Goal: Task Accomplishment & Management: Complete application form

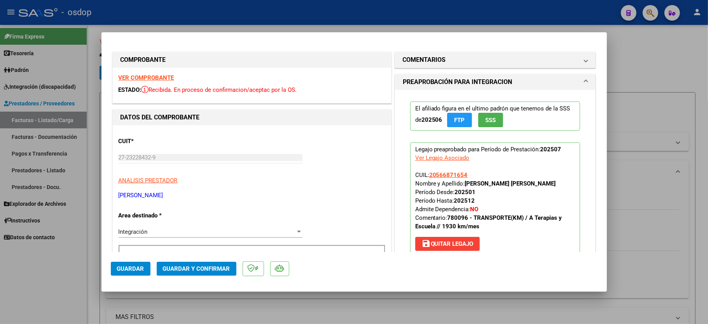
click at [20, 302] on div at bounding box center [354, 162] width 708 height 324
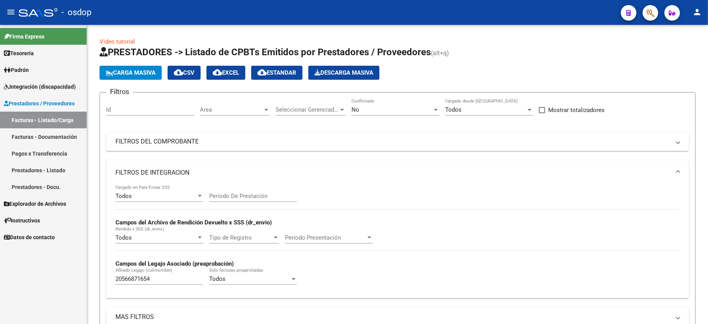
scroll to position [199, 0]
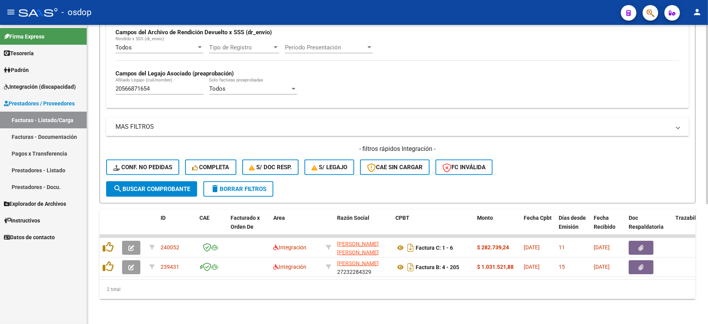
click at [289, 301] on div "Video tutorial PRESTADORES -> Listado de CPBTs Emitidos por Prestadores / Prove…" at bounding box center [397, 79] width 621 height 489
click at [506, 86] on div "Todos Cargado en Para Enviar SSS Período De Prestación Campos del Archivo de Re…" at bounding box center [397, 48] width 564 height 107
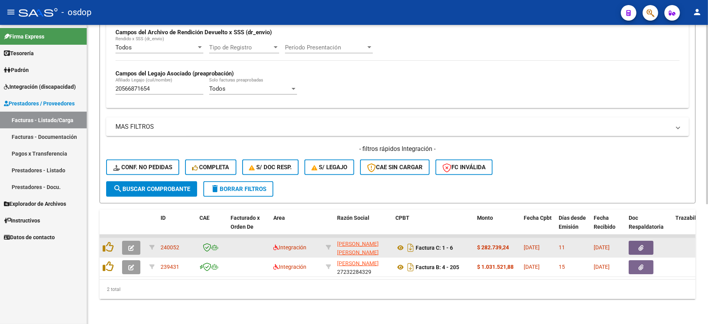
click at [130, 245] on icon "button" at bounding box center [131, 248] width 6 height 6
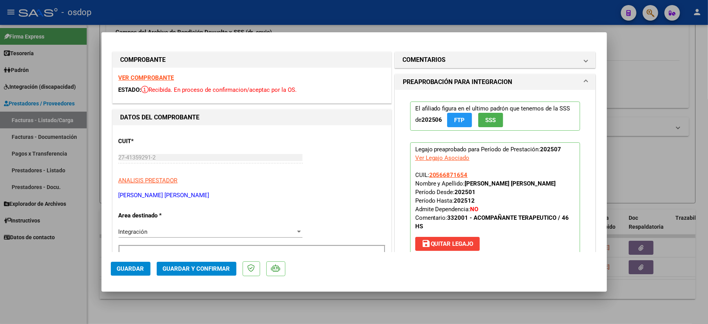
drag, startPoint x: 121, startPoint y: 64, endPoint x: 124, endPoint y: 78, distance: 14.2
click at [121, 67] on div "COMPROBANTE" at bounding box center [252, 60] width 278 height 16
click at [125, 80] on strong "VER COMPROBANTE" at bounding box center [147, 77] width 56 height 7
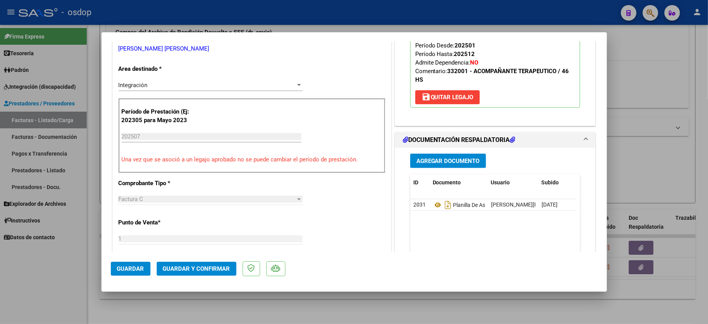
scroll to position [207, 0]
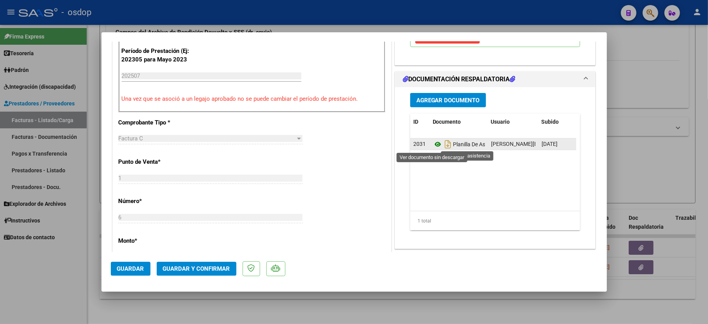
click at [433, 144] on icon at bounding box center [438, 144] width 10 height 9
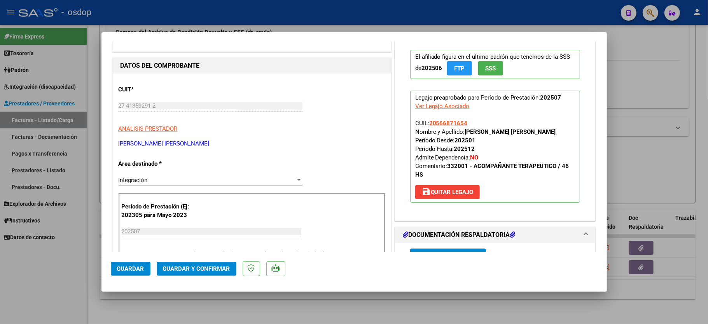
scroll to position [0, 0]
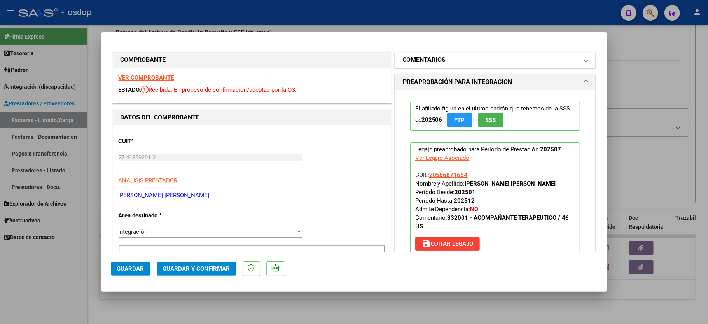
click at [567, 55] on mat-panel-title "COMENTARIOS" at bounding box center [491, 59] width 176 height 9
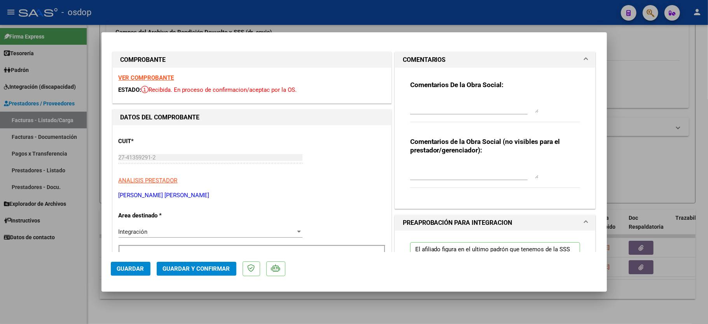
click at [465, 167] on textarea at bounding box center [474, 171] width 128 height 16
type textarea "ACO"
click at [178, 265] on span "Guardar y Confirmar" at bounding box center [196, 268] width 67 height 7
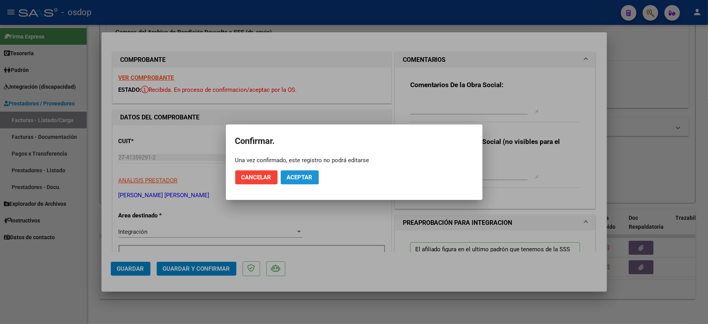
click at [285, 173] on button "Aceptar" at bounding box center [300, 177] width 38 height 14
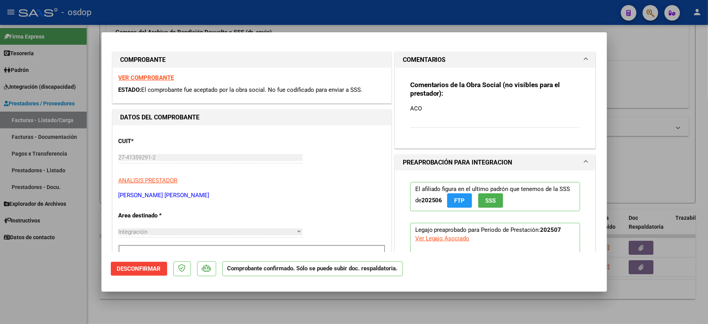
click at [41, 294] on div at bounding box center [354, 162] width 708 height 324
type input "$ 0,00"
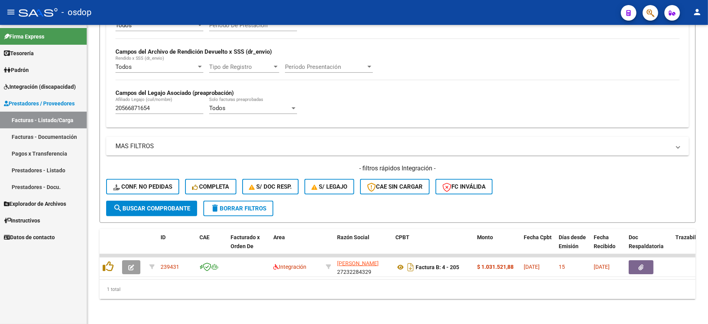
scroll to position [180, 0]
click at [149, 111] on div "20566871654 Afiliado Legajo (cuil/nombre)" at bounding box center [159, 109] width 88 height 24
click at [147, 105] on input "20566871654" at bounding box center [159, 108] width 88 height 7
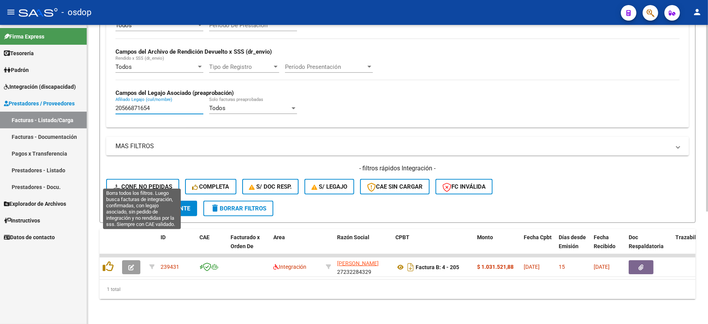
click at [129, 183] on span "Conf. no pedidas" at bounding box center [142, 186] width 59 height 7
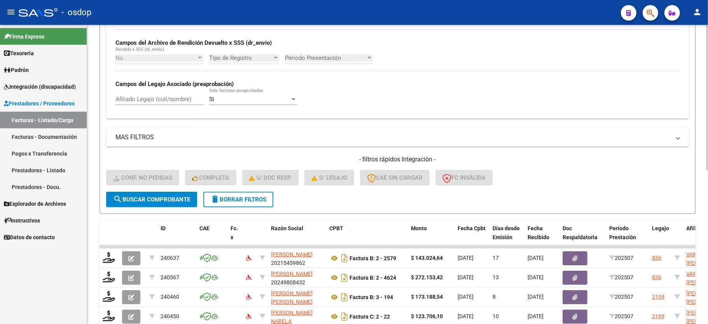
click at [165, 89] on div "Afiliado Legajo (cuil/nombre)" at bounding box center [159, 96] width 88 height 17
paste input "20566871654"
type input "20566871654"
click at [159, 201] on span "search Buscar Comprobante" at bounding box center [151, 199] width 77 height 7
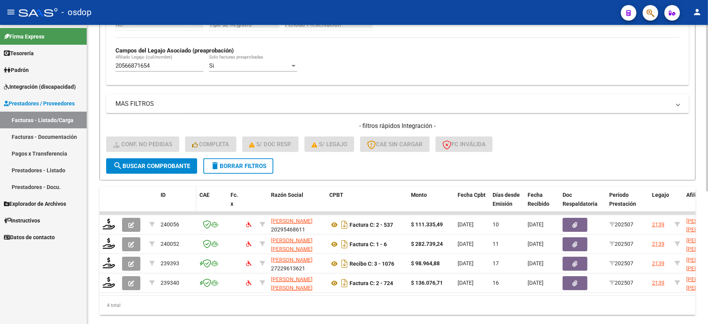
scroll to position [232, 0]
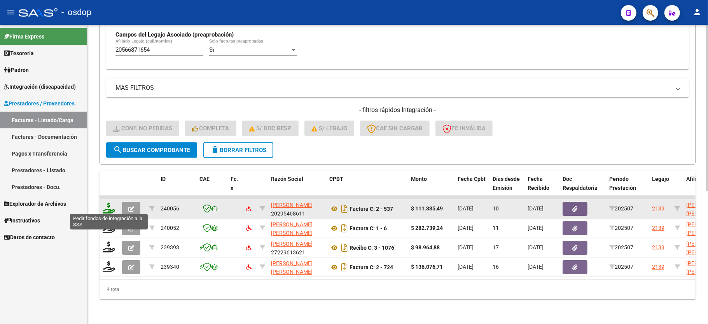
click at [109, 208] on icon at bounding box center [109, 207] width 12 height 11
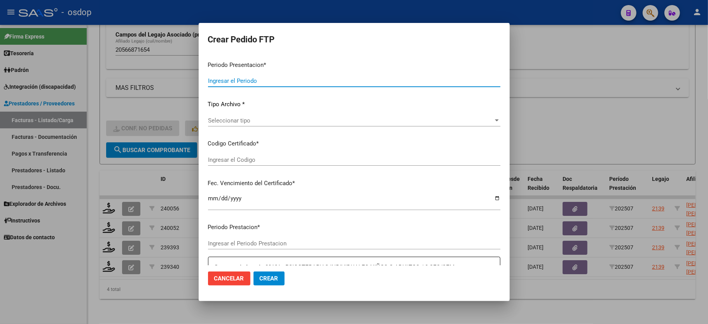
type input "202507"
type input "$ 111.335,49"
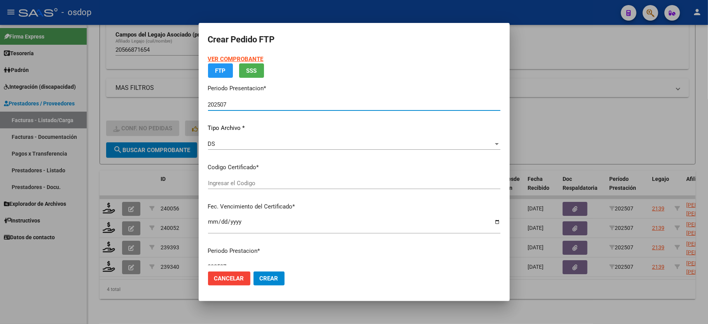
type input "3363520628"
type input "2029-12-30"
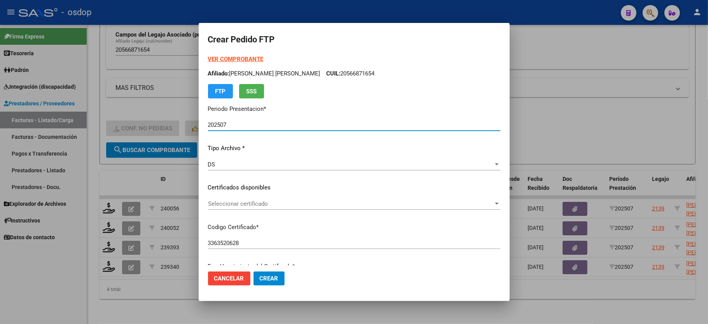
click at [229, 202] on span "Seleccionar certificado" at bounding box center [350, 203] width 285 height 7
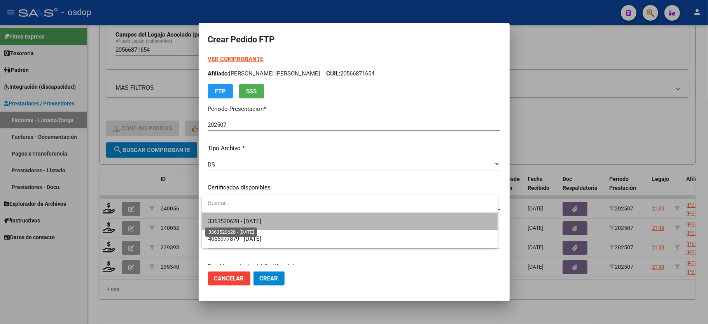
click at [249, 219] on span "3363520628 - 2029-12-30" at bounding box center [234, 221] width 53 height 7
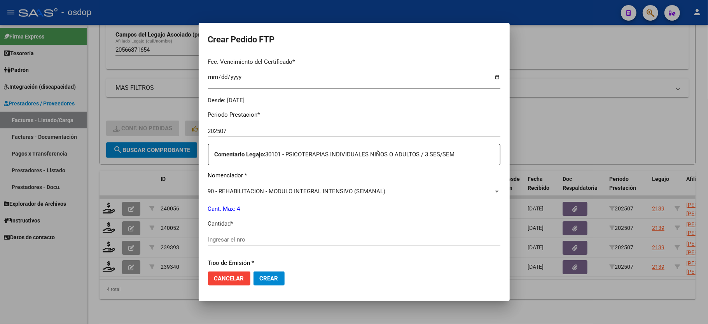
scroll to position [207, 0]
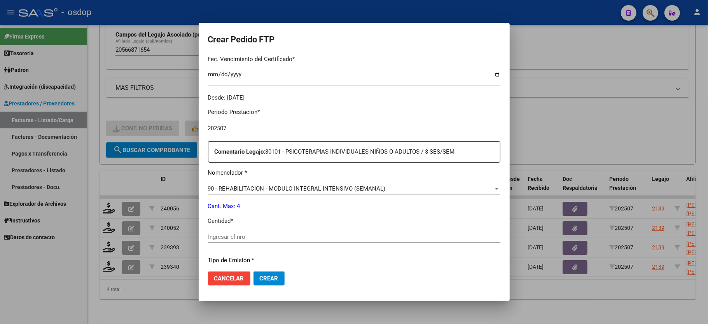
click at [246, 233] on input "Ingresar el nro" at bounding box center [354, 236] width 292 height 7
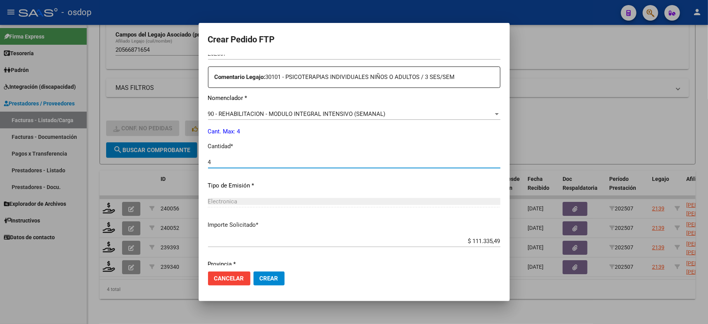
scroll to position [305, 0]
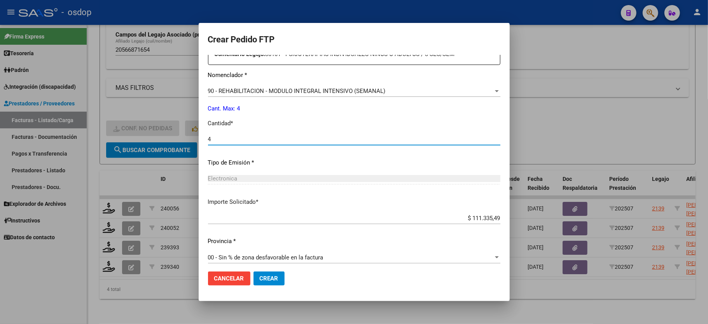
type input "4"
drag, startPoint x: 287, startPoint y: 271, endPoint x: 279, endPoint y: 274, distance: 8.4
click at [280, 272] on mat-dialog-actions "Cancelar Crear" at bounding box center [354, 278] width 292 height 26
click at [271, 277] on span "Crear" at bounding box center [269, 278] width 19 height 7
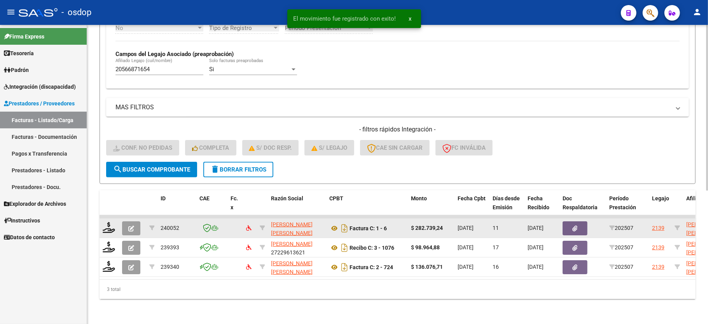
scroll to position [218, 0]
click at [107, 222] on icon at bounding box center [109, 227] width 12 height 11
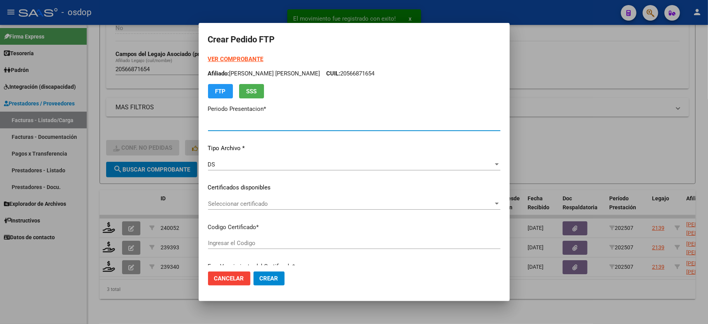
type input "202507"
type input "$ 282.739,24"
type input "3363520628"
type input "2029-12-30"
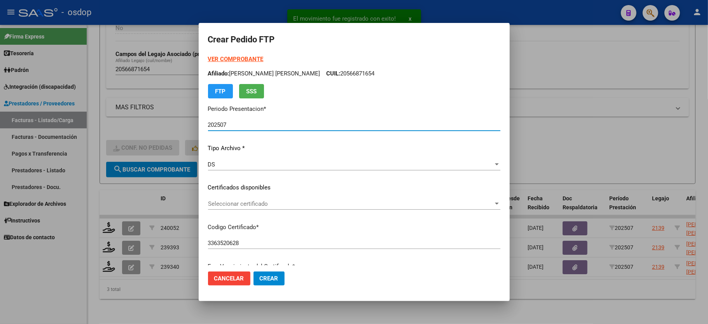
click at [259, 202] on span "Seleccionar certificado" at bounding box center [350, 203] width 285 height 7
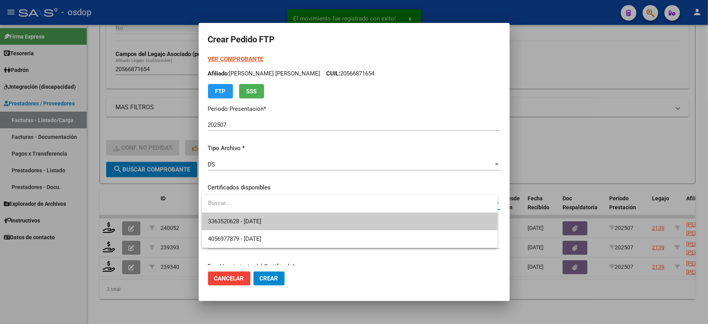
click at [258, 215] on span "3363520628 - 2029-12-30" at bounding box center [349, 221] width 283 height 17
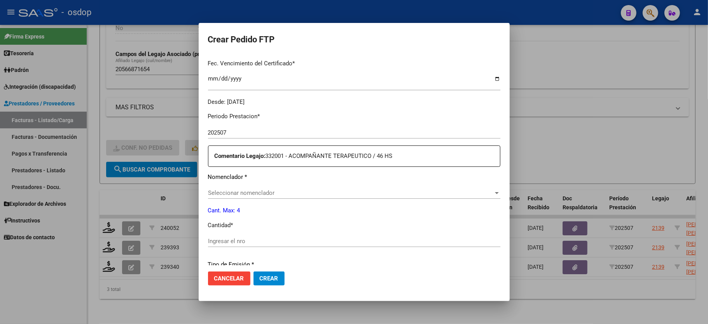
scroll to position [207, 0]
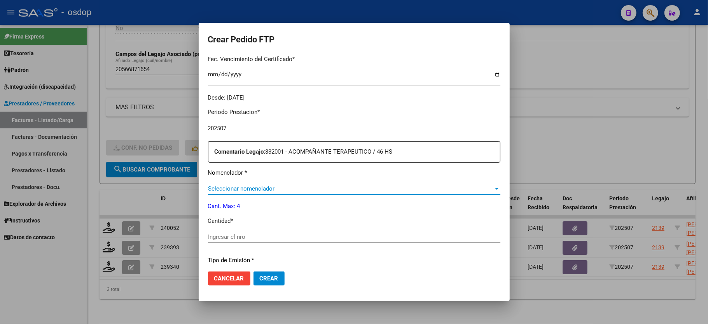
click at [263, 185] on span "Seleccionar nomenclador" at bounding box center [350, 188] width 285 height 7
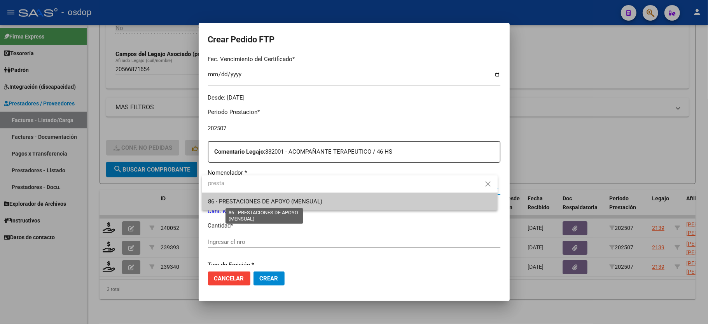
type input "presta"
click at [291, 194] on span "86 - PRESTACIONES DE APOYO (MENSUAL)" at bounding box center [349, 201] width 283 height 17
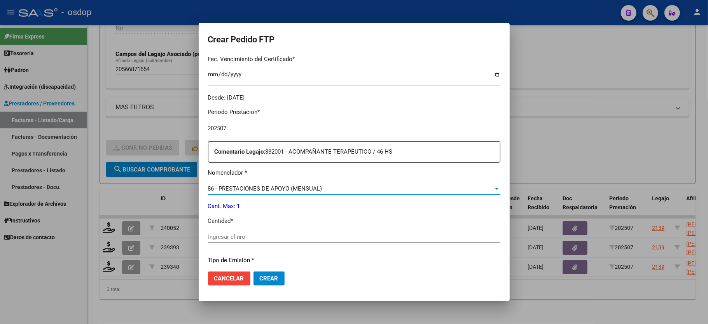
click at [260, 231] on div "Ingresar el nro" at bounding box center [354, 237] width 292 height 12
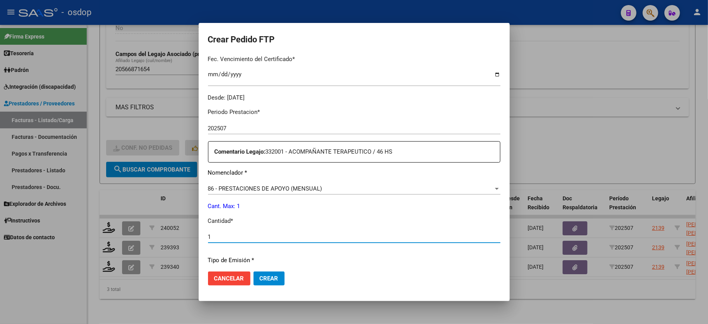
type input "1"
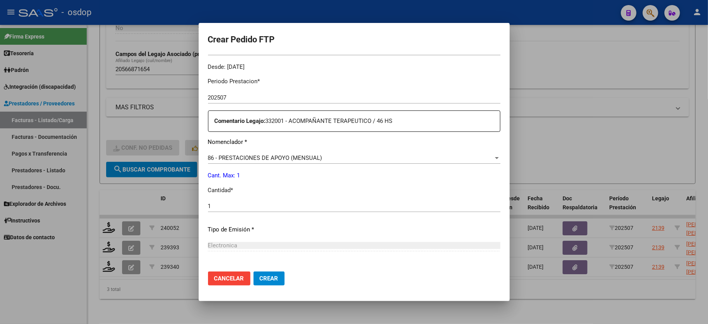
scroll to position [332, 0]
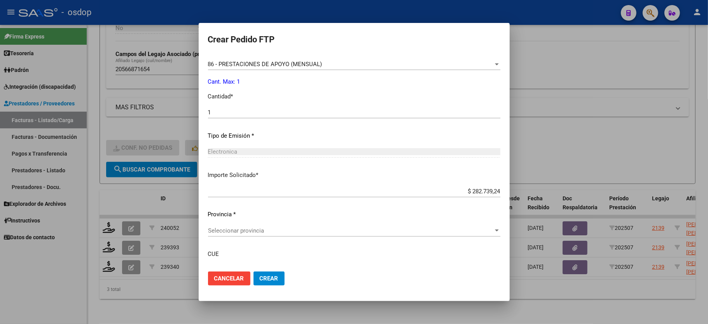
click at [265, 277] on span "Crear" at bounding box center [269, 278] width 19 height 7
click at [238, 227] on span "Seleccionar provincia" at bounding box center [350, 230] width 285 height 7
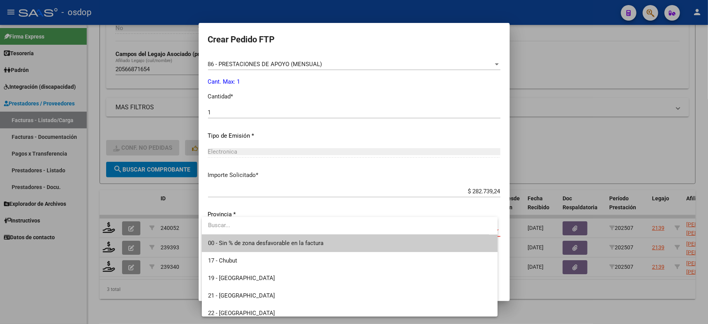
click at [244, 240] on span "00 - Sin % de zona desfavorable en la factura" at bounding box center [265, 242] width 115 height 7
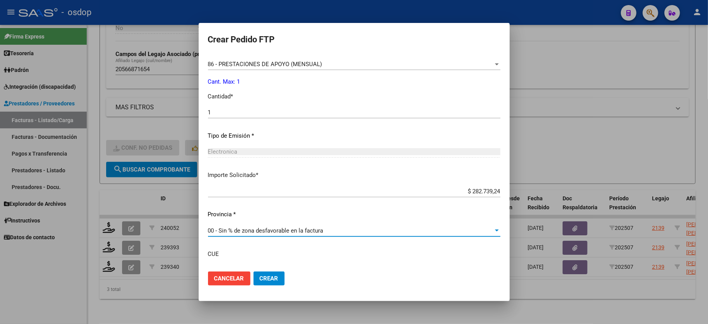
click at [260, 281] on span "Crear" at bounding box center [269, 278] width 19 height 7
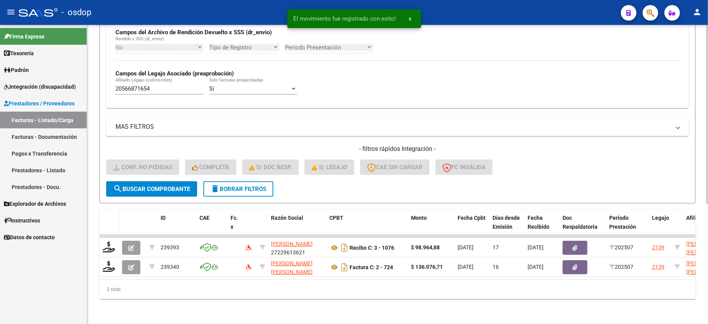
scroll to position [199, 0]
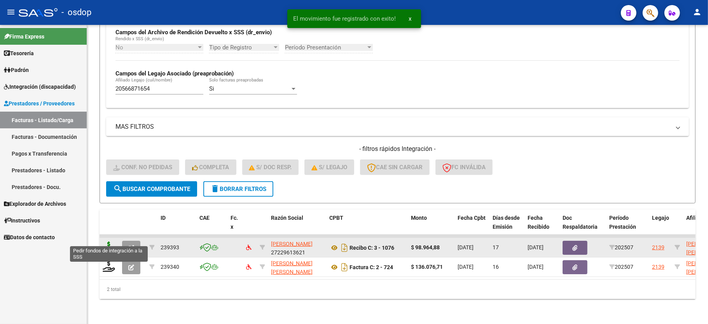
click at [108, 241] on icon at bounding box center [109, 246] width 12 height 11
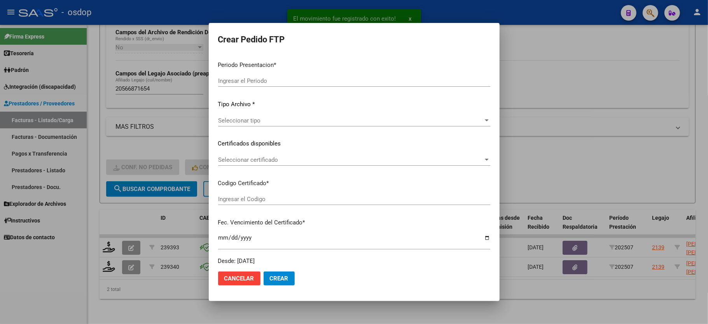
type input "202507"
type input "$ 98.964,88"
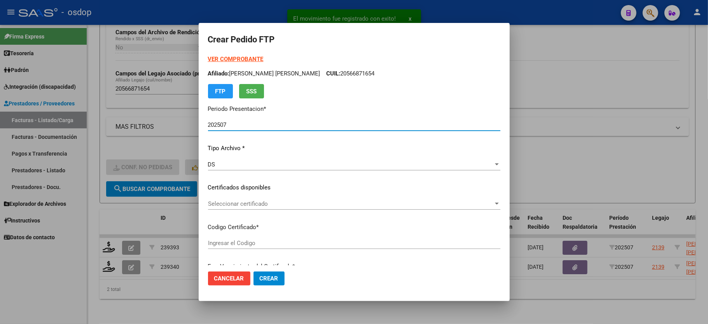
type input "3363520628"
type input "2029-12-30"
click at [248, 206] on span "Seleccionar certificado" at bounding box center [350, 203] width 285 height 7
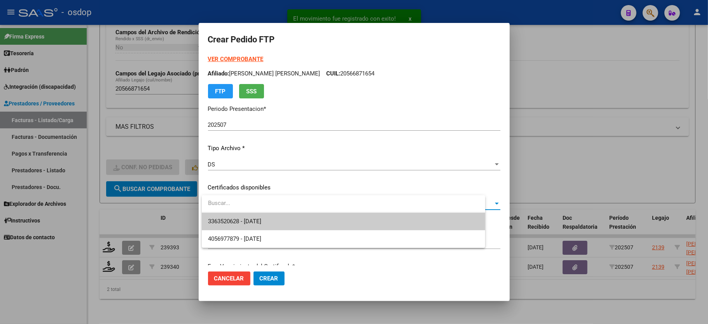
click at [247, 218] on span "3363520628 - 2029-12-30" at bounding box center [234, 221] width 53 height 7
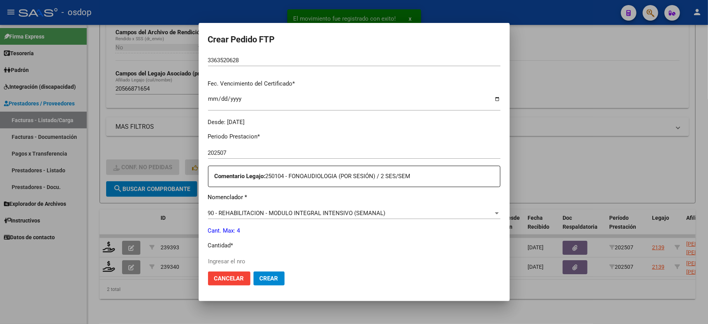
scroll to position [207, 0]
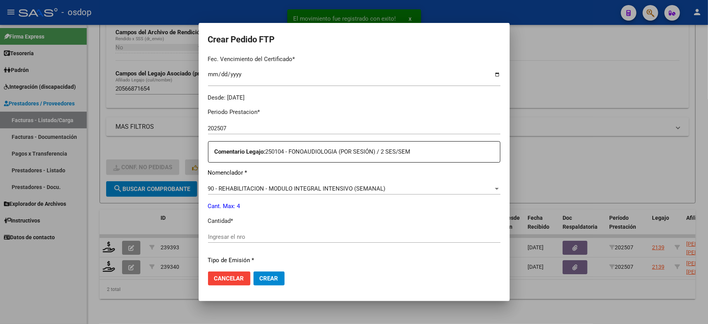
click at [256, 224] on div "Periodo Prestacion * 202507 Ingresar el Periodo Prestacion Comentario Legajo: 2…" at bounding box center [354, 235] width 292 height 266
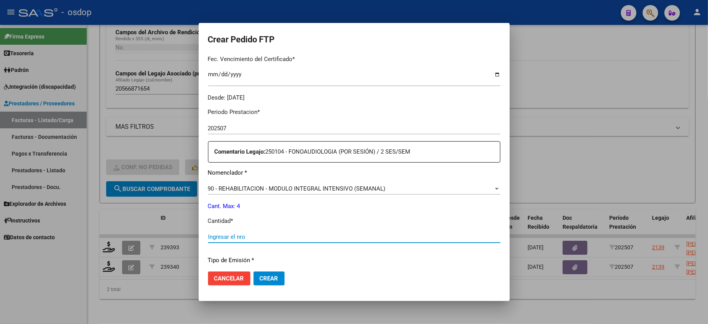
click at [241, 233] on input "Ingresar el nro" at bounding box center [354, 236] width 292 height 7
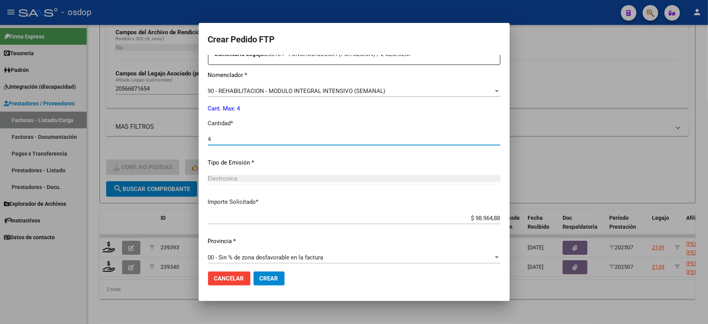
type input "4"
click at [257, 281] on button "Crear" at bounding box center [268, 278] width 31 height 14
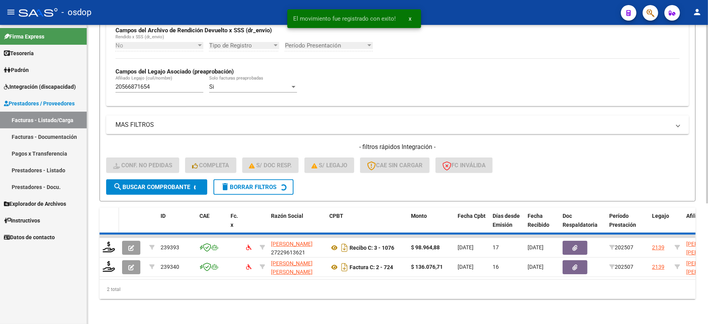
scroll to position [180, 0]
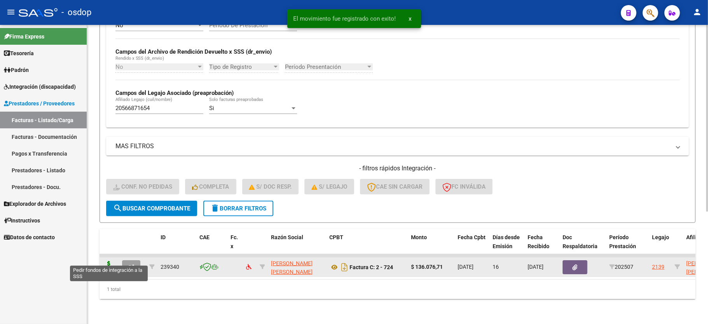
click at [110, 261] on icon at bounding box center [109, 266] width 12 height 11
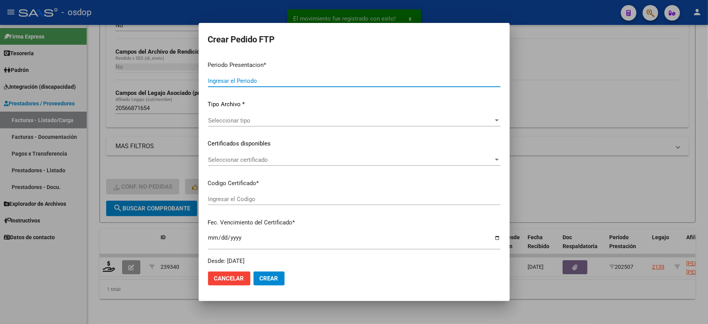
type input "202507"
type input "$ 136.076,71"
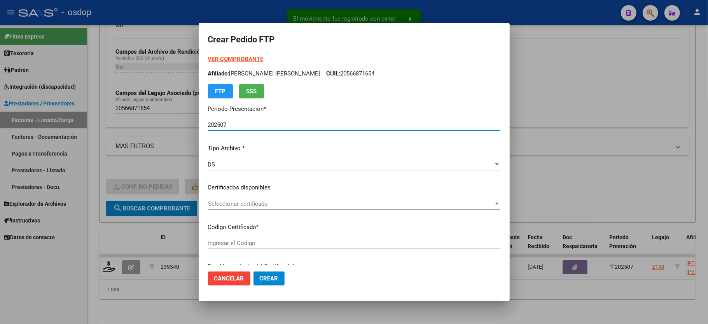
type input "3363520628"
type input "2029-12-30"
click at [239, 206] on span "Seleccionar certificado" at bounding box center [350, 203] width 285 height 7
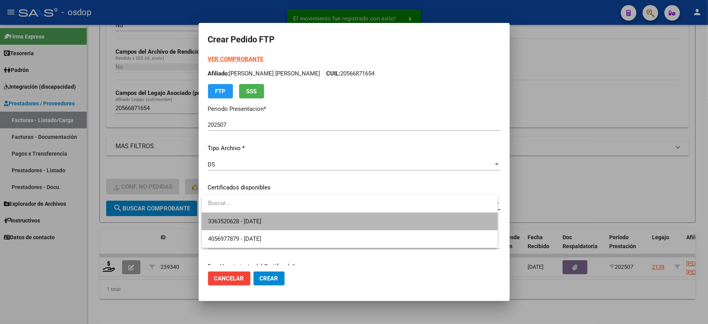
click at [249, 225] on span "3363520628 - 2029-12-30" at bounding box center [349, 221] width 283 height 17
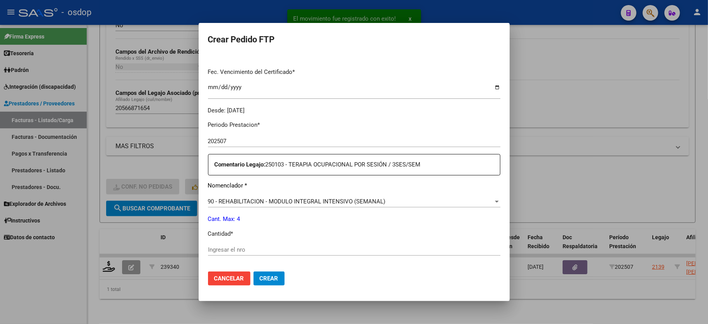
scroll to position [207, 0]
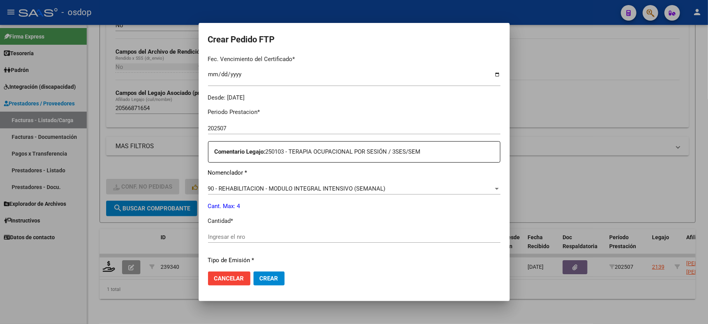
click at [238, 233] on input "Ingresar el nro" at bounding box center [354, 236] width 292 height 7
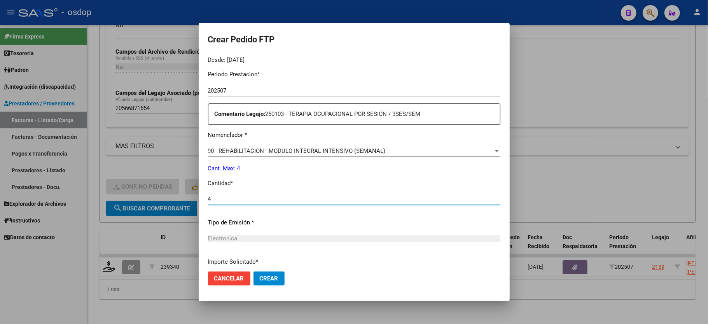
scroll to position [305, 0]
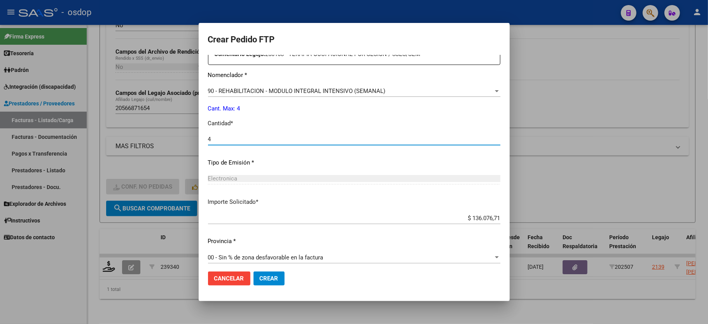
type input "4"
click at [275, 279] on span "Crear" at bounding box center [269, 278] width 19 height 7
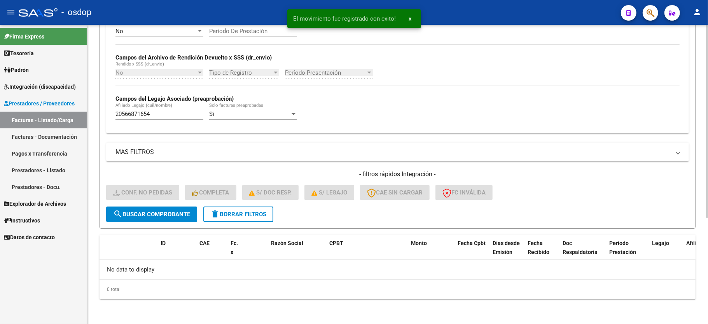
scroll to position [165, 0]
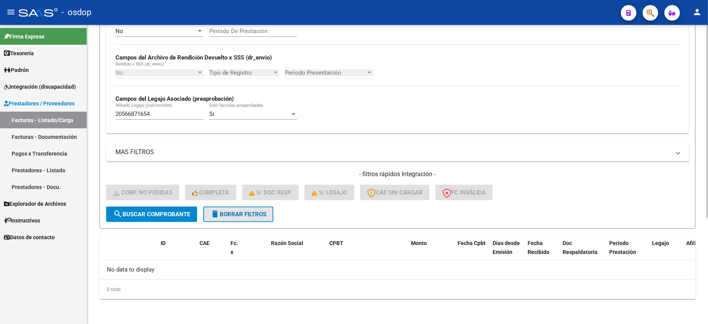
click at [239, 220] on button "delete Borrar Filtros" at bounding box center [238, 214] width 70 height 16
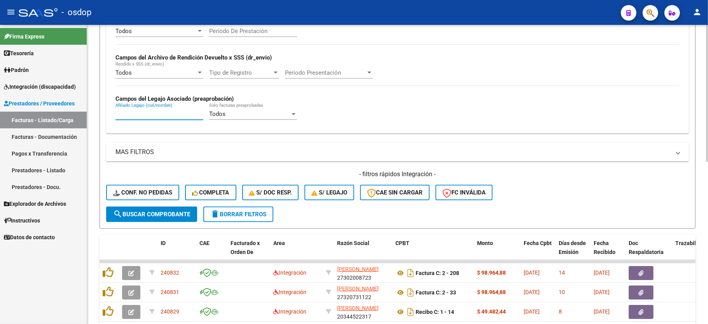
click at [153, 117] on input "Afiliado Legajo (cuil/nombre)" at bounding box center [159, 113] width 88 height 7
paste input "20589125186"
type input "20589125186"
click at [162, 222] on form "Filtros Id Area Area Seleccionar Gerenciador Seleccionar Gerenciador No Confirm…" at bounding box center [397, 77] width 596 height 301
click at [161, 218] on button "search Buscar Comprobante" at bounding box center [151, 214] width 91 height 16
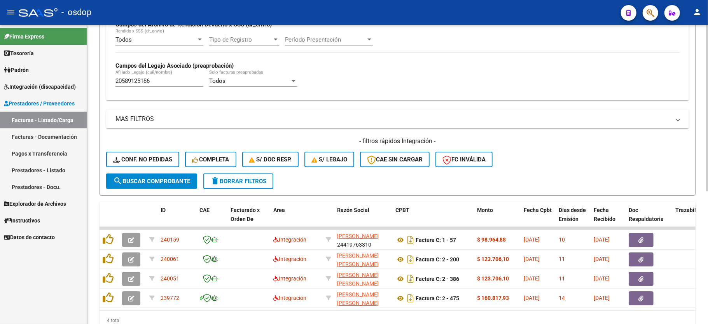
scroll to position [216, 0]
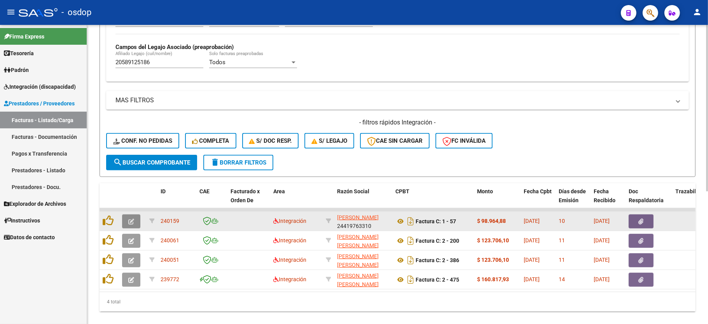
click at [134, 223] on icon "button" at bounding box center [131, 221] width 6 height 6
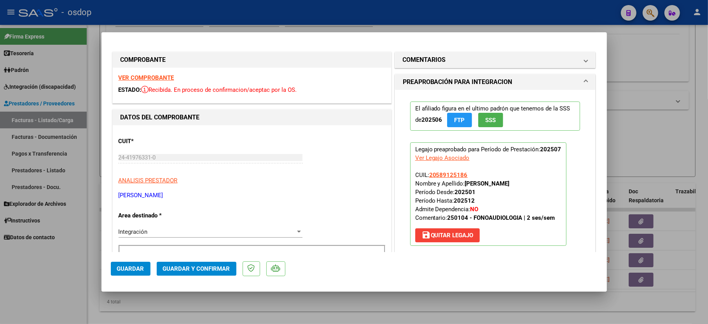
click at [152, 78] on strong "VER COMPROBANTE" at bounding box center [147, 77] width 56 height 7
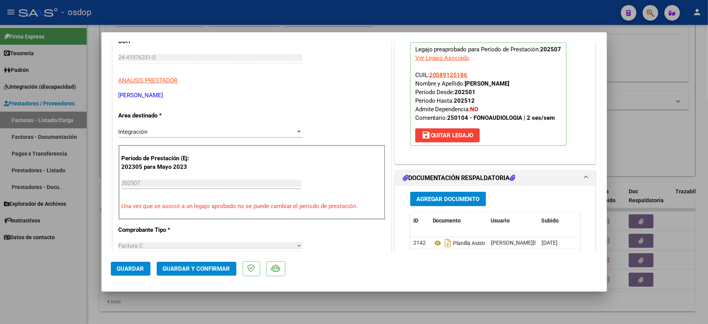
scroll to position [103, 0]
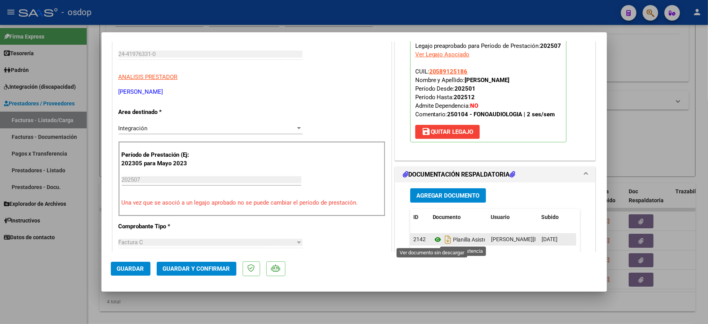
click at [435, 241] on icon at bounding box center [438, 239] width 10 height 9
click at [196, 266] on span "Guardar y Confirmar" at bounding box center [196, 268] width 67 height 7
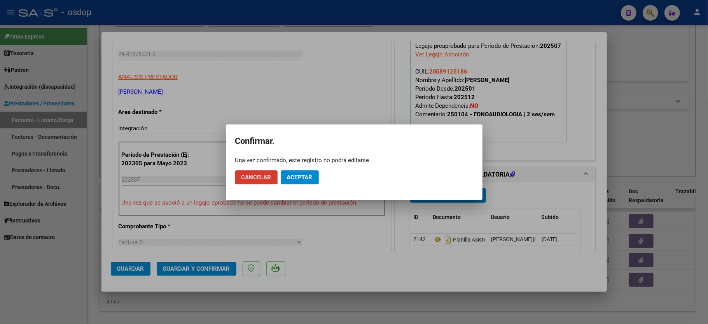
click at [316, 172] on mat-dialog-actions "Cancelar Aceptar" at bounding box center [354, 177] width 238 height 26
click at [295, 175] on span "Aceptar" at bounding box center [300, 177] width 26 height 7
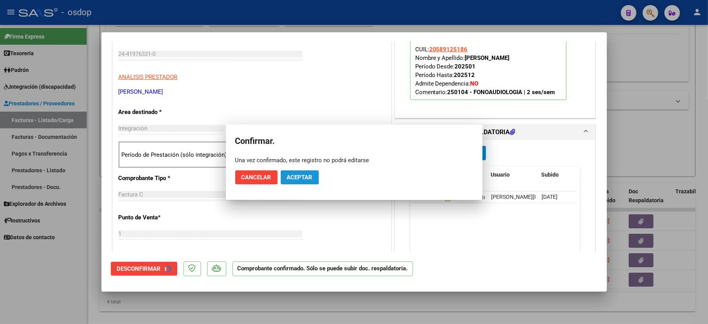
scroll to position [103, 0]
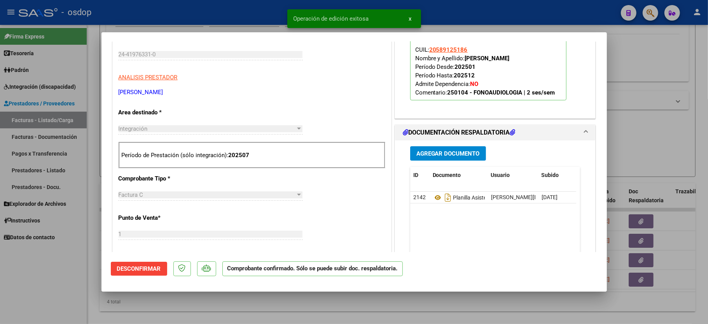
click at [72, 286] on div at bounding box center [354, 162] width 708 height 324
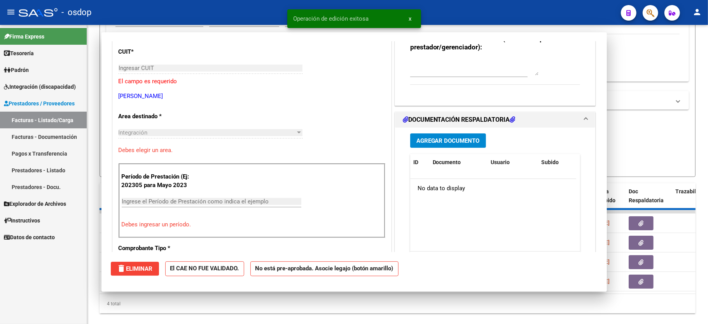
scroll to position [0, 0]
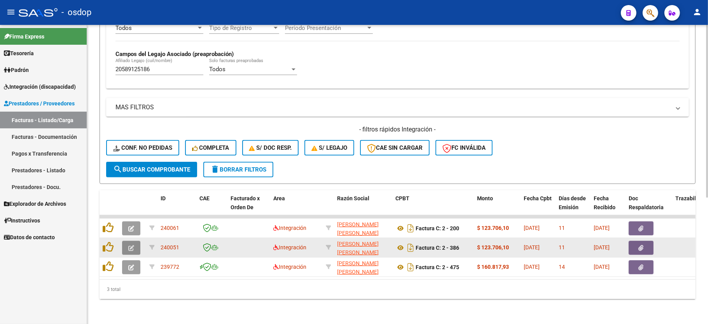
click at [134, 245] on icon "button" at bounding box center [131, 248] width 6 height 6
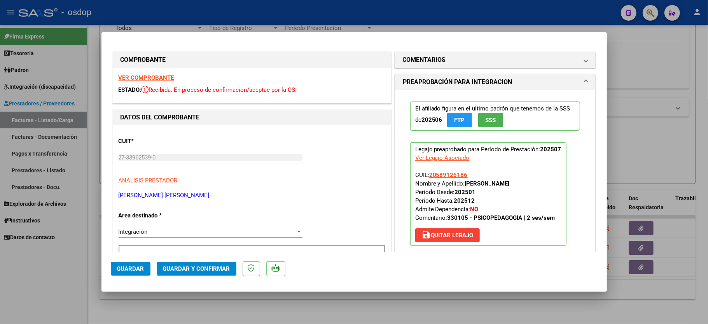
click at [145, 75] on strong "VER COMPROBANTE" at bounding box center [147, 77] width 56 height 7
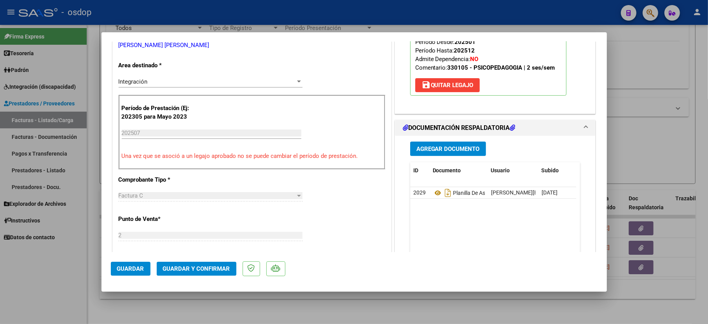
scroll to position [155, 0]
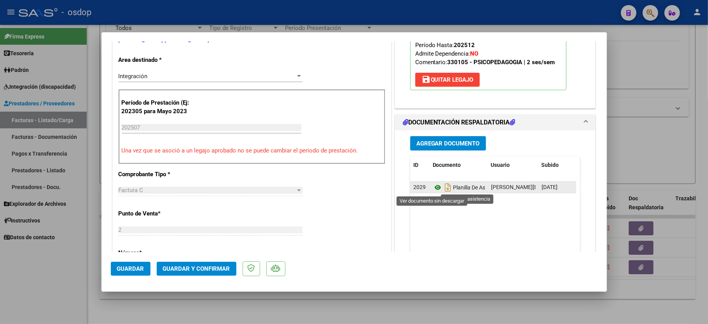
click at [433, 186] on icon at bounding box center [438, 187] width 10 height 9
click at [182, 271] on span "Guardar y Confirmar" at bounding box center [196, 268] width 67 height 7
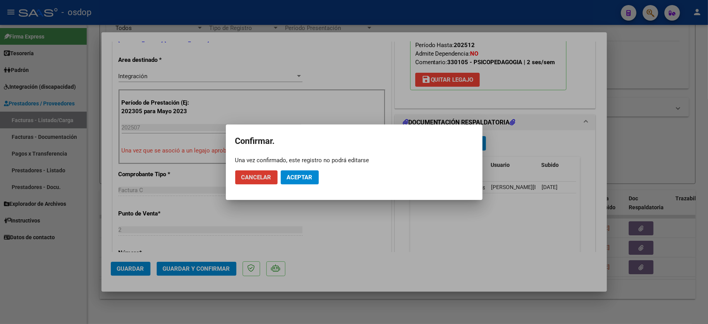
click at [311, 173] on button "Aceptar" at bounding box center [300, 177] width 38 height 14
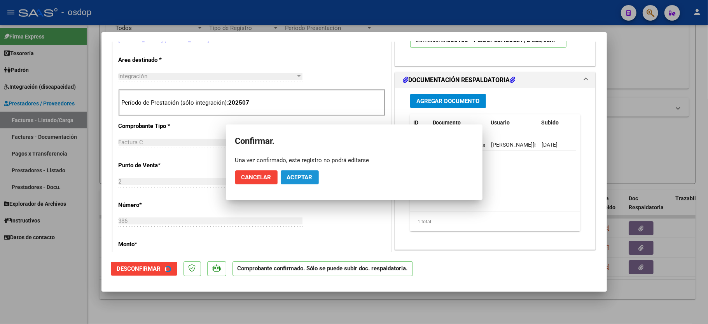
scroll to position [155, 0]
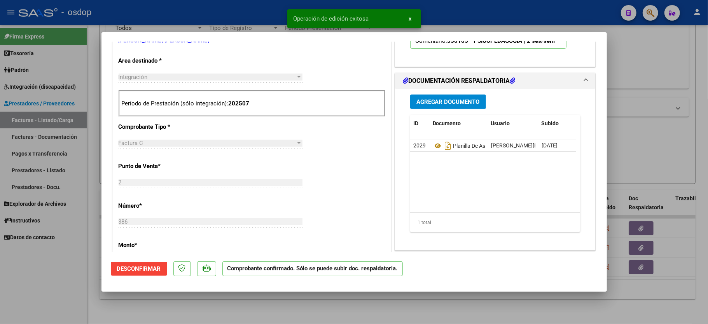
click at [19, 294] on div at bounding box center [354, 162] width 708 height 324
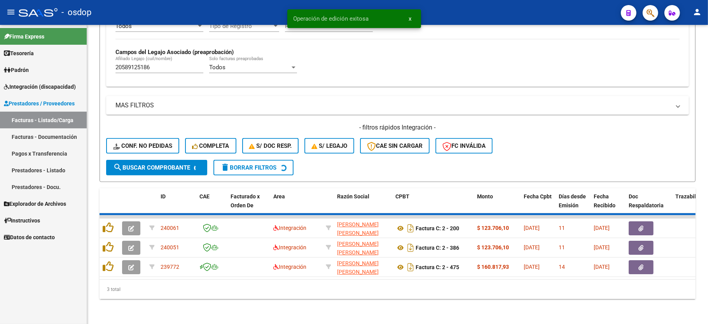
scroll to position [199, 0]
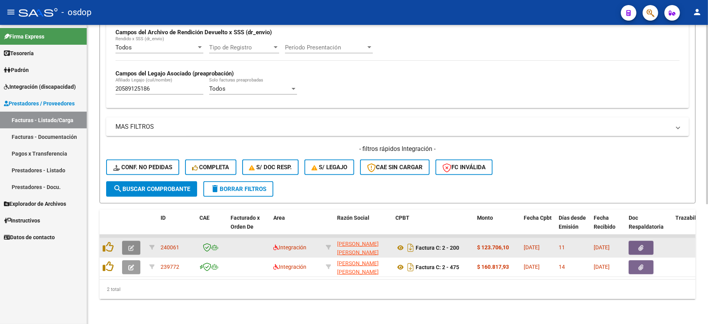
click at [135, 241] on button "button" at bounding box center [131, 248] width 18 height 14
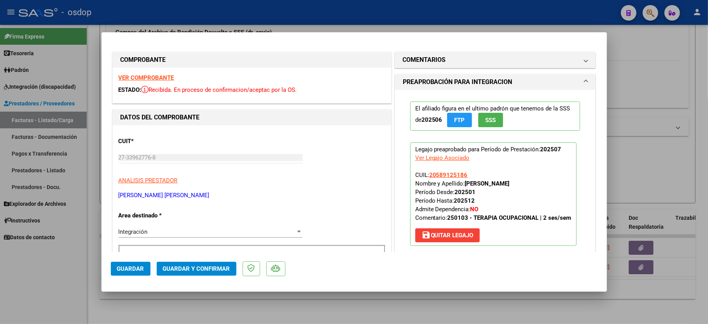
click at [149, 75] on strong "VER COMPROBANTE" at bounding box center [147, 77] width 56 height 7
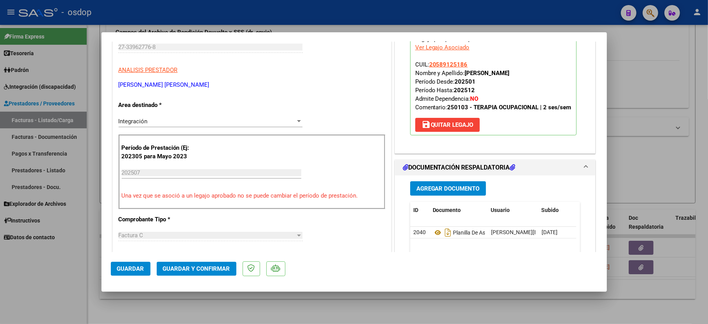
scroll to position [259, 0]
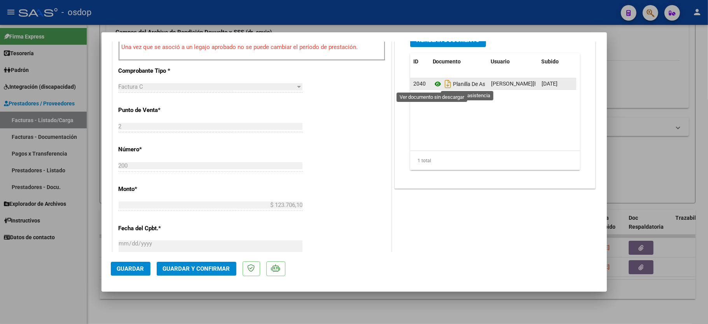
click at [433, 85] on icon at bounding box center [438, 83] width 10 height 9
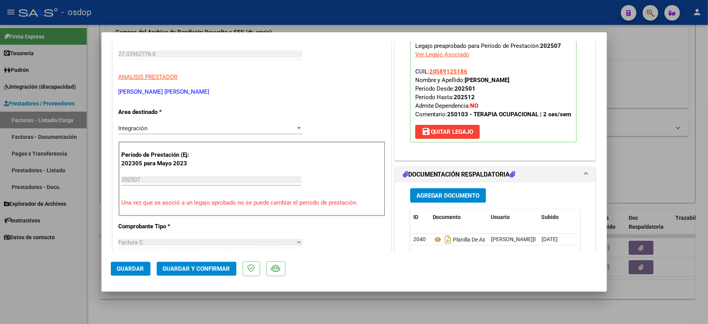
scroll to position [155, 0]
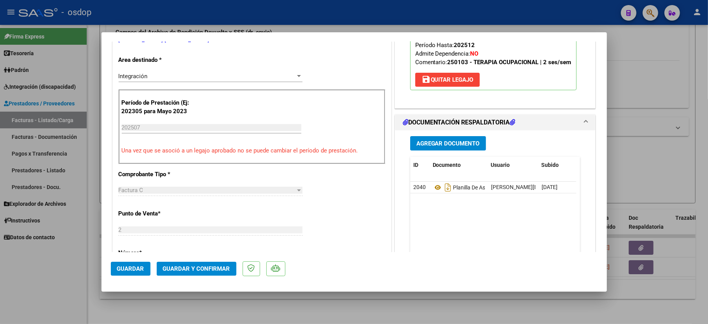
click at [179, 267] on span "Guardar y Confirmar" at bounding box center [196, 268] width 67 height 7
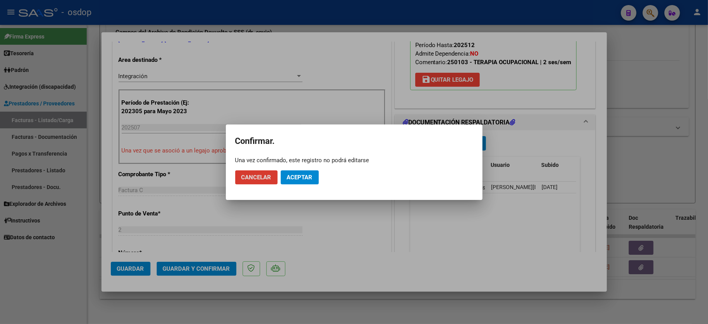
click at [306, 180] on span "Aceptar" at bounding box center [300, 177] width 26 height 7
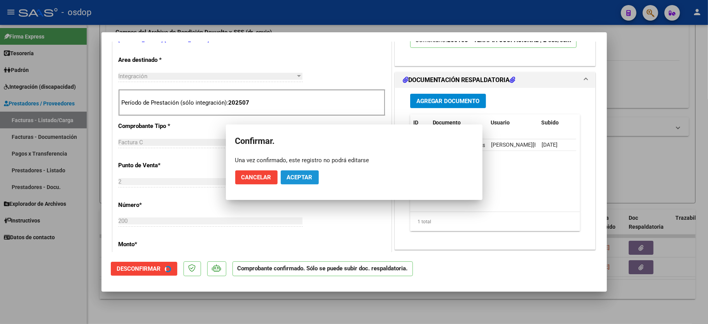
scroll to position [155, 0]
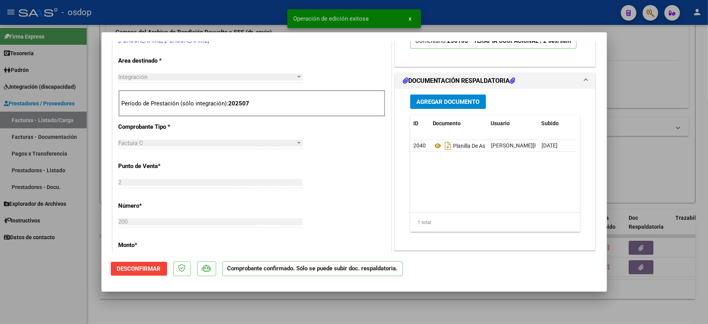
click at [50, 291] on div at bounding box center [354, 162] width 708 height 324
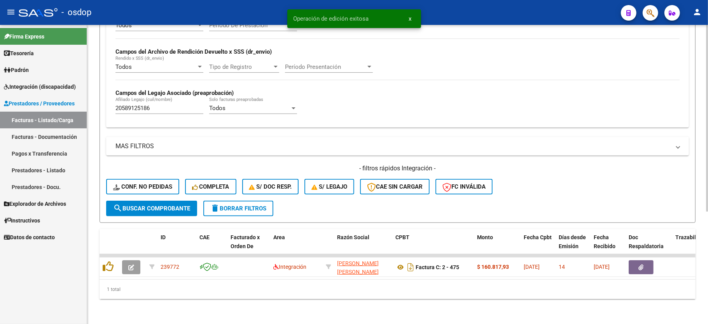
scroll to position [180, 0]
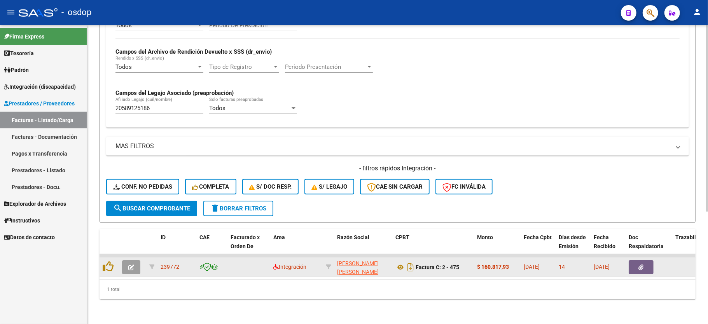
click at [128, 264] on icon "button" at bounding box center [131, 267] width 6 height 6
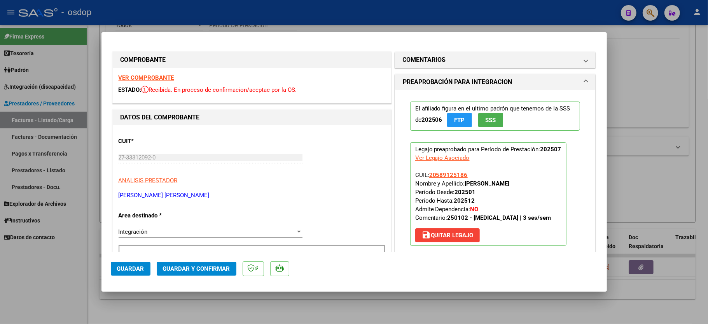
click at [162, 80] on strong "VER COMPROBANTE" at bounding box center [147, 77] width 56 height 7
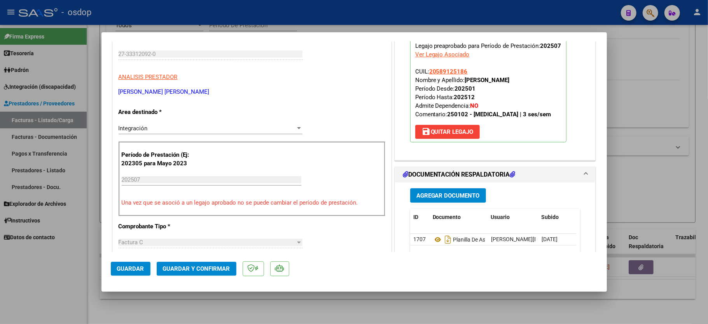
scroll to position [155, 0]
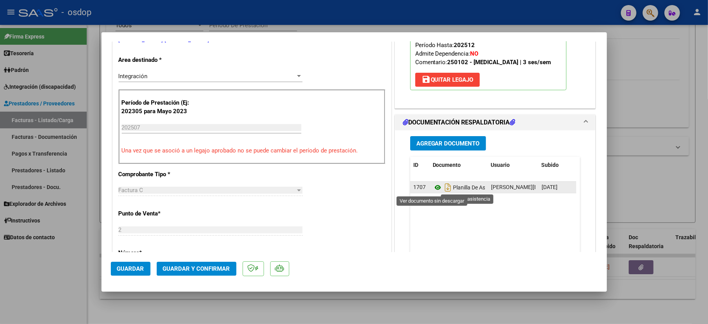
click at [434, 189] on icon at bounding box center [438, 187] width 10 height 9
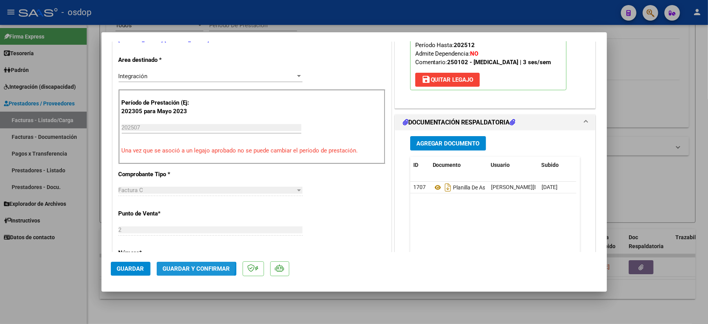
click at [183, 265] on button "Guardar y Confirmar" at bounding box center [197, 269] width 80 height 14
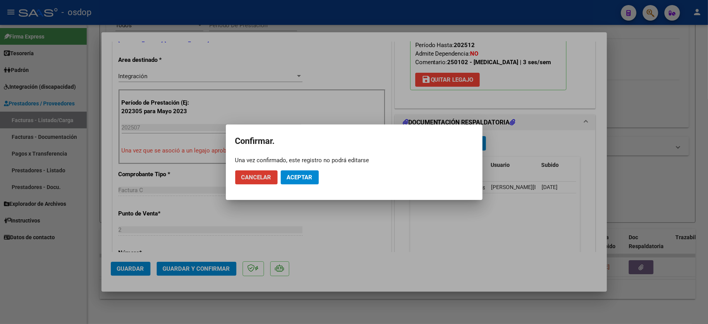
click at [287, 179] on span "Aceptar" at bounding box center [300, 177] width 26 height 7
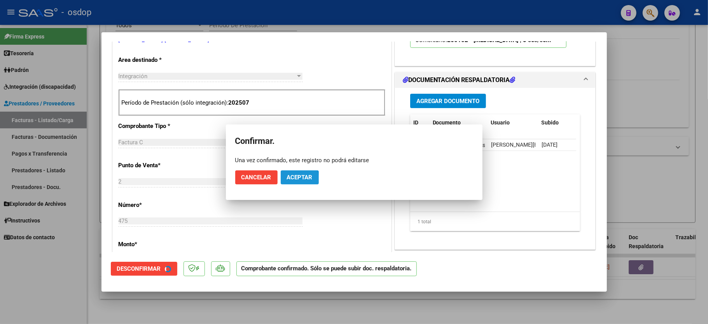
scroll to position [155, 0]
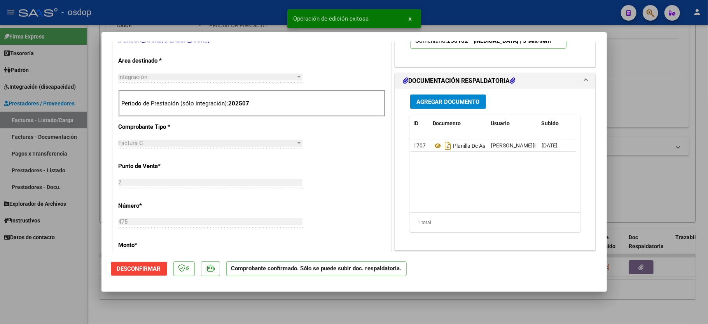
click at [39, 309] on div at bounding box center [354, 162] width 708 height 324
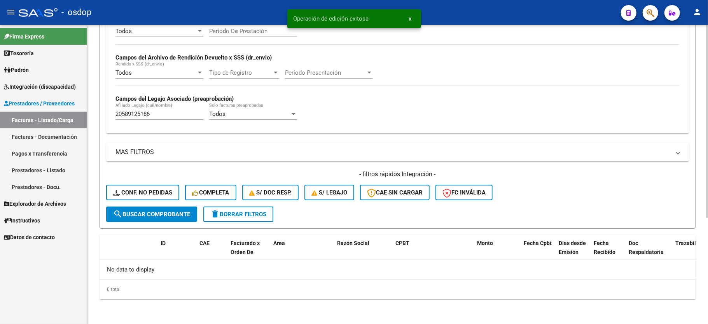
scroll to position [165, 0]
click at [127, 113] on input "20589125186" at bounding box center [159, 113] width 88 height 7
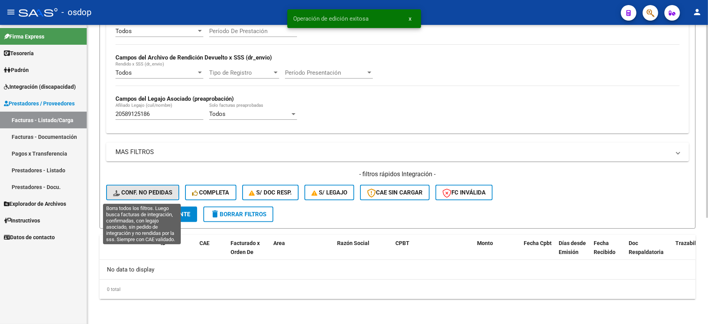
click at [137, 188] on button "Conf. no pedidas" at bounding box center [142, 193] width 73 height 16
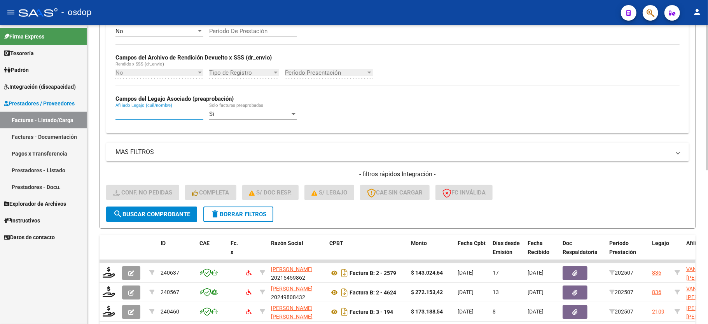
click at [156, 112] on input "Afiliado Legajo (cuil/nombre)" at bounding box center [159, 113] width 88 height 7
paste input "20589125186"
type input "20589125186"
click at [169, 218] on button "search Buscar Comprobante" at bounding box center [151, 214] width 91 height 16
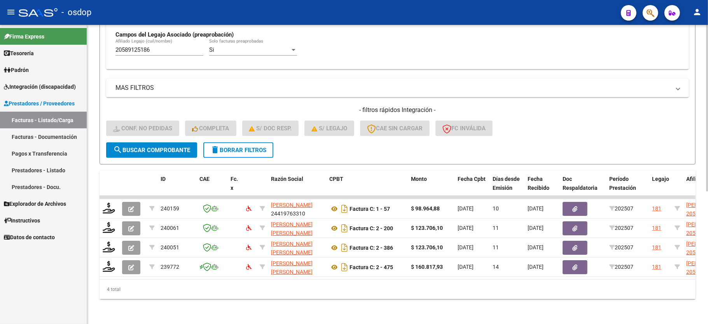
scroll to position [238, 0]
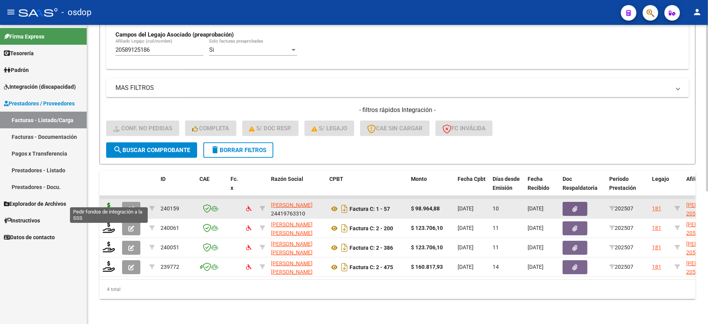
click at [111, 202] on icon at bounding box center [109, 207] width 12 height 11
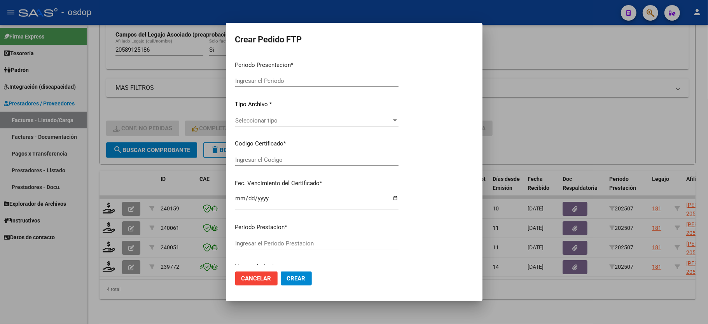
type input "202507"
type input "$ 98.964,88"
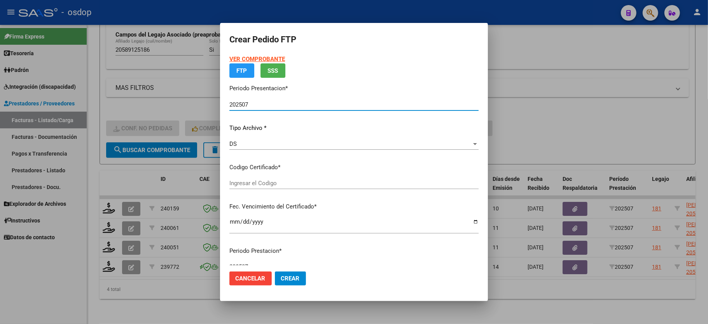
type input "7119958168"
type input "2025-08-17"
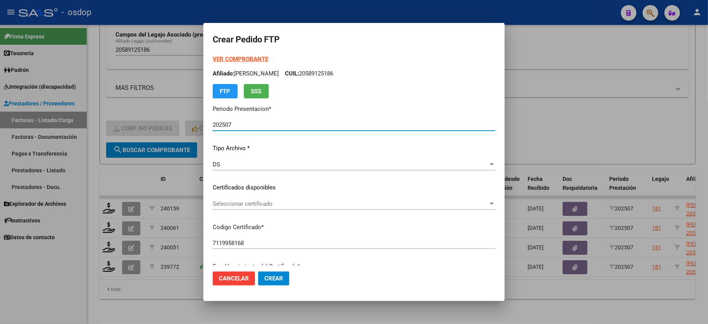
click at [243, 202] on span "Seleccionar certificado" at bounding box center [351, 203] width 276 height 7
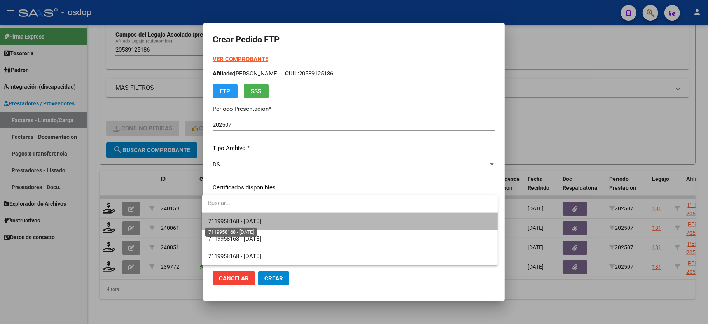
click at [243, 218] on span "7119958168 - 2025-08-17" at bounding box center [234, 221] width 53 height 7
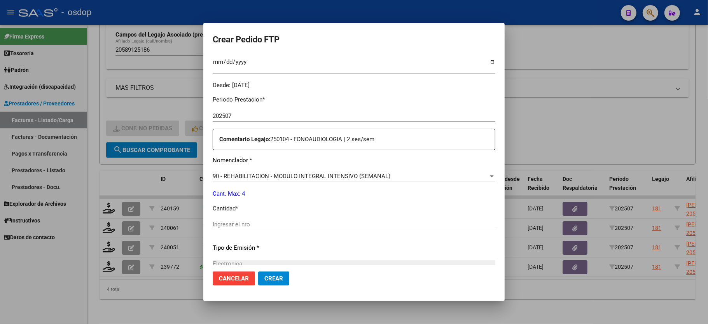
scroll to position [259, 0]
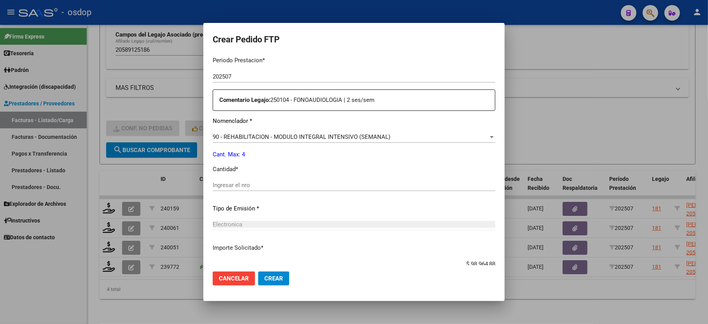
click at [254, 182] on input "Ingresar el nro" at bounding box center [354, 185] width 283 height 7
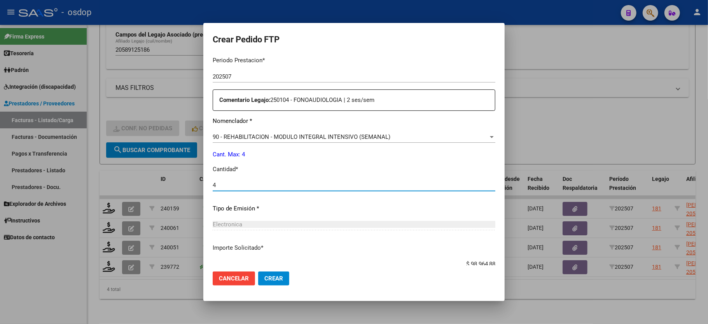
type input "4"
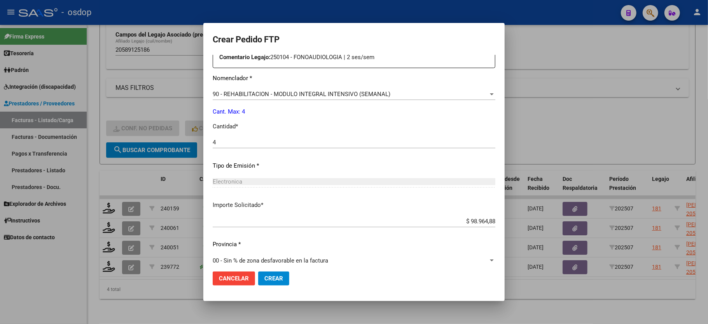
scroll to position [305, 0]
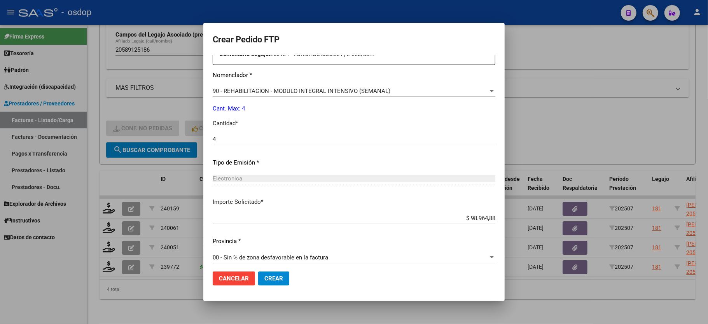
click at [264, 283] on button "Crear" at bounding box center [273, 278] width 31 height 14
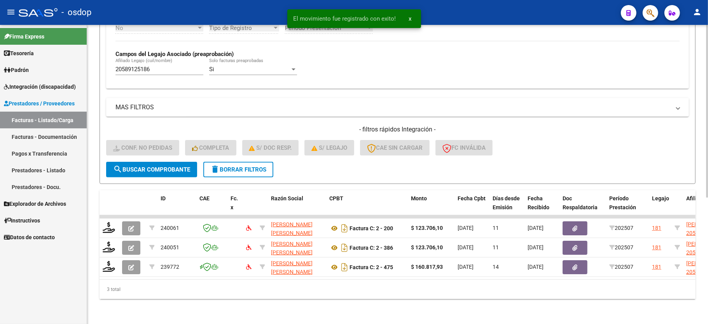
scroll to position [218, 0]
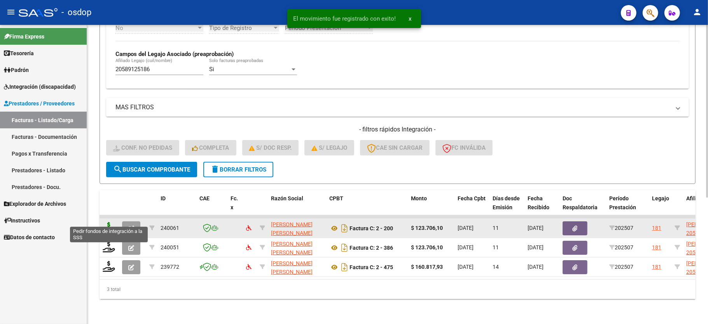
click at [104, 222] on icon at bounding box center [109, 227] width 12 height 11
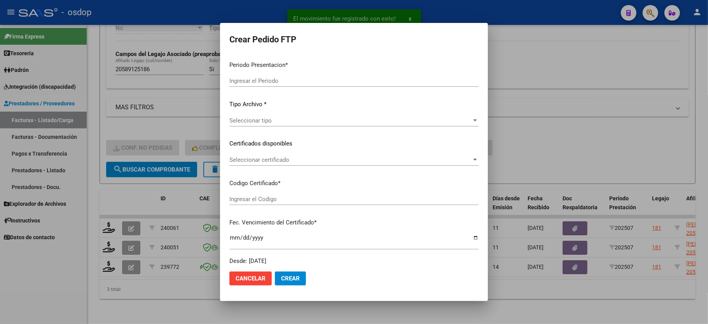
type input "202507"
type input "$ 123.706,10"
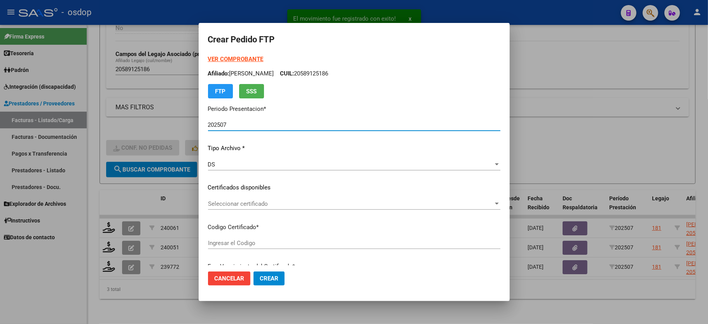
type input "7119958168"
type input "2025-08-17"
click at [260, 202] on span "Seleccionar certificado" at bounding box center [350, 203] width 285 height 7
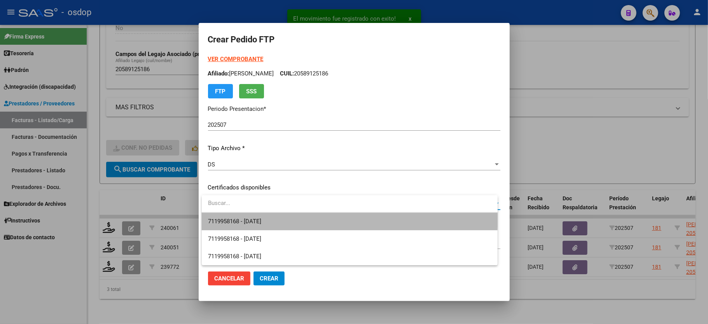
click at [260, 215] on span "7119958168 - 2025-08-17" at bounding box center [349, 221] width 283 height 17
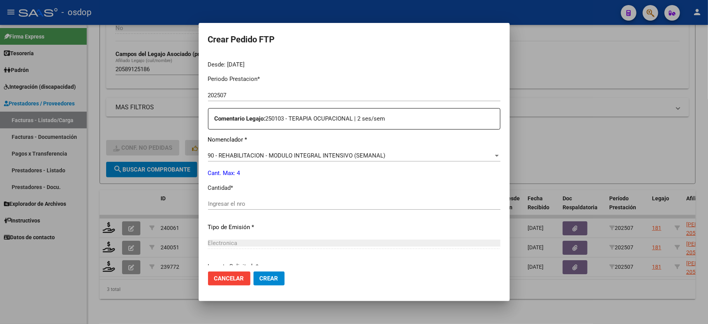
scroll to position [259, 0]
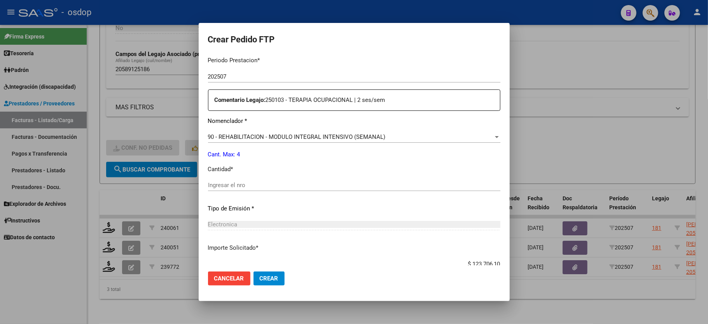
click at [251, 182] on input "Ingresar el nro" at bounding box center [354, 185] width 292 height 7
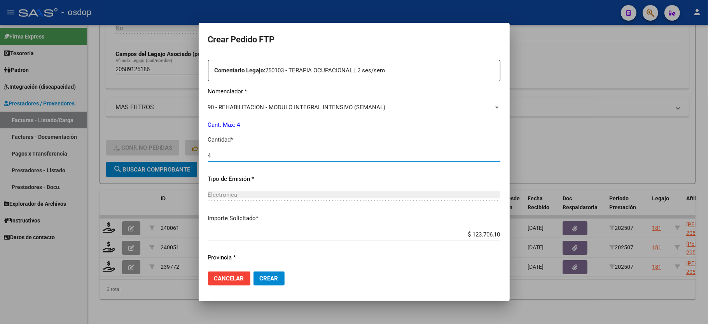
scroll to position [305, 0]
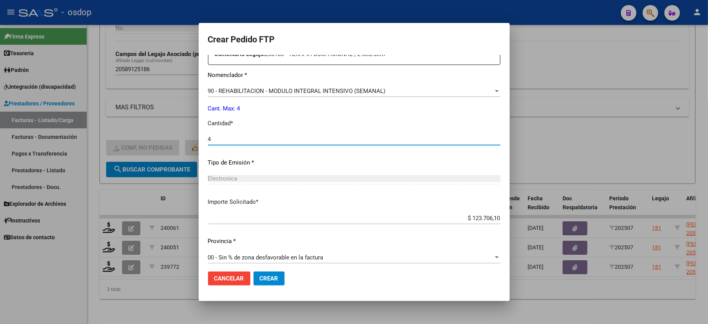
type input "4"
click at [263, 280] on span "Crear" at bounding box center [269, 278] width 19 height 7
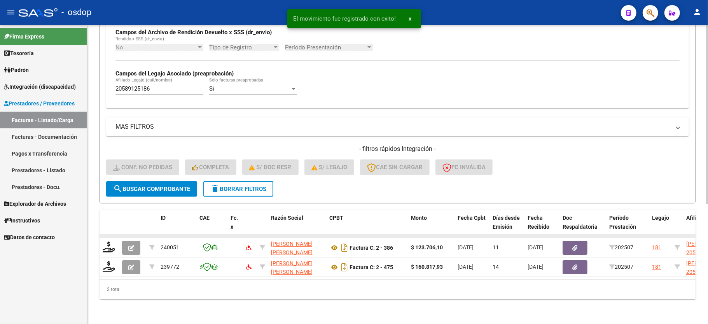
scroll to position [199, 0]
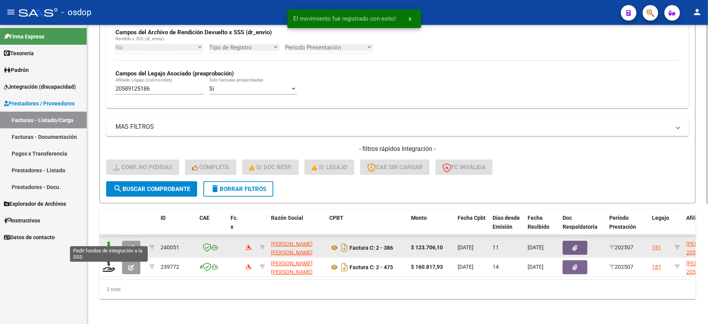
click at [110, 241] on icon at bounding box center [109, 246] width 12 height 11
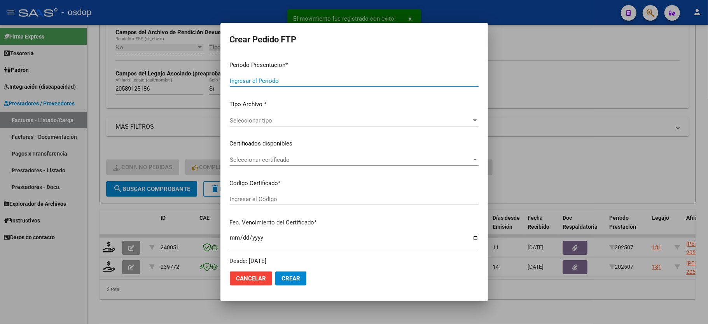
type input "202507"
type input "$ 123.706,10"
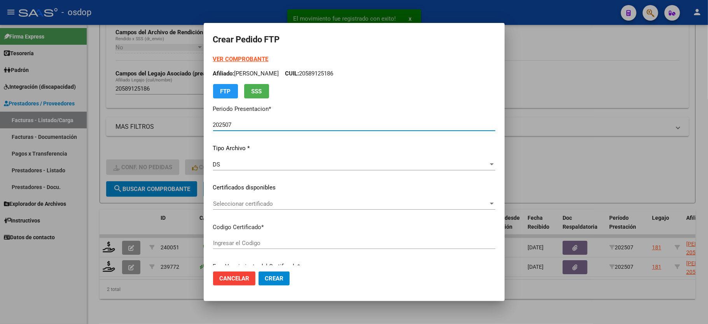
type input "7119958168"
type input "2025-08-17"
click at [233, 202] on span "Seleccionar certificado" at bounding box center [350, 203] width 275 height 7
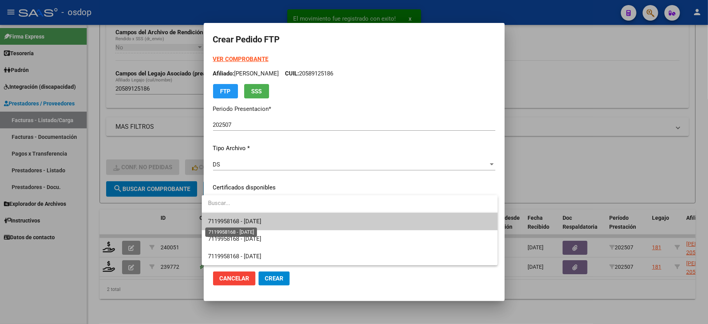
click at [236, 222] on span "7119958168 - 2025-08-17" at bounding box center [234, 221] width 53 height 7
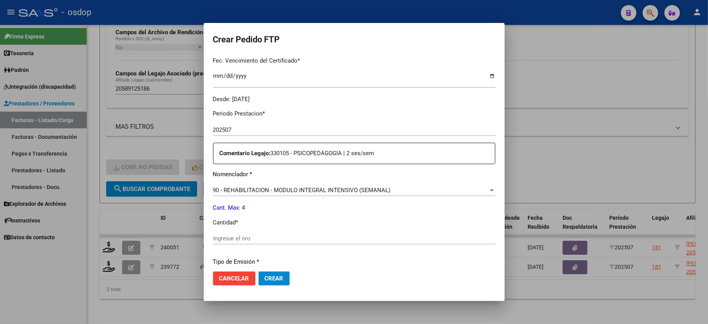
scroll to position [207, 0]
click at [229, 233] on input "Ingresar el nro" at bounding box center [354, 236] width 282 height 7
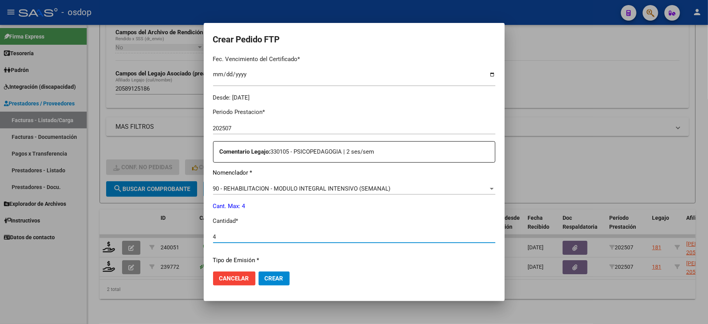
type input "4"
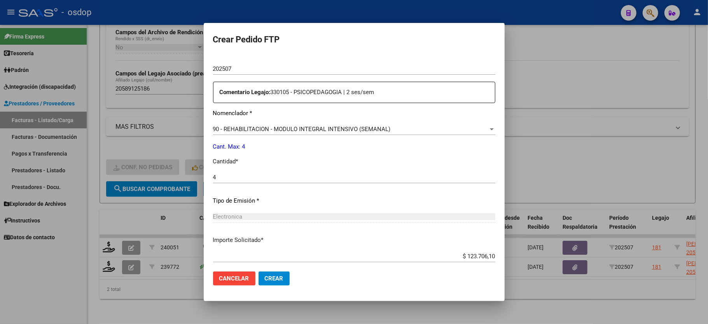
scroll to position [305, 0]
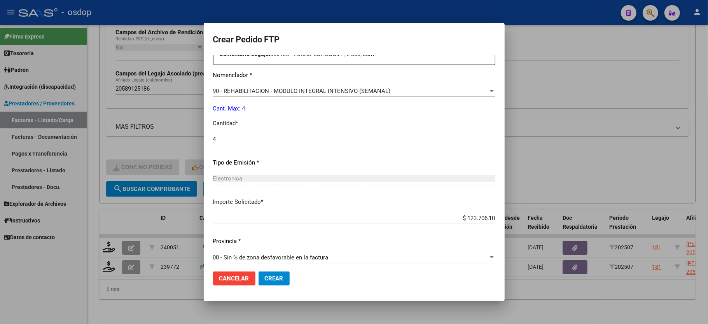
click at [270, 278] on span "Crear" at bounding box center [274, 278] width 19 height 7
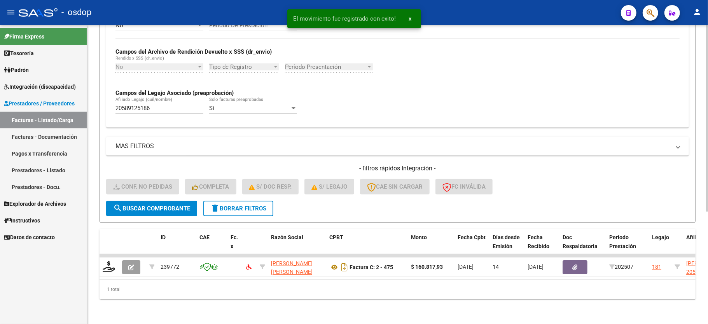
scroll to position [180, 0]
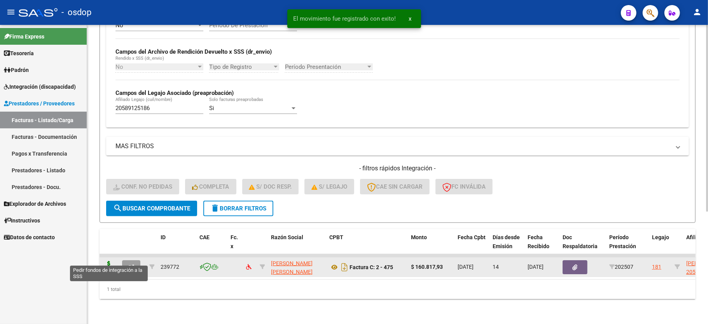
click at [108, 261] on icon at bounding box center [109, 266] width 12 height 11
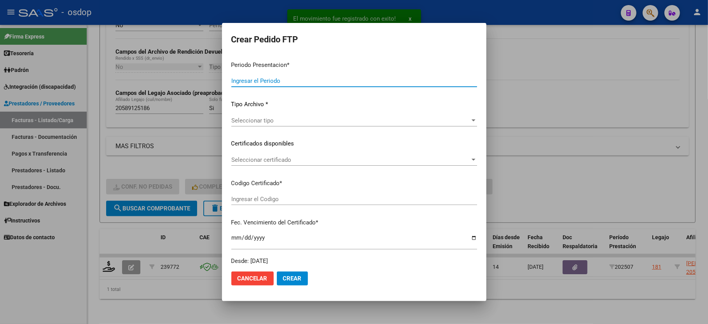
type input "202507"
type input "$ 160.817,93"
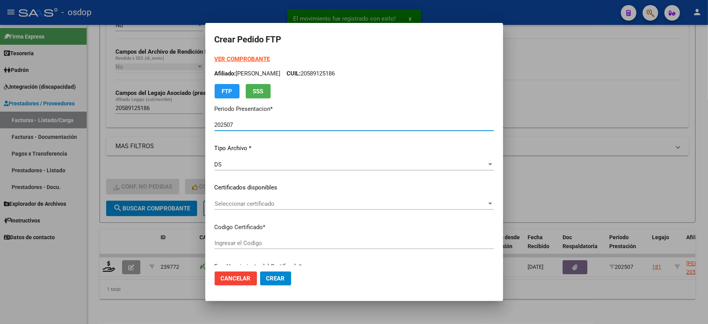
type input "7119958168"
type input "2025-08-17"
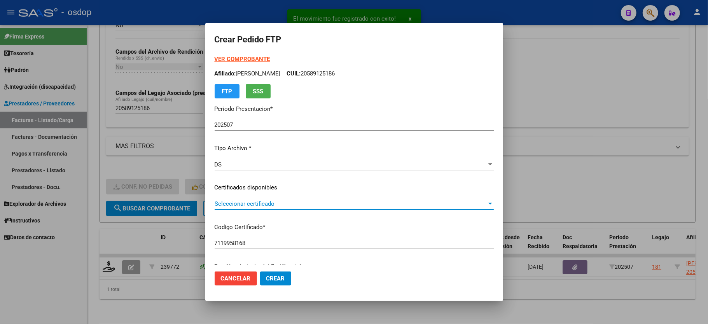
click at [232, 204] on span "Seleccionar certificado" at bounding box center [351, 203] width 272 height 7
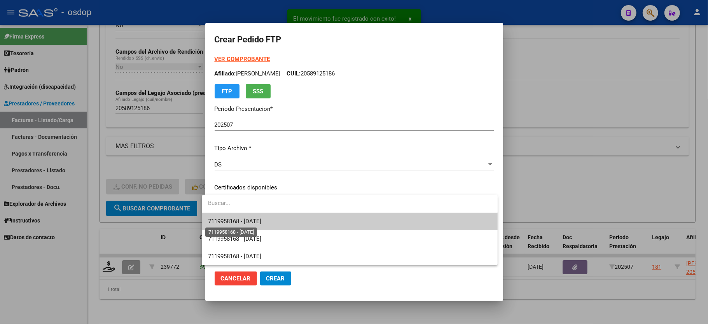
click at [241, 224] on span "7119958168 - 2025-08-17" at bounding box center [234, 221] width 53 height 7
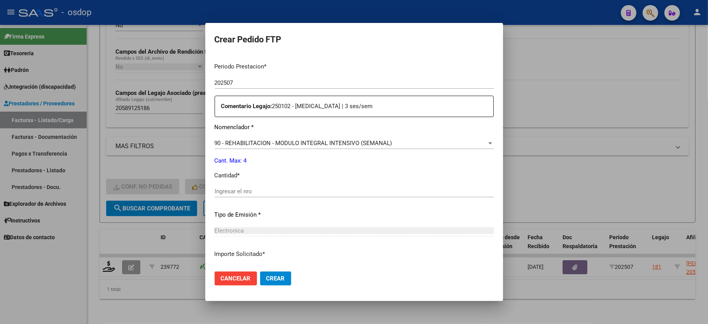
scroll to position [305, 0]
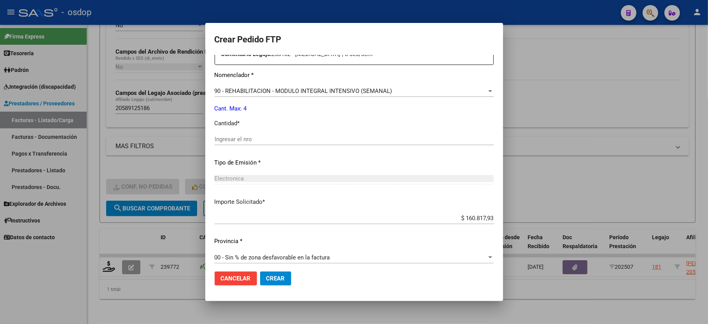
click at [232, 138] on div "Ingresar el nro" at bounding box center [354, 139] width 279 height 12
type input "4"
click at [276, 278] on span "Crear" at bounding box center [275, 278] width 19 height 7
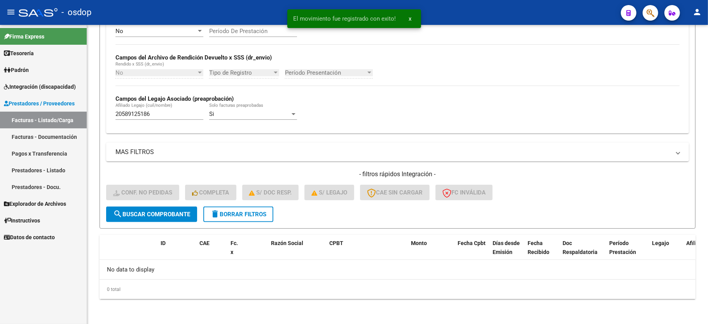
scroll to position [165, 0]
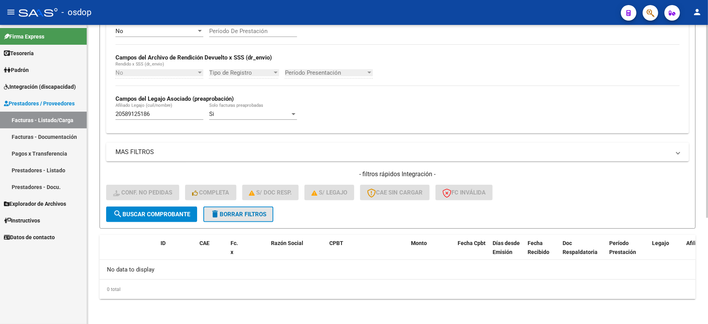
click at [234, 216] on span "delete Borrar Filtros" at bounding box center [238, 214] width 56 height 7
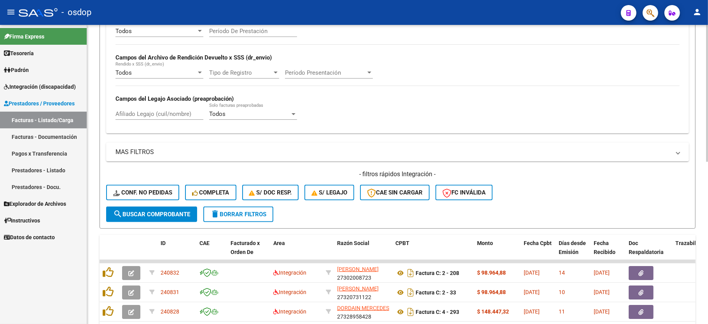
click at [160, 112] on input "Afiliado Legajo (cuil/nombre)" at bounding box center [159, 113] width 88 height 7
paste input "20510982615"
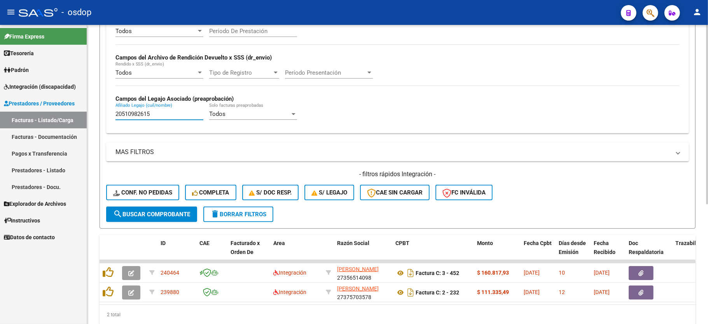
type input "20510982615"
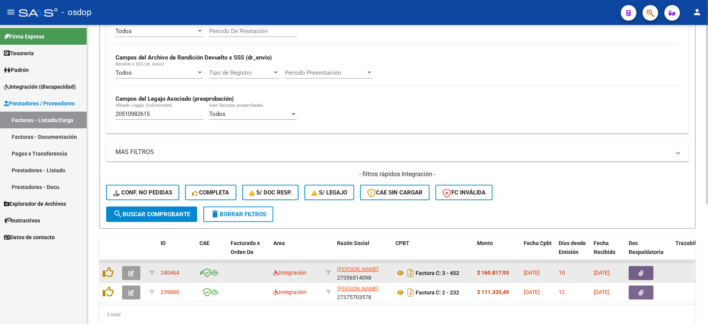
click at [131, 271] on icon "button" at bounding box center [131, 273] width 6 height 6
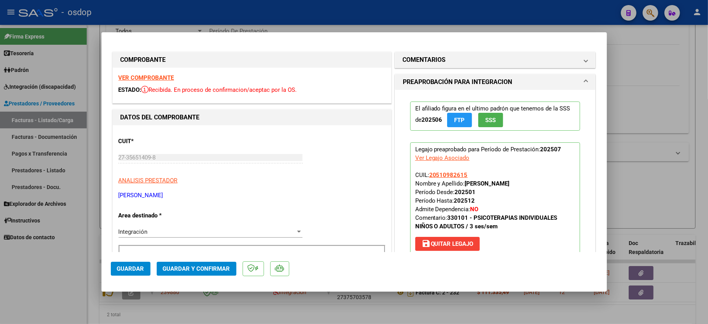
click at [155, 77] on strong "VER COMPROBANTE" at bounding box center [147, 77] width 56 height 7
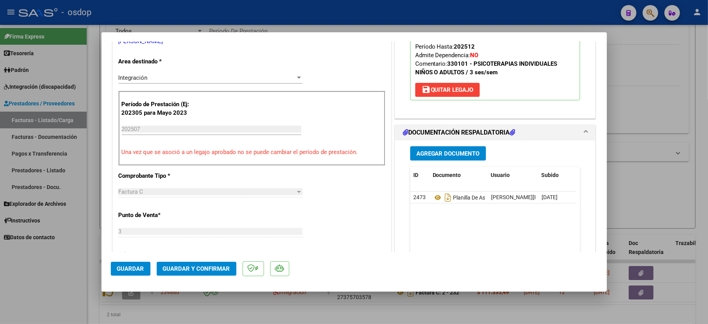
scroll to position [207, 0]
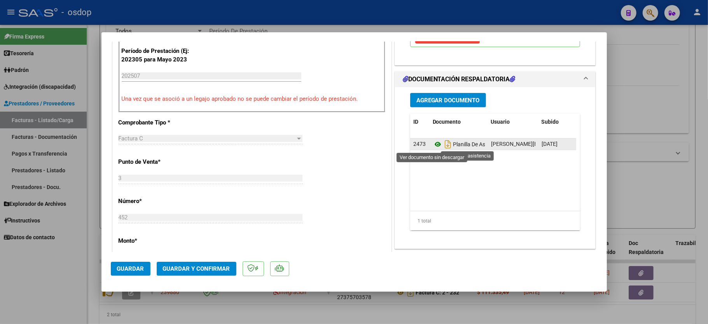
click at [433, 147] on icon at bounding box center [438, 144] width 10 height 9
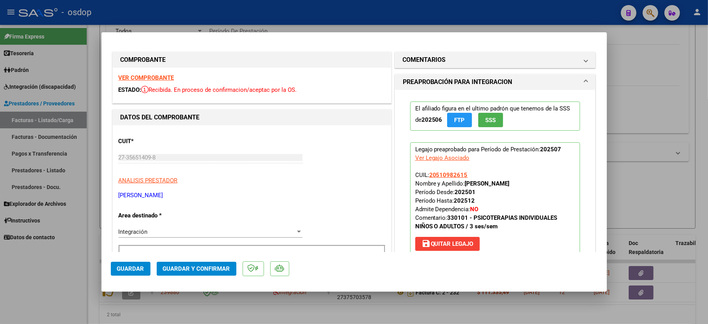
scroll to position [155, 0]
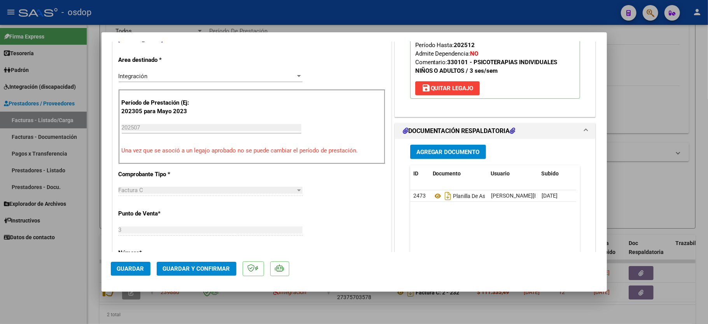
click at [184, 272] on span "Guardar y Confirmar" at bounding box center [196, 268] width 67 height 7
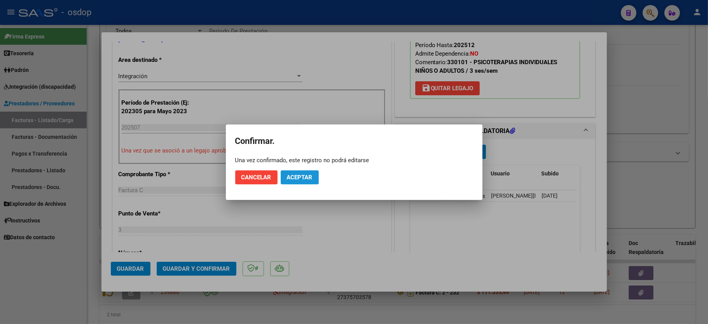
click at [305, 174] on span "Aceptar" at bounding box center [300, 177] width 26 height 7
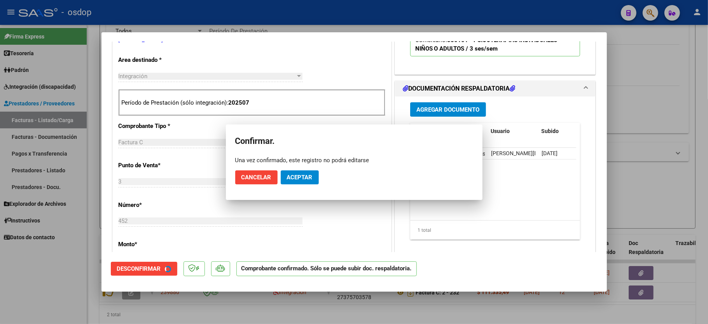
scroll to position [155, 0]
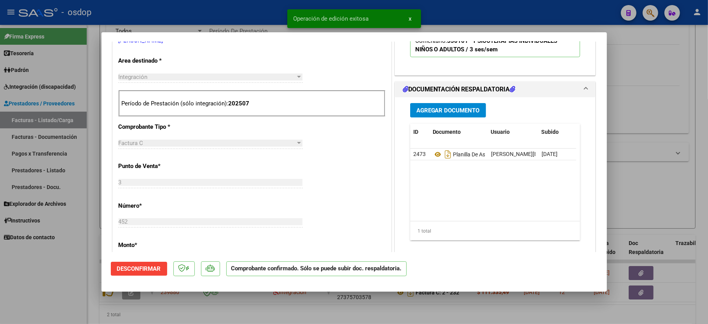
click at [28, 288] on div at bounding box center [354, 162] width 708 height 324
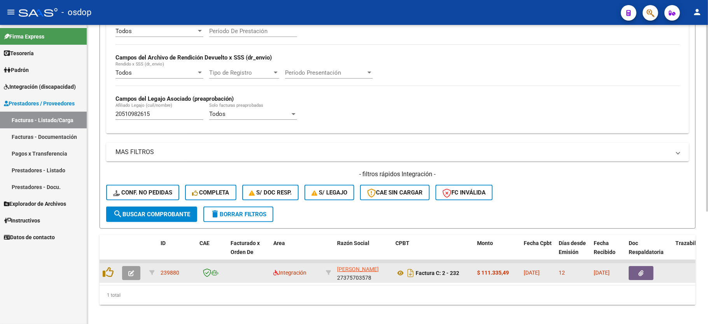
click at [135, 274] on button "button" at bounding box center [131, 273] width 18 height 14
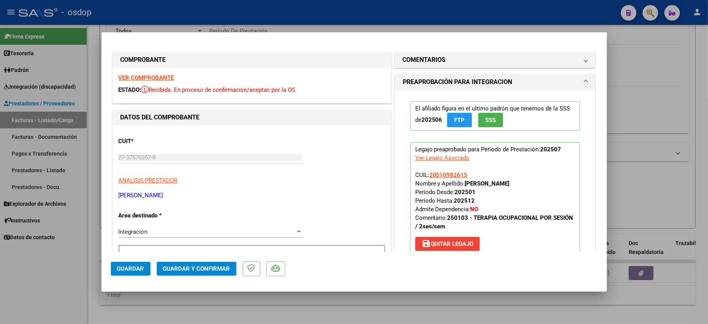
click at [153, 76] on strong "VER COMPROBANTE" at bounding box center [147, 77] width 56 height 7
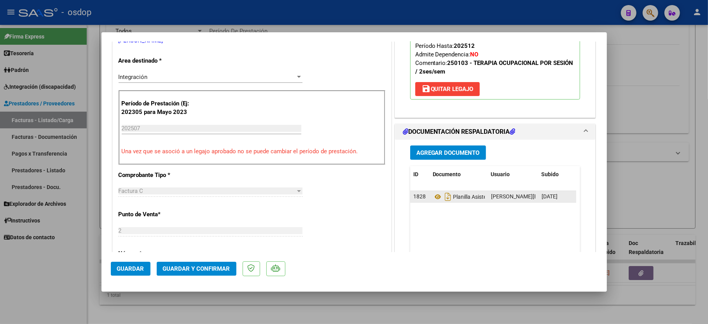
scroll to position [155, 0]
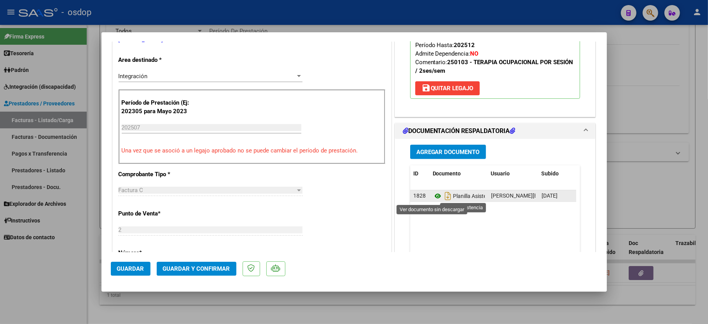
click at [433, 196] on icon at bounding box center [438, 195] width 10 height 9
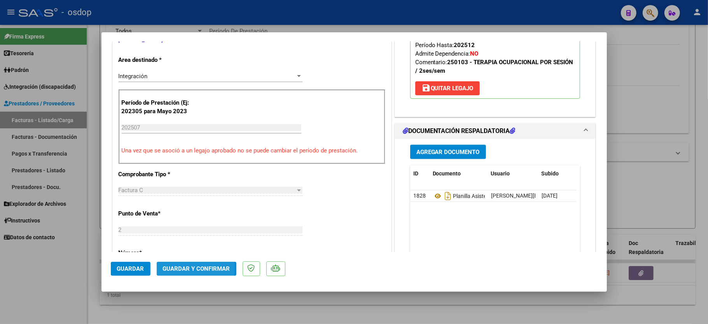
click at [188, 268] on span "Guardar y Confirmar" at bounding box center [196, 268] width 67 height 7
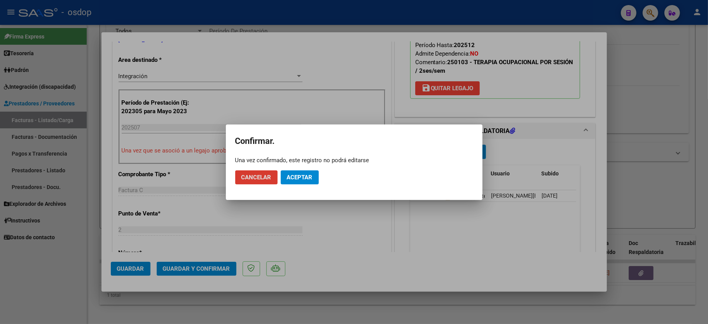
click at [288, 177] on span "Aceptar" at bounding box center [300, 177] width 26 height 7
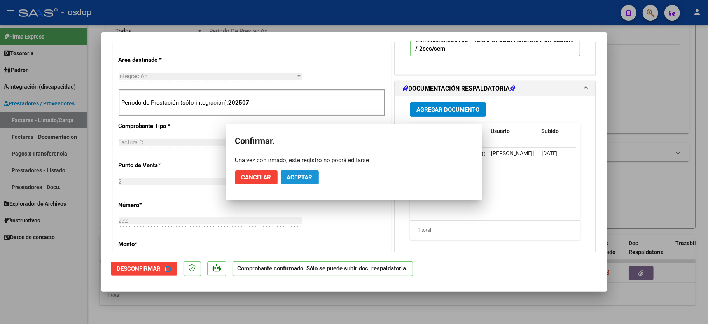
scroll to position [155, 0]
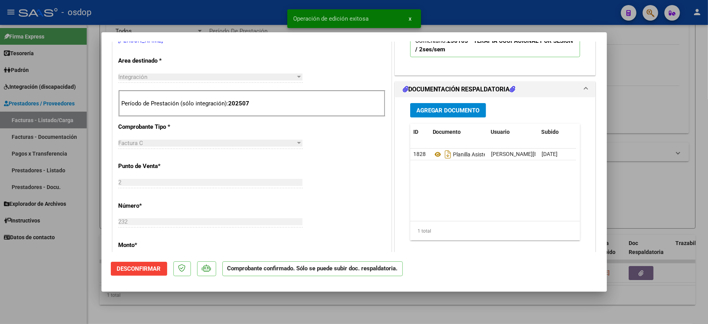
click at [55, 268] on div at bounding box center [354, 162] width 708 height 324
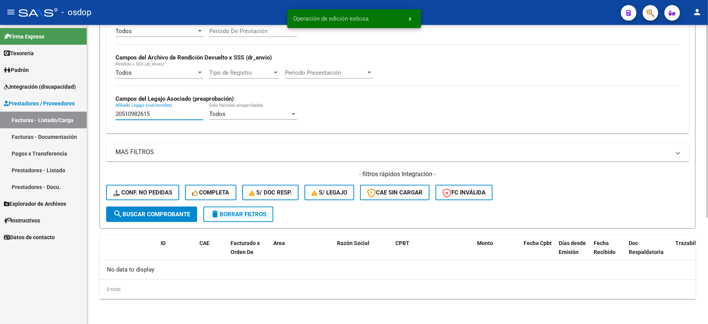
click at [125, 117] on input "20510982615" at bounding box center [159, 113] width 88 height 7
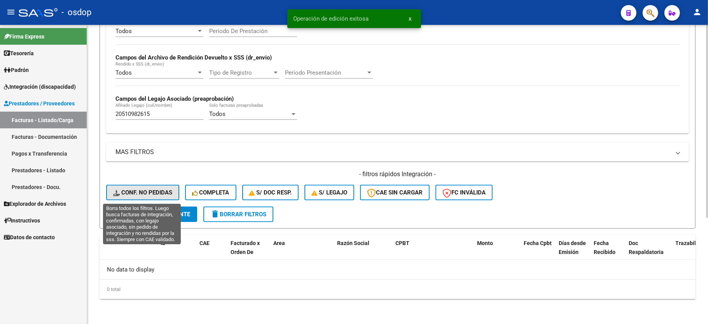
click at [158, 189] on span "Conf. no pedidas" at bounding box center [142, 192] width 59 height 7
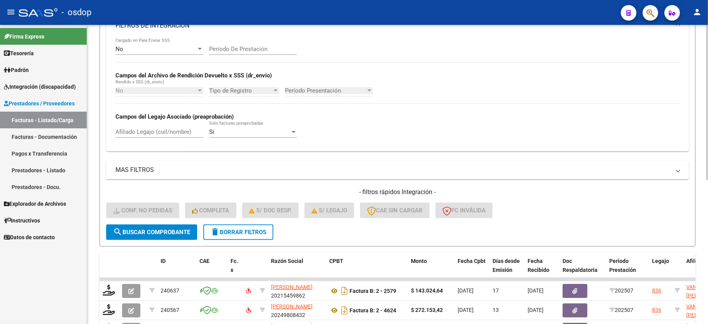
scroll to position [165, 0]
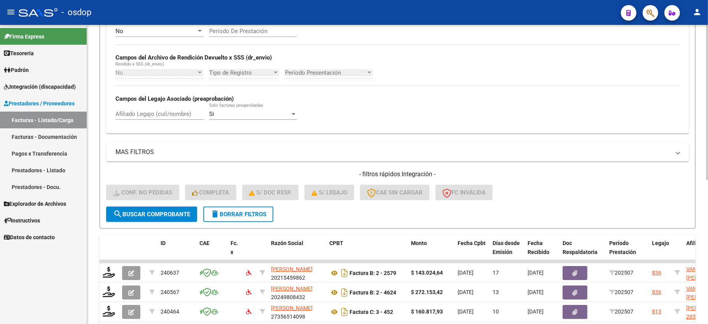
click at [151, 111] on input "Afiliado Legajo (cuil/nombre)" at bounding box center [159, 113] width 88 height 7
paste input "20510982615"
type input "20510982615"
click at [178, 215] on span "search Buscar Comprobante" at bounding box center [151, 214] width 77 height 7
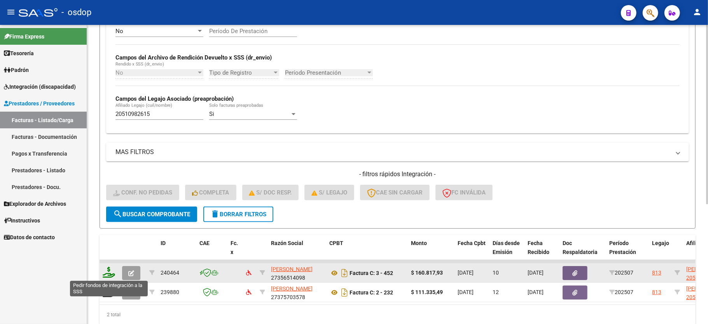
click at [109, 272] on icon at bounding box center [109, 272] width 12 height 11
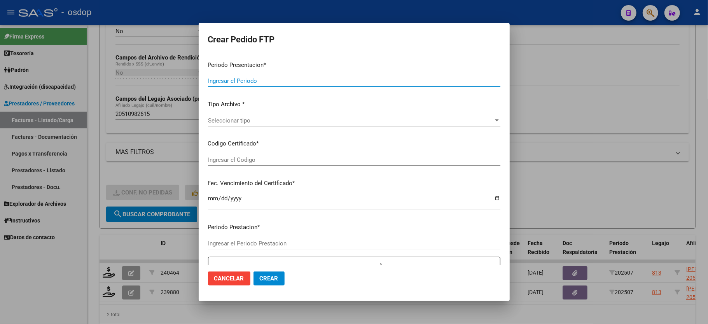
type input "202507"
type input "$ 160.817,93"
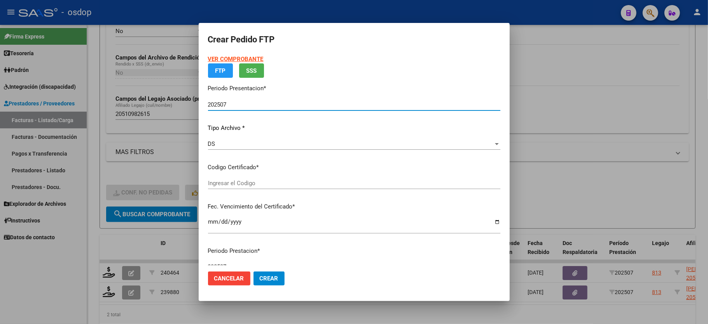
type input "228794323"
type input "2026-06-16"
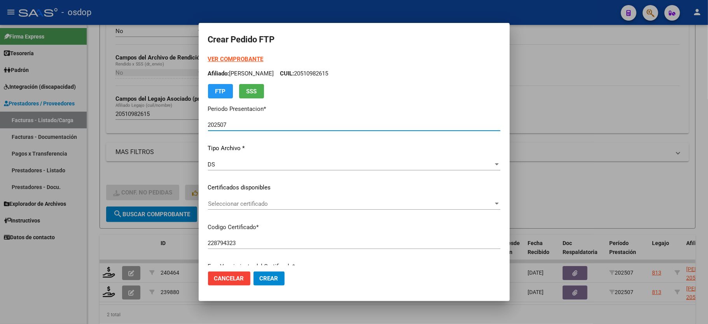
click at [232, 199] on div "Seleccionar certificado Seleccionar certificado" at bounding box center [354, 204] width 292 height 12
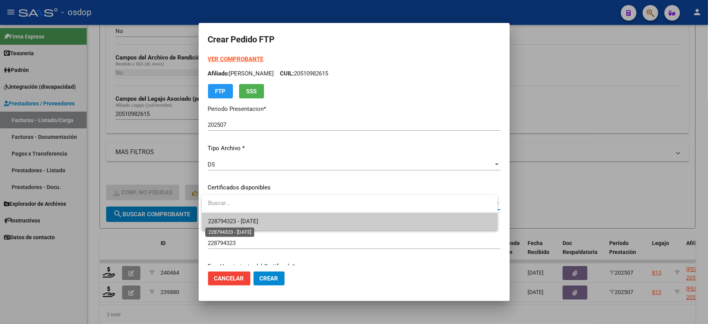
click at [236, 218] on span "228794323 - 2026-06-16" at bounding box center [233, 221] width 50 height 7
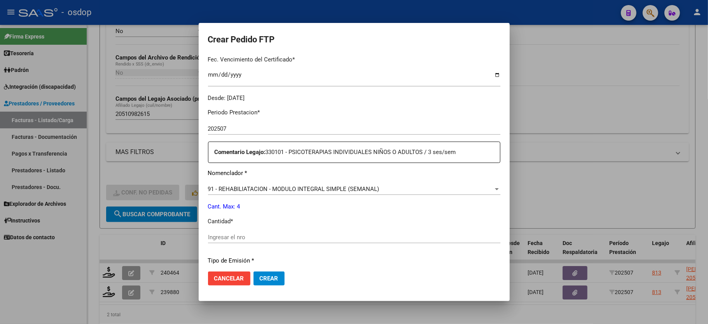
scroll to position [207, 0]
click at [314, 185] on span "91 - REHABILIATACION - MODULO INTEGRAL SIMPLE (SEMANAL)" at bounding box center [293, 188] width 171 height 7
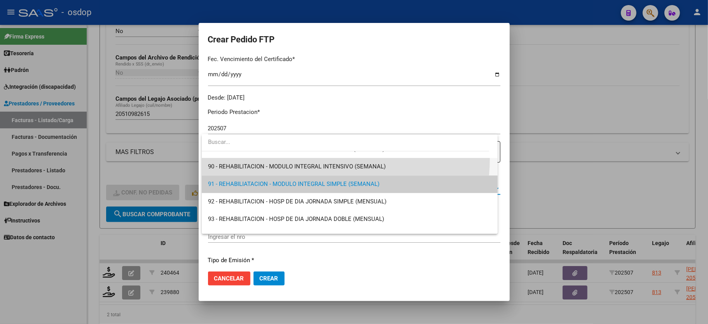
click at [331, 159] on span "90 - REHABILITACION - MODULO INTEGRAL INTENSIVO (SEMANAL)" at bounding box center [349, 166] width 283 height 17
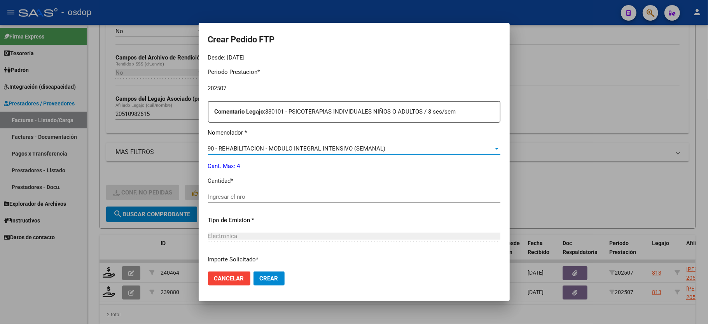
scroll to position [305, 0]
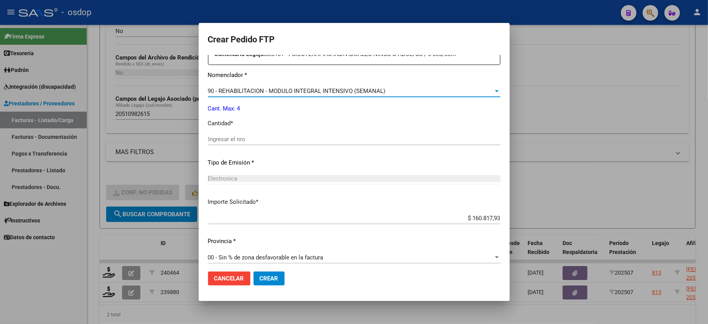
click at [239, 133] on div "Ingresar el nro" at bounding box center [354, 139] width 292 height 12
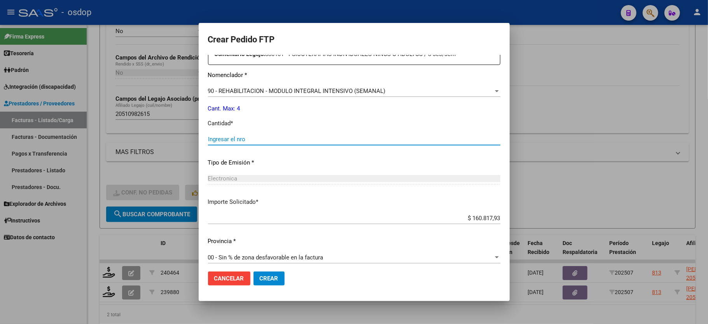
click at [235, 137] on input "Ingresar el nro" at bounding box center [354, 139] width 292 height 7
type input "4"
click at [266, 275] on span "Crear" at bounding box center [269, 278] width 19 height 7
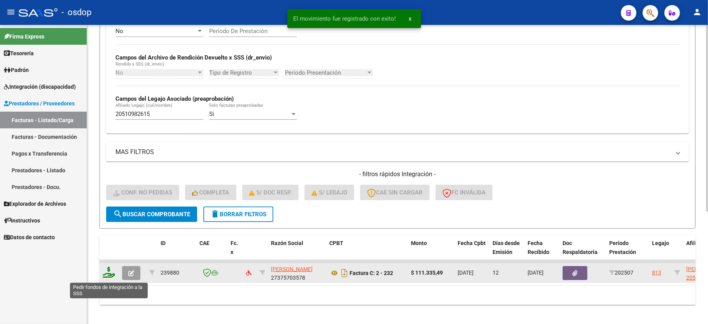
click at [108, 271] on icon at bounding box center [109, 272] width 12 height 11
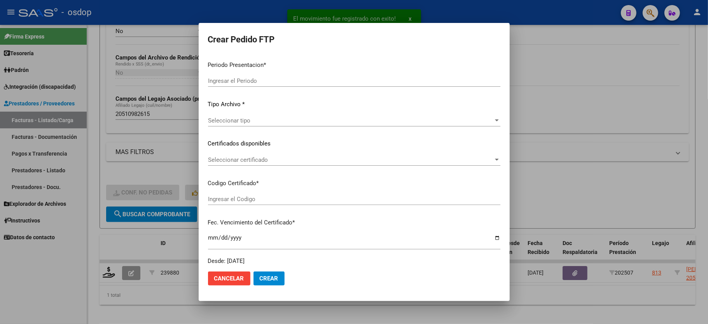
type input "202507"
type input "$ 111.335,49"
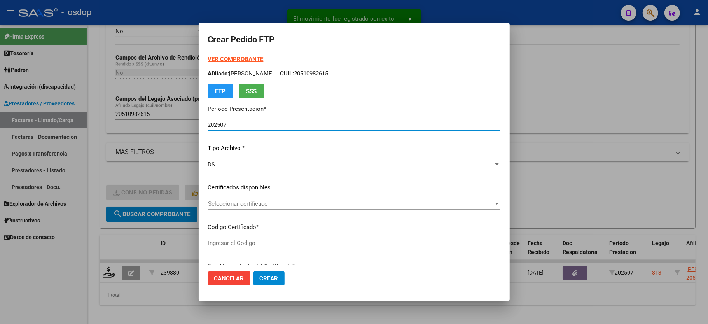
type input "228794323"
type input "2026-06-16"
click at [243, 206] on span "Seleccionar certificado" at bounding box center [350, 203] width 285 height 7
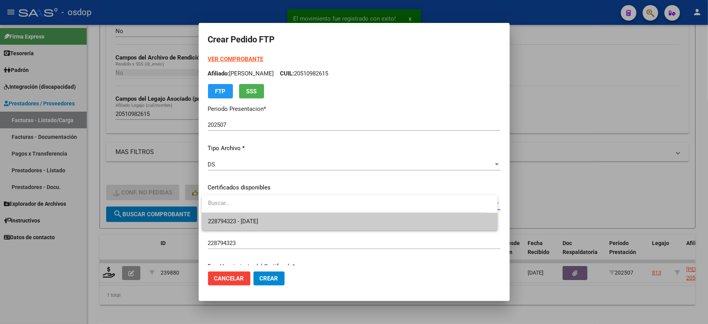
click at [243, 212] on div at bounding box center [343, 203] width 283 height 17
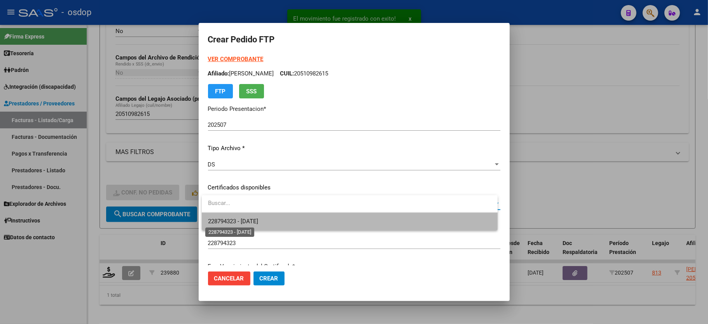
click at [244, 218] on span "228794323 - 2026-06-16" at bounding box center [233, 221] width 50 height 7
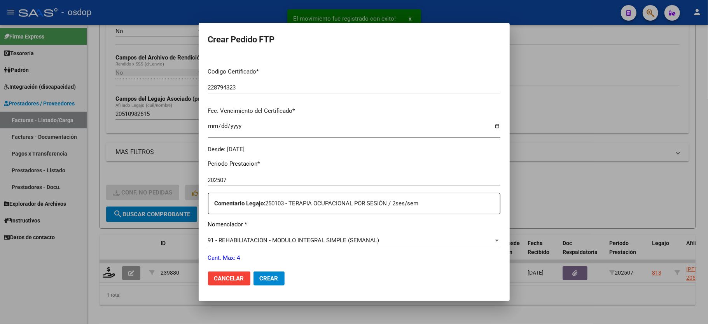
scroll to position [207, 0]
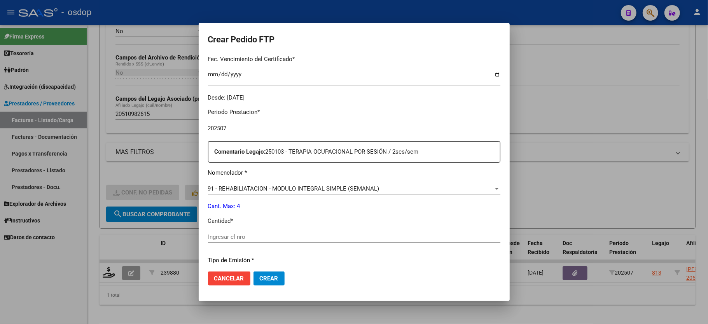
click at [298, 177] on div "Periodo Prestacion * 202507 Ingresar el Periodo Prestacion Comentario Legajo: 2…" at bounding box center [354, 235] width 292 height 266
click at [298, 185] on span "91 - REHABILIATACION - MODULO INTEGRAL SIMPLE (SEMANAL)" at bounding box center [293, 188] width 171 height 7
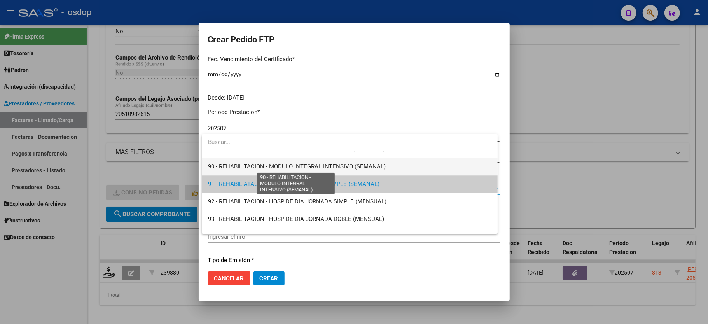
click at [298, 168] on span "90 - REHABILITACION - MODULO INTEGRAL INTENSIVO (SEMANAL)" at bounding box center [297, 166] width 178 height 7
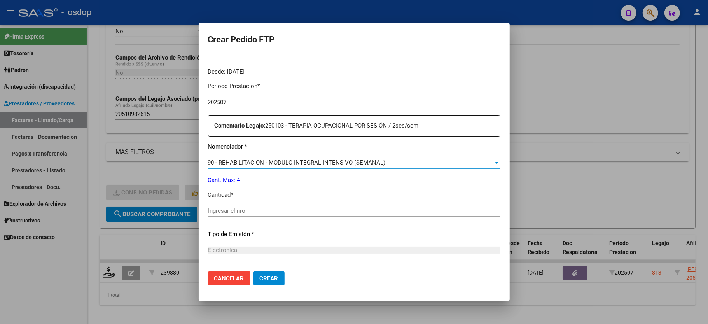
scroll to position [259, 0]
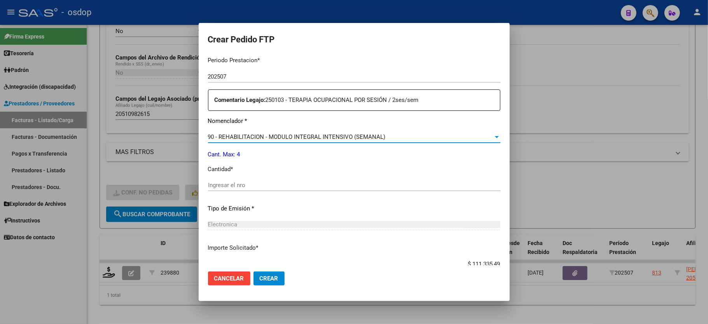
click at [240, 182] on input "Ingresar el nro" at bounding box center [354, 185] width 292 height 7
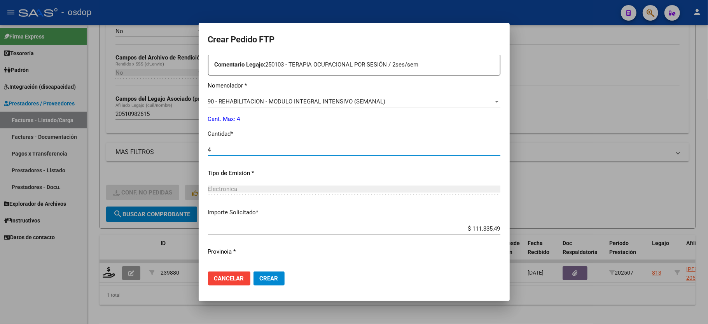
scroll to position [305, 0]
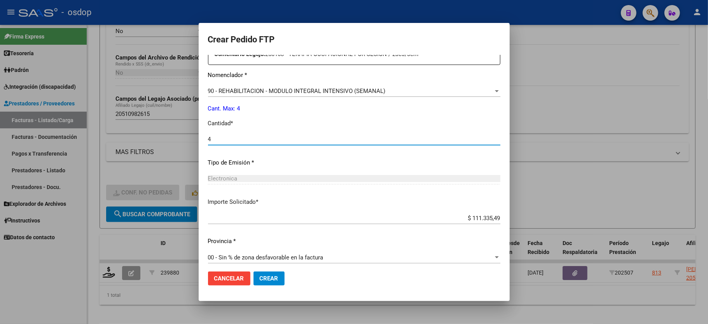
type input "4"
click at [274, 266] on mat-dialog-actions "Cancelar Crear" at bounding box center [354, 278] width 292 height 26
click at [267, 281] on span "Crear" at bounding box center [269, 278] width 19 height 7
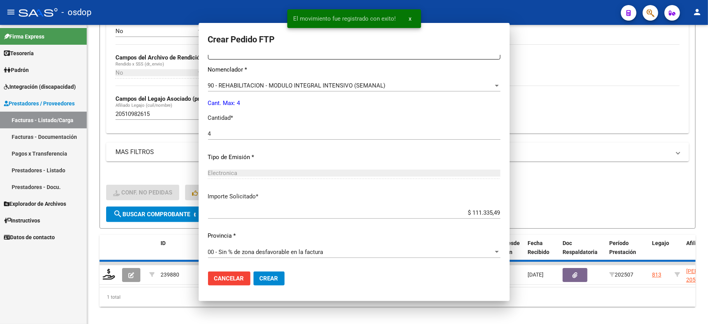
scroll to position [0, 0]
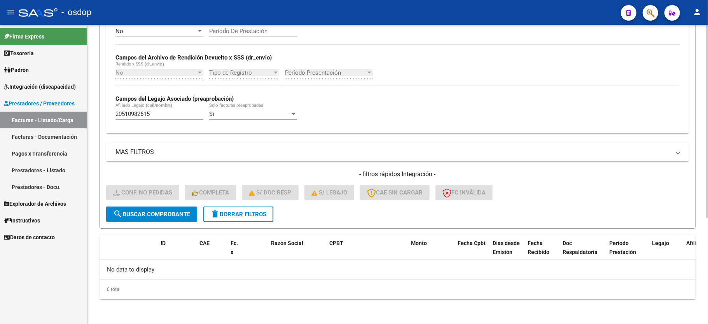
click at [249, 205] on div "- filtros rápidos Integración - Conf. no pedidas Completa S/ Doc Resp. S/ legaj…" at bounding box center [397, 188] width 583 height 37
click at [250, 208] on button "delete Borrar Filtros" at bounding box center [238, 214] width 70 height 16
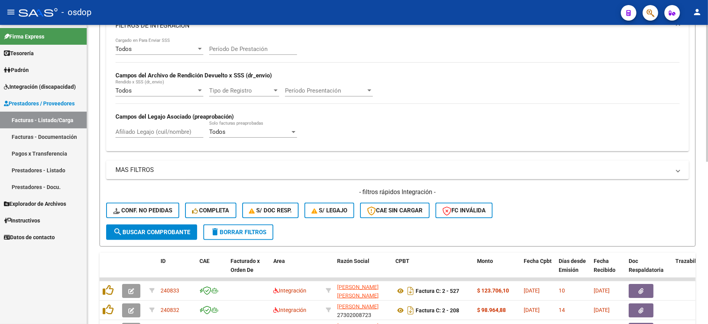
scroll to position [165, 0]
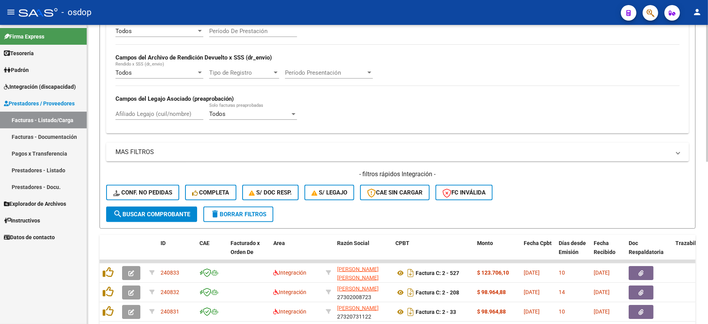
click at [145, 117] on input "Afiliado Legajo (cuil/nombre)" at bounding box center [159, 113] width 88 height 7
paste input "20542050919"
type input "20542050919"
click at [159, 218] on button "search Buscar Comprobante" at bounding box center [151, 214] width 91 height 16
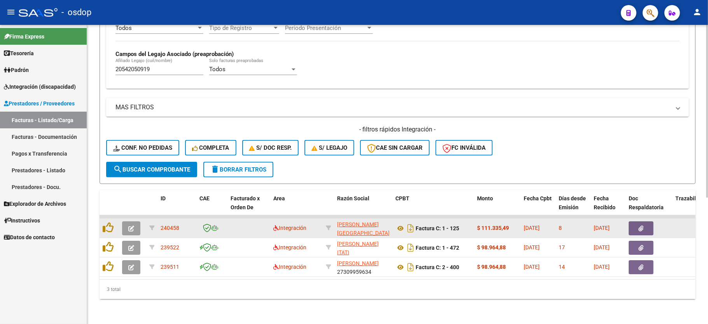
click at [131, 225] on icon "button" at bounding box center [131, 228] width 6 height 6
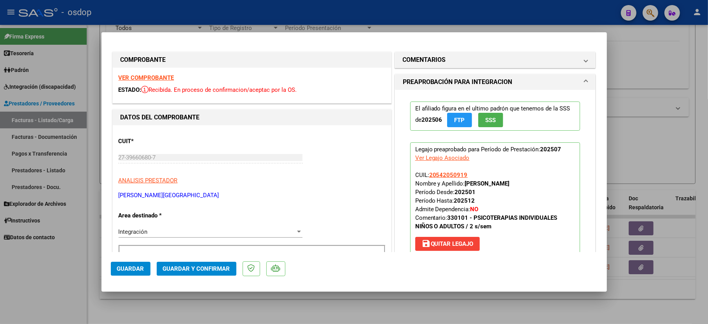
click at [156, 80] on strong "VER COMPROBANTE" at bounding box center [147, 77] width 56 height 7
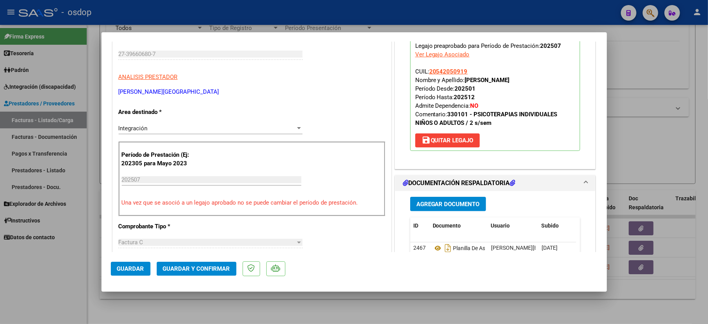
scroll to position [155, 0]
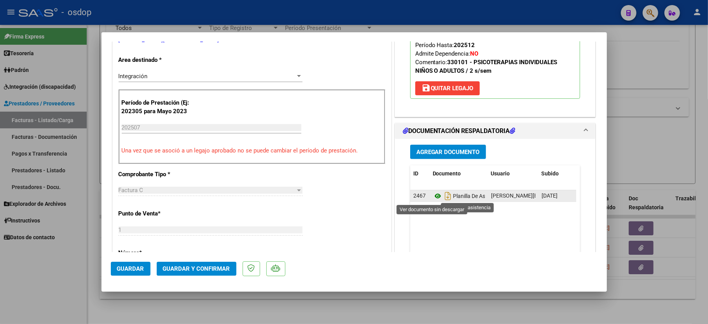
click at [433, 197] on icon at bounding box center [438, 195] width 10 height 9
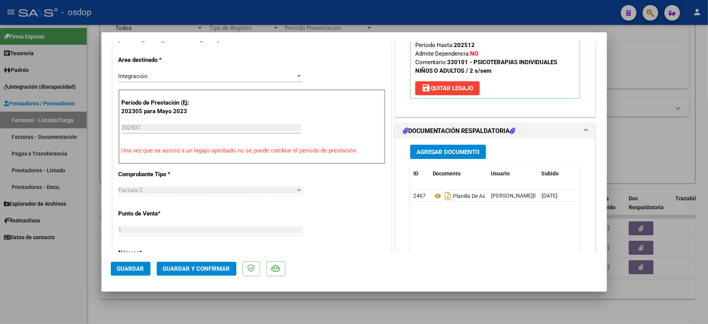
click at [196, 272] on button "Guardar y Confirmar" at bounding box center [197, 269] width 80 height 14
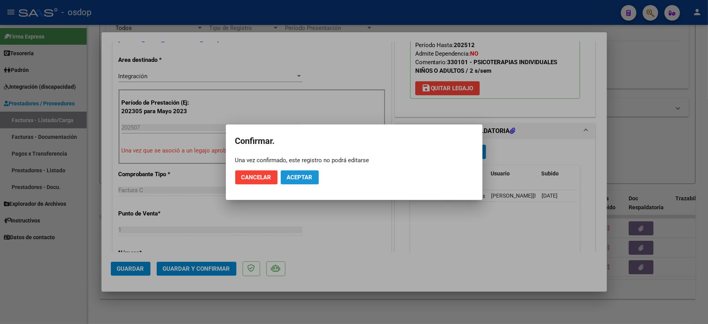
click at [313, 180] on button "Aceptar" at bounding box center [300, 177] width 38 height 14
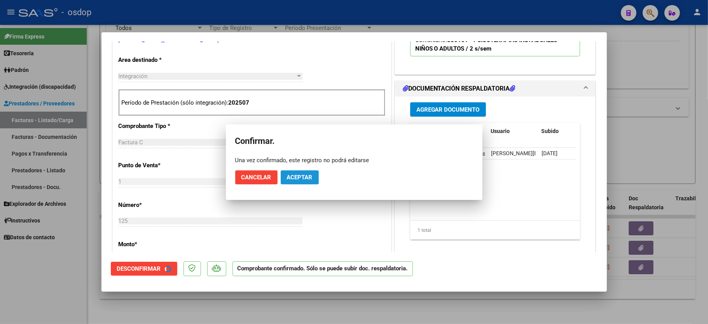
scroll to position [155, 0]
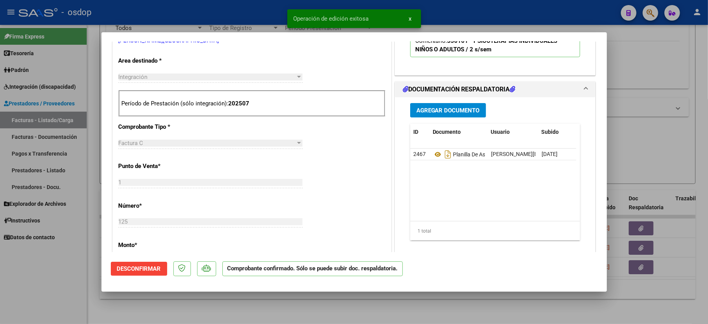
click at [51, 268] on div at bounding box center [354, 162] width 708 height 324
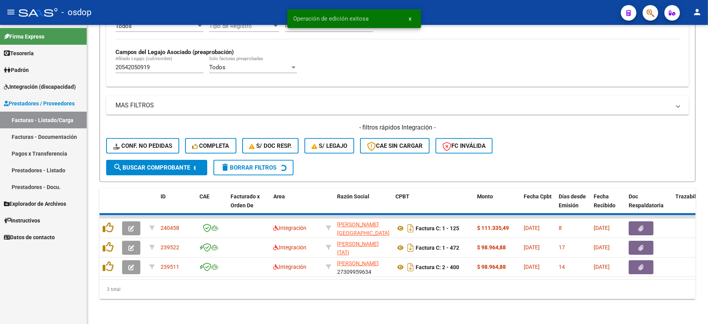
scroll to position [199, 0]
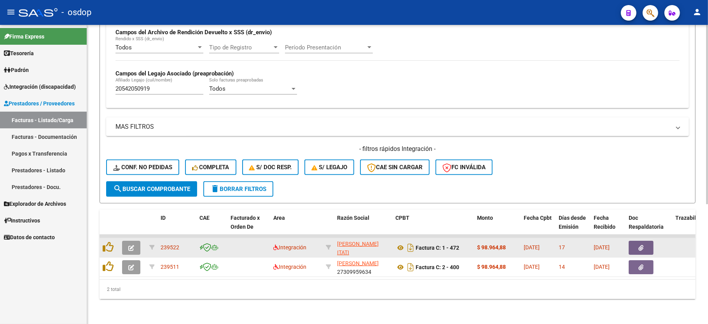
click at [136, 241] on button "button" at bounding box center [131, 248] width 18 height 14
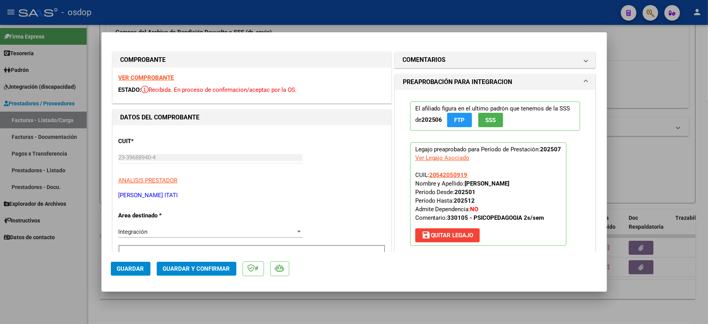
click at [159, 75] on strong "VER COMPROBANTE" at bounding box center [147, 77] width 56 height 7
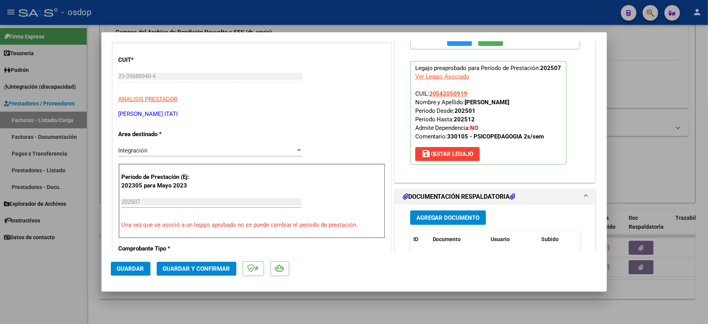
scroll to position [207, 0]
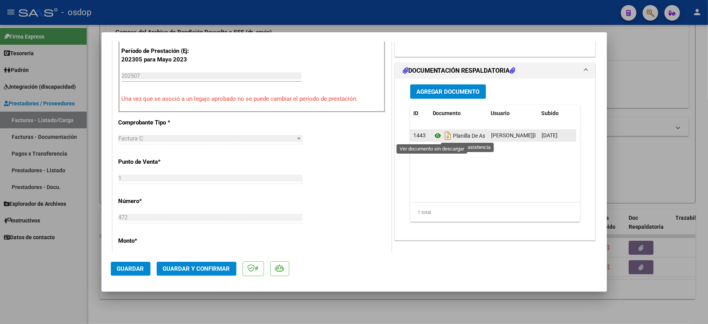
click at [433, 136] on icon at bounding box center [438, 135] width 10 height 9
click at [190, 265] on button "Guardar y Confirmar" at bounding box center [197, 269] width 80 height 14
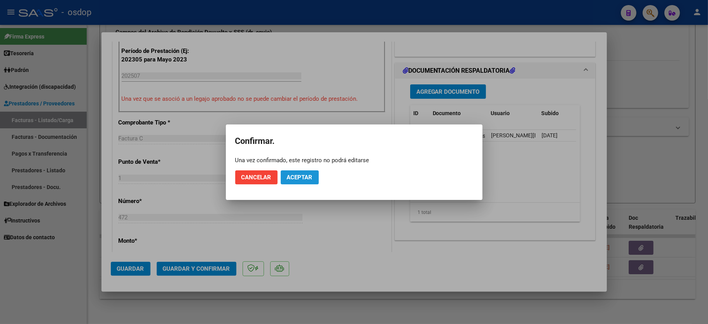
click at [309, 175] on span "Aceptar" at bounding box center [300, 177] width 26 height 7
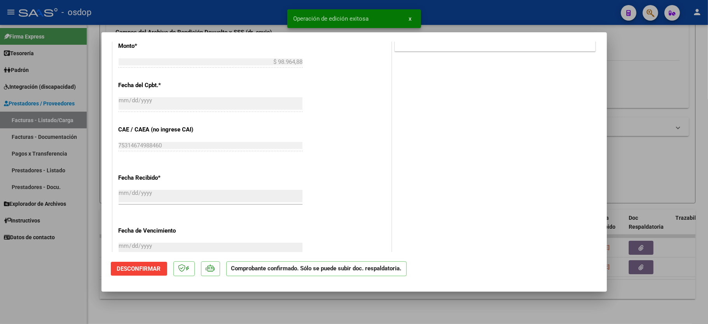
click at [69, 280] on div at bounding box center [354, 162] width 708 height 324
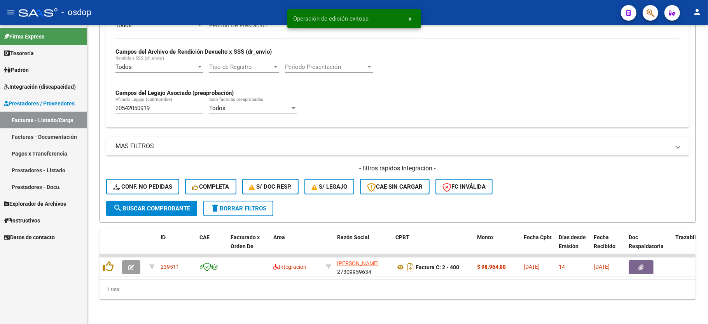
scroll to position [180, 0]
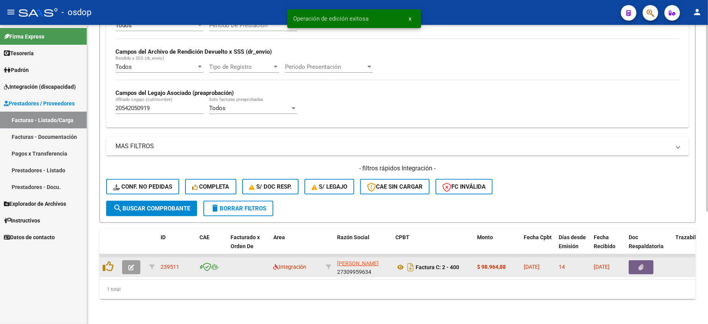
click at [129, 264] on icon "button" at bounding box center [131, 267] width 6 height 6
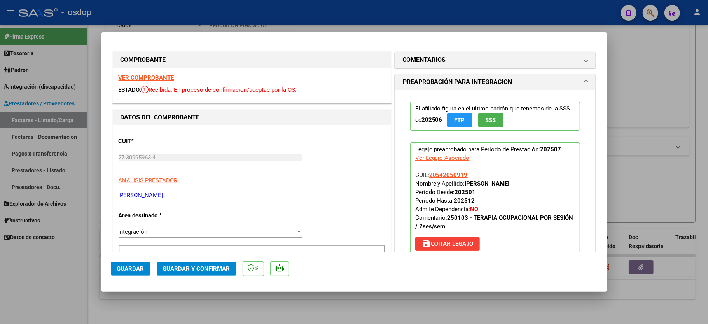
click at [165, 76] on strong "VER COMPROBANTE" at bounding box center [147, 77] width 56 height 7
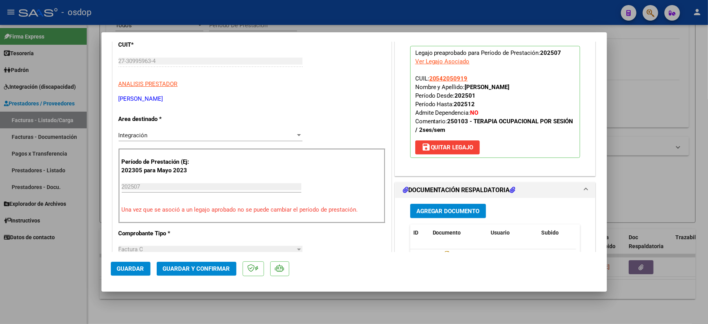
scroll to position [155, 0]
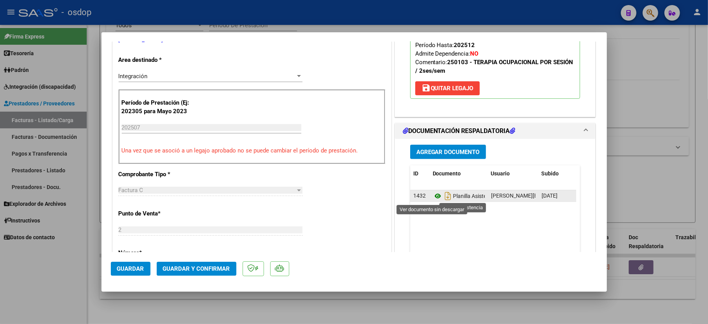
click at [433, 197] on icon at bounding box center [438, 195] width 10 height 9
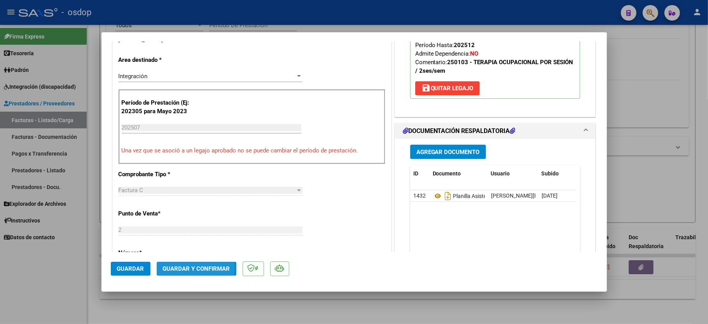
click at [178, 267] on span "Guardar y Confirmar" at bounding box center [196, 268] width 67 height 7
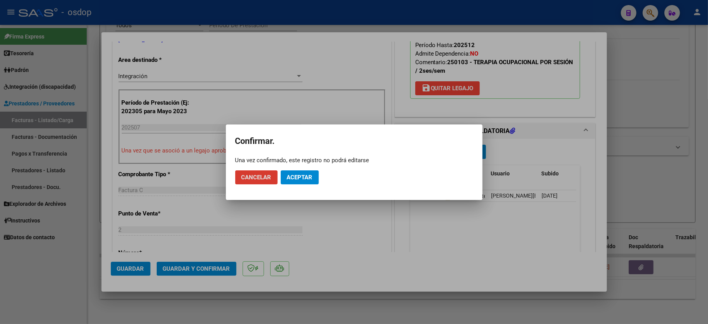
click at [295, 171] on button "Aceptar" at bounding box center [300, 177] width 38 height 14
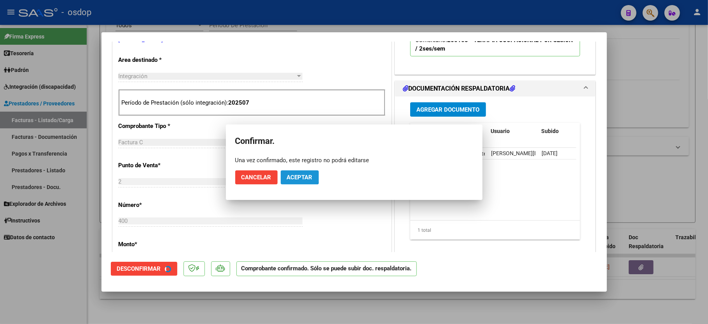
scroll to position [155, 0]
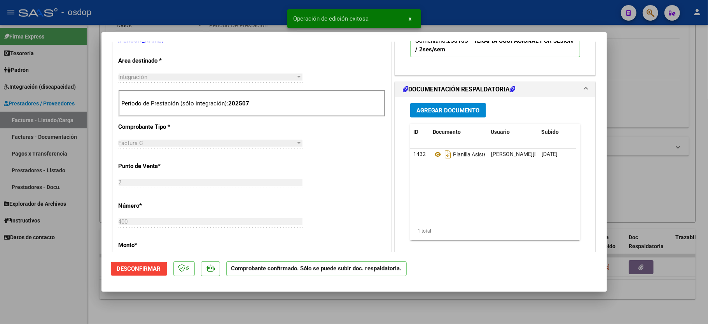
click at [78, 309] on div at bounding box center [354, 162] width 708 height 324
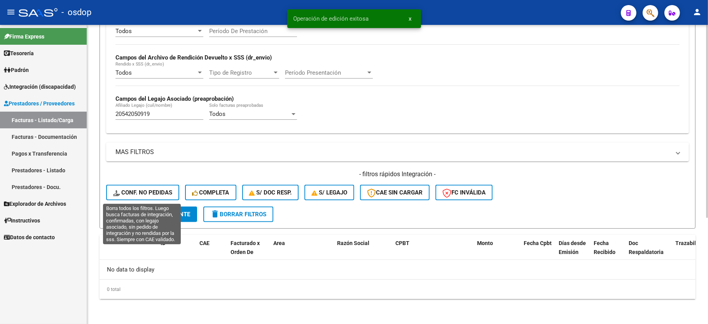
scroll to position [165, 0]
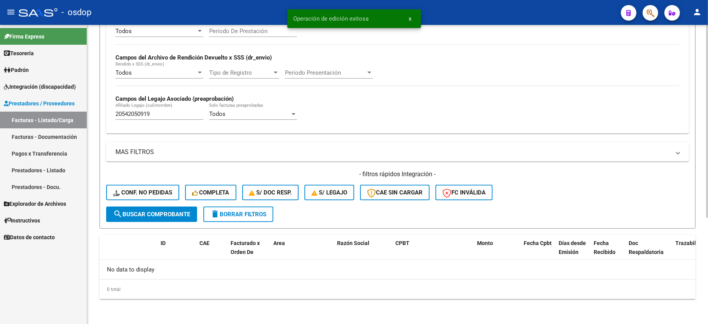
click at [129, 119] on div "20542050919 Afiliado Legajo (cuil/nombre)" at bounding box center [159, 111] width 88 height 17
click at [128, 117] on input "20542050919" at bounding box center [159, 113] width 88 height 7
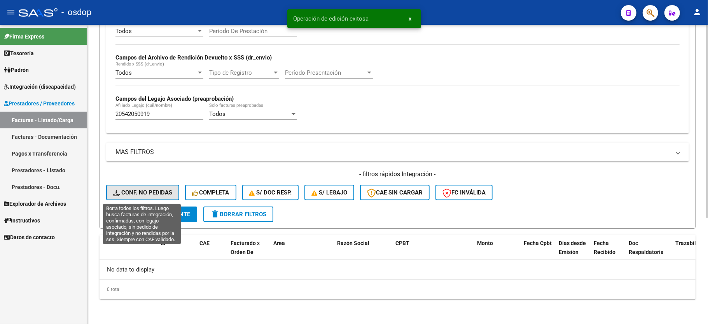
click at [159, 190] on span "Conf. no pedidas" at bounding box center [142, 192] width 59 height 7
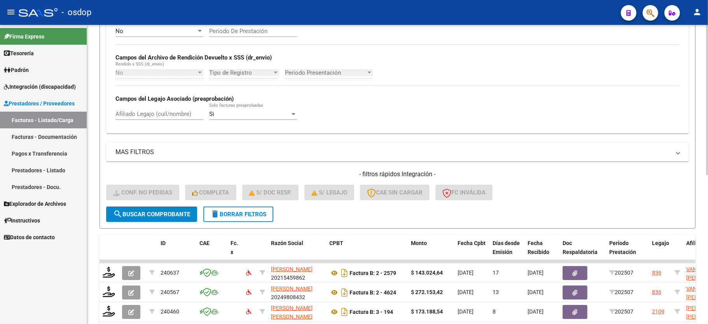
click at [151, 113] on input "Afiliado Legajo (cuil/nombre)" at bounding box center [159, 113] width 88 height 7
paste input "20542050919"
type input "20542050919"
click at [156, 218] on button "search Buscar Comprobante" at bounding box center [151, 214] width 91 height 16
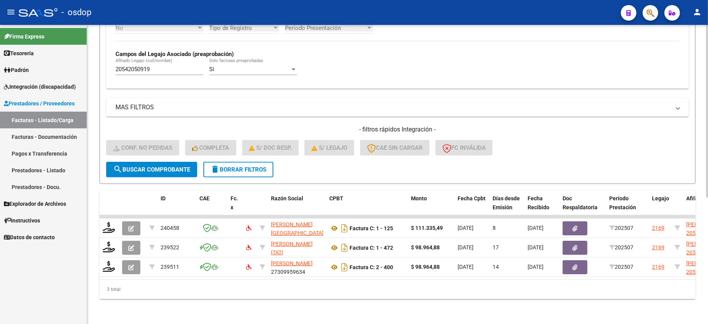
scroll to position [218, 0]
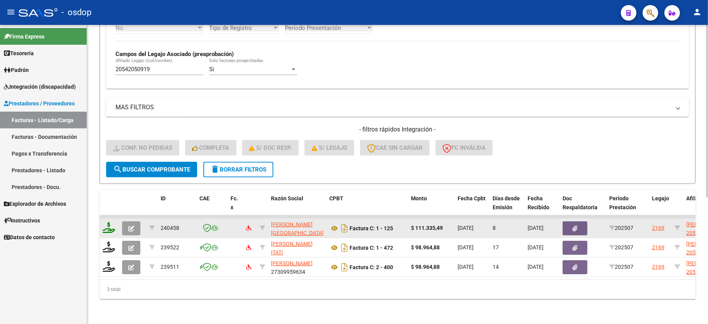
click at [110, 222] on icon at bounding box center [109, 227] width 12 height 11
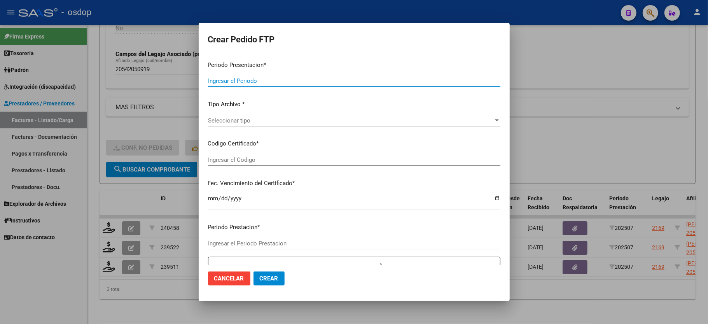
type input "202507"
type input "$ 111.335,49"
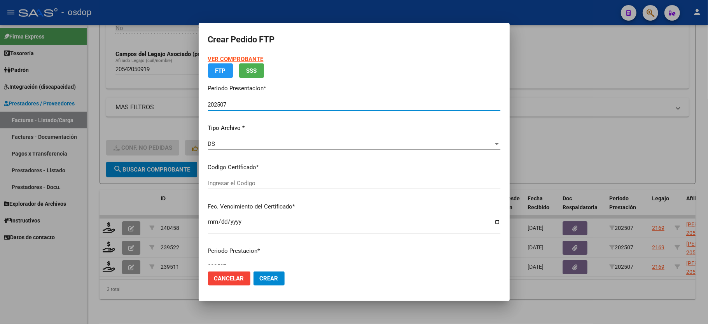
type input "1583609193"
type input "2029-12-18"
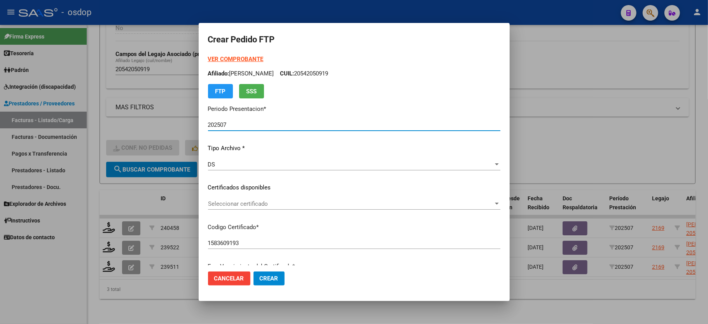
click at [251, 206] on span "Seleccionar certificado" at bounding box center [350, 203] width 285 height 7
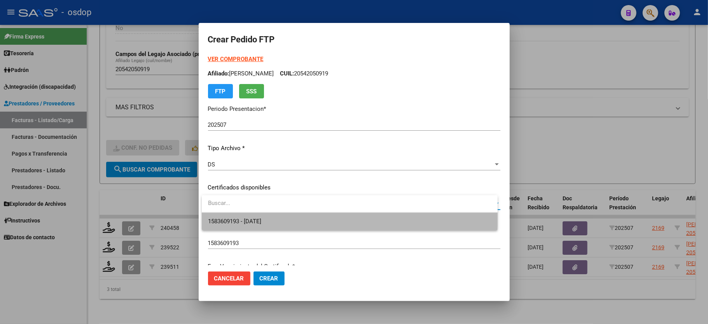
click at [252, 213] on span "1583609193 - 2029-12-18" at bounding box center [349, 221] width 283 height 17
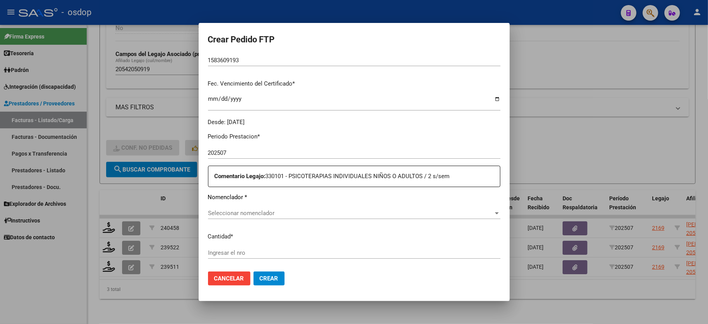
scroll to position [207, 0]
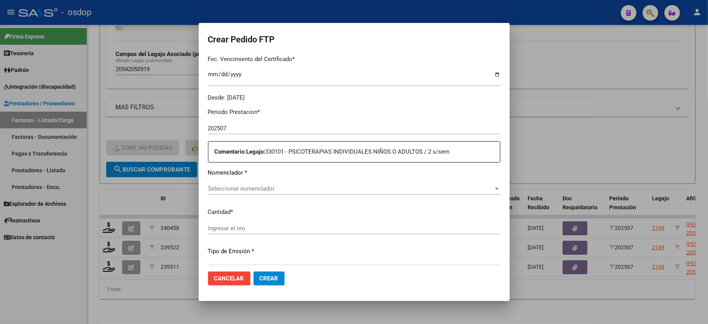
click at [253, 185] on span "Seleccionar nomenclador" at bounding box center [350, 188] width 285 height 7
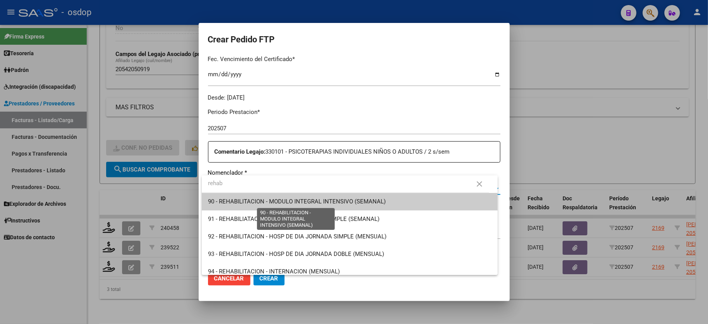
type input "rehab"
click at [280, 201] on span "90 - REHABILITACION - MODULO INTEGRAL INTENSIVO (SEMANAL)" at bounding box center [297, 201] width 178 height 7
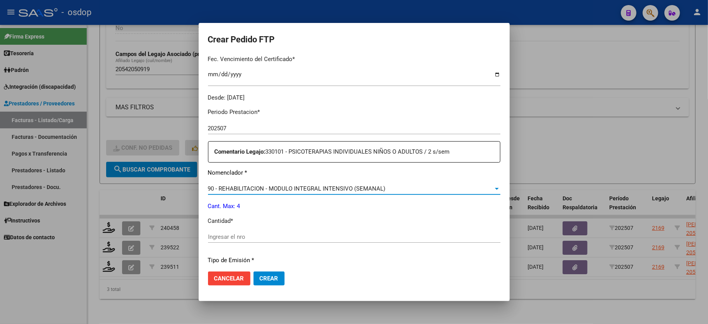
click at [257, 237] on div "Ingresar el nro" at bounding box center [354, 237] width 292 height 12
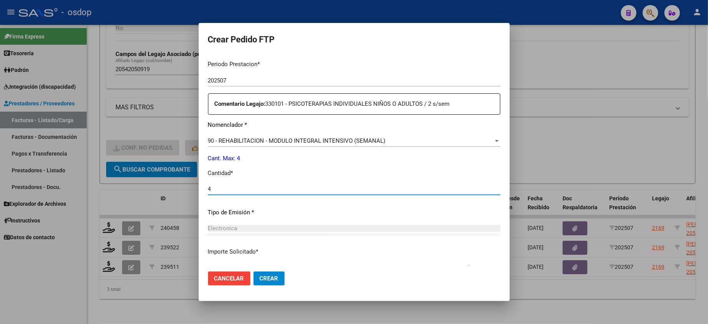
scroll to position [305, 0]
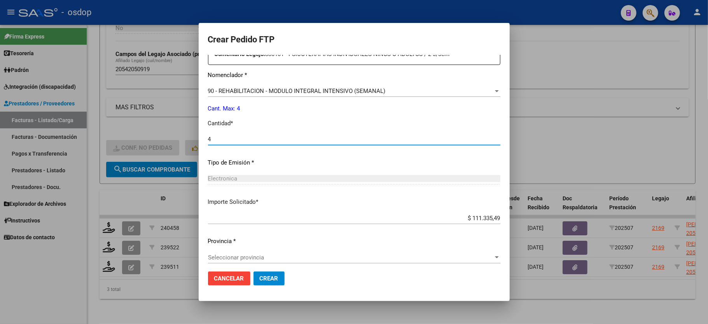
type input "4"
click at [274, 280] on span "Crear" at bounding box center [269, 278] width 19 height 7
click at [238, 254] on span "Seleccionar provincia" at bounding box center [350, 257] width 285 height 7
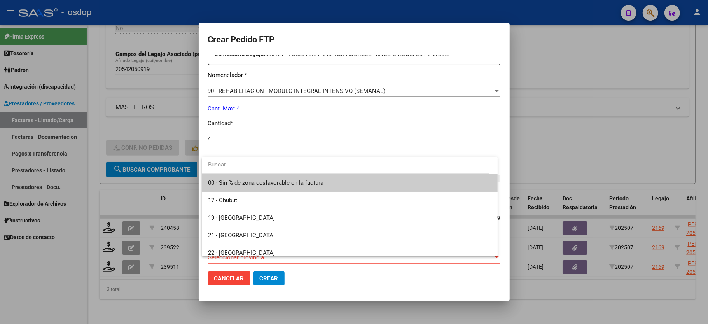
click at [240, 185] on span "00 - Sin % de zona desfavorable en la factura" at bounding box center [265, 182] width 115 height 7
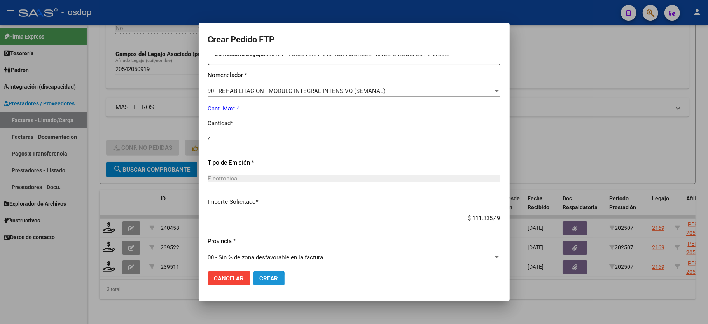
click at [260, 281] on span "Crear" at bounding box center [269, 278] width 19 height 7
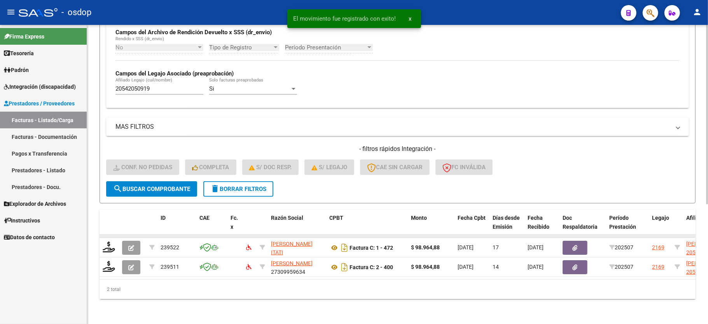
scroll to position [199, 0]
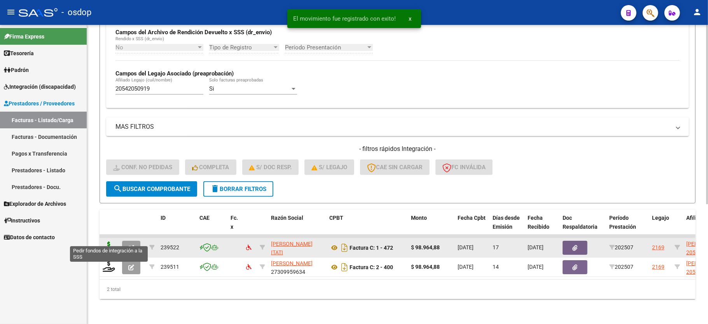
click at [109, 241] on icon at bounding box center [109, 246] width 12 height 11
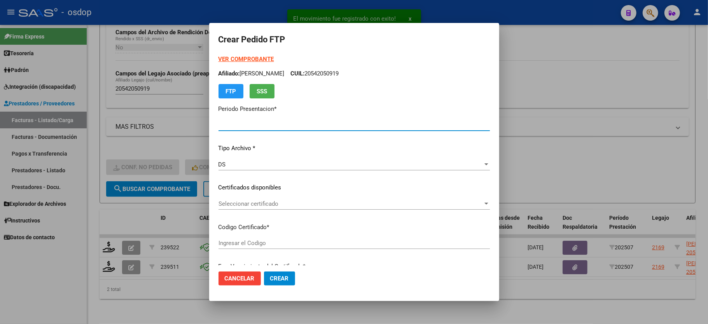
type input "202507"
type input "$ 98.964,88"
type input "1583609193"
type input "2029-12-18"
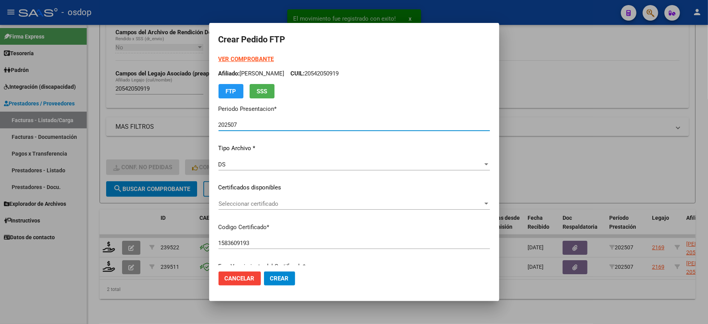
click at [258, 198] on div "Seleccionar certificado Seleccionar certificado" at bounding box center [353, 204] width 271 height 12
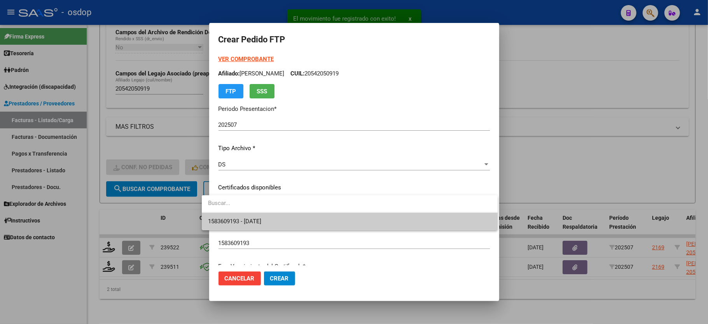
click at [258, 212] on div at bounding box center [350, 203] width 296 height 17
click at [258, 215] on span "1583609193 - 2029-12-18" at bounding box center [349, 221] width 283 height 17
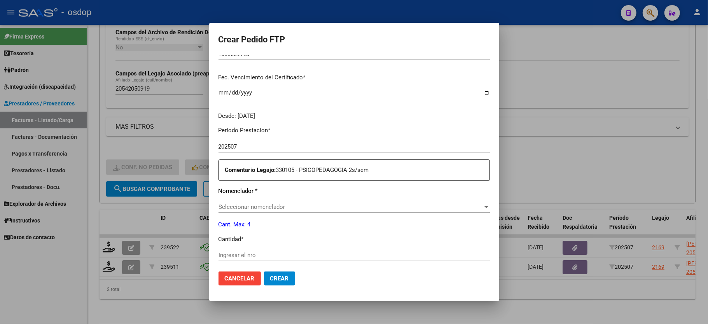
scroll to position [207, 0]
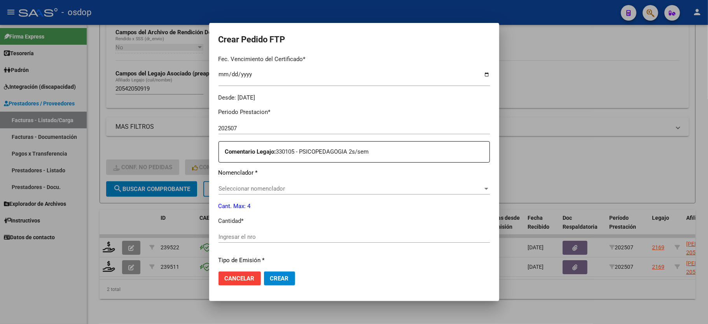
click at [266, 183] on div "Seleccionar nomenclador Seleccionar nomenclador" at bounding box center [353, 189] width 271 height 12
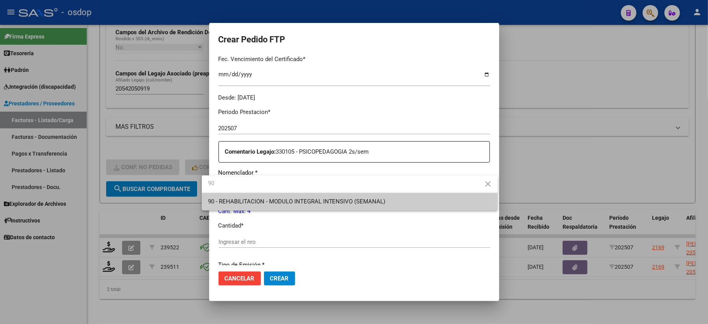
type input "90"
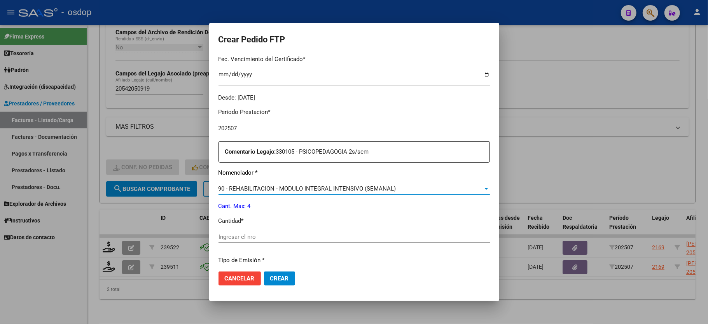
click at [264, 233] on input "Ingresar el nro" at bounding box center [353, 236] width 271 height 7
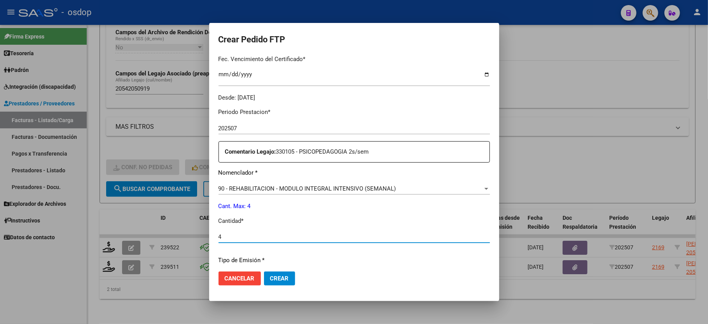
type input "4"
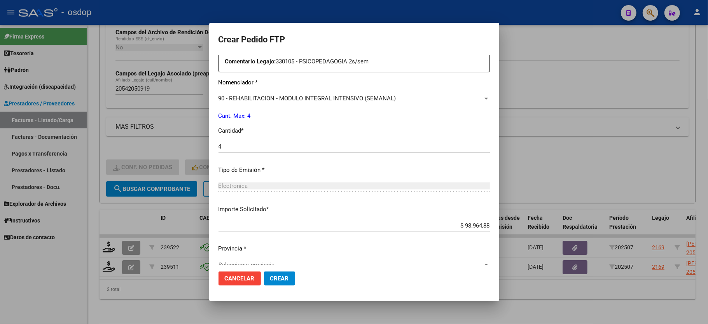
scroll to position [305, 0]
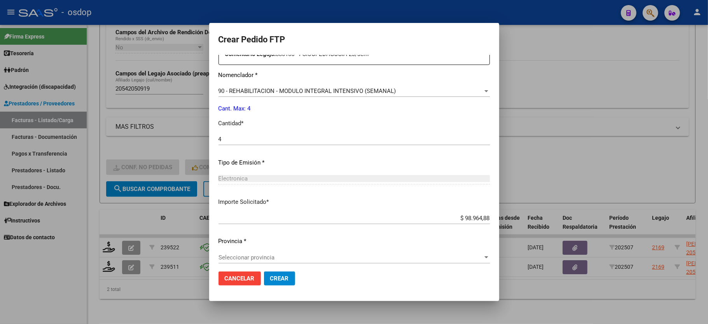
click at [272, 222] on div "$ 98.964,88 Ingresar imp. solicitado" at bounding box center [353, 221] width 271 height 19
click at [246, 244] on div "Periodo Prestacion * 202507 Ingresar el Periodo Prestacion Comentario Legajo: 3…" at bounding box center [353, 137] width 271 height 266
click at [247, 254] on span "Seleccionar provincia" at bounding box center [350, 257] width 264 height 7
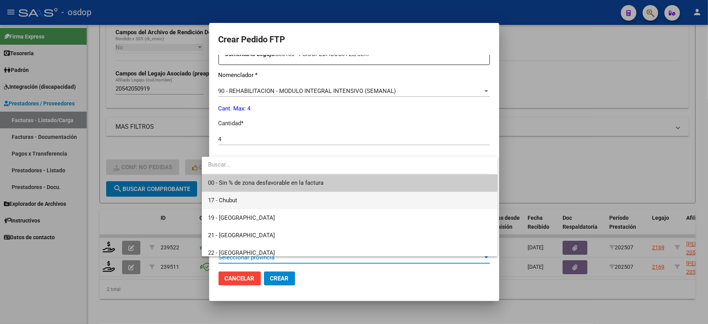
drag, startPoint x: 251, startPoint y: 192, endPoint x: 252, endPoint y: 187, distance: 4.7
click at [251, 190] on div "00 - Sin % de zona desfavorable en la factura 17 - Chubut 19 - La Pampa 21 - Ne…" at bounding box center [350, 206] width 296 height 99
click at [252, 187] on span "00 - Sin % de zona desfavorable en la factura" at bounding box center [349, 182] width 283 height 17
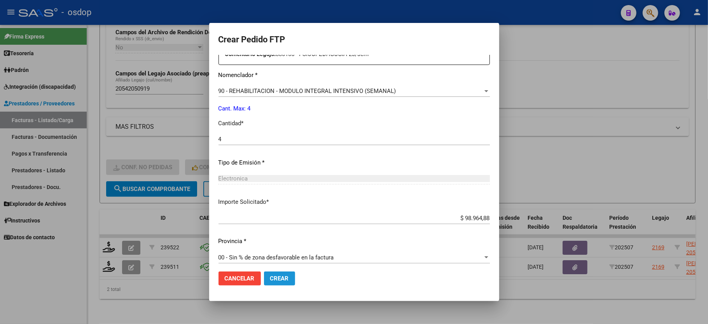
click at [271, 282] on button "Crear" at bounding box center [279, 278] width 31 height 14
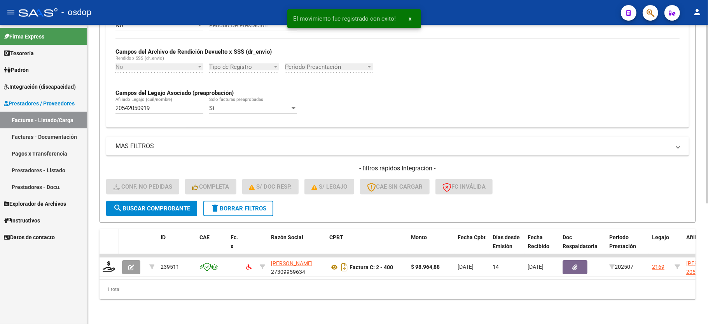
scroll to position [180, 0]
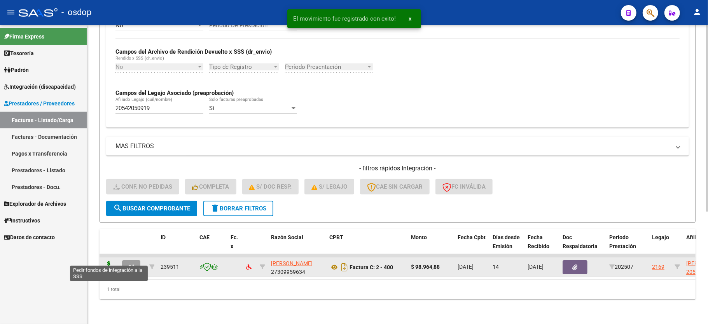
click at [107, 261] on icon at bounding box center [109, 266] width 12 height 11
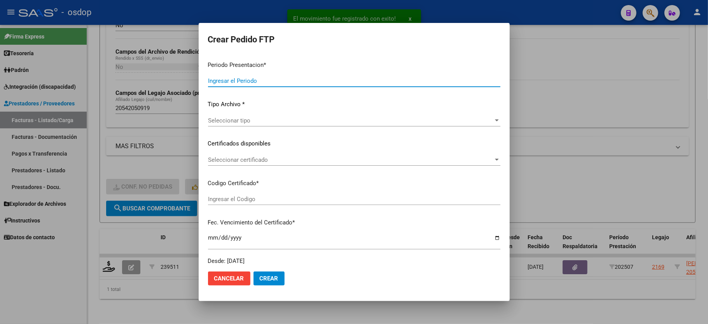
type input "202507"
type input "$ 98.964,88"
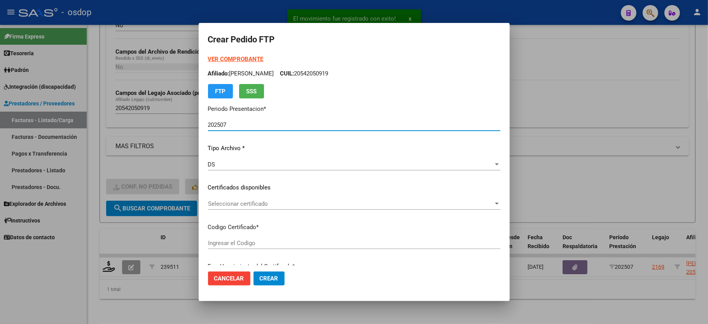
type input "1583609193"
type input "2029-12-18"
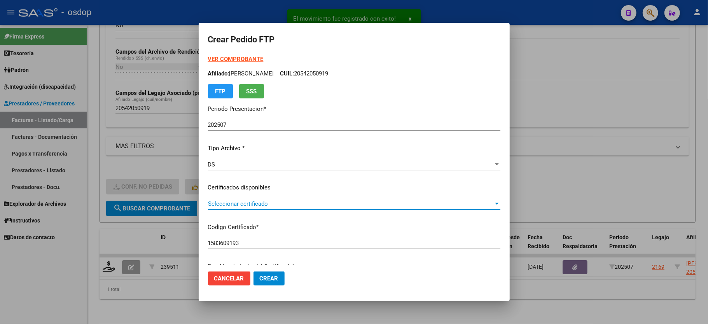
click at [237, 207] on span "Seleccionar certificado" at bounding box center [350, 203] width 285 height 7
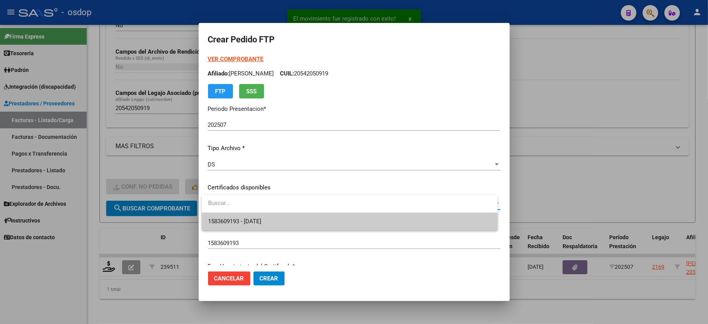
click at [244, 215] on span "1583609193 - 2029-12-18" at bounding box center [349, 221] width 283 height 17
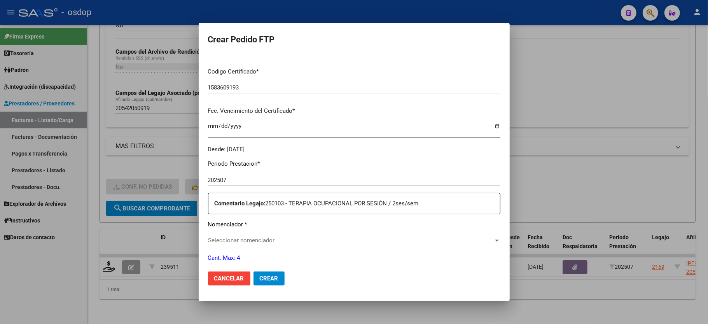
scroll to position [207, 0]
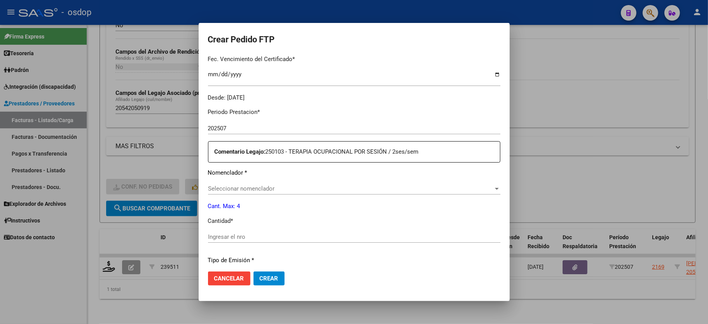
click at [253, 185] on span "Seleccionar nomenclador" at bounding box center [350, 188] width 285 height 7
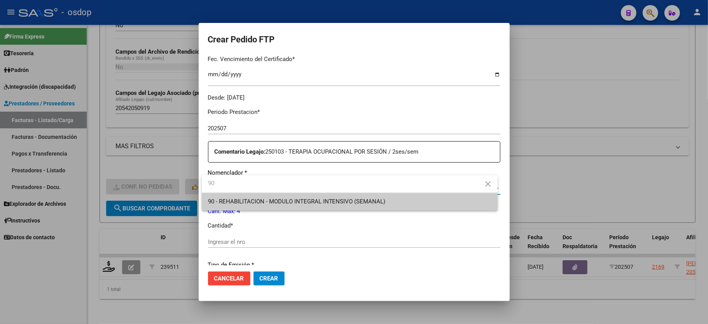
type input "90"
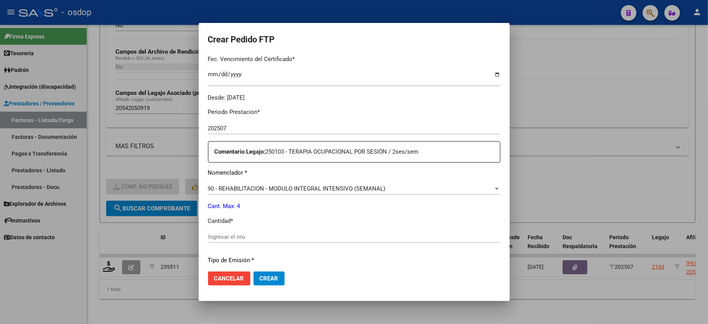
click at [250, 222] on div "Periodo Prestacion * 202507 Ingresar el Periodo Prestacion Comentario Legajo: 2…" at bounding box center [354, 235] width 292 height 266
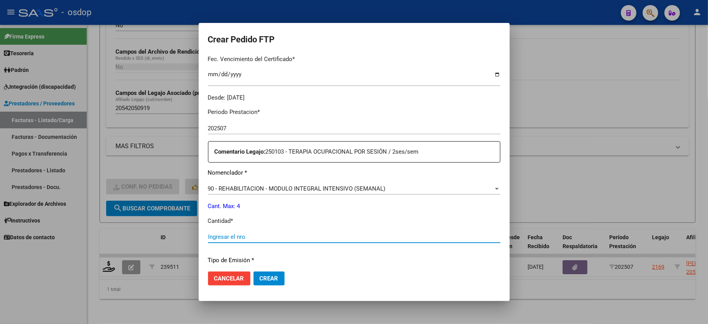
click at [252, 233] on input "Ingresar el nro" at bounding box center [354, 236] width 292 height 7
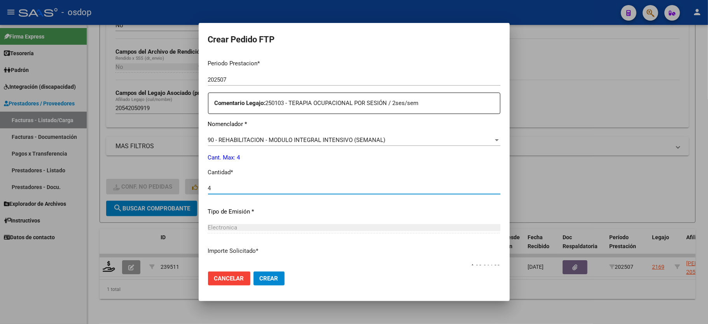
scroll to position [305, 0]
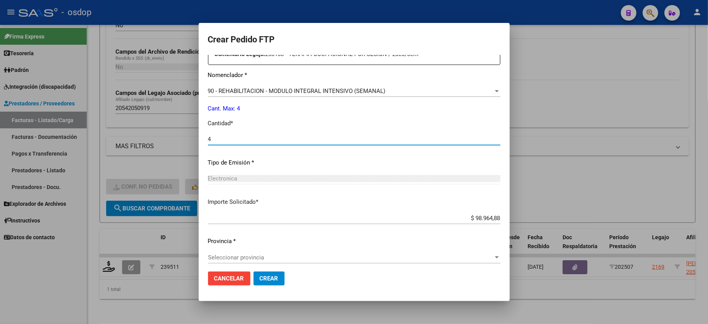
type input "4"
click at [269, 251] on div "Seleccionar provincia Seleccionar provincia" at bounding box center [354, 257] width 292 height 12
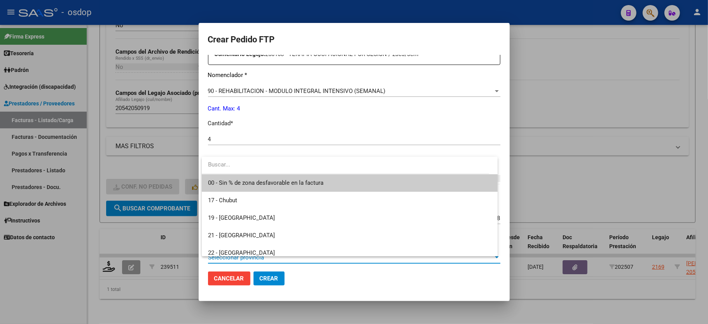
click at [277, 181] on span "00 - Sin % de zona desfavorable en la factura" at bounding box center [265, 182] width 115 height 7
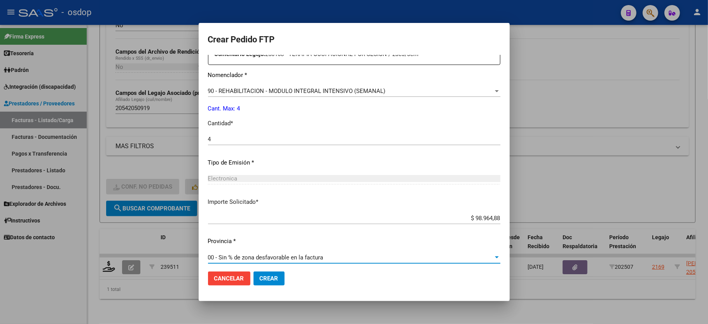
click at [272, 277] on span "Crear" at bounding box center [269, 278] width 19 height 7
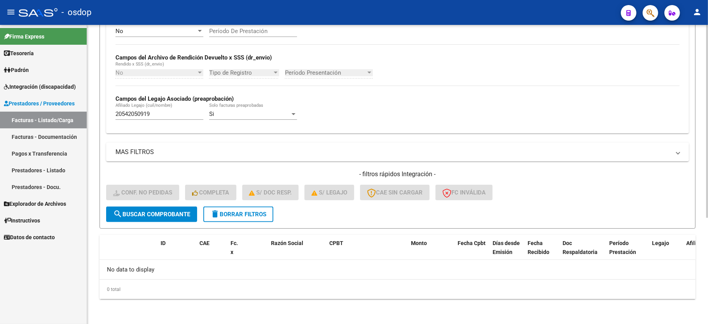
scroll to position [165, 0]
click at [231, 220] on button "delete Borrar Filtros" at bounding box center [238, 214] width 70 height 16
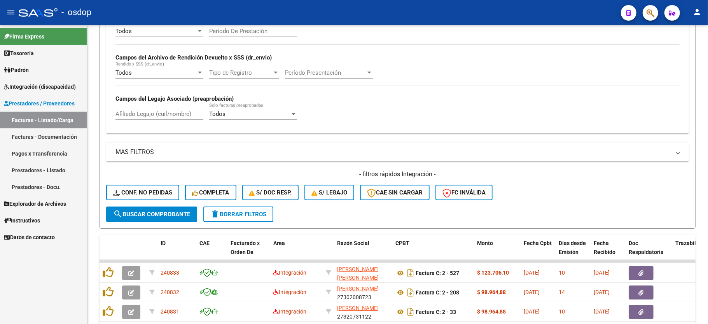
click at [147, 109] on div "Afiliado Legajo (cuil/nombre)" at bounding box center [159, 111] width 88 height 17
paste input "27534029964"
type input "27534029964"
click at [166, 213] on span "search Buscar Comprobante" at bounding box center [151, 214] width 77 height 7
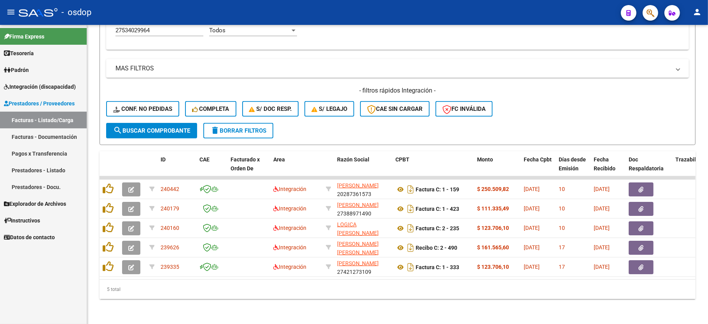
scroll to position [257, 0]
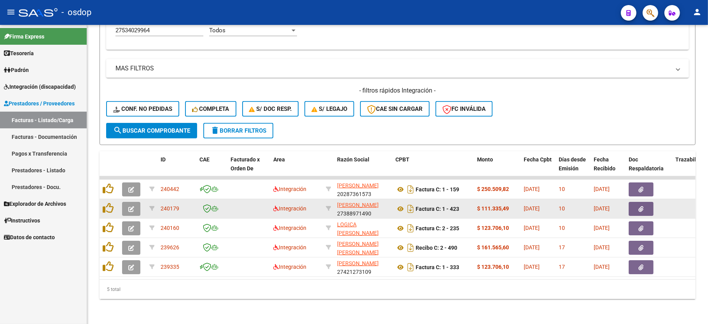
click at [133, 206] on icon "button" at bounding box center [131, 209] width 6 height 6
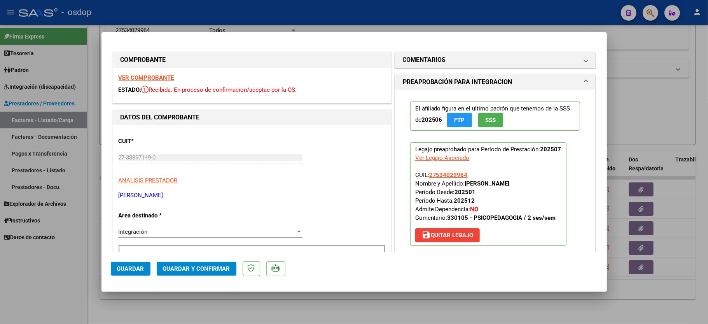
click at [161, 80] on strong "VER COMPROBANTE" at bounding box center [147, 77] width 56 height 7
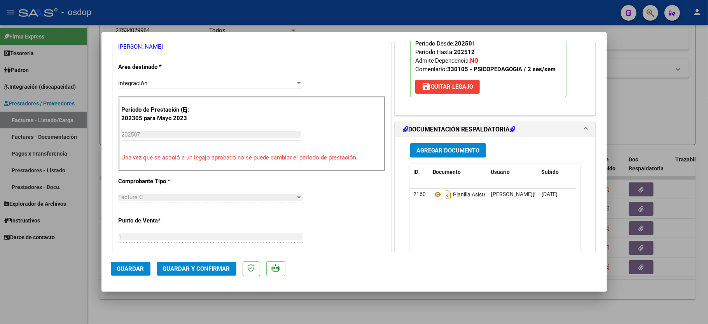
scroll to position [155, 0]
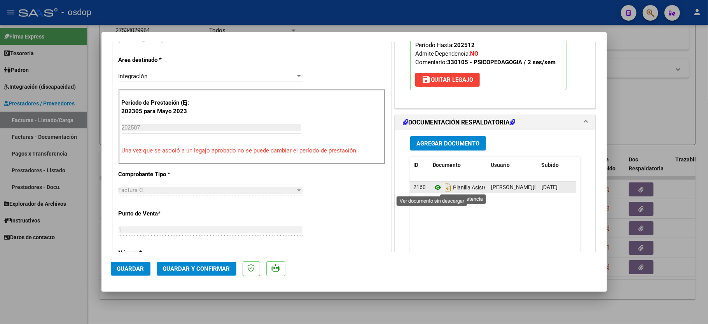
click at [433, 188] on icon at bounding box center [438, 187] width 10 height 9
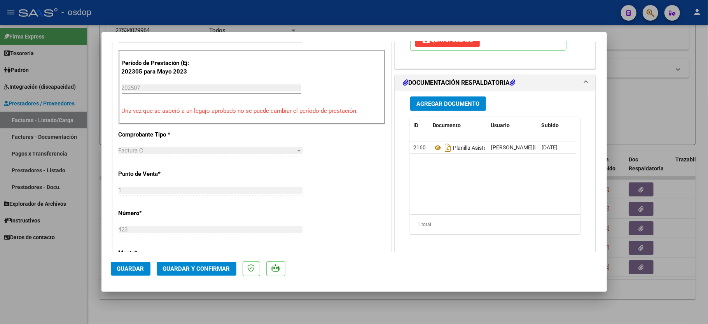
scroll to position [103, 0]
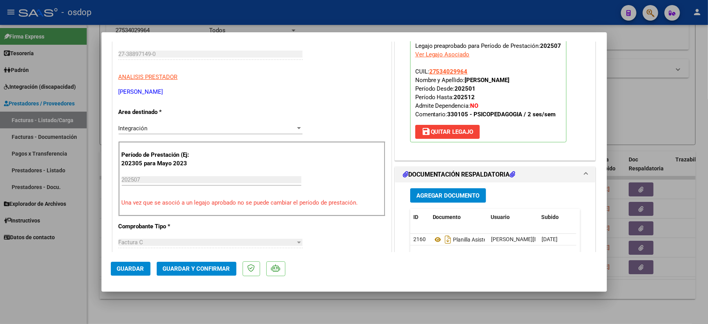
click at [192, 261] on mat-dialog-actions "Guardar Guardar y Confirmar" at bounding box center [354, 267] width 487 height 31
click at [187, 273] on button "Guardar y Confirmar" at bounding box center [197, 269] width 80 height 14
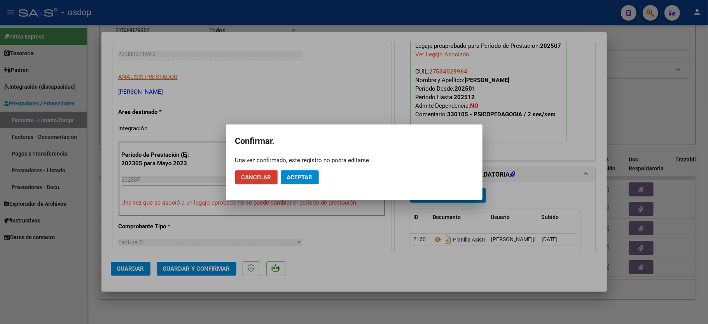
click at [312, 176] on button "Aceptar" at bounding box center [300, 177] width 38 height 14
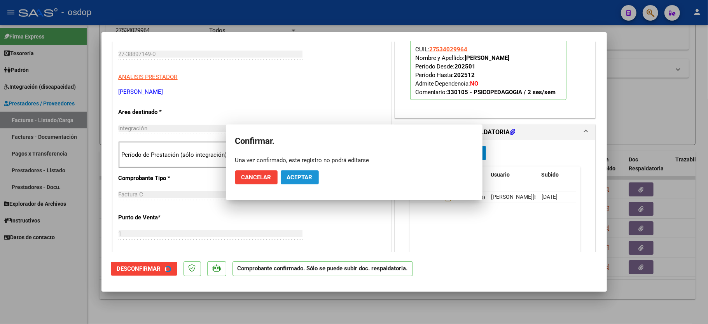
scroll to position [103, 0]
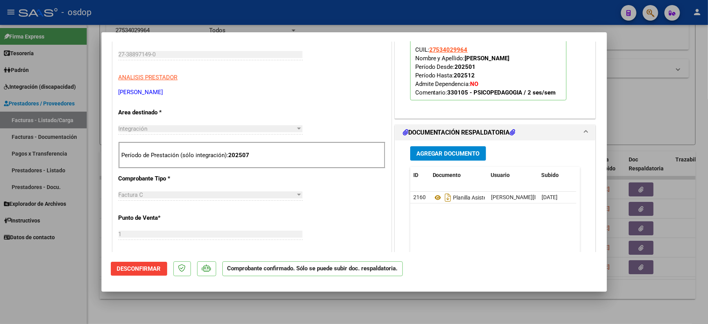
click at [70, 284] on div at bounding box center [354, 162] width 708 height 324
type input "$ 0,00"
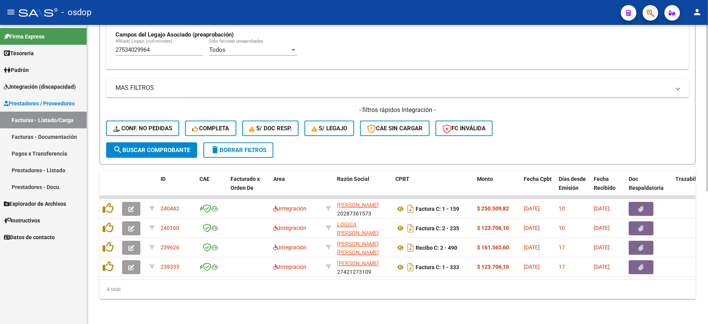
scroll to position [238, 0]
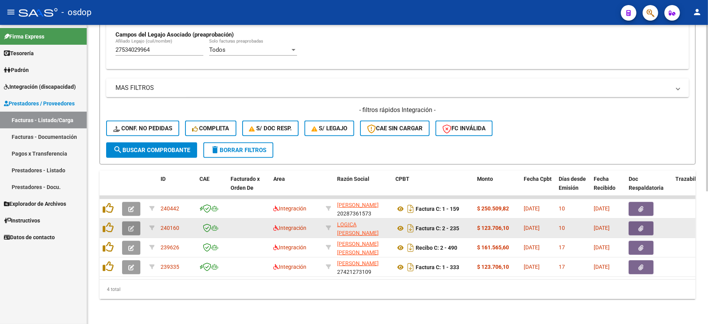
click at [131, 222] on button "button" at bounding box center [131, 228] width 18 height 14
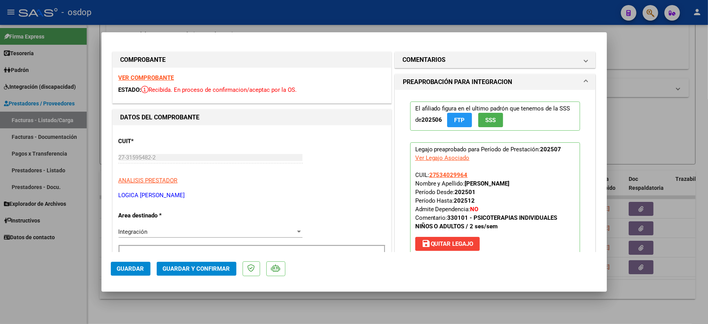
click at [168, 77] on strong "VER COMPROBANTE" at bounding box center [147, 77] width 56 height 7
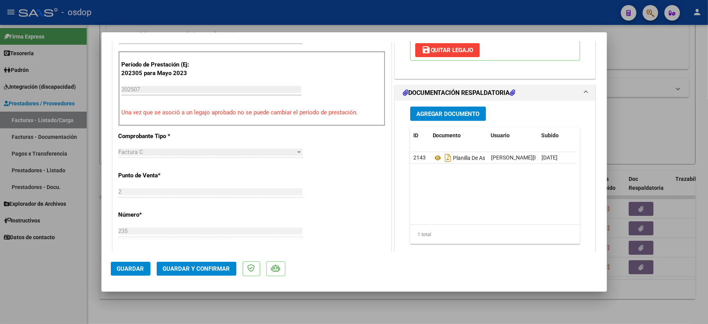
scroll to position [207, 0]
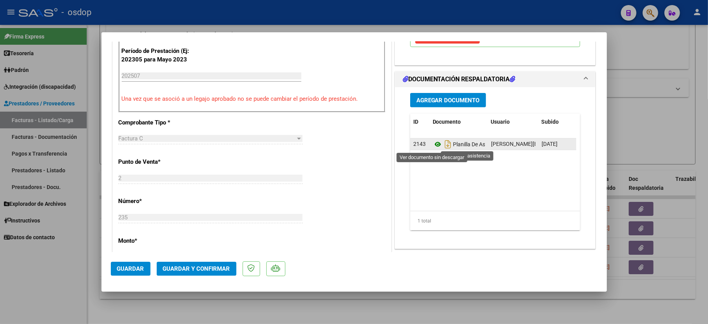
click at [433, 146] on icon at bounding box center [438, 144] width 10 height 9
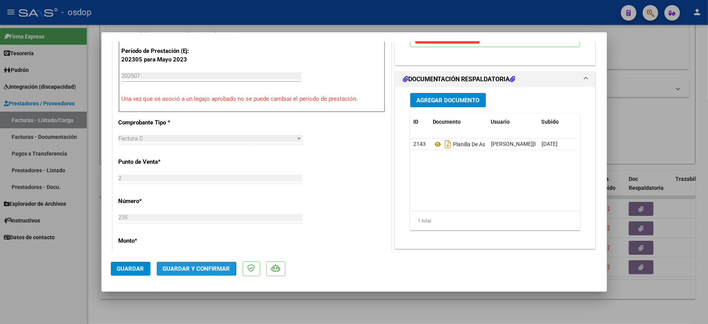
click at [180, 266] on span "Guardar y Confirmar" at bounding box center [196, 268] width 67 height 7
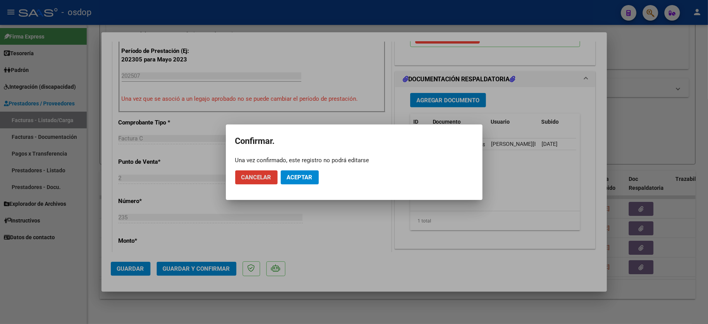
click at [303, 177] on span "Aceptar" at bounding box center [300, 177] width 26 height 7
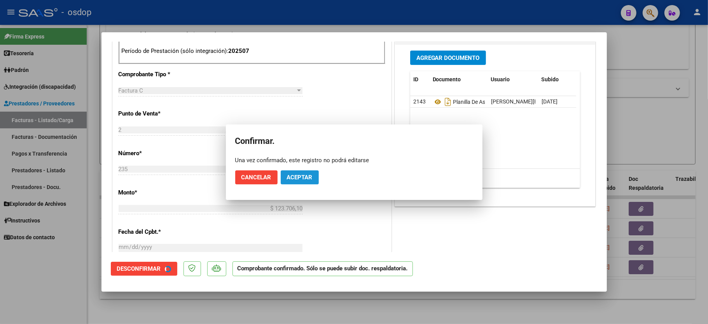
scroll to position [354, 0]
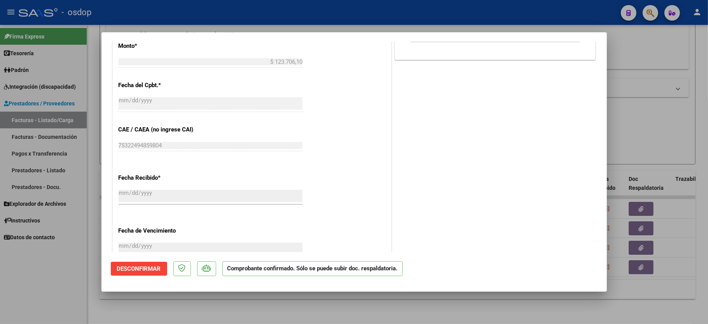
click at [66, 244] on div at bounding box center [354, 162] width 708 height 324
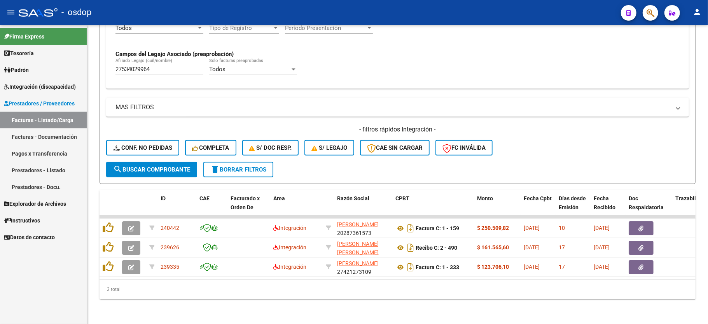
scroll to position [218, 0]
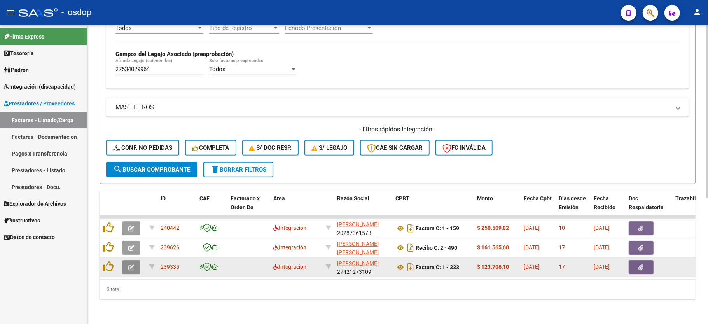
click at [130, 264] on icon "button" at bounding box center [131, 267] width 6 height 6
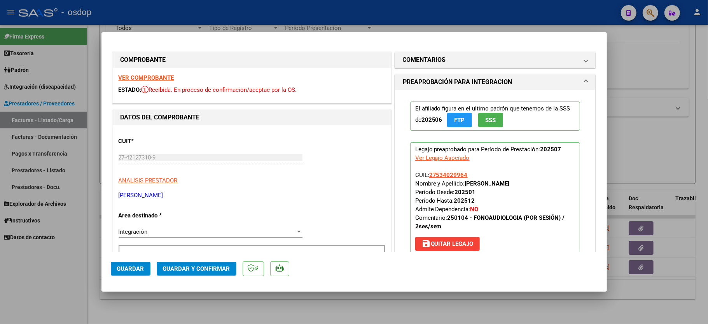
click at [138, 78] on strong "VER COMPROBANTE" at bounding box center [147, 77] width 56 height 7
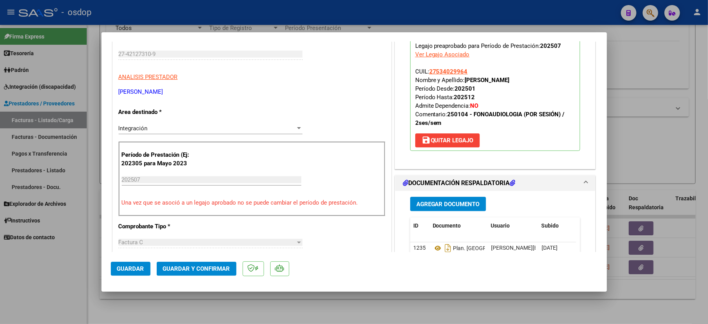
scroll to position [155, 0]
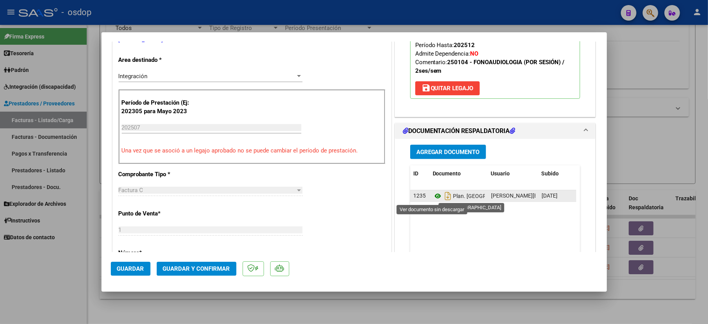
click at [434, 195] on icon at bounding box center [438, 195] width 10 height 9
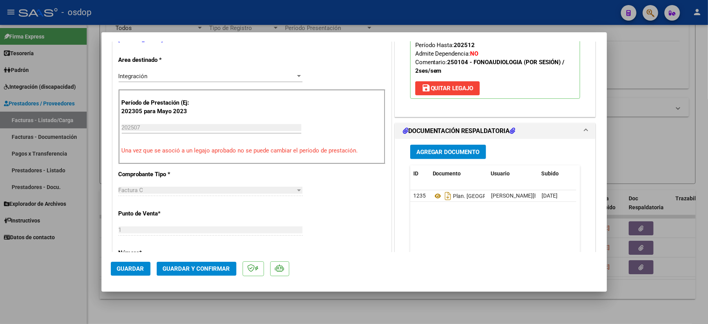
click at [208, 279] on mat-dialog-actions "Guardar Guardar y Confirmar" at bounding box center [354, 267] width 487 height 31
click at [204, 263] on button "Guardar y Confirmar" at bounding box center [197, 269] width 80 height 14
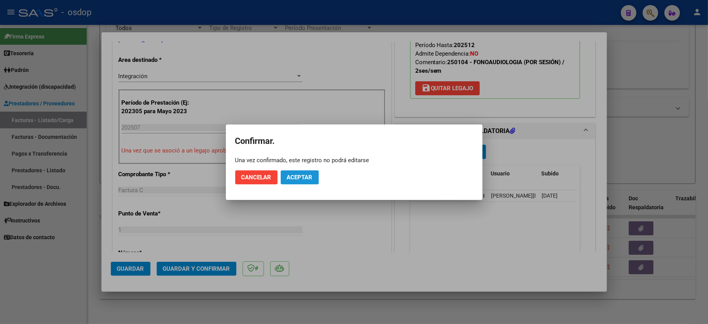
click at [309, 179] on span "Aceptar" at bounding box center [300, 177] width 26 height 7
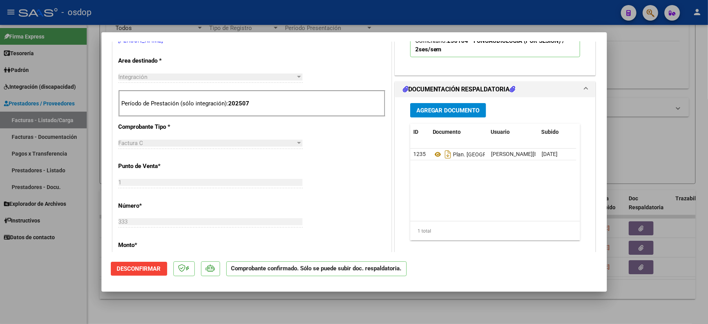
click at [39, 279] on div at bounding box center [354, 162] width 708 height 324
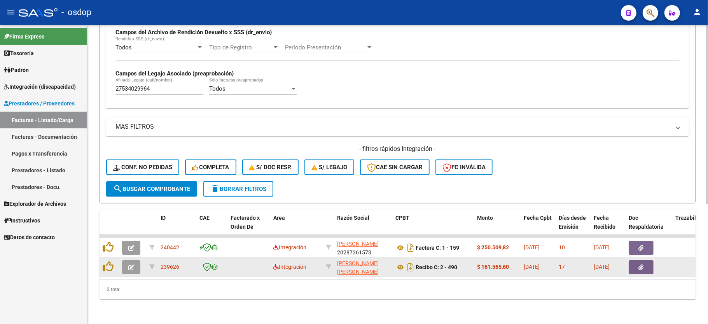
scroll to position [199, 0]
click at [136, 260] on button "button" at bounding box center [131, 267] width 18 height 14
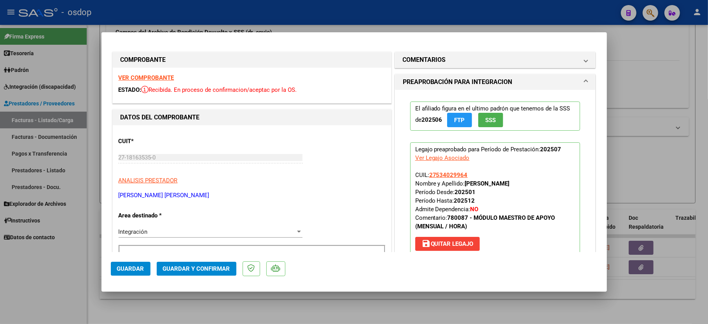
click at [145, 76] on strong "VER COMPROBANTE" at bounding box center [147, 77] width 56 height 7
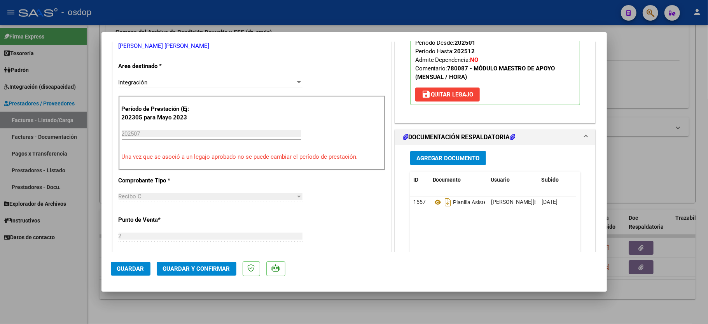
scroll to position [155, 0]
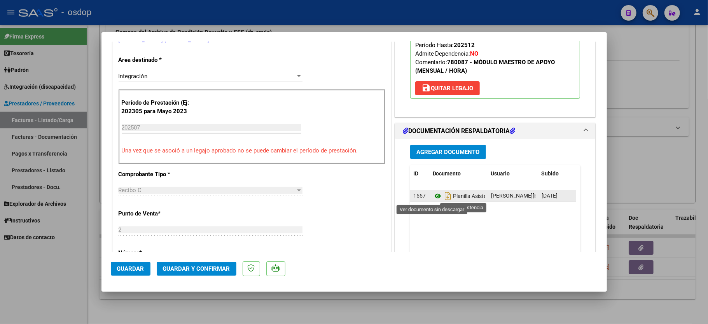
click at [433, 197] on icon at bounding box center [438, 195] width 10 height 9
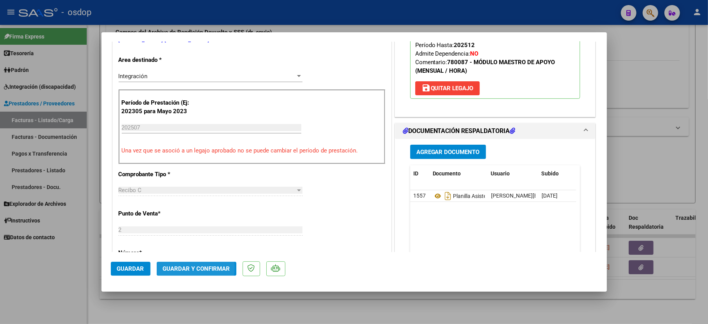
click at [185, 267] on span "Guardar y Confirmar" at bounding box center [196, 268] width 67 height 7
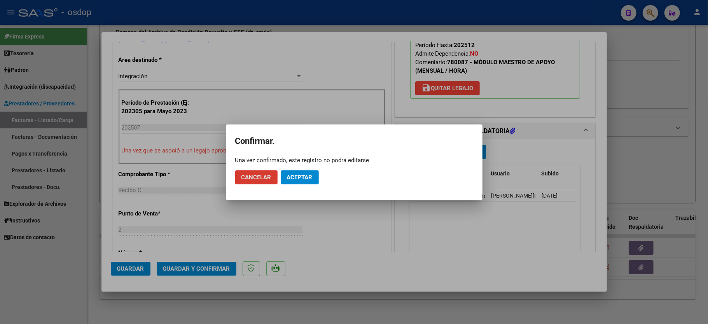
click at [313, 175] on button "Aceptar" at bounding box center [300, 177] width 38 height 14
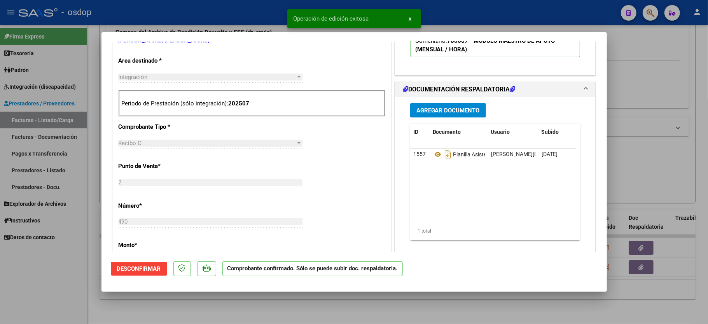
click at [27, 304] on div at bounding box center [354, 162] width 708 height 324
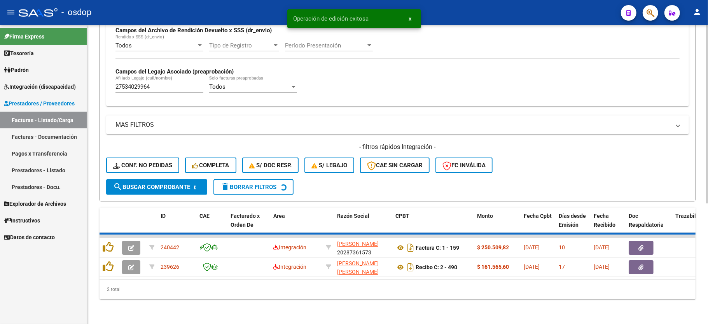
scroll to position [180, 0]
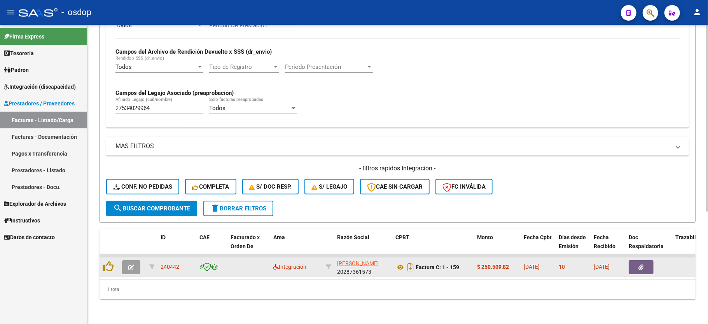
click at [128, 264] on icon "button" at bounding box center [131, 267] width 6 height 6
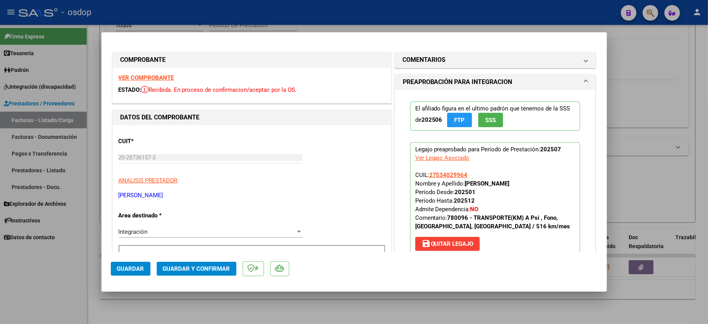
click at [147, 73] on div "VER COMPROBANTE ESTADO: Recibida. En proceso de confirmacion/aceptac por la OS." at bounding box center [252, 85] width 278 height 35
click at [159, 75] on strong "VER COMPROBANTE" at bounding box center [147, 77] width 56 height 7
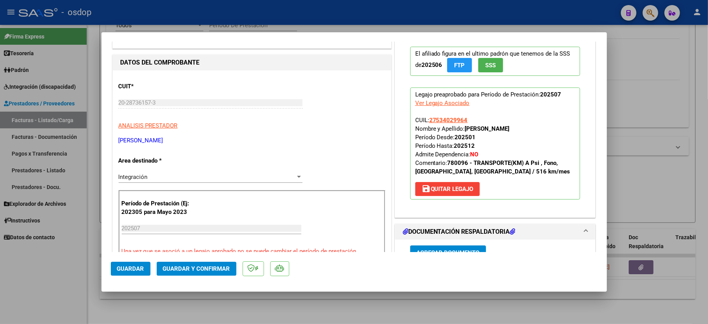
scroll to position [155, 0]
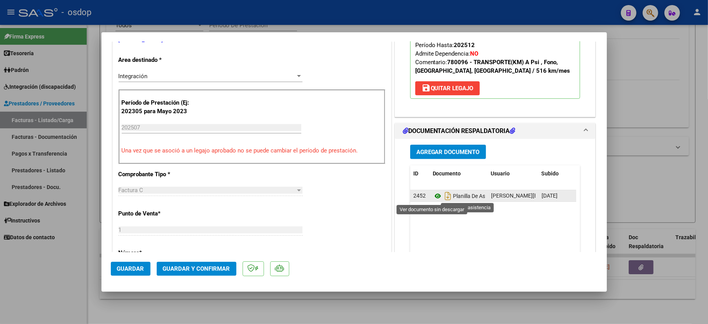
click at [433, 198] on icon at bounding box center [438, 195] width 10 height 9
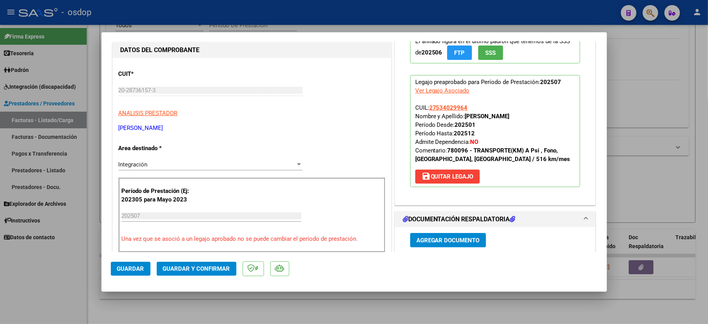
scroll to position [0, 0]
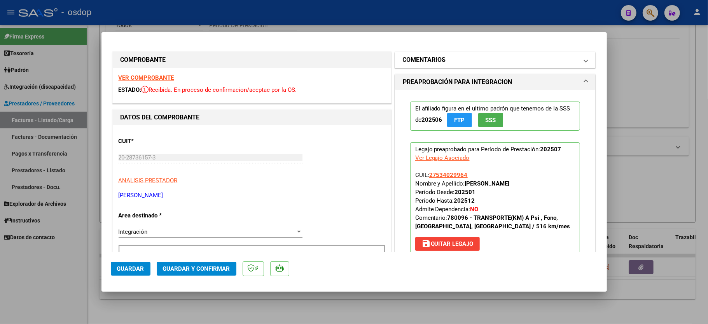
click at [470, 61] on mat-panel-title "COMENTARIOS" at bounding box center [491, 59] width 176 height 9
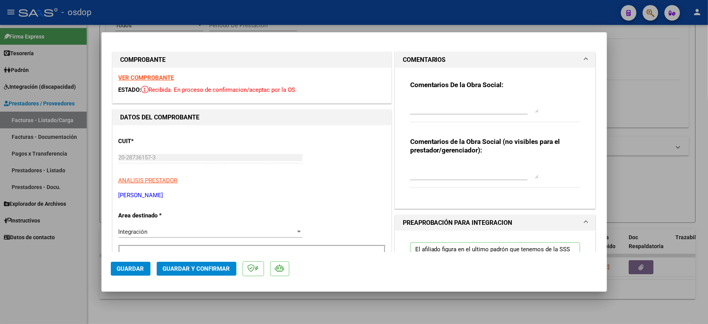
click at [449, 166] on textarea at bounding box center [474, 171] width 128 height 16
click at [496, 167] on textarea "Traslado a terapias y MA," at bounding box center [474, 171] width 128 height 16
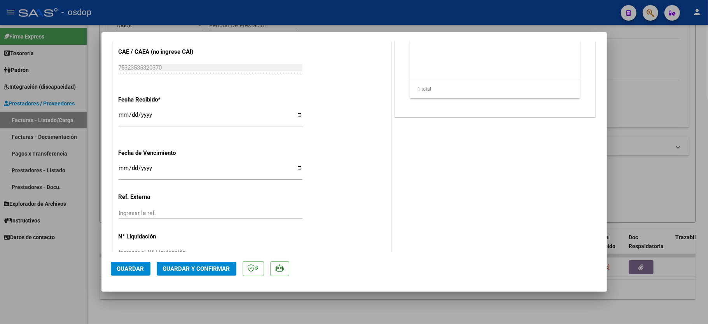
scroll to position [488, 0]
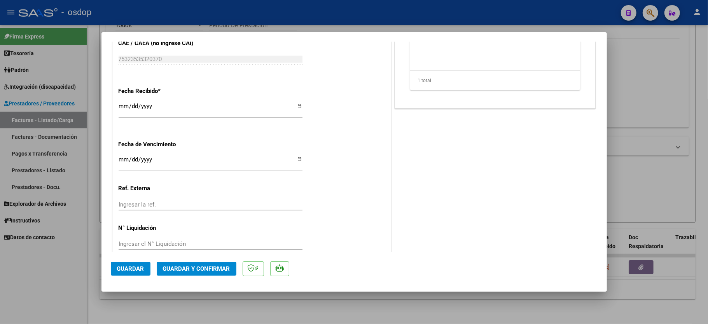
type textarea "Traslado a terapias y MA, 462.4 km mensuales, $541.76 sin dep"
click at [184, 279] on mat-dialog-actions "Guardar Guardar y Confirmar" at bounding box center [354, 267] width 487 height 31
click at [194, 269] on span "Guardar y Confirmar" at bounding box center [196, 268] width 67 height 7
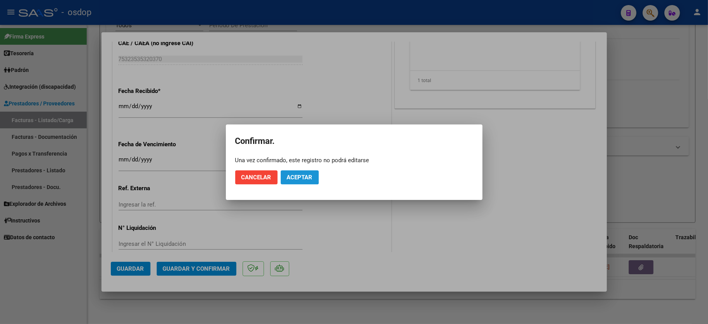
click at [298, 172] on button "Aceptar" at bounding box center [300, 177] width 38 height 14
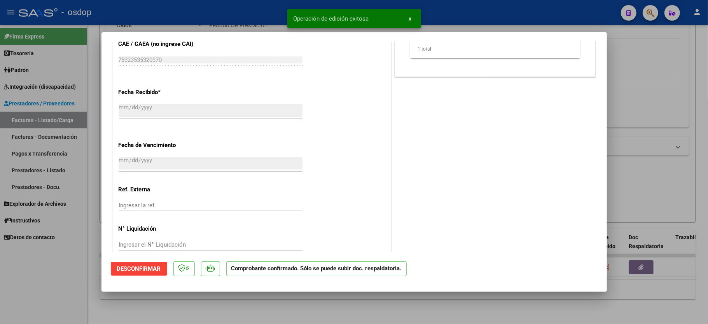
click at [86, 284] on div at bounding box center [354, 162] width 708 height 324
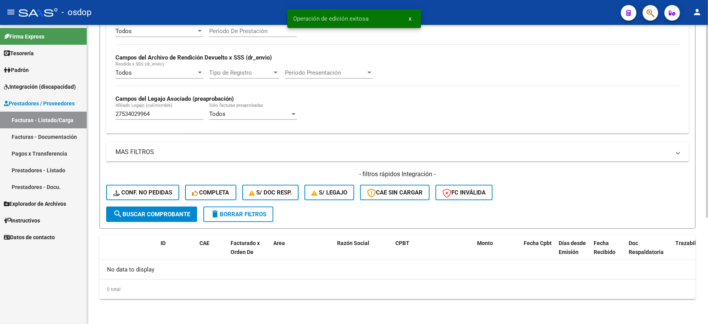
scroll to position [165, 0]
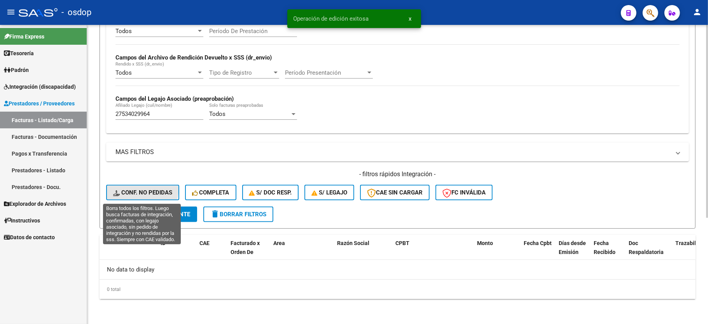
drag, startPoint x: 127, startPoint y: 187, endPoint x: 131, endPoint y: 157, distance: 30.6
click at [127, 184] on div "- filtros rápidos Integración - Conf. no pedidas Completa S/ Doc Resp. S/ legaj…" at bounding box center [397, 188] width 583 height 37
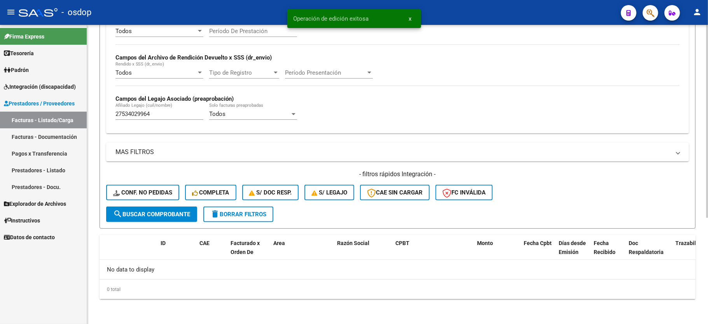
click at [131, 112] on input "27534029964" at bounding box center [159, 113] width 88 height 7
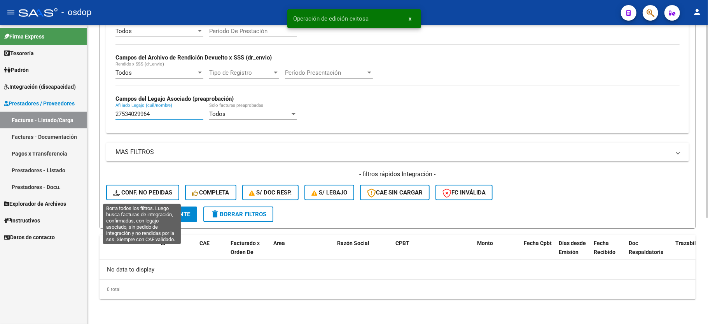
click at [144, 194] on span "Conf. no pedidas" at bounding box center [142, 192] width 59 height 7
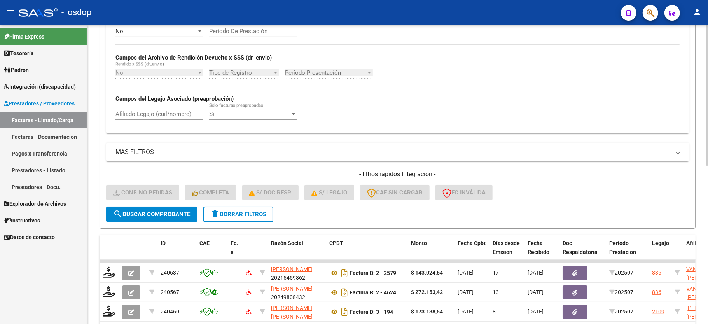
click at [156, 126] on div "Afiliado Legajo (cuil/nombre)" at bounding box center [159, 115] width 88 height 24
click at [156, 115] on input "Afiliado Legajo (cuil/nombre)" at bounding box center [159, 113] width 88 height 7
paste input "27534029964"
type input "27534029964"
click at [151, 216] on span "search Buscar Comprobante" at bounding box center [151, 214] width 77 height 7
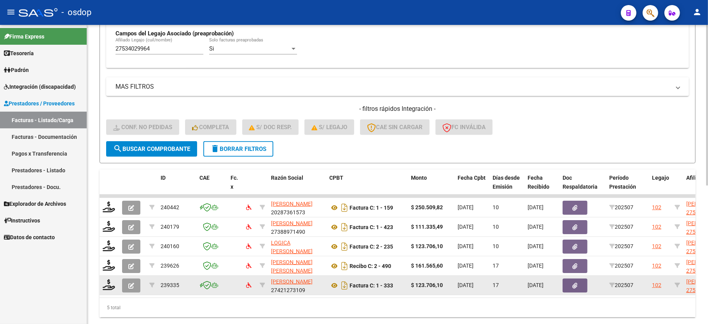
scroll to position [257, 0]
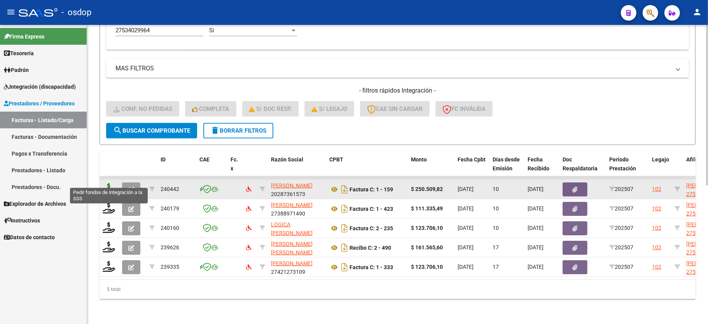
click at [109, 183] on icon at bounding box center [109, 188] width 12 height 11
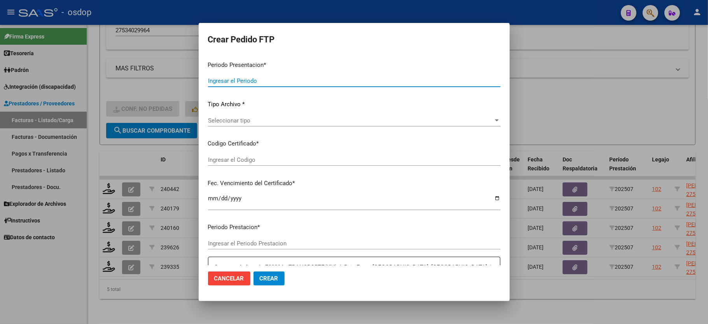
type input "202507"
type input "$ 250.509,82"
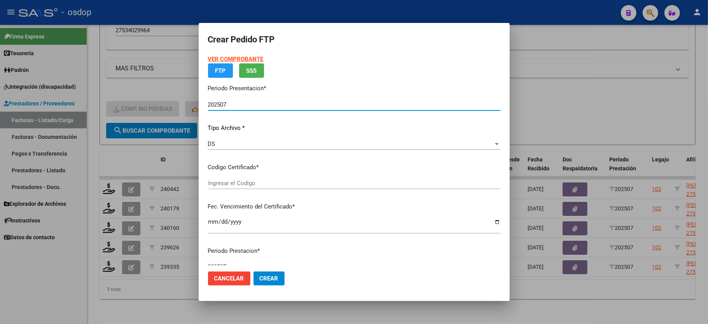
type input "2998421987"
type input "2027-01-09"
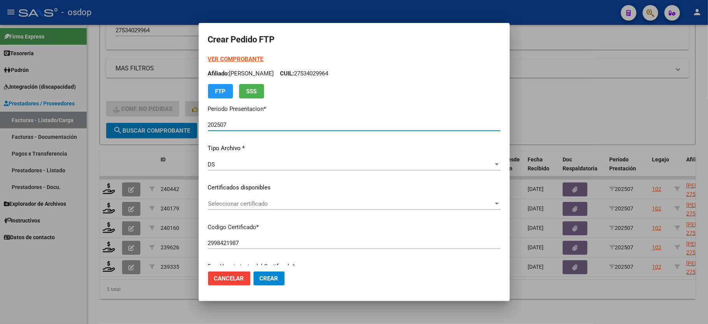
click at [240, 201] on span "Seleccionar certificado" at bounding box center [350, 203] width 285 height 7
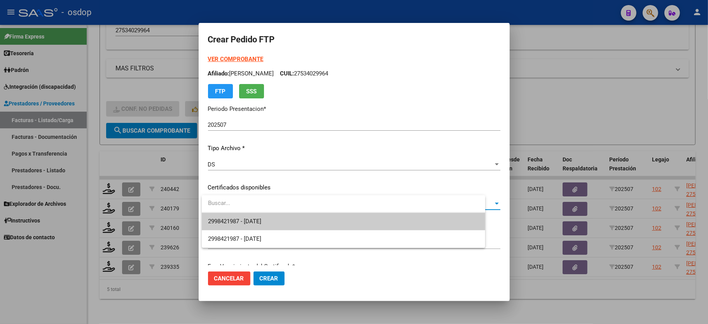
click at [241, 215] on span "2998421987 - 2027-01-09" at bounding box center [343, 221] width 271 height 17
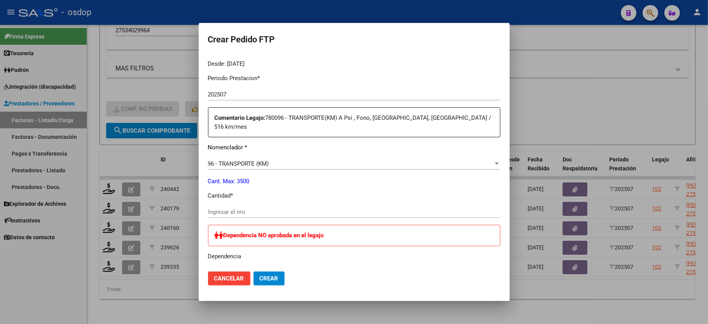
scroll to position [259, 0]
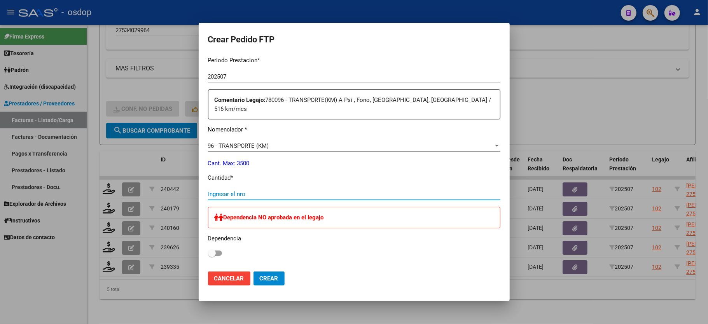
click at [235, 190] on input "Ingresar el nro" at bounding box center [354, 193] width 292 height 7
type input "463"
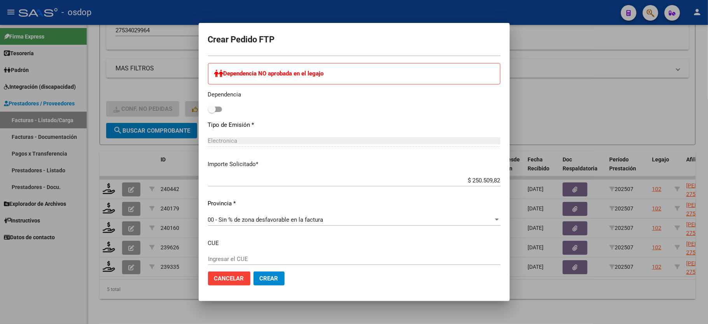
scroll to position [384, 0]
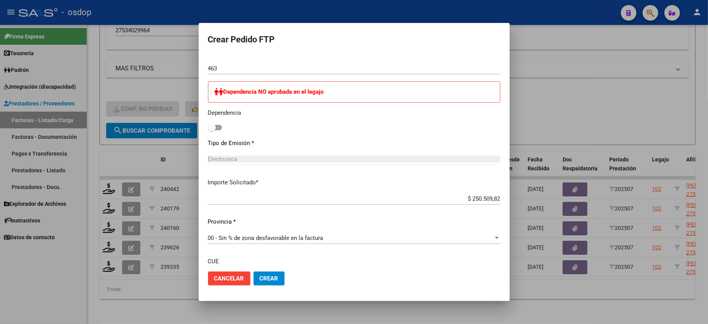
click at [265, 279] on span "Crear" at bounding box center [269, 278] width 19 height 7
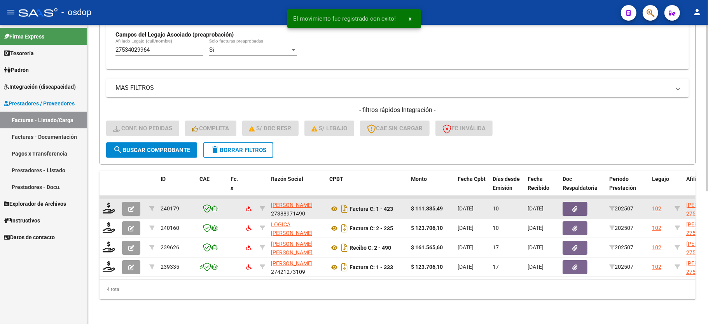
scroll to position [238, 0]
click at [111, 202] on icon at bounding box center [109, 207] width 12 height 11
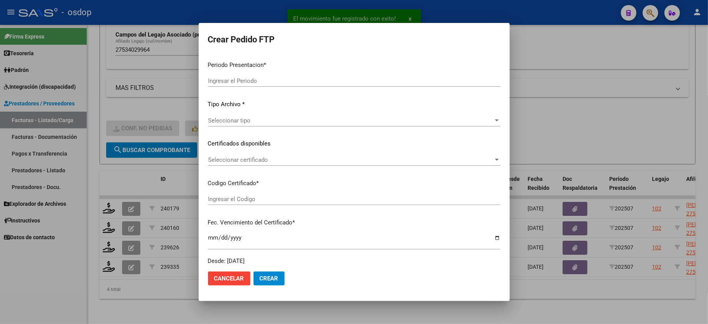
type input "202507"
type input "$ 111.335,49"
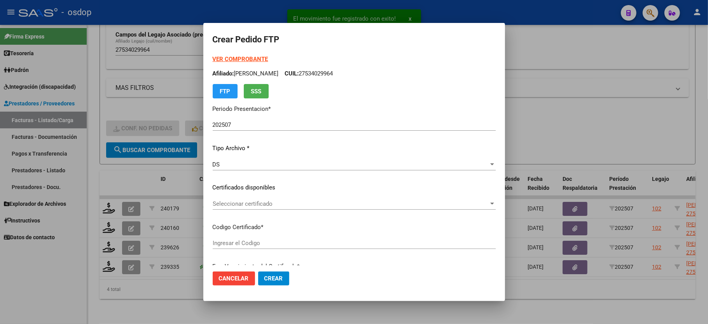
type input "2998421987"
type input "2027-01-09"
click at [242, 206] on span "Seleccionar certificado" at bounding box center [351, 203] width 276 height 7
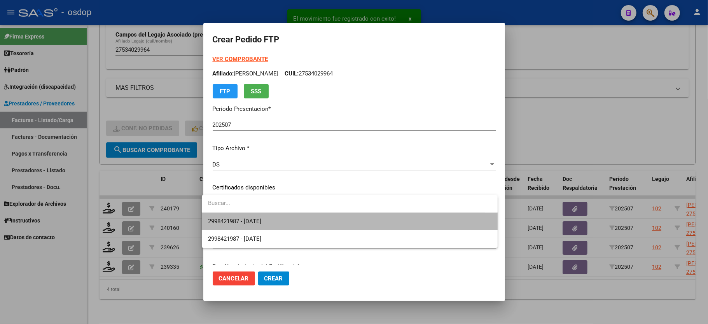
click at [243, 218] on span "2998421987 - 2027-01-09" at bounding box center [234, 221] width 53 height 7
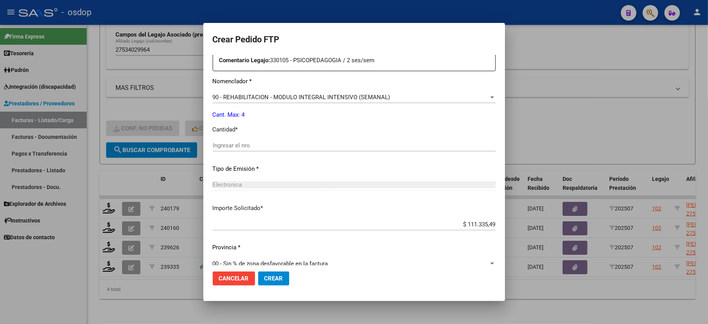
scroll to position [305, 0]
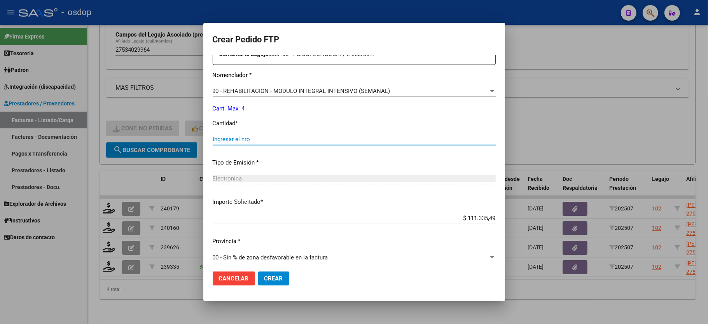
click at [237, 136] on input "Ingresar el nro" at bounding box center [354, 139] width 283 height 7
type input "4"
click at [274, 276] on span "Crear" at bounding box center [273, 278] width 19 height 7
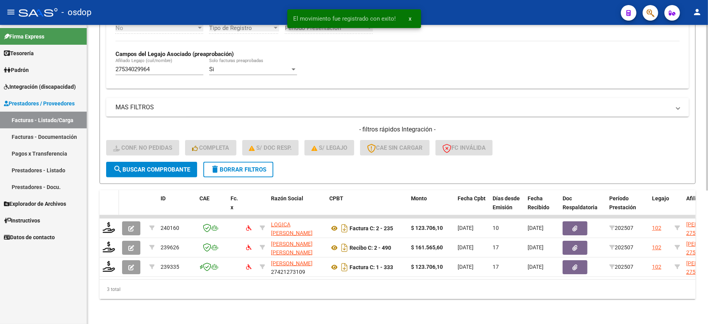
scroll to position [218, 0]
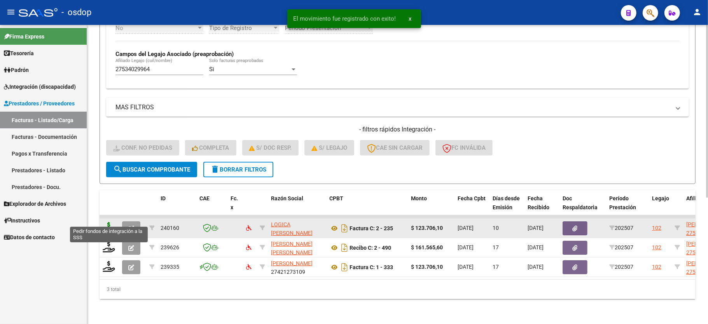
click at [109, 222] on icon at bounding box center [109, 227] width 12 height 11
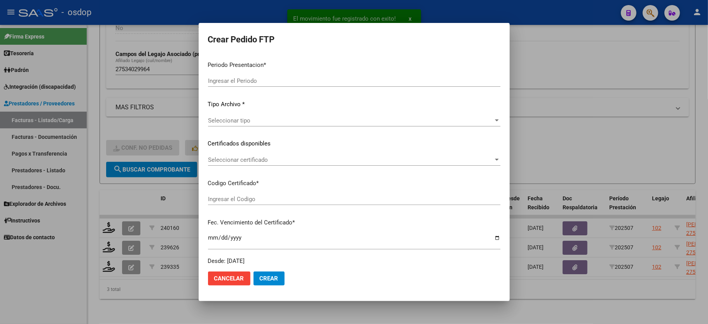
type input "202507"
type input "$ 123.706,10"
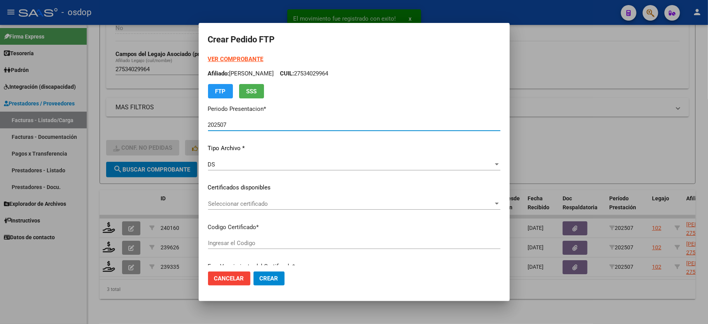
type input "2998421987"
type input "2027-01-09"
click at [246, 204] on span "Seleccionar certificado" at bounding box center [350, 203] width 285 height 7
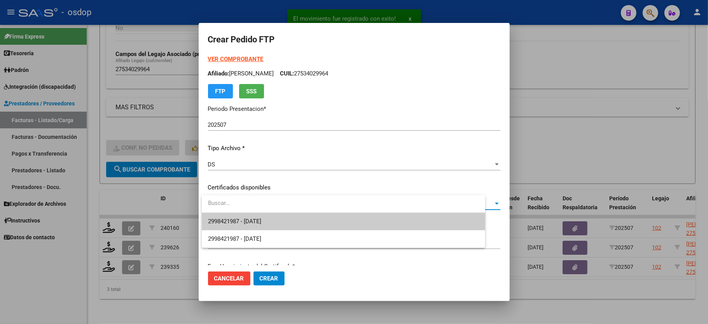
click at [253, 213] on span "2998421987 - 2027-01-09" at bounding box center [343, 221] width 271 height 17
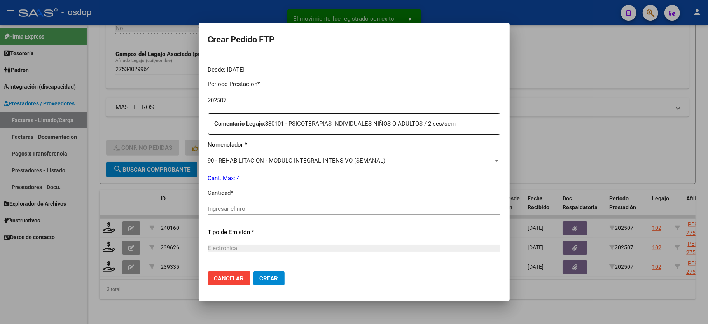
scroll to position [259, 0]
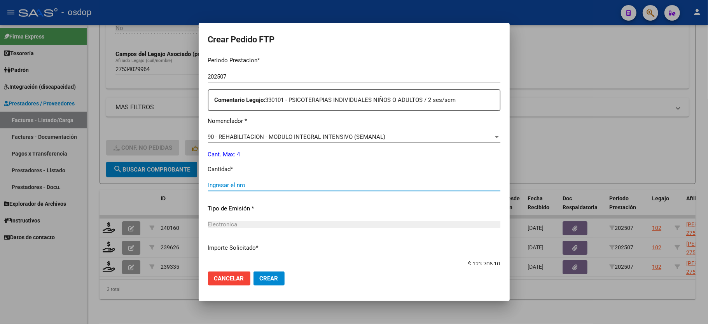
click at [254, 182] on input "Ingresar el nro" at bounding box center [354, 185] width 292 height 7
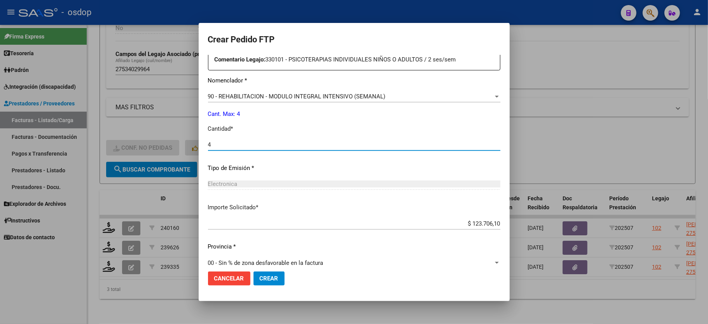
scroll to position [305, 0]
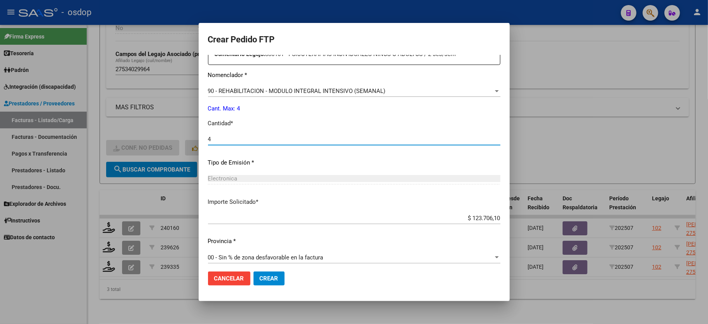
type input "4"
click at [268, 274] on button "Crear" at bounding box center [268, 278] width 31 height 14
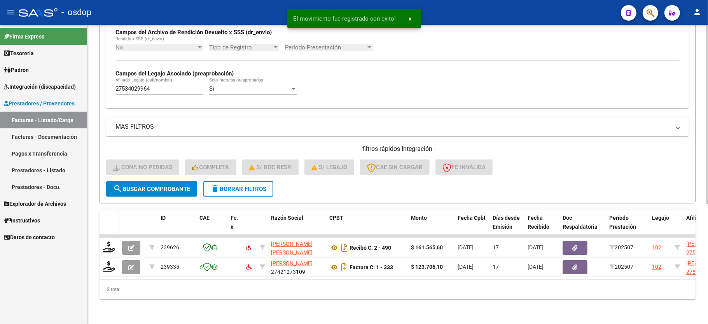
scroll to position [199, 0]
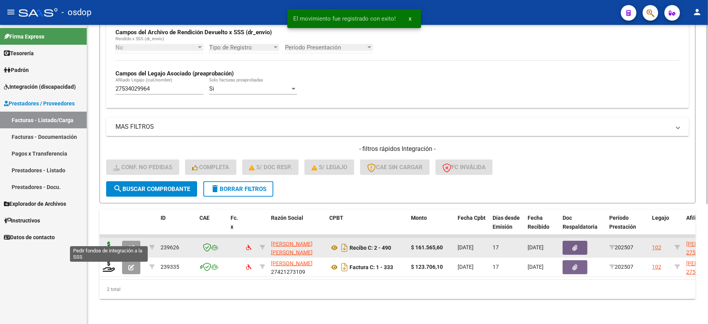
click at [108, 241] on icon at bounding box center [109, 246] width 12 height 11
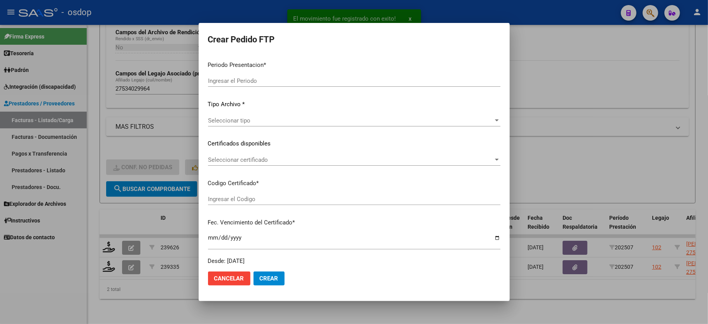
type input "202507"
type input "$ 161.565,60"
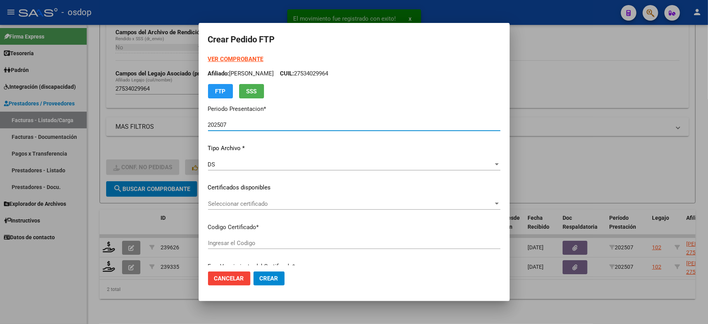
type input "2998421987"
type input "2027-01-09"
click at [249, 206] on span "Seleccionar certificado" at bounding box center [350, 203] width 285 height 7
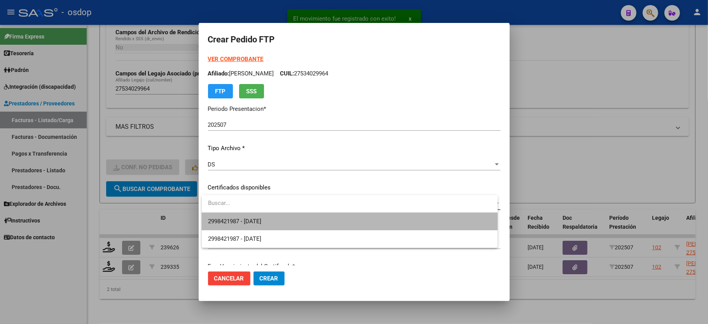
click at [252, 225] on span "2998421987 - 2027-01-09" at bounding box center [349, 221] width 283 height 17
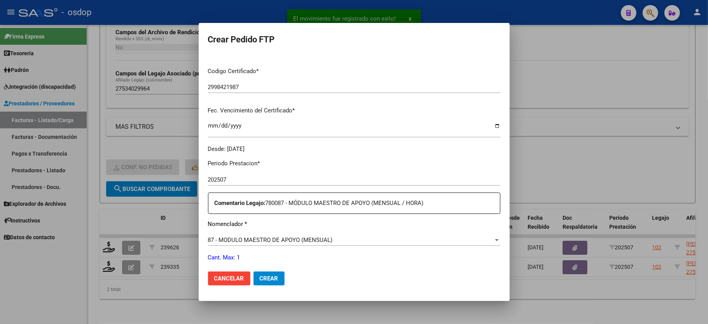
scroll to position [207, 0]
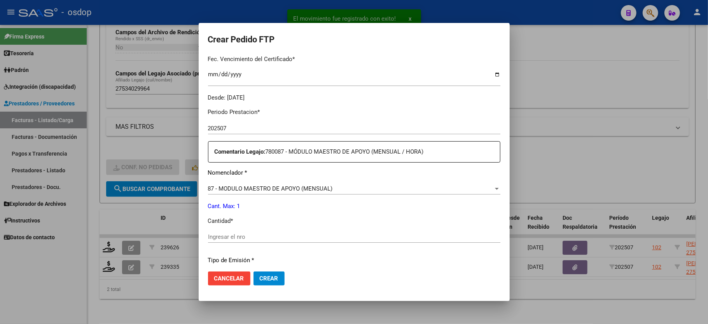
click at [251, 224] on div "Periodo Prestacion * 202507 Ingresar el Periodo Prestacion Comentario Legajo: 7…" at bounding box center [354, 235] width 292 height 266
click at [248, 233] on input "Ingresar el nro" at bounding box center [354, 236] width 292 height 7
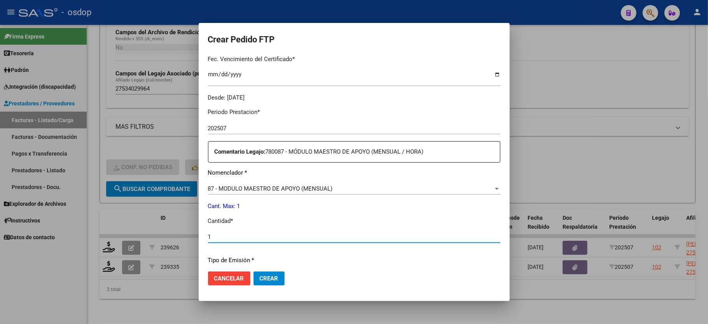
type input "1"
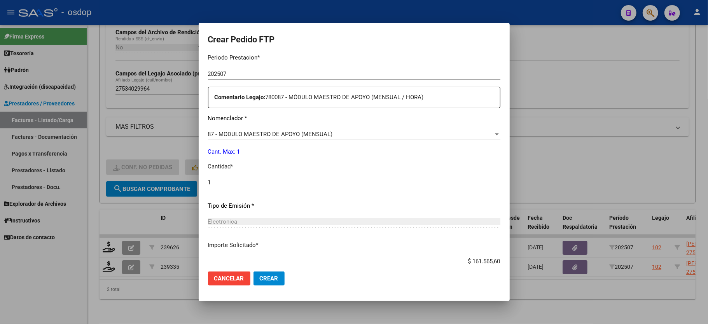
scroll to position [305, 0]
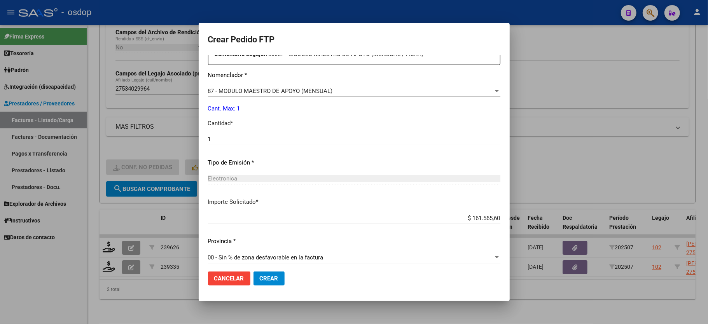
click at [260, 282] on button "Crear" at bounding box center [268, 278] width 31 height 14
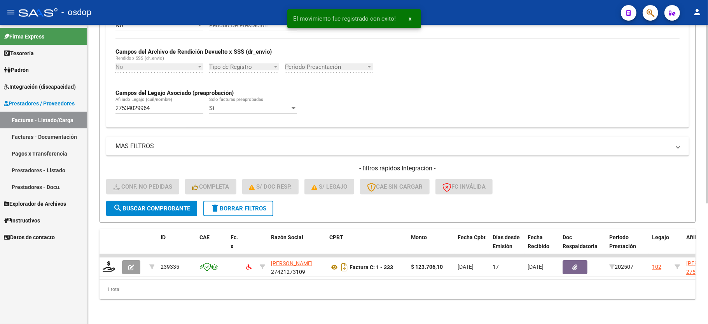
scroll to position [180, 0]
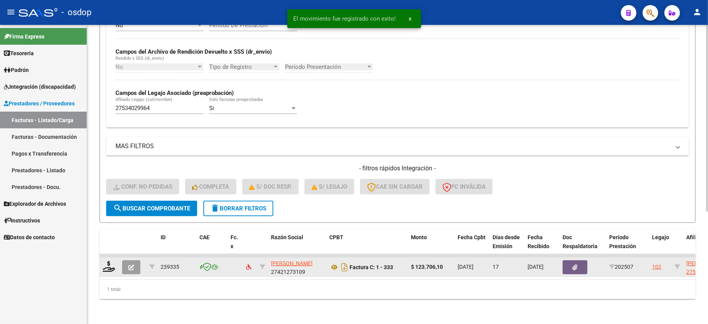
click at [115, 261] on div at bounding box center [109, 267] width 13 height 12
click at [109, 261] on icon at bounding box center [109, 266] width 12 height 11
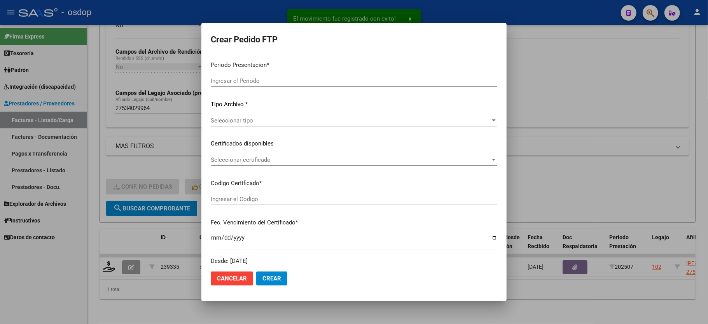
type input "202507"
type input "$ 123.706,10"
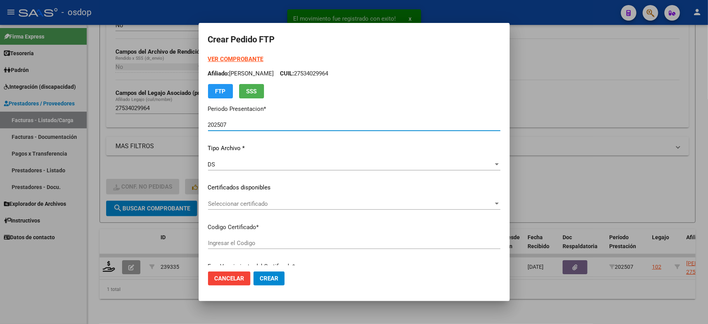
type input "2998421987"
type input "2027-01-09"
click at [239, 211] on div "Seleccionar certificado Seleccionar certificado" at bounding box center [354, 207] width 292 height 19
click at [237, 203] on span "Seleccionar certificado" at bounding box center [350, 203] width 285 height 7
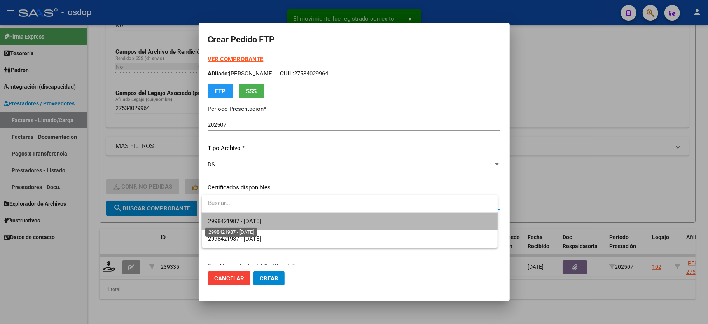
click at [243, 218] on span "2998421987 - 2027-01-09" at bounding box center [234, 221] width 53 height 7
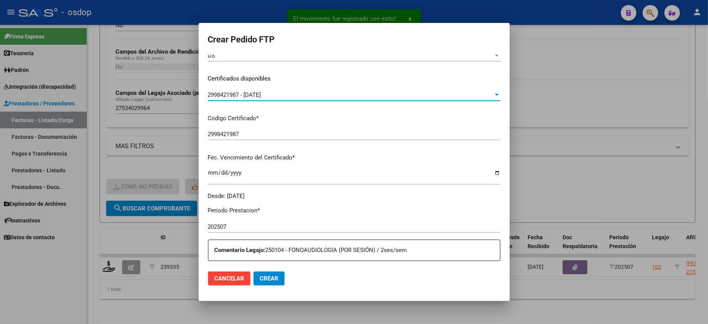
scroll to position [207, 0]
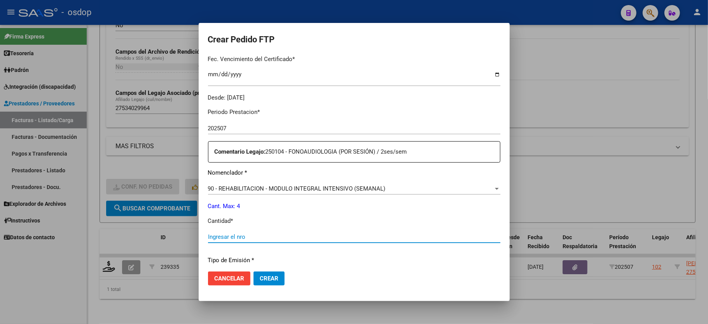
click at [238, 233] on input "Ingresar el nro" at bounding box center [354, 236] width 292 height 7
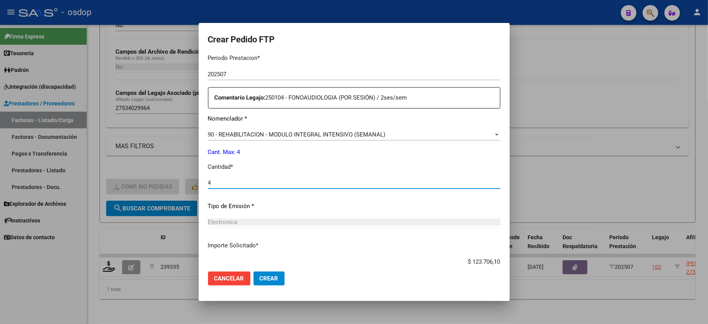
scroll to position [305, 0]
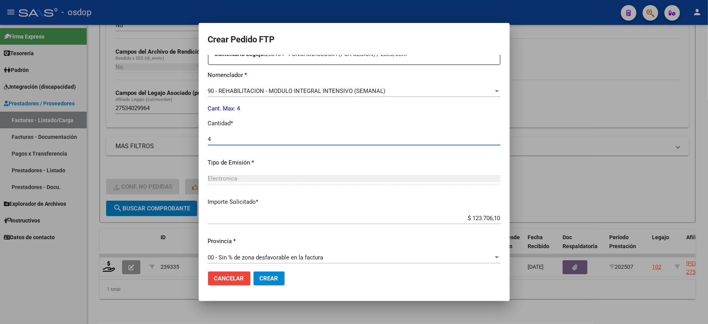
type input "4"
click at [260, 282] on button "Crear" at bounding box center [268, 278] width 31 height 14
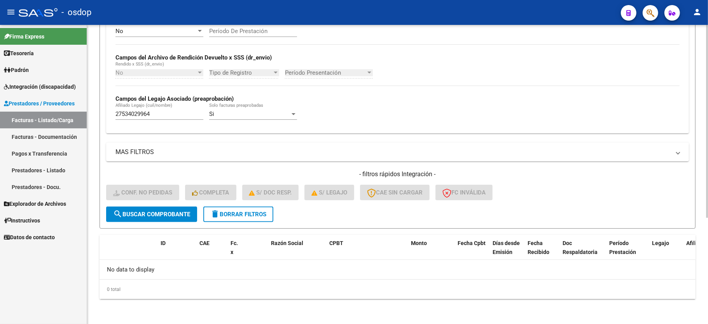
scroll to position [165, 0]
click at [252, 213] on span "delete Borrar Filtros" at bounding box center [238, 214] width 56 height 7
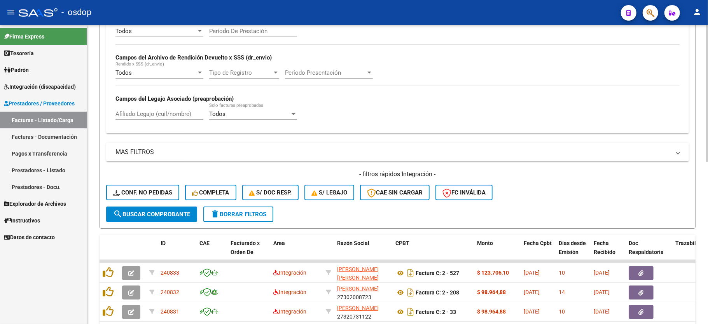
click at [134, 95] on div "Todos Cargado en Para Enviar SSS Período De Prestación Campos del Archivo de Re…" at bounding box center [397, 73] width 564 height 107
click at [136, 115] on input "Afiliado Legajo (cuil/nombre)" at bounding box center [159, 113] width 88 height 7
paste input "27581735788"
type input "27581735788"
click at [154, 210] on button "search Buscar Comprobante" at bounding box center [151, 214] width 91 height 16
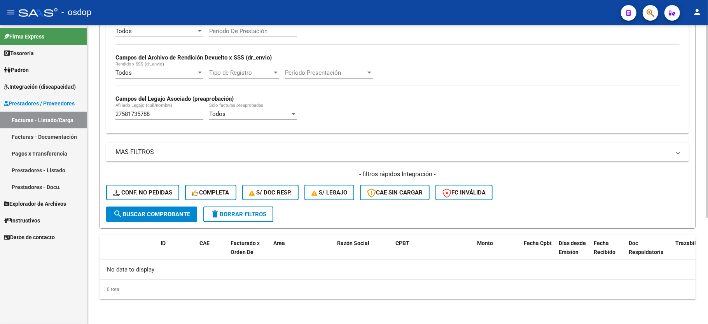
click at [240, 208] on button "delete Borrar Filtros" at bounding box center [238, 214] width 70 height 16
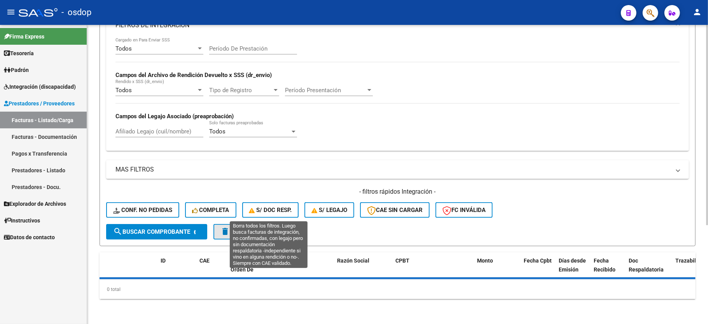
scroll to position [147, 0]
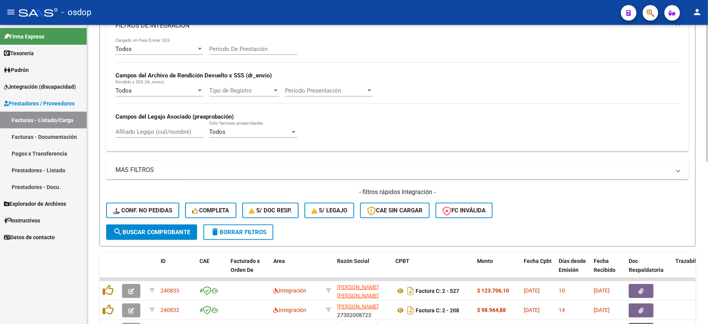
click at [145, 128] on input "Afiliado Legajo (cuil/nombre)" at bounding box center [159, 131] width 88 height 7
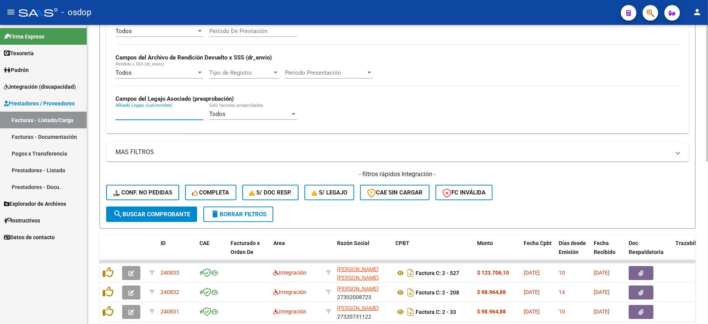
paste input "27581735788"
type input "27581735788"
click at [165, 212] on span "search Buscar Comprobante" at bounding box center [151, 214] width 77 height 7
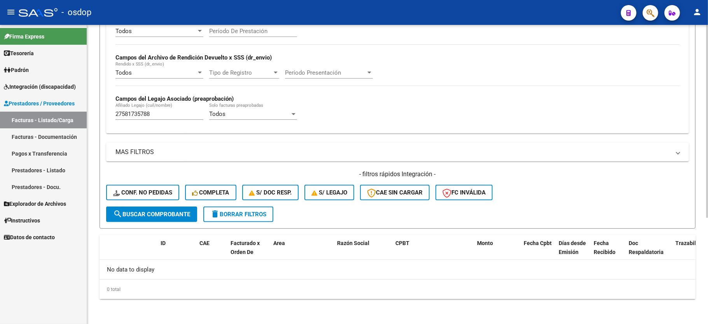
click at [248, 218] on button "delete Borrar Filtros" at bounding box center [238, 214] width 70 height 16
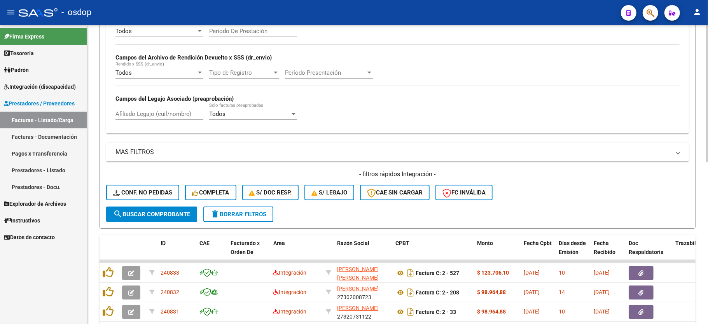
click at [132, 116] on input "Afiliado Legajo (cuil/nombre)" at bounding box center [159, 113] width 88 height 7
paste input "20551327737"
type input "20551327737"
click at [162, 218] on button "search Buscar Comprobante" at bounding box center [151, 214] width 91 height 16
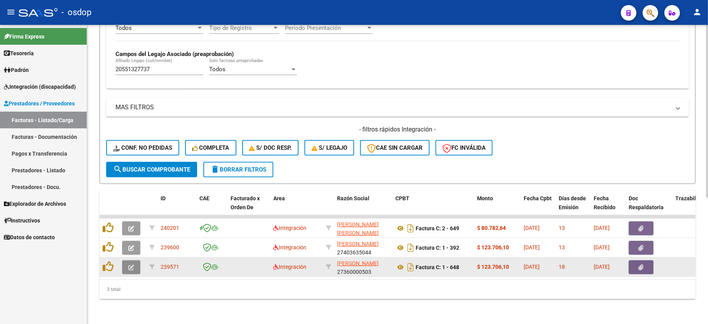
click at [134, 260] on button "button" at bounding box center [131, 267] width 18 height 14
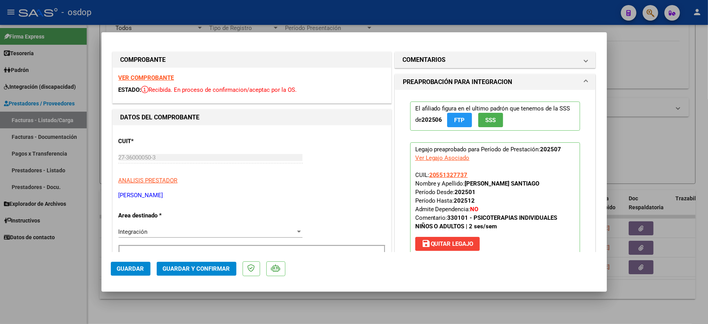
click at [141, 78] on strong "VER COMPROBANTE" at bounding box center [147, 77] width 56 height 7
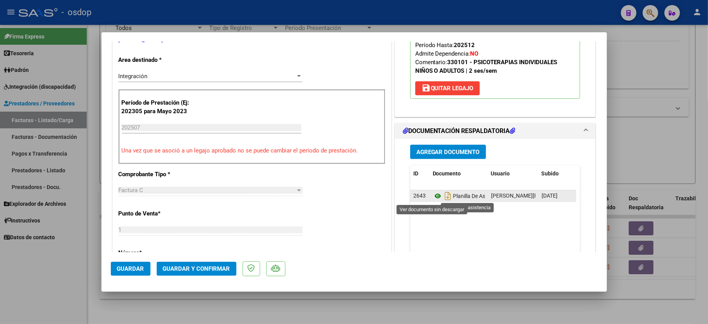
click at [433, 194] on icon at bounding box center [438, 195] width 10 height 9
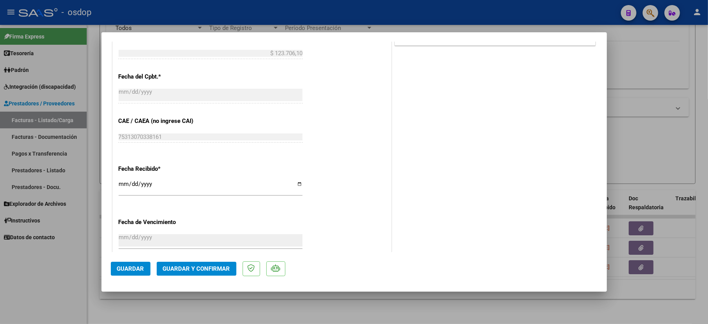
scroll to position [414, 0]
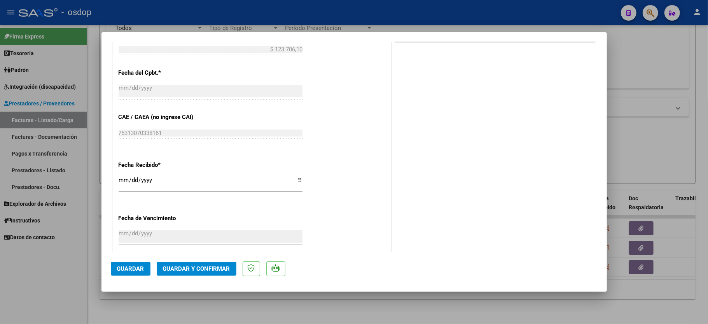
click at [187, 261] on mat-dialog-actions "Guardar Guardar y Confirmar" at bounding box center [354, 267] width 487 height 31
click at [184, 271] on span "Guardar y Confirmar" at bounding box center [196, 268] width 67 height 7
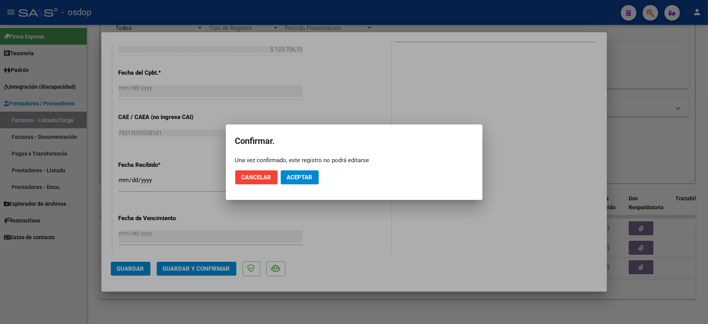
click at [293, 169] on mat-dialog-actions "Cancelar Aceptar" at bounding box center [354, 177] width 238 height 26
click at [311, 169] on mat-dialog-actions "Cancelar Aceptar" at bounding box center [354, 177] width 238 height 26
click at [299, 179] on span "Aceptar" at bounding box center [300, 177] width 26 height 7
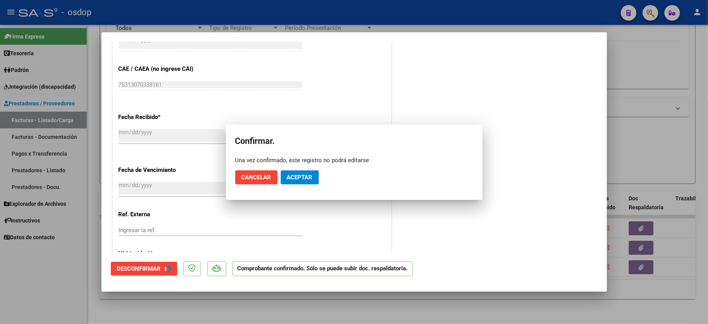
scroll to position [366, 0]
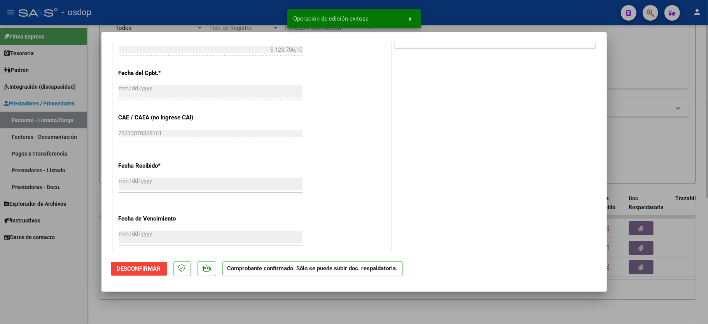
drag, startPoint x: 72, startPoint y: 292, endPoint x: 137, endPoint y: 320, distance: 71.0
click at [71, 292] on div at bounding box center [354, 162] width 708 height 324
type input "$ 0,00"
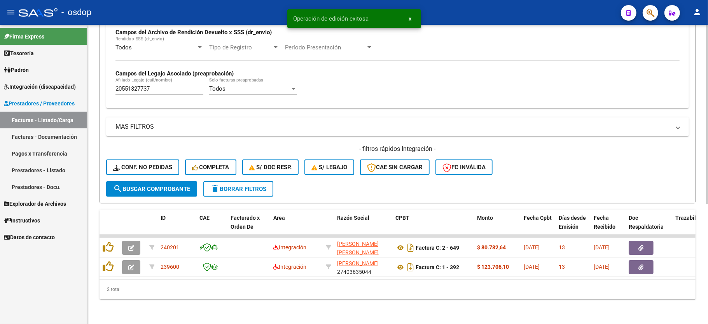
scroll to position [199, 0]
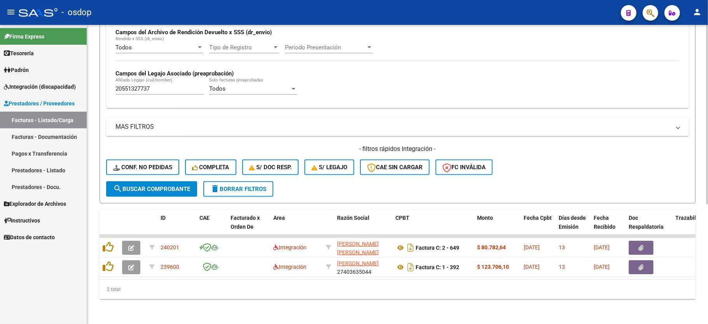
click at [597, 92] on div "Todos Cargado en Para Enviar SSS Período De Prestación Campos del Archivo de Re…" at bounding box center [397, 48] width 564 height 107
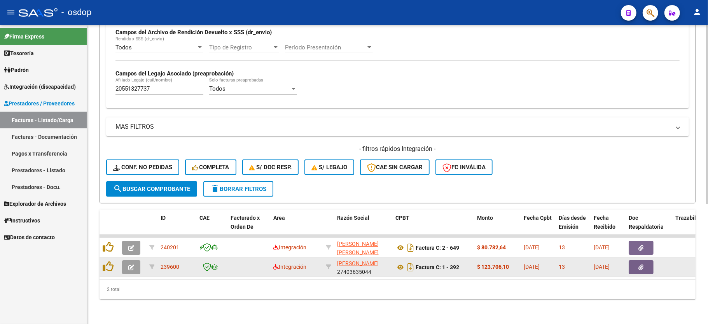
drag, startPoint x: 386, startPoint y: 287, endPoint x: 213, endPoint y: 259, distance: 175.2
click at [366, 287] on div "2 total" at bounding box center [397, 288] width 596 height 19
click at [135, 260] on button "button" at bounding box center [131, 267] width 18 height 14
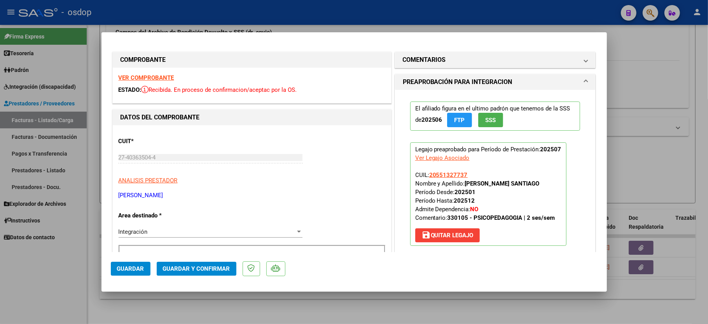
click at [159, 75] on strong "VER COMPROBANTE" at bounding box center [147, 77] width 56 height 7
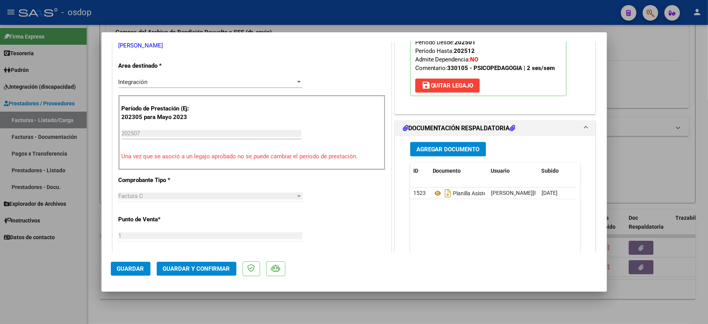
scroll to position [155, 0]
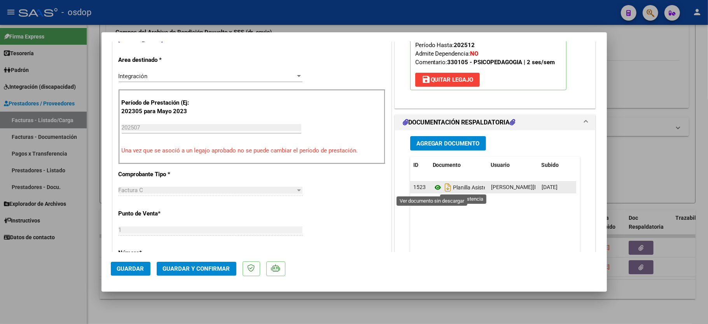
click at [433, 188] on icon at bounding box center [438, 187] width 10 height 9
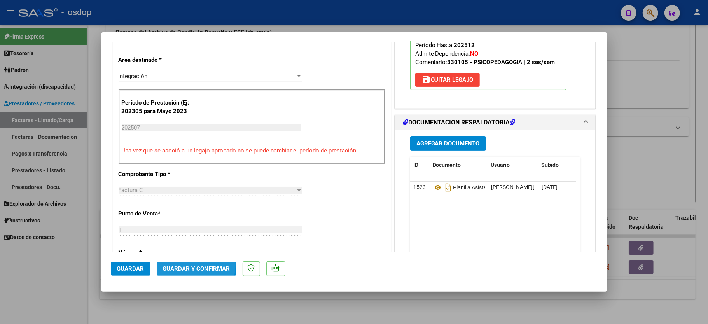
click at [160, 262] on button "Guardar y Confirmar" at bounding box center [197, 269] width 80 height 14
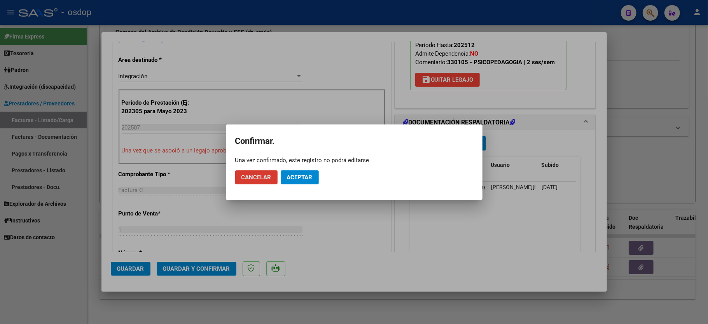
click at [299, 181] on button "Aceptar" at bounding box center [300, 177] width 38 height 14
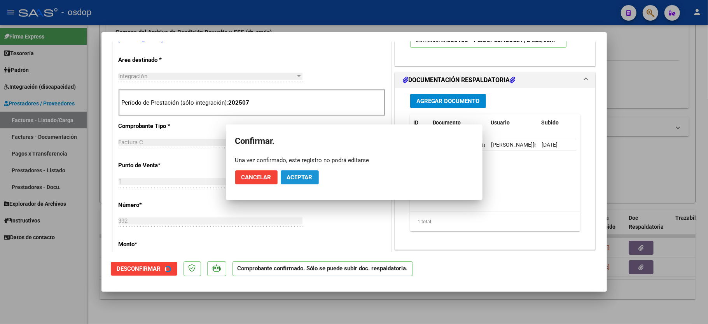
scroll to position [155, 0]
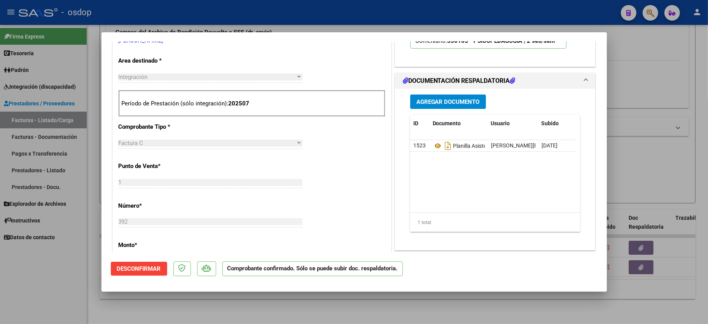
click at [56, 295] on div at bounding box center [354, 162] width 708 height 324
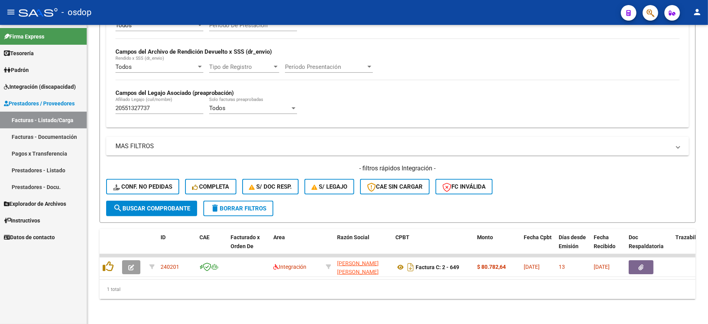
scroll to position [180, 0]
click at [549, 84] on div "Todos Cargado en Para Enviar SSS Período De Prestación Campos del Archivo de Re…" at bounding box center [397, 67] width 564 height 107
drag, startPoint x: 448, startPoint y: 293, endPoint x: 379, endPoint y: 285, distance: 69.7
click at [446, 293] on div "1 total" at bounding box center [397, 288] width 596 height 19
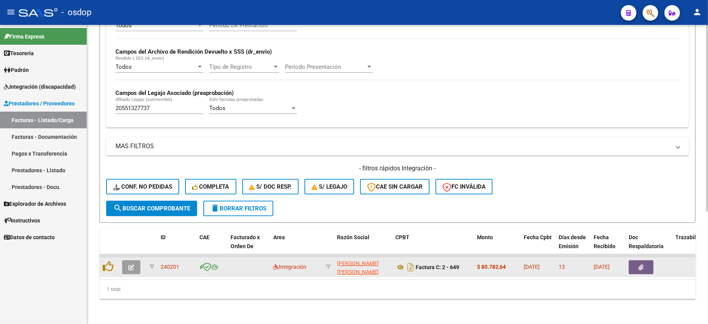
click at [143, 263] on datatable-body-cell at bounding box center [132, 266] width 27 height 19
click at [131, 264] on icon "button" at bounding box center [131, 267] width 6 height 6
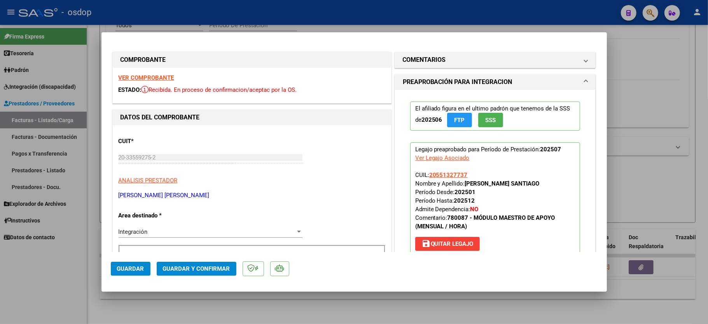
click at [148, 74] on strong "VER COMPROBANTE" at bounding box center [147, 77] width 56 height 7
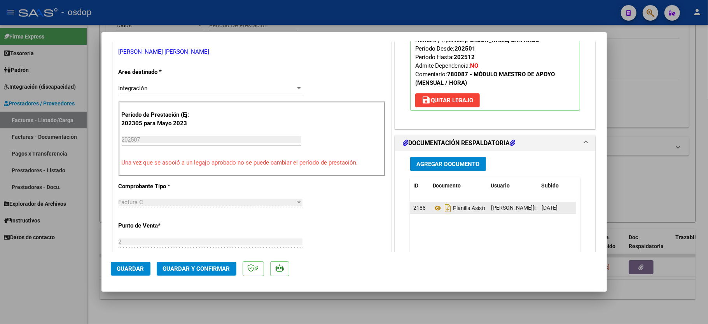
scroll to position [155, 0]
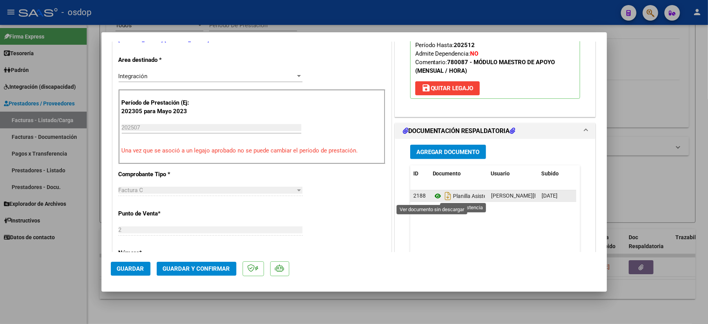
click at [433, 198] on icon at bounding box center [438, 195] width 10 height 9
drag, startPoint x: 173, startPoint y: 273, endPoint x: 282, endPoint y: 29, distance: 267.4
click at [272, 114] on mat-dialog-container "COMPROBANTE VER COMPROBANTE ESTADO: Recibida. En proceso de confirmacion/acepta…" at bounding box center [353, 162] width 505 height 260
click at [182, 274] on button "Guardar y Confirmar" at bounding box center [197, 269] width 80 height 14
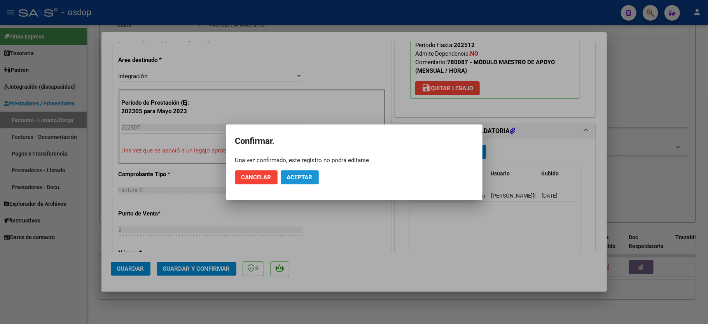
click at [285, 183] on button "Aceptar" at bounding box center [300, 177] width 38 height 14
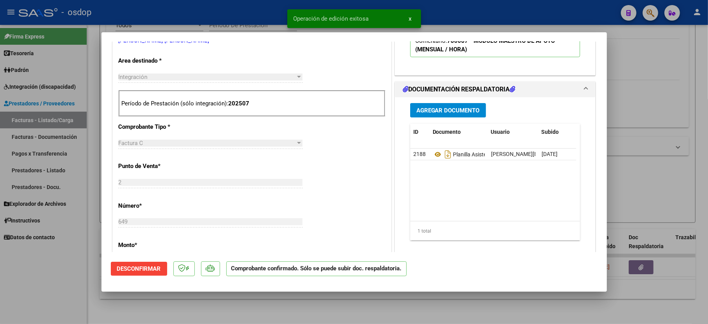
click at [75, 280] on div at bounding box center [354, 162] width 708 height 324
type input "$ 0,00"
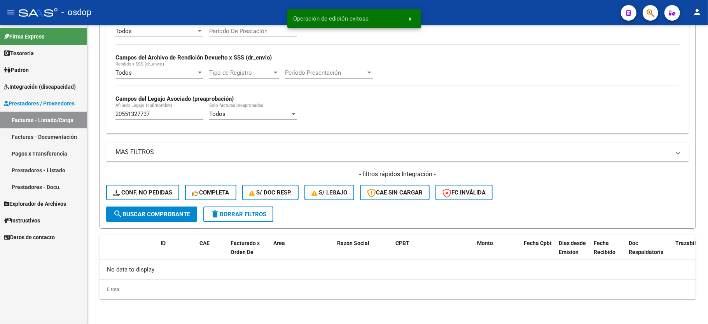
scroll to position [165, 0]
click at [143, 105] on div "20551327737 Afiliado Legajo (cuil/nombre)" at bounding box center [159, 111] width 88 height 17
click at [143, 112] on input "20551327737" at bounding box center [159, 113] width 88 height 7
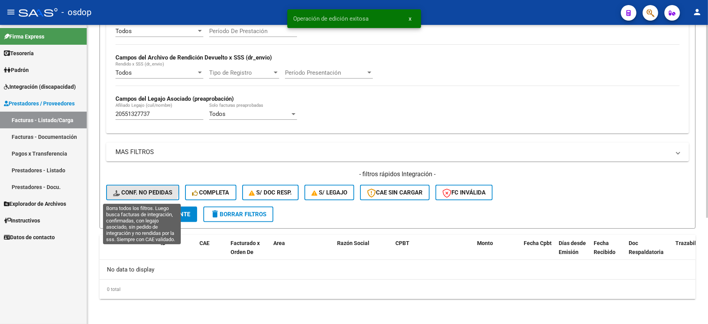
click at [136, 187] on button "Conf. no pedidas" at bounding box center [142, 193] width 73 height 16
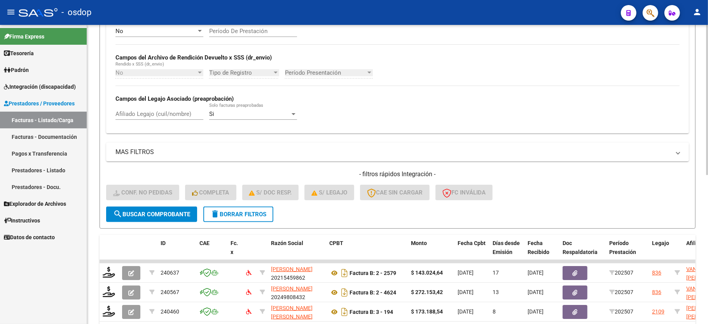
click at [156, 113] on input "Afiliado Legajo (cuil/nombre)" at bounding box center [159, 113] width 88 height 7
paste input "20551327737"
type input "20551327737"
click at [171, 218] on button "search Buscar Comprobante" at bounding box center [151, 214] width 91 height 16
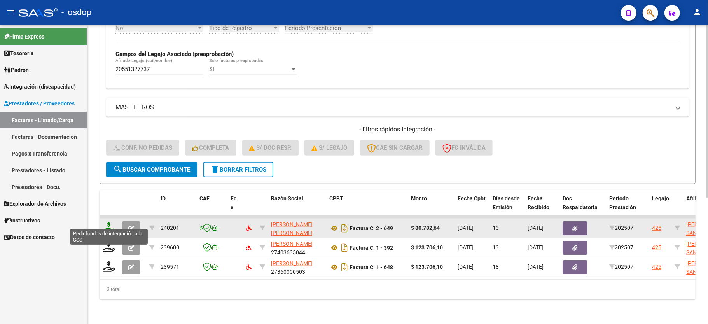
click at [108, 222] on icon at bounding box center [109, 227] width 12 height 11
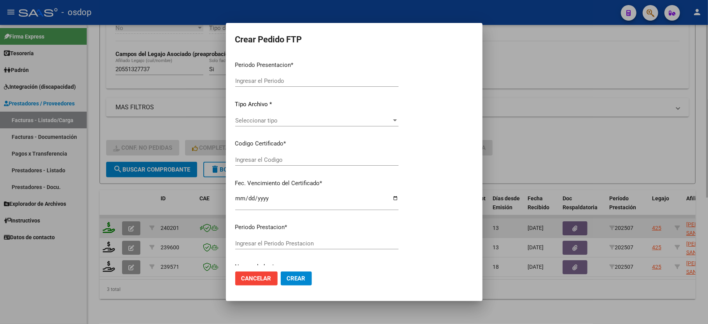
type input "202507"
type input "$ 80.782,64"
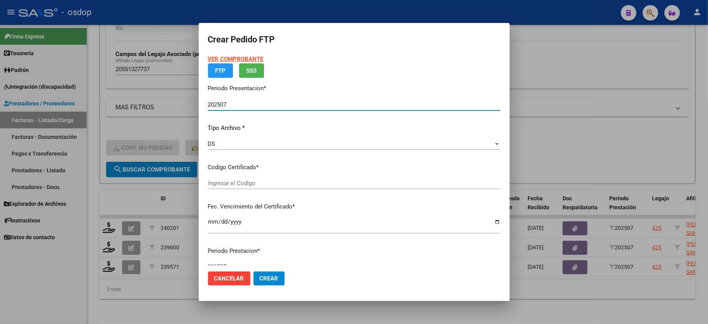
type input "1610308063"
type input "2029-01-01"
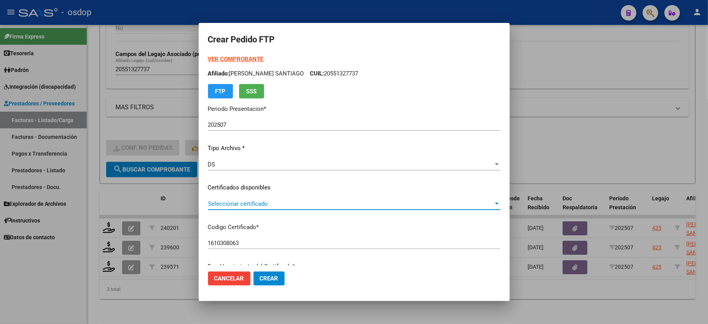
click at [262, 204] on span "Seleccionar certificado" at bounding box center [350, 203] width 285 height 7
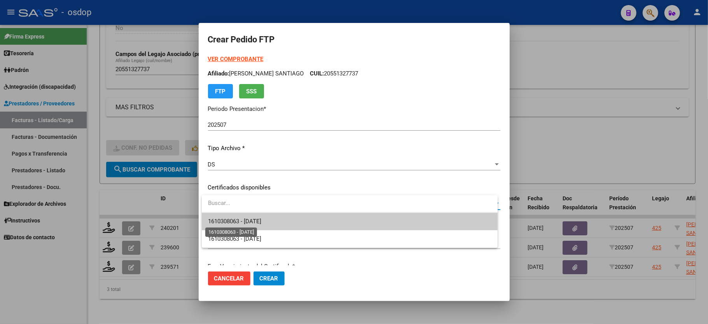
click at [259, 218] on span "1610308063 - 2029-01-01" at bounding box center [234, 221] width 53 height 7
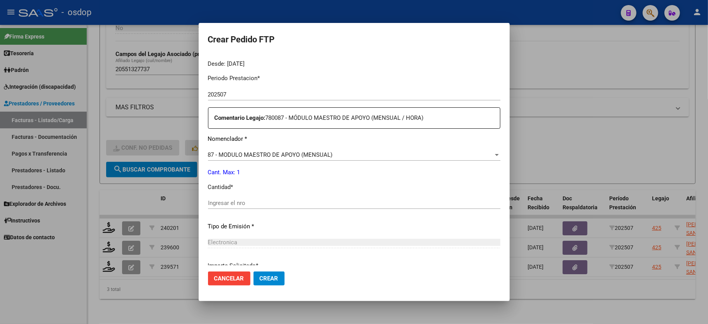
scroll to position [259, 0]
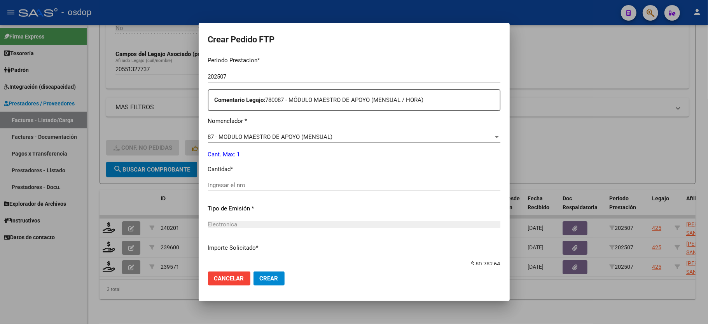
click at [232, 184] on div "Ingresar el nro" at bounding box center [354, 185] width 292 height 12
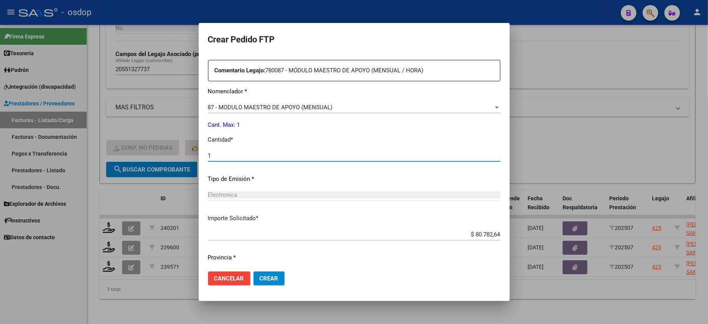
scroll to position [305, 0]
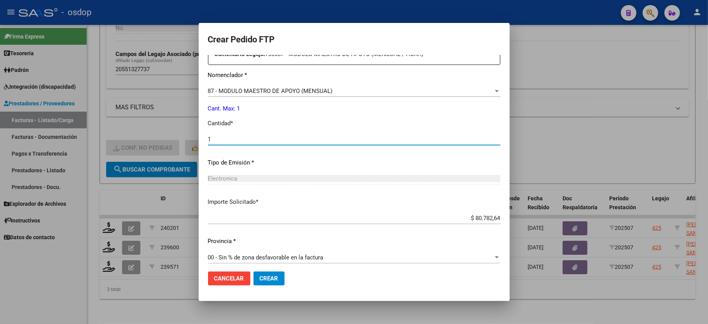
type input "1"
click at [335, 167] on div "Periodo Prestacion * 202507 Ingresar el Periodo Prestacion Comentario Legajo: 7…" at bounding box center [354, 137] width 292 height 266
click at [275, 280] on span "Crear" at bounding box center [269, 278] width 19 height 7
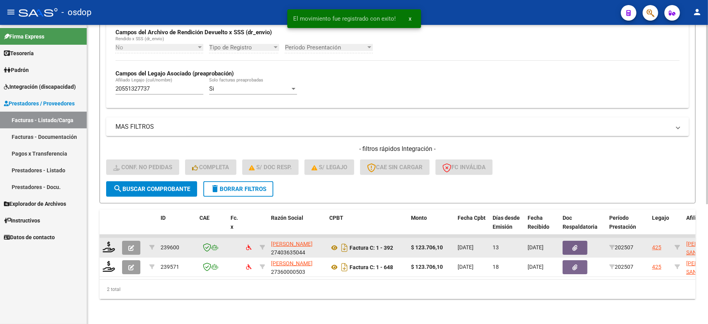
scroll to position [199, 0]
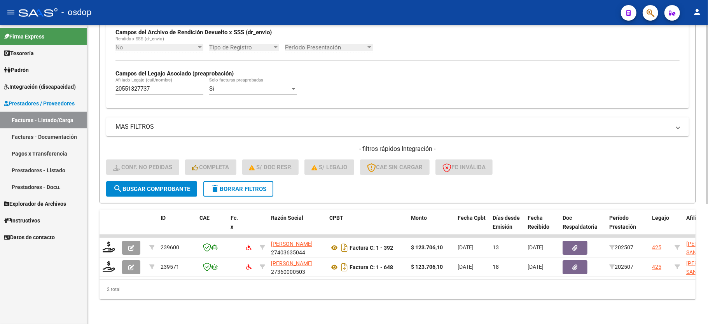
click at [149, 185] on span "search Buscar Comprobante" at bounding box center [151, 188] width 77 height 7
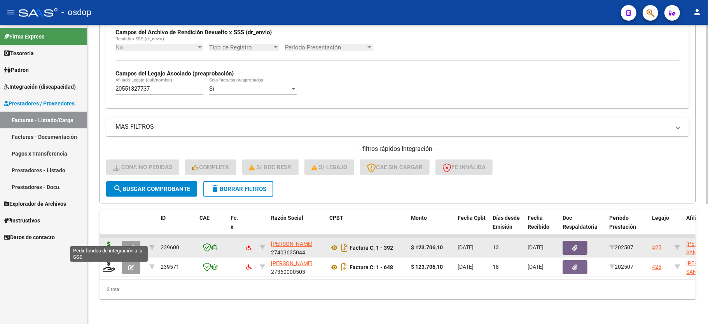
click at [103, 241] on icon at bounding box center [109, 246] width 12 height 11
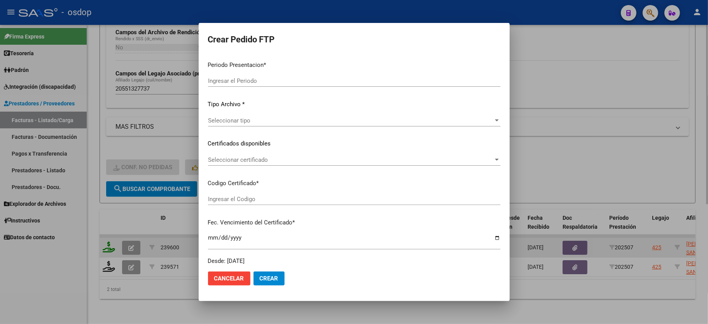
type input "202507"
type input "$ 123.706,10"
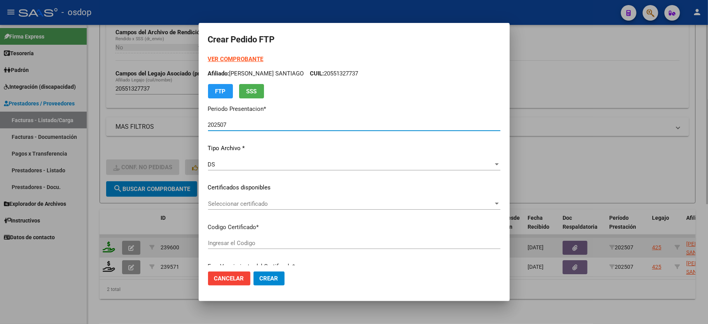
type input "1610308063"
type input "2029-01-01"
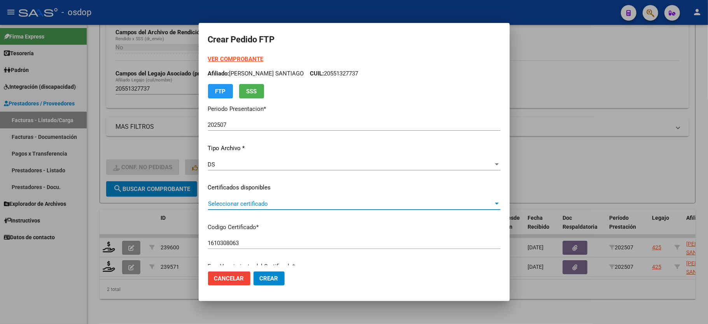
click at [238, 201] on span "Seleccionar certificado" at bounding box center [350, 203] width 285 height 7
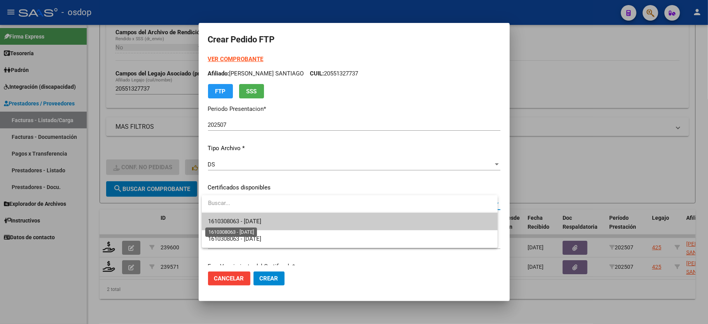
click at [239, 219] on span "1610308063 - 2029-01-01" at bounding box center [234, 221] width 53 height 7
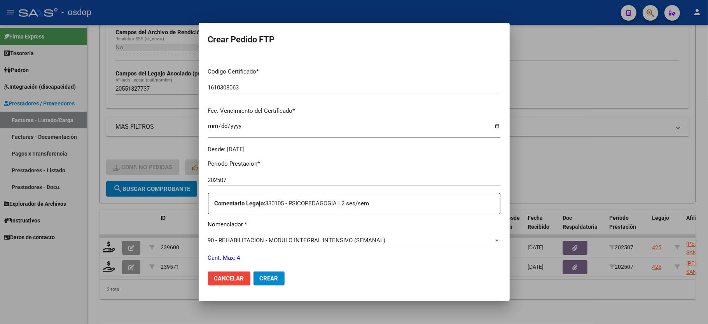
scroll to position [207, 0]
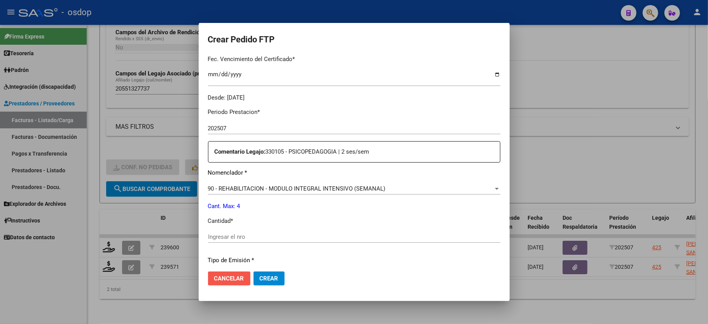
click at [234, 278] on span "Cancelar" at bounding box center [229, 278] width 30 height 7
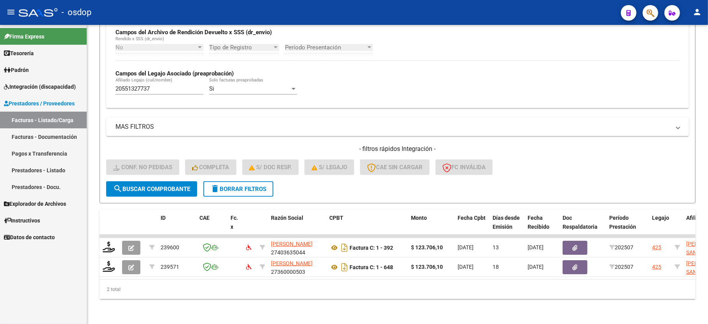
click at [30, 83] on span "Integración (discapacidad)" at bounding box center [40, 86] width 72 height 9
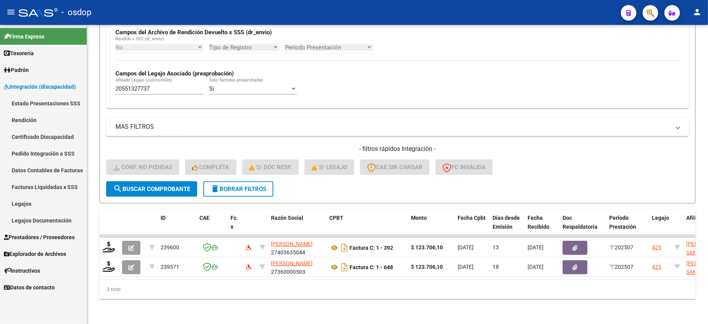
click at [57, 154] on link "Pedido Integración a SSS" at bounding box center [43, 153] width 87 height 17
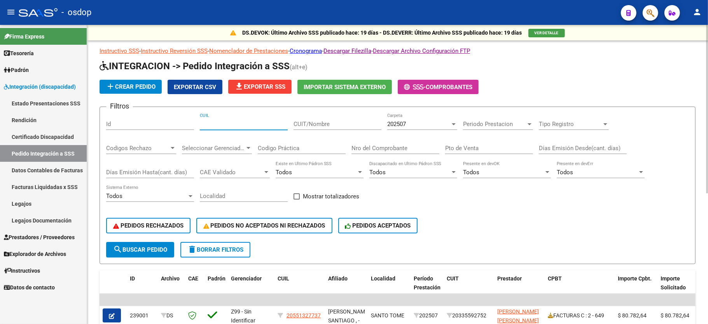
click at [211, 125] on input "CUIL" at bounding box center [244, 123] width 88 height 7
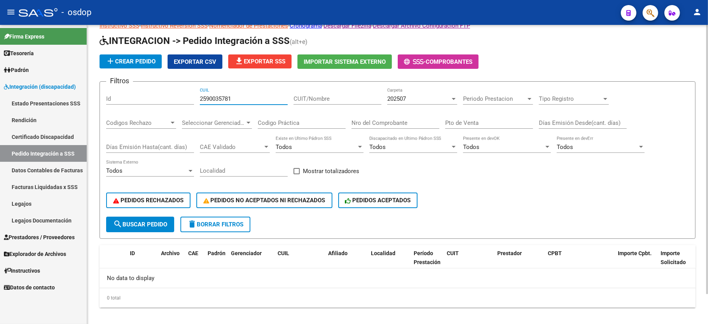
scroll to position [33, 0]
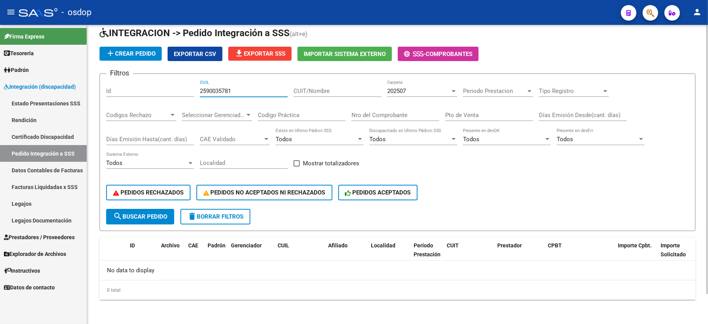
type input "2590035781"
click at [234, 95] on div "2590035781 CUIL" at bounding box center [244, 88] width 88 height 17
click at [232, 93] on input "2590035781" at bounding box center [244, 90] width 88 height 7
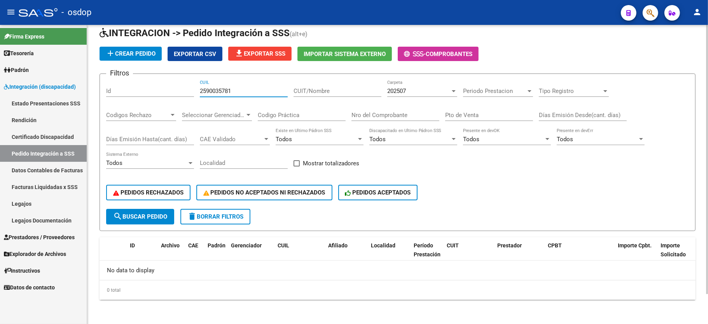
click at [228, 92] on input "2590035781" at bounding box center [244, 90] width 88 height 7
click at [322, 89] on input "CUIT/Nombre" at bounding box center [337, 90] width 88 height 7
paste input "2590035781"
type input "2590035781"
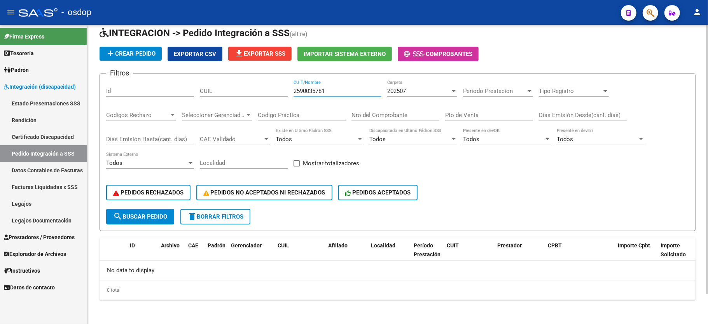
click at [137, 218] on span "search Buscar Pedido" at bounding box center [140, 216] width 54 height 7
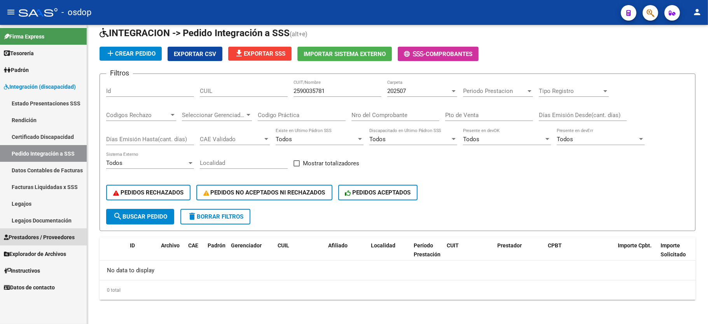
click at [42, 237] on span "Prestadores / Proveedores" at bounding box center [39, 237] width 71 height 9
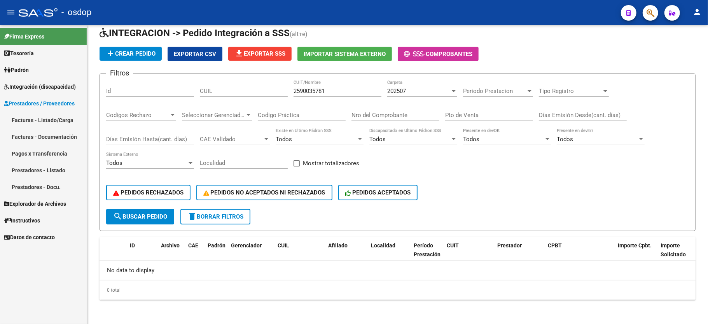
click at [44, 121] on link "Facturas - Listado/Carga" at bounding box center [43, 120] width 87 height 17
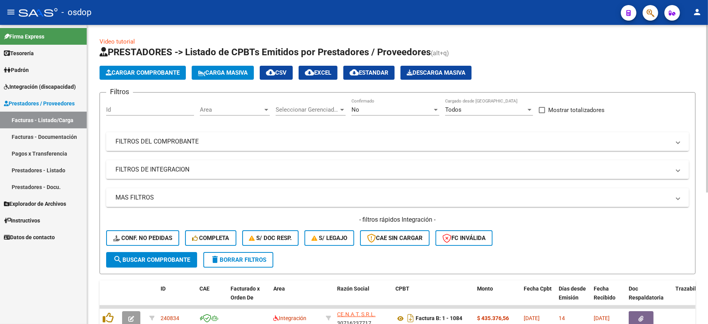
click at [166, 136] on mat-expansion-panel-header "FILTROS DEL COMPROBANTE" at bounding box center [397, 141] width 583 height 19
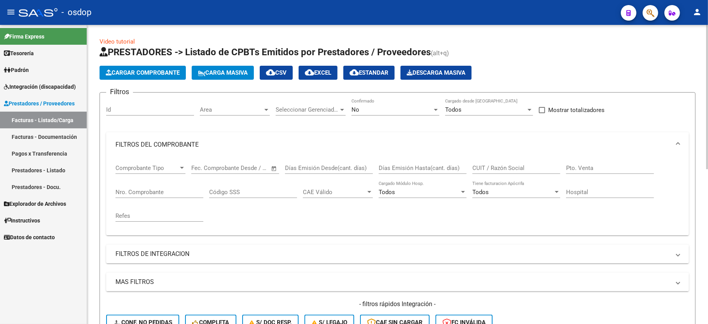
click at [488, 171] on input "CUIT / Razón Social" at bounding box center [516, 167] width 88 height 7
paste input "2590035781"
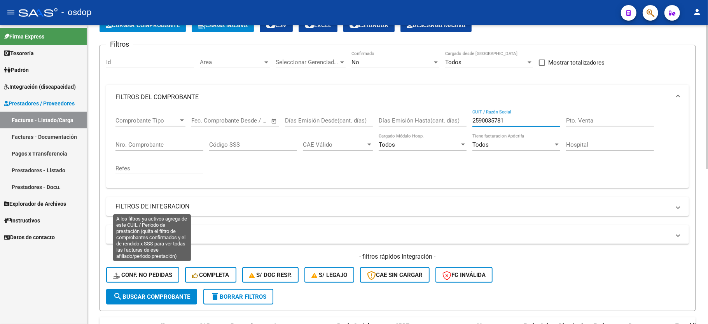
scroll to position [155, 0]
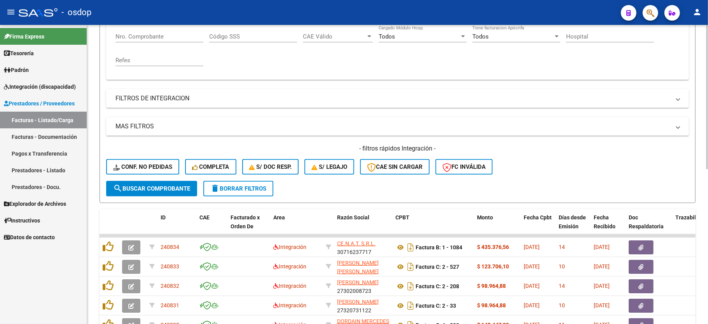
type input "2590035781"
click at [129, 187] on span "search Buscar Comprobante" at bounding box center [151, 188] width 77 height 7
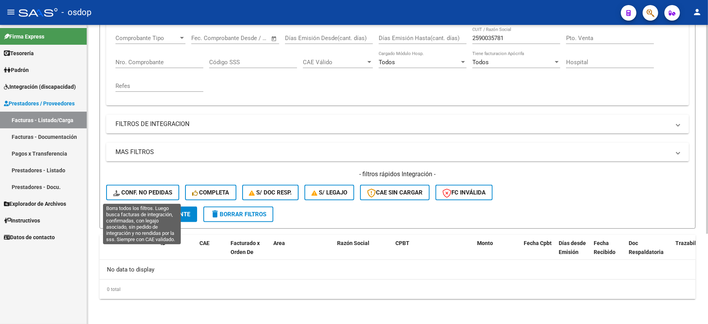
scroll to position [129, 0]
click at [143, 194] on span "Conf. no pedidas" at bounding box center [142, 192] width 59 height 7
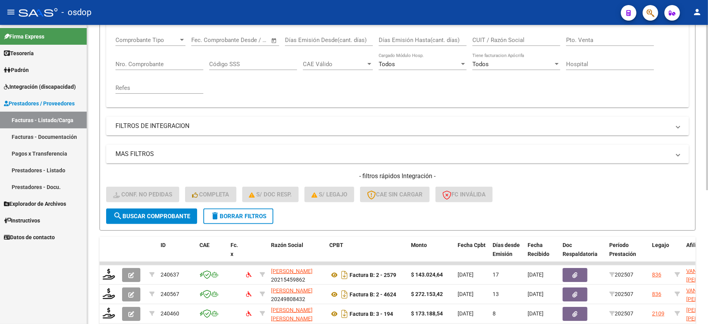
scroll to position [86, 0]
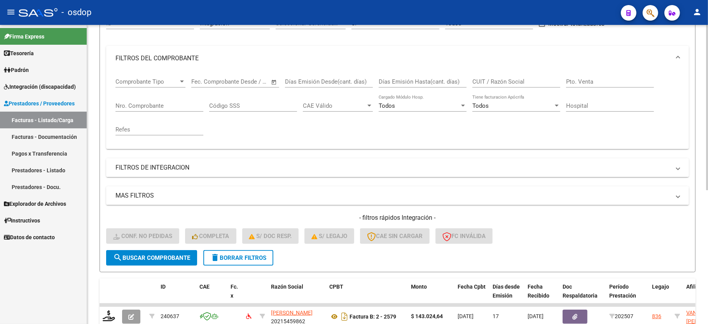
click at [165, 164] on mat-panel-title "FILTROS DE INTEGRACION" at bounding box center [392, 167] width 555 height 9
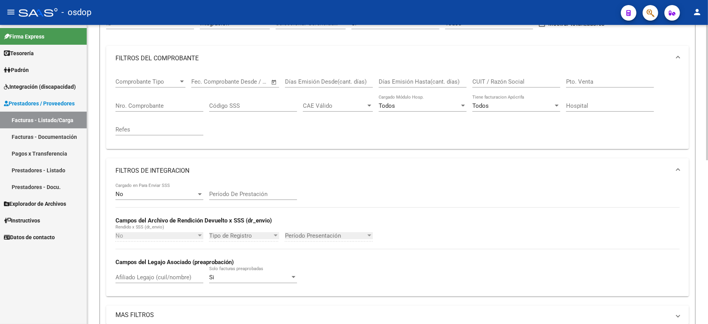
click at [133, 280] on input "Afiliado Legajo (cuil/nombre)" at bounding box center [159, 277] width 88 height 7
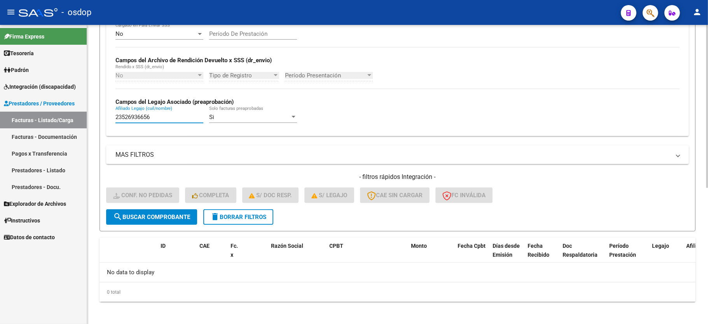
scroll to position [249, 0]
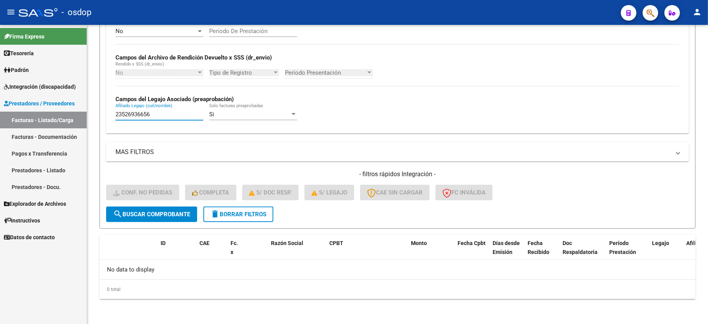
type input "23526936656"
click at [31, 82] on span "Integración (discapacidad)" at bounding box center [40, 86] width 72 height 9
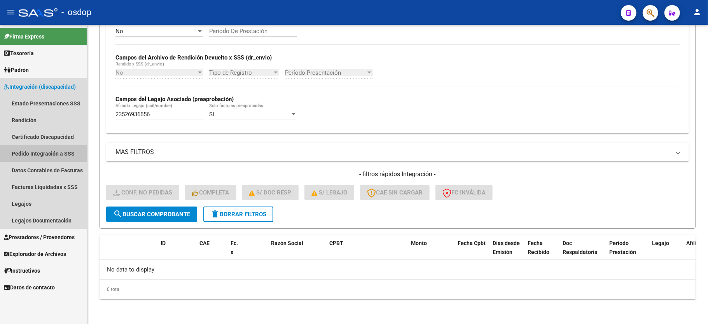
click at [52, 152] on link "Pedido Integración a SSS" at bounding box center [43, 153] width 87 height 17
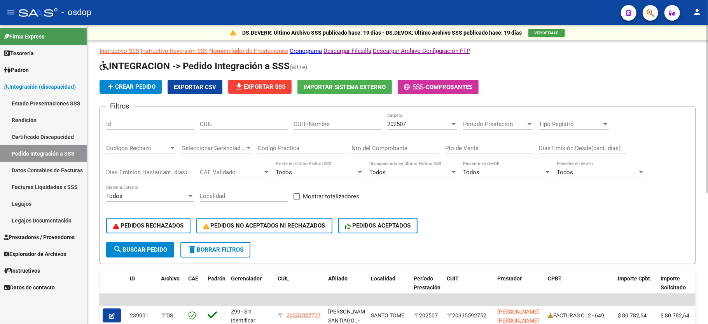
drag, startPoint x: 201, startPoint y: 114, endPoint x: 223, endPoint y: 127, distance: 26.1
click at [204, 117] on div "CUIL" at bounding box center [244, 121] width 88 height 17
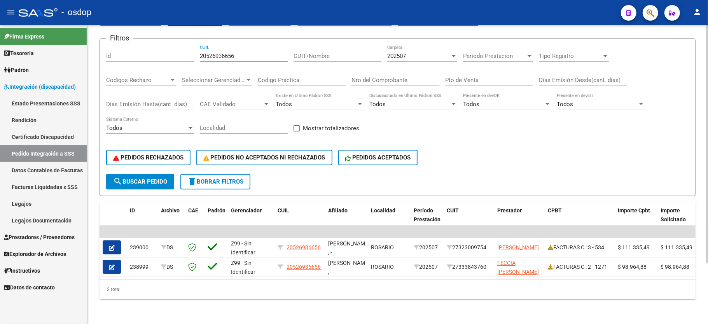
scroll to position [77, 0]
type input "20526936656"
drag, startPoint x: 316, startPoint y: 269, endPoint x: 314, endPoint y: 273, distance: 4.1
click at [315, 272] on datatable-body "| | 239000 DS Z99 - Sin Identificar 20526936656 OJEDA RIZZO MANUEL , - ROSARIO …" at bounding box center [397, 252] width 596 height 54
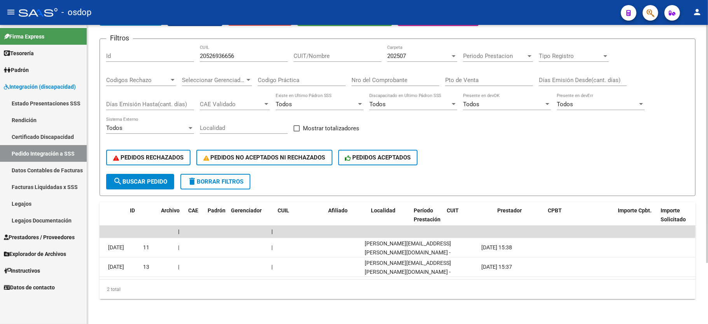
scroll to position [0, 0]
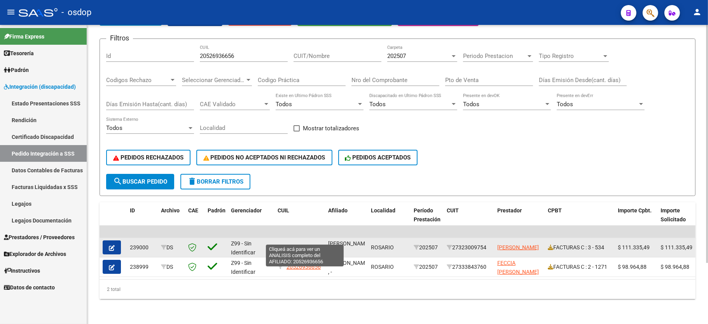
click at [295, 244] on span "20526936656" at bounding box center [303, 247] width 34 height 6
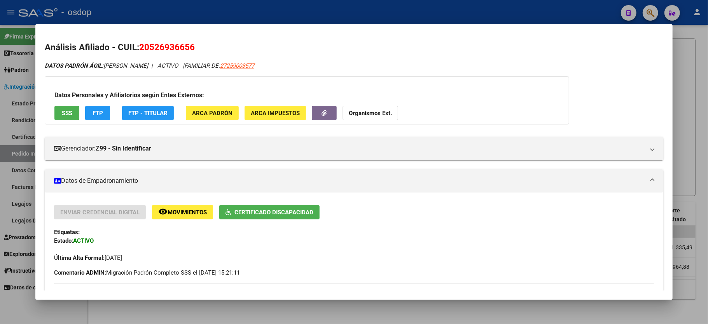
click at [691, 124] on div at bounding box center [354, 162] width 708 height 324
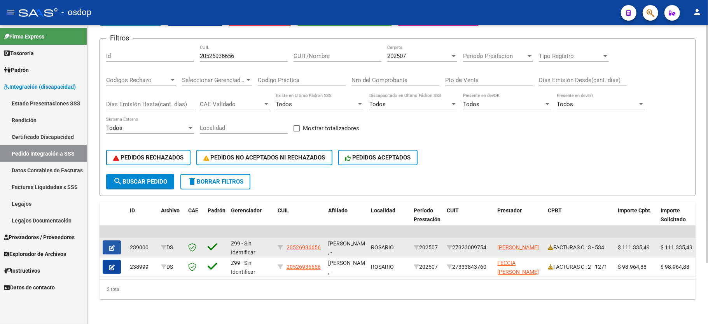
click at [108, 240] on button "button" at bounding box center [112, 247] width 18 height 14
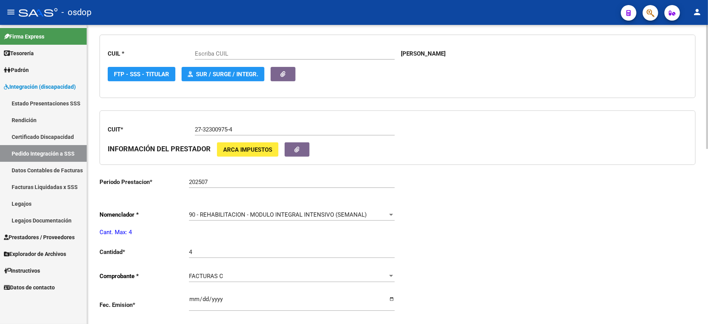
type input "20526936656"
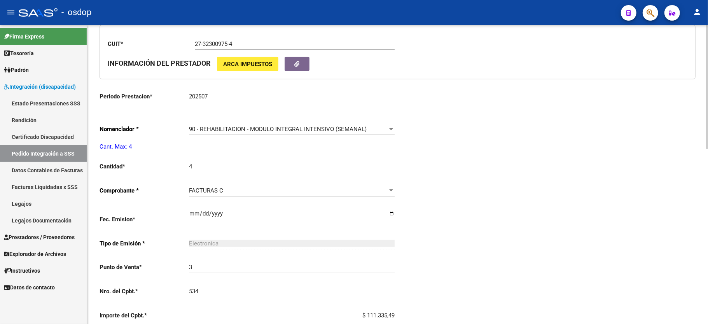
scroll to position [421, 0]
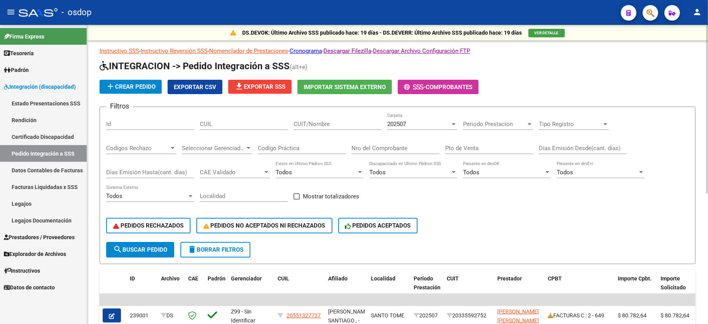
click at [564, 213] on div "PEDIDOS RECHAZADOS PEDIDOS NO ACEPTADOS NI RECHAZADOS PEDIDOS ACEPTADOS" at bounding box center [397, 225] width 583 height 33
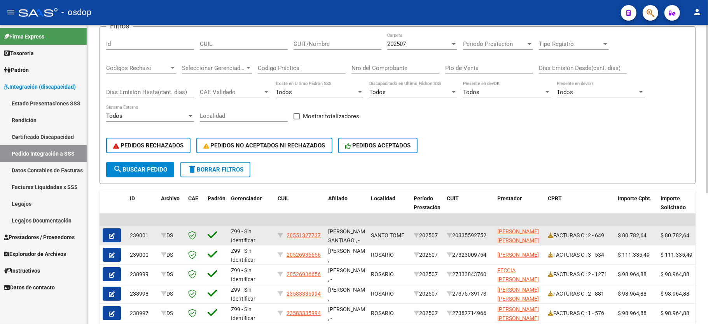
scroll to position [155, 0]
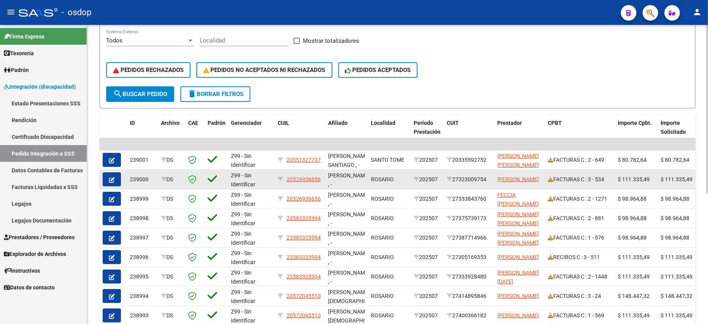
click at [116, 176] on button "button" at bounding box center [112, 179] width 18 height 14
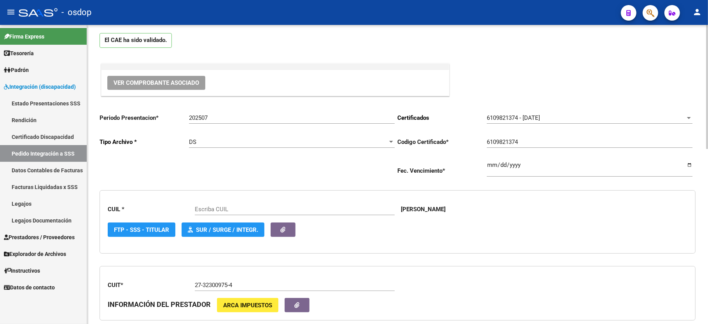
type input "20526936656"
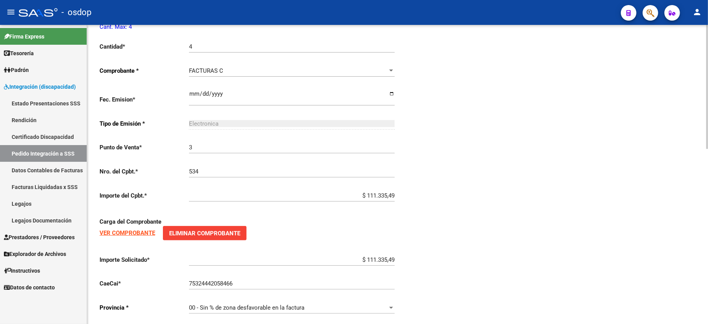
scroll to position [421, 0]
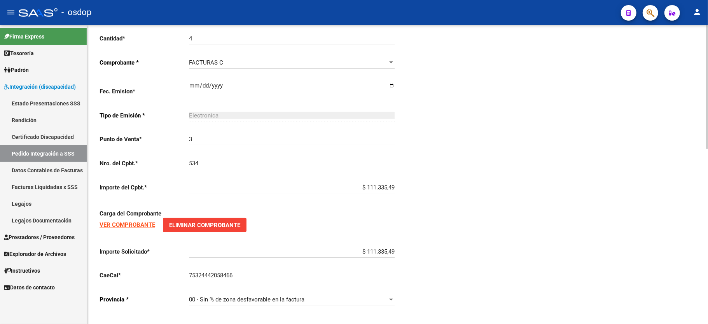
click at [127, 221] on strong "VER COMPROBANTE" at bounding box center [127, 224] width 56 height 7
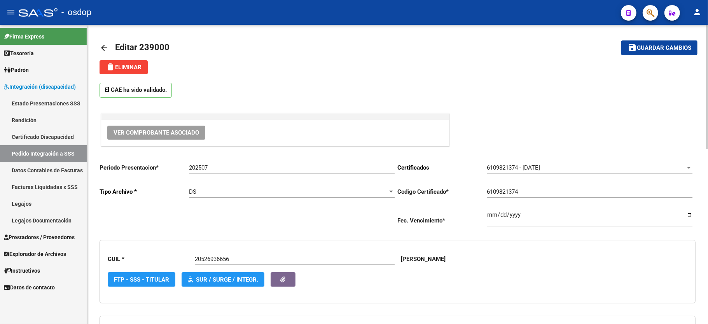
scroll to position [0, 0]
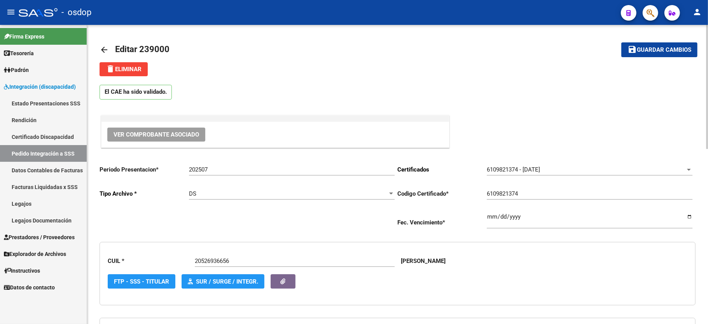
click at [101, 44] on link "arrow_back" at bounding box center [107, 49] width 16 height 18
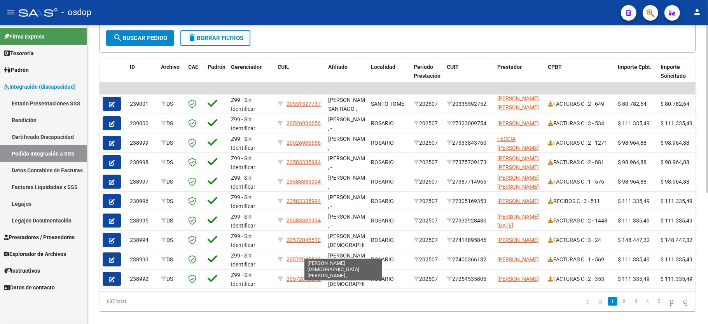
scroll to position [232, 0]
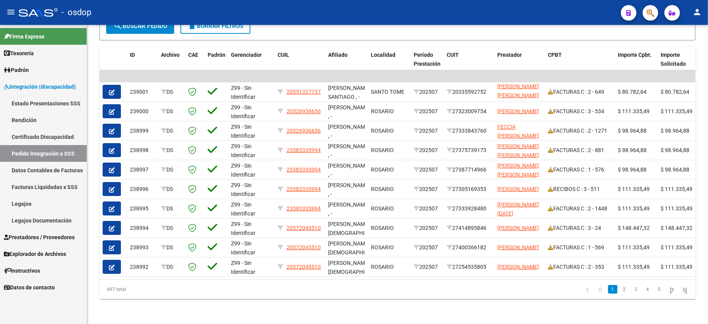
click at [40, 238] on span "Prestadores / Proveedores" at bounding box center [39, 237] width 71 height 9
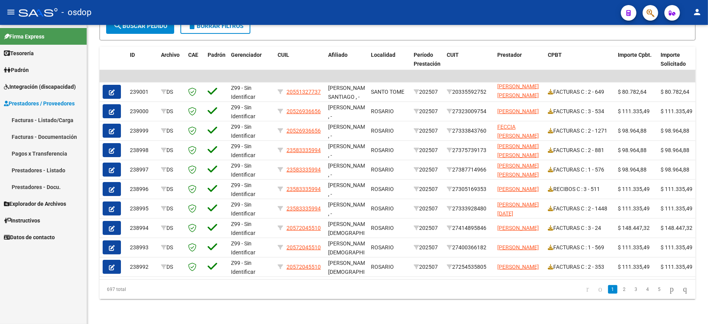
click at [53, 120] on link "Facturas - Listado/Carga" at bounding box center [43, 120] width 87 height 17
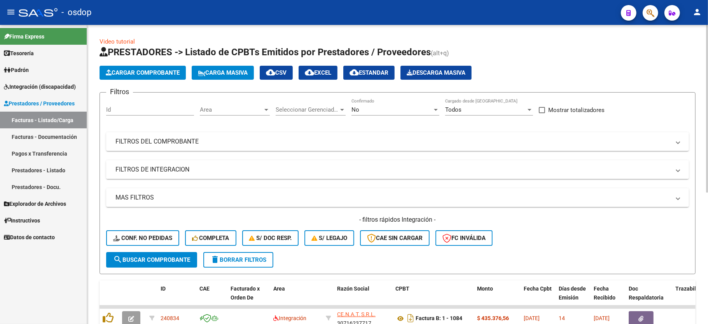
click at [131, 174] on mat-expansion-panel-header "FILTROS DE INTEGRACION" at bounding box center [397, 169] width 583 height 19
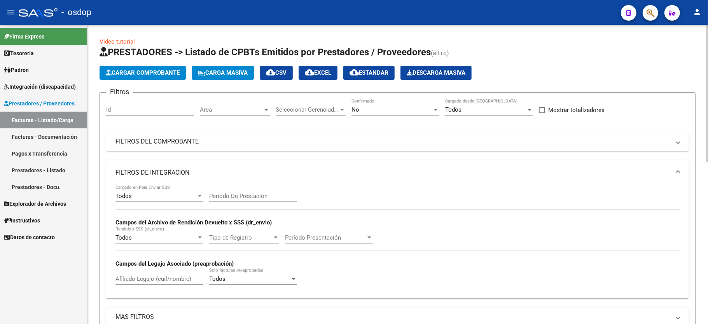
click at [138, 280] on input "Afiliado Legajo (cuil/nombre)" at bounding box center [159, 278] width 88 height 7
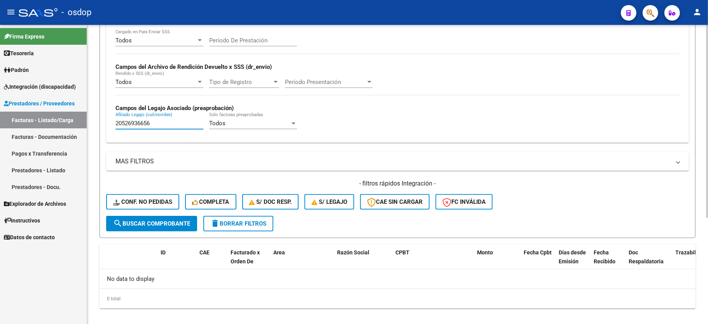
scroll to position [165, 0]
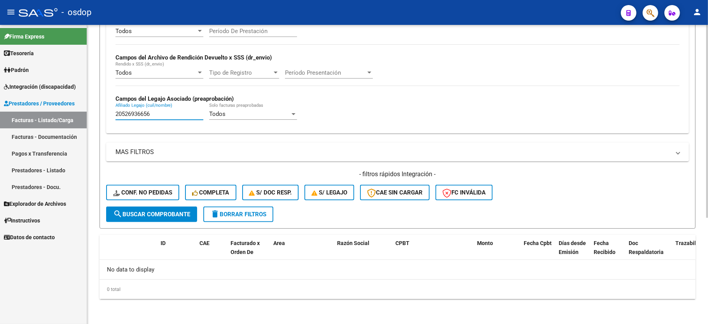
click at [137, 117] on input "20526936656" at bounding box center [159, 113] width 88 height 7
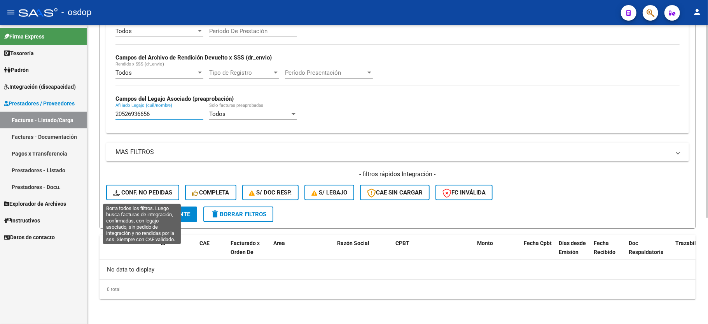
type input "20526936656"
click at [157, 191] on span "Conf. no pedidas" at bounding box center [142, 192] width 59 height 7
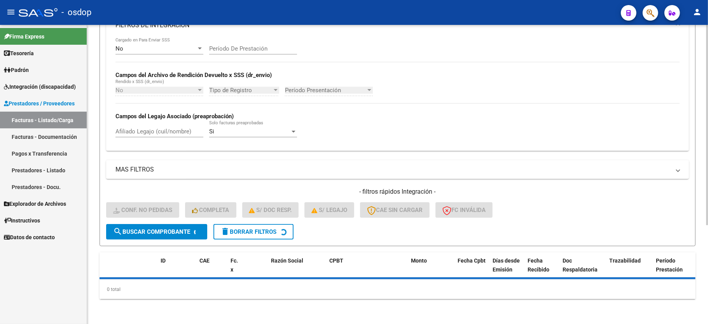
scroll to position [147, 0]
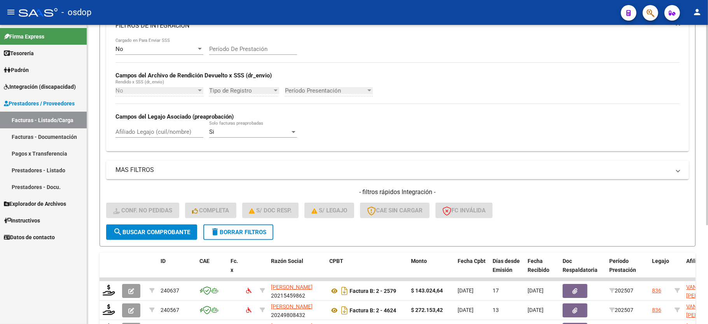
click at [158, 132] on div "No Cargado en Para Enviar SSS Período De Prestación Campos del Archivo de Rendi…" at bounding box center [397, 94] width 583 height 113
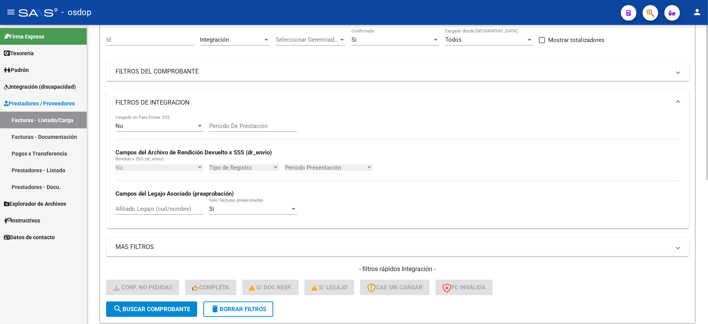
scroll to position [0, 0]
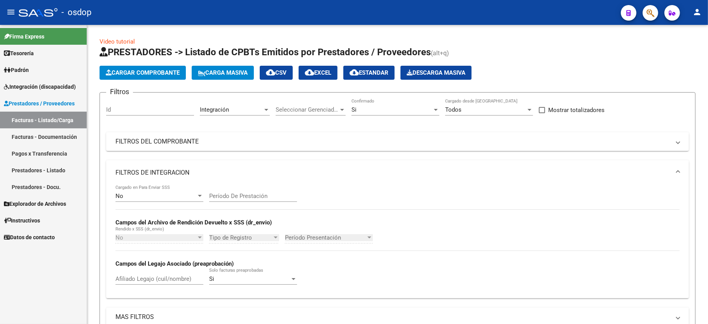
click at [41, 87] on span "Integración (discapacidad)" at bounding box center [40, 86] width 72 height 9
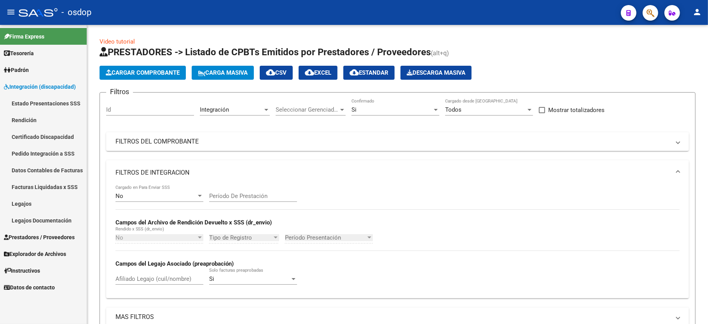
click at [51, 105] on link "Estado Presentaciones SSS" at bounding box center [43, 103] width 87 height 17
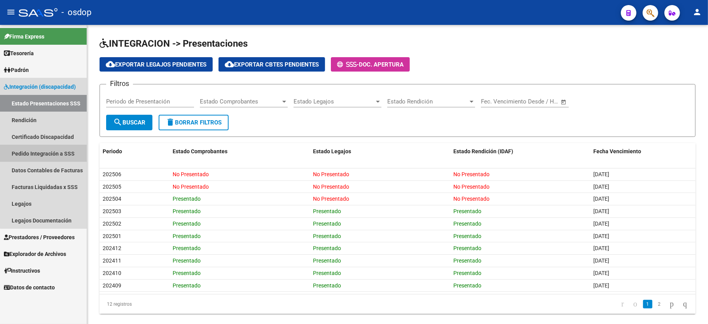
click at [51, 148] on link "Pedido Integración a SSS" at bounding box center [43, 153] width 87 height 17
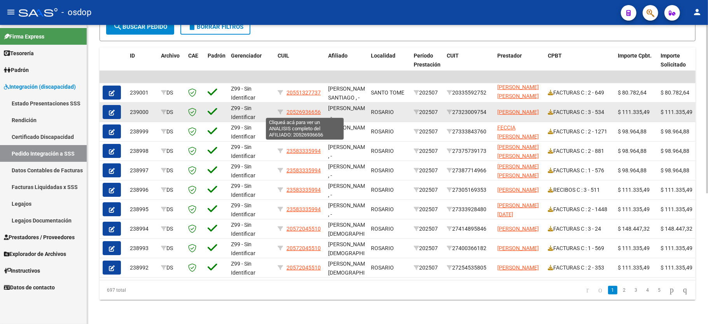
click at [314, 109] on span "20526936656" at bounding box center [303, 112] width 34 height 6
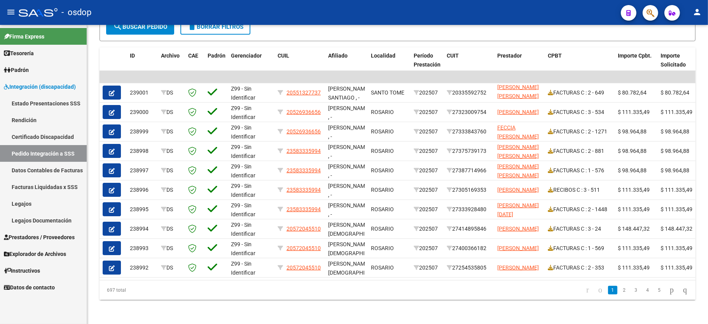
click at [28, 205] on link "Legajos" at bounding box center [43, 203] width 87 height 17
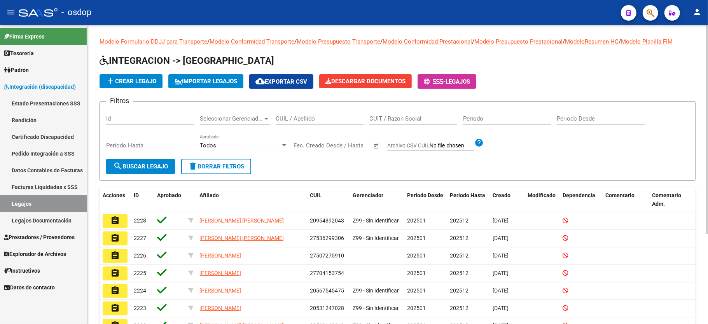
click at [290, 115] on input "CUIL / Apellido" at bounding box center [320, 118] width 88 height 7
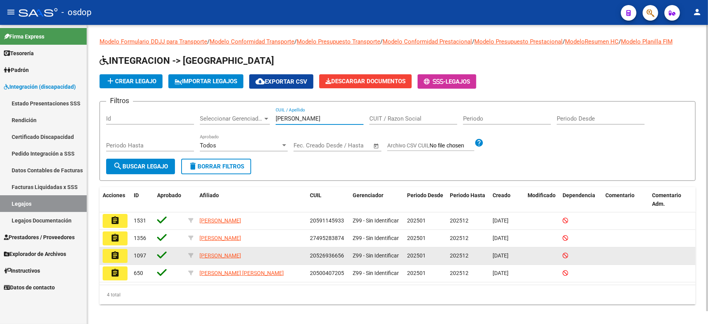
type input "ojeda"
click at [115, 260] on mat-icon "assignment" at bounding box center [114, 255] width 9 height 9
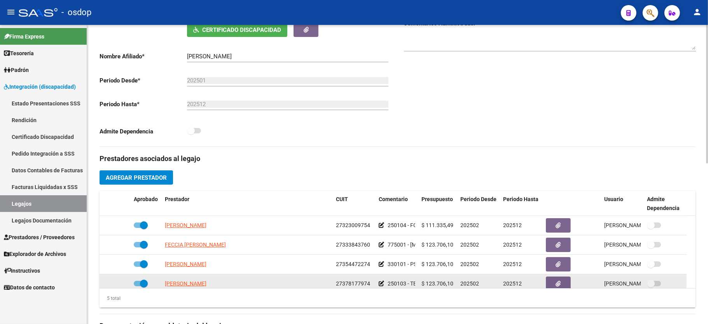
scroll to position [27, 0]
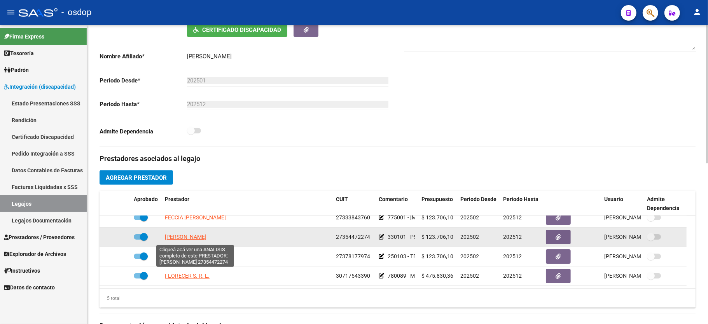
click at [201, 237] on span "MENEGHELLO PAMELA" at bounding box center [186, 237] width 42 height 6
type textarea "27354472274"
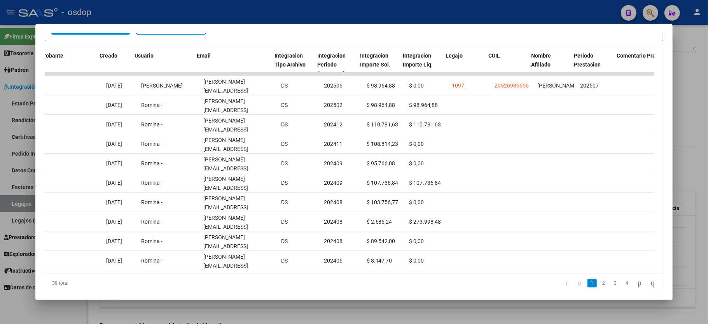
scroll to position [0, 916]
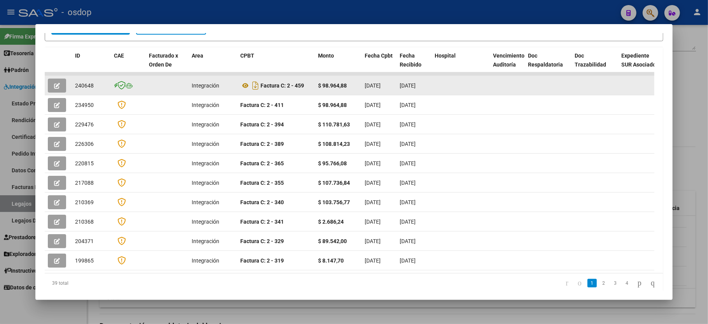
click at [58, 84] on icon "button" at bounding box center [57, 86] width 6 height 6
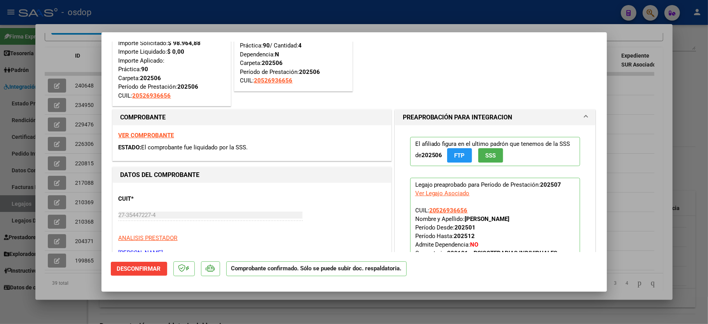
scroll to position [29, 0]
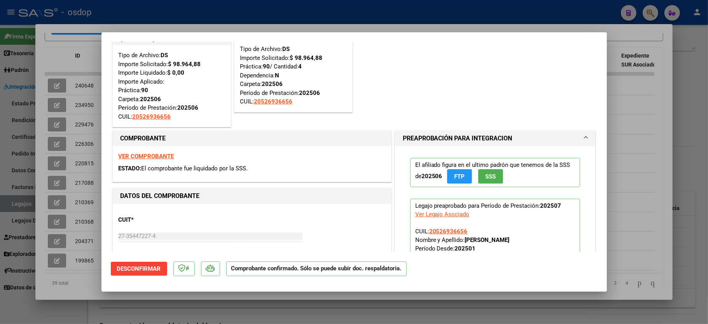
click at [149, 150] on div "VER COMPROBANTE ESTADO: El comprobante fue liquidado por la SSS." at bounding box center [252, 163] width 278 height 35
click at [149, 153] on strong "VER COMPROBANTE" at bounding box center [147, 156] width 56 height 7
click at [79, 281] on div at bounding box center [354, 162] width 708 height 324
type input "$ 0,00"
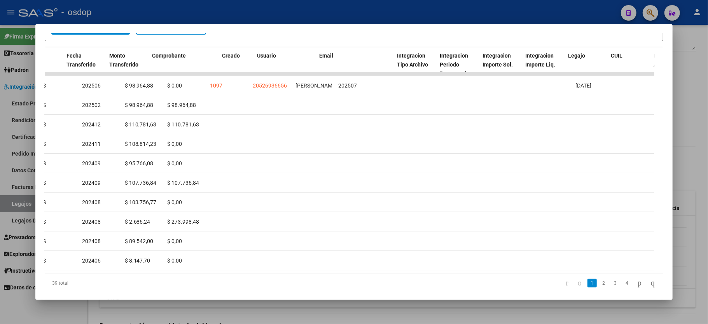
scroll to position [0, 0]
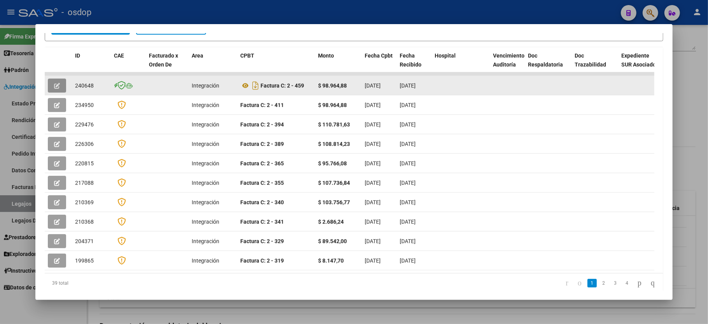
click at [57, 86] on icon "button" at bounding box center [57, 86] width 6 height 6
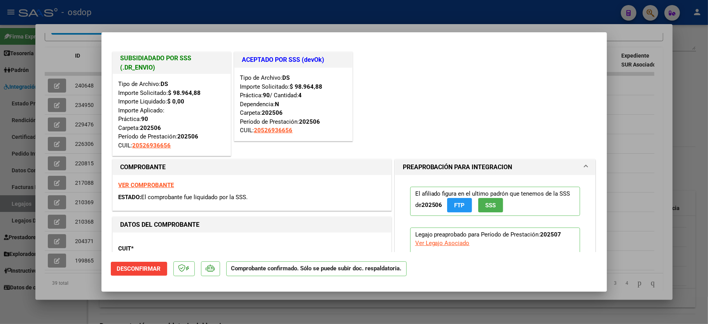
click at [141, 180] on div "VER COMPROBANTE ESTADO: El comprobante fue liquidado por la SSS." at bounding box center [252, 192] width 278 height 35
click at [140, 182] on strong "VER COMPROBANTE" at bounding box center [147, 185] width 56 height 7
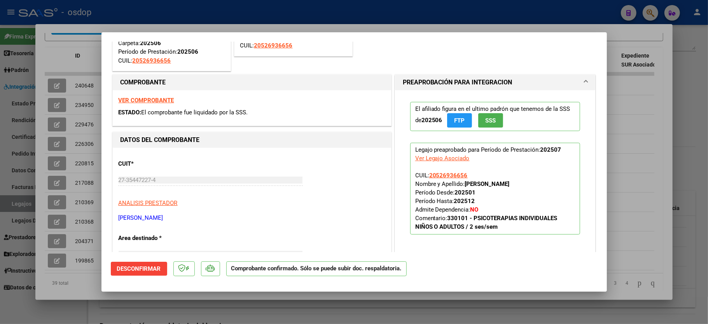
scroll to position [103, 0]
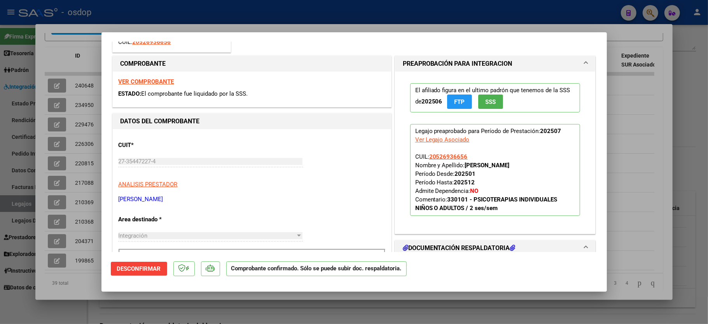
click at [457, 141] on div "Ver Legajo Asociado" at bounding box center [442, 139] width 54 height 9
type input "$ 0,00"
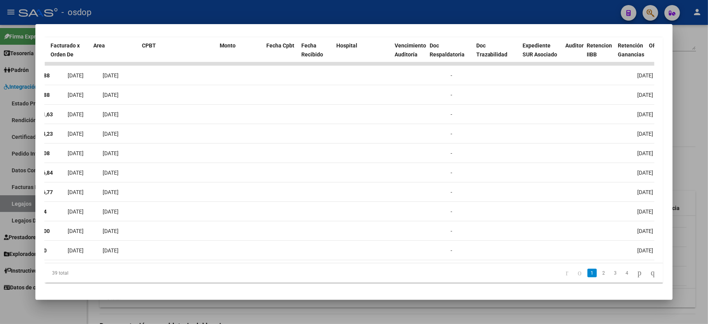
scroll to position [0, 0]
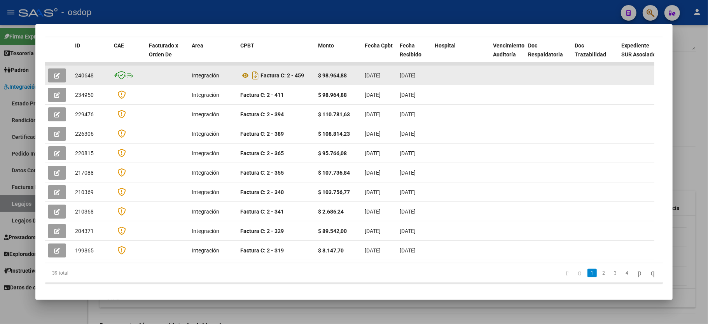
click at [86, 71] on div "240648" at bounding box center [91, 75] width 33 height 9
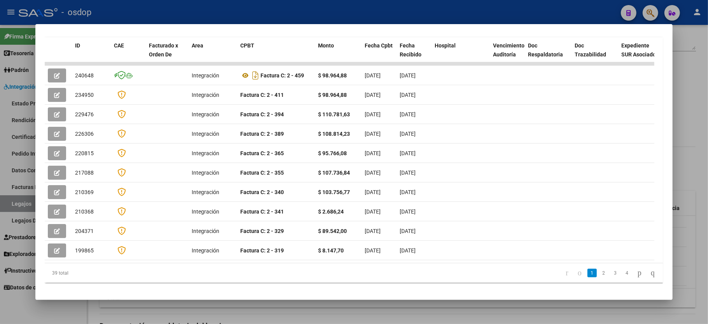
copy span "240648"
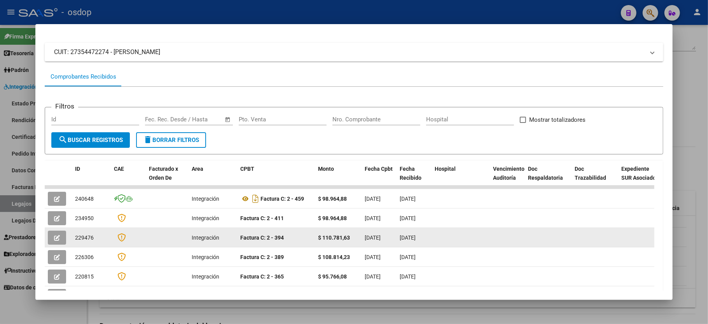
scroll to position [103, 0]
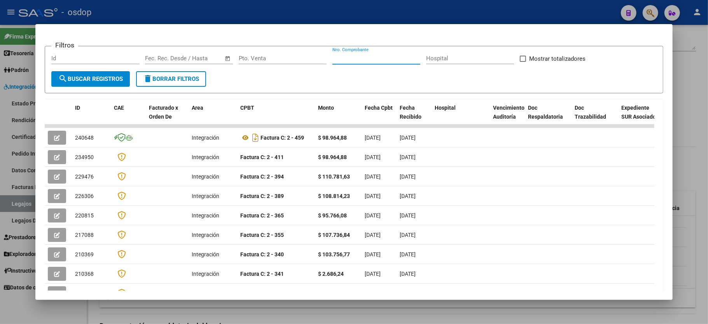
click at [360, 58] on input "Nro. Comprobante" at bounding box center [376, 58] width 88 height 7
click at [304, 83] on form "Filtros Id Start date – End date Fec. Rec. Desde / Hasta Pto. Venta Nro. Compro…" at bounding box center [354, 70] width 618 height 48
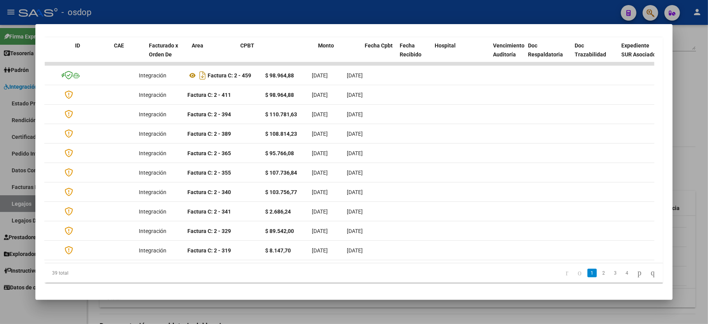
scroll to position [0, 0]
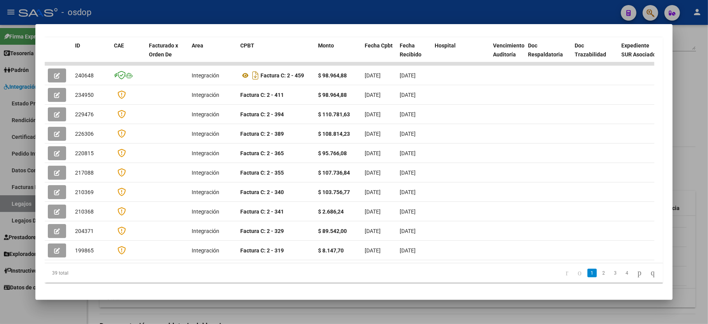
click at [39, 316] on div at bounding box center [354, 162] width 708 height 324
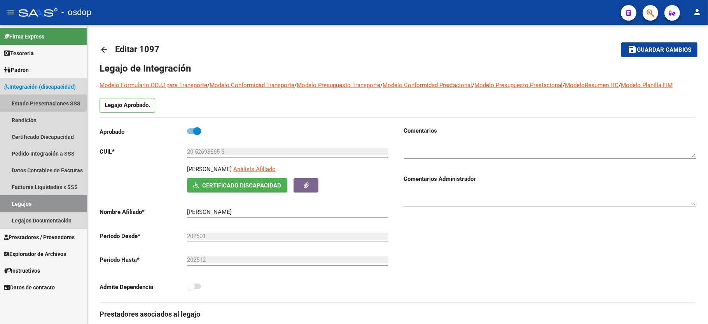
click at [28, 103] on link "Estado Presentaciones SSS" at bounding box center [43, 103] width 87 height 17
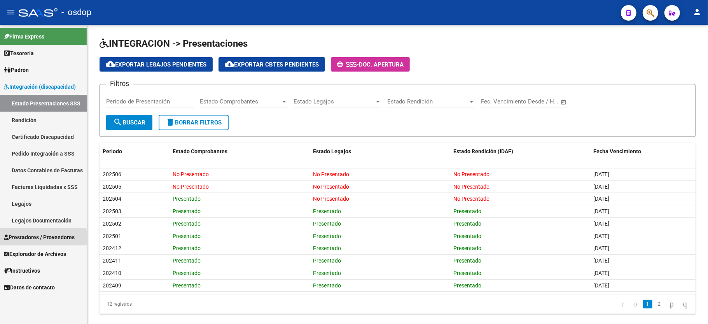
click at [29, 237] on span "Prestadores / Proveedores" at bounding box center [39, 237] width 71 height 9
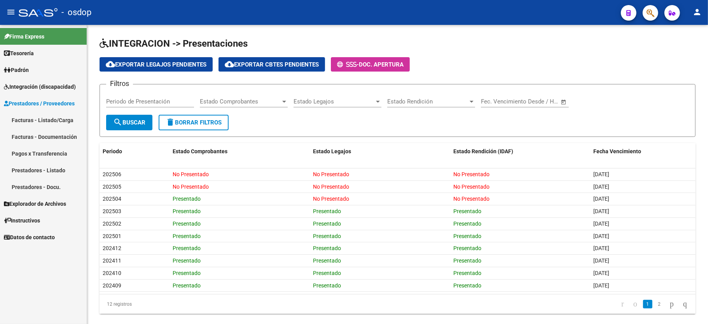
click at [36, 120] on link "Facturas - Listado/Carga" at bounding box center [43, 120] width 87 height 17
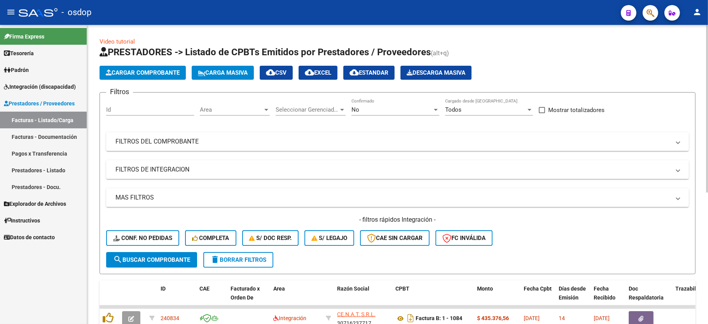
click at [126, 115] on div "Id" at bounding box center [150, 111] width 88 height 24
click at [115, 106] on div "Id" at bounding box center [150, 107] width 88 height 17
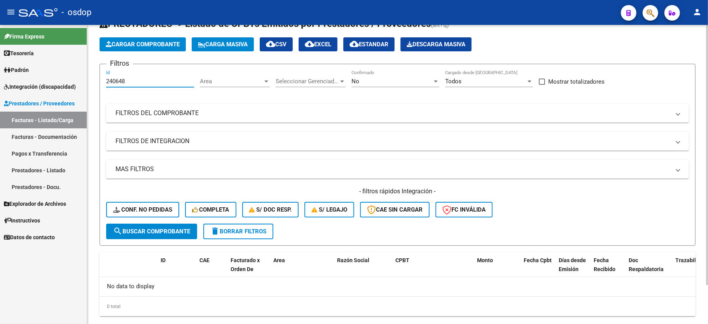
scroll to position [44, 0]
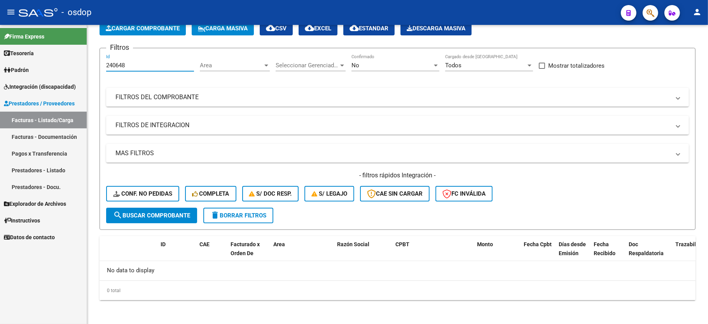
type input "240648"
click at [66, 86] on span "Integración (discapacidad)" at bounding box center [40, 86] width 72 height 9
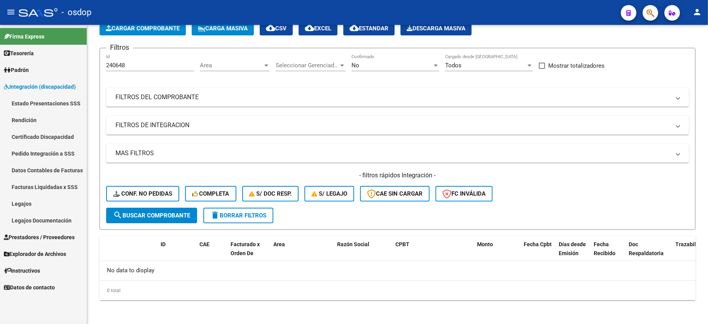
click at [43, 237] on span "Prestadores / Proveedores" at bounding box center [39, 237] width 71 height 9
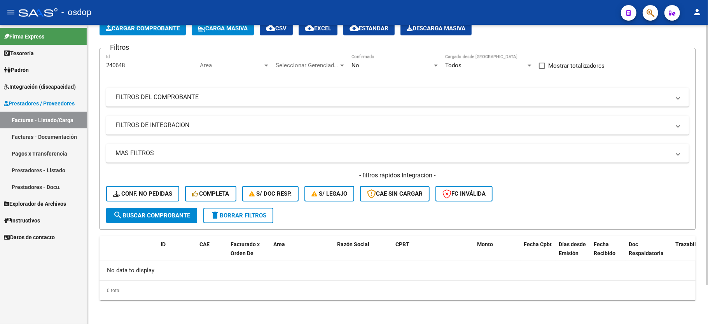
click at [166, 126] on mat-panel-title "FILTROS DE INTEGRACION" at bounding box center [392, 125] width 555 height 9
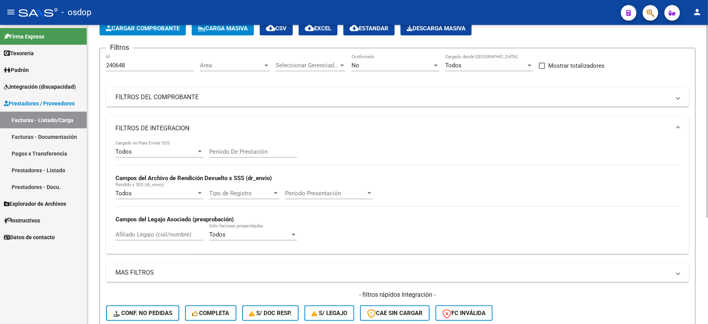
click at [143, 233] on input "Afiliado Legajo (cuil/nombre)" at bounding box center [159, 234] width 88 height 7
paste input "20551327737"
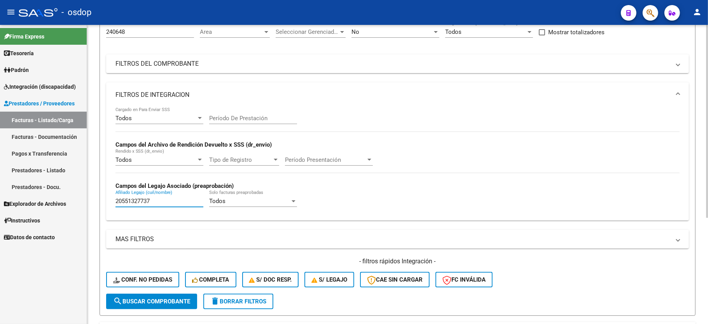
scroll to position [96, 0]
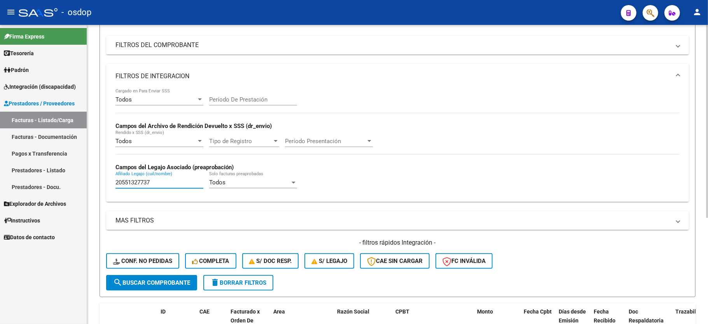
type input "20551327737"
click at [122, 283] on mat-icon "search" at bounding box center [117, 282] width 9 height 9
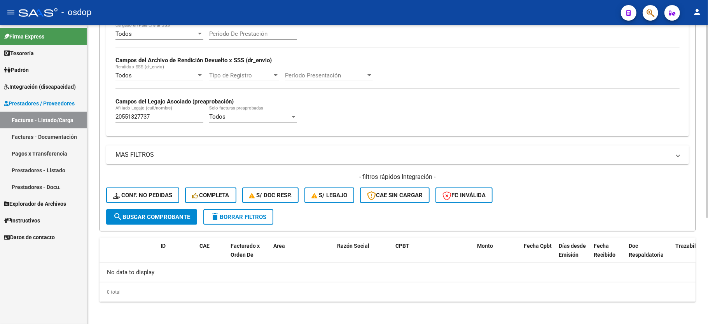
scroll to position [165, 0]
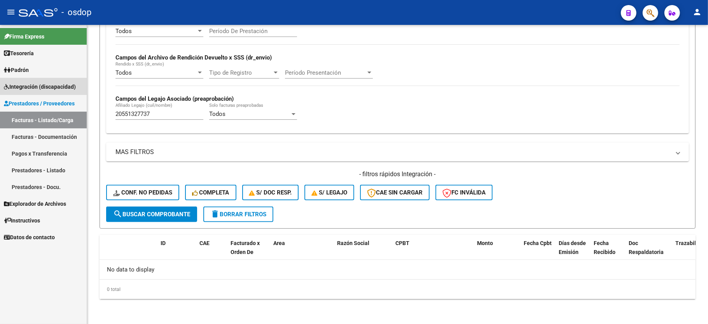
click at [9, 84] on span "Integración (discapacidad)" at bounding box center [40, 86] width 72 height 9
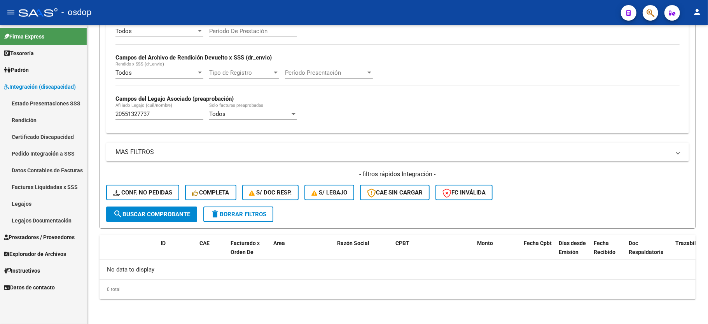
click at [49, 154] on link "Pedido Integración a SSS" at bounding box center [43, 153] width 87 height 17
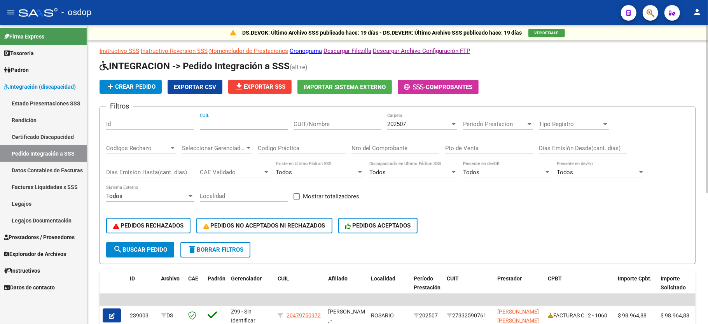
click at [234, 122] on input "CUIL" at bounding box center [244, 123] width 88 height 7
paste input "20551327737"
type input "20551327737"
click at [134, 250] on span "search Buscar Pedido" at bounding box center [140, 249] width 54 height 7
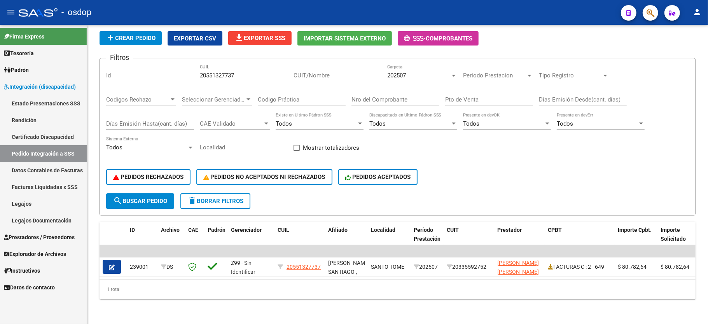
click at [55, 237] on span "Prestadores / Proveedores" at bounding box center [39, 237] width 71 height 9
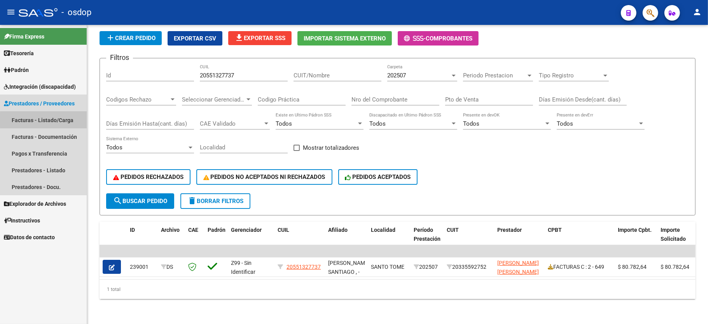
click at [44, 120] on link "Facturas - Listado/Carga" at bounding box center [43, 120] width 87 height 17
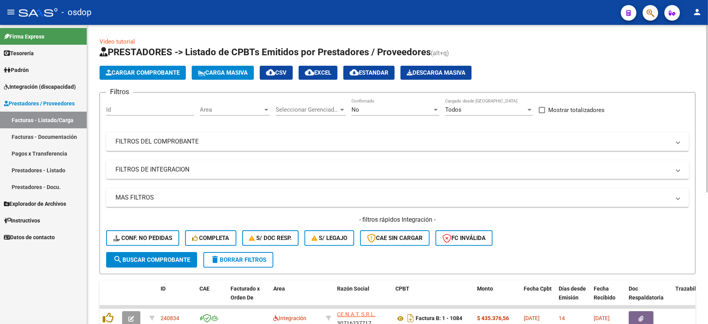
click at [127, 162] on mat-expansion-panel-header "FILTROS DE INTEGRACION" at bounding box center [397, 169] width 583 height 19
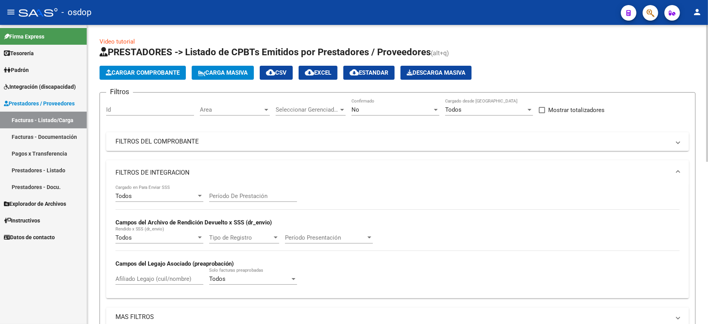
scroll to position [103, 0]
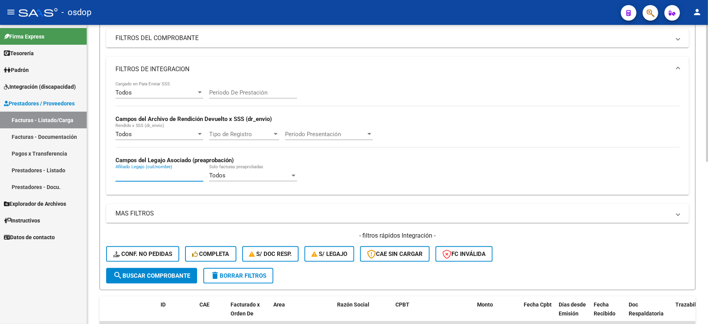
click at [138, 178] on input "Afiliado Legajo (cuil/nombre)" at bounding box center [159, 175] width 88 height 7
paste input "20551327737"
type input "20551327737"
click at [142, 280] on button "search Buscar Comprobante" at bounding box center [151, 276] width 91 height 16
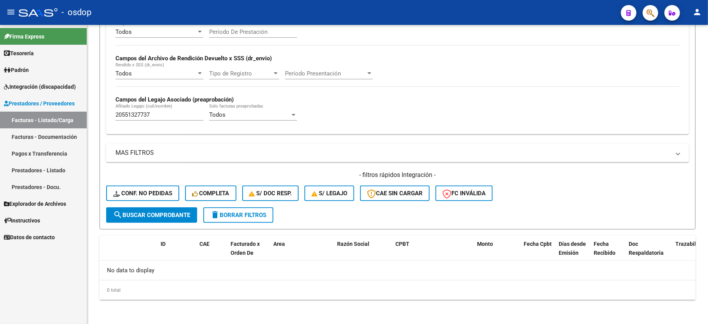
scroll to position [165, 0]
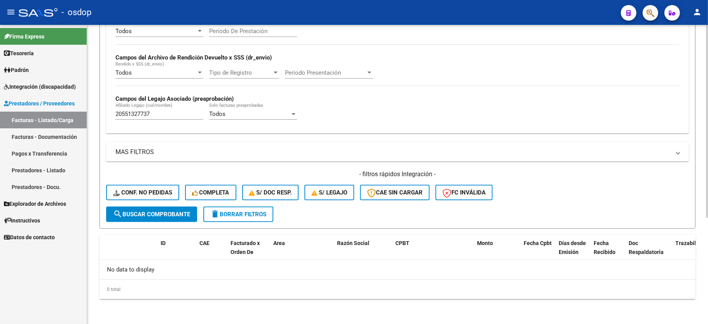
click at [239, 220] on button "delete Borrar Filtros" at bounding box center [238, 214] width 70 height 16
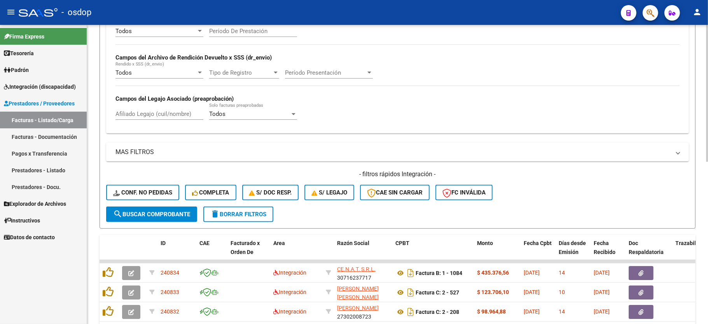
click at [147, 109] on div "Afiliado Legajo (cuil/nombre)" at bounding box center [159, 111] width 88 height 17
paste input "27556549619"
click at [149, 214] on span "search Buscar Comprobante" at bounding box center [151, 214] width 77 height 7
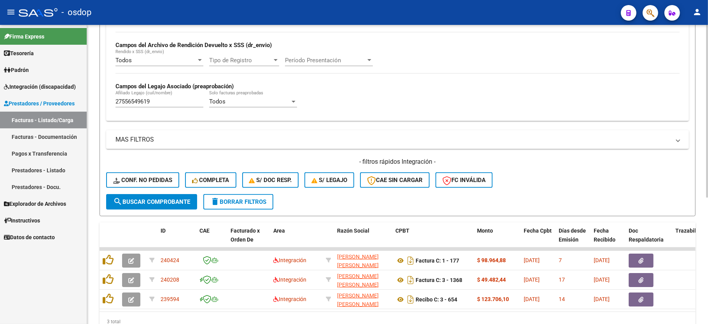
scroll to position [115, 0]
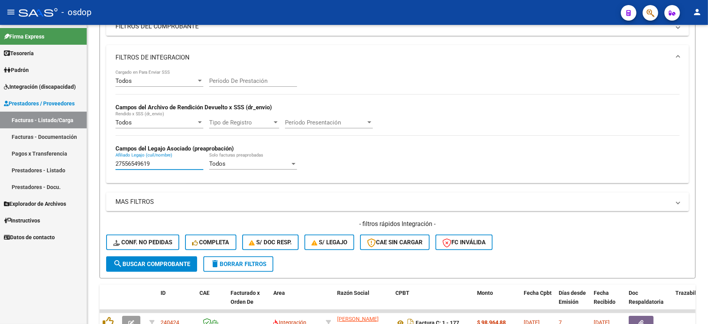
drag, startPoint x: 183, startPoint y: 167, endPoint x: 164, endPoint y: 299, distance: 133.6
click at [53, 168] on mat-sidenav-container "Firma Express Tesorería Extractos Procesados (csv) Extractos Originales (pdf) P…" at bounding box center [354, 174] width 708 height 299
paste input "0551327737"
type input "20551327737"
click at [145, 271] on button "search Buscar Comprobante" at bounding box center [151, 264] width 91 height 16
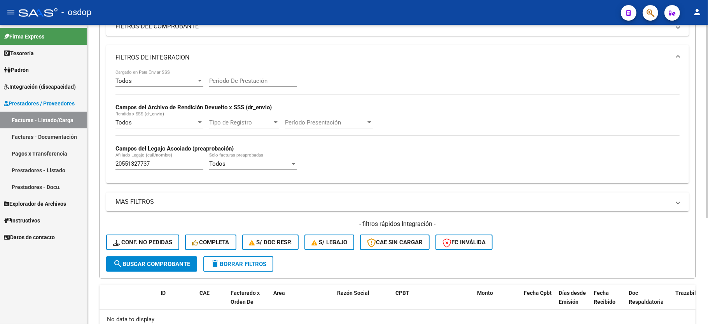
scroll to position [165, 0]
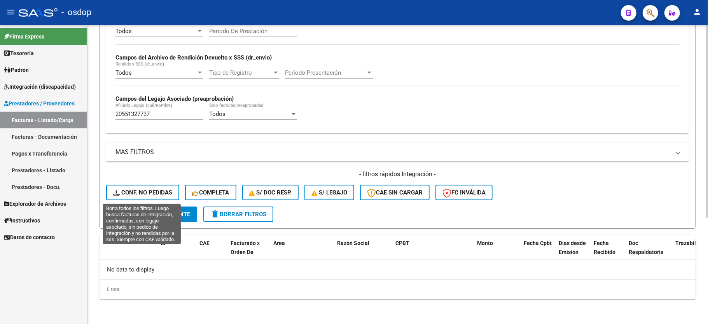
drag, startPoint x: 153, startPoint y: 191, endPoint x: 160, endPoint y: 142, distance: 49.5
click at [153, 192] on span "Conf. no pedidas" at bounding box center [142, 192] width 59 height 7
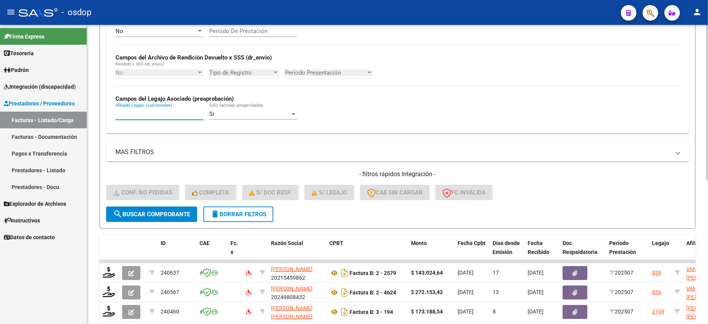
click at [153, 114] on input "Afiliado Legajo (cuil/nombre)" at bounding box center [159, 113] width 88 height 7
paste input "20551327737"
type input "20551327737"
click at [156, 215] on span "search Buscar Comprobante" at bounding box center [151, 214] width 77 height 7
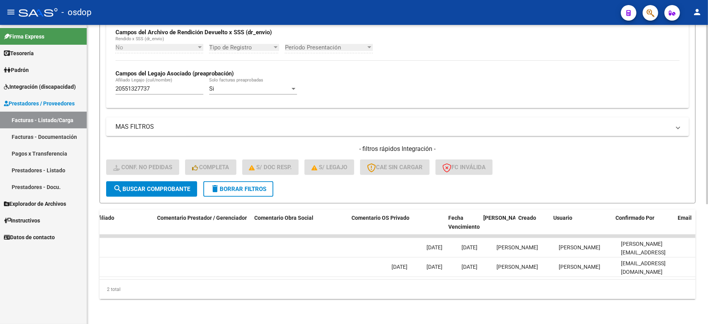
scroll to position [0, 0]
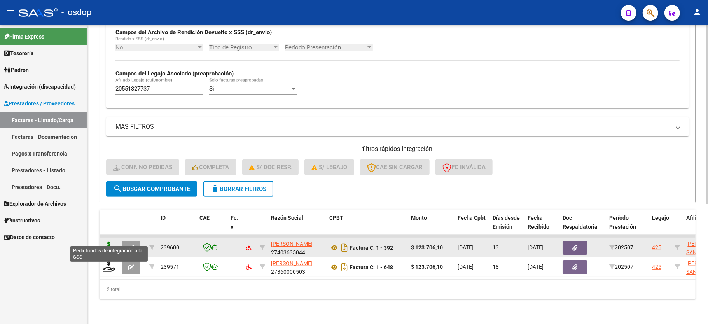
click at [109, 241] on icon at bounding box center [109, 246] width 12 height 11
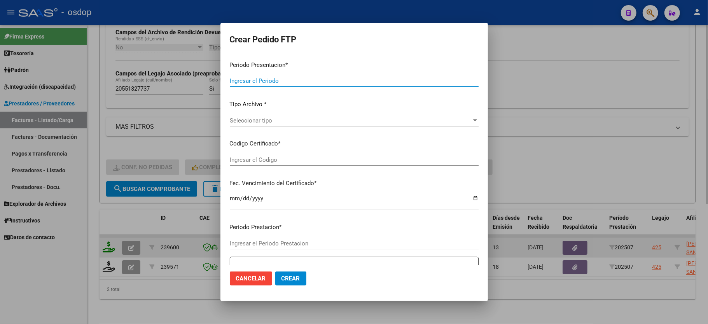
type input "202507"
type input "$ 123.706,10"
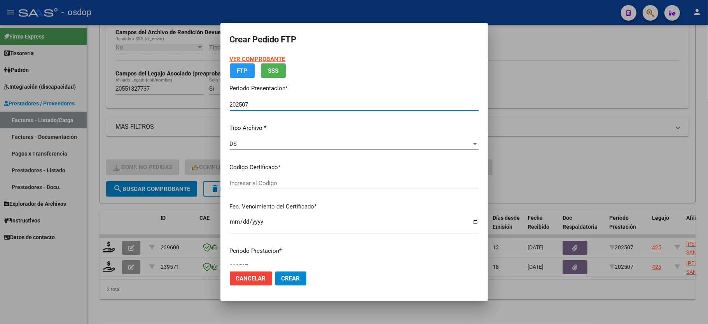
type input "1610308063"
type input "2029-01-01"
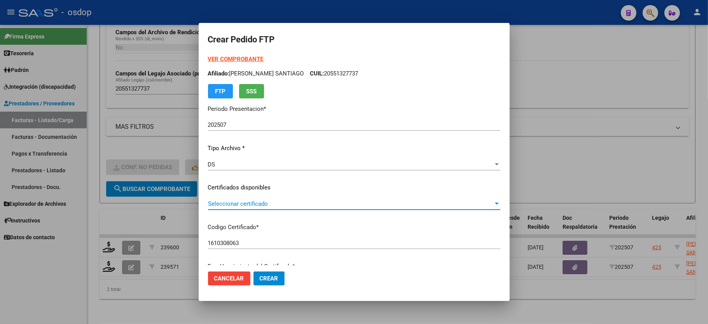
click at [243, 201] on span "Seleccionar certificado" at bounding box center [350, 203] width 285 height 7
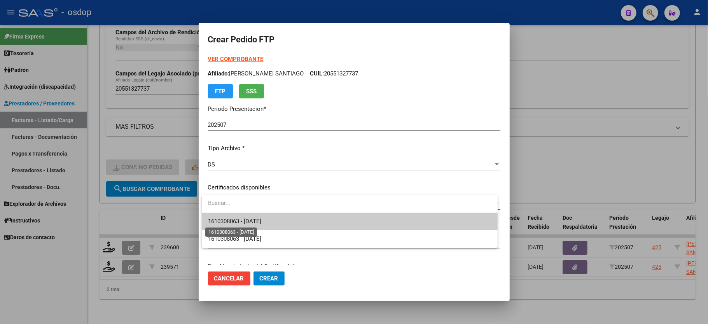
click at [251, 218] on span "1610308063 - 2029-01-01" at bounding box center [234, 221] width 53 height 7
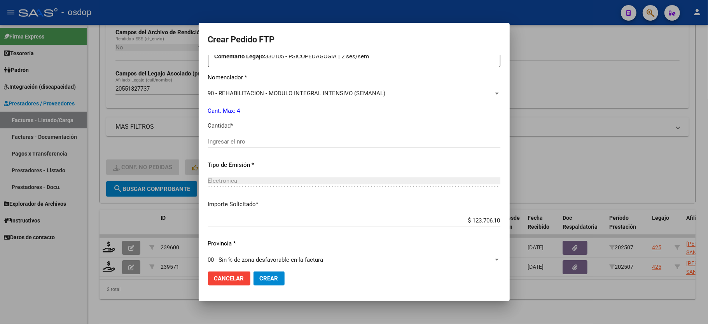
scroll to position [305, 0]
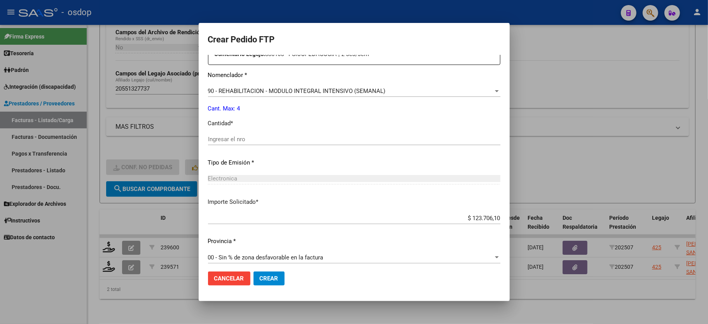
click at [265, 128] on div "Periodo Prestacion * 202507 Ingresar el Periodo Prestacion Comentario Legajo: 3…" at bounding box center [354, 137] width 292 height 266
click at [260, 136] on input "Ingresar el nro" at bounding box center [354, 139] width 292 height 7
type input "4"
click at [271, 283] on button "Crear" at bounding box center [268, 278] width 31 height 14
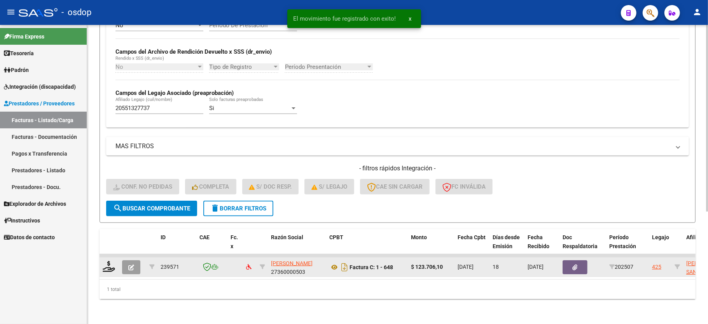
scroll to position [180, 0]
click at [108, 261] on icon at bounding box center [109, 266] width 12 height 11
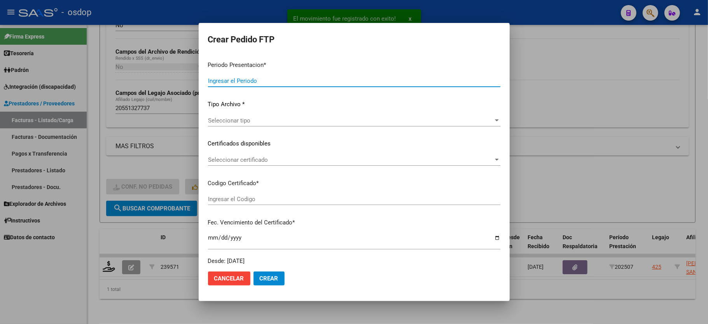
type input "202507"
type input "$ 123.706,10"
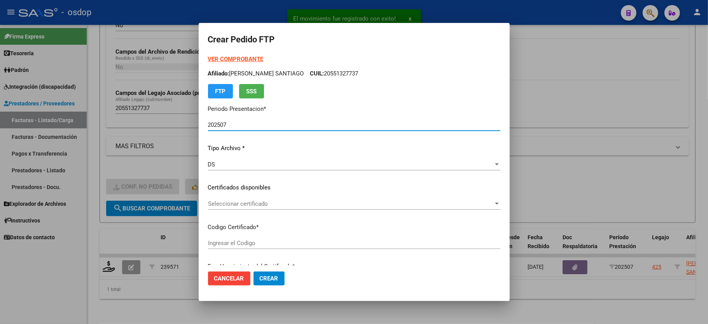
type input "1610308063"
type input "2029-01-01"
click at [240, 208] on div "Seleccionar certificado Seleccionar certificado" at bounding box center [354, 204] width 292 height 12
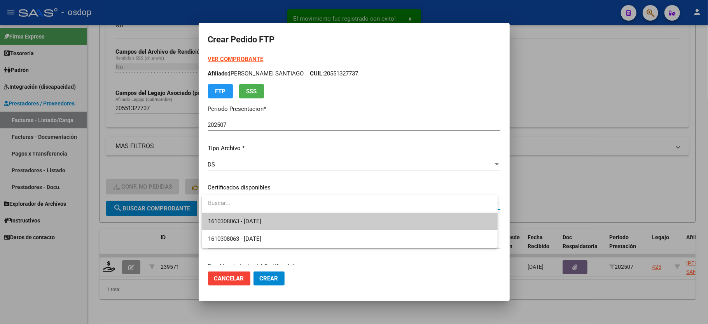
click at [240, 218] on span "1610308063 - 2029-01-01" at bounding box center [234, 221] width 53 height 7
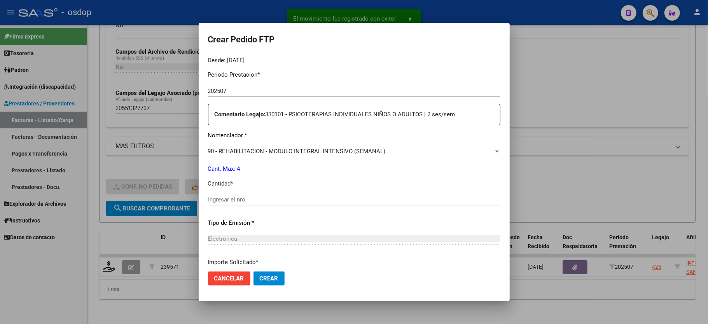
scroll to position [305, 0]
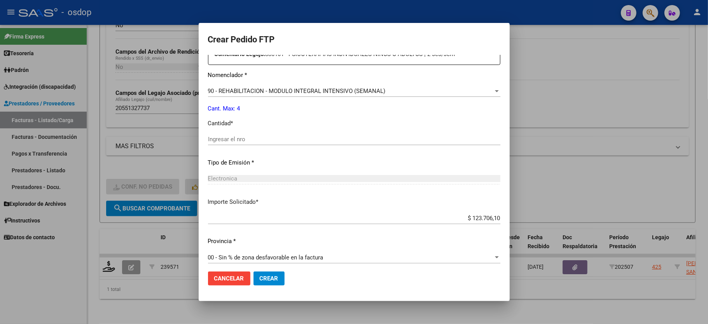
click at [227, 139] on div "Ingresar el nro" at bounding box center [354, 139] width 292 height 12
click at [227, 136] on input "Ingresar el nro" at bounding box center [354, 139] width 292 height 7
type input "4"
click at [263, 274] on button "Crear" at bounding box center [268, 278] width 31 height 14
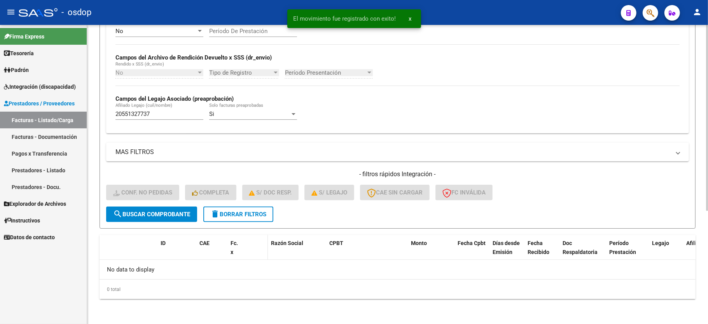
scroll to position [165, 0]
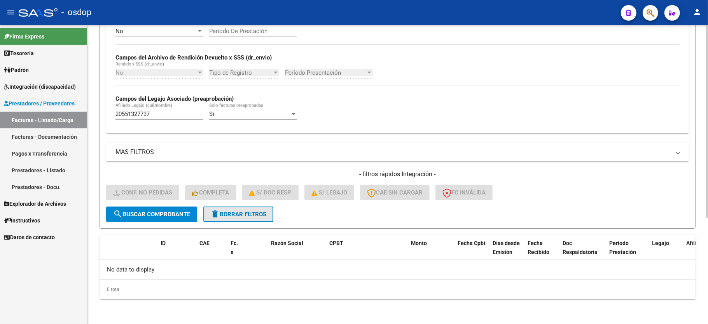
click at [229, 209] on button "delete Borrar Filtros" at bounding box center [238, 214] width 70 height 16
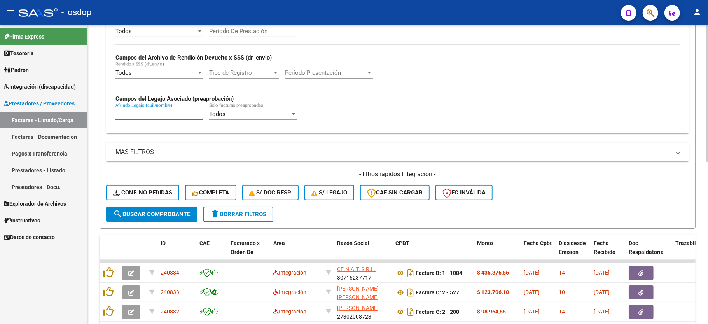
click at [135, 117] on input "Afiliado Legajo (cuil/nombre)" at bounding box center [159, 113] width 88 height 7
paste input "27556549619"
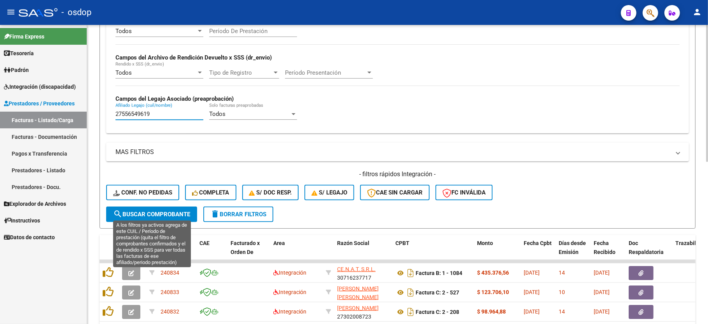
type input "27556549619"
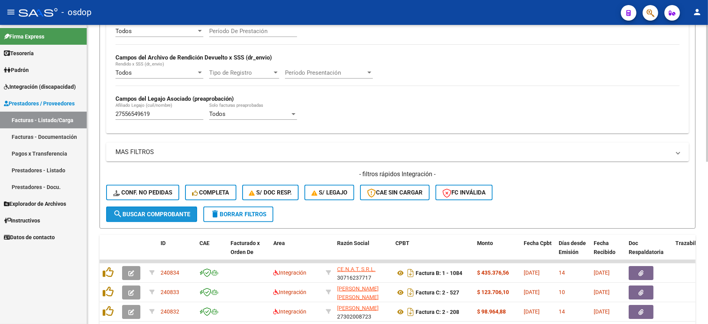
click at [147, 220] on button "search Buscar Comprobante" at bounding box center [151, 214] width 91 height 16
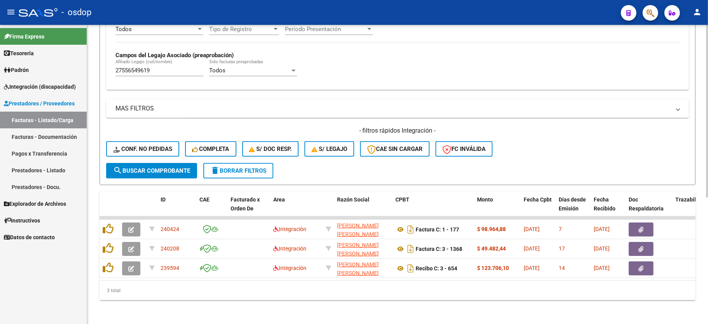
scroll to position [218, 0]
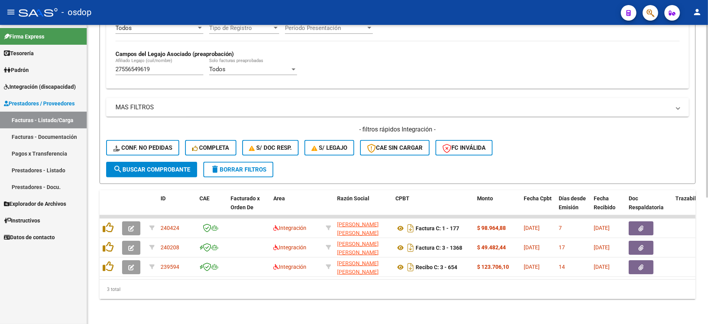
click at [253, 297] on div "3 total" at bounding box center [397, 288] width 596 height 19
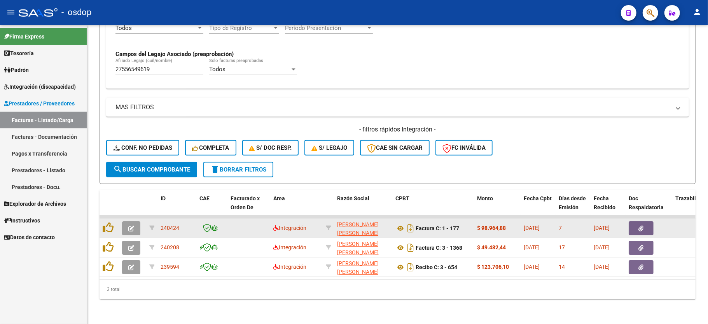
click at [133, 225] on icon "button" at bounding box center [131, 228] width 6 height 6
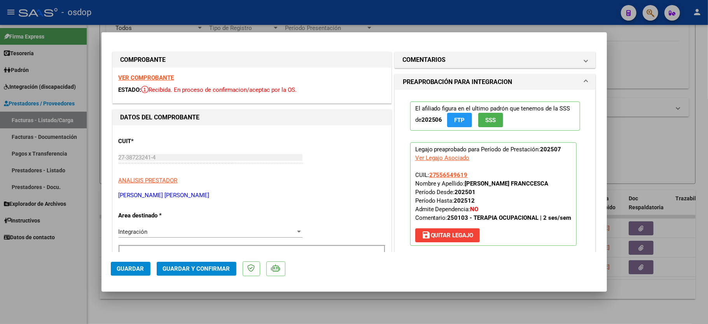
click at [134, 72] on div "VER COMPROBANTE ESTADO: Recibida. En proceso de confirmacion/aceptac por la OS." at bounding box center [252, 85] width 278 height 35
click at [143, 76] on strong "VER COMPROBANTE" at bounding box center [147, 77] width 56 height 7
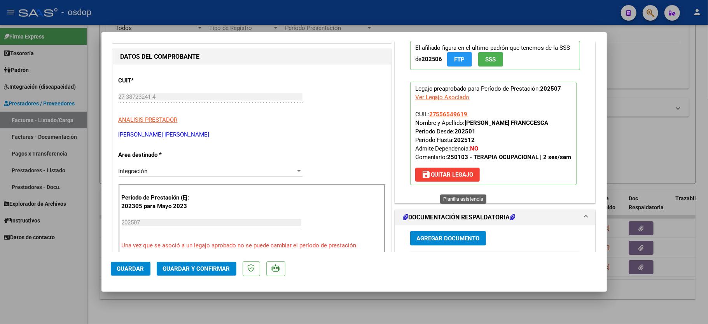
scroll to position [155, 0]
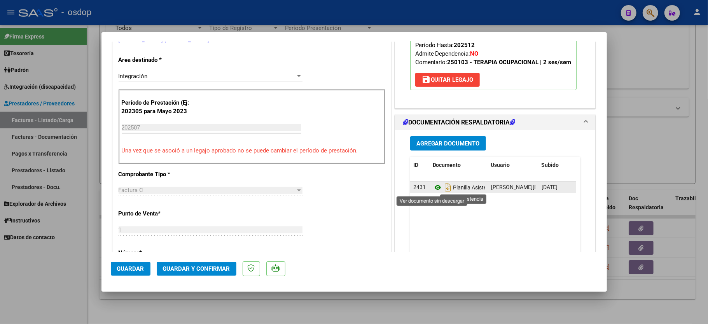
click at [433, 187] on icon at bounding box center [438, 187] width 10 height 9
click at [181, 278] on mat-dialog-actions "Guardar Guardar y Confirmar" at bounding box center [354, 267] width 487 height 31
click at [180, 270] on span "Guardar y Confirmar" at bounding box center [196, 268] width 67 height 7
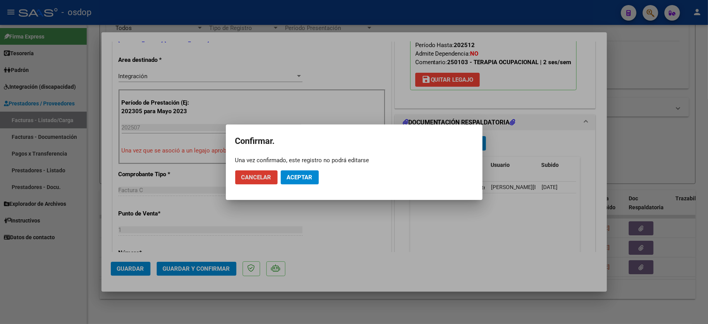
drag, startPoint x: 310, startPoint y: 183, endPoint x: 314, endPoint y: 182, distance: 4.5
click at [309, 183] on button "Aceptar" at bounding box center [300, 177] width 38 height 14
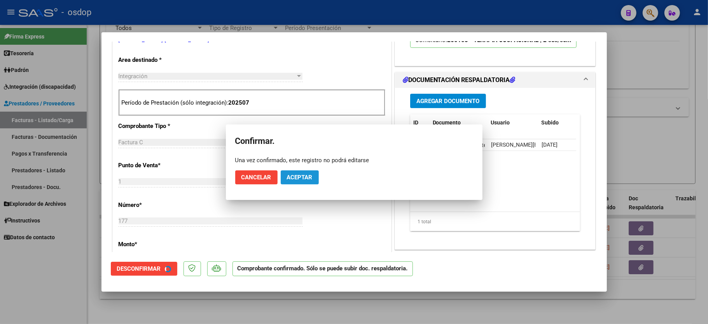
scroll to position [155, 0]
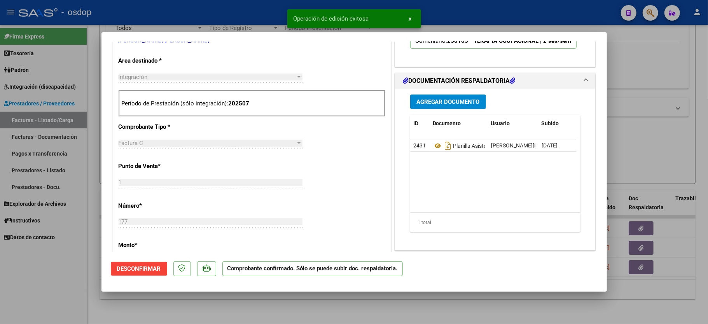
click at [44, 296] on div at bounding box center [354, 162] width 708 height 324
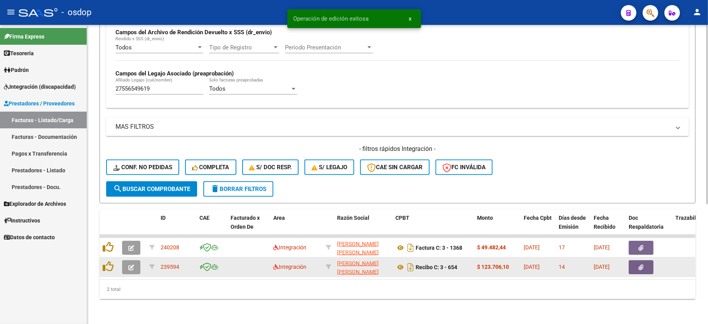
scroll to position [199, 0]
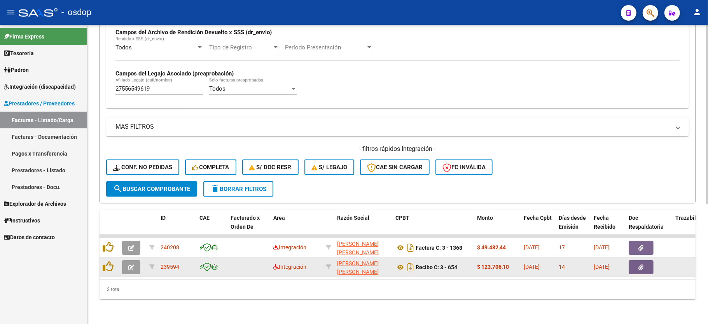
click at [128, 264] on icon "button" at bounding box center [131, 267] width 6 height 6
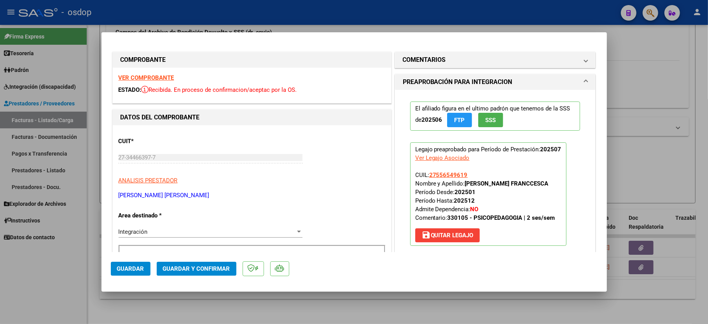
click at [152, 72] on div "VER COMPROBANTE ESTADO: Recibida. En proceso de confirmacion/aceptac por la OS." at bounding box center [252, 85] width 278 height 35
click at [155, 79] on strong "VER COMPROBANTE" at bounding box center [147, 77] width 56 height 7
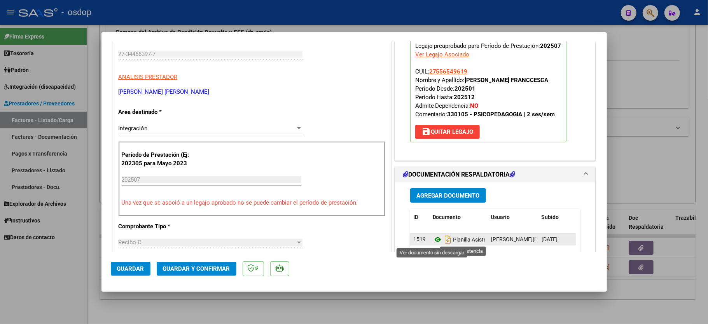
click at [433, 241] on icon at bounding box center [438, 239] width 10 height 9
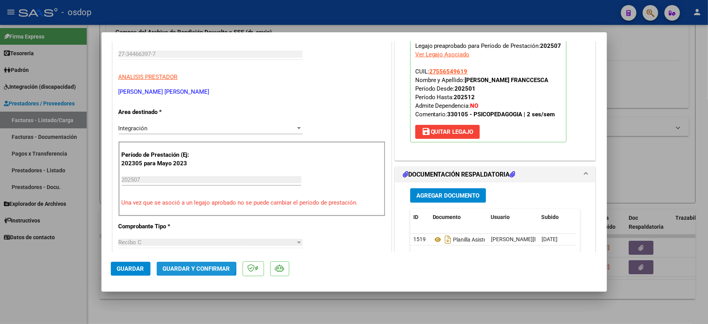
click at [190, 263] on button "Guardar y Confirmar" at bounding box center [197, 269] width 80 height 14
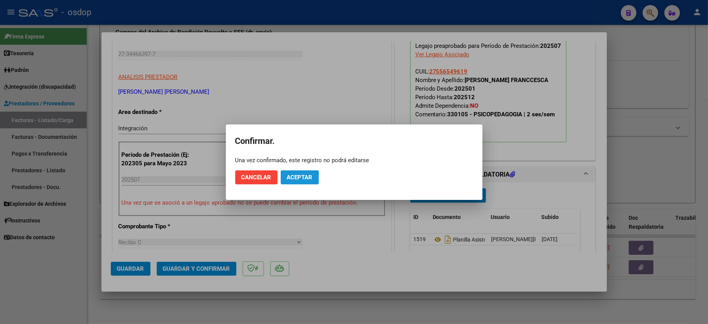
click at [288, 179] on span "Aceptar" at bounding box center [300, 177] width 26 height 7
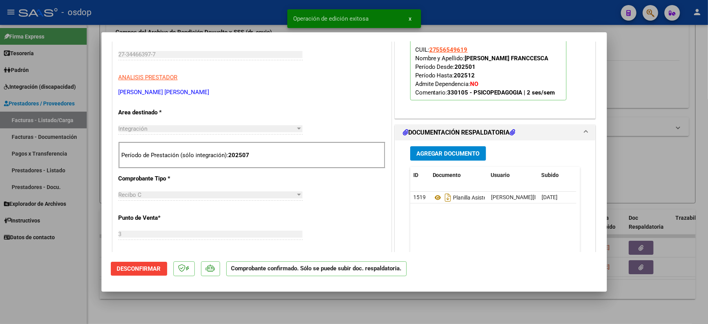
click at [61, 291] on div at bounding box center [354, 162] width 708 height 324
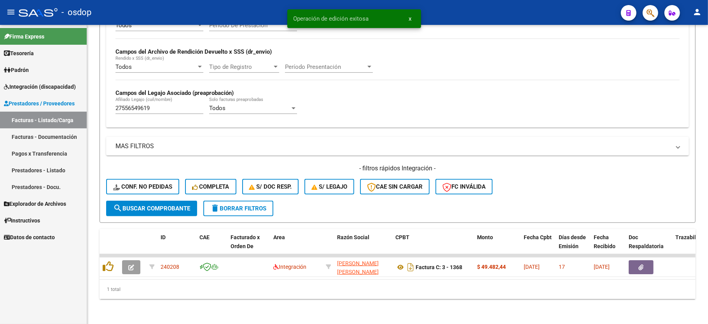
scroll to position [180, 0]
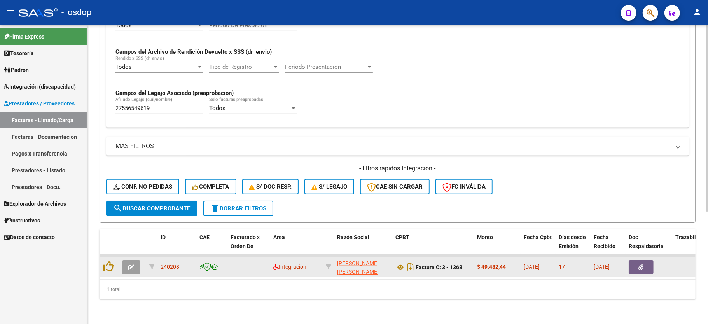
click at [134, 262] on button "button" at bounding box center [131, 267] width 18 height 14
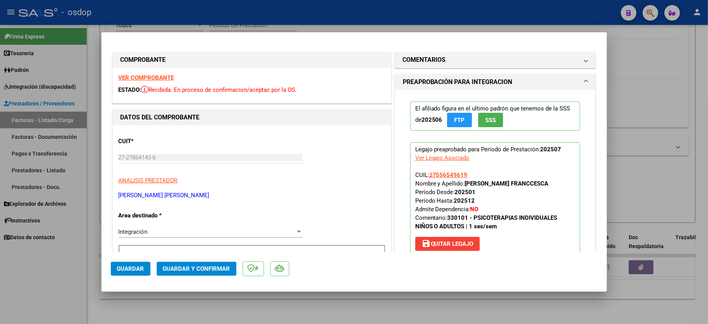
click at [140, 79] on strong "VER COMPROBANTE" at bounding box center [147, 77] width 56 height 7
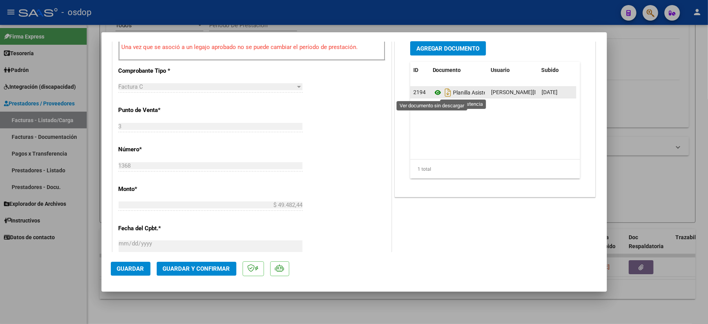
click at [434, 91] on icon at bounding box center [438, 92] width 10 height 9
click at [175, 269] on span "Guardar y Confirmar" at bounding box center [196, 268] width 67 height 7
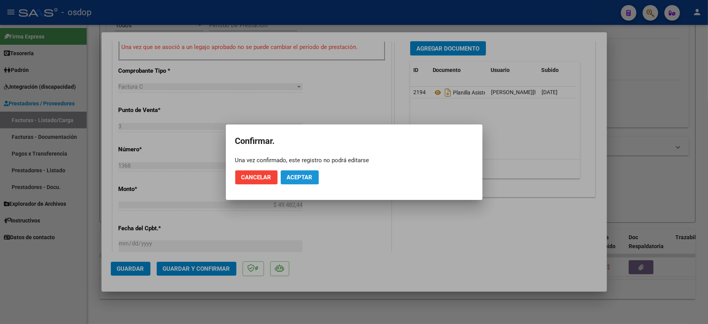
click at [298, 171] on button "Aceptar" at bounding box center [300, 177] width 38 height 14
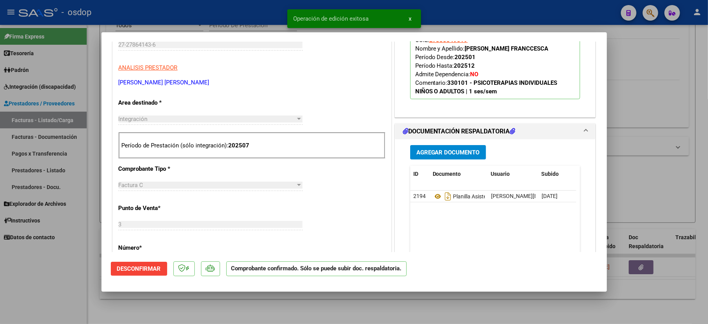
scroll to position [95, 0]
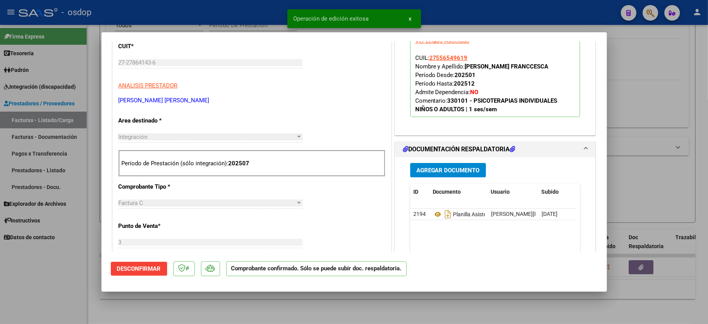
click at [34, 289] on div at bounding box center [354, 162] width 708 height 324
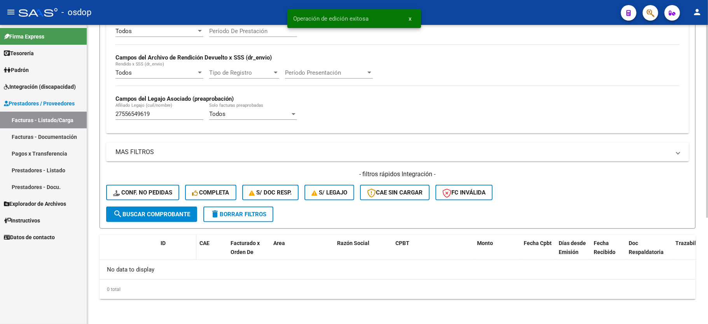
scroll to position [165, 0]
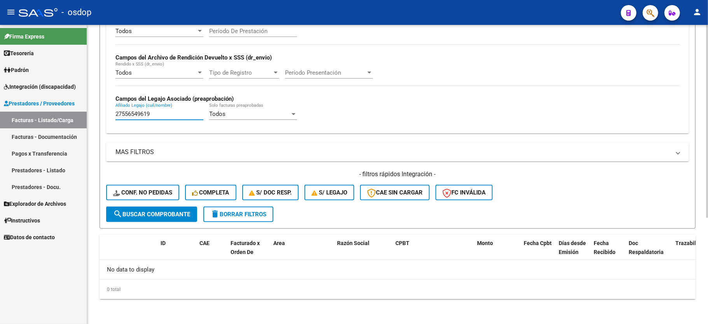
click at [142, 115] on input "27556549619" at bounding box center [159, 113] width 88 height 7
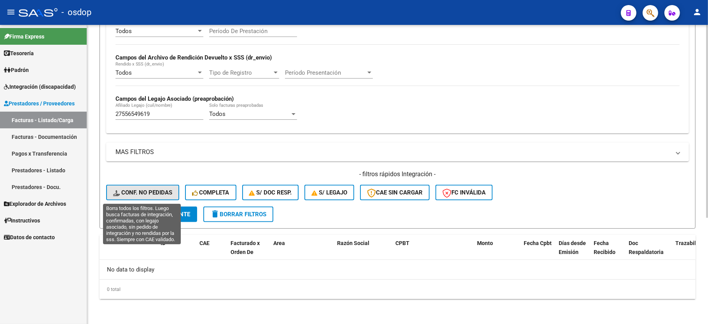
click at [157, 190] on span "Conf. no pedidas" at bounding box center [142, 192] width 59 height 7
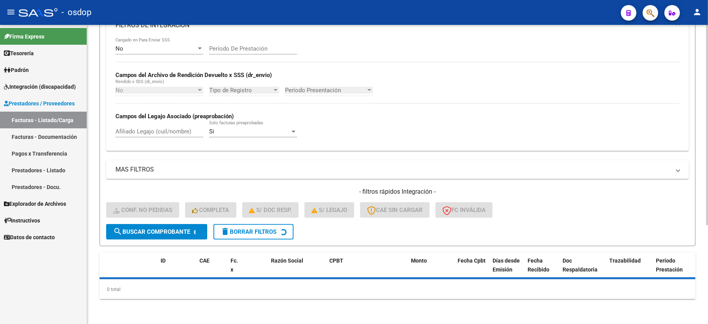
scroll to position [147, 0]
click at [163, 134] on input "Afiliado Legajo (cuil/nombre)" at bounding box center [159, 131] width 88 height 7
paste input "27556549619"
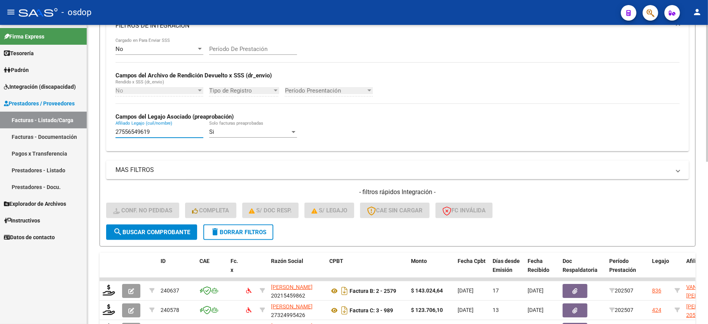
type input "27556549619"
click at [157, 232] on span "search Buscar Comprobante" at bounding box center [151, 232] width 77 height 7
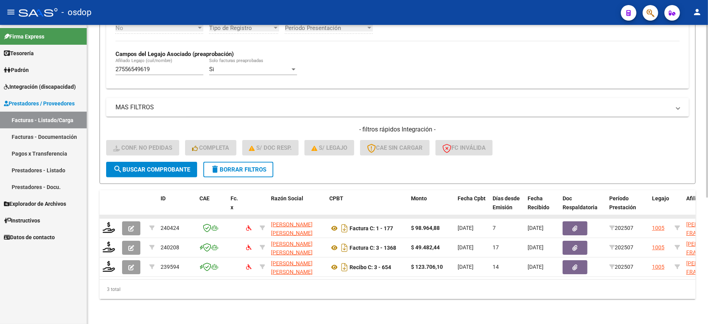
scroll to position [218, 0]
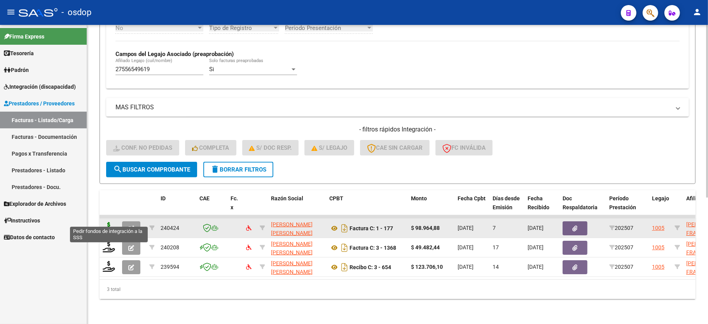
click at [109, 222] on icon at bounding box center [109, 227] width 12 height 11
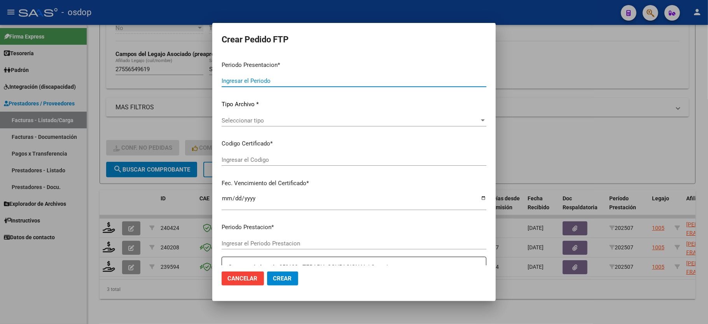
type input "202507"
type input "$ 98.964,88"
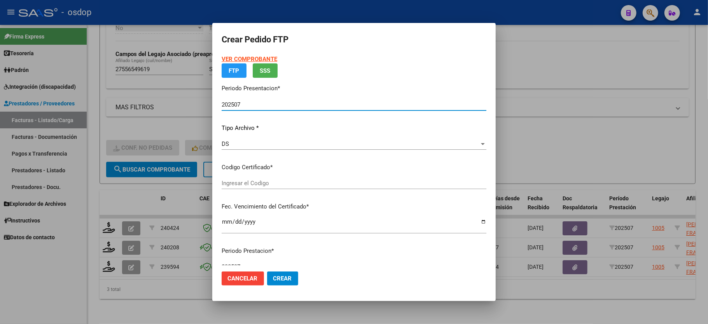
type input "3529206137"
type input "2028-06-02"
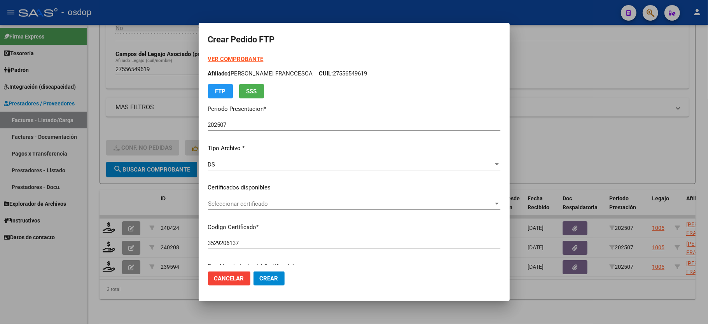
click at [248, 208] on div "Seleccionar certificado Seleccionar certificado" at bounding box center [354, 204] width 292 height 12
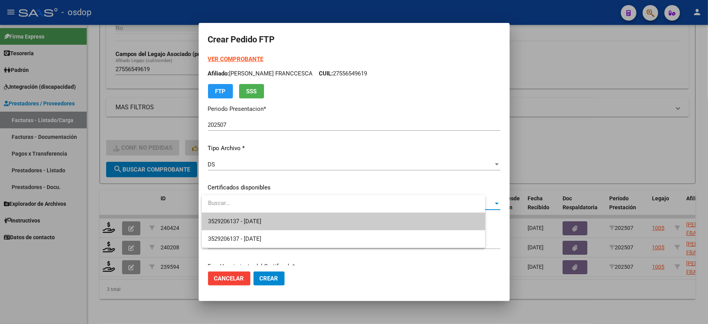
click at [248, 218] on span "3529206137 - 2028-06-02" at bounding box center [234, 221] width 53 height 7
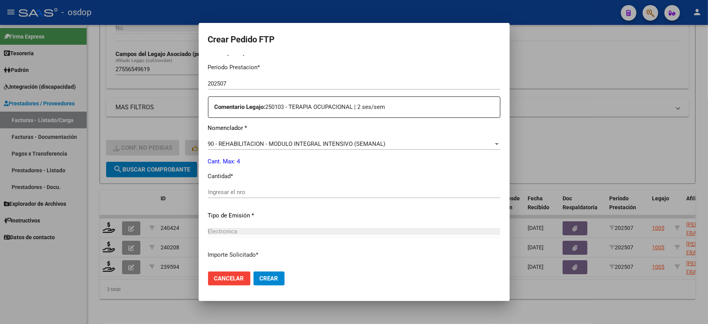
scroll to position [259, 0]
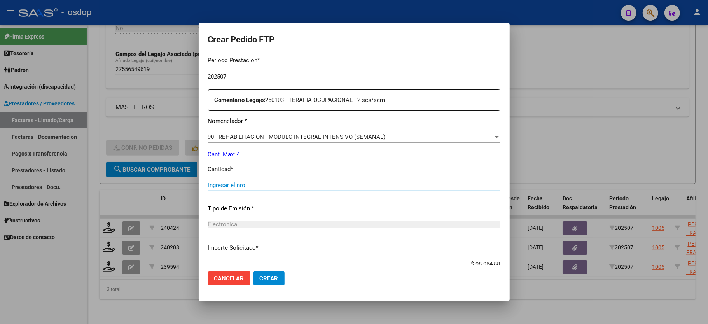
click at [254, 182] on input "Ingresar el nro" at bounding box center [354, 185] width 292 height 7
type input "4"
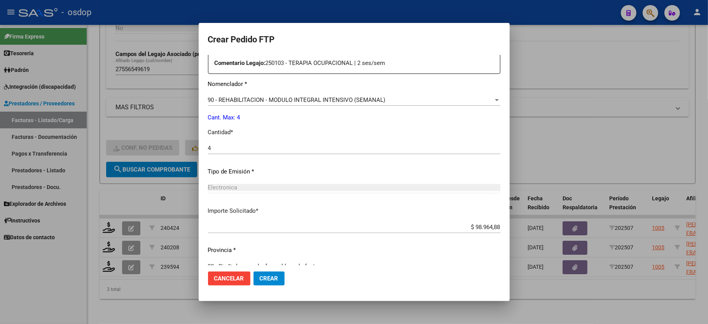
scroll to position [305, 0]
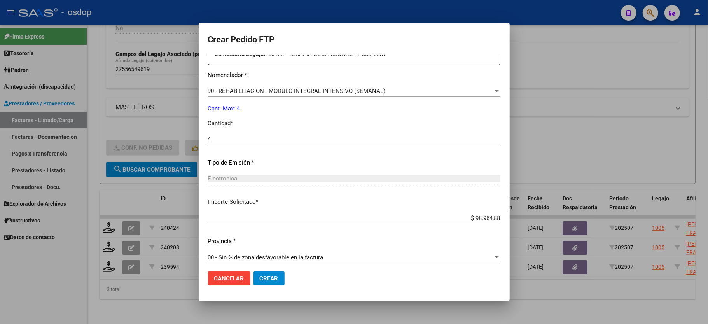
click at [253, 278] on button "Crear" at bounding box center [268, 278] width 31 height 14
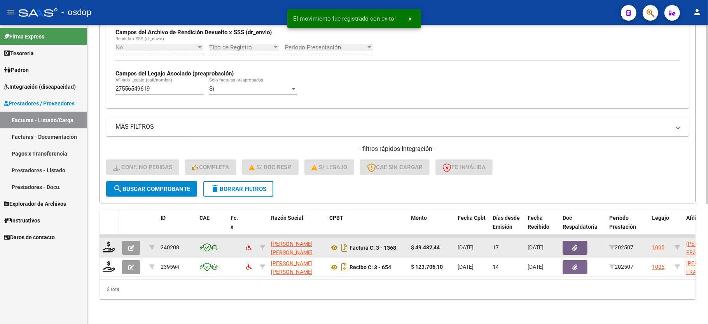
scroll to position [199, 0]
click at [103, 241] on icon at bounding box center [109, 246] width 12 height 11
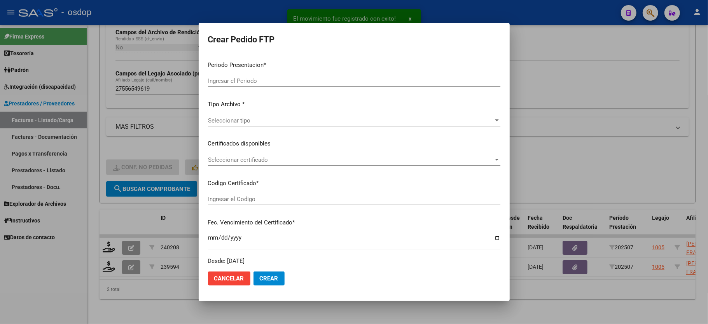
type input "202507"
type input "$ 49.482,44"
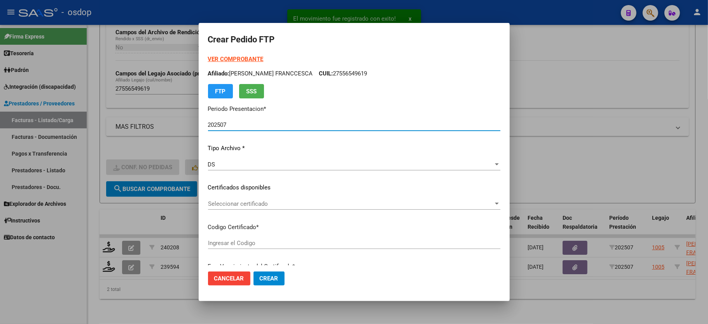
type input "3529206137"
type input "2028-06-02"
click at [249, 204] on span "Seleccionar certificado" at bounding box center [350, 203] width 285 height 7
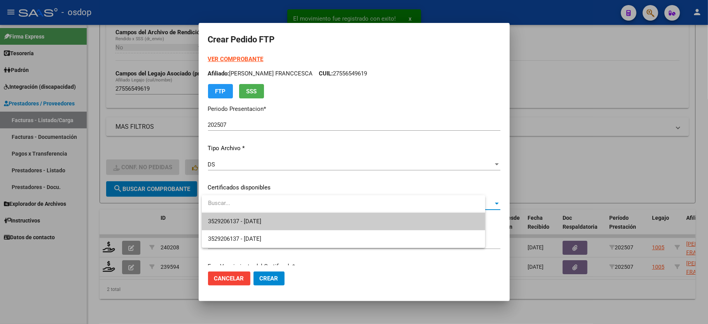
click at [253, 214] on span "3529206137 - 2028-06-02" at bounding box center [343, 221] width 271 height 17
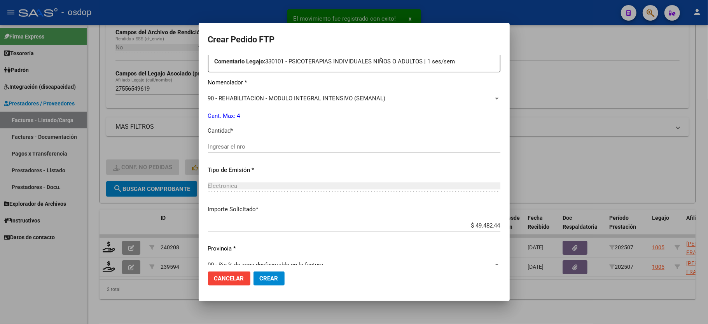
scroll to position [305, 0]
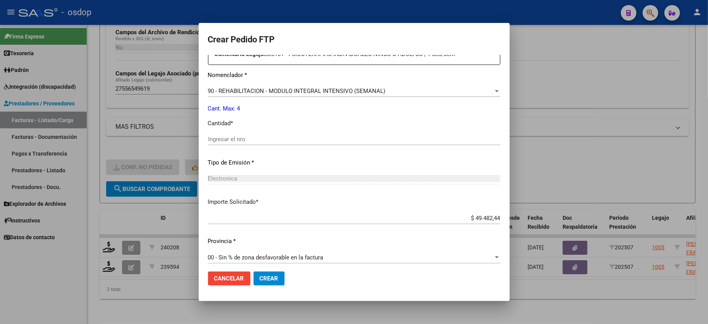
click at [243, 136] on input "Ingresar el nro" at bounding box center [354, 139] width 292 height 7
type input "4"
click at [270, 270] on mat-dialog-actions "Cancelar Crear" at bounding box center [354, 278] width 292 height 26
click at [269, 274] on button "Crear" at bounding box center [268, 278] width 31 height 14
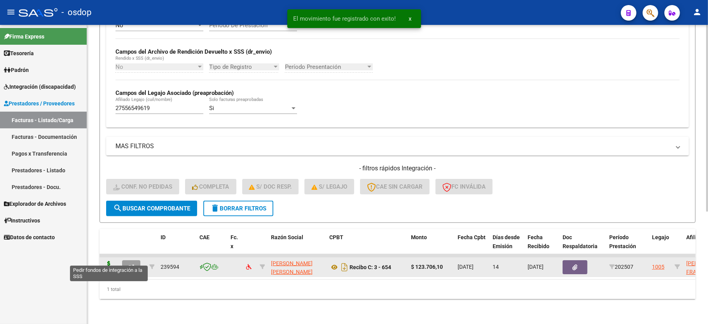
scroll to position [180, 0]
click at [110, 261] on icon at bounding box center [109, 266] width 12 height 11
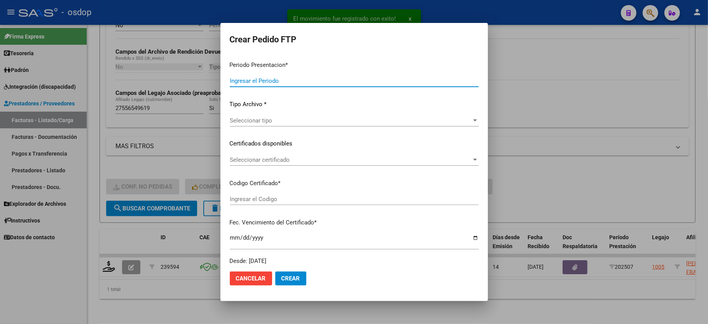
type input "202507"
type input "$ 123.706,10"
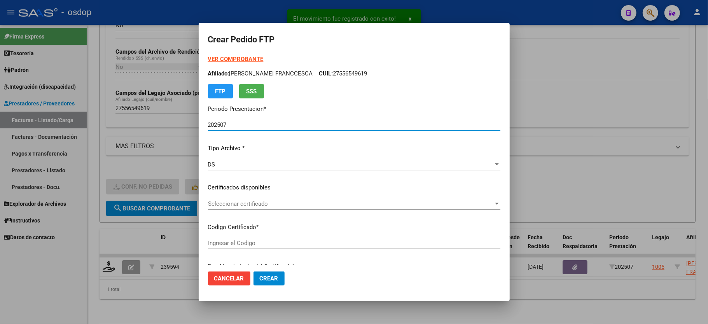
type input "3529206137"
type input "2028-06-02"
click at [244, 213] on div "Seleccionar certificado Seleccionar certificado" at bounding box center [354, 207] width 292 height 19
click at [244, 207] on div "Seleccionar certificado Seleccionar certificado" at bounding box center [354, 204] width 292 height 12
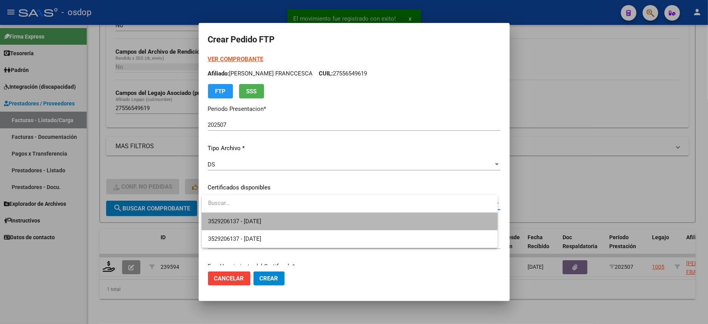
click at [250, 216] on span "3529206137 - 2028-06-02" at bounding box center [349, 221] width 283 height 17
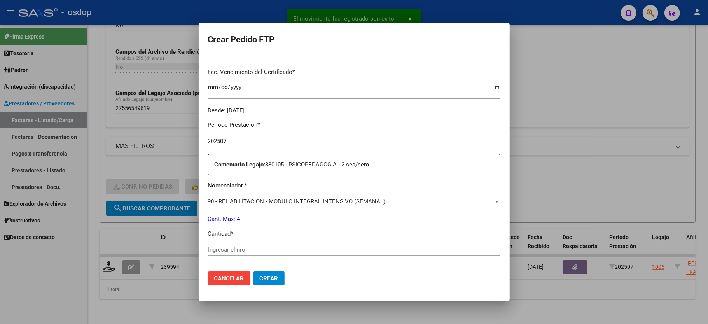
scroll to position [207, 0]
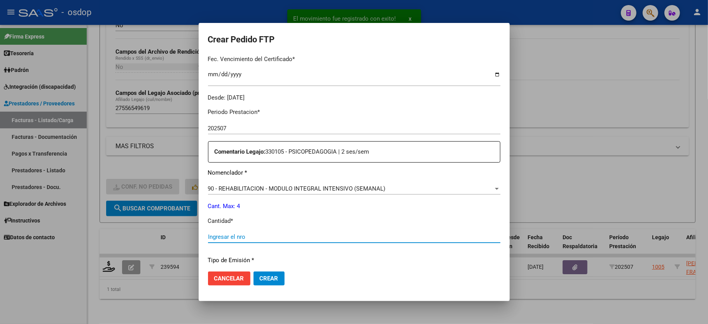
click at [244, 233] on input "Ingresar el nro" at bounding box center [354, 236] width 292 height 7
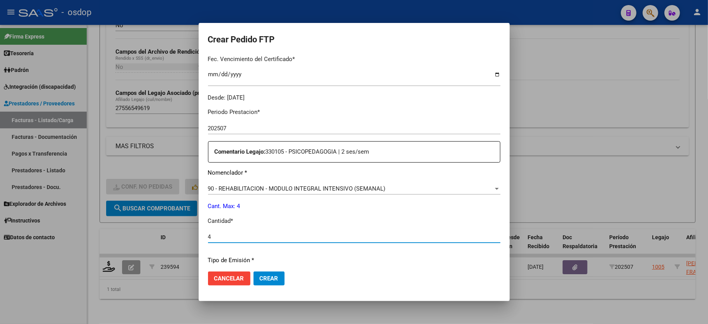
type input "4"
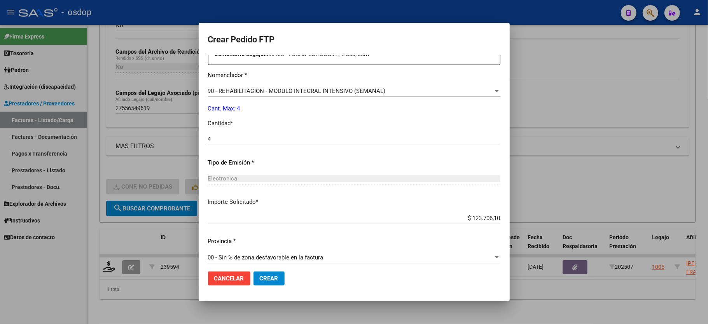
click at [265, 276] on span "Crear" at bounding box center [269, 278] width 19 height 7
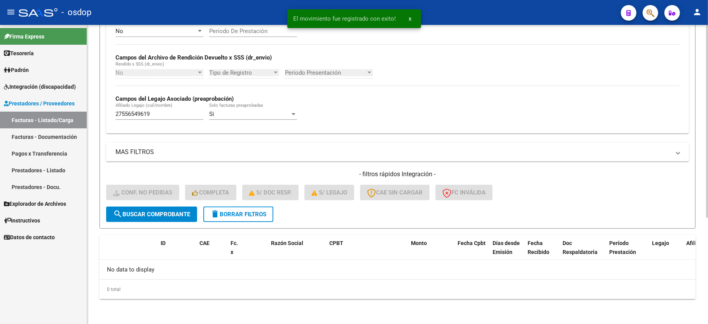
scroll to position [165, 0]
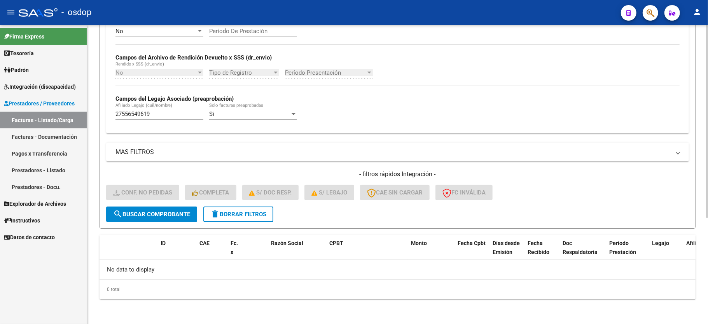
click at [234, 212] on span "delete Borrar Filtros" at bounding box center [238, 214] width 56 height 7
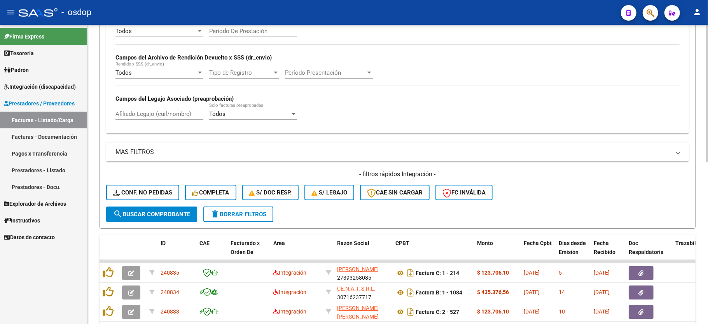
click at [140, 114] on input "Afiliado Legajo (cuil/nombre)" at bounding box center [159, 113] width 88 height 7
paste input "20555357770"
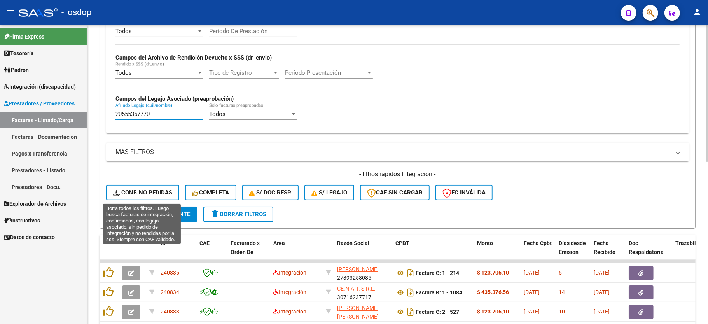
type input "20555357770"
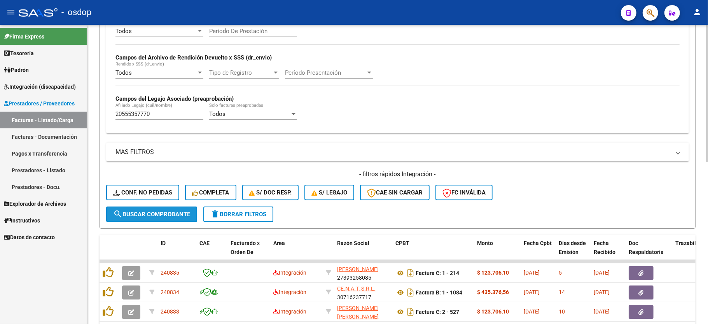
click at [142, 220] on button "search Buscar Comprobante" at bounding box center [151, 214] width 91 height 16
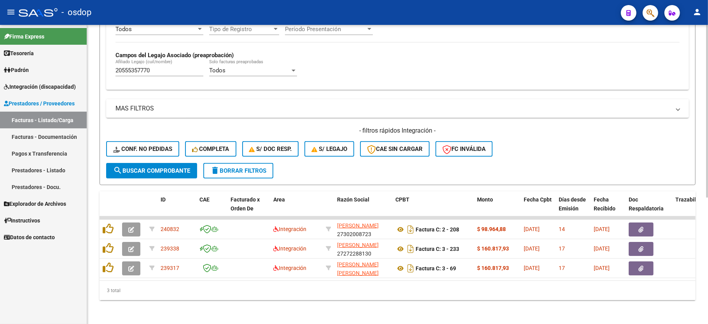
scroll to position [218, 0]
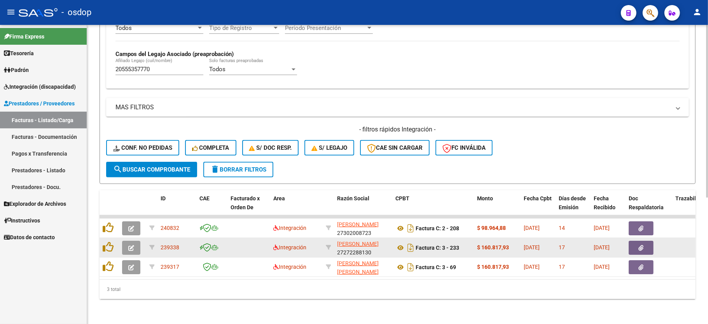
click at [134, 242] on button "button" at bounding box center [131, 248] width 18 height 14
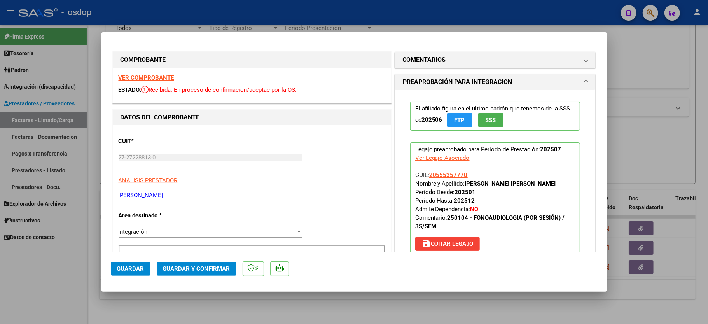
click at [143, 74] on strong "VER COMPROBANTE" at bounding box center [147, 77] width 56 height 7
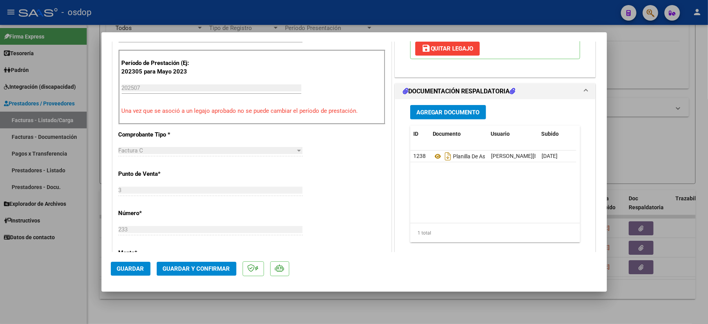
scroll to position [207, 0]
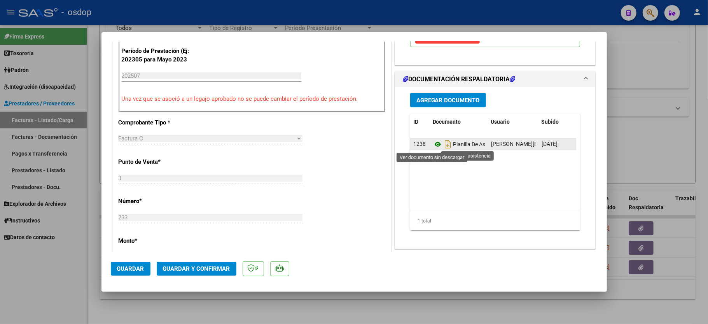
click at [433, 145] on icon at bounding box center [438, 144] width 10 height 9
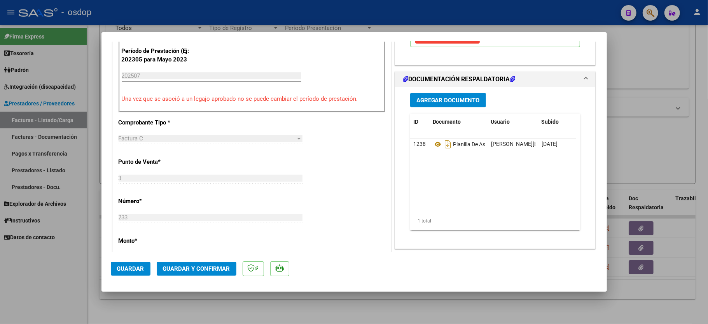
scroll to position [103, 0]
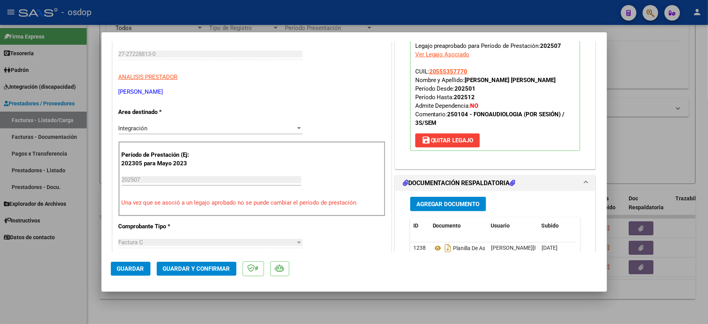
click at [178, 257] on mat-dialog-actions "Guardar Guardar y Confirmar" at bounding box center [354, 267] width 487 height 31
click at [180, 265] on button "Guardar y Confirmar" at bounding box center [197, 269] width 80 height 14
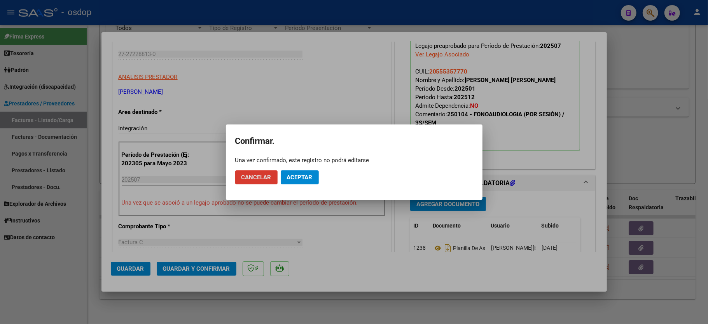
click at [321, 176] on mat-dialog-actions "Cancelar Aceptar" at bounding box center [354, 177] width 238 height 26
click at [305, 176] on span "Aceptar" at bounding box center [300, 177] width 26 height 7
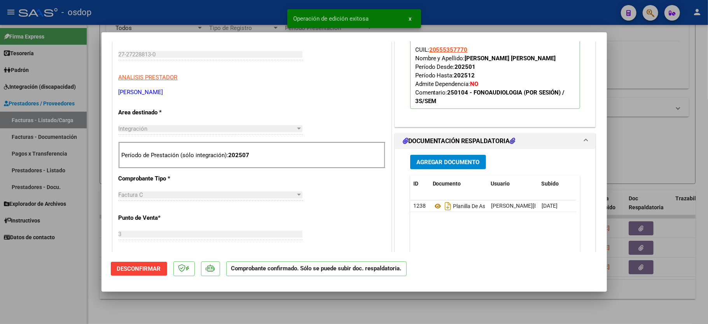
click at [92, 293] on div at bounding box center [354, 162] width 708 height 324
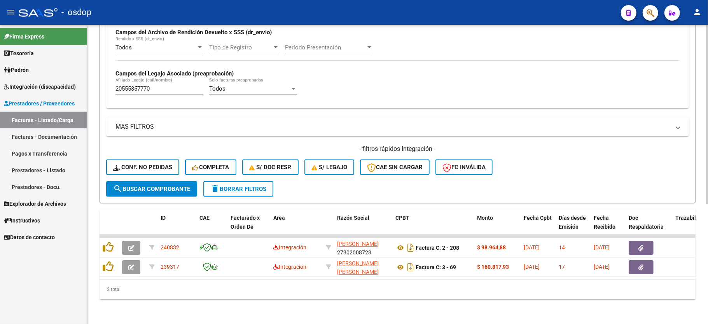
scroll to position [199, 0]
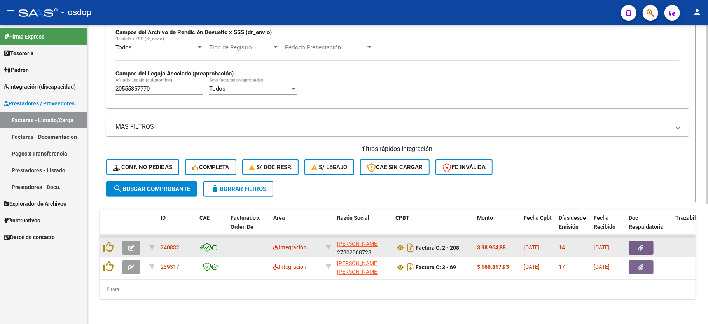
click at [125, 241] on button "button" at bounding box center [131, 248] width 18 height 14
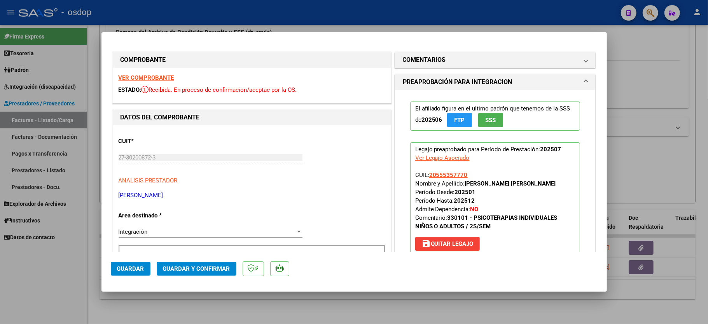
click at [49, 282] on div at bounding box center [354, 162] width 708 height 324
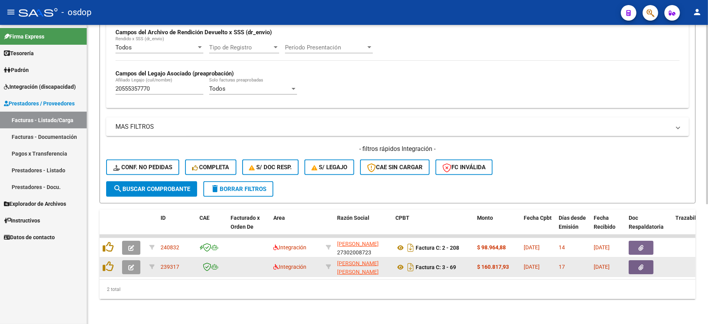
click at [131, 264] on icon "button" at bounding box center [131, 267] width 6 height 6
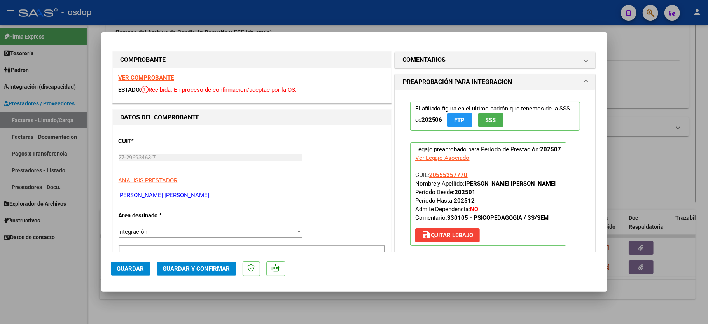
click at [155, 77] on strong "VER COMPROBANTE" at bounding box center [147, 77] width 56 height 7
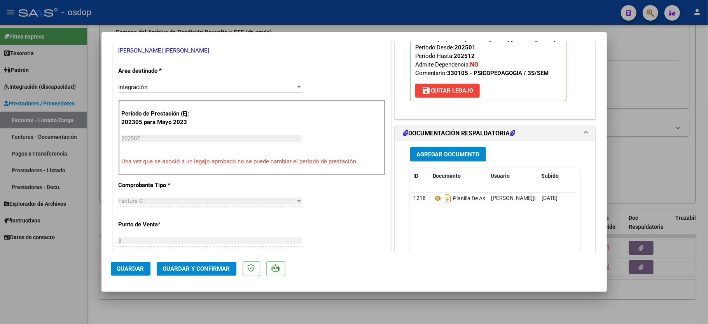
scroll to position [207, 0]
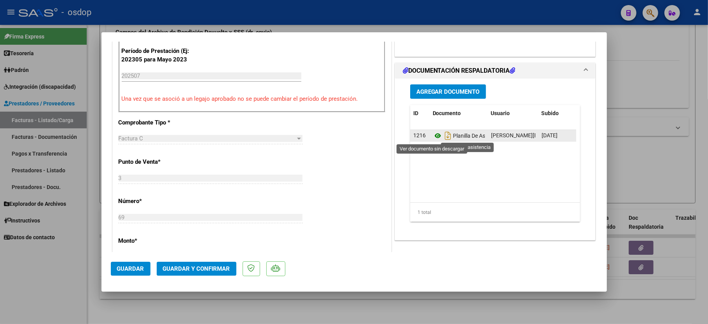
click at [433, 133] on icon at bounding box center [438, 135] width 10 height 9
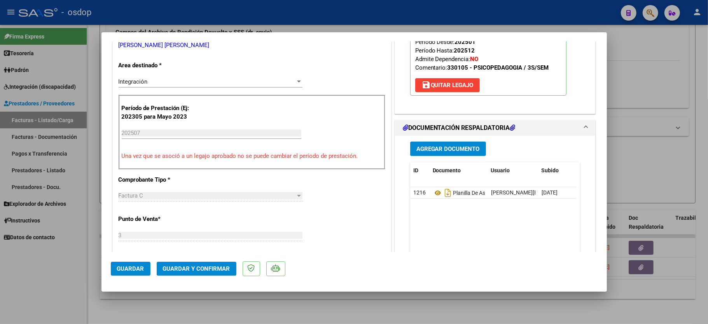
scroll to position [103, 0]
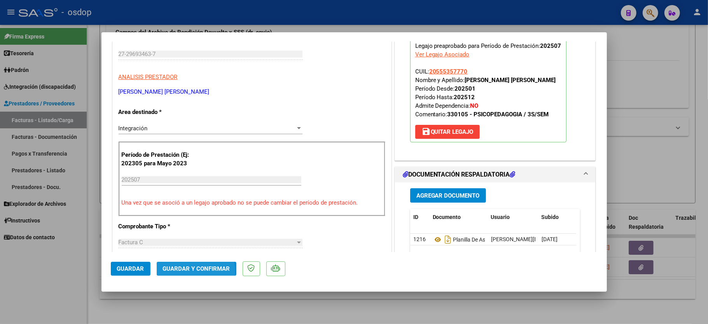
click at [186, 271] on span "Guardar y Confirmar" at bounding box center [196, 268] width 67 height 7
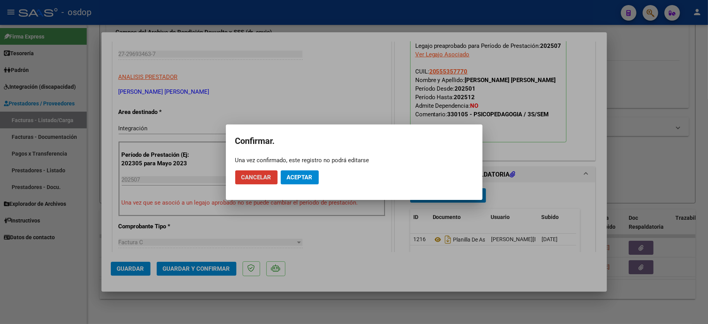
click at [306, 177] on span "Aceptar" at bounding box center [300, 177] width 26 height 7
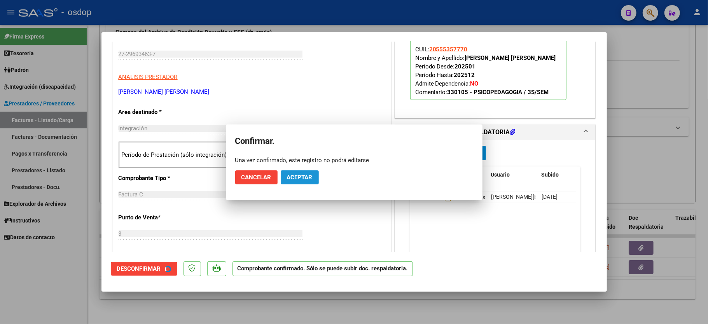
scroll to position [103, 0]
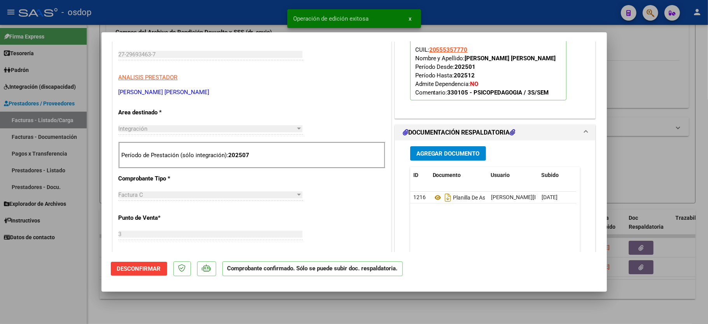
click at [64, 294] on div at bounding box center [354, 162] width 708 height 324
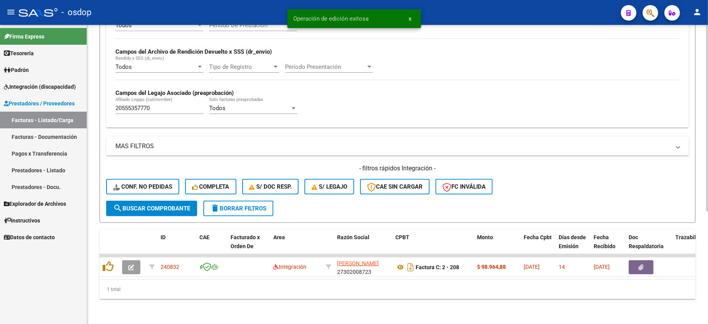
scroll to position [180, 0]
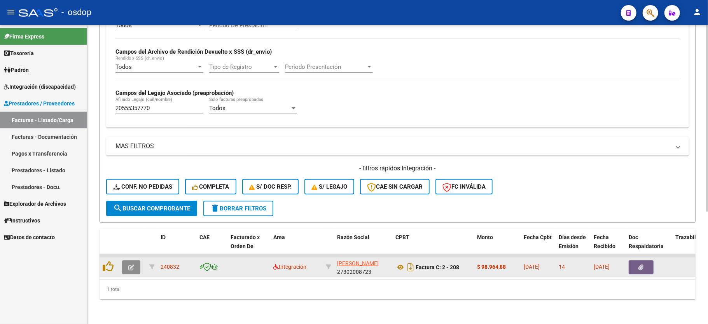
click at [129, 264] on icon "button" at bounding box center [131, 267] width 6 height 6
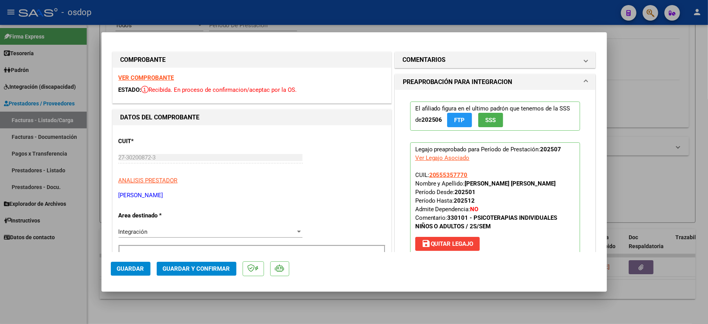
click at [152, 77] on strong "VER COMPROBANTE" at bounding box center [147, 77] width 56 height 7
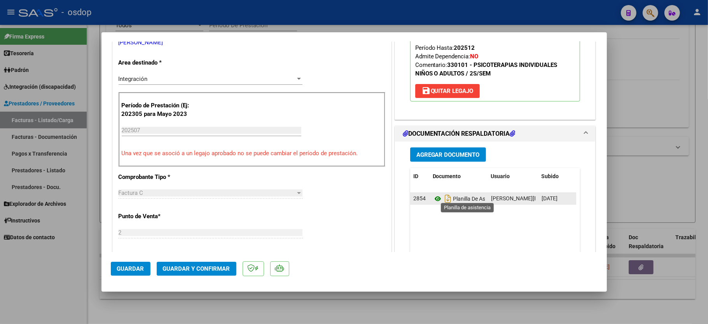
scroll to position [155, 0]
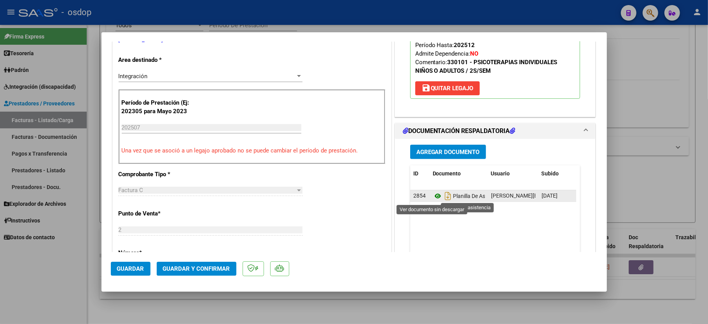
click at [433, 195] on icon at bounding box center [438, 195] width 10 height 9
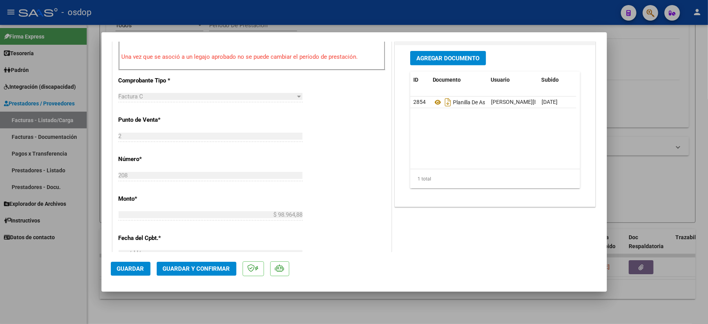
scroll to position [259, 0]
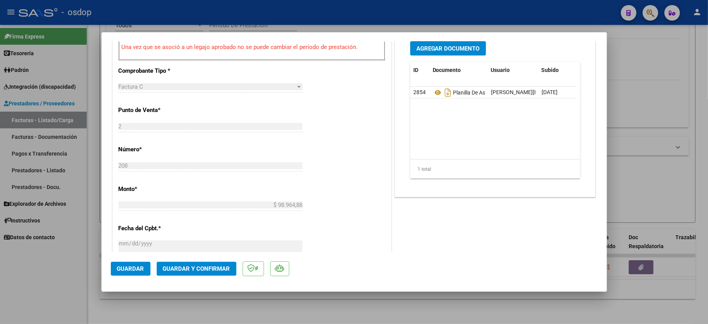
click at [170, 271] on span "Guardar y Confirmar" at bounding box center [196, 268] width 67 height 7
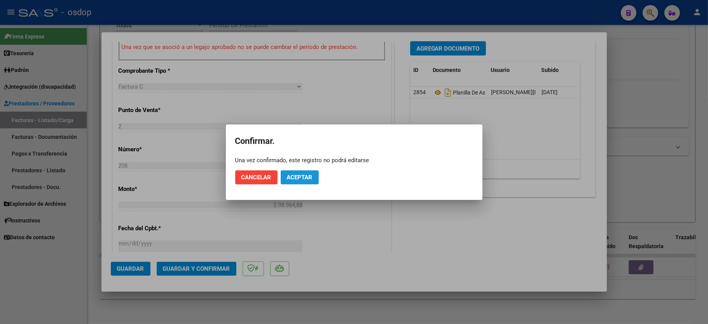
click at [311, 178] on button "Aceptar" at bounding box center [300, 177] width 38 height 14
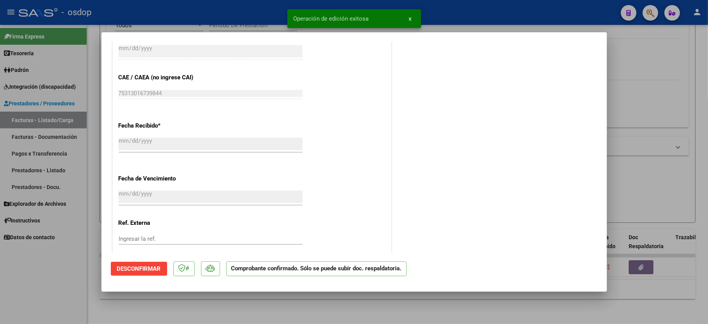
drag, startPoint x: 63, startPoint y: 290, endPoint x: 81, endPoint y: 280, distance: 20.7
click at [64, 290] on div at bounding box center [354, 162] width 708 height 324
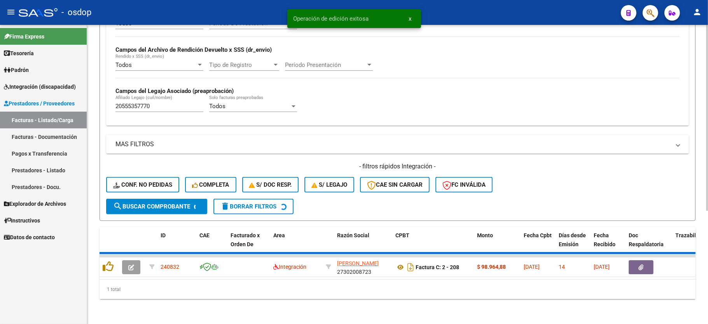
scroll to position [165, 0]
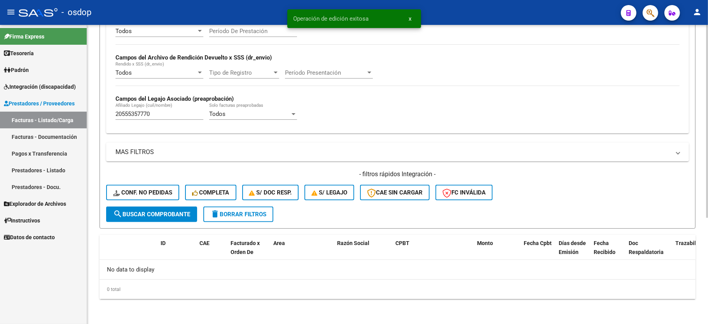
click at [123, 102] on strong "Campos del Legajo Asociado (preaprobación)" at bounding box center [174, 98] width 118 height 7
click at [127, 111] on input "20555357770" at bounding box center [159, 113] width 88 height 7
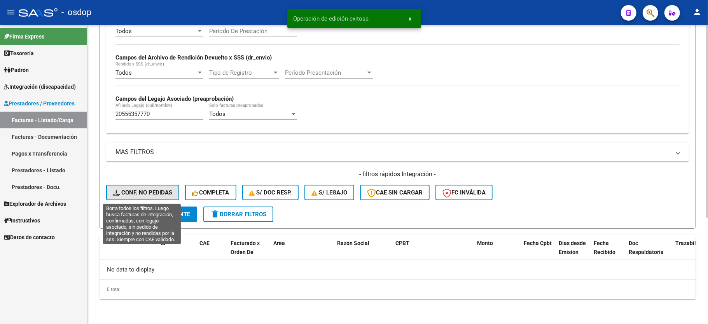
click at [142, 187] on button "Conf. no pedidas" at bounding box center [142, 193] width 73 height 16
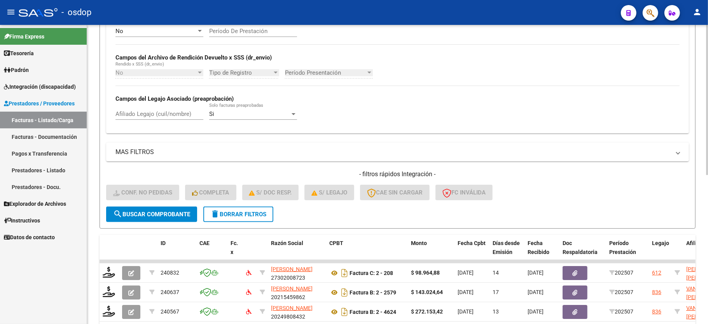
click at [128, 111] on input "Afiliado Legajo (cuil/nombre)" at bounding box center [159, 113] width 88 height 7
paste input "20555357770"
type input "20555357770"
click at [155, 215] on span "search Buscar Comprobante" at bounding box center [151, 214] width 77 height 7
click at [78, 278] on div "Firma Express Tesorería Extractos Procesados (csv) Extractos Originales (pdf) P…" at bounding box center [43, 174] width 87 height 299
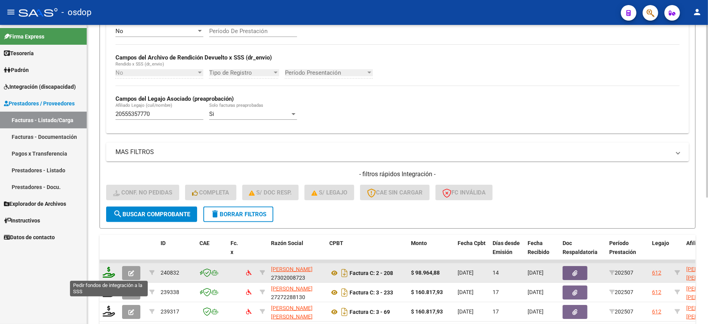
click at [108, 275] on icon at bounding box center [109, 272] width 12 height 11
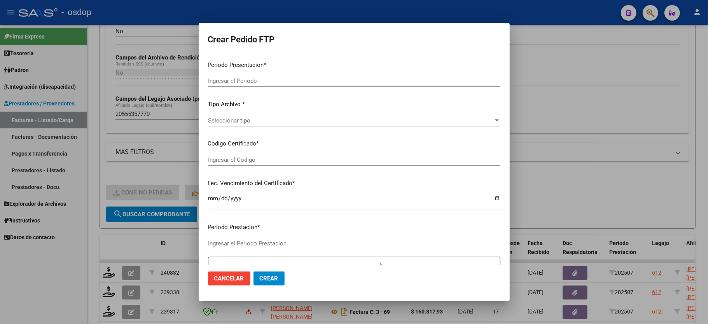
type input "202507"
type input "$ 98.964,88"
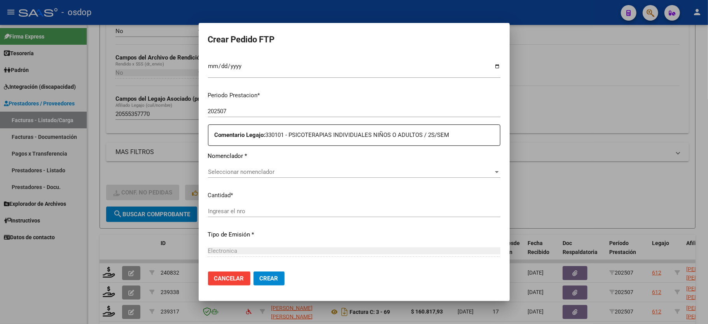
type input "4157465756"
type input "2026-06-30"
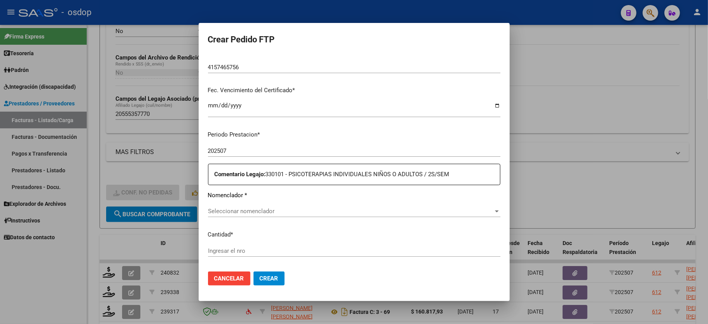
scroll to position [215, 0]
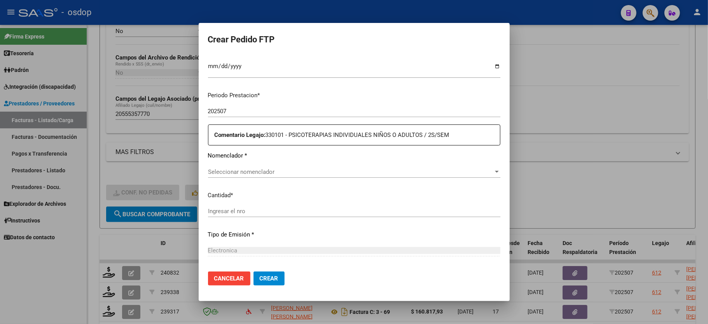
click at [232, 168] on span "Seleccionar nomenclador" at bounding box center [350, 171] width 285 height 7
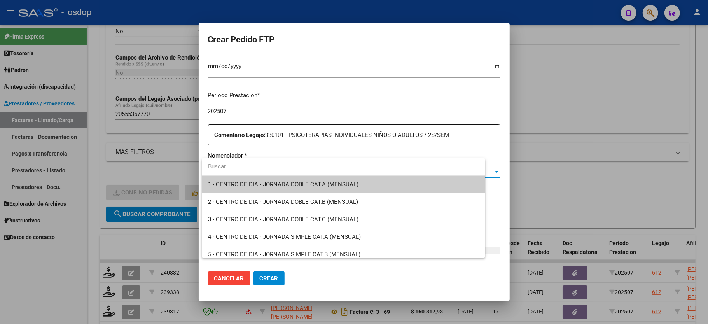
click at [235, 182] on span "1 - CENTRO DE DIA - JORNADA DOBLE CAT.A (MENSUAL)" at bounding box center [283, 184] width 150 height 7
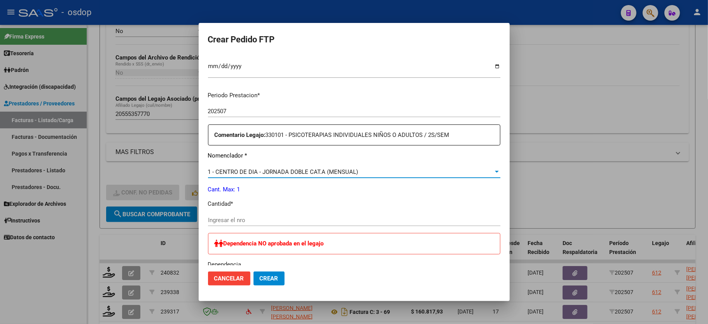
click at [241, 168] on span "1 - CENTRO DE DIA - JORNADA DOBLE CAT.A (MENSUAL)" at bounding box center [283, 171] width 150 height 7
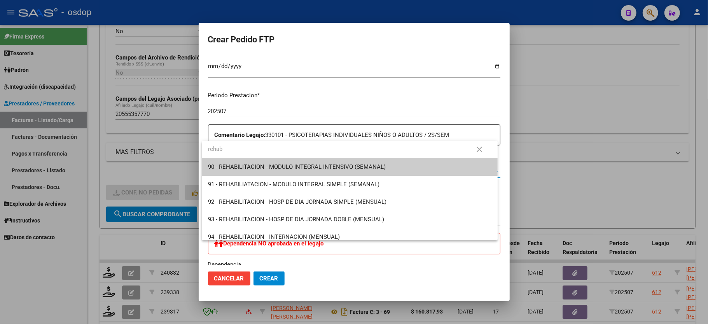
type input "rehab"
click at [358, 162] on span "90 - REHABILITACION - MODULO INTEGRAL INTENSIVO (SEMANAL)" at bounding box center [349, 166] width 283 height 17
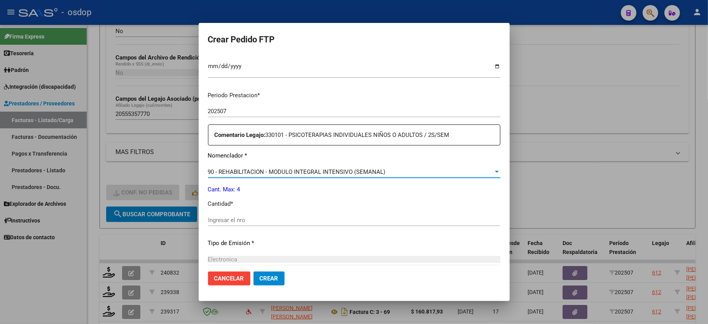
click at [281, 218] on input "Ingresar el nro" at bounding box center [354, 219] width 292 height 7
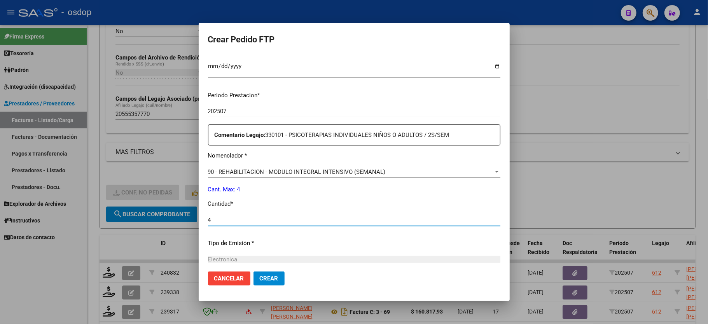
type input "4"
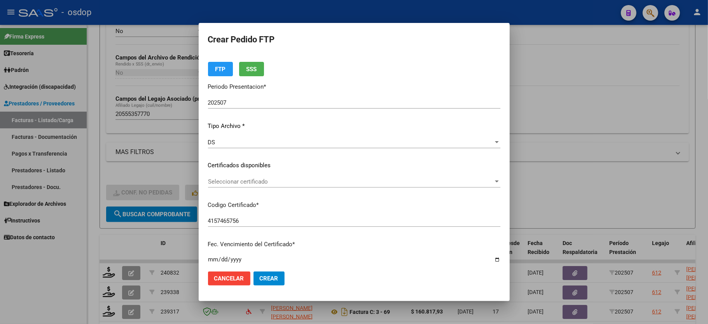
scroll to position [0, 0]
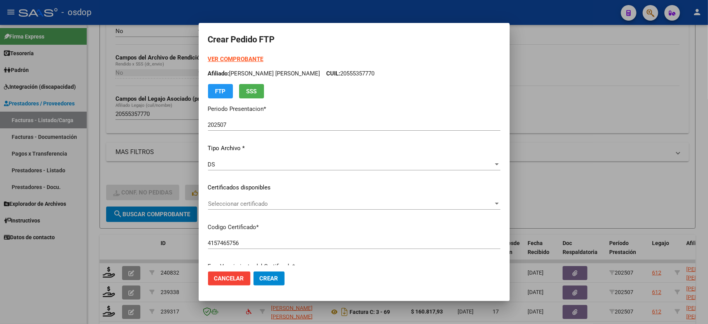
click at [268, 201] on span "Seleccionar certificado" at bounding box center [350, 203] width 285 height 7
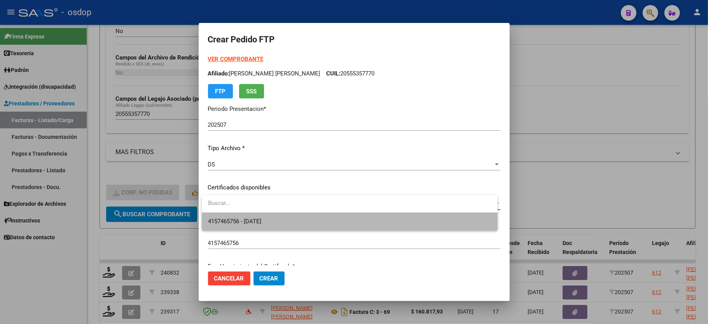
click at [262, 213] on span "4157465756 - 2026-06-30" at bounding box center [349, 221] width 283 height 17
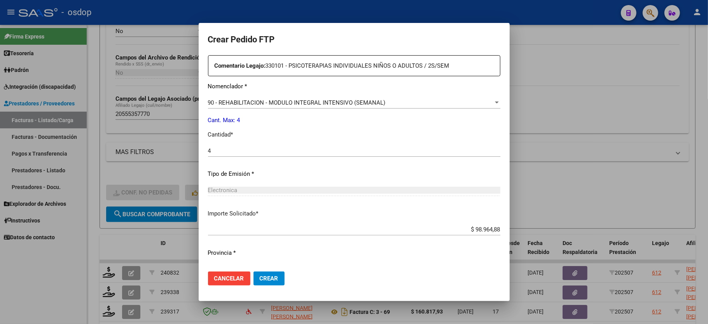
scroll to position [296, 0]
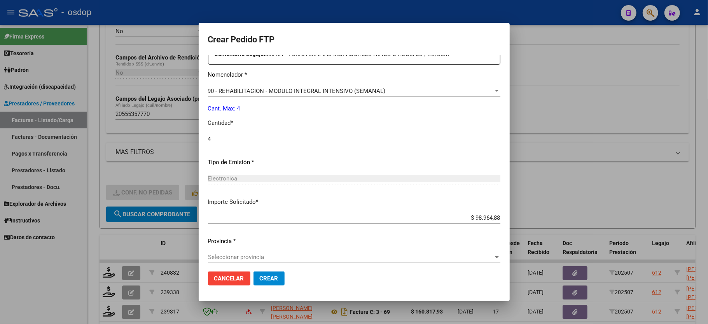
click at [238, 253] on span "Seleccionar provincia" at bounding box center [350, 256] width 285 height 7
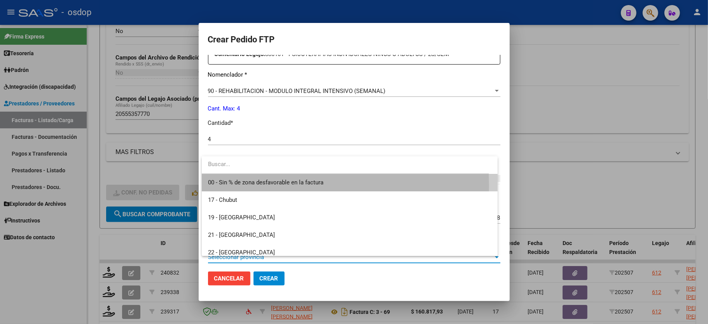
click at [237, 186] on span "00 - Sin % de zona desfavorable en la factura" at bounding box center [349, 182] width 283 height 17
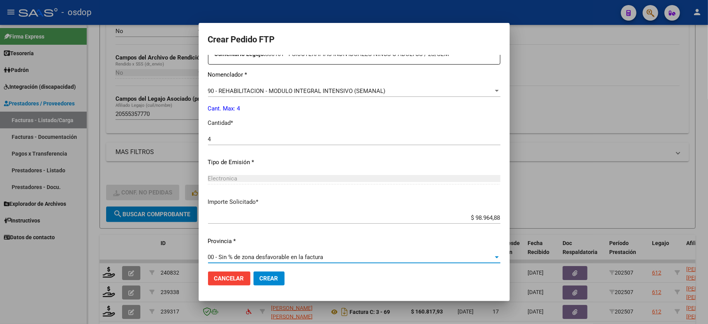
click at [267, 280] on span "Crear" at bounding box center [269, 278] width 19 height 7
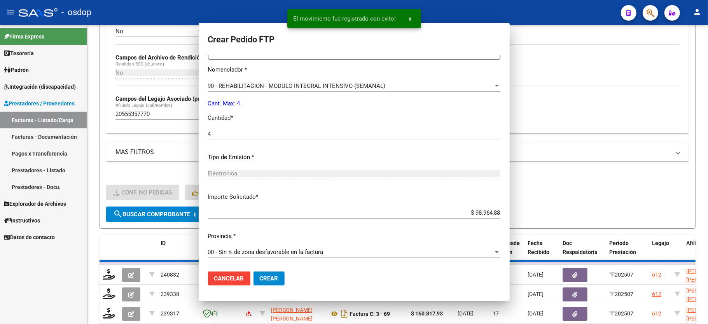
scroll to position [0, 0]
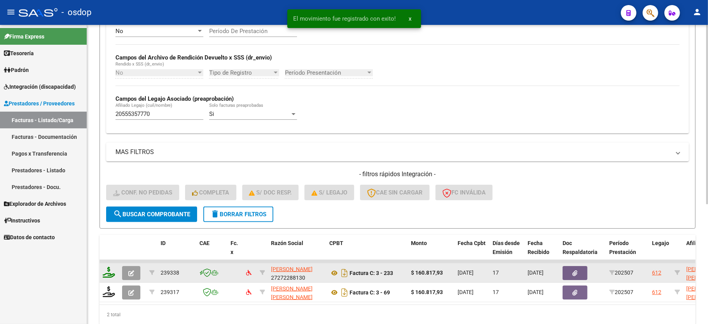
click at [105, 275] on icon at bounding box center [109, 272] width 12 height 11
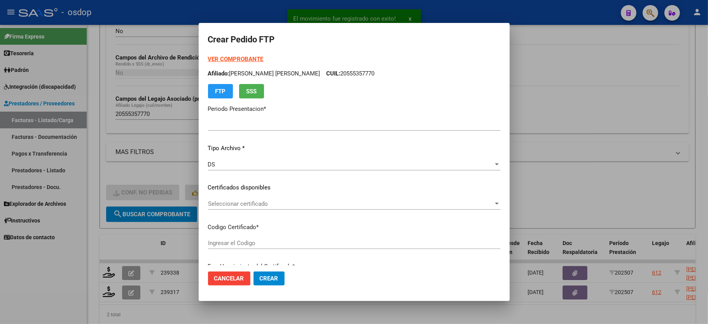
type input "202507"
type input "$ 160.817,93"
type input "4157465756"
type input "2026-06-30"
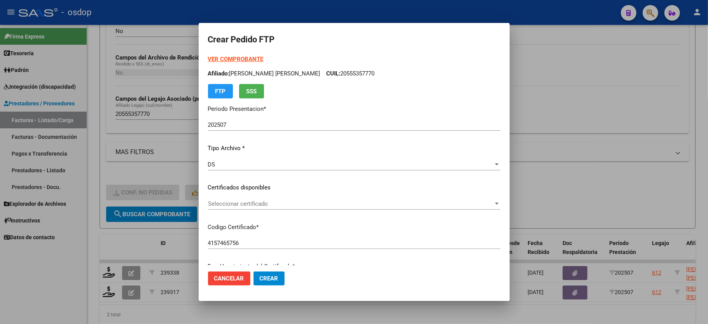
click at [244, 206] on span "Seleccionar certificado" at bounding box center [350, 203] width 285 height 7
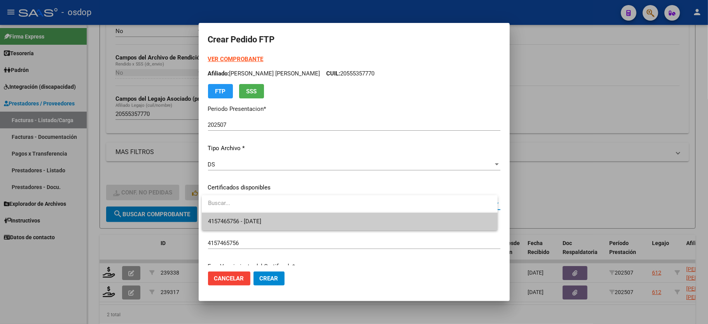
click at [247, 214] on span "4157465756 - 2026-06-30" at bounding box center [349, 221] width 283 height 17
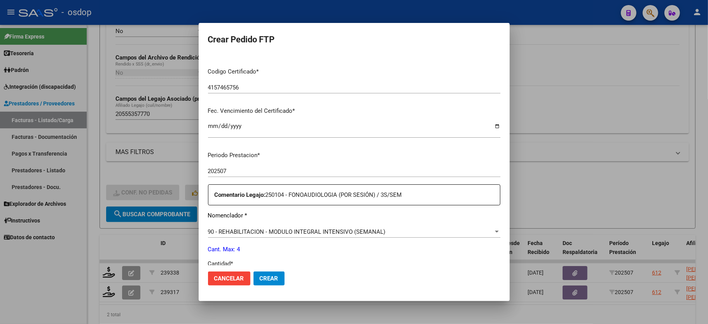
scroll to position [207, 0]
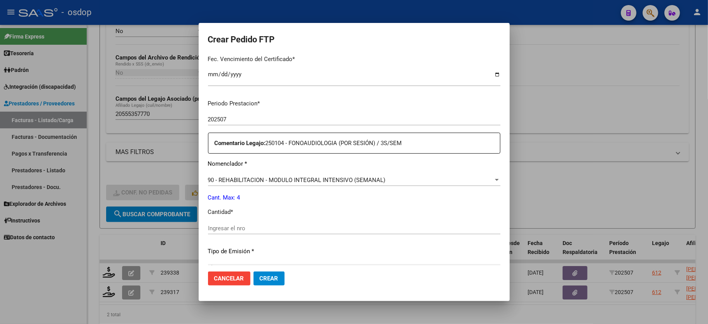
click at [258, 225] on input "Ingresar el nro" at bounding box center [354, 228] width 292 height 7
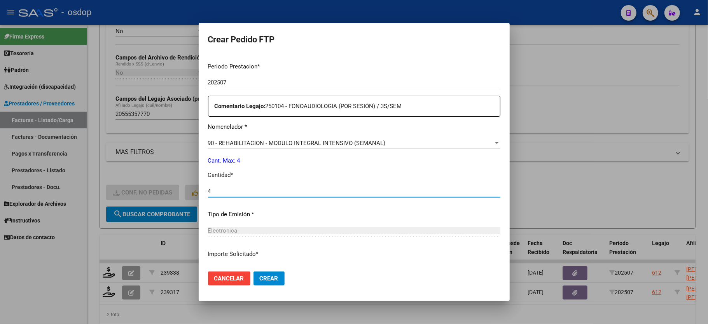
scroll to position [296, 0]
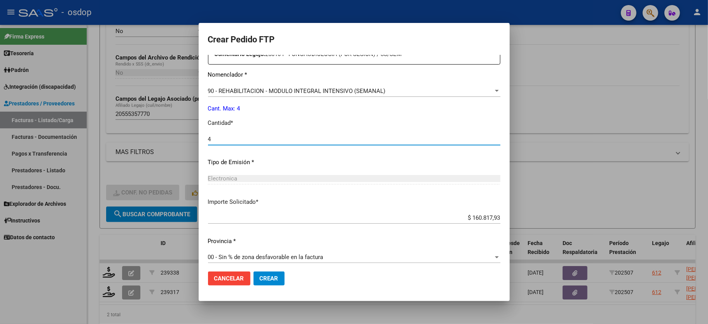
type input "4"
click at [269, 275] on span "Crear" at bounding box center [269, 278] width 19 height 7
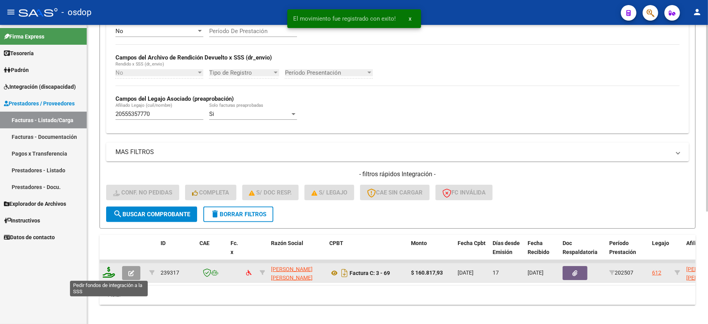
click at [113, 274] on icon at bounding box center [109, 272] width 12 height 11
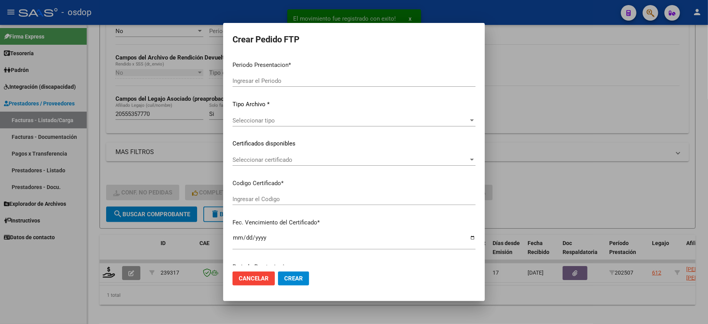
type input "202507"
type input "$ 160.817,93"
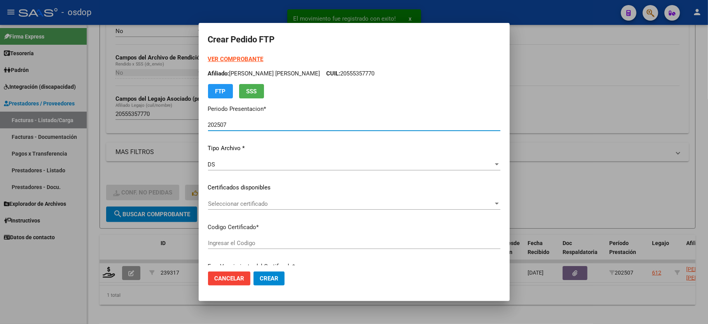
type input "4157465756"
type input "2026-06-30"
click at [235, 207] on span "Seleccionar certificado" at bounding box center [350, 203] width 285 height 7
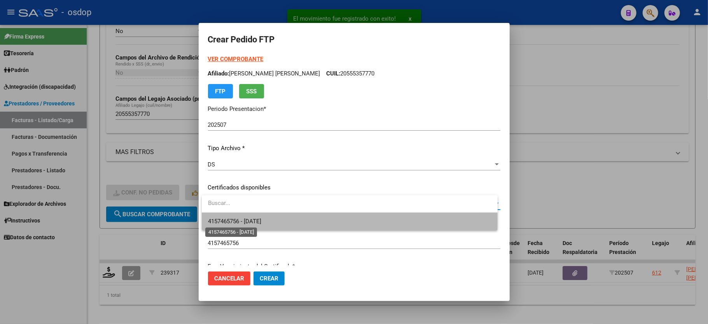
click at [241, 221] on span "4157465756 - 2026-06-30" at bounding box center [234, 221] width 53 height 7
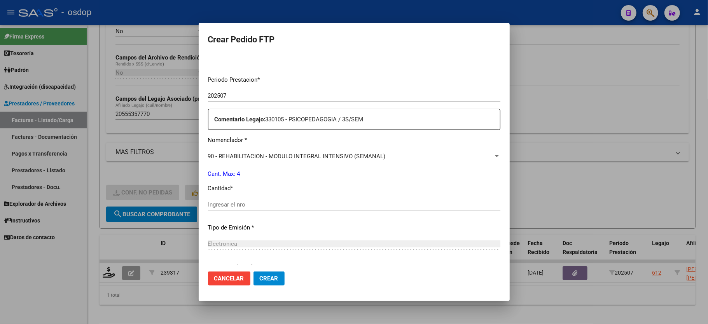
scroll to position [259, 0]
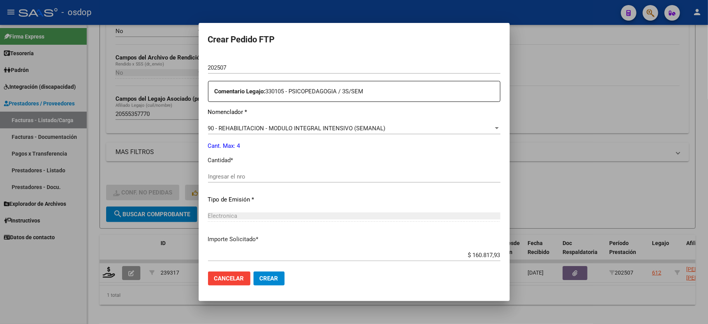
click at [250, 173] on input "Ingresar el nro" at bounding box center [354, 176] width 292 height 7
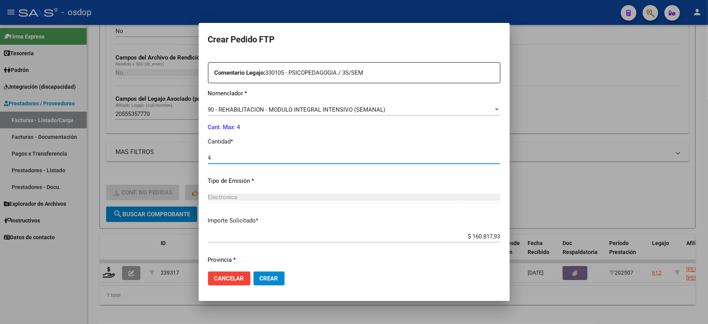
scroll to position [296, 0]
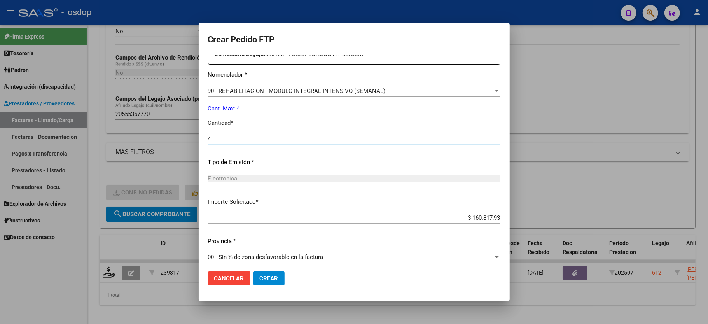
type input "4"
click at [276, 272] on button "Crear" at bounding box center [268, 278] width 31 height 14
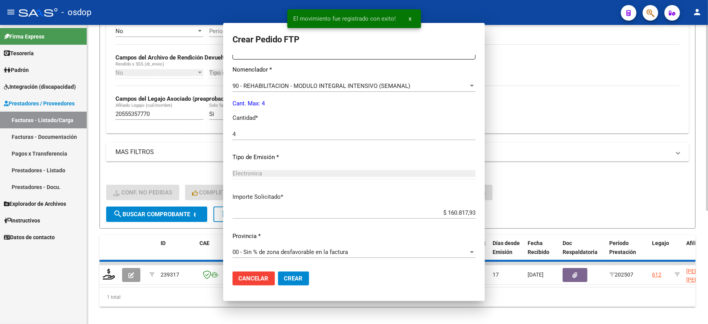
scroll to position [0, 0]
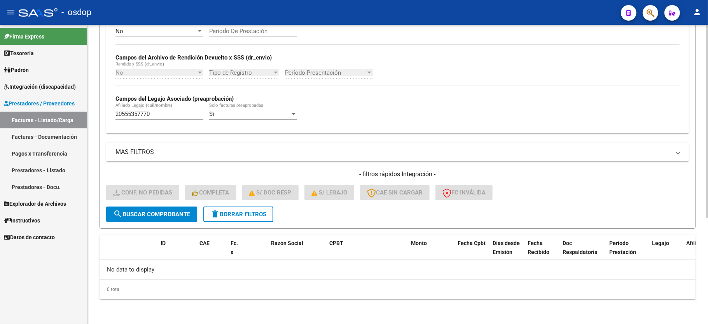
click at [249, 220] on button "delete Borrar Filtros" at bounding box center [238, 214] width 70 height 16
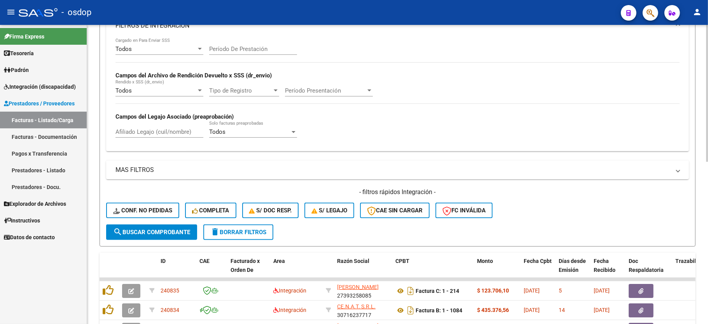
scroll to position [165, 0]
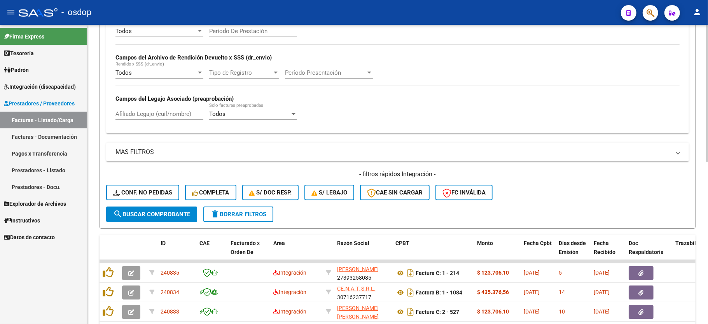
click at [153, 97] on strong "Campos del Legajo Asociado (preaprobación)" at bounding box center [174, 98] width 118 height 7
click at [157, 110] on div "Afiliado Legajo (cuil/nombre)" at bounding box center [159, 111] width 88 height 17
paste input "20565278402"
type input "20565278402"
click at [154, 221] on button "search Buscar Comprobante" at bounding box center [151, 214] width 91 height 16
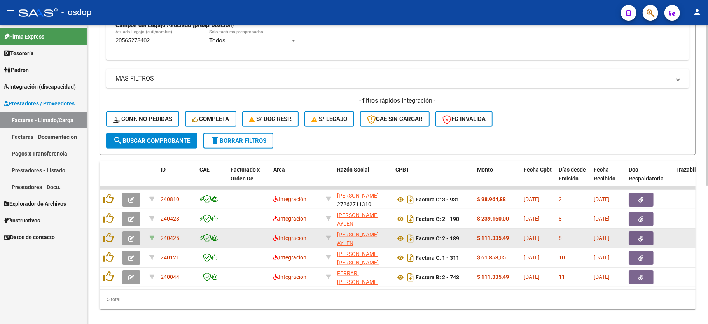
scroll to position [257, 0]
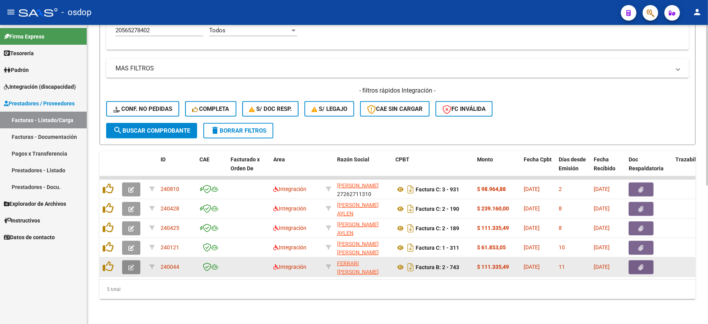
click at [130, 264] on icon "button" at bounding box center [131, 267] width 6 height 6
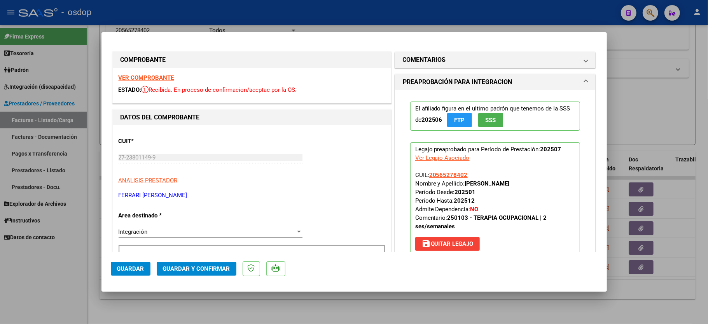
click at [136, 72] on div "VER COMPROBANTE ESTADO: Recibida. En proceso de confirmacion/aceptac por la OS." at bounding box center [252, 85] width 278 height 35
click at [135, 75] on strong "VER COMPROBANTE" at bounding box center [147, 77] width 56 height 7
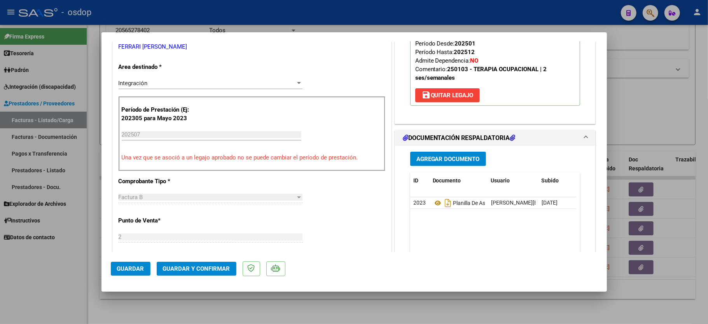
scroll to position [155, 0]
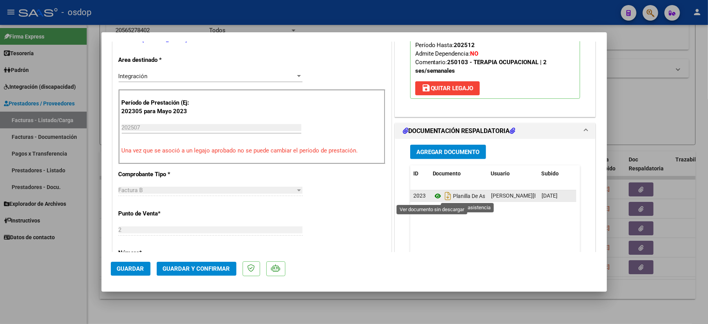
click at [434, 198] on icon at bounding box center [438, 195] width 10 height 9
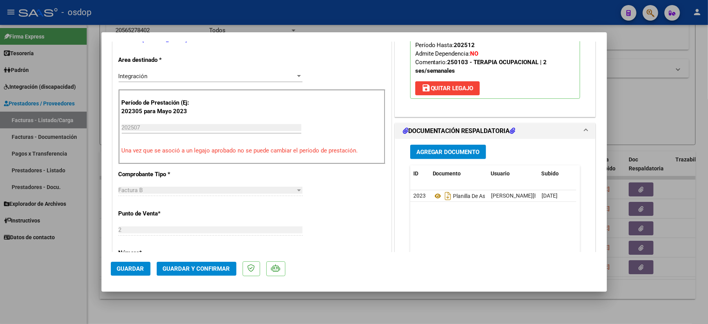
click at [193, 269] on span "Guardar y Confirmar" at bounding box center [196, 268] width 67 height 7
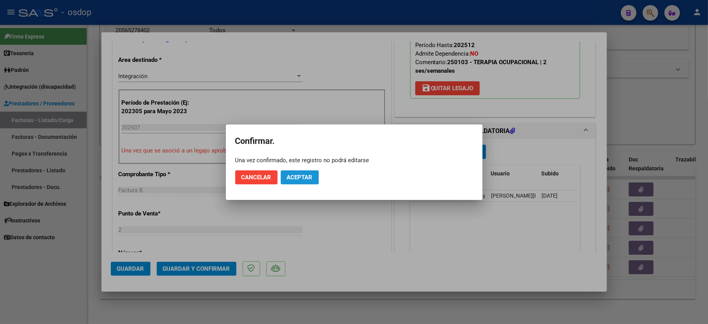
click at [293, 174] on span "Aceptar" at bounding box center [300, 177] width 26 height 7
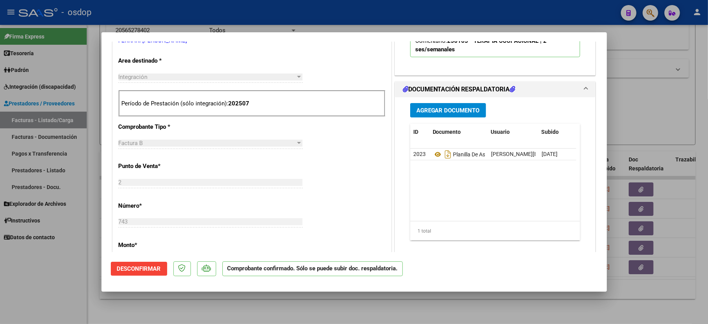
click at [58, 291] on div at bounding box center [354, 162] width 708 height 324
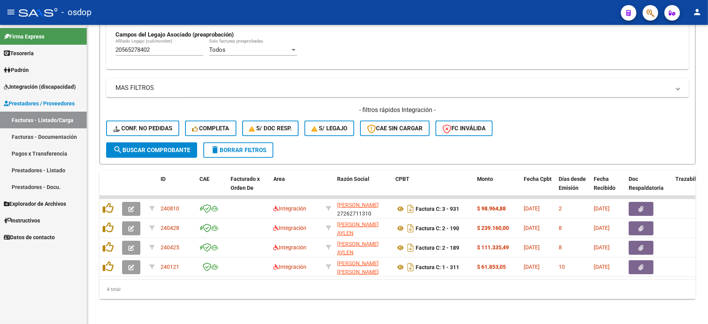
scroll to position [238, 0]
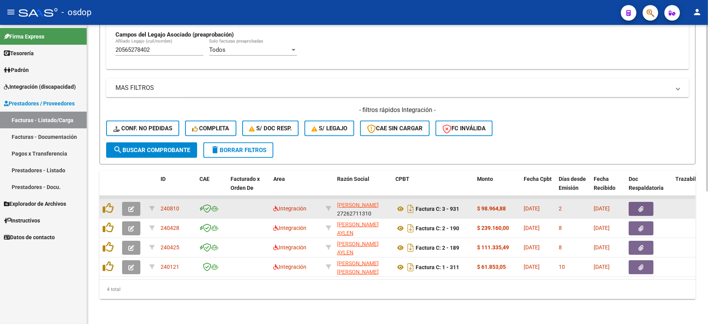
click at [128, 206] on icon "button" at bounding box center [131, 209] width 6 height 6
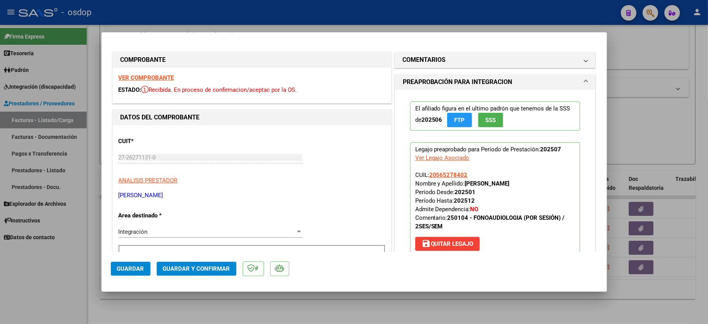
click at [152, 80] on strong "VER COMPROBANTE" at bounding box center [147, 77] width 56 height 7
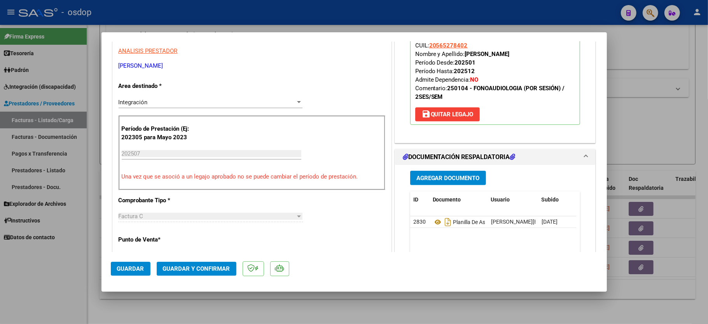
scroll to position [207, 0]
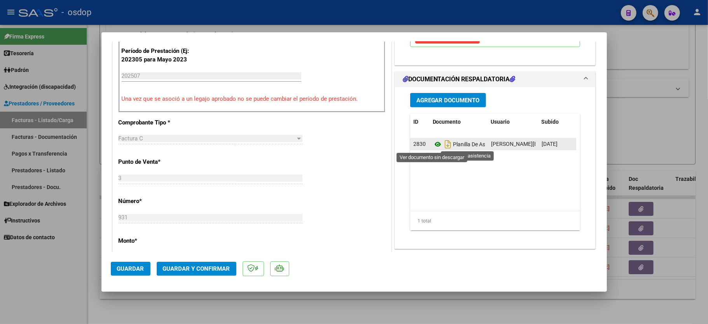
click at [433, 145] on icon at bounding box center [438, 144] width 10 height 9
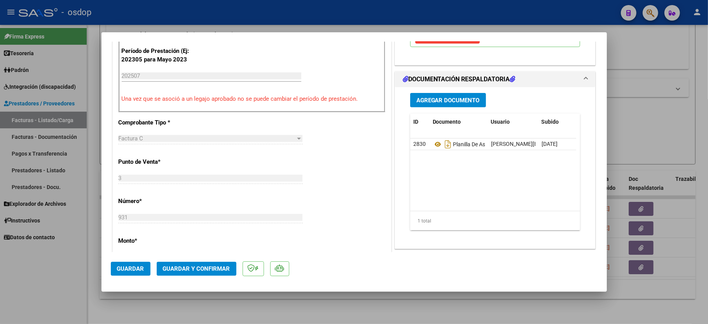
click at [176, 272] on span "Guardar y Confirmar" at bounding box center [196, 268] width 67 height 7
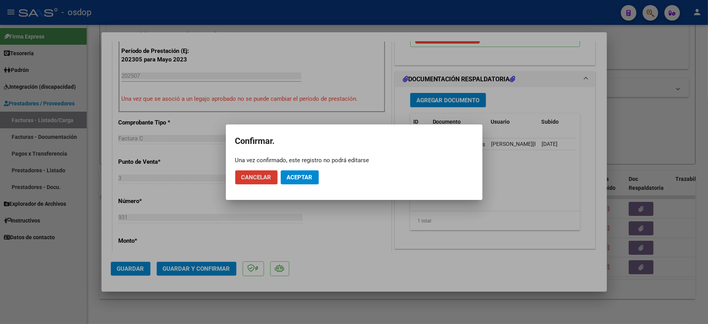
click at [298, 171] on button "Aceptar" at bounding box center [300, 177] width 38 height 14
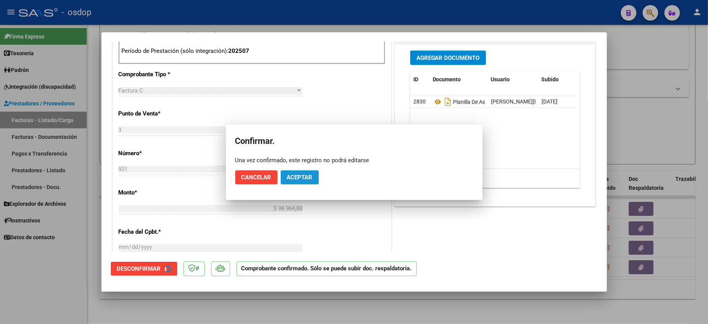
scroll to position [354, 0]
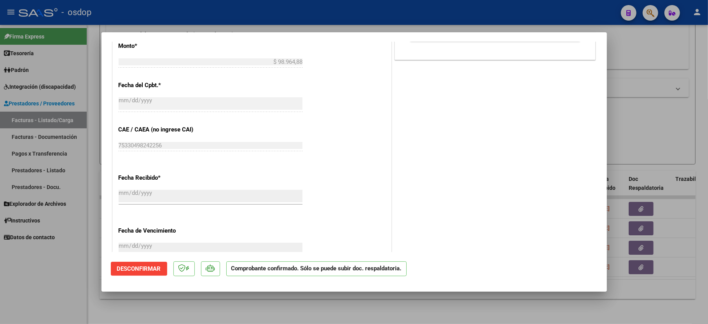
click at [47, 285] on div at bounding box center [354, 162] width 708 height 324
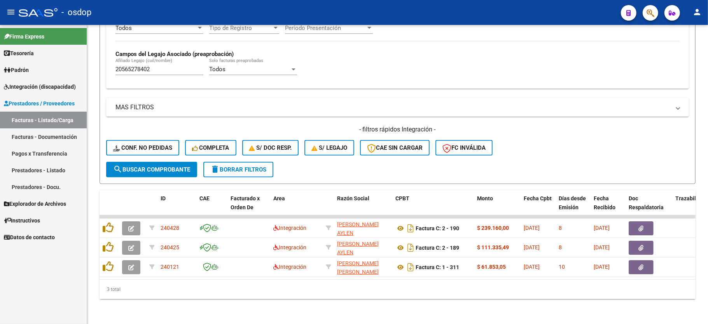
scroll to position [218, 0]
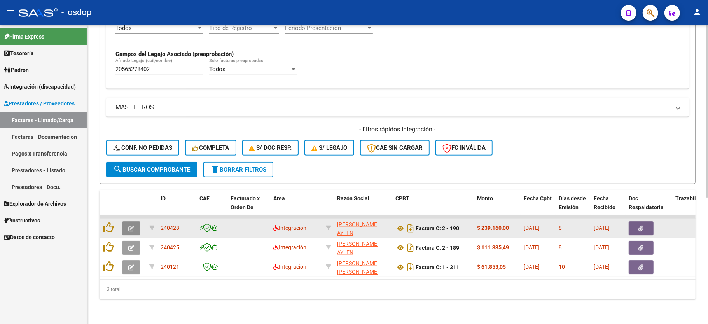
click at [131, 225] on icon "button" at bounding box center [131, 228] width 6 height 6
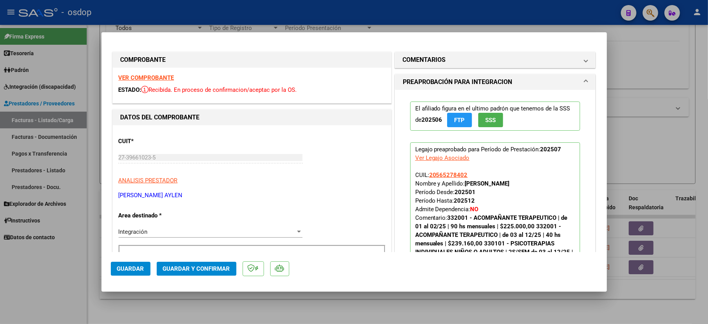
click at [145, 77] on strong "VER COMPROBANTE" at bounding box center [147, 77] width 56 height 7
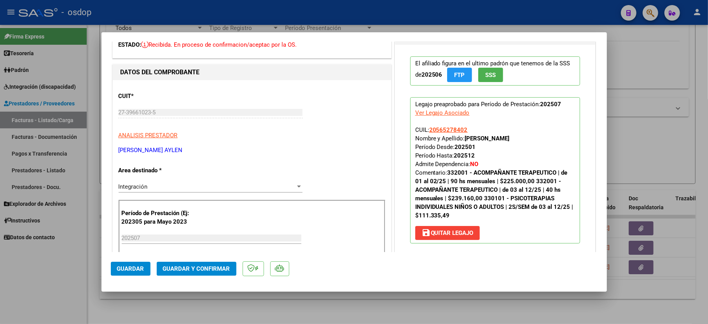
scroll to position [52, 0]
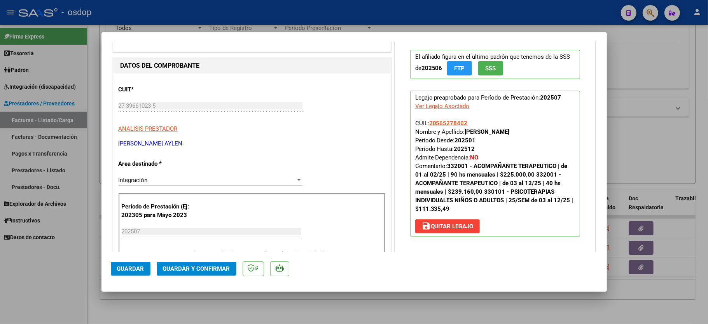
click at [475, 189] on strong "332001 - ACOMPAÑANTE TERAPEUTICO | de 01 al 02/25 | 90 hs mensuales | $225.000,…" at bounding box center [494, 187] width 158 height 50
click at [58, 285] on div at bounding box center [354, 162] width 708 height 324
type input "$ 0,00"
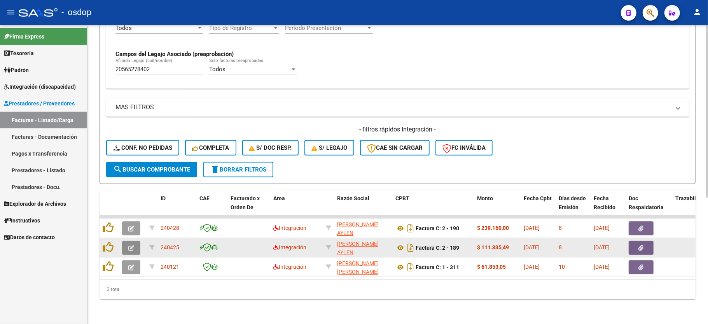
click at [135, 241] on button "button" at bounding box center [131, 248] width 18 height 14
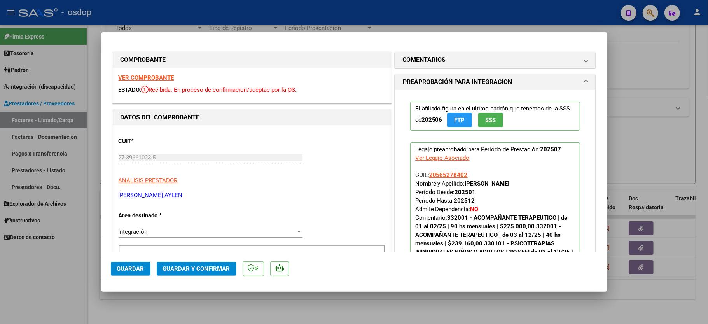
click at [64, 285] on div at bounding box center [354, 162] width 708 height 324
type input "$ 0,00"
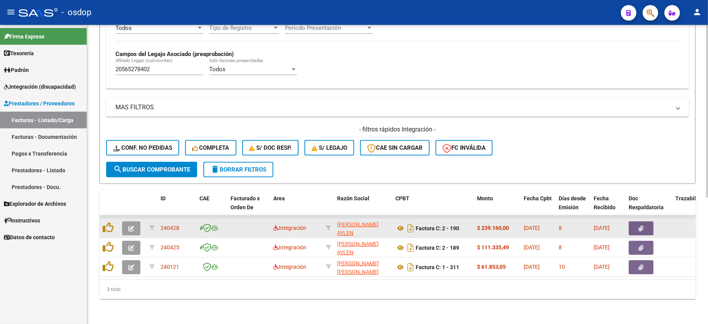
click at [133, 225] on icon "button" at bounding box center [131, 228] width 6 height 6
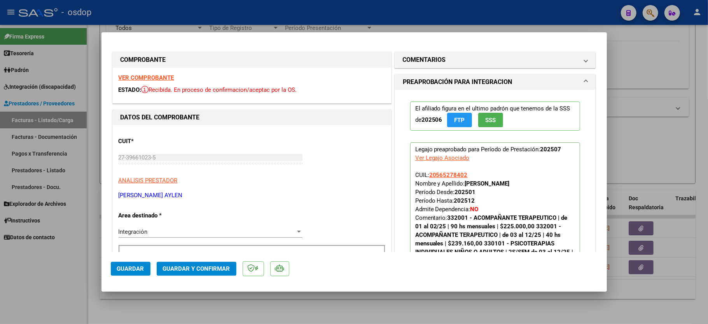
click at [143, 75] on strong "VER COMPROBANTE" at bounding box center [147, 77] width 56 height 7
click at [33, 297] on div at bounding box center [354, 162] width 708 height 324
type input "$ 0,00"
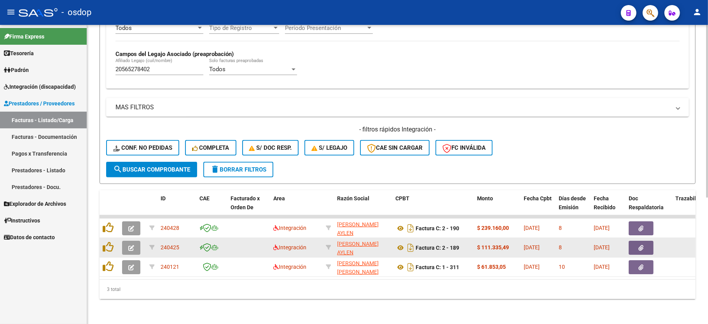
click at [120, 238] on datatable-body-cell at bounding box center [132, 247] width 27 height 19
click at [125, 241] on button "button" at bounding box center [131, 248] width 18 height 14
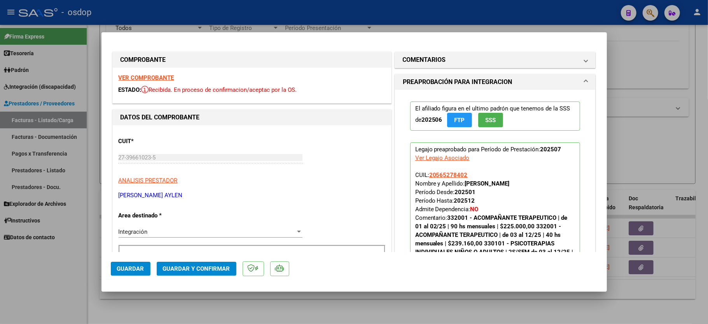
click at [142, 74] on strong "VER COMPROBANTE" at bounding box center [147, 77] width 56 height 7
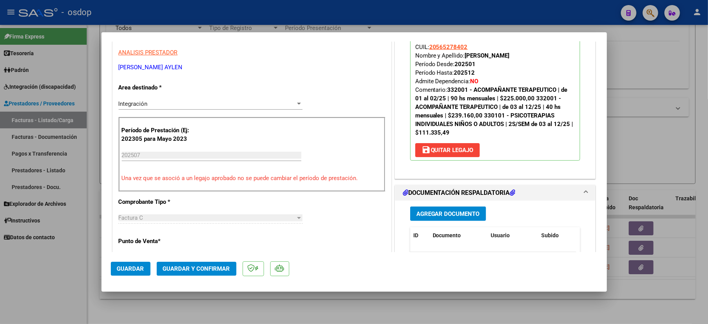
scroll to position [155, 0]
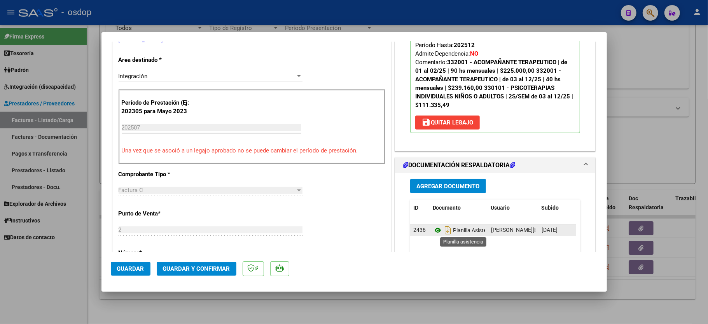
click at [433, 232] on icon at bounding box center [438, 229] width 10 height 9
click at [66, 271] on div at bounding box center [354, 162] width 708 height 324
type input "$ 0,00"
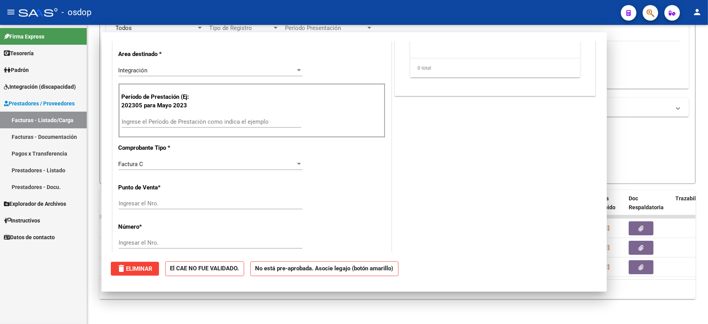
scroll to position [0, 0]
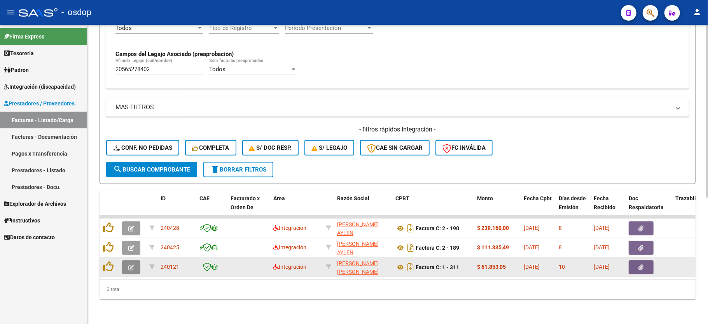
click at [127, 260] on button "button" at bounding box center [131, 267] width 18 height 14
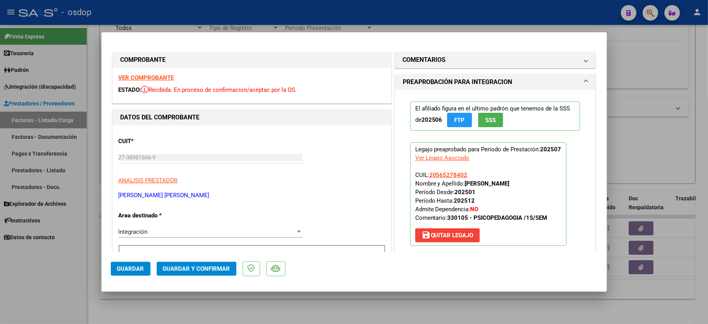
click at [151, 76] on strong "VER COMPROBANTE" at bounding box center [147, 77] width 56 height 7
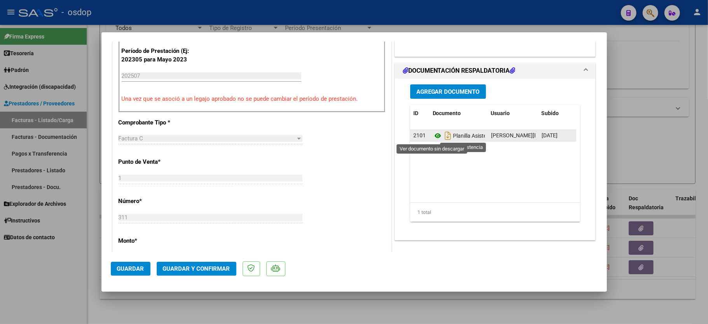
click at [433, 137] on icon at bounding box center [438, 135] width 10 height 9
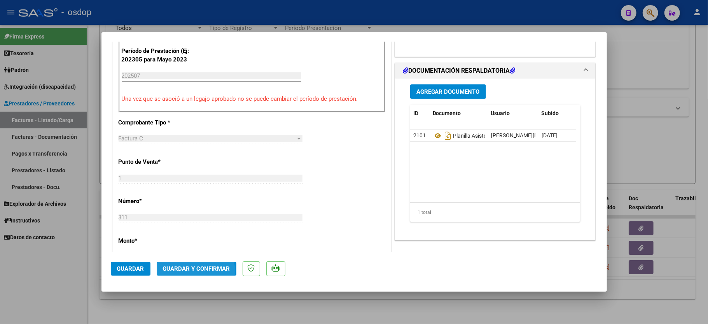
click at [181, 272] on button "Guardar y Confirmar" at bounding box center [197, 269] width 80 height 14
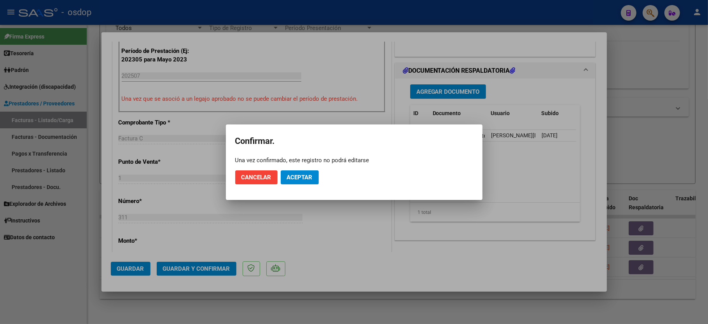
click at [309, 169] on mat-dialog-actions "Cancelar Aceptar" at bounding box center [354, 177] width 238 height 26
click at [302, 191] on mat-dialog-container "Confirmar. Una vez confirmado, este registro no podrá editarse Cancelar Aceptar" at bounding box center [354, 161] width 257 height 75
click at [305, 180] on span "Aceptar" at bounding box center [300, 177] width 26 height 7
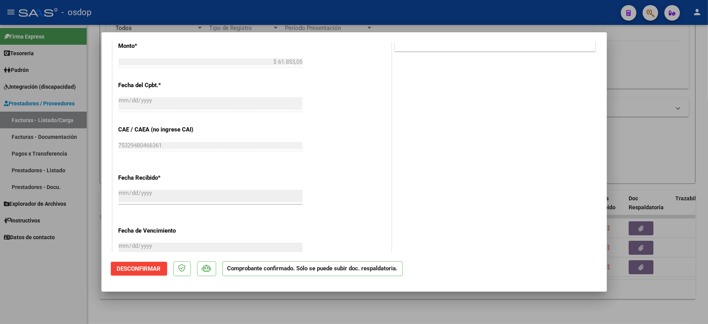
click at [58, 294] on div at bounding box center [354, 162] width 708 height 324
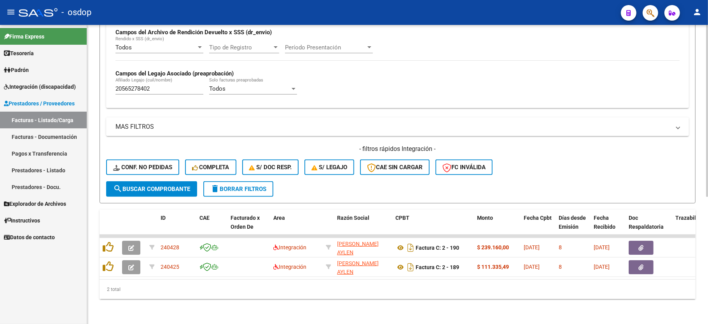
scroll to position [199, 0]
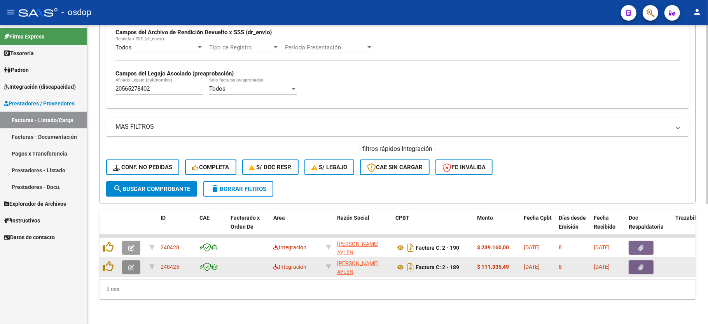
click at [131, 264] on icon "button" at bounding box center [131, 267] width 6 height 6
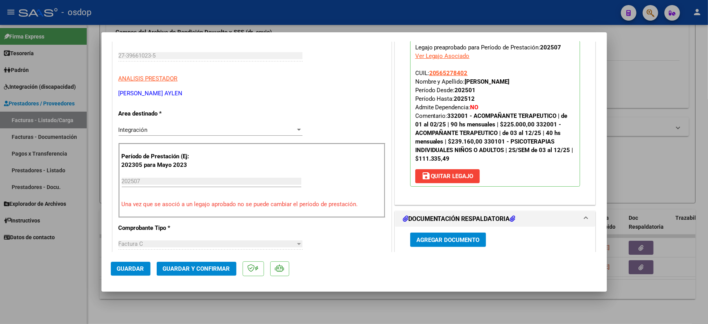
scroll to position [155, 0]
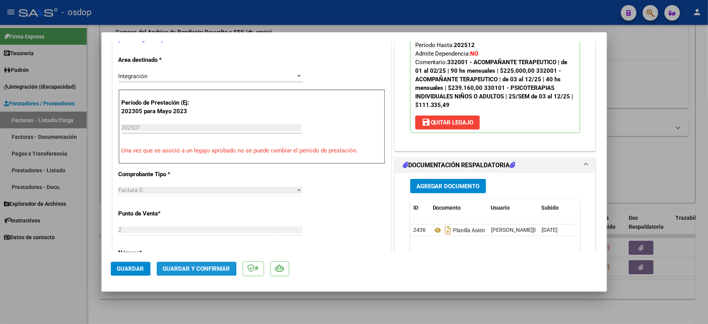
click at [193, 264] on button "Guardar y Confirmar" at bounding box center [197, 269] width 80 height 14
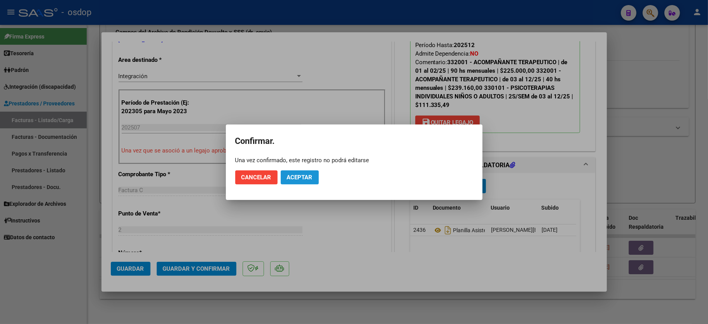
click at [299, 183] on button "Aceptar" at bounding box center [300, 177] width 38 height 14
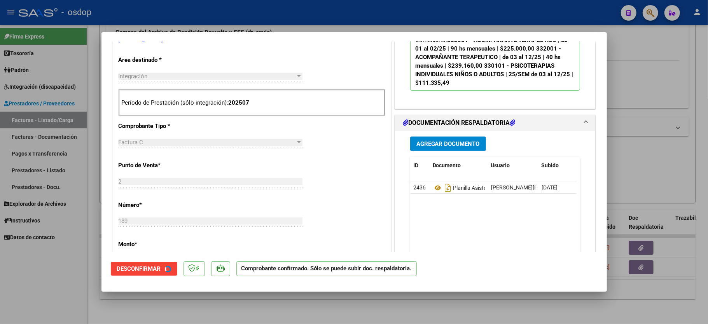
scroll to position [155, 0]
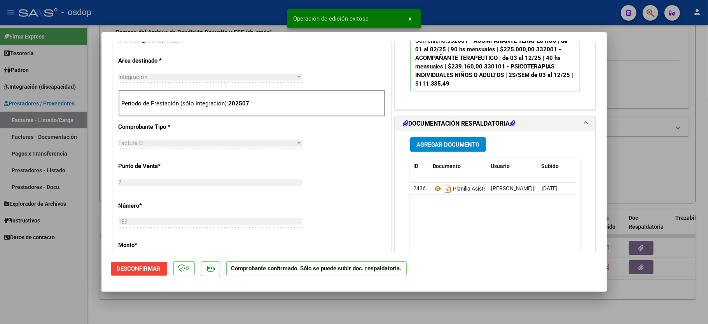
click at [33, 282] on div at bounding box center [354, 162] width 708 height 324
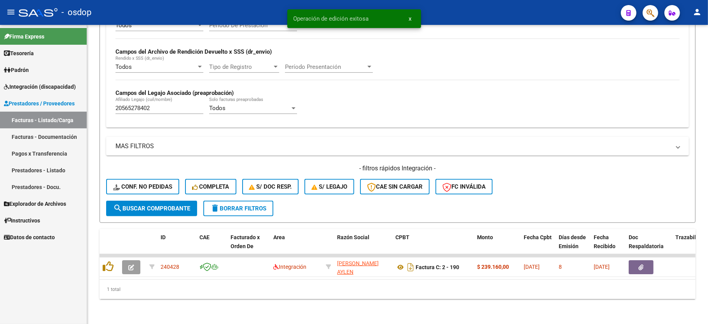
scroll to position [180, 0]
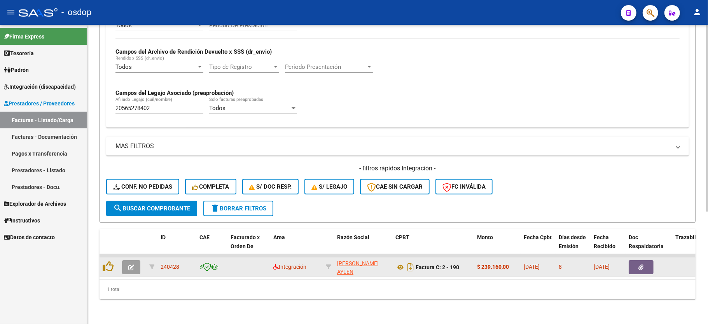
click at [134, 260] on button "button" at bounding box center [131, 267] width 18 height 14
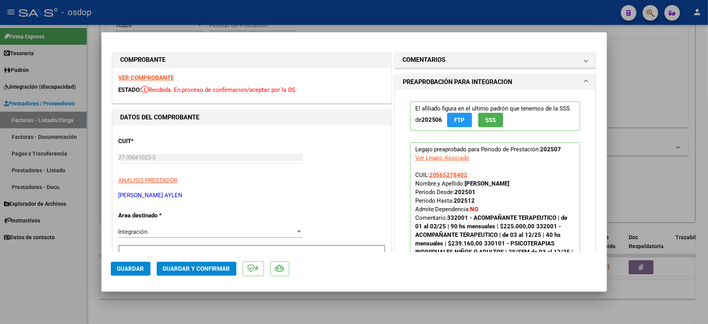
click at [159, 75] on strong "VER COMPROBANTE" at bounding box center [147, 77] width 56 height 7
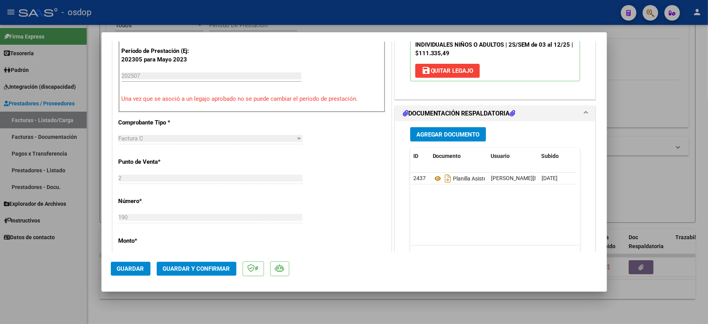
scroll to position [259, 0]
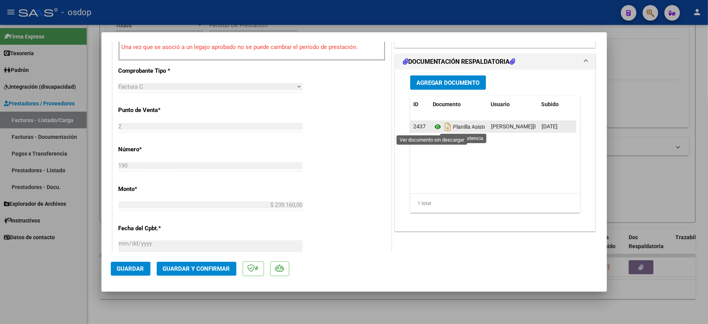
click at [433, 126] on icon at bounding box center [438, 126] width 10 height 9
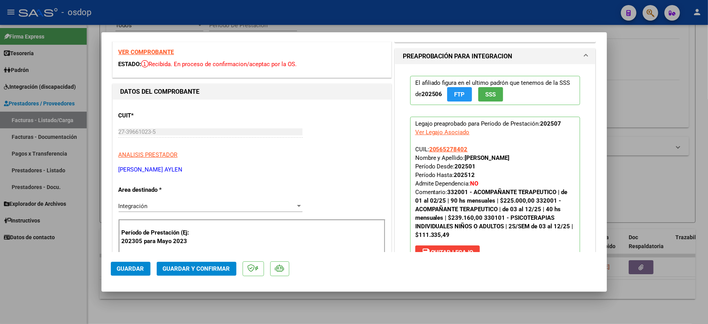
scroll to position [0, 0]
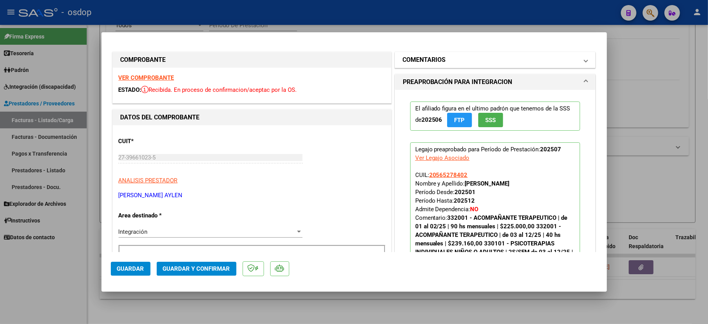
click at [460, 61] on mat-panel-title "COMENTARIOS" at bounding box center [491, 59] width 176 height 9
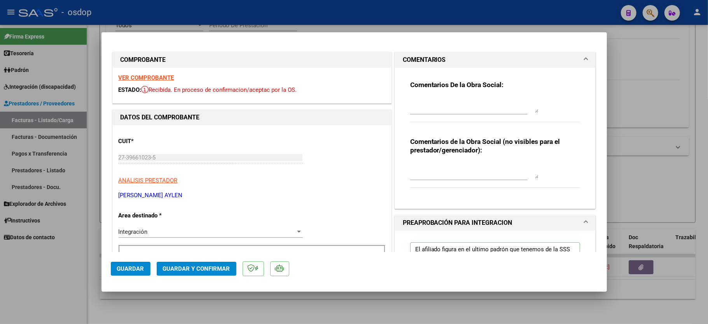
click at [431, 172] on textarea at bounding box center [474, 171] width 128 height 16
type textarea "ACO"
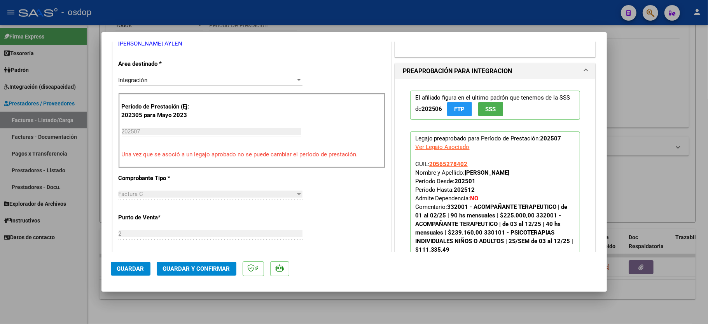
scroll to position [155, 0]
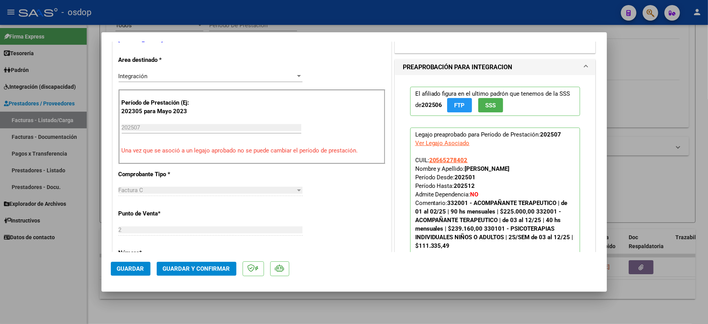
click at [183, 266] on span "Guardar y Confirmar" at bounding box center [196, 268] width 67 height 7
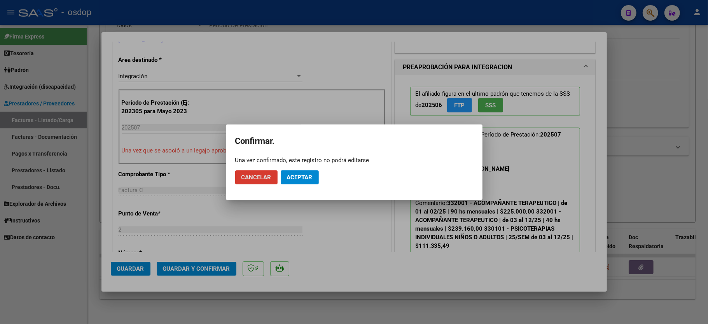
click at [299, 177] on span "Aceptar" at bounding box center [300, 177] width 26 height 7
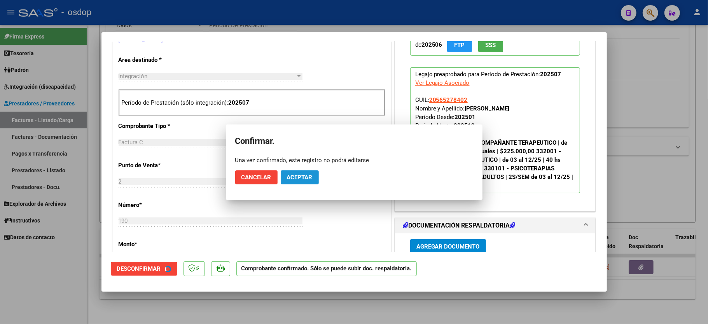
scroll to position [155, 0]
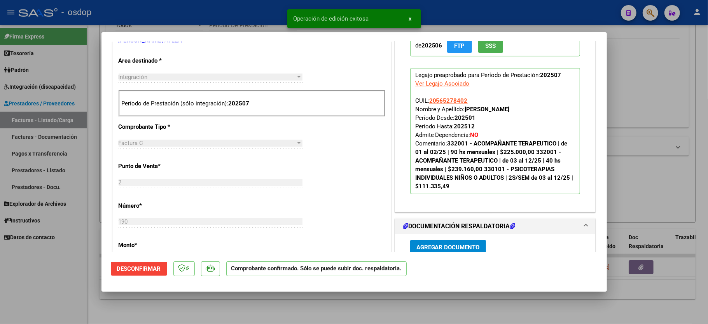
click at [50, 279] on div at bounding box center [354, 162] width 708 height 324
type input "$ 0,00"
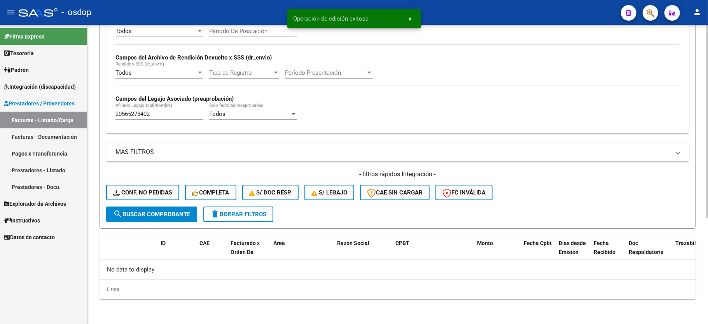
scroll to position [165, 0]
click at [134, 114] on input "20565278402" at bounding box center [159, 113] width 88 height 7
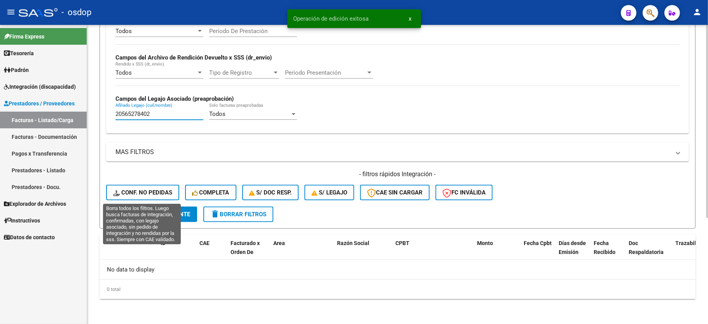
click at [144, 196] on span "Conf. no pedidas" at bounding box center [142, 192] width 59 height 7
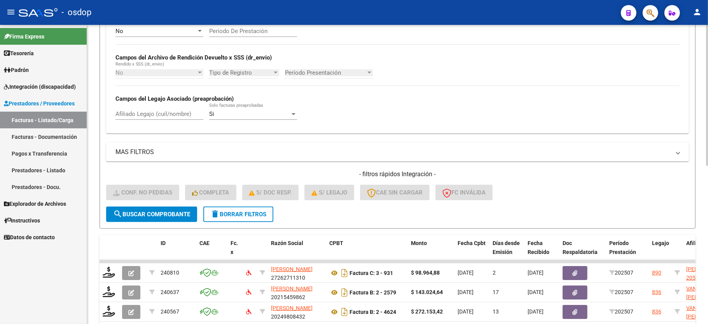
click at [153, 114] on input "Afiliado Legajo (cuil/nombre)" at bounding box center [159, 113] width 88 height 7
paste input "20565278402"
type input "20565278402"
click at [153, 214] on span "search Buscar Comprobante" at bounding box center [151, 214] width 77 height 7
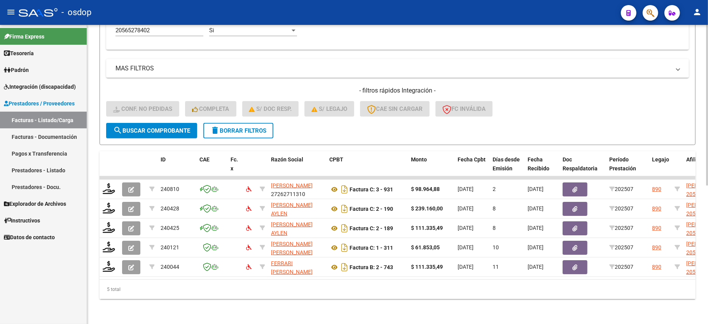
scroll to position [257, 0]
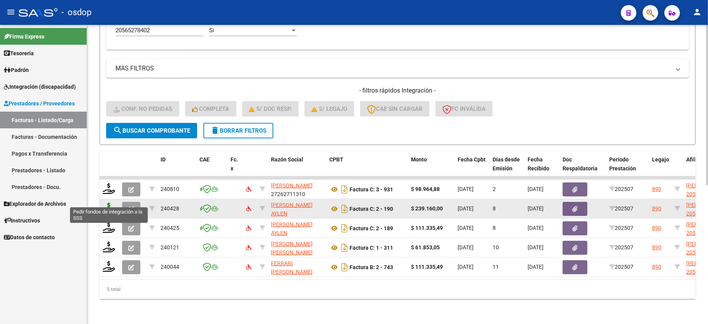
click at [106, 202] on icon at bounding box center [109, 207] width 12 height 11
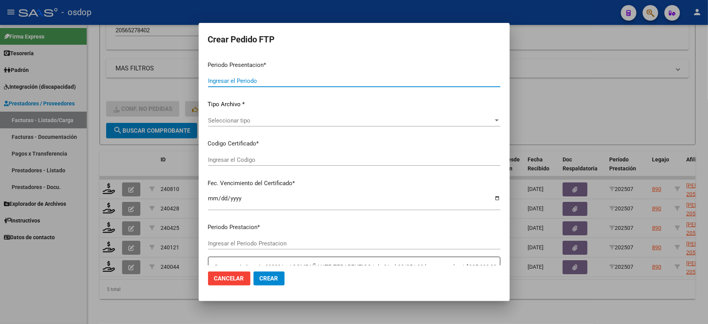
type input "202507"
type input "$ 239.160,00"
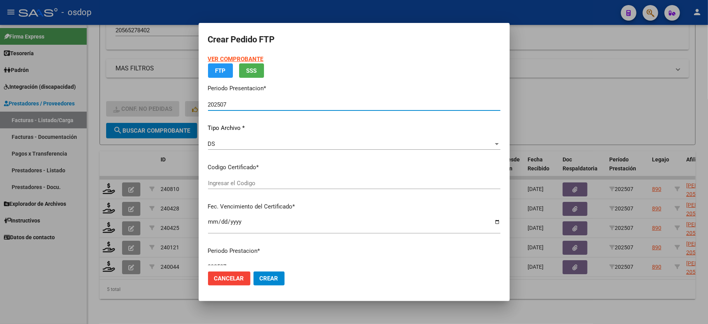
type input "6684063017"
type input "2040-03-17"
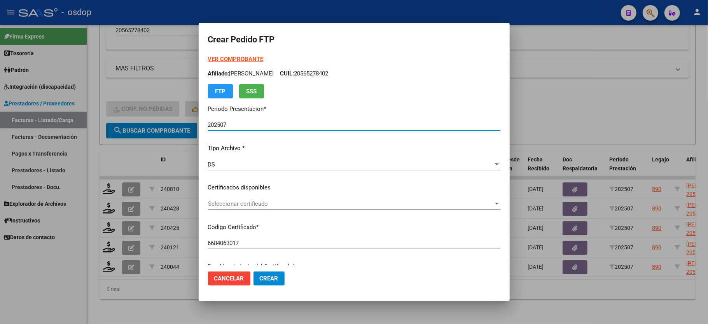
click at [249, 204] on span "Seleccionar certificado" at bounding box center [350, 203] width 285 height 7
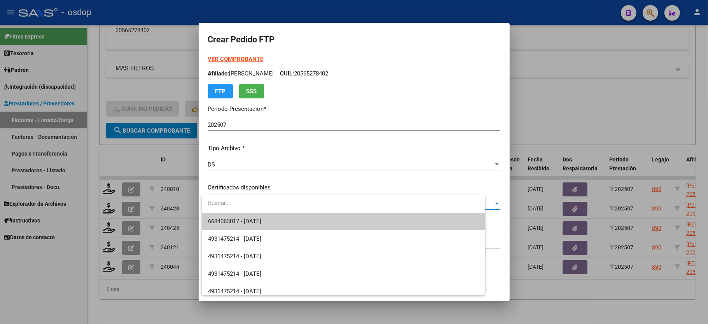
click at [250, 217] on span "6684063017 - 2040-03-17" at bounding box center [343, 221] width 271 height 17
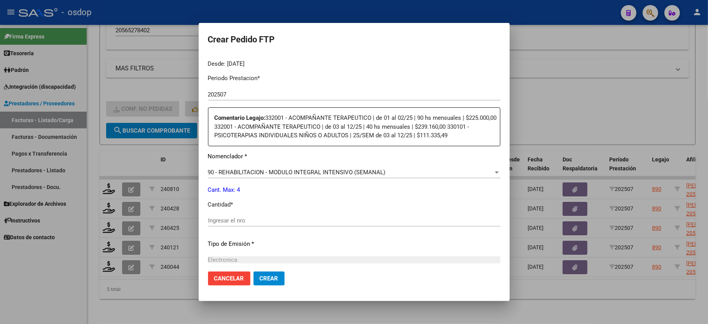
scroll to position [259, 0]
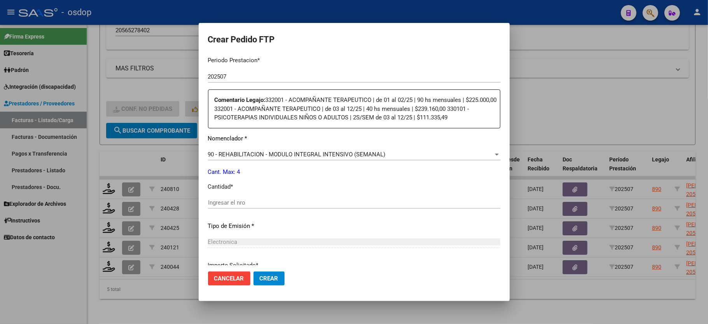
drag, startPoint x: 284, startPoint y: 156, endPoint x: 284, endPoint y: 146, distance: 9.7
click at [284, 155] on div "90 - REHABILITACION - MODULO INTEGRAL INTENSIVO (SEMANAL) Seleccionar nomenclad…" at bounding box center [354, 157] width 292 height 19
click at [284, 151] on span "90 - REHABILITACION - MODULO INTEGRAL INTENSIVO (SEMANAL)" at bounding box center [297, 154] width 178 height 7
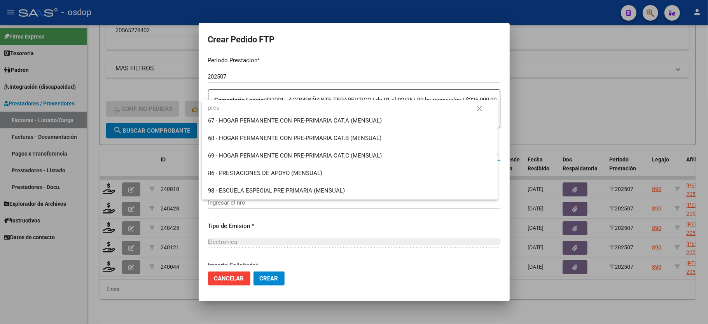
scroll to position [0, 0]
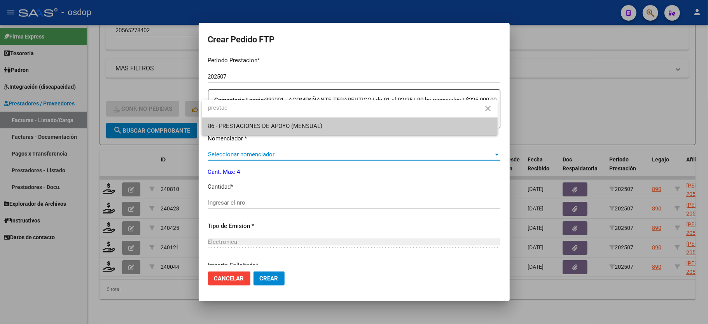
type input "prestac"
click at [288, 119] on span "86 - PRESTACIONES DE APOYO (MENSUAL)" at bounding box center [349, 125] width 283 height 17
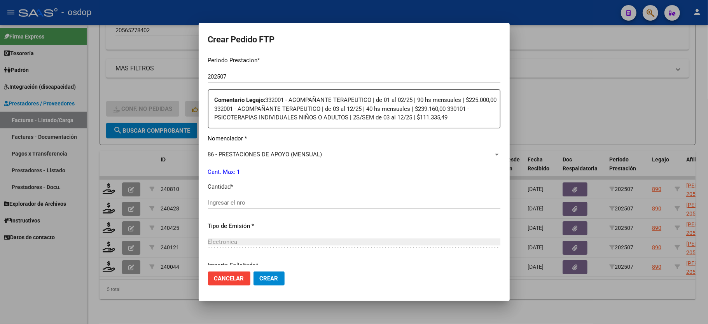
click at [243, 202] on div "Ingresar el nro" at bounding box center [354, 203] width 292 height 12
type input "1"
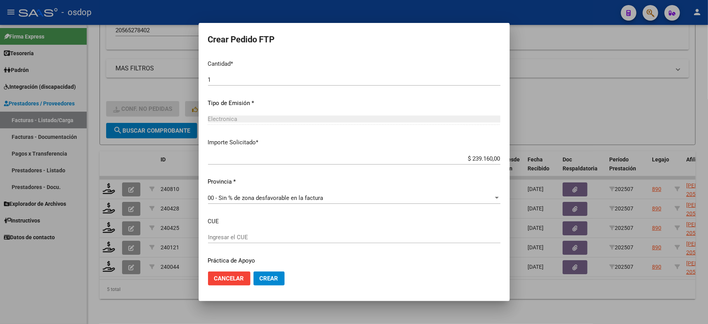
scroll to position [401, 0]
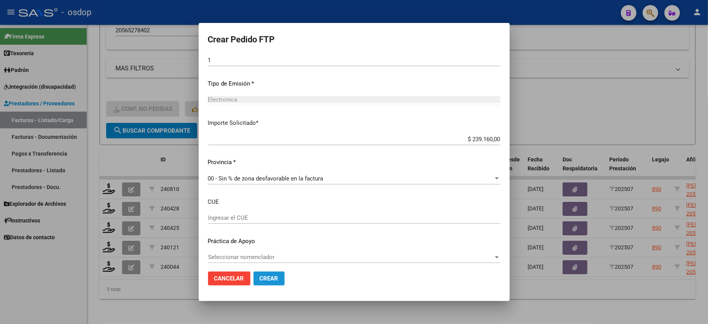
click at [268, 280] on span "Crear" at bounding box center [269, 278] width 19 height 7
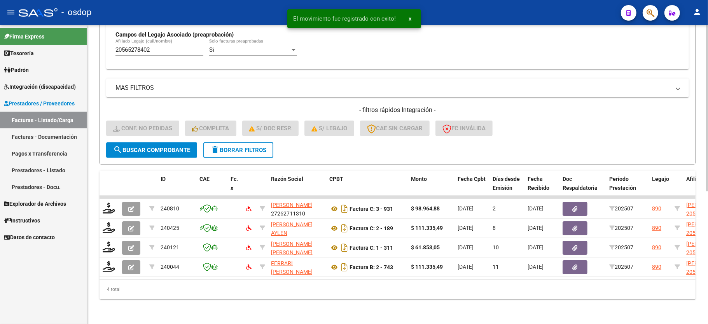
scroll to position [238, 0]
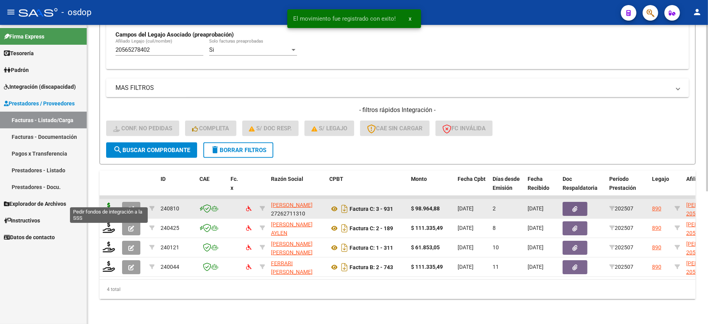
click at [106, 202] on icon at bounding box center [109, 207] width 12 height 11
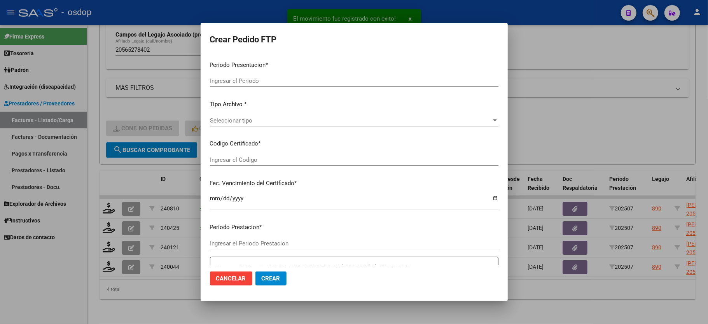
type input "202507"
type input "$ 98.964,88"
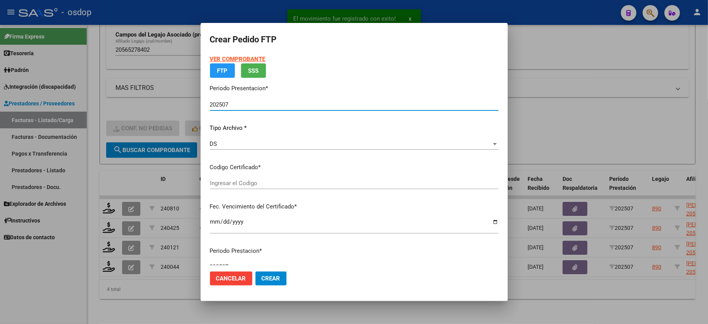
type input "6684063017"
type input "2040-03-17"
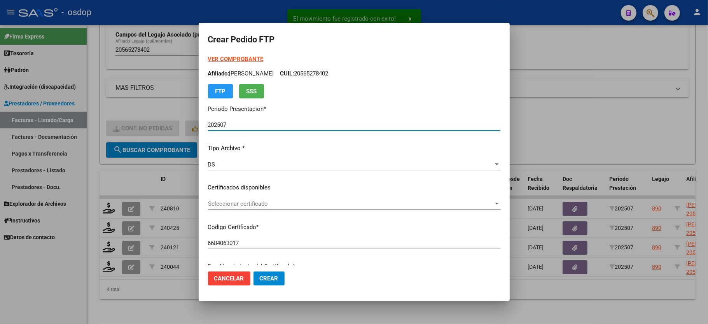
click at [235, 199] on div "Seleccionar certificado Seleccionar certificado" at bounding box center [354, 204] width 292 height 12
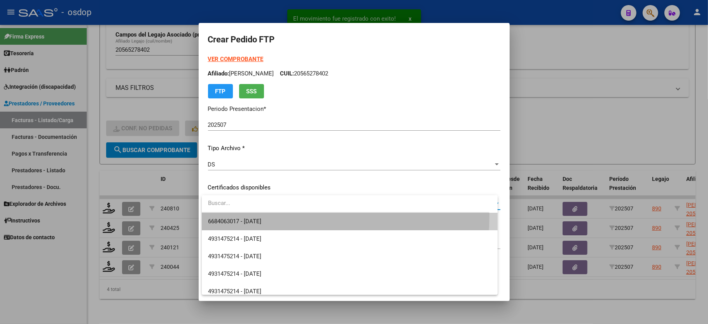
click at [238, 215] on span "6684063017 - 2040-03-17" at bounding box center [349, 221] width 283 height 17
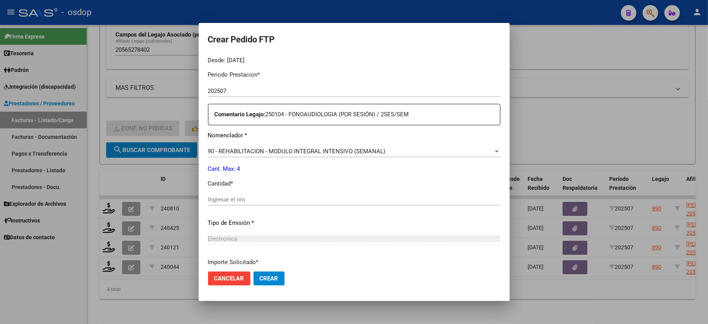
scroll to position [259, 0]
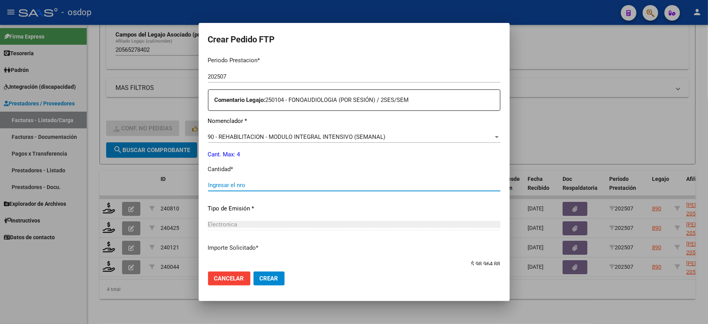
click at [241, 182] on input "Ingresar el nro" at bounding box center [354, 185] width 292 height 7
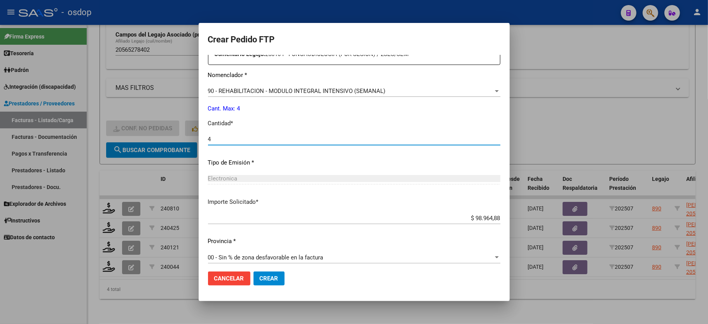
type input "4"
click at [267, 281] on span "Crear" at bounding box center [269, 278] width 19 height 7
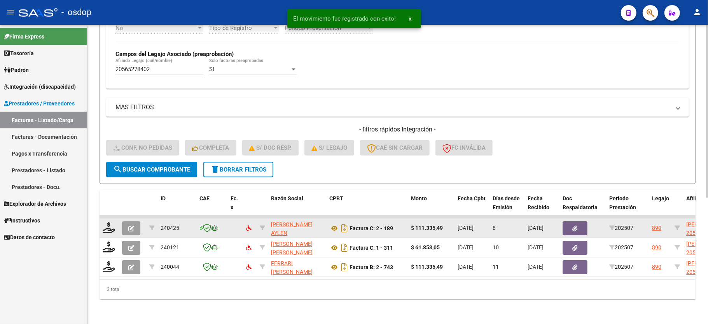
scroll to position [218, 0]
click at [110, 223] on icon at bounding box center [109, 227] width 12 height 11
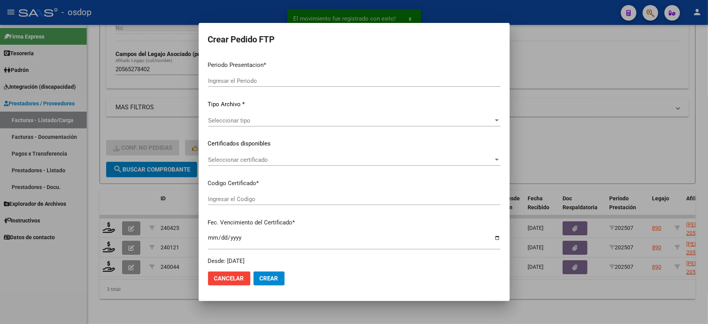
type input "202507"
type input "$ 111.335,49"
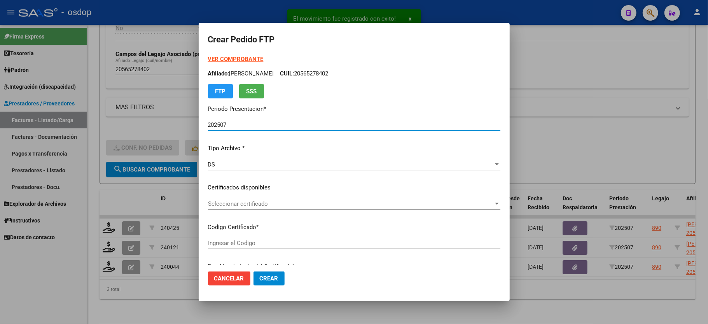
type input "6684063017"
type input "2040-03-17"
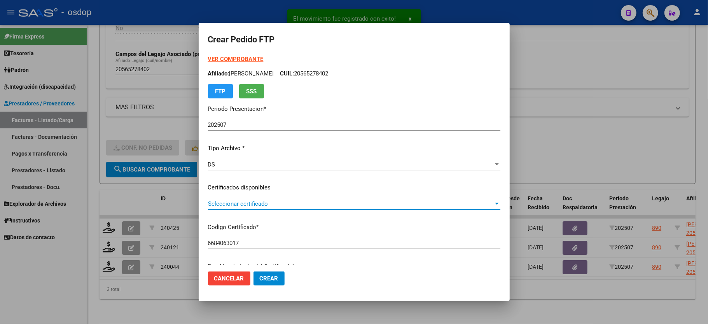
click at [251, 201] on span "Seleccionar certificado" at bounding box center [350, 203] width 285 height 7
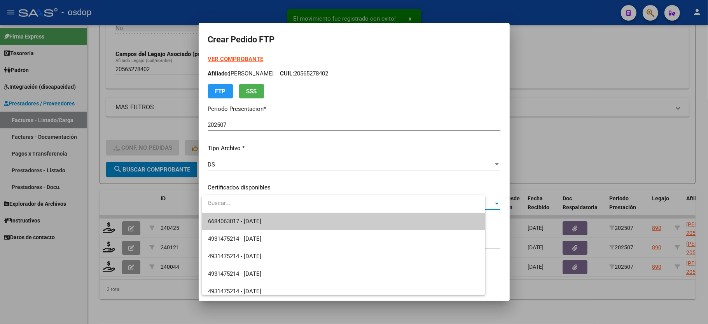
click at [254, 215] on span "6684063017 - 2040-03-17" at bounding box center [343, 221] width 271 height 17
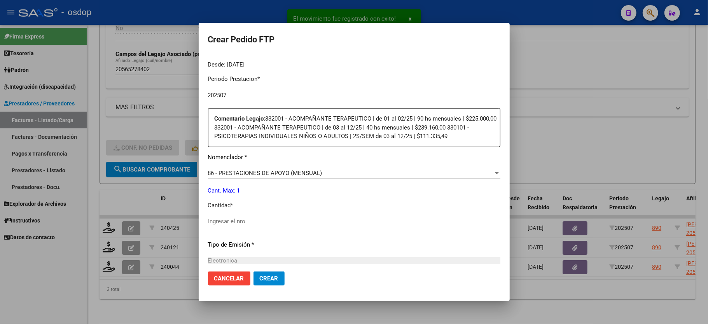
scroll to position [259, 0]
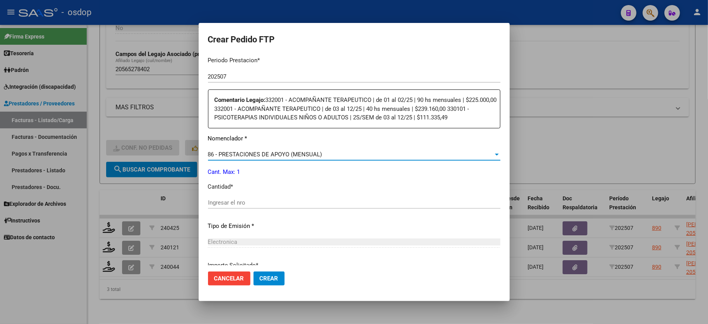
click at [276, 152] on span "86 - PRESTACIONES DE APOYO (MENSUAL)" at bounding box center [265, 154] width 114 height 7
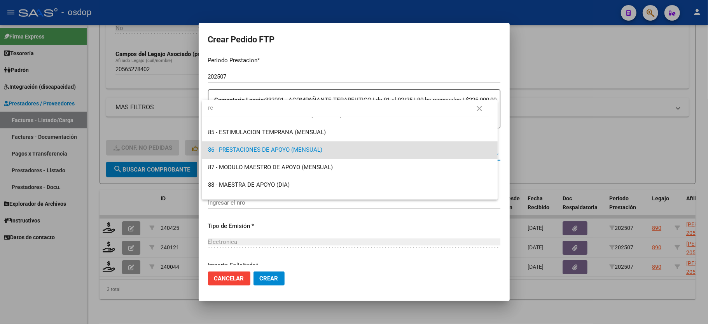
scroll to position [0, 0]
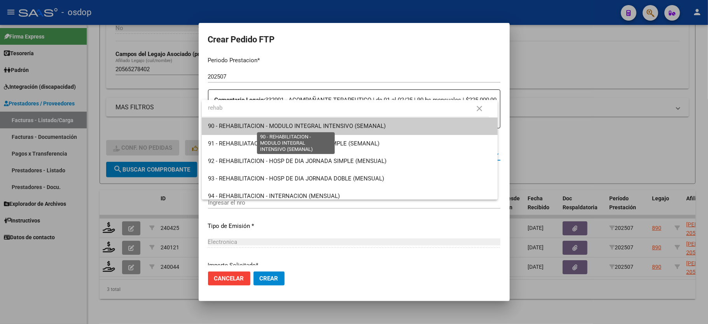
type input "rehab"
click at [327, 125] on span "90 - REHABILITACION - MODULO INTEGRAL INTENSIVO (SEMANAL)" at bounding box center [297, 125] width 178 height 7
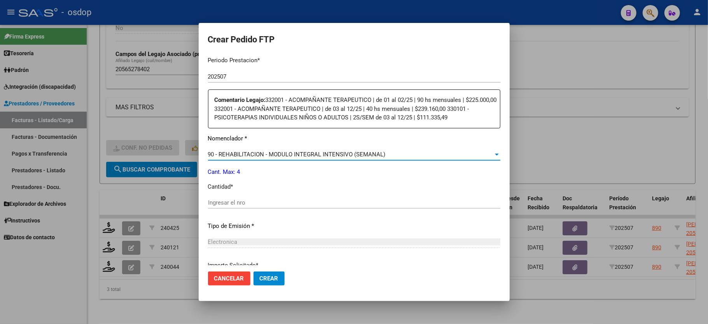
click at [250, 202] on div "Ingresar el nro" at bounding box center [354, 203] width 292 height 12
click at [249, 201] on div "Ingresar el nro" at bounding box center [354, 203] width 292 height 12
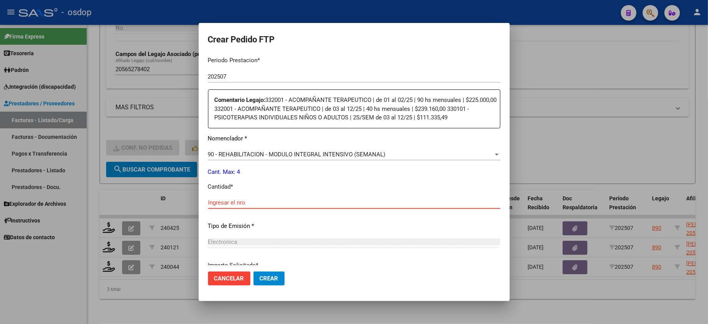
click at [249, 199] on input "Ingresar el nro" at bounding box center [354, 202] width 292 height 7
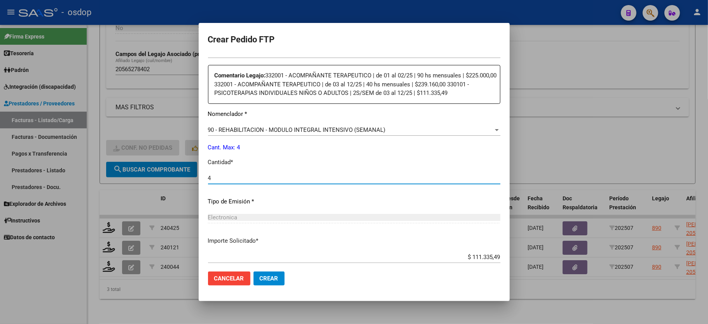
scroll to position [322, 0]
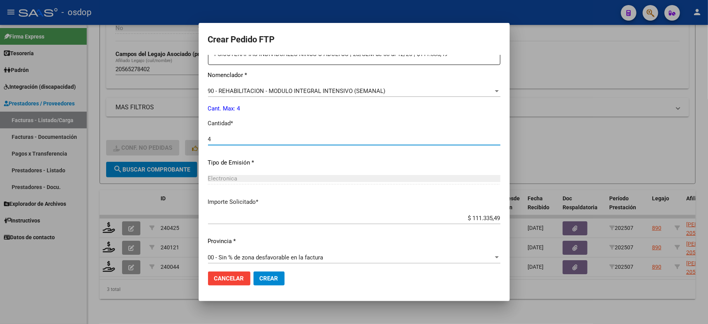
type input "4"
click at [262, 279] on span "Crear" at bounding box center [269, 278] width 19 height 7
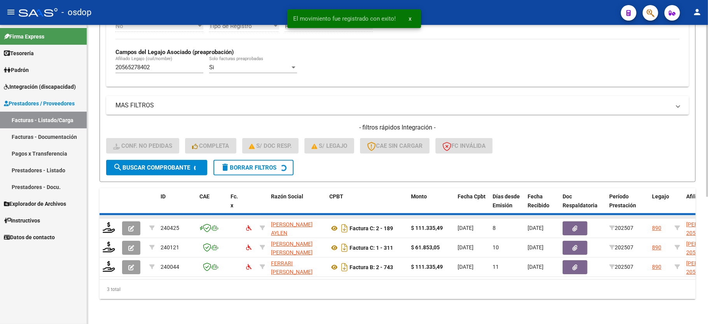
scroll to position [199, 0]
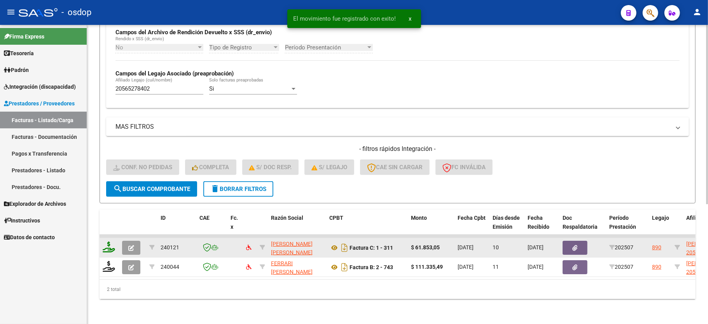
click at [110, 241] on icon at bounding box center [109, 246] width 12 height 11
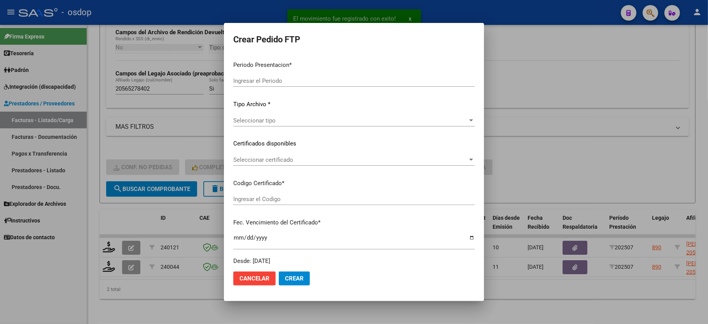
type input "202507"
type input "$ 61.853,05"
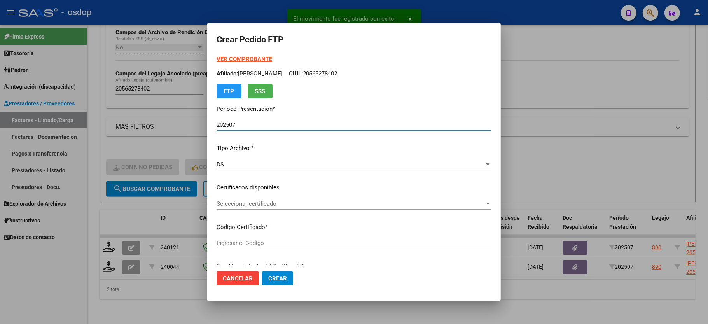
type input "6684063017"
type input "2040-03-17"
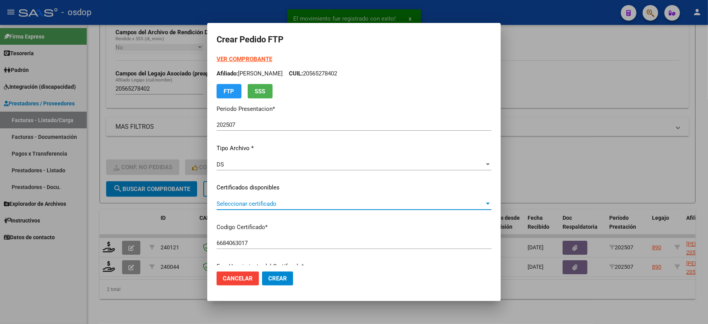
click at [240, 204] on span "Seleccionar certificado" at bounding box center [350, 203] width 268 height 7
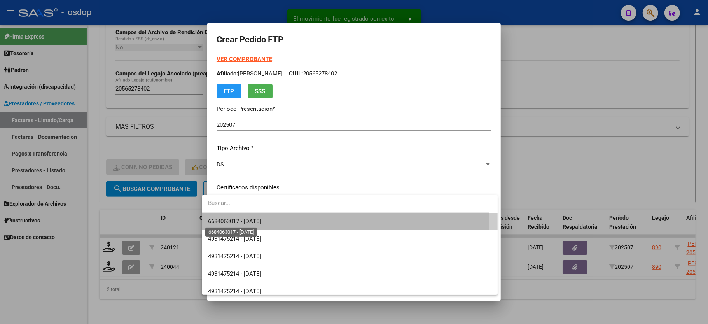
click at [243, 221] on span "6684063017 - 2040-03-17" at bounding box center [234, 221] width 53 height 7
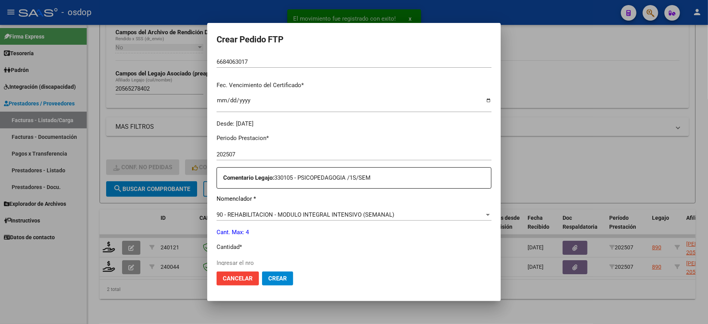
scroll to position [207, 0]
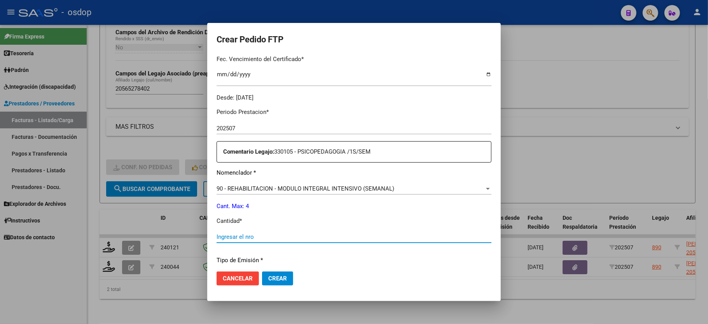
click at [218, 233] on input "Ingresar el nro" at bounding box center [353, 236] width 275 height 7
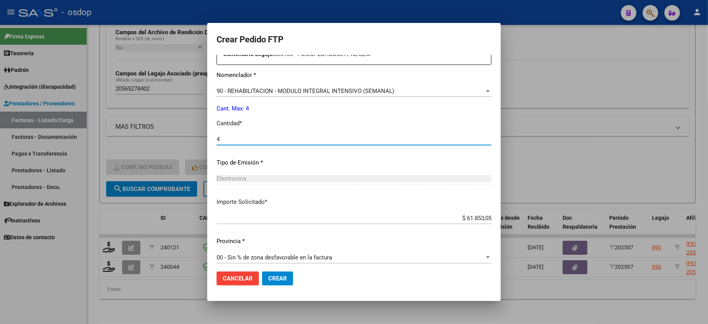
type input "4"
click at [268, 278] on span "Crear" at bounding box center [277, 278] width 19 height 7
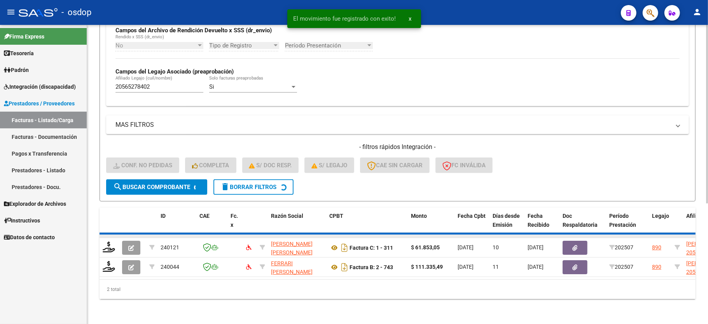
scroll to position [180, 0]
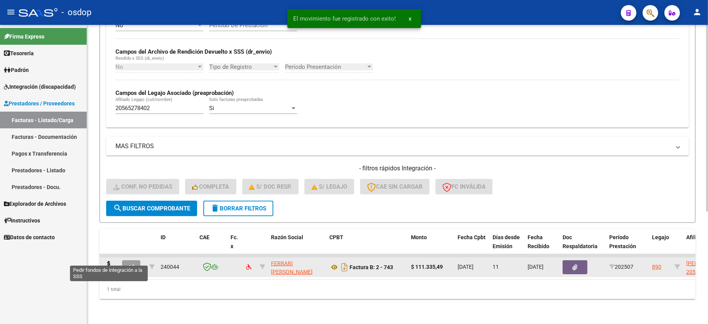
click at [110, 264] on datatable-body-cell at bounding box center [108, 266] width 19 height 19
click at [110, 262] on icon at bounding box center [109, 266] width 12 height 11
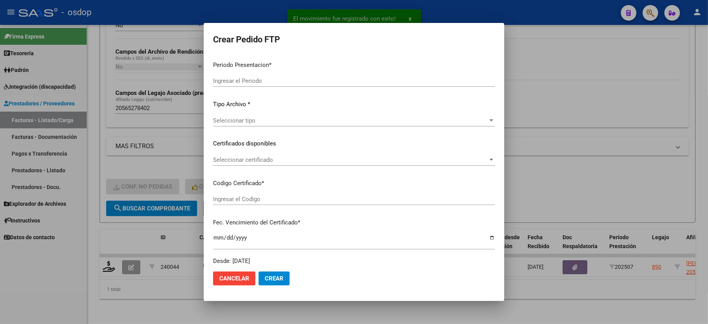
type input "202507"
type input "$ 111.335,49"
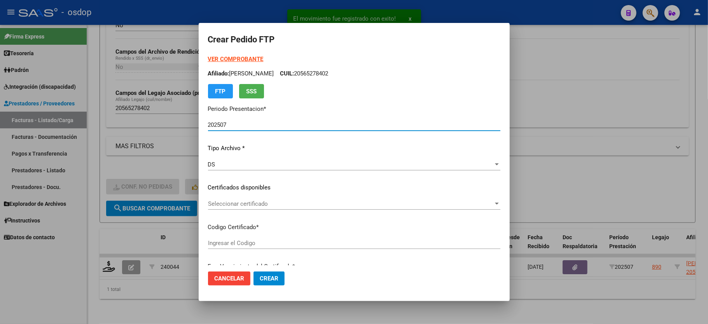
type input "6684063017"
type input "2040-03-17"
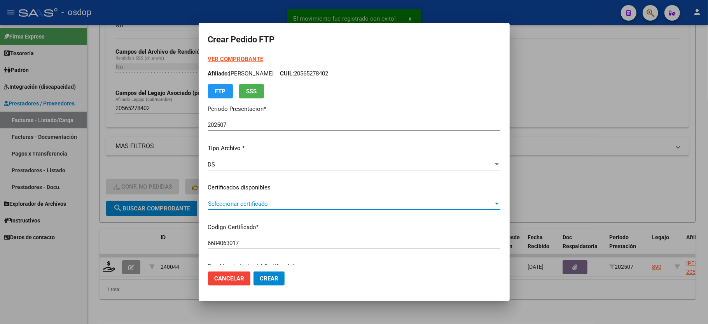
click at [242, 200] on span "Seleccionar certificado" at bounding box center [350, 203] width 285 height 7
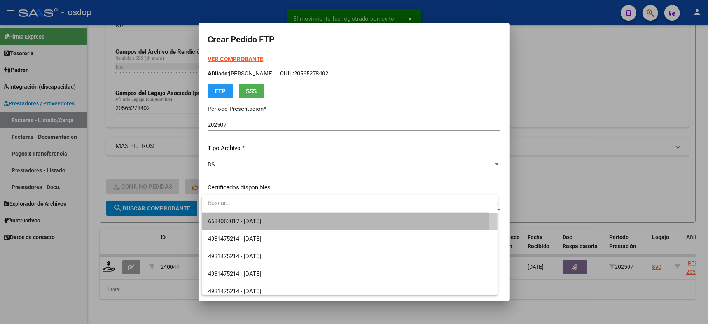
click at [243, 213] on span "6684063017 - 2040-03-17" at bounding box center [349, 221] width 283 height 17
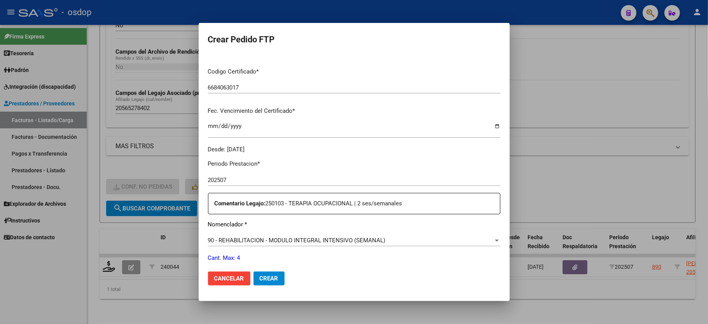
scroll to position [259, 0]
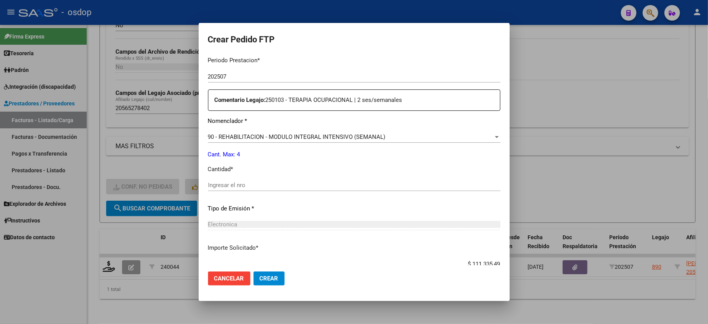
click at [247, 187] on div "Ingresar el nro" at bounding box center [354, 188] width 292 height 19
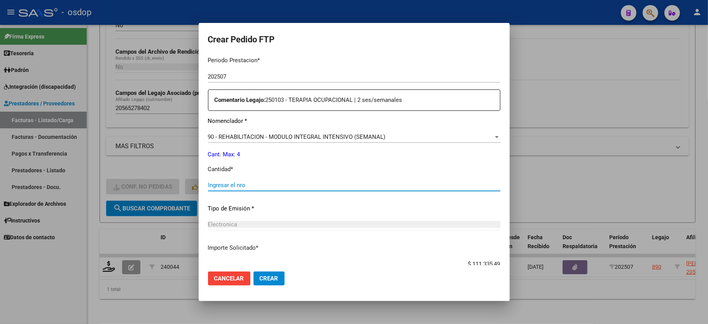
click at [246, 182] on input "Ingresar el nro" at bounding box center [354, 185] width 292 height 7
type input "4"
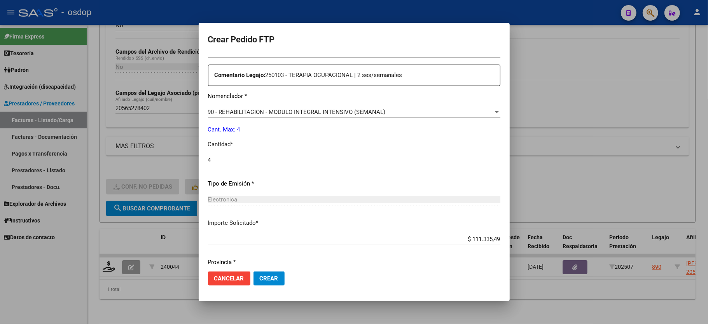
scroll to position [305, 0]
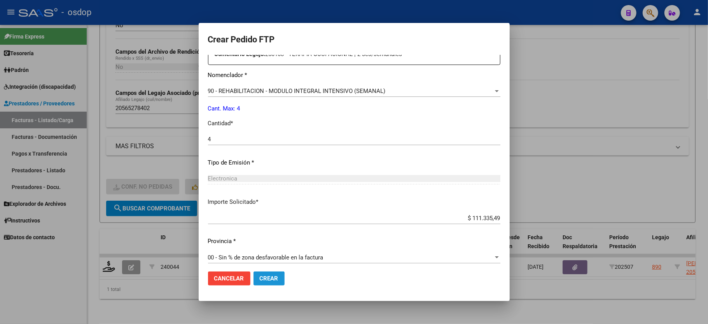
click at [262, 283] on button "Crear" at bounding box center [268, 278] width 31 height 14
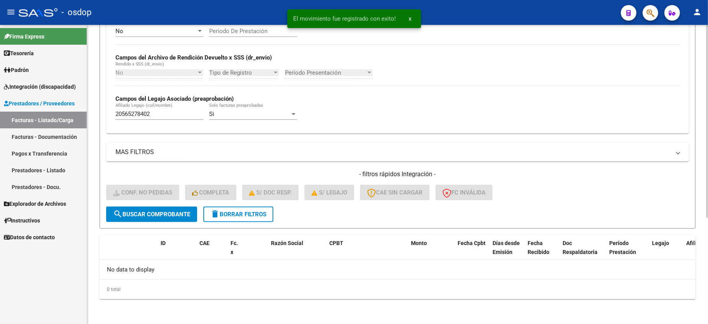
scroll to position [165, 0]
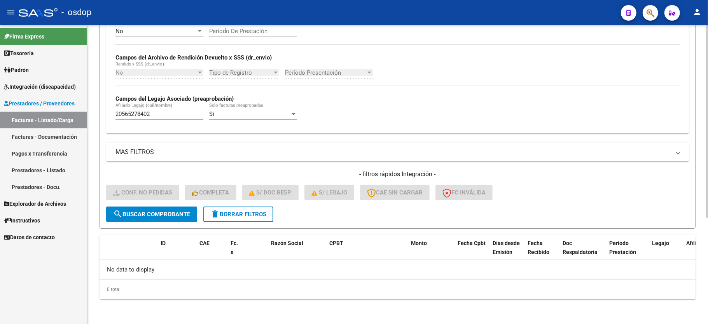
click at [222, 221] on button "delete Borrar Filtros" at bounding box center [238, 214] width 70 height 16
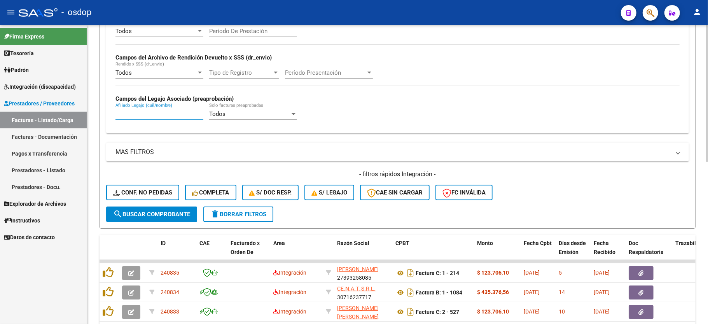
click at [139, 111] on input "Afiliado Legajo (cuil/nombre)" at bounding box center [159, 113] width 88 height 7
paste input "27566860282"
type input "27566860282"
click at [150, 221] on button "search Buscar Comprobante" at bounding box center [151, 214] width 91 height 16
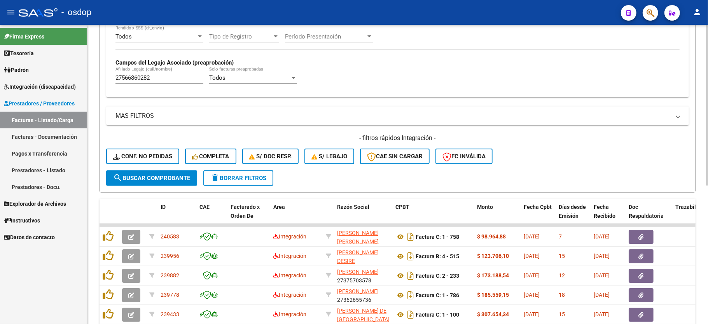
scroll to position [257, 0]
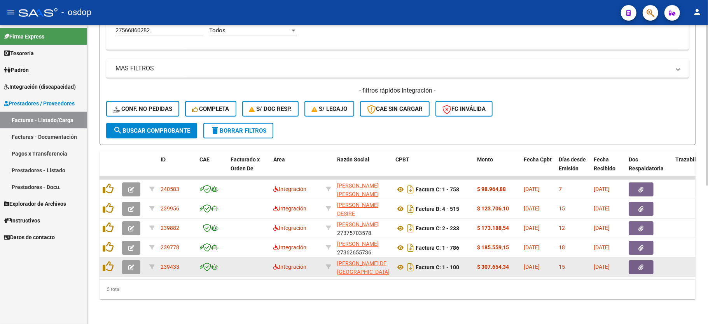
click at [125, 260] on button "button" at bounding box center [131, 267] width 18 height 14
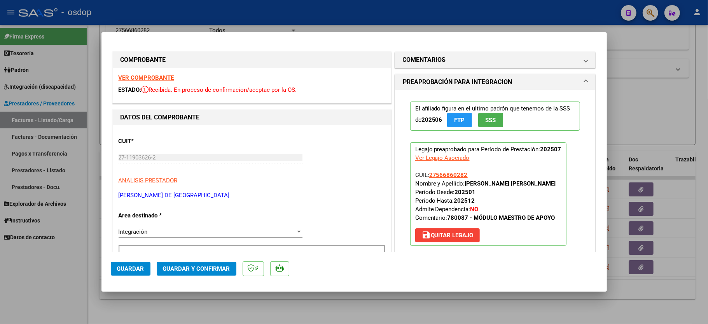
click at [140, 70] on div "VER COMPROBANTE ESTADO: Recibida. En proceso de confirmacion/aceptac por la OS." at bounding box center [252, 85] width 278 height 35
click at [142, 72] on div "VER COMPROBANTE ESTADO: Recibida. En proceso de confirmacion/aceptac por la OS." at bounding box center [252, 85] width 278 height 35
click at [144, 77] on strong "VER COMPROBANTE" at bounding box center [147, 77] width 56 height 7
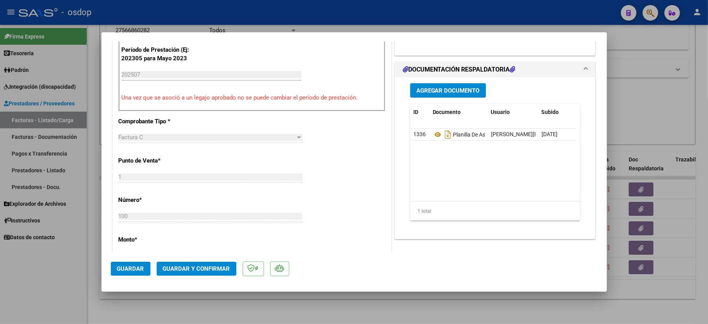
scroll to position [155, 0]
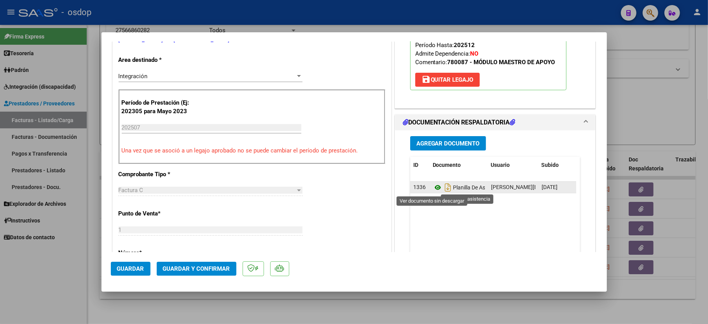
click at [433, 186] on icon at bounding box center [438, 187] width 10 height 9
click at [184, 277] on mat-dialog-actions "Guardar Guardar y Confirmar" at bounding box center [354, 267] width 487 height 31
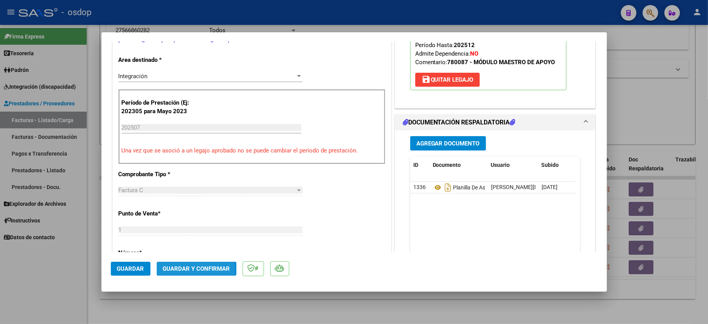
click at [182, 272] on button "Guardar y Confirmar" at bounding box center [197, 269] width 80 height 14
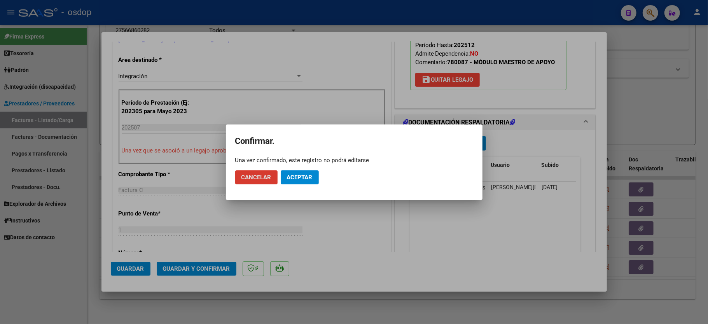
click at [288, 174] on span "Aceptar" at bounding box center [300, 177] width 26 height 7
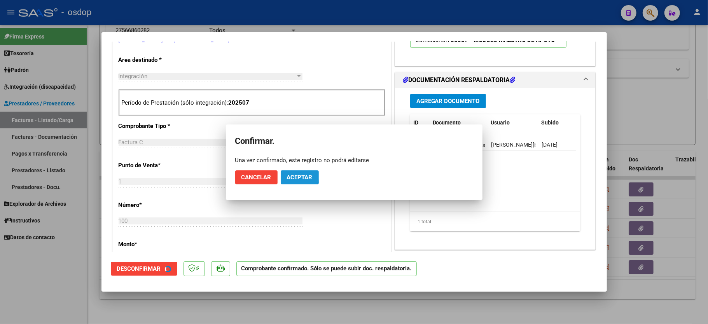
scroll to position [155, 0]
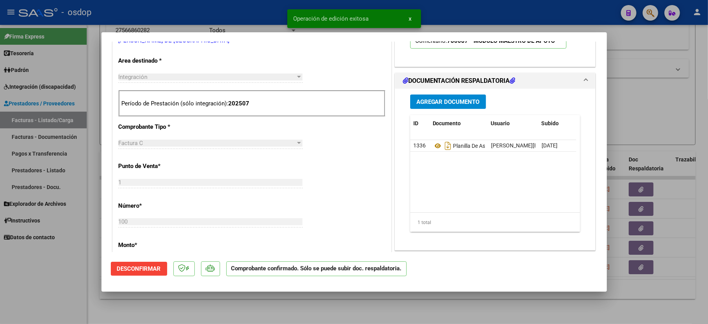
click at [76, 297] on div at bounding box center [354, 162] width 708 height 324
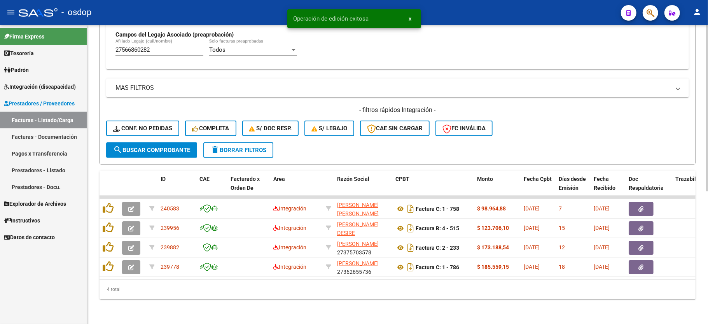
scroll to position [238, 0]
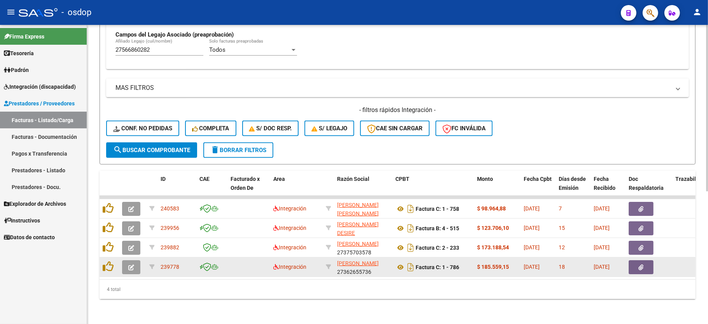
click at [134, 260] on button "button" at bounding box center [131, 267] width 18 height 14
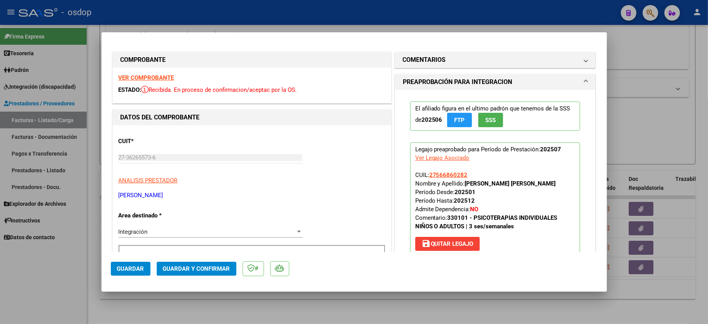
click at [154, 73] on div "VER COMPROBANTE ESTADO: Recibida. En proceso de confirmacion/aceptac por la OS." at bounding box center [252, 85] width 278 height 35
click at [156, 74] on strong "VER COMPROBANTE" at bounding box center [147, 77] width 56 height 7
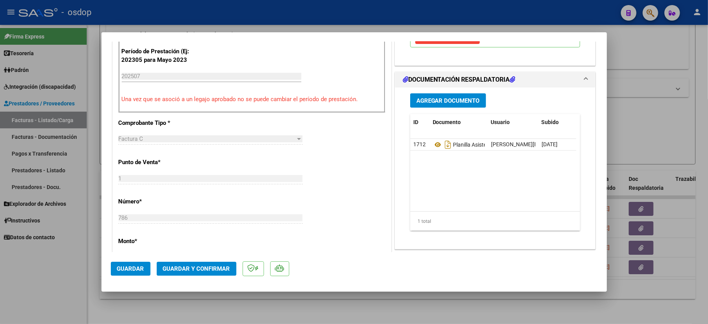
scroll to position [259, 0]
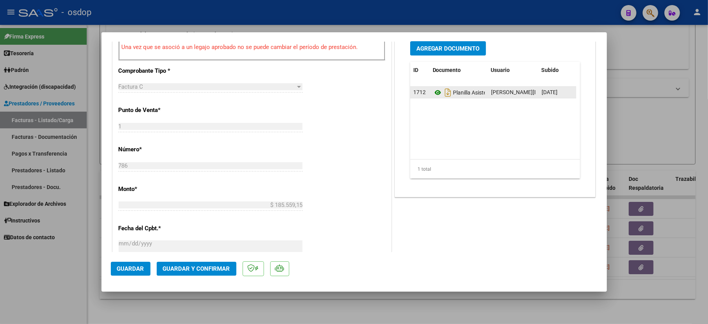
click at [434, 89] on icon at bounding box center [438, 92] width 10 height 9
click at [187, 272] on button "Guardar y Confirmar" at bounding box center [197, 269] width 80 height 14
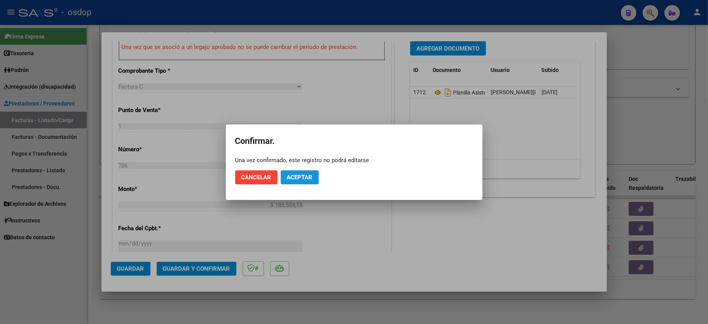
click at [309, 176] on span "Aceptar" at bounding box center [300, 177] width 26 height 7
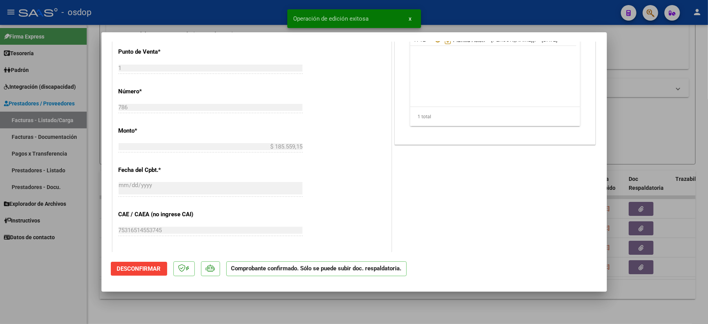
scroll to position [250, 0]
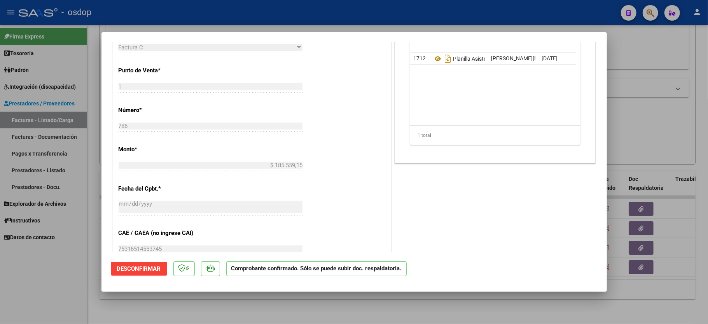
click at [56, 271] on div at bounding box center [354, 162] width 708 height 324
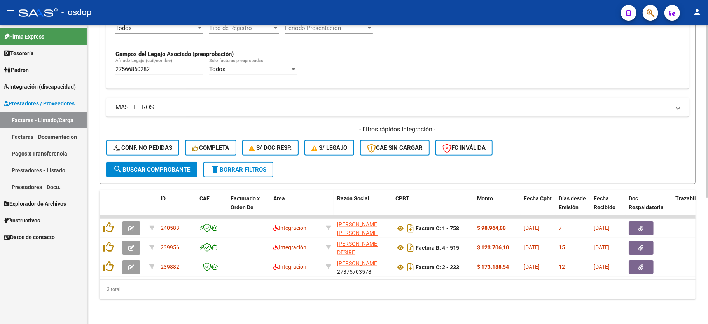
scroll to position [218, 0]
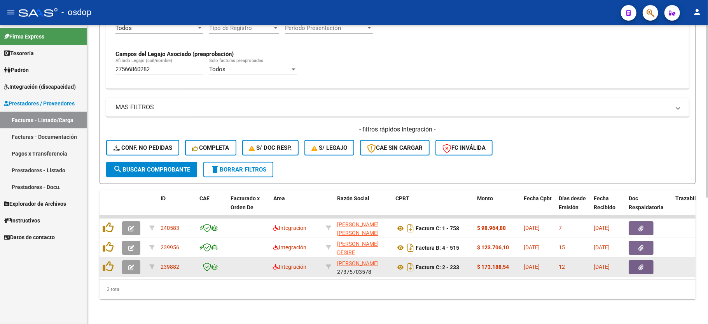
click at [128, 264] on icon "button" at bounding box center [131, 267] width 6 height 6
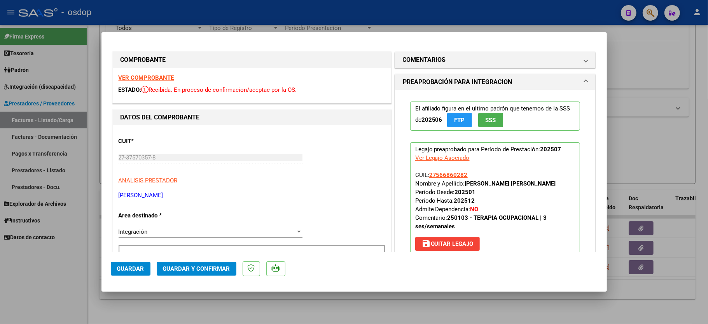
click at [155, 83] on div "VER COMPROBANTE ESTADO: Recibida. En proceso de confirmacion/aceptac por la OS." at bounding box center [252, 85] width 278 height 35
click at [153, 74] on strong "VER COMPROBANTE" at bounding box center [147, 77] width 56 height 7
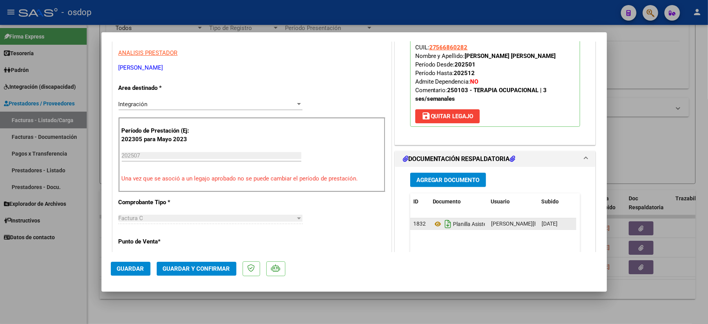
scroll to position [155, 0]
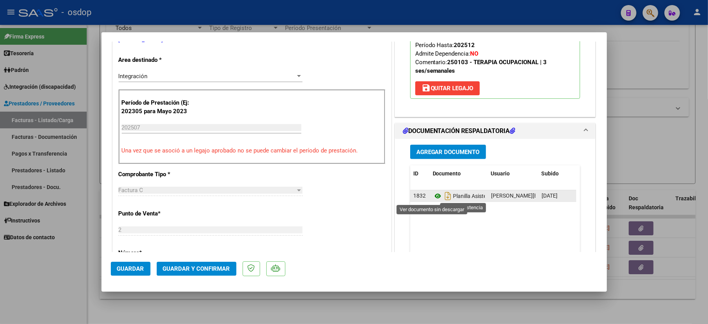
click at [435, 193] on icon at bounding box center [438, 195] width 10 height 9
click at [433, 197] on icon at bounding box center [438, 195] width 10 height 9
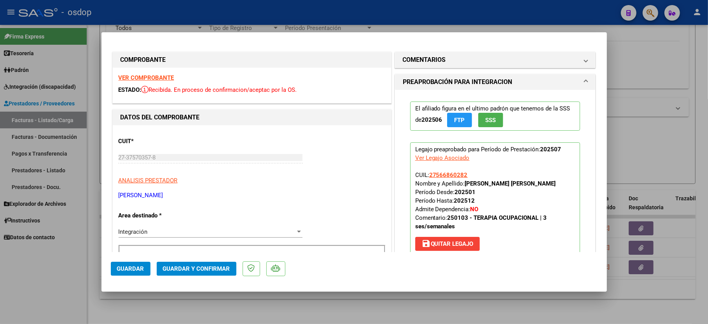
scroll to position [52, 0]
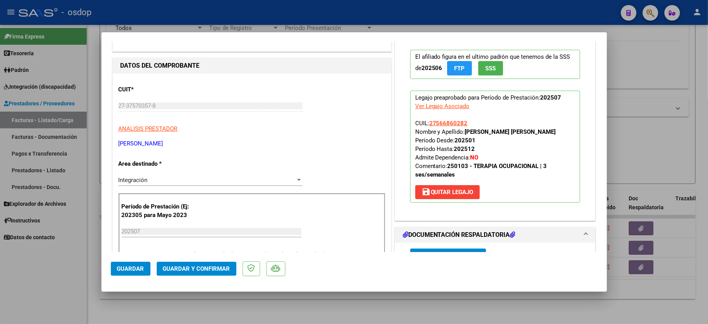
click at [75, 284] on div at bounding box center [354, 162] width 708 height 324
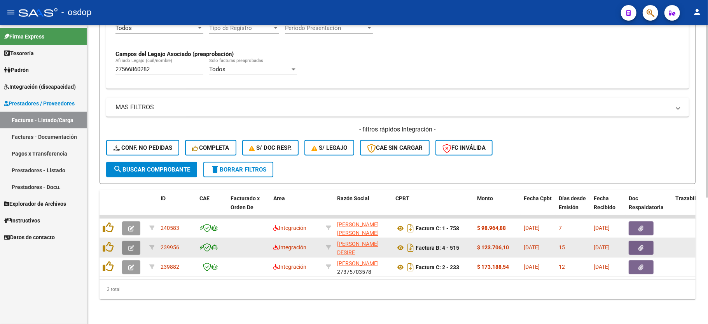
click at [130, 245] on icon "button" at bounding box center [131, 248] width 6 height 6
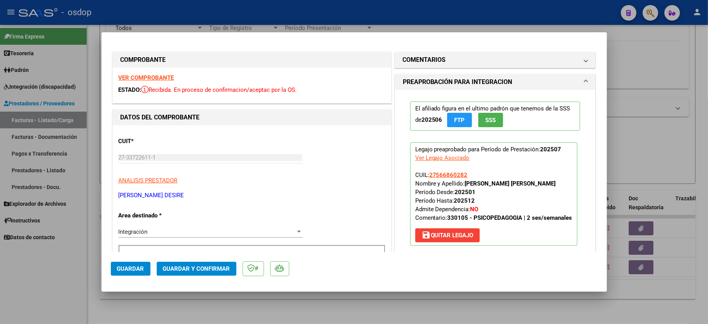
click at [153, 81] on div "VER COMPROBANTE ESTADO: Recibida. En proceso de confirmacion/aceptac por la OS." at bounding box center [252, 85] width 278 height 35
click at [154, 76] on strong "VER COMPROBANTE" at bounding box center [147, 77] width 56 height 7
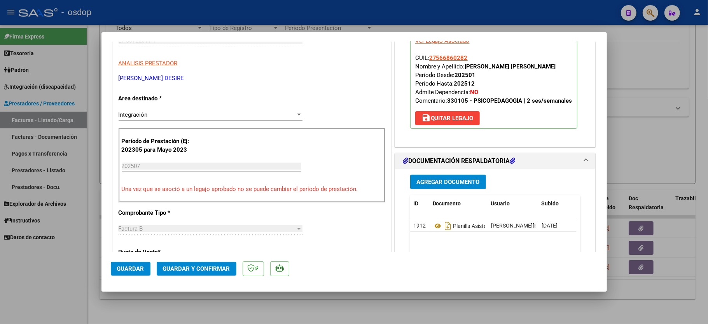
scroll to position [207, 0]
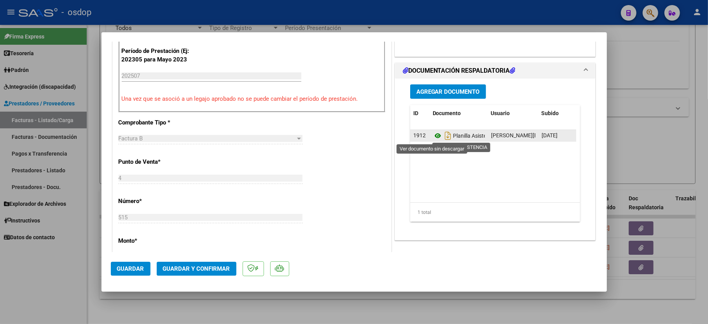
click at [433, 136] on icon at bounding box center [438, 135] width 10 height 9
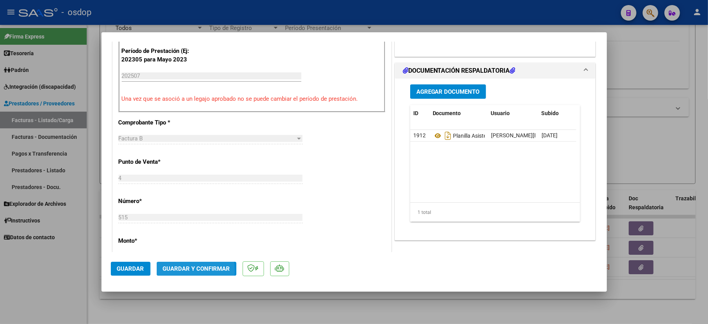
click at [172, 271] on span "Guardar y Confirmar" at bounding box center [196, 268] width 67 height 7
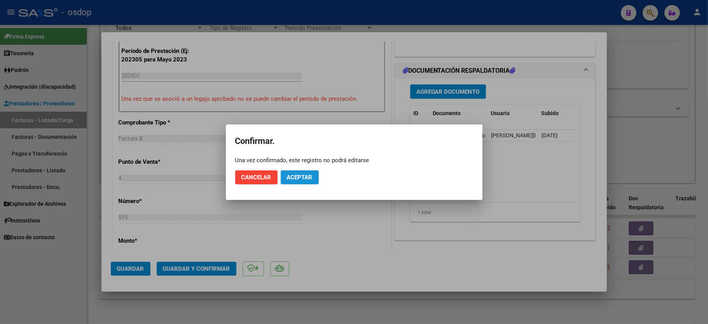
click at [301, 172] on button "Aceptar" at bounding box center [300, 177] width 38 height 14
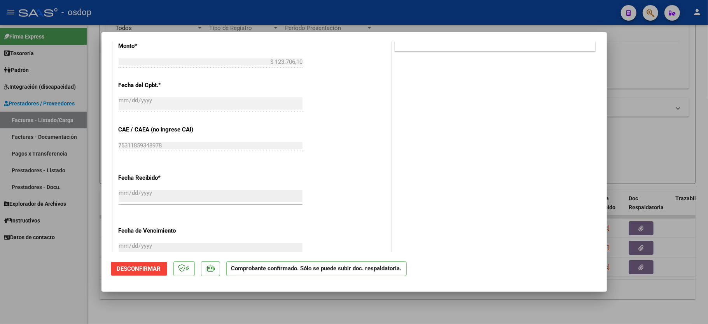
drag, startPoint x: 31, startPoint y: 288, endPoint x: 51, endPoint y: 280, distance: 21.3
click at [31, 288] on div at bounding box center [354, 162] width 708 height 324
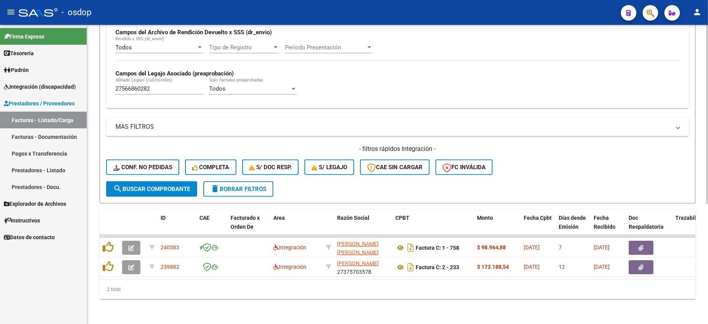
scroll to position [199, 0]
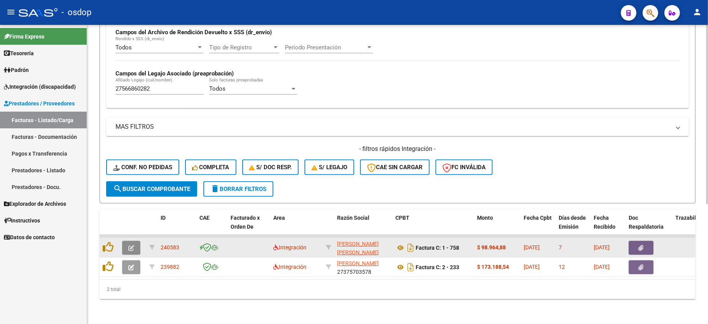
click at [126, 241] on button "button" at bounding box center [131, 248] width 18 height 14
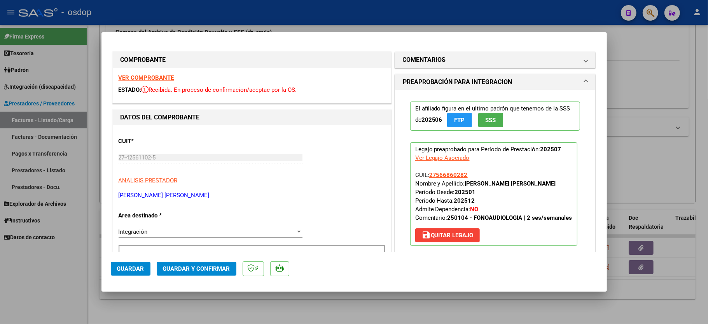
click at [141, 72] on div "VER COMPROBANTE ESTADO: Recibida. En proceso de confirmacion/aceptac por la OS." at bounding box center [252, 85] width 278 height 35
click at [140, 77] on strong "VER COMPROBANTE" at bounding box center [147, 77] width 56 height 7
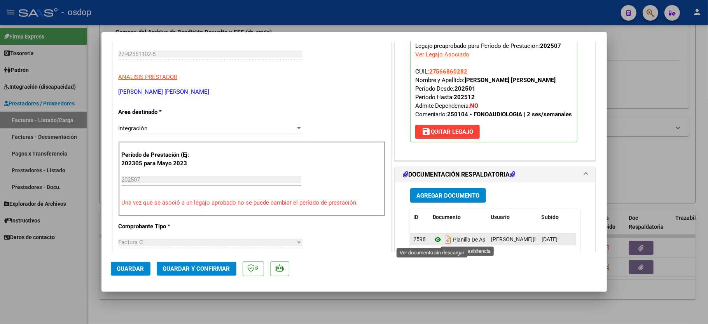
click at [433, 241] on icon at bounding box center [438, 239] width 10 height 9
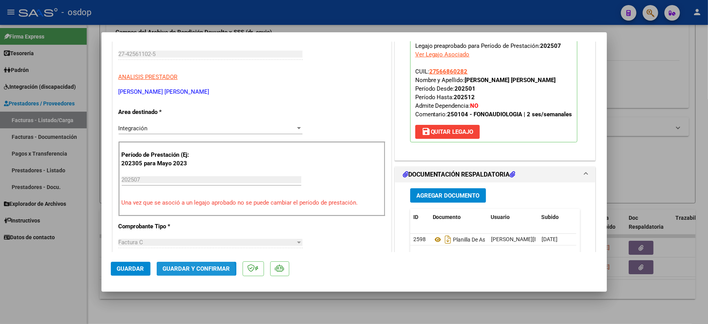
click at [188, 271] on span "Guardar y Confirmar" at bounding box center [196, 268] width 67 height 7
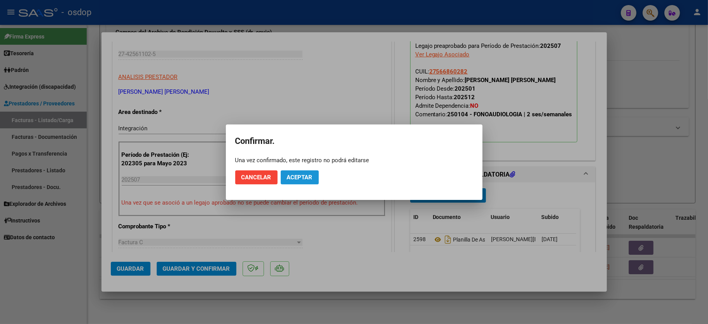
click at [312, 176] on button "Aceptar" at bounding box center [300, 177] width 38 height 14
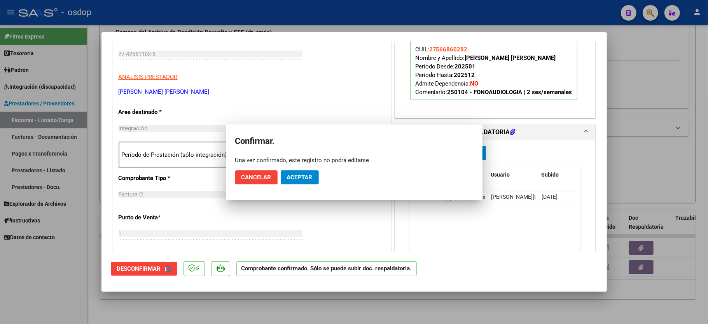
scroll to position [103, 0]
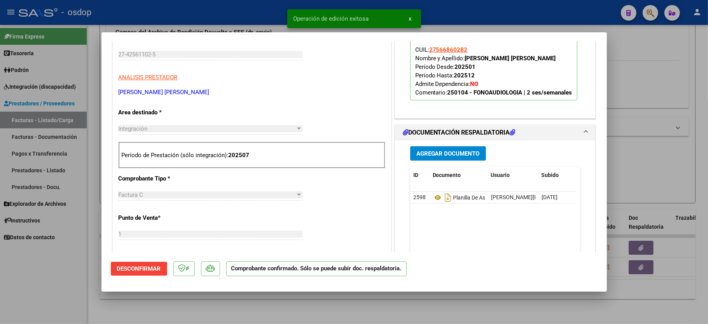
click at [75, 266] on div at bounding box center [354, 162] width 708 height 324
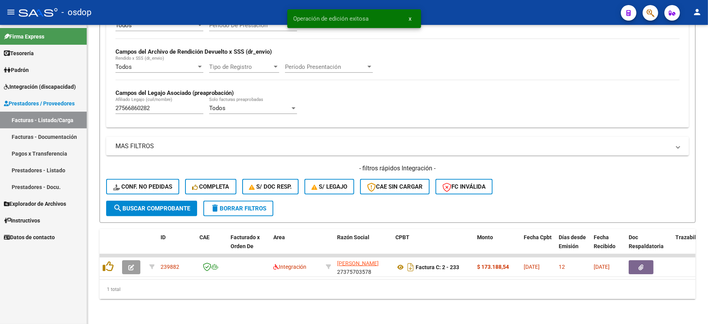
scroll to position [180, 0]
click at [145, 103] on div "27566860282 Afiliado Legajo (cuil/nombre)" at bounding box center [159, 105] width 88 height 17
click at [145, 105] on input "27566860282" at bounding box center [159, 108] width 88 height 7
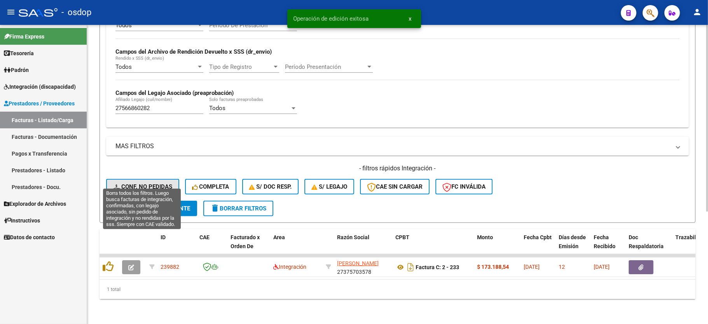
click at [149, 184] on button "Conf. no pedidas" at bounding box center [142, 187] width 73 height 16
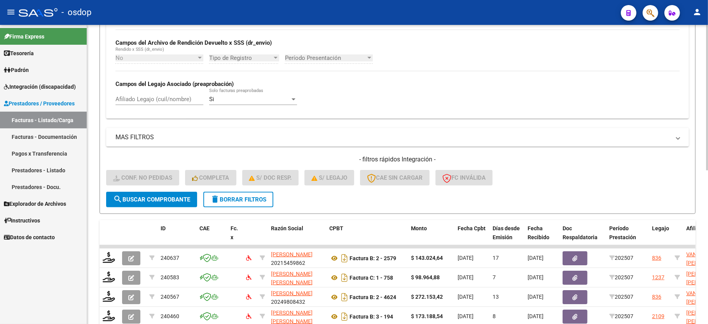
click at [134, 91] on div "Afiliado Legajo (cuil/nombre)" at bounding box center [159, 96] width 88 height 17
paste input "27566860282"
type input "27566860282"
drag, startPoint x: 150, startPoint y: 202, endPoint x: 40, endPoint y: 263, distance: 125.7
click at [150, 202] on button "search Buscar Comprobante" at bounding box center [151, 200] width 91 height 16
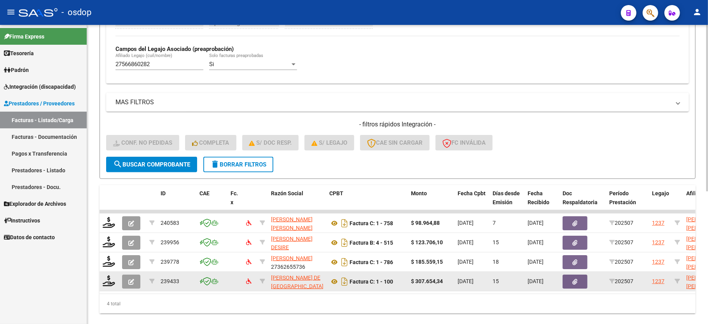
scroll to position [238, 0]
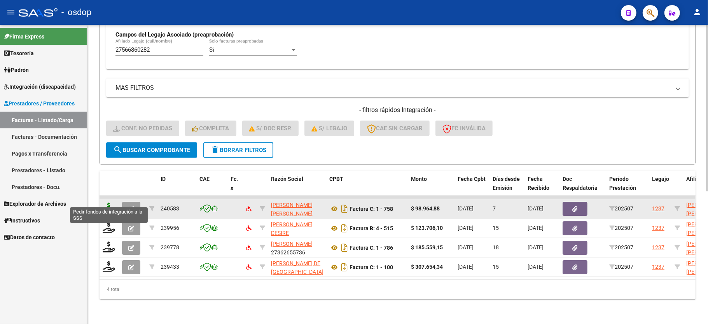
click at [109, 202] on icon at bounding box center [109, 207] width 12 height 11
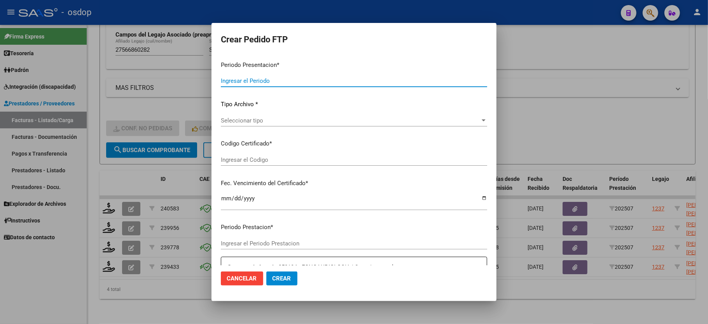
type input "202507"
type input "$ 98.964,88"
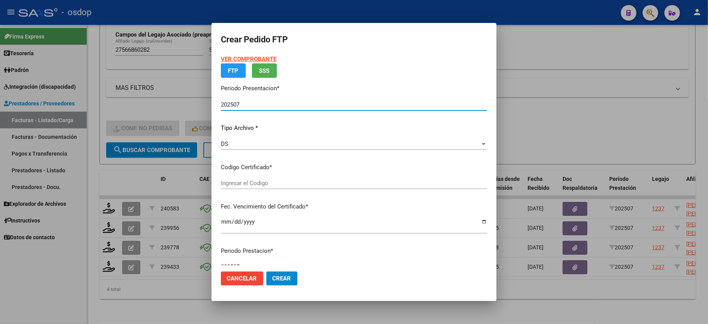
type input "6905437146"
type input "2026-05-09"
click at [246, 185] on app-drop-down-list "Certificados disponibles Seleccionar certificado Seleccionar certificado" at bounding box center [357, 175] width 272 height 24
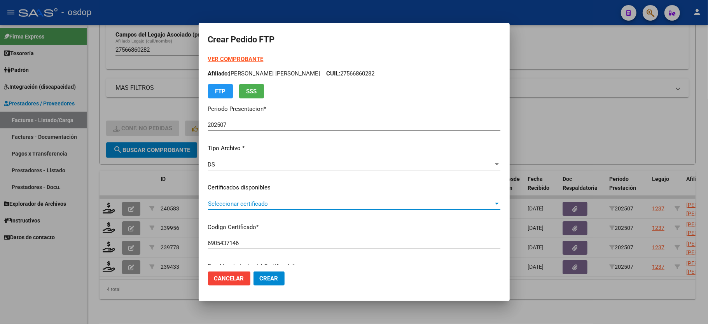
click at [249, 202] on span "Seleccionar certificado" at bounding box center [350, 203] width 285 height 7
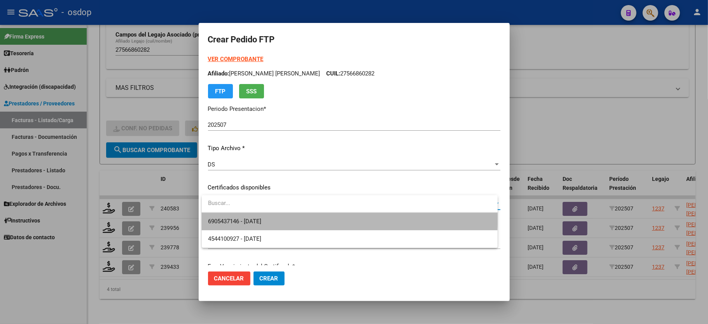
click at [249, 213] on span "6905437146 - 2026-05-09" at bounding box center [349, 221] width 283 height 17
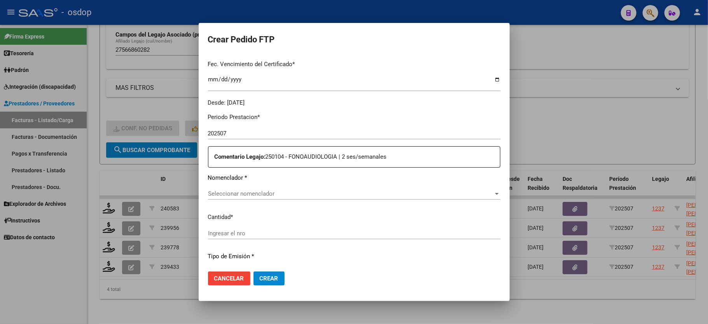
scroll to position [207, 0]
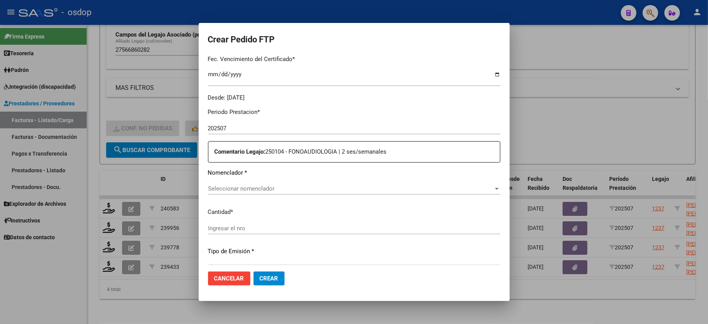
click at [252, 185] on span "Seleccionar nomenclador" at bounding box center [350, 188] width 285 height 7
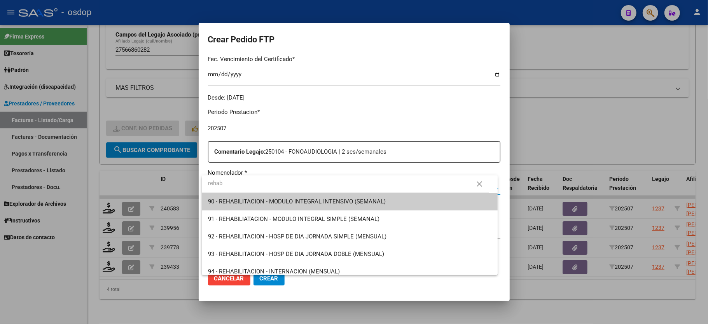
type input "rehab"
click at [318, 205] on span "90 - REHABILITACION - MODULO INTEGRAL INTENSIVO (SEMANAL)" at bounding box center [349, 201] width 283 height 17
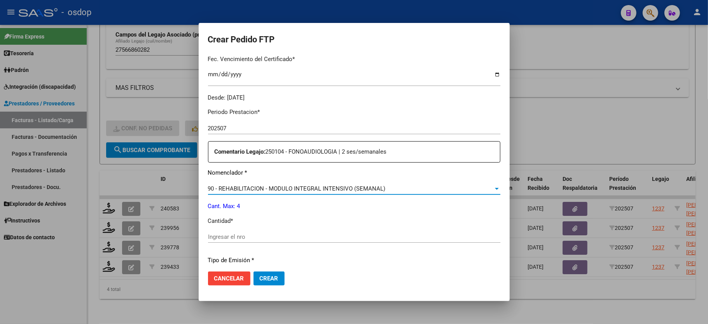
click at [259, 233] on input "Ingresar el nro" at bounding box center [354, 236] width 292 height 7
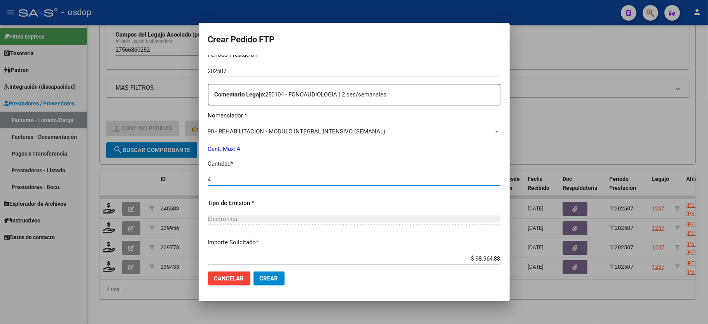
scroll to position [305, 0]
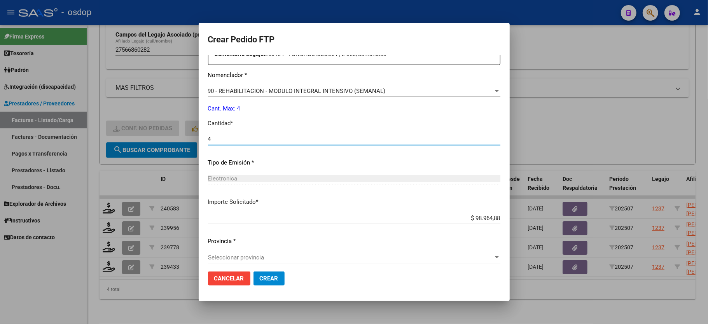
type input "4"
drag, startPoint x: 268, startPoint y: 281, endPoint x: 274, endPoint y: 282, distance: 5.8
click at [267, 281] on span "Crear" at bounding box center [269, 278] width 19 height 7
click at [225, 254] on span "Seleccionar provincia" at bounding box center [350, 257] width 285 height 7
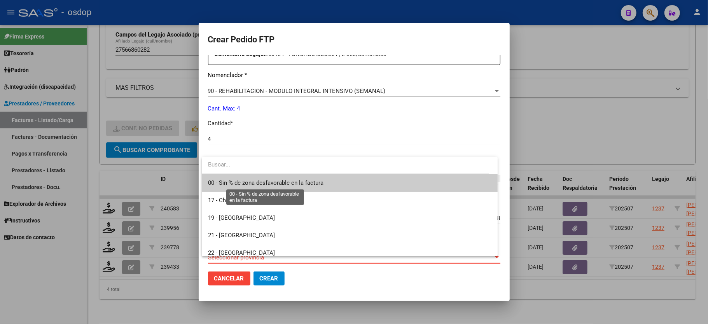
click at [239, 182] on span "00 - Sin % de zona desfavorable en la factura" at bounding box center [265, 182] width 115 height 7
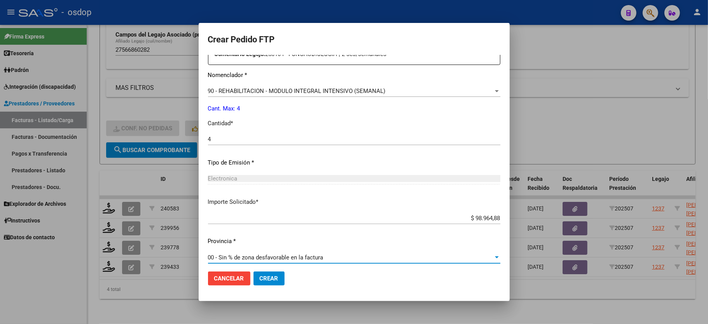
click at [265, 274] on button "Crear" at bounding box center [268, 278] width 31 height 14
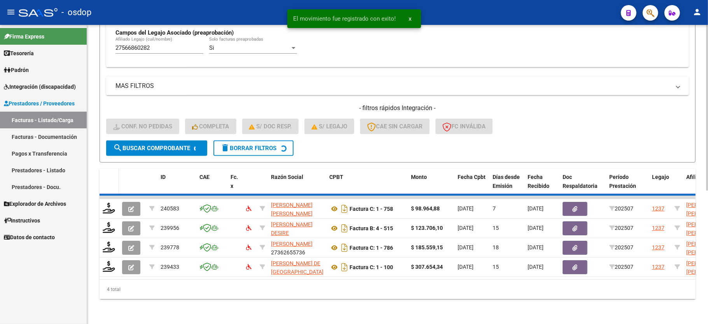
scroll to position [218, 0]
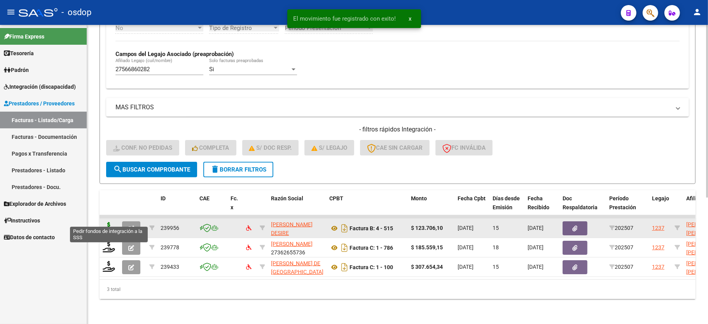
click at [106, 222] on icon at bounding box center [109, 227] width 12 height 11
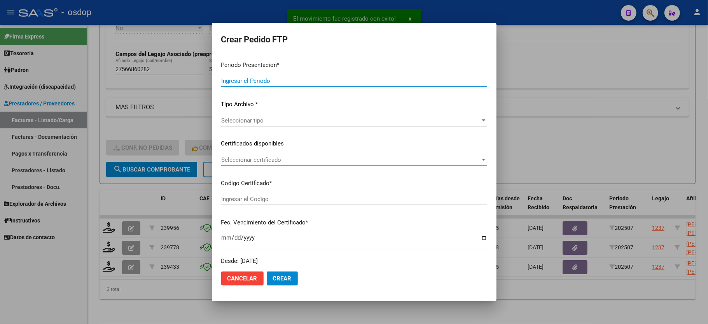
type input "202507"
type input "$ 123.706,10"
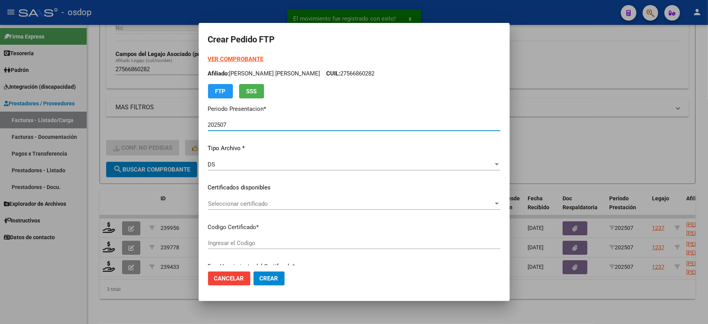
type input "6905437146"
type input "2026-05-09"
click at [234, 210] on div "Seleccionar certificado Seleccionar certificado" at bounding box center [354, 207] width 292 height 19
click at [233, 209] on div "Seleccionar certificado Seleccionar certificado" at bounding box center [354, 204] width 292 height 12
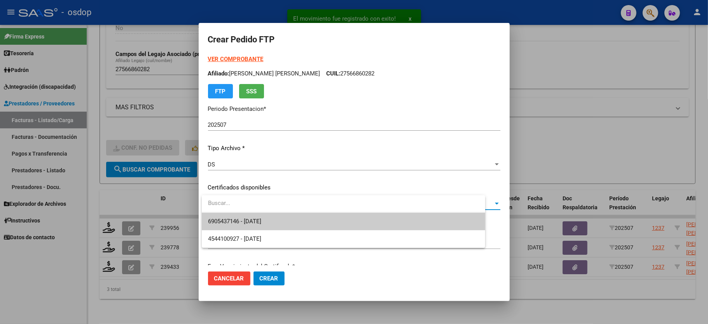
click at [238, 218] on span "6905437146 - 2026-05-09" at bounding box center [234, 221] width 53 height 7
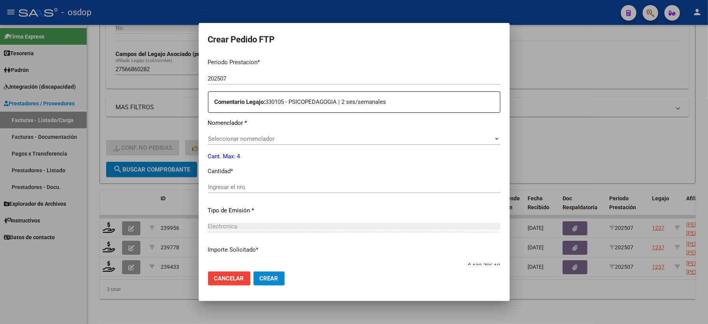
scroll to position [259, 0]
click at [235, 133] on span "Seleccionar nomenclador" at bounding box center [350, 136] width 285 height 7
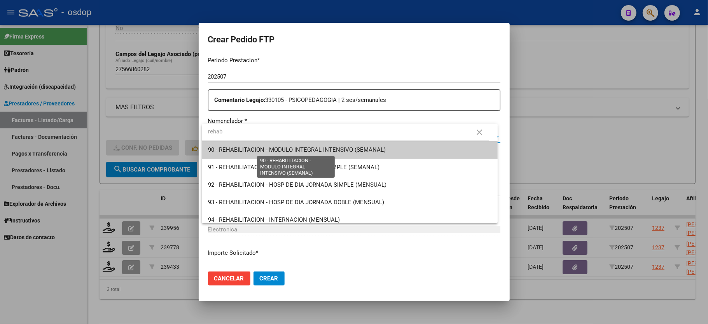
type input "rehab"
click at [259, 152] on span "90 - REHABILITACION - MODULO INTEGRAL INTENSIVO (SEMANAL)" at bounding box center [297, 149] width 178 height 7
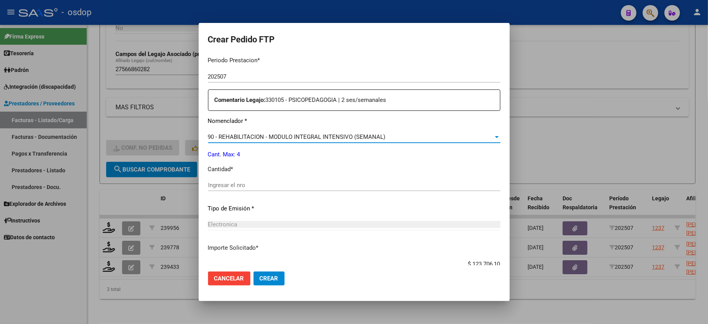
click at [264, 186] on div "Ingresar el nro" at bounding box center [354, 188] width 292 height 19
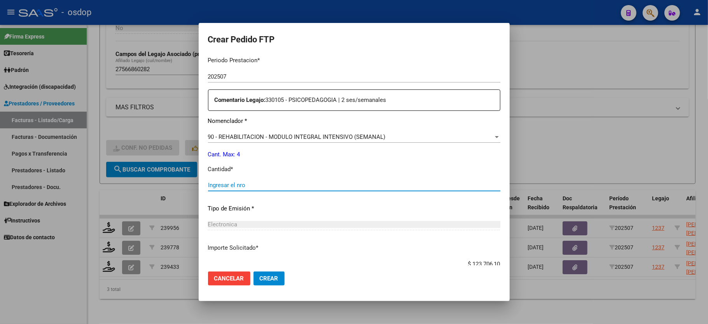
click at [261, 182] on input "Ingresar el nro" at bounding box center [354, 185] width 292 height 7
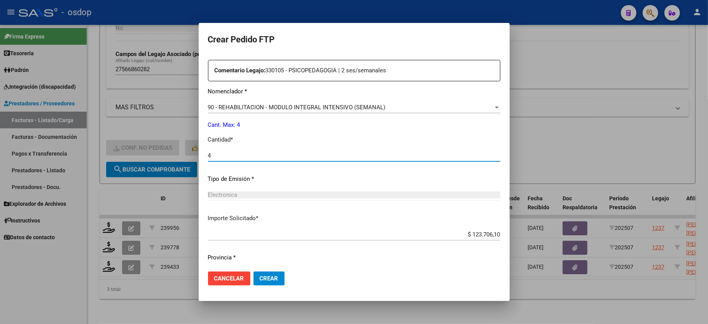
scroll to position [305, 0]
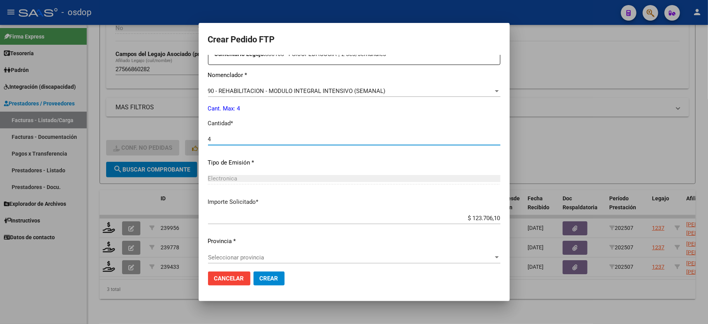
type input "4"
click at [243, 257] on div "Seleccionar provincia Seleccionar provincia" at bounding box center [354, 257] width 292 height 12
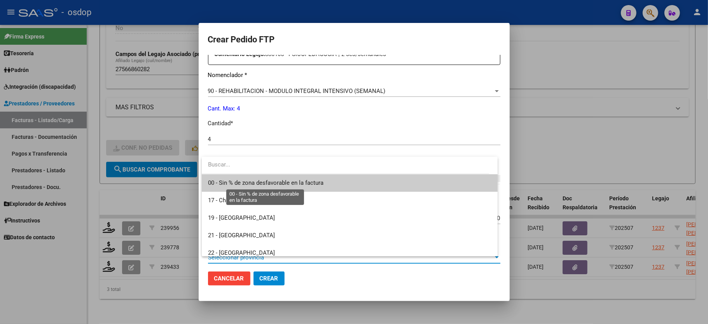
click at [243, 183] on span "00 - Sin % de zona desfavorable en la factura" at bounding box center [265, 182] width 115 height 7
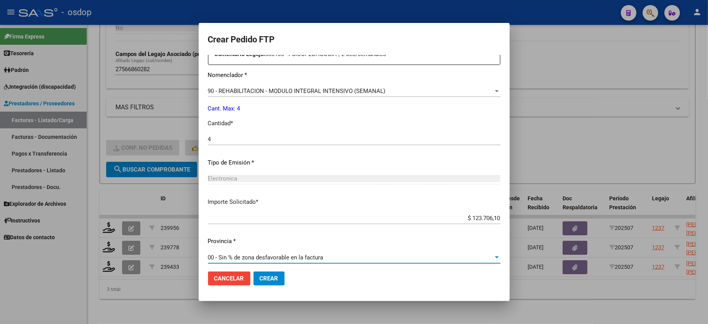
click at [262, 286] on mat-dialog-actions "Cancelar Crear" at bounding box center [354, 278] width 292 height 26
click at [262, 279] on span "Crear" at bounding box center [269, 278] width 19 height 7
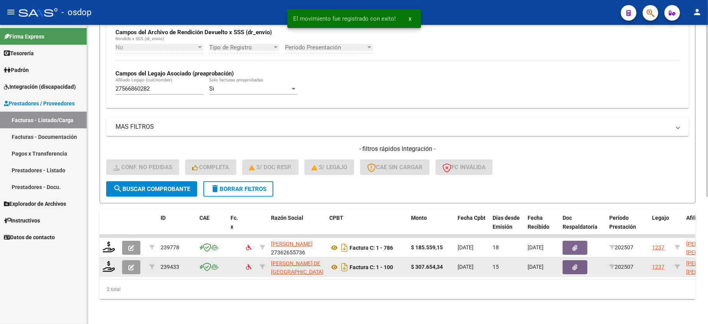
scroll to position [199, 0]
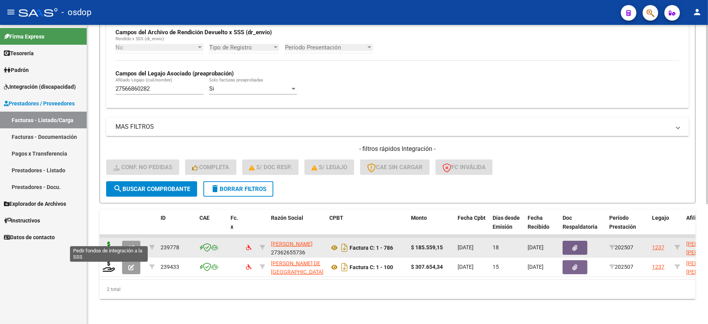
click at [110, 241] on icon at bounding box center [109, 246] width 12 height 11
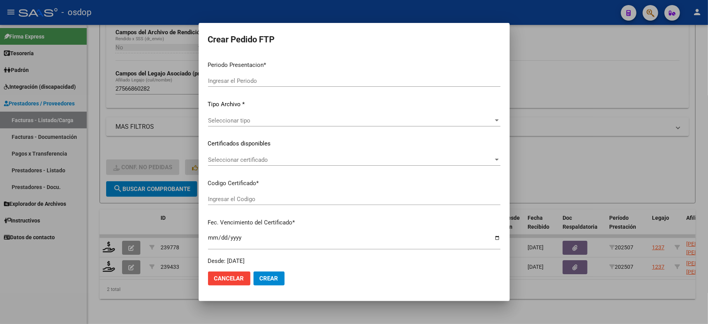
type input "202507"
type input "$ 185.559,15"
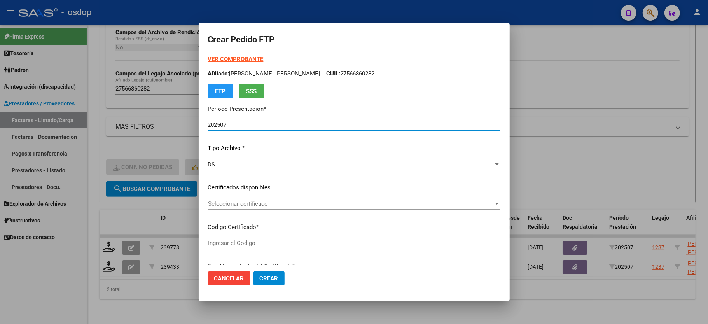
type input "6905437146"
type input "2026-05-09"
click at [236, 202] on span "Seleccionar certificado" at bounding box center [350, 203] width 285 height 7
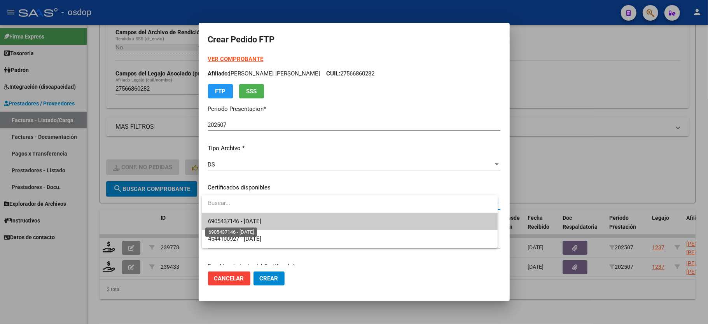
click at [246, 220] on span "6905437146 - 2026-05-09" at bounding box center [234, 221] width 53 height 7
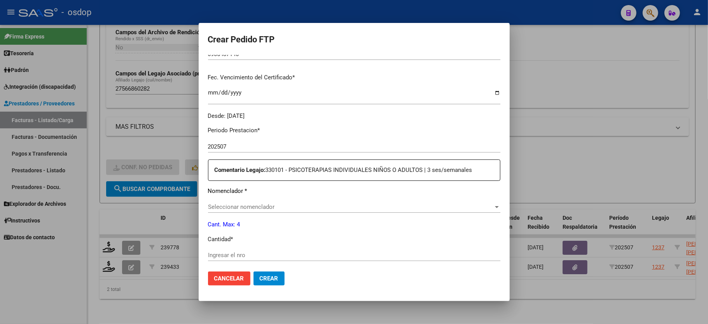
scroll to position [207, 0]
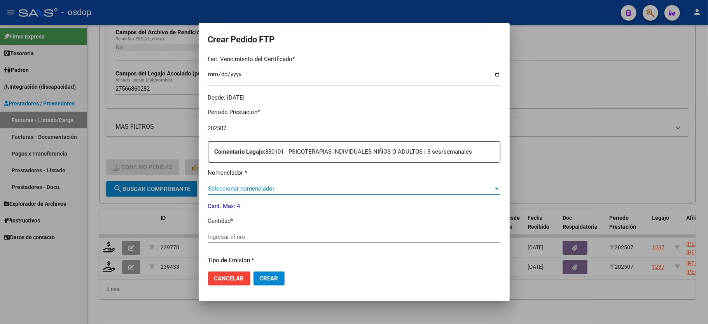
click at [249, 185] on span "Seleccionar nomenclador" at bounding box center [350, 188] width 285 height 7
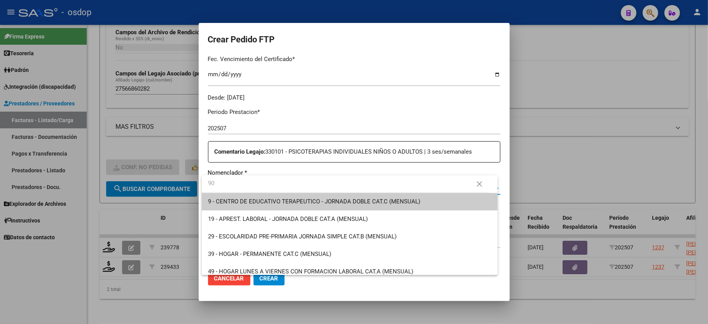
type input "90"
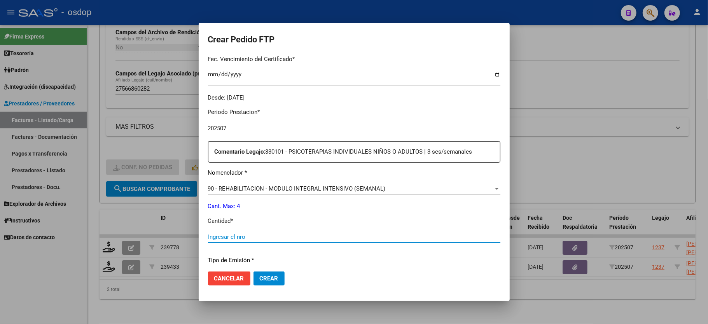
click at [237, 233] on input "Ingresar el nro" at bounding box center [354, 236] width 292 height 7
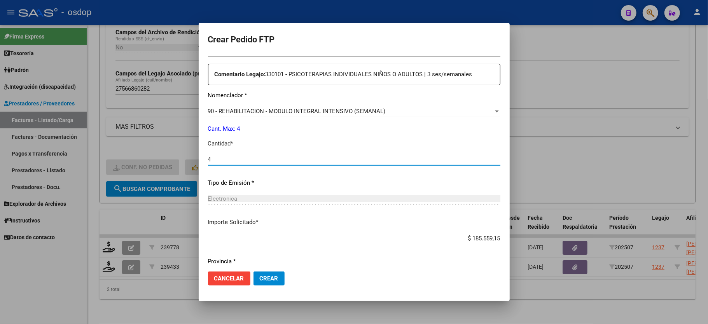
scroll to position [305, 0]
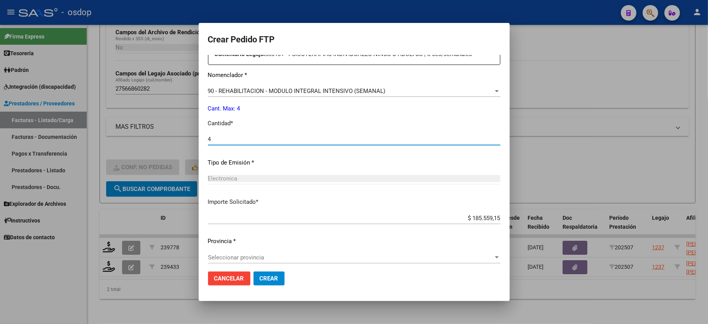
type input "4"
click at [257, 254] on span "Seleccionar provincia" at bounding box center [350, 257] width 285 height 7
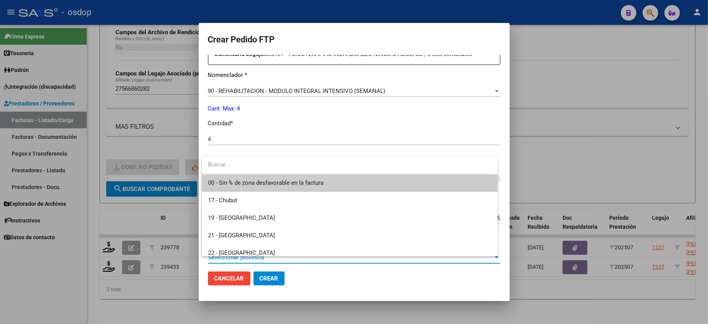
click at [252, 181] on span "00 - Sin % de zona desfavorable en la factura" at bounding box center [265, 182] width 115 height 7
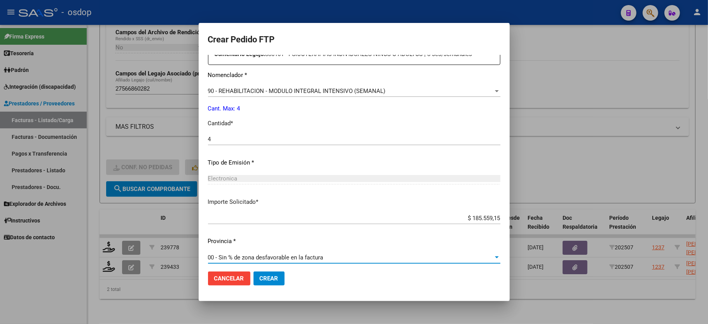
click at [267, 279] on span "Crear" at bounding box center [269, 278] width 19 height 7
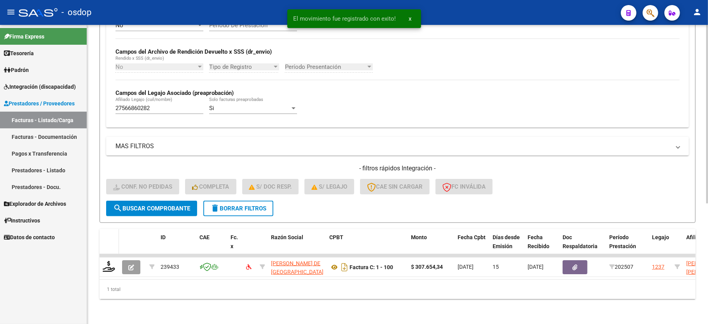
scroll to position [180, 0]
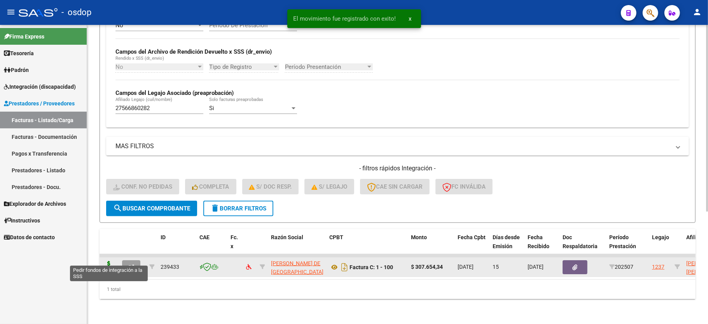
click at [111, 261] on icon at bounding box center [109, 266] width 12 height 11
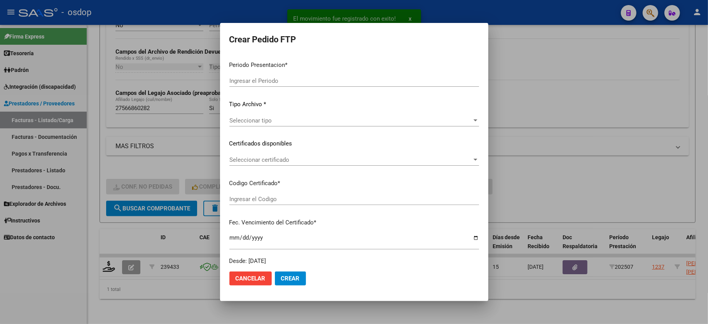
type input "202507"
type input "$ 307.654,34"
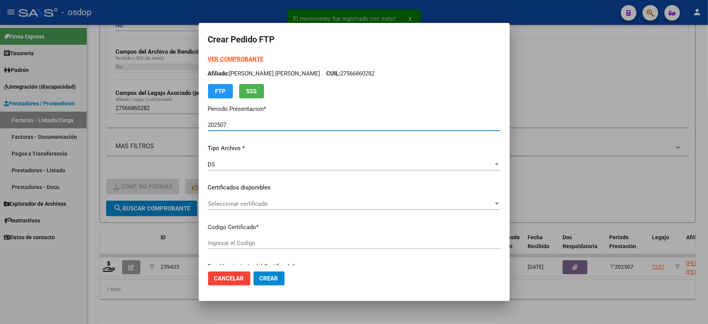
type input "6905437146"
type input "2026-05-09"
click at [252, 199] on div "Seleccionar certificado Seleccionar certificado" at bounding box center [354, 204] width 292 height 12
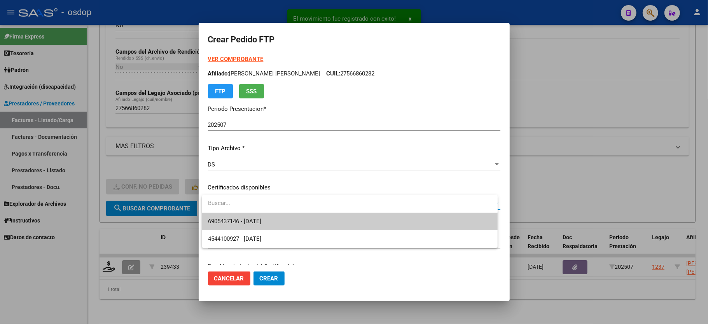
click at [254, 215] on span "6905437146 - 2026-05-09" at bounding box center [349, 221] width 283 height 17
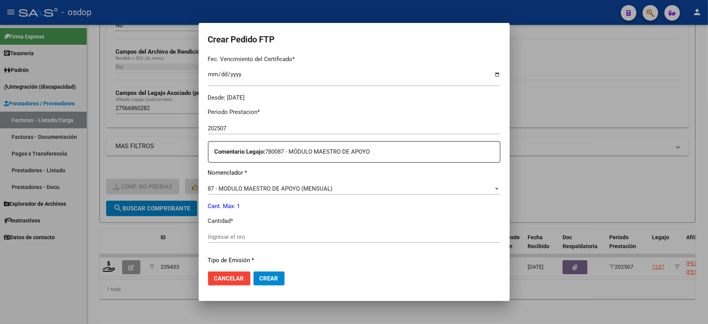
scroll to position [259, 0]
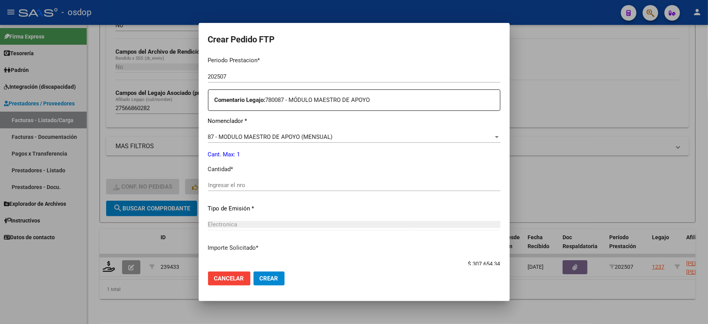
click at [230, 182] on input "Ingresar el nro" at bounding box center [354, 185] width 292 height 7
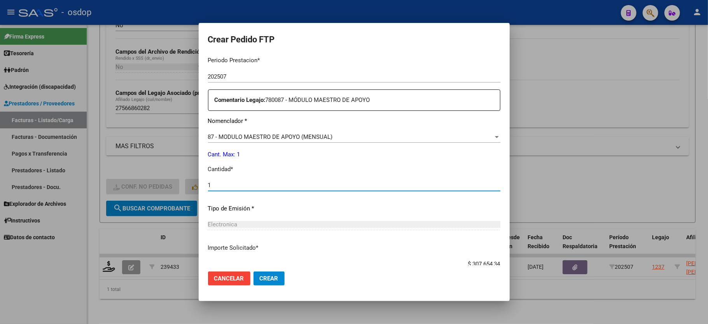
type input "1"
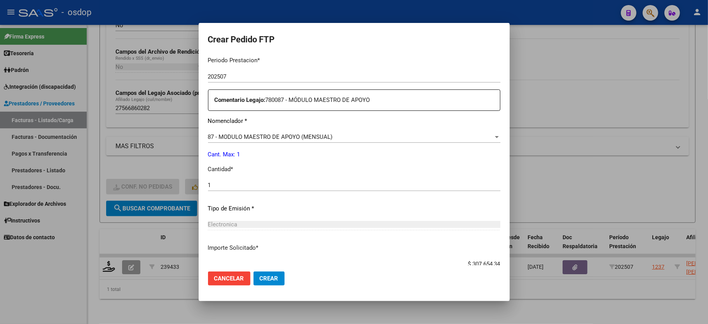
scroll to position [305, 0]
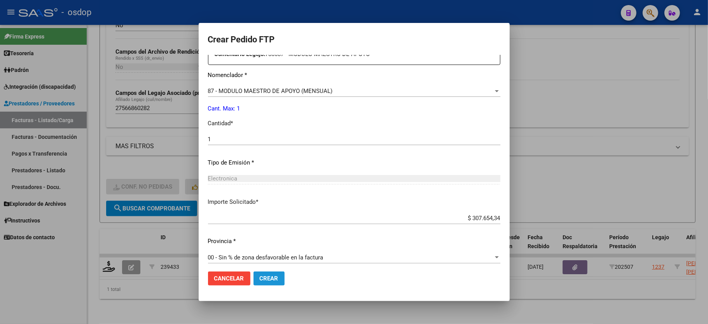
click at [266, 276] on span "Crear" at bounding box center [269, 278] width 19 height 7
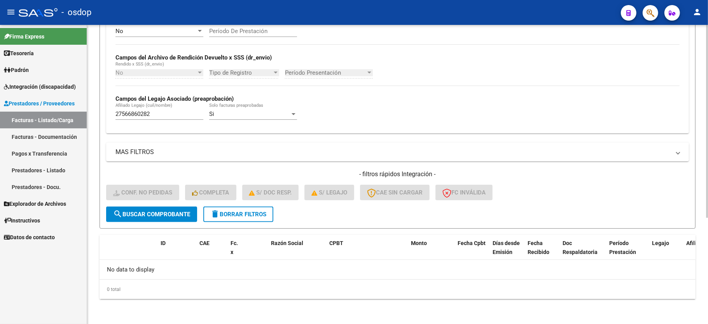
scroll to position [165, 0]
click at [263, 215] on span "delete Borrar Filtros" at bounding box center [238, 214] width 56 height 7
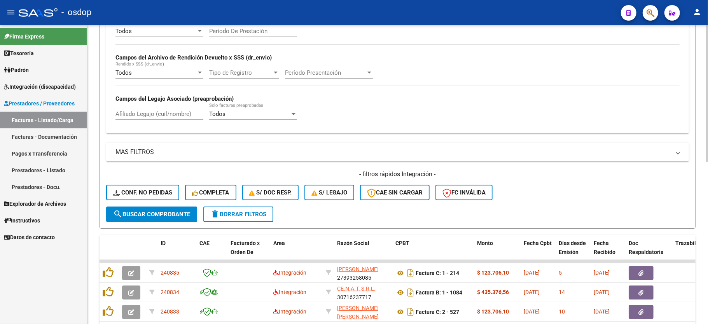
click at [134, 119] on div "Afiliado Legajo (cuil/nombre)" at bounding box center [159, 111] width 88 height 17
click at [136, 114] on input "Afiliado Legajo (cuil/nombre)" at bounding box center [159, 113] width 88 height 7
paste input "27388150837"
type input "27388150837"
click at [152, 220] on button "search Buscar Comprobante" at bounding box center [151, 214] width 91 height 16
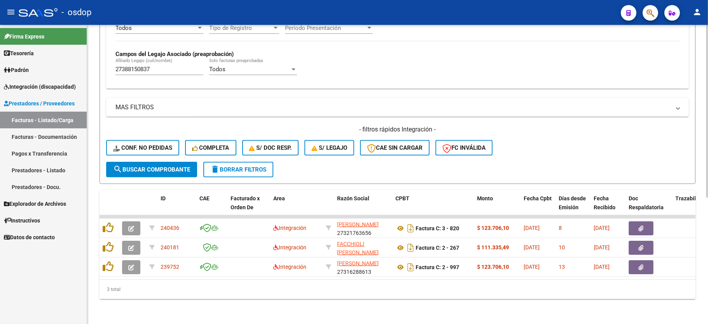
scroll to position [218, 0]
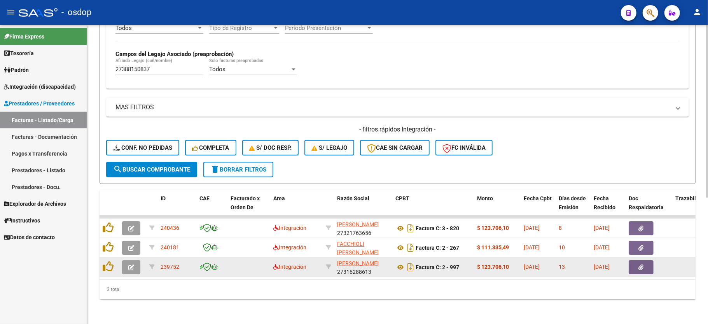
click at [131, 264] on icon "button" at bounding box center [131, 267] width 6 height 6
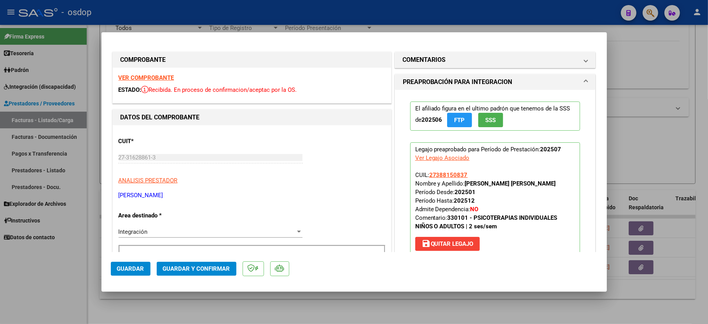
click at [134, 77] on strong "VER COMPROBANTE" at bounding box center [147, 77] width 56 height 7
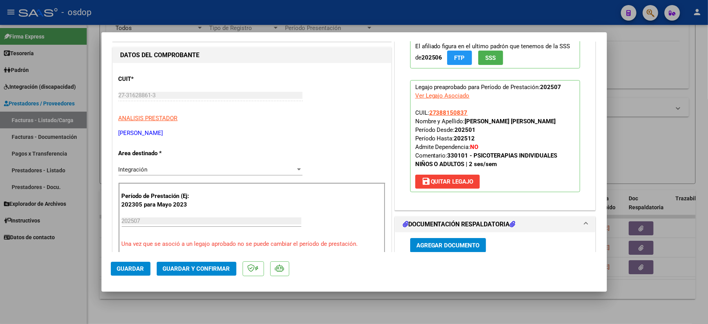
scroll to position [103, 0]
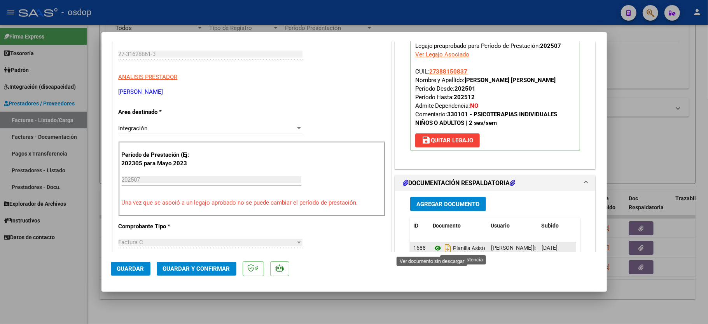
click at [433, 246] on icon at bounding box center [438, 247] width 10 height 9
click at [199, 265] on span "Guardar y Confirmar" at bounding box center [196, 268] width 67 height 7
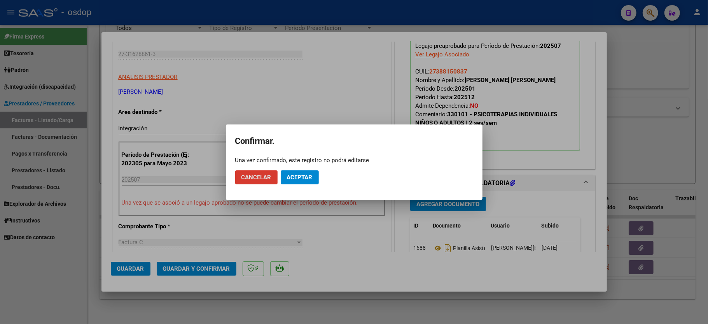
click at [307, 169] on mat-dialog-actions "Cancelar Aceptar" at bounding box center [354, 177] width 238 height 26
click at [309, 175] on span "Aceptar" at bounding box center [300, 177] width 26 height 7
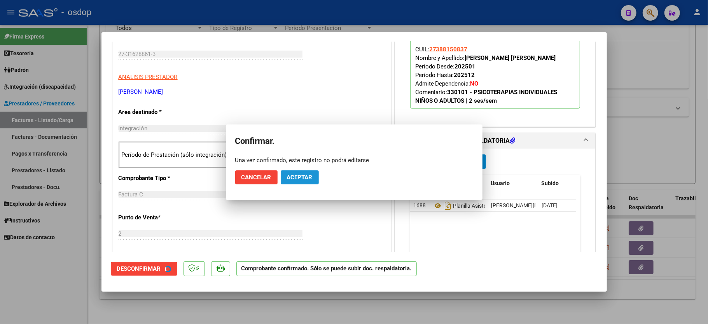
scroll to position [103, 0]
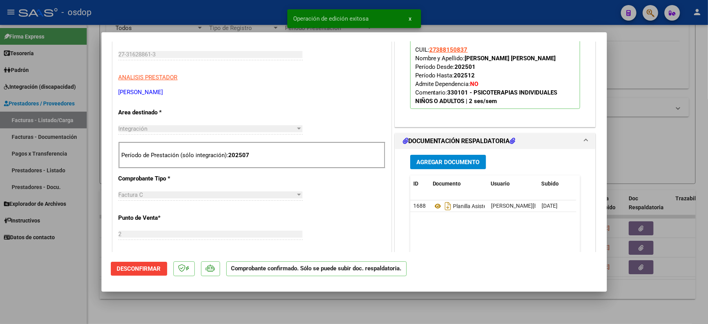
click at [57, 281] on div at bounding box center [354, 162] width 708 height 324
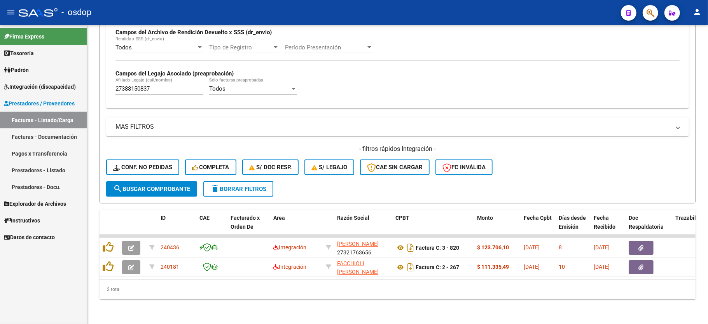
scroll to position [199, 0]
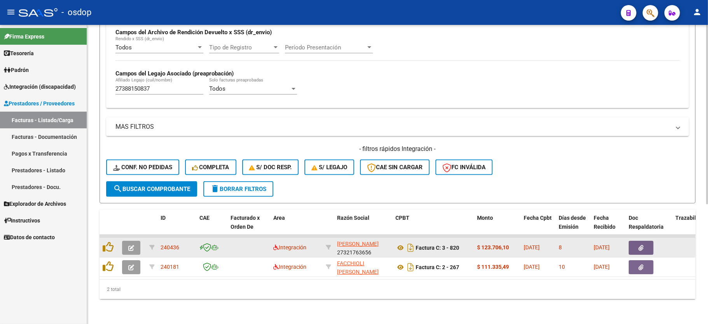
click at [131, 243] on button "button" at bounding box center [131, 248] width 18 height 14
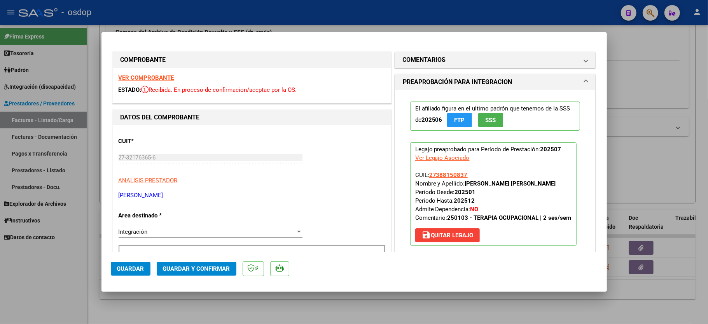
click at [143, 78] on strong "VER COMPROBANTE" at bounding box center [147, 77] width 56 height 7
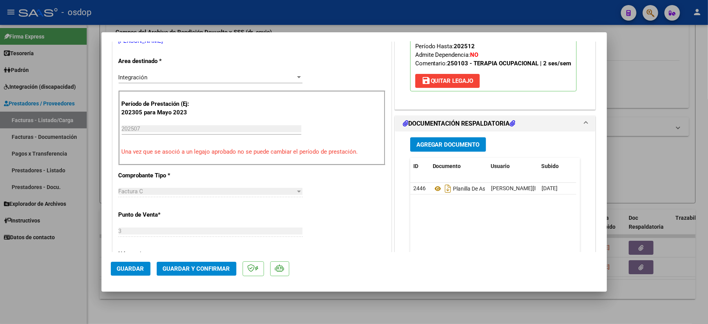
scroll to position [207, 0]
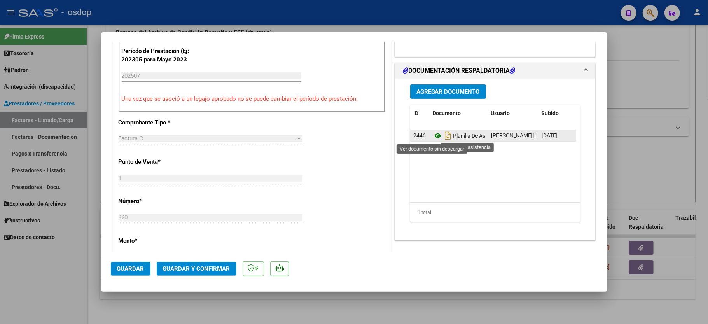
click at [434, 134] on icon at bounding box center [438, 135] width 10 height 9
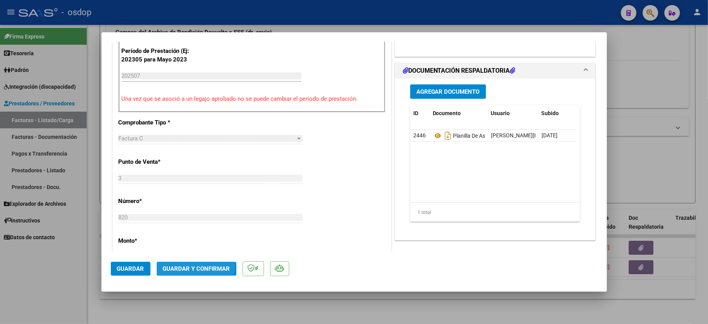
click at [184, 264] on button "Guardar y Confirmar" at bounding box center [197, 269] width 80 height 14
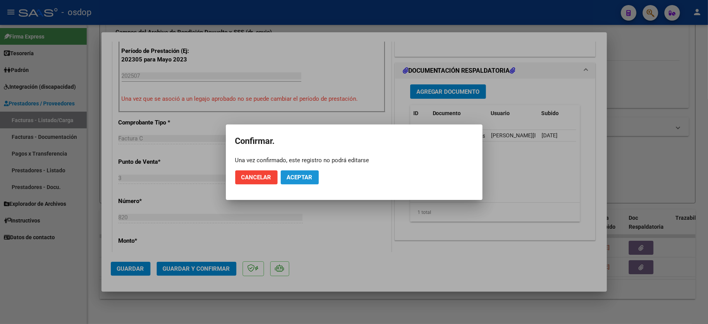
click at [298, 177] on span "Aceptar" at bounding box center [300, 177] width 26 height 7
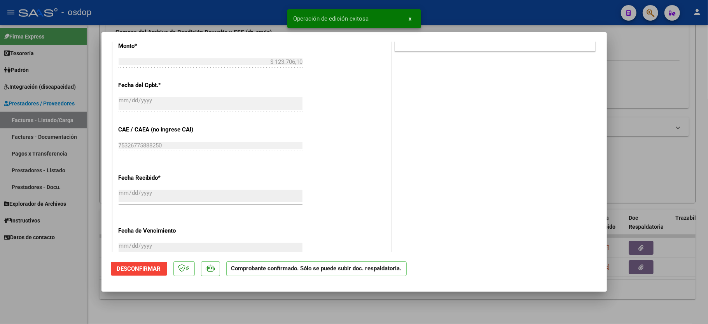
click at [63, 278] on div at bounding box center [354, 162] width 708 height 324
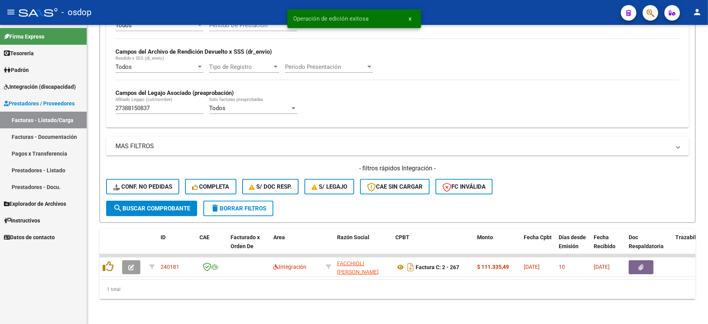
scroll to position [180, 0]
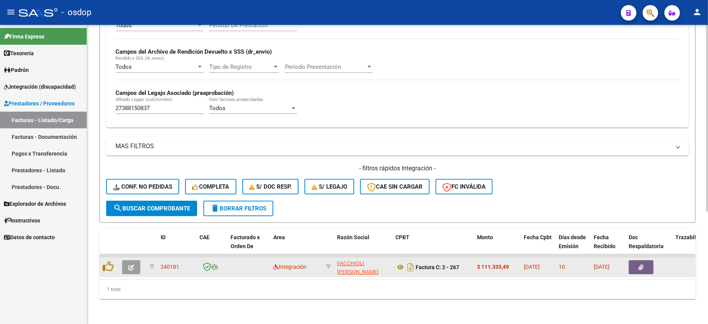
click at [131, 264] on icon "button" at bounding box center [131, 267] width 6 height 6
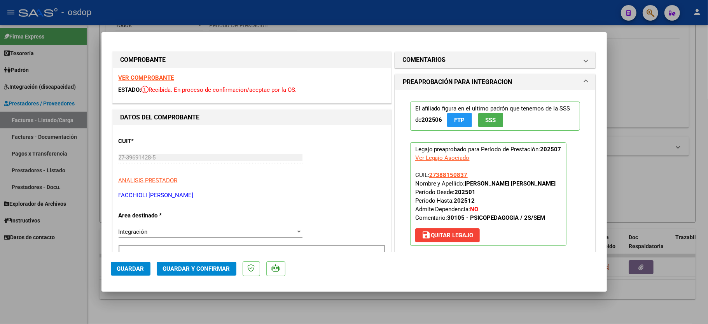
click at [147, 77] on strong "VER COMPROBANTE" at bounding box center [147, 77] width 56 height 7
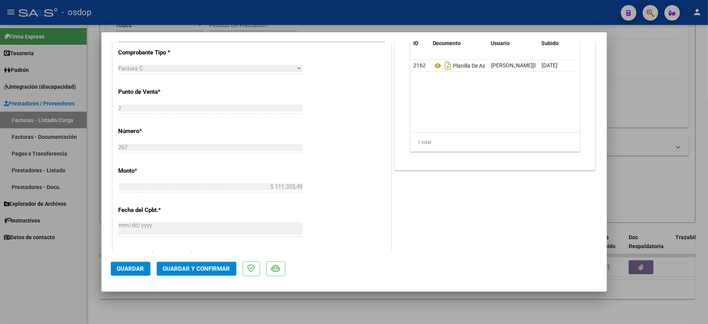
scroll to position [259, 0]
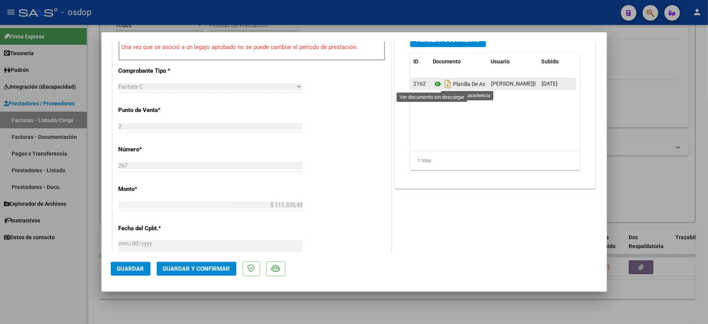
click at [433, 82] on icon at bounding box center [438, 83] width 10 height 9
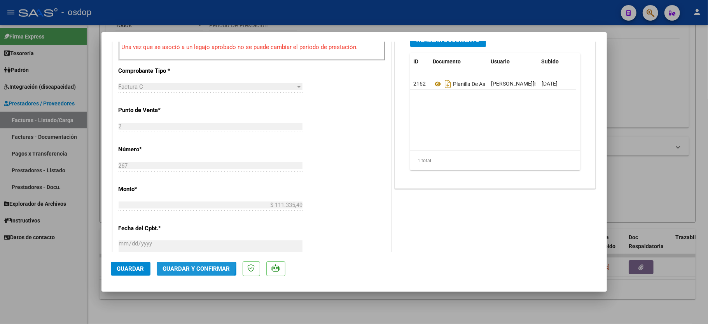
click at [187, 264] on button "Guardar y Confirmar" at bounding box center [197, 269] width 80 height 14
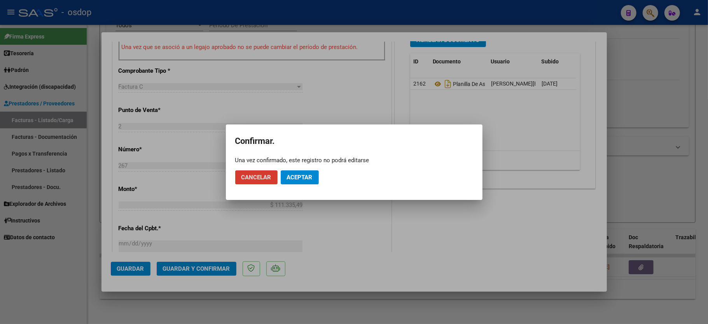
click at [250, 176] on span "Cancelar" at bounding box center [256, 177] width 30 height 7
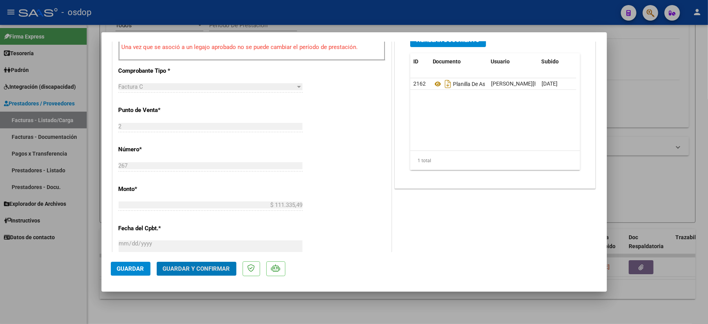
click at [168, 271] on span "Guardar y Confirmar" at bounding box center [196, 268] width 67 height 7
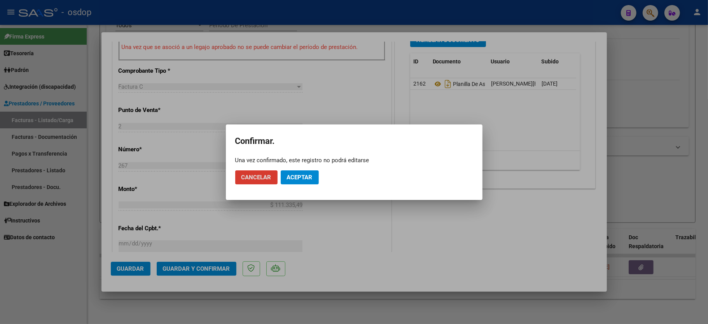
click at [298, 176] on span "Aceptar" at bounding box center [300, 177] width 26 height 7
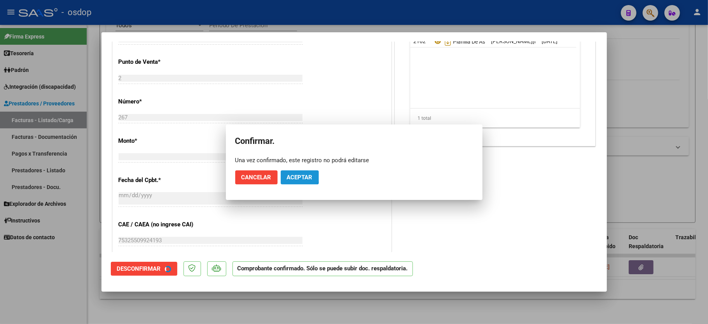
scroll to position [406, 0]
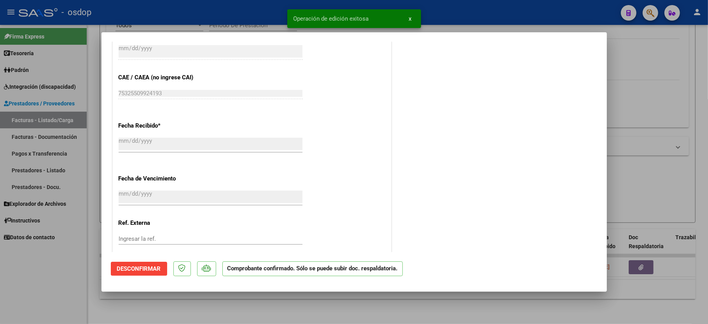
drag, startPoint x: 67, startPoint y: 271, endPoint x: 75, endPoint y: 264, distance: 10.7
click at [67, 271] on div at bounding box center [354, 162] width 708 height 324
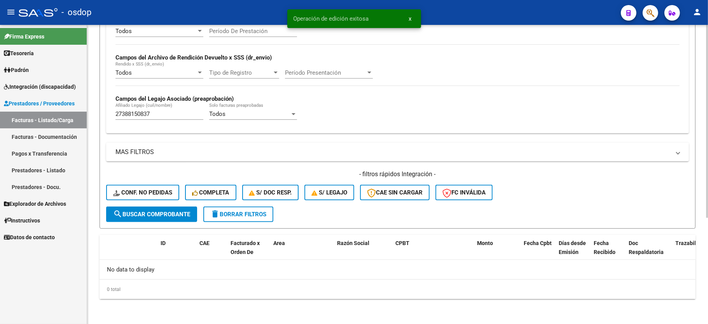
scroll to position [165, 0]
click at [145, 115] on input "27388150837" at bounding box center [159, 113] width 88 height 7
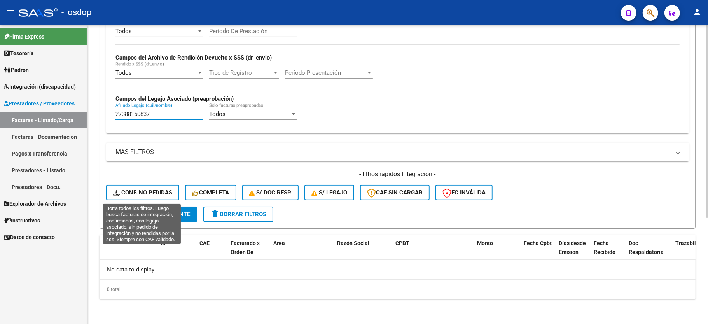
click at [163, 192] on span "Conf. no pedidas" at bounding box center [142, 192] width 59 height 7
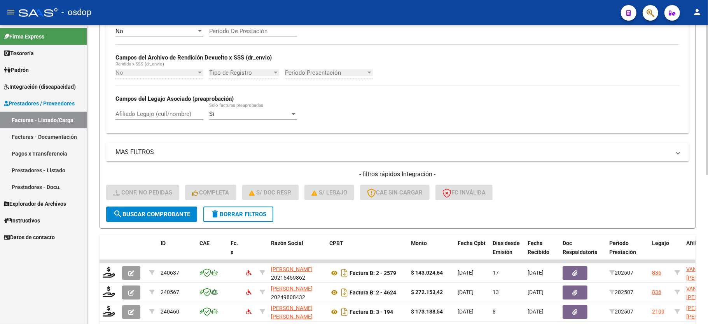
click at [169, 110] on div "Afiliado Legajo (cuil/nombre)" at bounding box center [159, 111] width 88 height 17
paste input "27388150837"
type input "27388150837"
click at [151, 217] on span "search Buscar Comprobante" at bounding box center [151, 214] width 77 height 7
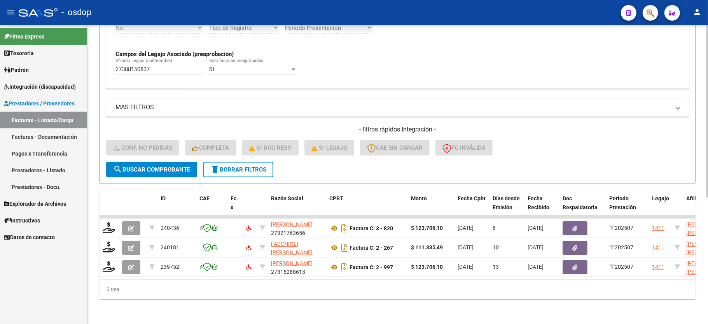
scroll to position [218, 0]
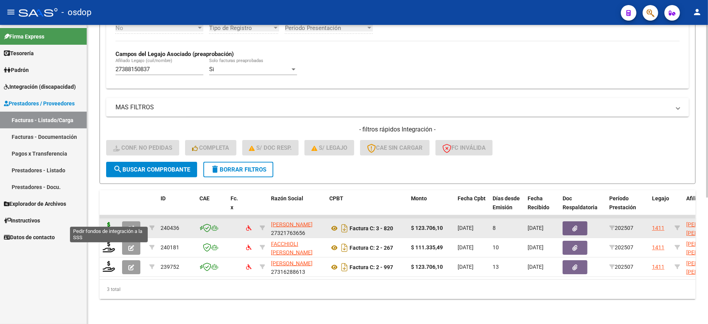
click at [107, 222] on icon at bounding box center [109, 227] width 12 height 11
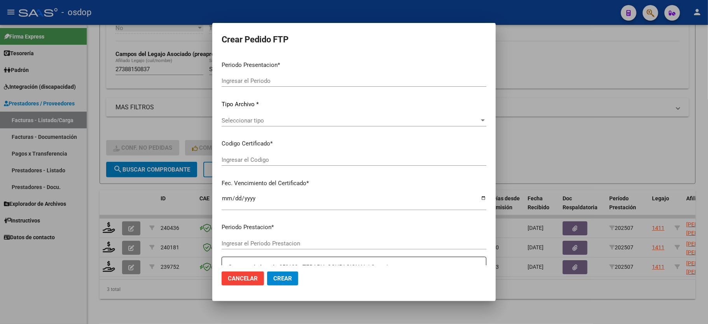
type input "202507"
type input "$ 123.706,10"
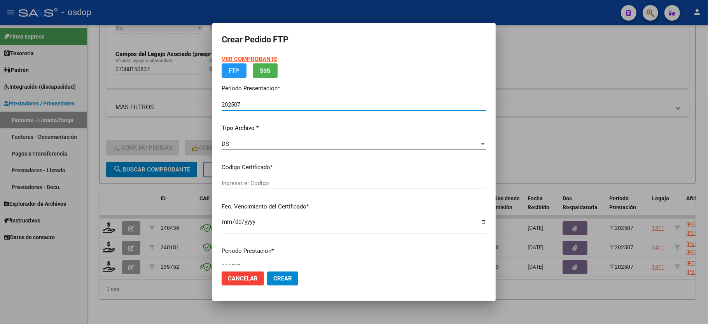
type input "4695780804"
type input "[DATE]"
click at [244, 182] on span "Seleccionar certificado" at bounding box center [351, 183] width 258 height 7
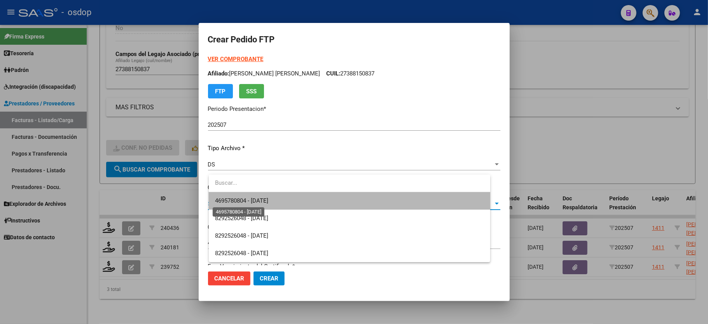
click at [251, 197] on span "4695780804 - [DATE]" at bounding box center [241, 200] width 53 height 7
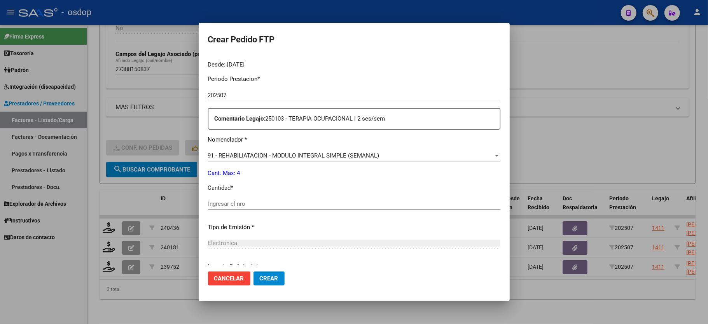
scroll to position [259, 0]
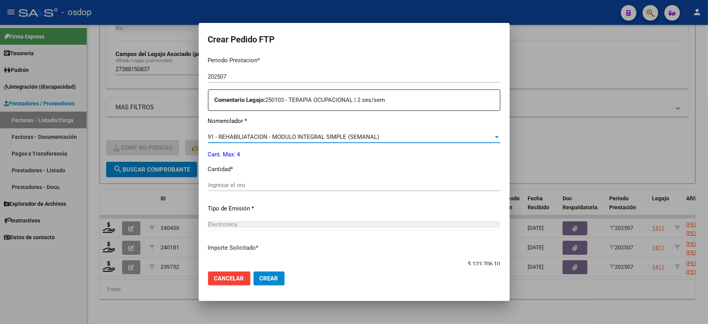
click at [258, 133] on span "91 - REHABILIATACION - MODULO INTEGRAL SIMPLE (SEMANAL)" at bounding box center [293, 136] width 171 height 7
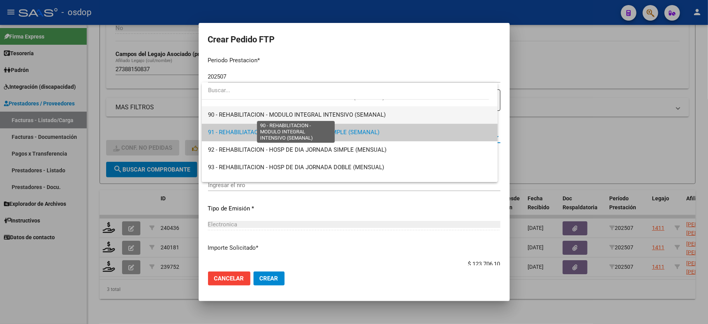
click at [268, 113] on span "90 - REHABILITACION - MODULO INTEGRAL INTENSIVO (SEMANAL)" at bounding box center [297, 114] width 178 height 7
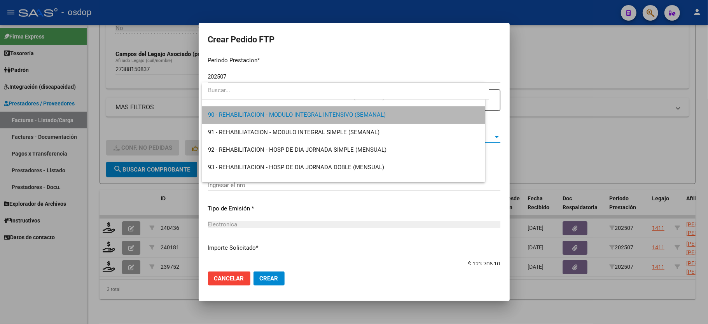
scroll to position [1556, 0]
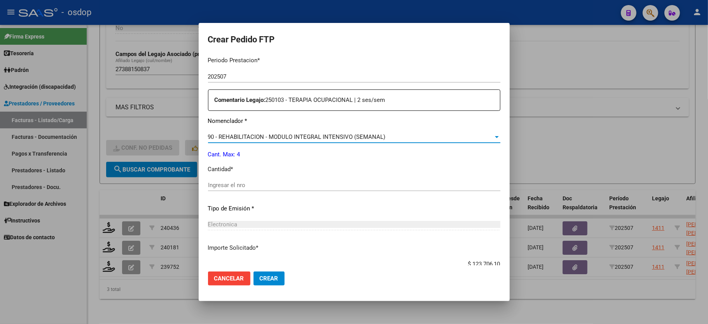
click at [283, 189] on div "Ingresar el nro" at bounding box center [354, 188] width 292 height 19
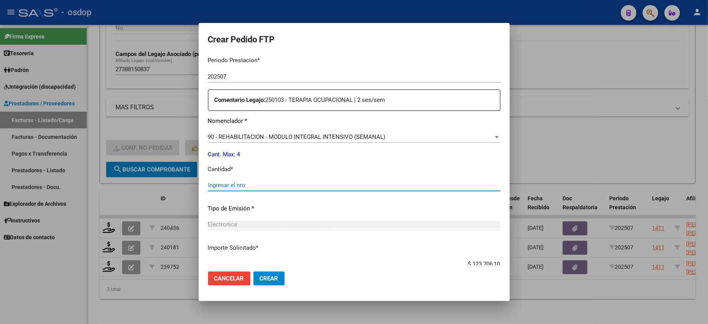
click at [281, 182] on input "Ingresar el nro" at bounding box center [354, 185] width 292 height 7
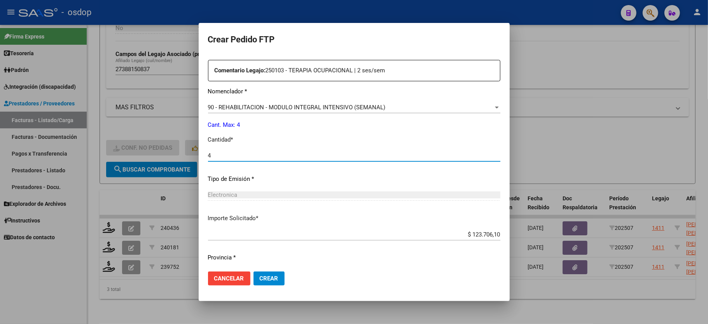
scroll to position [305, 0]
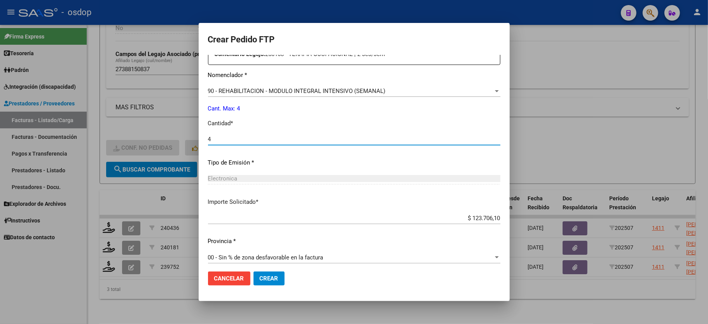
type input "4"
click at [271, 280] on span "Crear" at bounding box center [269, 278] width 19 height 7
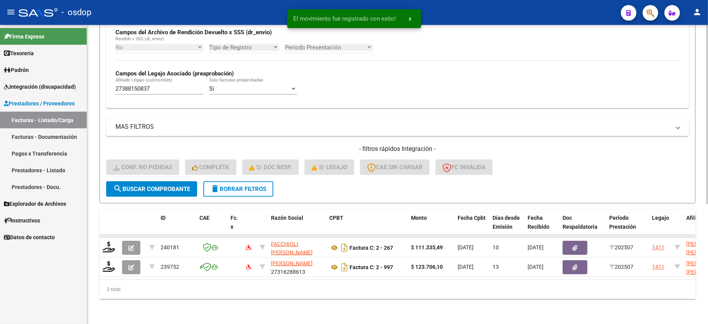
scroll to position [199, 0]
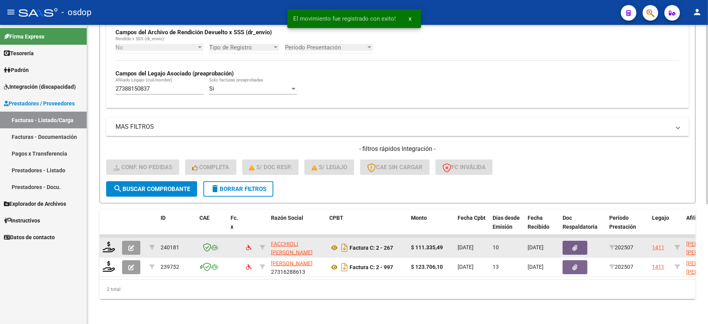
click at [109, 243] on div at bounding box center [109, 247] width 13 height 12
click at [109, 241] on icon at bounding box center [109, 246] width 12 height 11
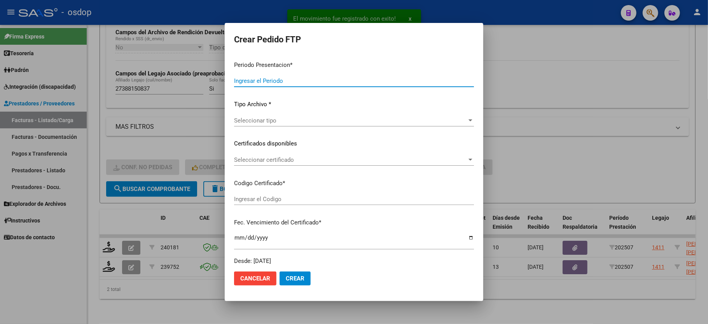
type input "202507"
type input "$ 111.335,49"
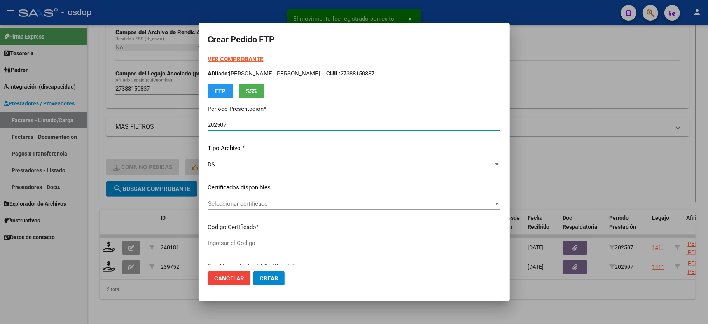
type input "4695780804"
type input "[DATE]"
click at [237, 197] on div "VER COMPROBANTE ARCA Padrón Afiliado: BERNARDI MARIA BELEN CUIL: 27388150837 FT…" at bounding box center [354, 182] width 292 height 254
click at [237, 204] on span "Seleccionar certificado" at bounding box center [350, 203] width 285 height 7
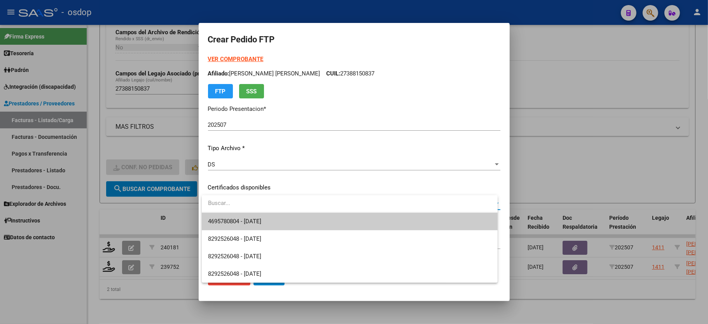
click at [239, 223] on span "4695780804 - [DATE]" at bounding box center [234, 221] width 53 height 7
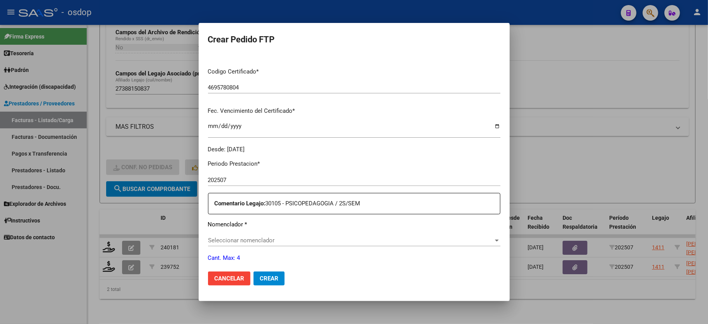
scroll to position [207, 0]
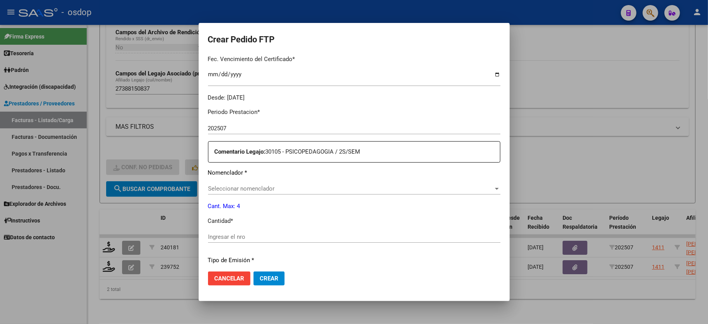
click at [253, 185] on span "Seleccionar nomenclador" at bounding box center [350, 188] width 285 height 7
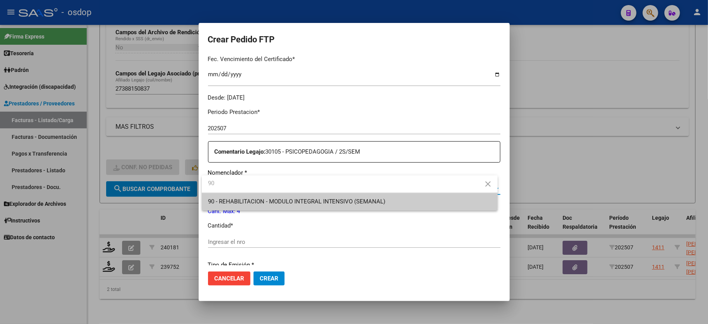
type input "90"
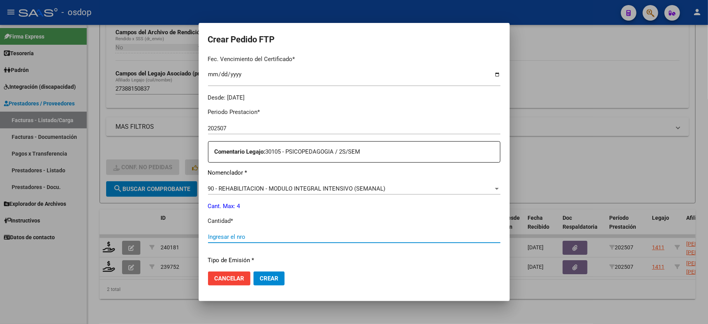
click at [246, 233] on input "Ingresar el nro" at bounding box center [354, 236] width 292 height 7
type input "4"
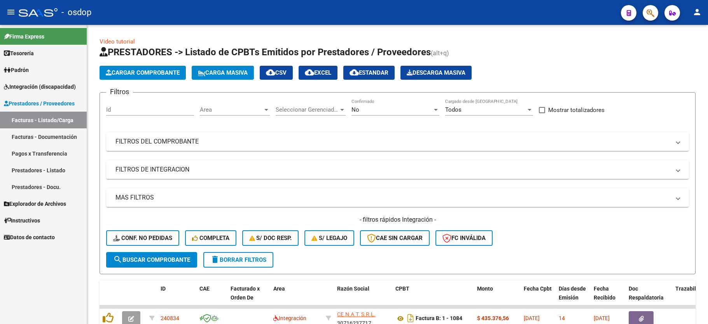
click at [16, 83] on span "Integración (discapacidad)" at bounding box center [40, 86] width 72 height 9
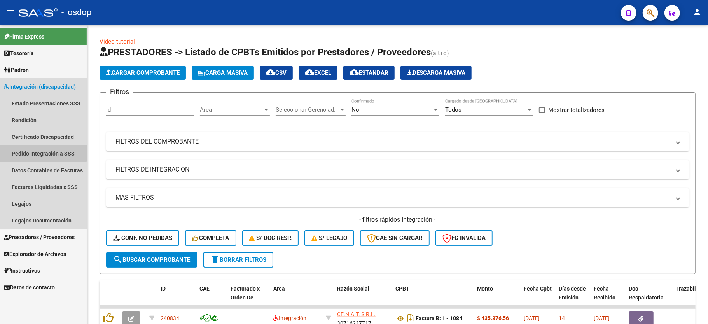
click at [42, 153] on link "Pedido Integración a SSS" at bounding box center [43, 153] width 87 height 17
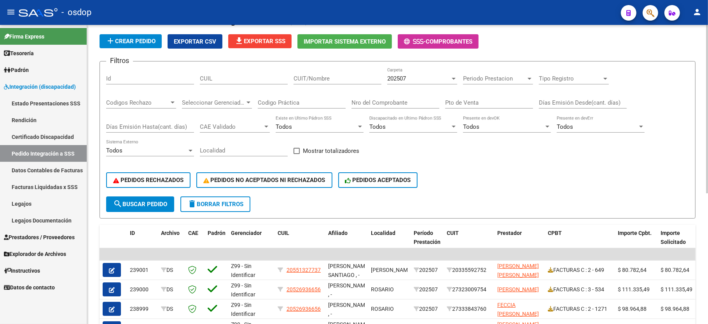
scroll to position [16, 0]
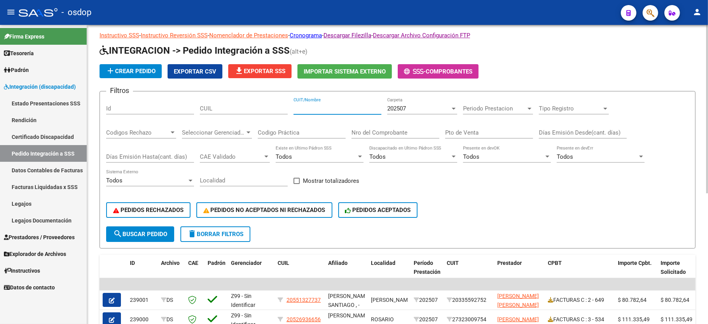
click at [346, 110] on input "CUIT/Nombre" at bounding box center [337, 108] width 88 height 7
type input "mene"
click at [134, 232] on span "search Buscar Pedido" at bounding box center [140, 233] width 54 height 7
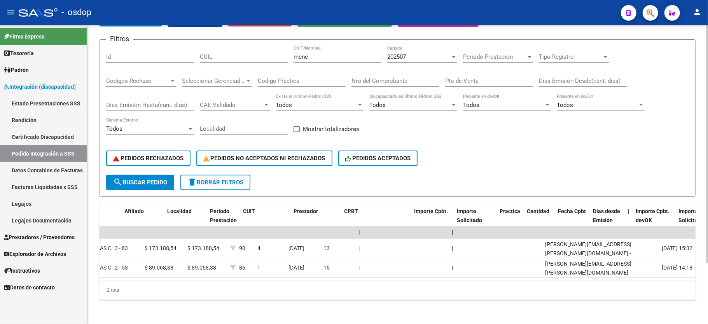
scroll to position [0, 0]
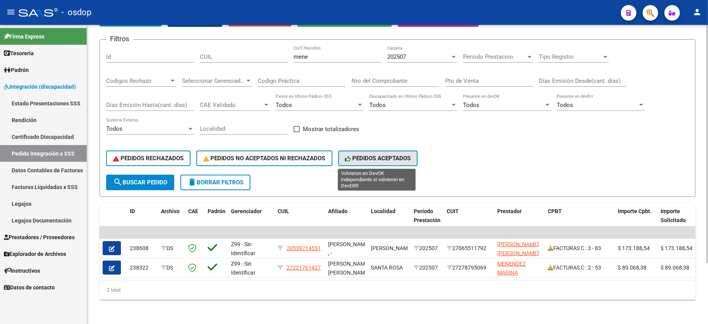
click at [375, 165] on button "PEDIDOS ACEPTADOS" at bounding box center [378, 158] width 80 height 16
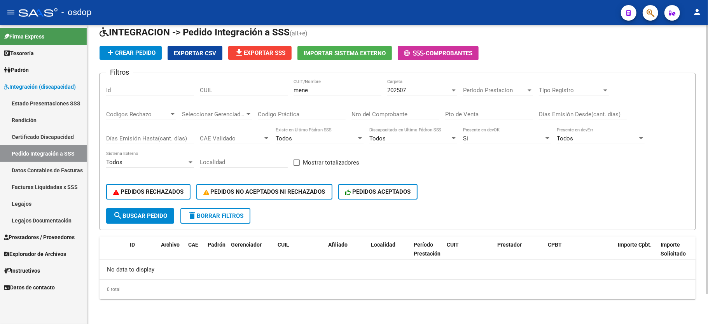
scroll to position [33, 0]
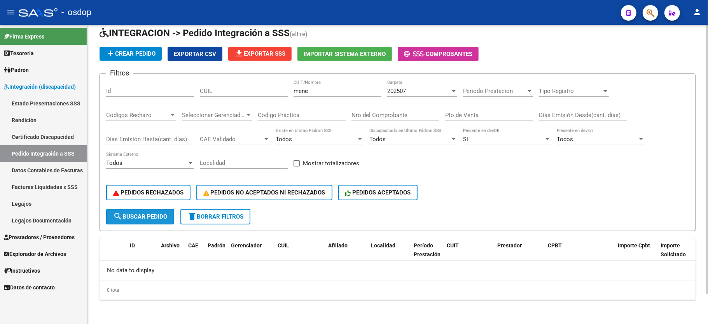
click at [144, 214] on span "search Buscar Pedido" at bounding box center [140, 216] width 54 height 7
click at [198, 222] on button "delete Borrar Filtros" at bounding box center [215, 217] width 70 height 16
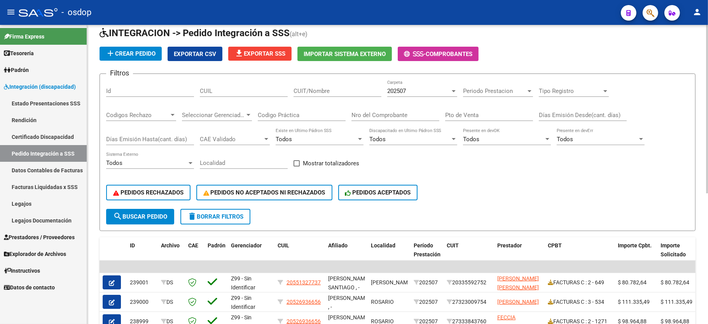
click at [383, 195] on span "PEDIDOS ACEPTADOS" at bounding box center [378, 192] width 66 height 7
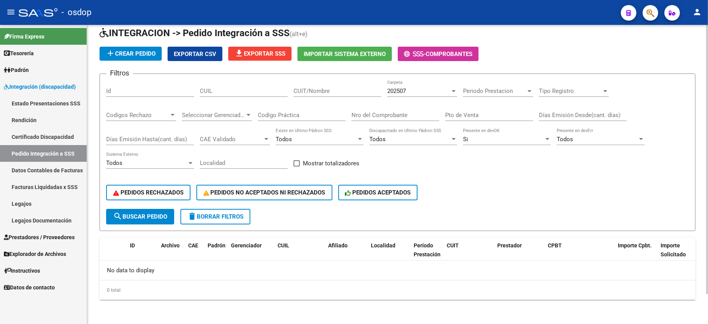
click at [187, 217] on mat-icon "delete" at bounding box center [191, 215] width 9 height 9
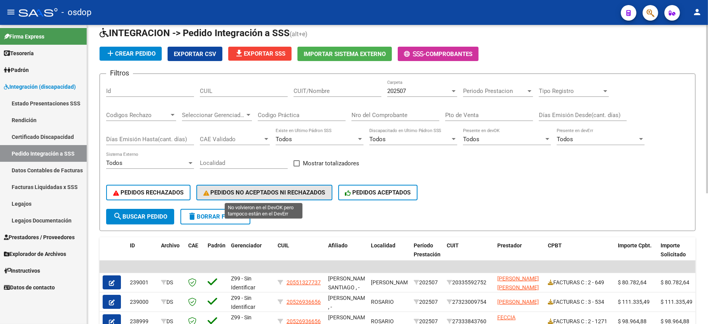
click at [280, 197] on button "PEDIDOS NO ACEPTADOS NI RECHAZADOS" at bounding box center [264, 193] width 136 height 16
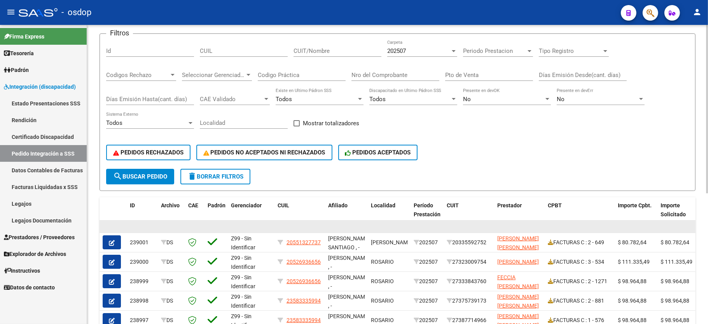
scroll to position [85, 0]
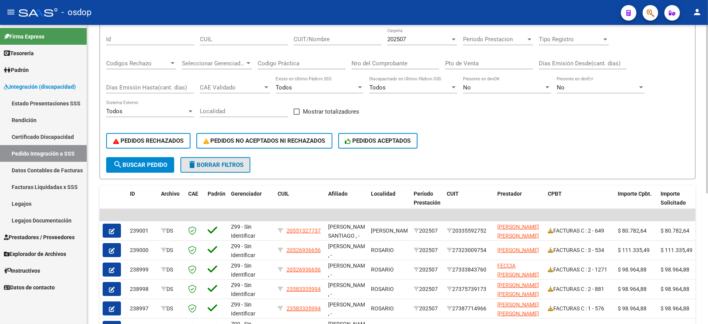
click at [227, 162] on span "delete Borrar Filtros" at bounding box center [215, 164] width 56 height 7
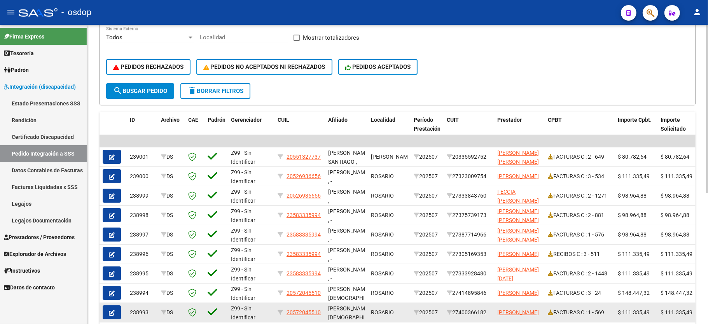
scroll to position [25, 0]
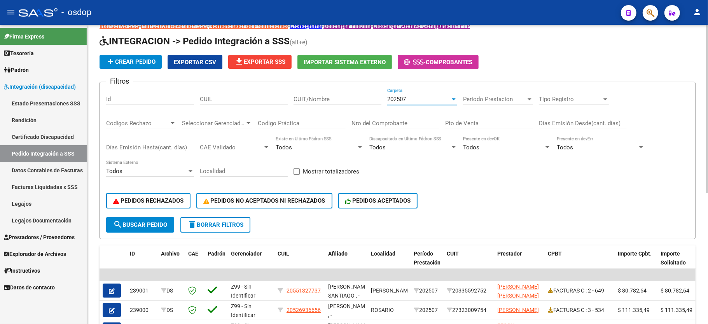
click at [447, 100] on div "202507" at bounding box center [418, 99] width 63 height 7
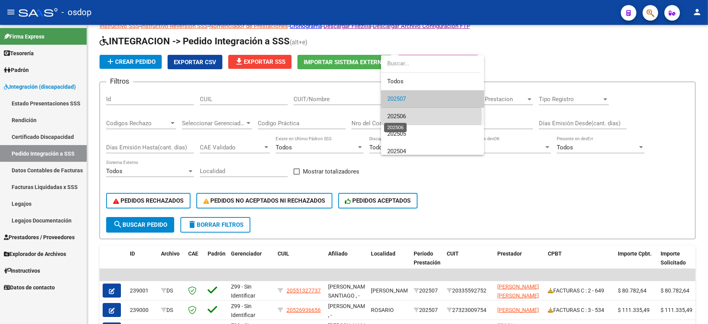
click at [403, 115] on span "202506" at bounding box center [396, 116] width 19 height 7
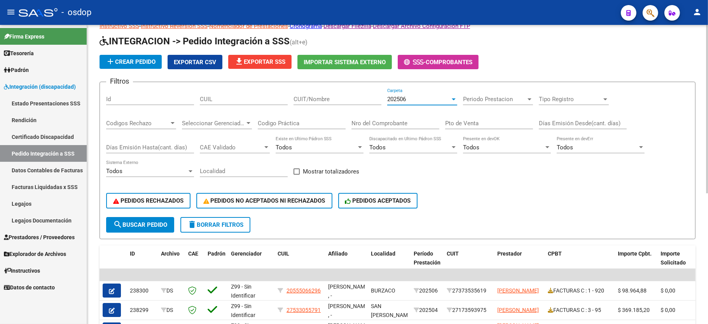
click at [433, 100] on div "202506" at bounding box center [418, 99] width 63 height 7
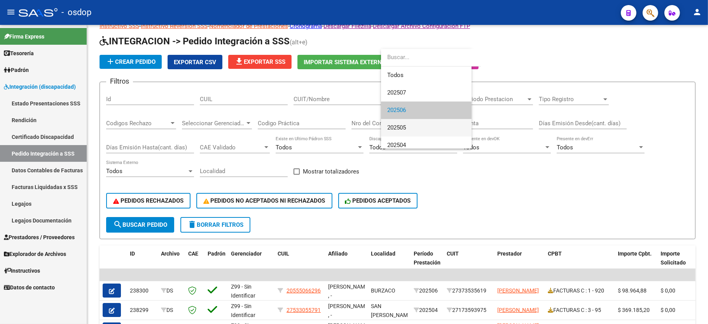
scroll to position [11, 0]
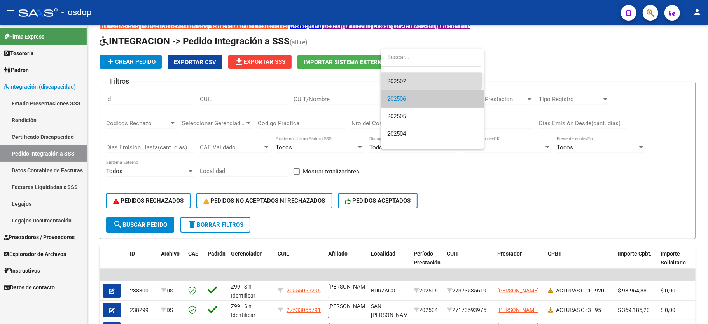
click at [420, 80] on span "202507" at bounding box center [432, 81] width 91 height 17
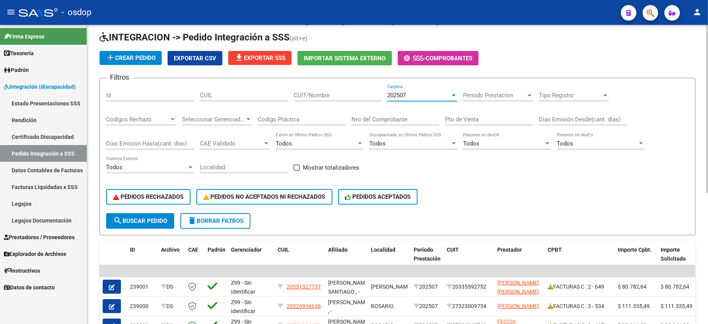
scroll to position [25, 0]
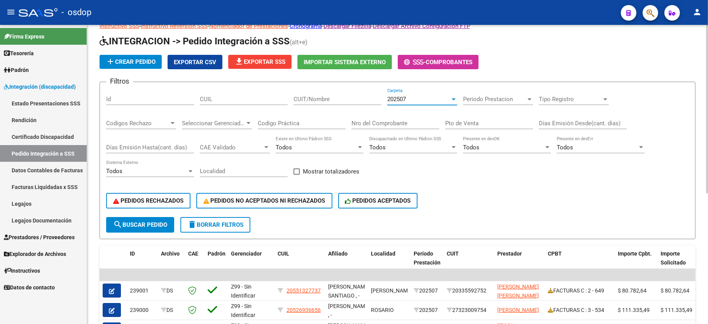
click at [300, 120] on input "Codigo Práctica" at bounding box center [302, 123] width 88 height 7
click at [218, 121] on span "Seleccionar Gerenciador" at bounding box center [213, 123] width 63 height 7
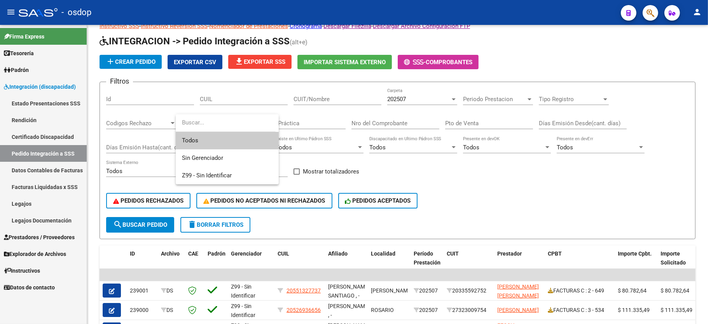
click at [532, 199] on div at bounding box center [354, 162] width 708 height 324
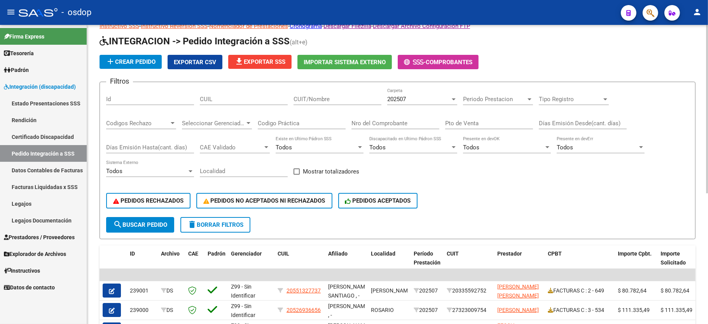
click at [154, 122] on span "Codigos Rechazo" at bounding box center [137, 123] width 63 height 7
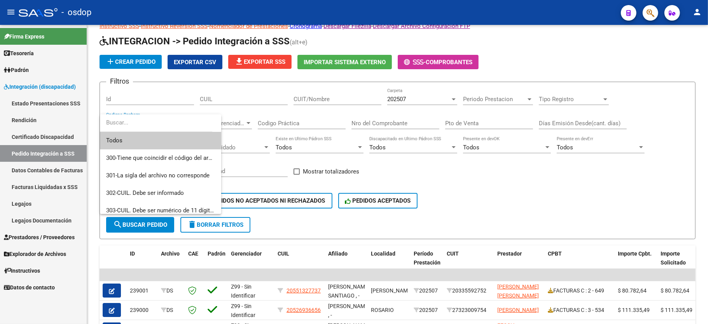
click at [546, 196] on div at bounding box center [354, 162] width 708 height 324
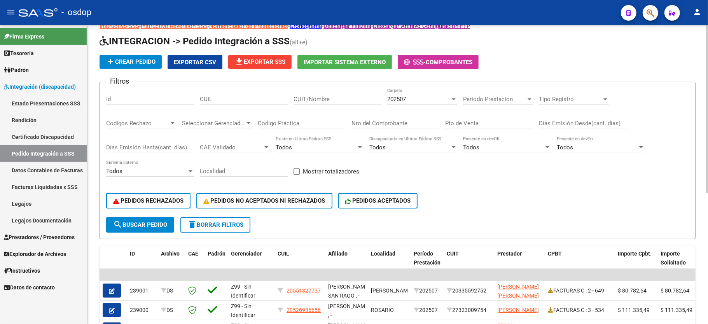
click at [339, 150] on div "Todos" at bounding box center [316, 147] width 81 height 7
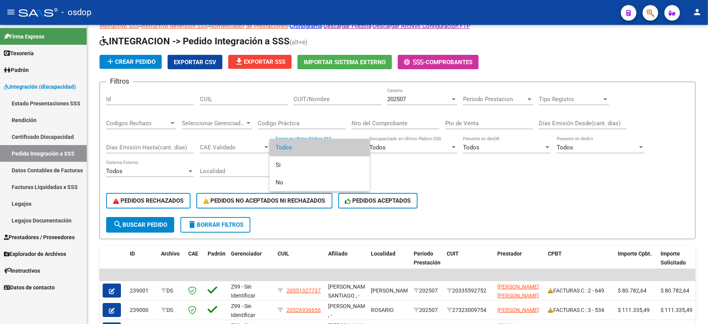
click at [559, 180] on div at bounding box center [354, 162] width 708 height 324
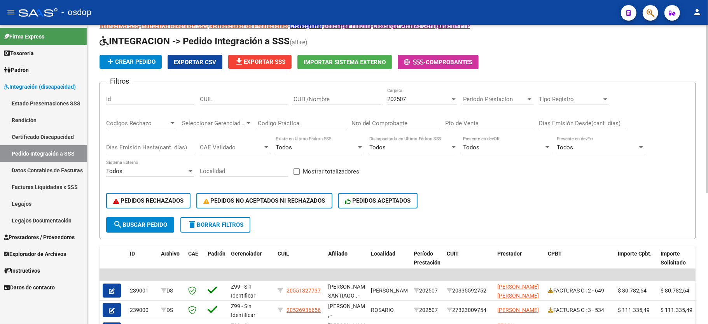
click at [517, 215] on div "PEDIDOS RECHAZADOS PEDIDOS NO ACEPTADOS NI RECHAZADOS PEDIDOS ACEPTADOS" at bounding box center [397, 200] width 583 height 33
click at [136, 95] on div "Id" at bounding box center [150, 96] width 88 height 17
paste input "240648"
type input "240648"
click at [154, 227] on button "search Buscar Pedido" at bounding box center [140, 225] width 68 height 16
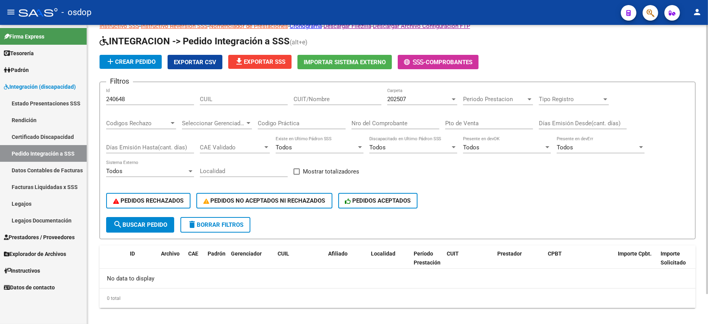
click at [428, 97] on div "202507" at bounding box center [418, 99] width 63 height 7
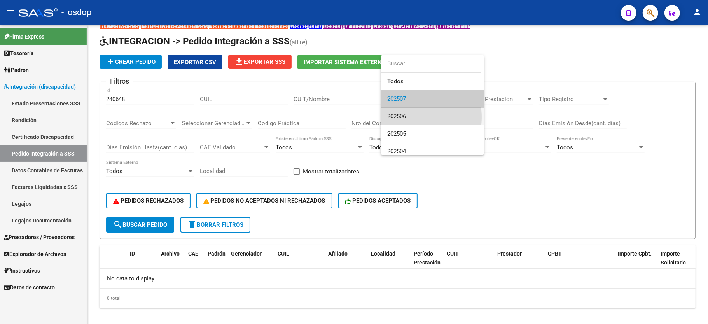
click at [407, 117] on span "202506" at bounding box center [432, 116] width 91 height 17
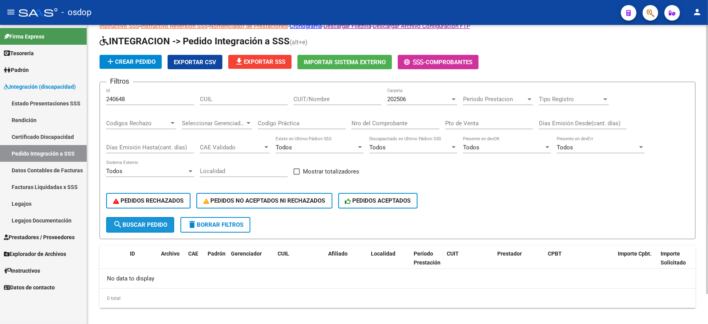
click at [131, 221] on span "search Buscar Pedido" at bounding box center [140, 224] width 54 height 7
click at [401, 94] on div "202506 Carpeta" at bounding box center [422, 96] width 70 height 17
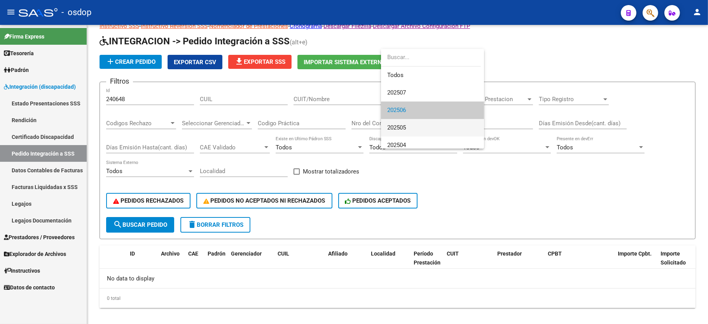
scroll to position [11, 0]
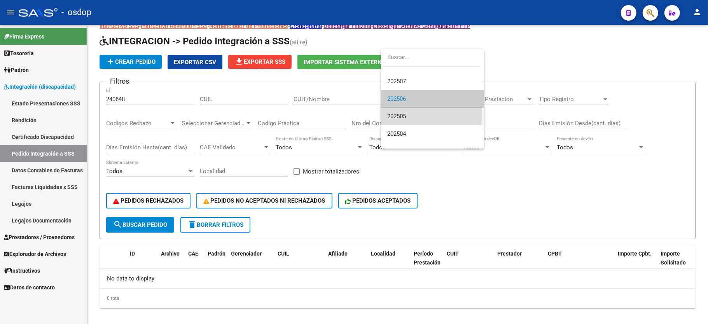
click at [414, 114] on span "202505" at bounding box center [432, 116] width 91 height 17
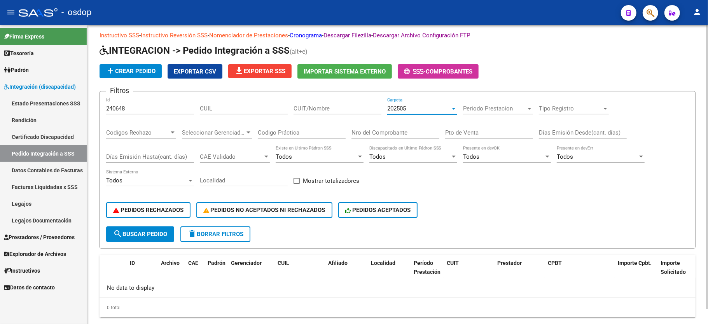
scroll to position [25, 0]
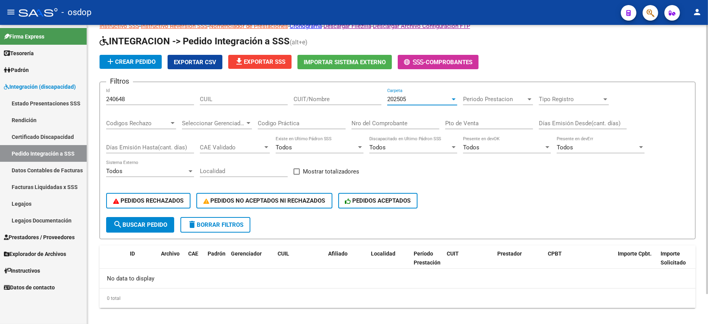
click at [412, 97] on div "202505" at bounding box center [418, 99] width 63 height 7
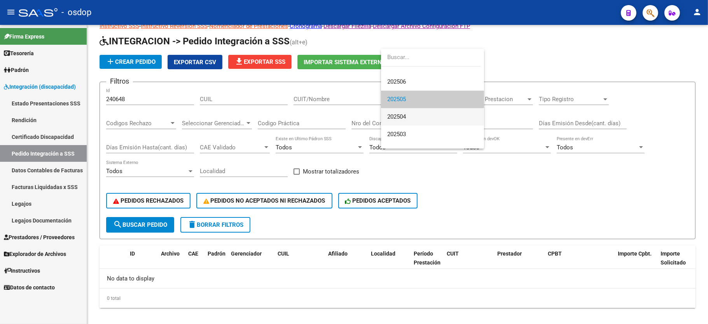
scroll to position [0, 0]
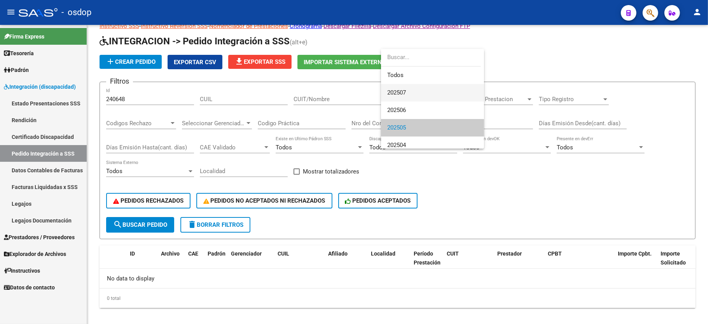
click at [400, 92] on span "202507" at bounding box center [396, 92] width 19 height 7
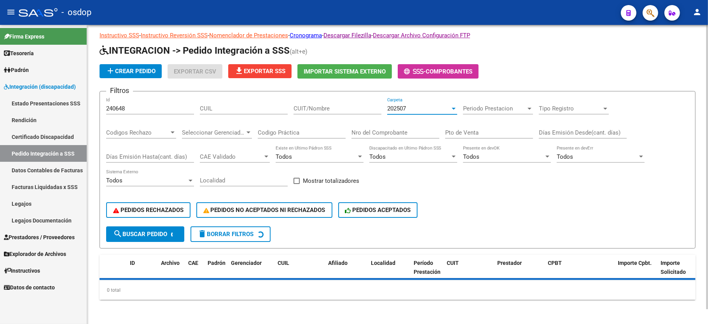
scroll to position [25, 0]
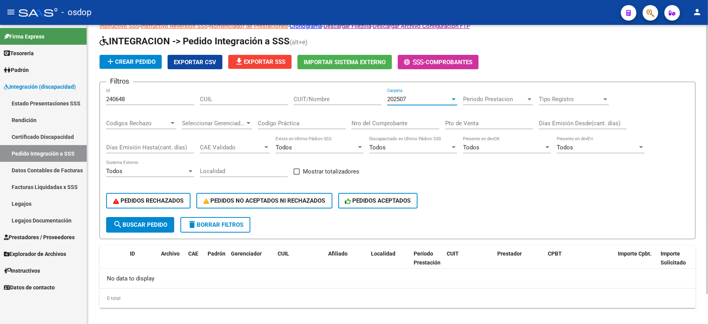
click at [222, 224] on span "delete Borrar Filtros" at bounding box center [215, 224] width 56 height 7
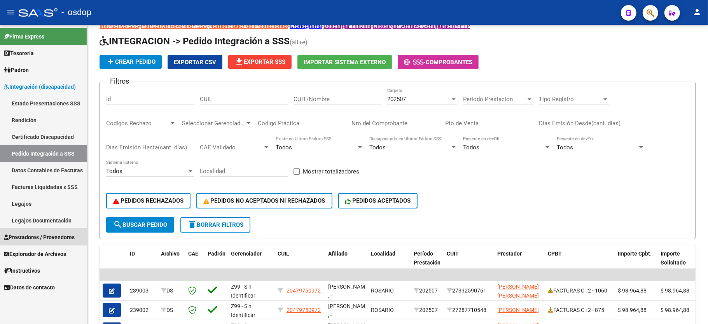
click at [53, 233] on span "Prestadores / Proveedores" at bounding box center [39, 237] width 71 height 9
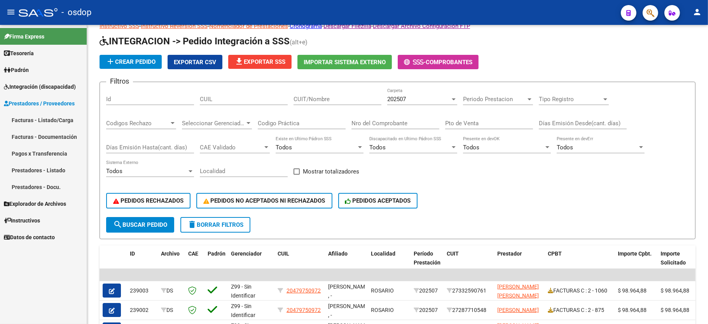
click at [45, 256] on div "Firma Express Tesorería Extractos Procesados (csv) Extractos Originales (pdf) P…" at bounding box center [43, 174] width 87 height 299
click at [55, 119] on link "Facturas - Listado/Carga" at bounding box center [43, 120] width 87 height 17
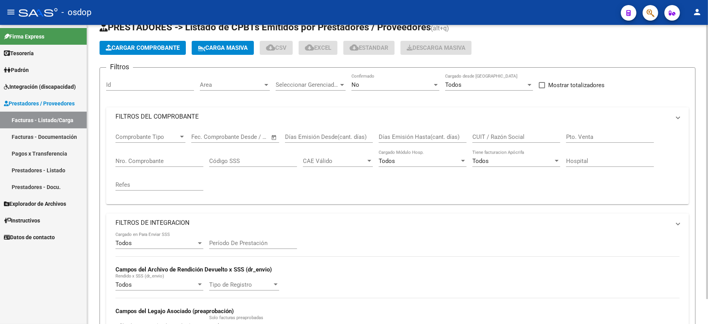
click at [139, 85] on input "Id" at bounding box center [150, 84] width 88 height 7
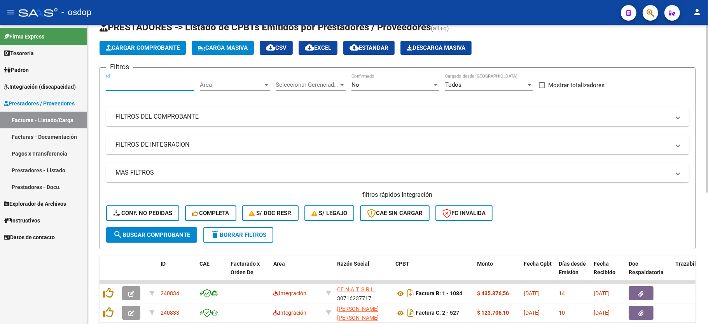
paste input "240648"
type input "240648"
click at [169, 235] on span "search Buscar Comprobante" at bounding box center [151, 234] width 77 height 7
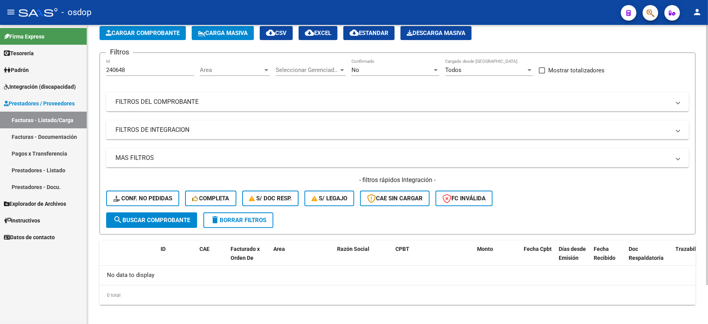
scroll to position [44, 0]
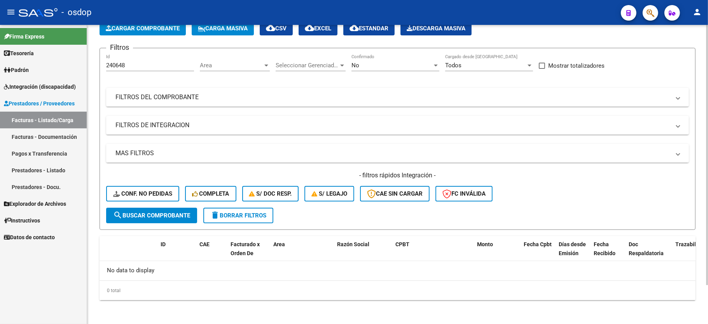
click at [539, 160] on mat-expansion-panel-header "MAS FILTROS" at bounding box center [397, 153] width 583 height 19
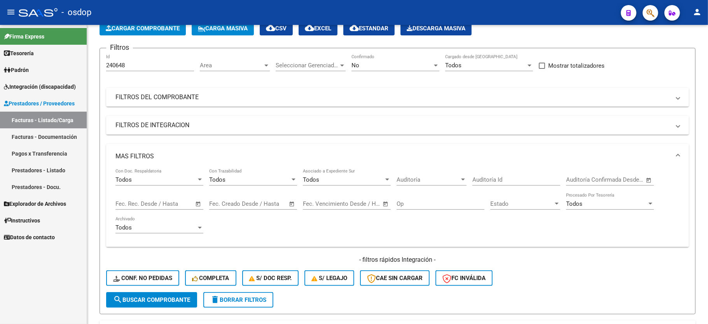
click at [27, 86] on span "Integración (discapacidad)" at bounding box center [40, 86] width 72 height 9
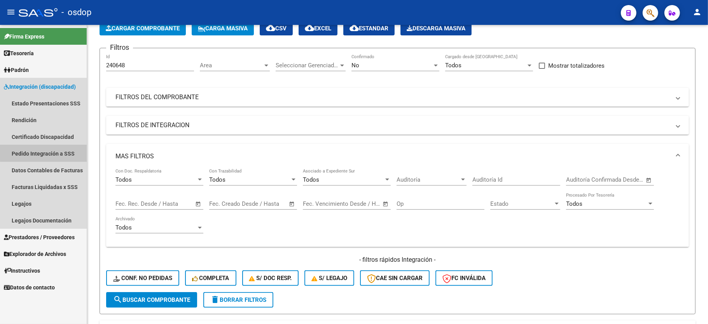
click at [58, 152] on link "Pedido Integración a SSS" at bounding box center [43, 153] width 87 height 17
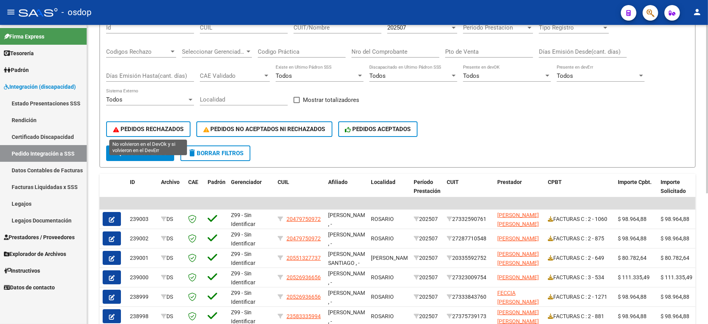
scroll to position [44, 0]
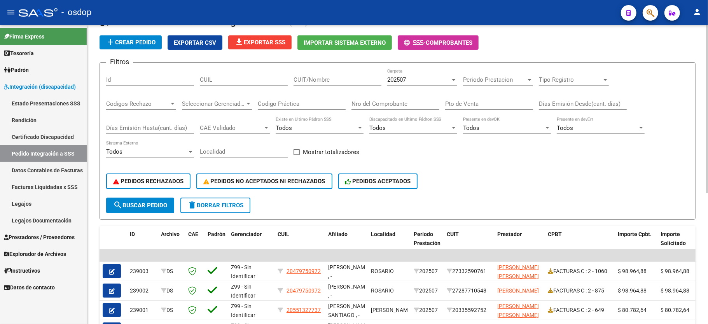
drag, startPoint x: 120, startPoint y: 85, endPoint x: 117, endPoint y: 80, distance: 5.6
click at [118, 82] on div "Id" at bounding box center [150, 77] width 88 height 17
click at [117, 80] on input "Id" at bounding box center [150, 79] width 88 height 7
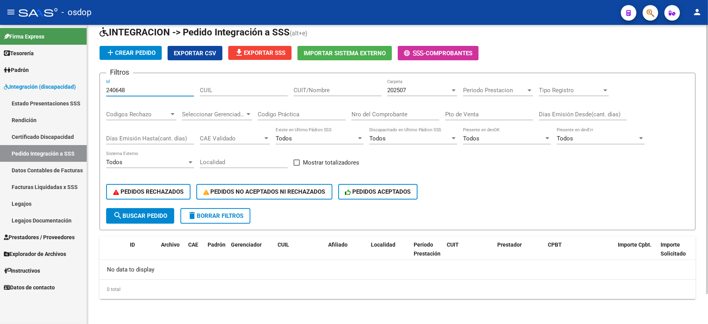
scroll to position [33, 0]
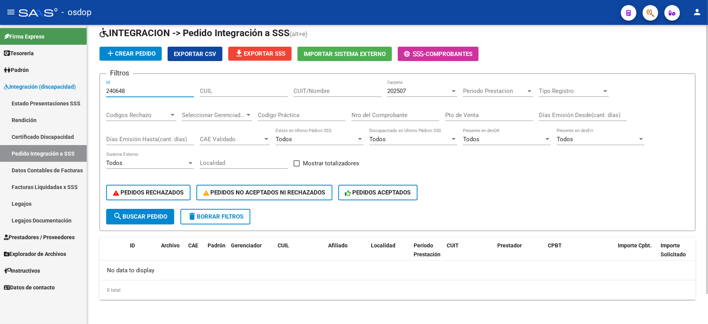
type input "240648"
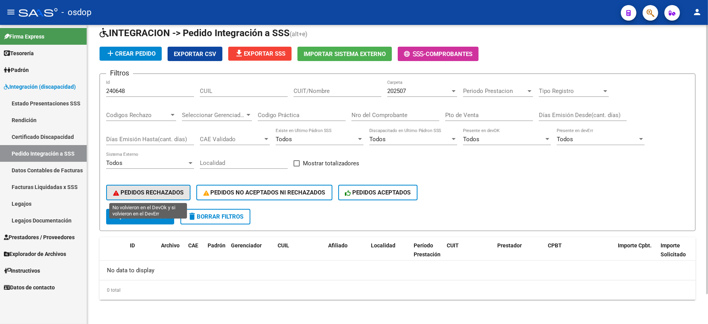
click at [165, 187] on button "PEDIDOS RECHAZADOS" at bounding box center [148, 193] width 84 height 16
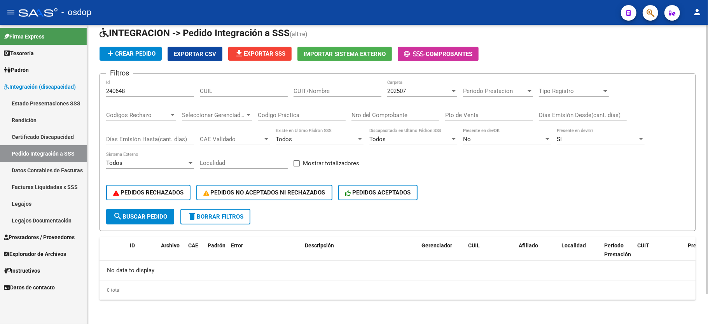
click at [142, 216] on span "search Buscar Pedido" at bounding box center [140, 216] width 54 height 7
click at [220, 218] on span "delete Borrar Filtros" at bounding box center [215, 216] width 56 height 7
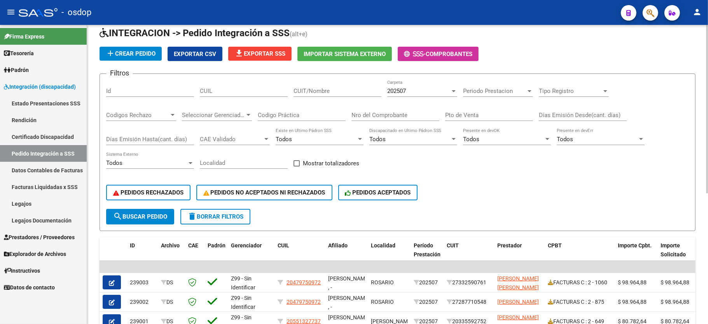
click at [608, 193] on div "PEDIDOS RECHAZADOS PEDIDOS NO ACEPTADOS NI RECHAZADOS PEDIDOS ACEPTADOS" at bounding box center [397, 192] width 583 height 33
click at [426, 93] on div "202507" at bounding box center [418, 90] width 63 height 7
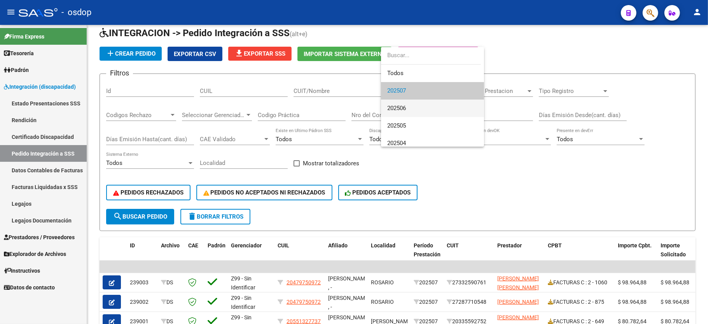
click at [413, 106] on span "202506" at bounding box center [432, 107] width 91 height 17
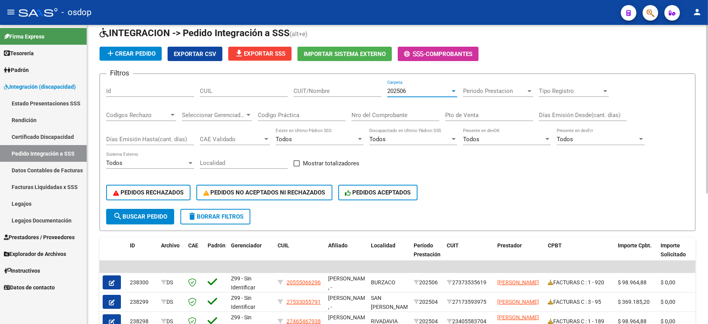
click at [134, 91] on input "Id" at bounding box center [150, 90] width 88 height 7
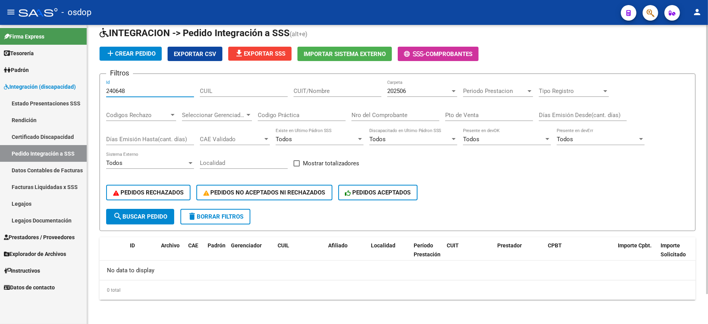
type input "240648"
click at [242, 215] on span "delete Borrar Filtros" at bounding box center [215, 216] width 56 height 7
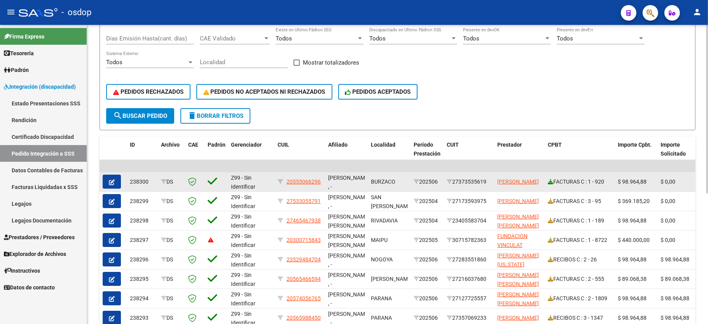
scroll to position [137, 0]
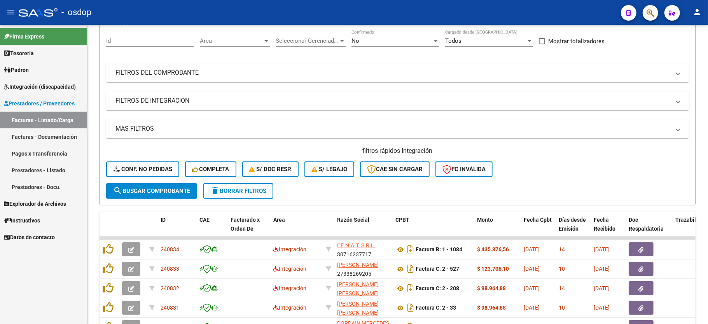
scroll to position [103, 0]
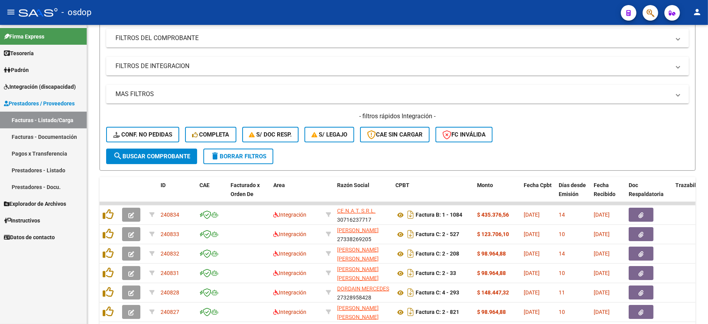
click at [34, 82] on span "Integración (discapacidad)" at bounding box center [40, 86] width 72 height 9
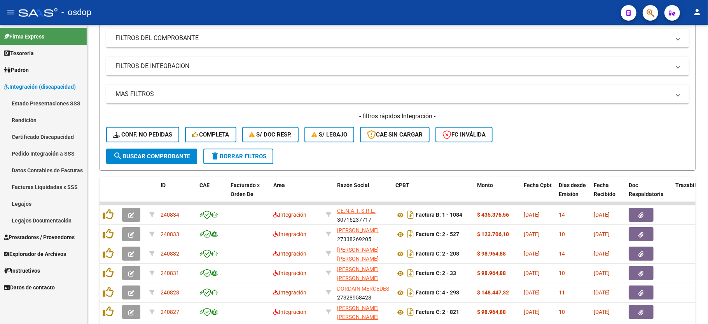
click at [47, 149] on link "Pedido Integración a SSS" at bounding box center [43, 153] width 87 height 17
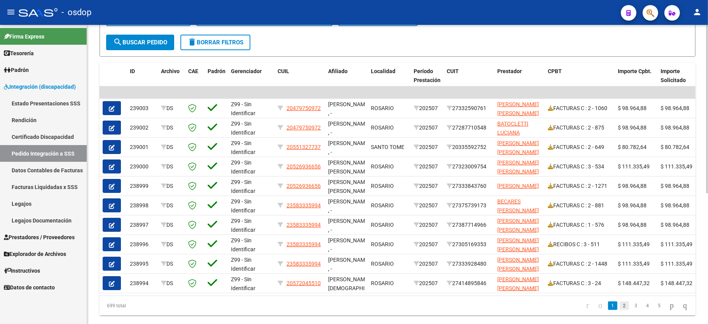
click at [620, 310] on link "2" at bounding box center [624, 305] width 9 height 9
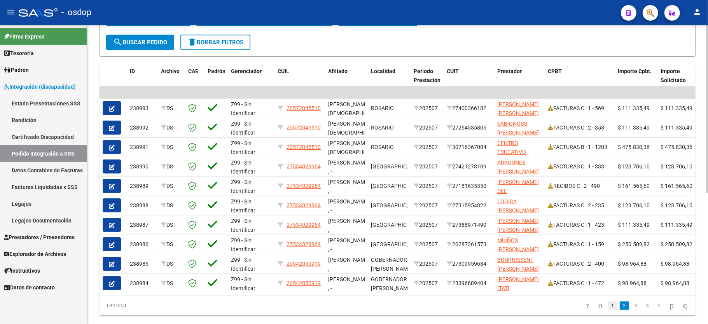
click at [608, 310] on link "1" at bounding box center [612, 305] width 9 height 9
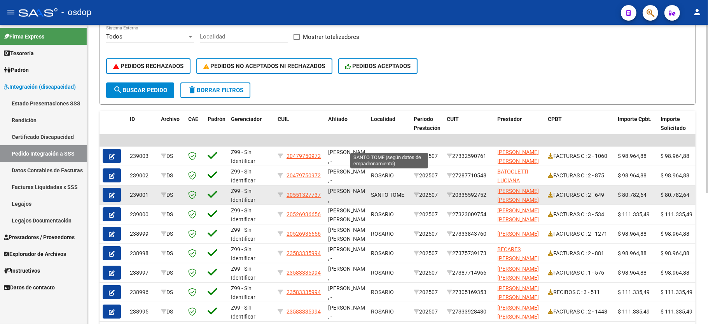
scroll to position [155, 0]
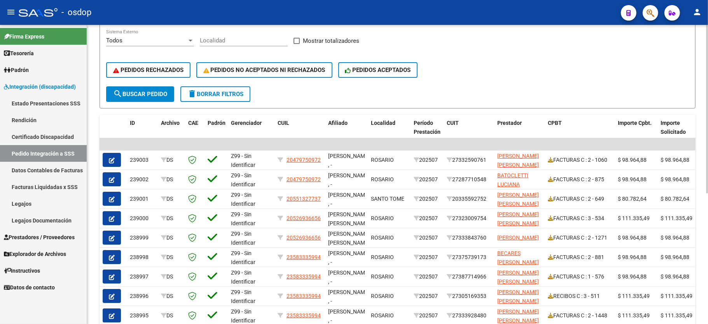
click at [526, 63] on div "PEDIDOS RECHAZADOS PEDIDOS NO ACEPTADOS NI RECHAZADOS PEDIDOS ACEPTADOS" at bounding box center [397, 70] width 583 height 33
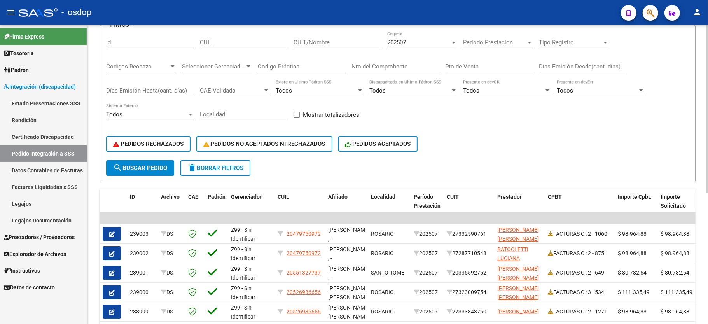
scroll to position [52, 0]
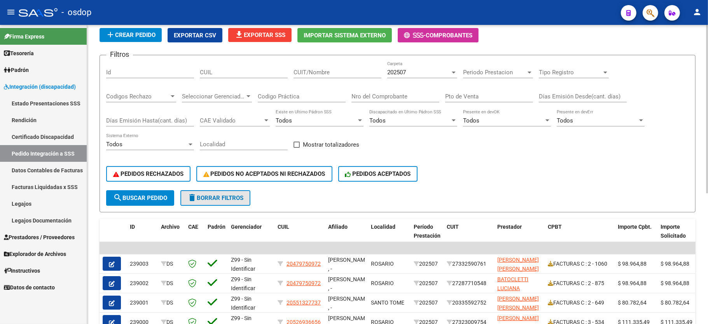
click at [209, 197] on span "delete Borrar Filtros" at bounding box center [215, 197] width 56 height 7
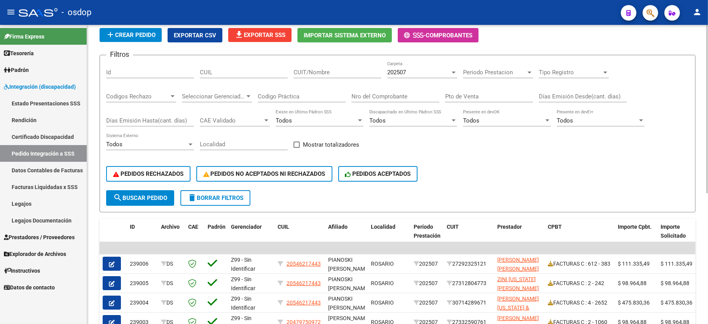
click at [197, 72] on div "Filtros Id CUIL CUIT/Nombre 202507 Carpeta Periodo Prestacion Periodo Prestacio…" at bounding box center [397, 125] width 583 height 129
click at [215, 74] on input "CUIL" at bounding box center [244, 72] width 88 height 7
paste input "20551327737"
type input "20551327737"
click at [153, 195] on span "search Buscar Pedido" at bounding box center [140, 197] width 54 height 7
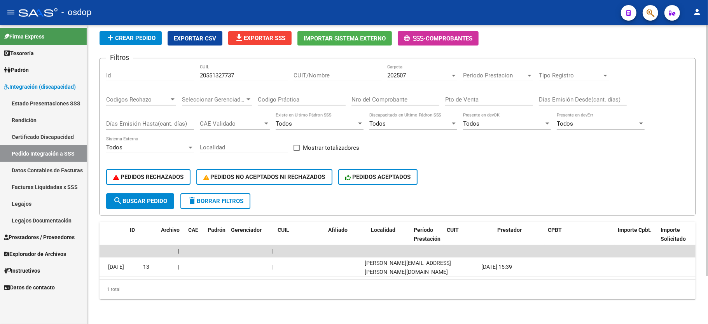
scroll to position [0, 0]
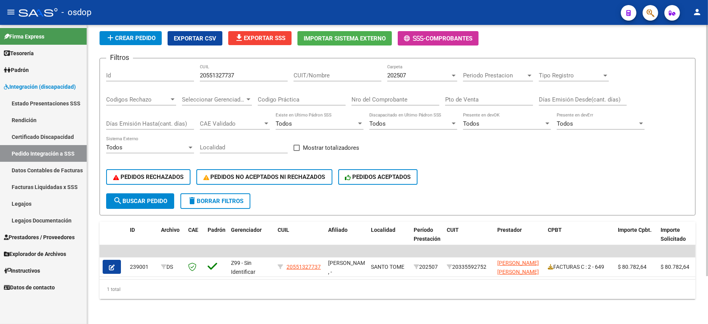
click at [537, 165] on div "PEDIDOS RECHAZADOS PEDIDOS NO ACEPTADOS NI RECHAZADOS PEDIDOS ACEPTADOS" at bounding box center [397, 177] width 583 height 33
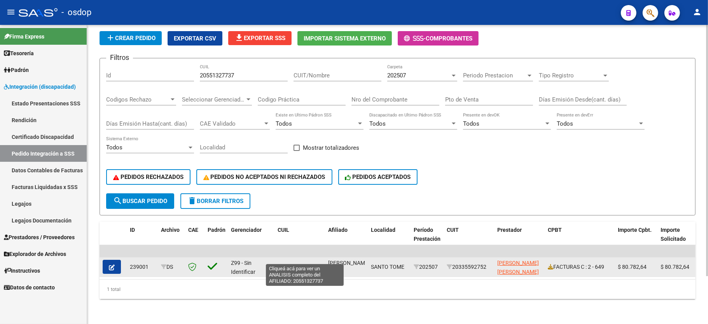
click at [301, 264] on span "20551327737" at bounding box center [303, 267] width 34 height 6
click at [344, 258] on div "[PERSON_NAME] SANTIAGO , -" at bounding box center [346, 266] width 37 height 16
click at [100, 257] on datatable-body-cell at bounding box center [112, 266] width 27 height 19
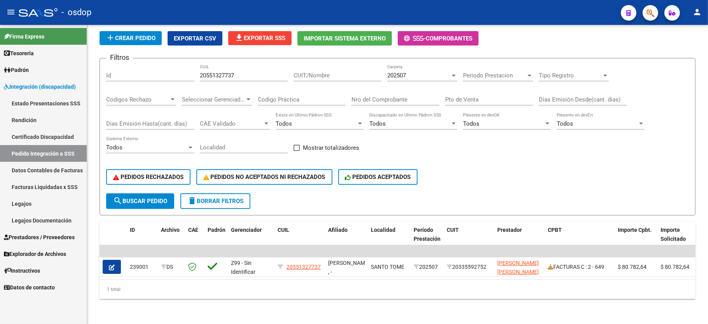
click at [110, 264] on icon "button" at bounding box center [112, 267] width 6 height 6
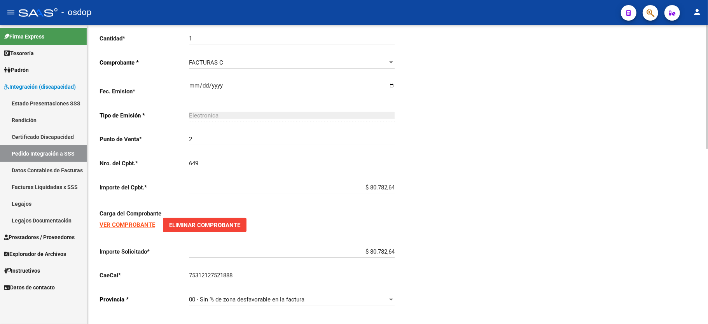
type input "20551327737"
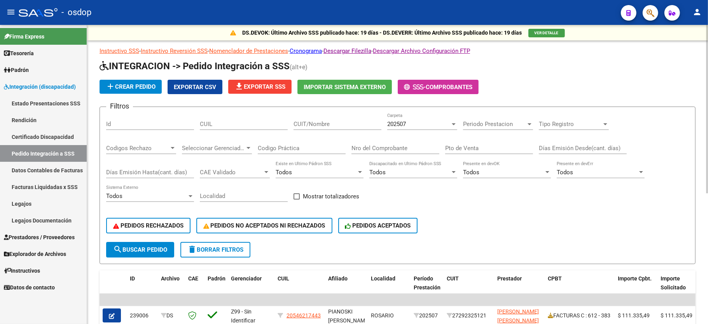
click at [508, 234] on div "PEDIDOS RECHAZADOS PEDIDOS NO ACEPTADOS NI RECHAZADOS PEDIDOS ACEPTADOS" at bounding box center [397, 225] width 583 height 33
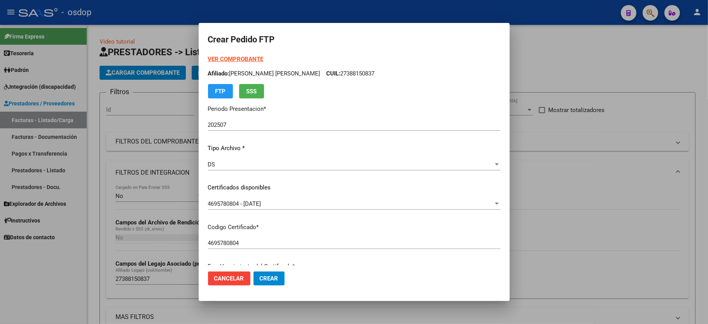
scroll to position [199, 0]
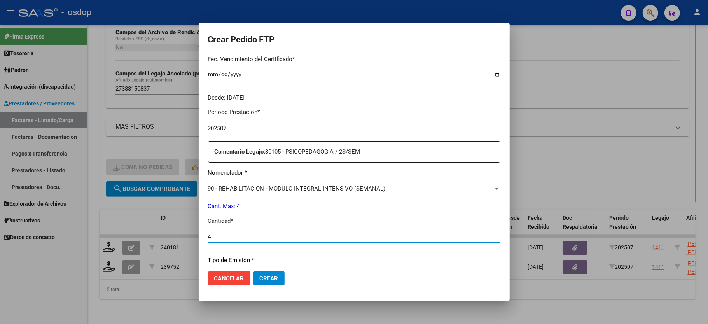
type input "4"
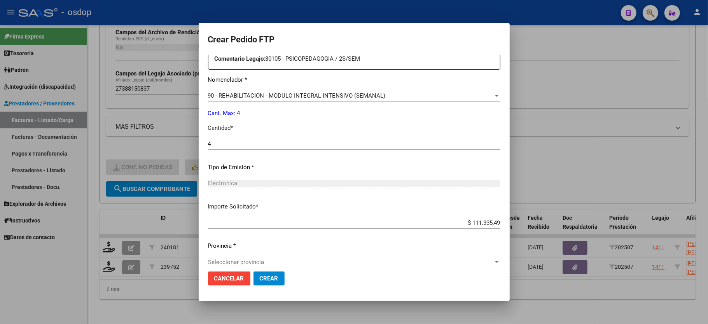
scroll to position [305, 0]
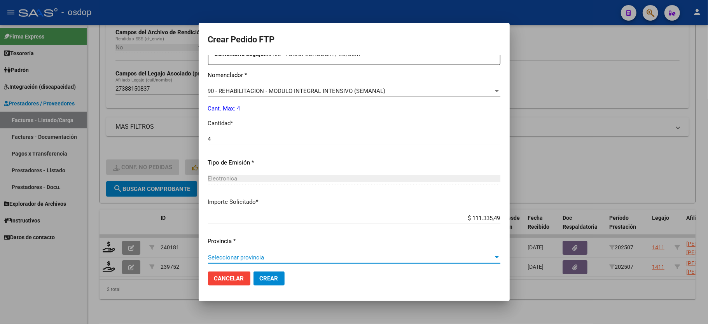
click at [250, 254] on span "Seleccionar provincia" at bounding box center [350, 257] width 285 height 7
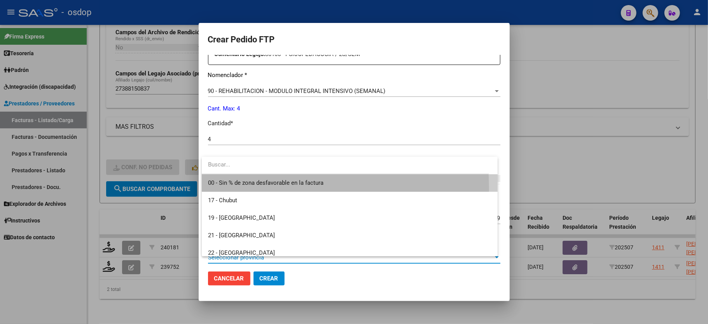
click at [251, 189] on span "00 - Sin % de zona desfavorable en la factura" at bounding box center [349, 182] width 283 height 17
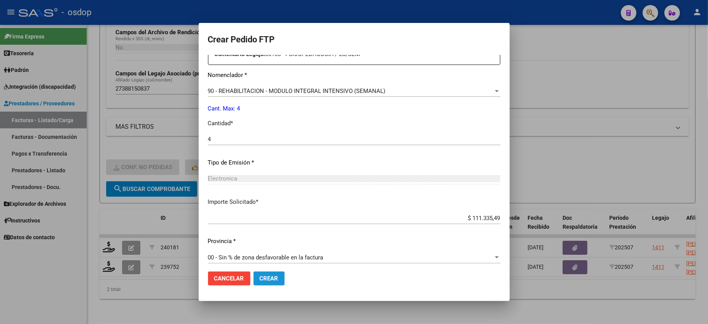
click at [276, 285] on button "Crear" at bounding box center [268, 278] width 31 height 14
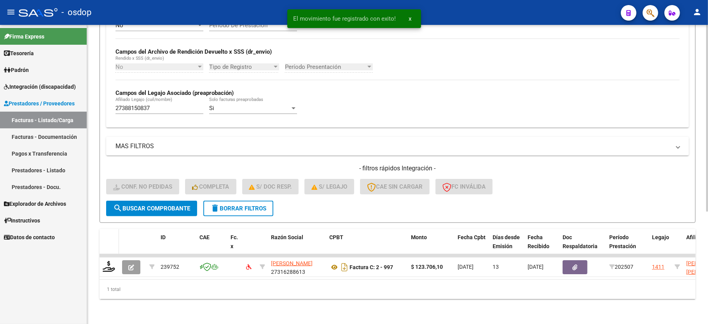
scroll to position [180, 0]
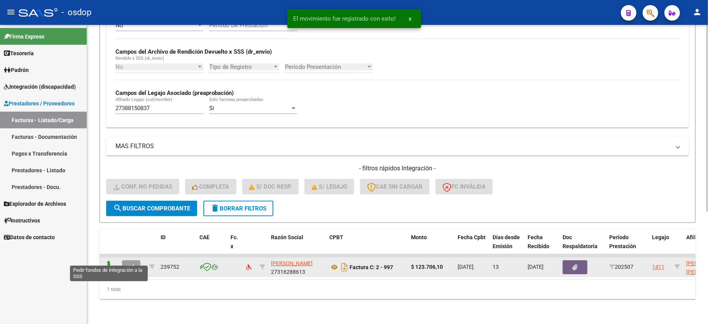
click at [112, 261] on icon at bounding box center [109, 266] width 12 height 11
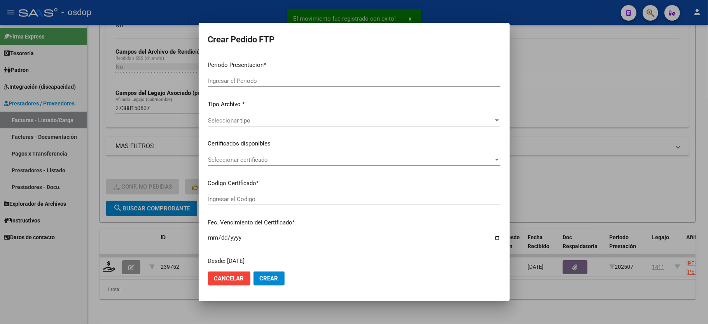
type input "202507"
type input "$ 123.706,10"
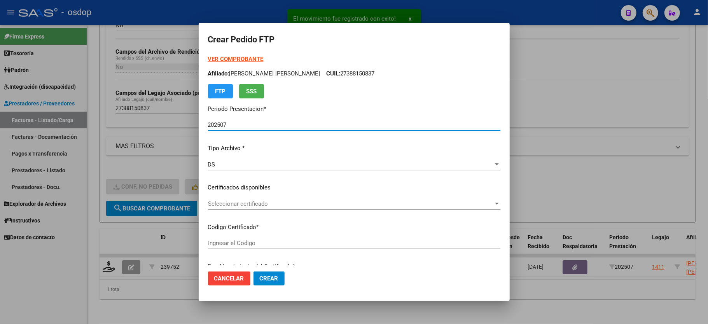
type input "4695780804"
type input "[DATE]"
click at [236, 171] on div "DS Seleccionar tipo" at bounding box center [354, 168] width 292 height 19
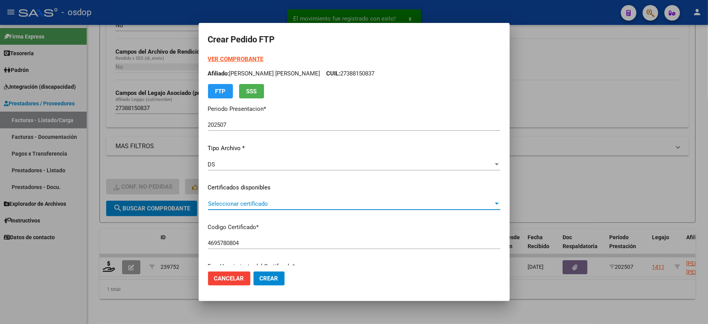
click at [237, 201] on span "Seleccionar certificado" at bounding box center [350, 203] width 285 height 7
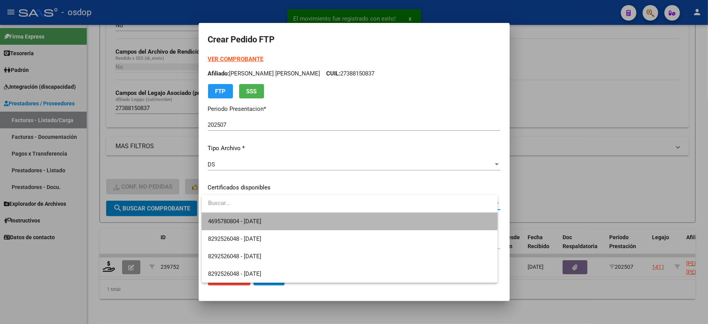
click at [243, 214] on span "4695780804 - [DATE]" at bounding box center [349, 221] width 283 height 17
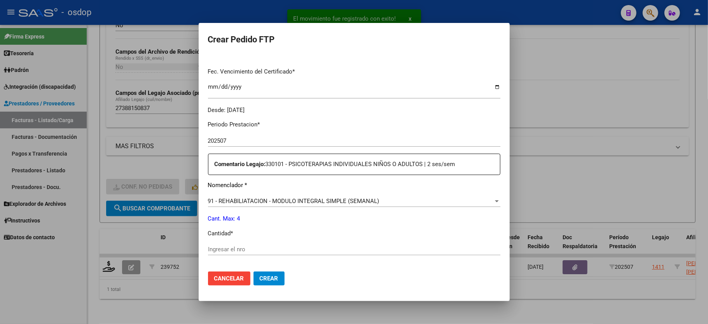
scroll to position [207, 0]
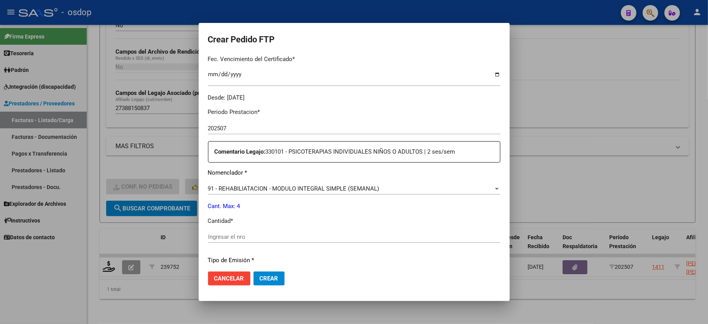
click at [242, 236] on div "Ingresar el nro" at bounding box center [354, 237] width 292 height 12
click at [316, 185] on span "91 - REHABILIATACION - MODULO INTEGRAL SIMPLE (SEMANAL)" at bounding box center [293, 188] width 171 height 7
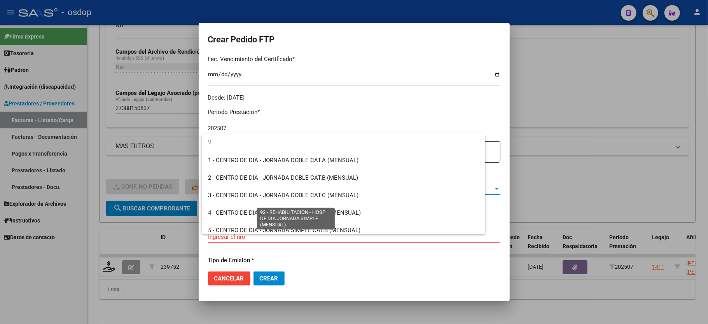
scroll to position [0, 0]
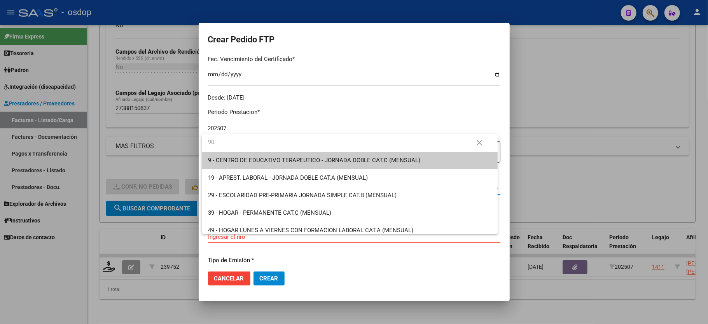
type input "90"
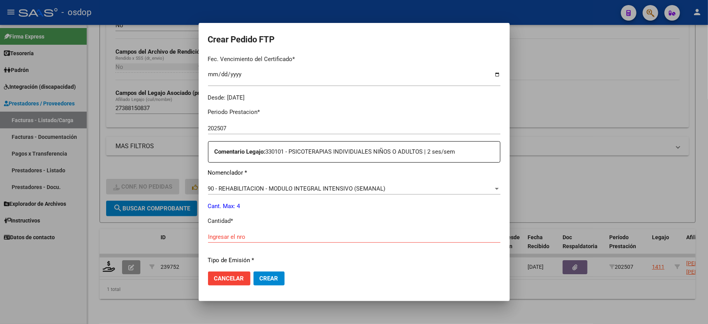
click at [247, 231] on div "Ingresar el nro" at bounding box center [354, 237] width 292 height 12
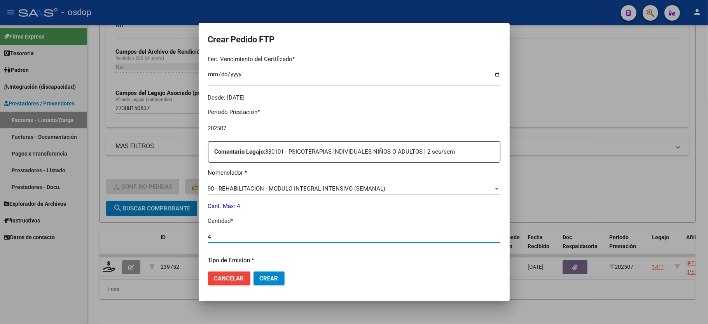
type input "4"
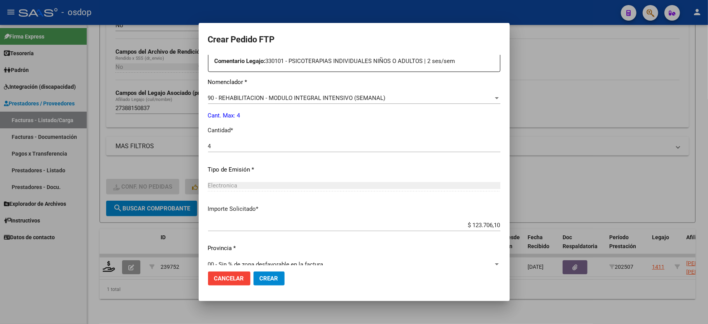
scroll to position [305, 0]
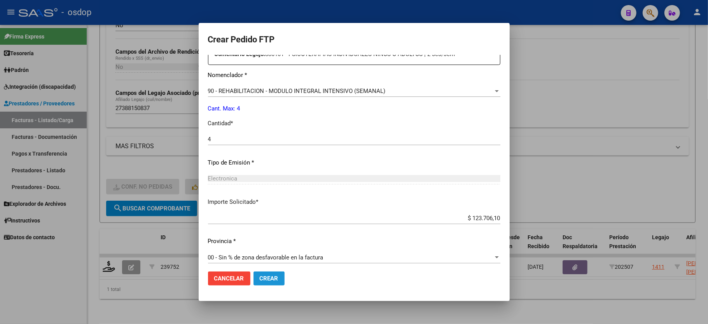
click at [267, 280] on span "Crear" at bounding box center [269, 278] width 19 height 7
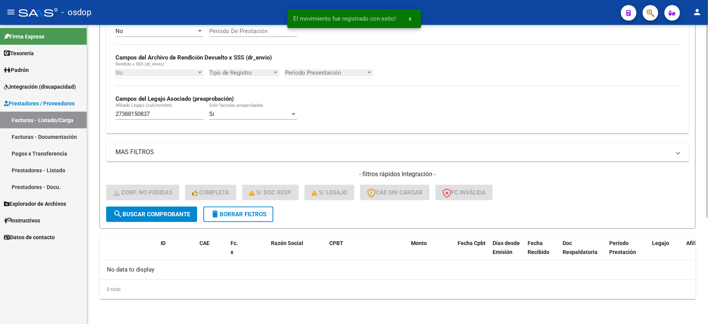
scroll to position [165, 0]
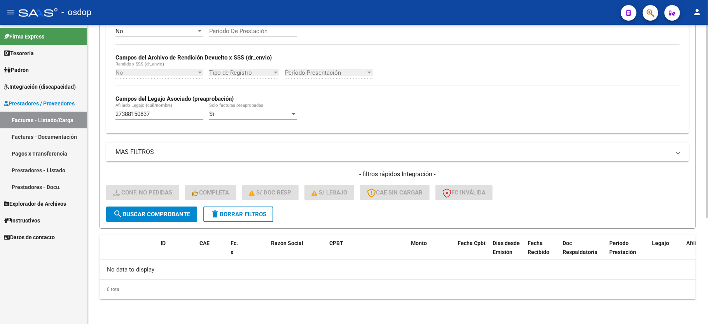
click at [250, 203] on div "- filtros rápidos Integración - Conf. no pedidas Completa S/ Doc Resp. S/ legaj…" at bounding box center [397, 188] width 583 height 37
click at [244, 212] on span "delete Borrar Filtros" at bounding box center [238, 214] width 56 height 7
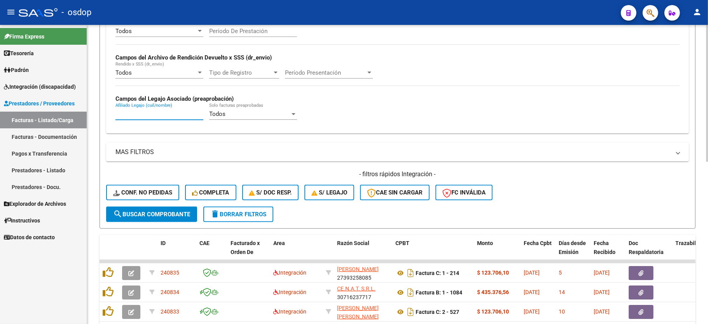
click at [127, 116] on input "Afiliado Legajo (cuil/nombre)" at bounding box center [159, 113] width 88 height 7
paste input "27566259139"
type input "27566259139"
click at [161, 222] on form "Filtros Id Area Area Seleccionar Gerenciador Seleccionar Gerenciador No Confirm…" at bounding box center [397, 77] width 596 height 301
click at [161, 215] on span "search Buscar Comprobante" at bounding box center [151, 214] width 77 height 7
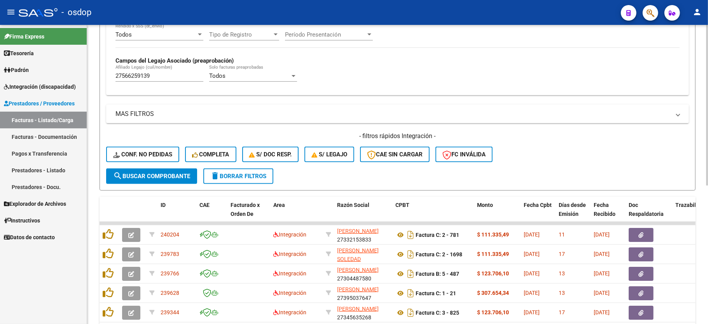
scroll to position [257, 0]
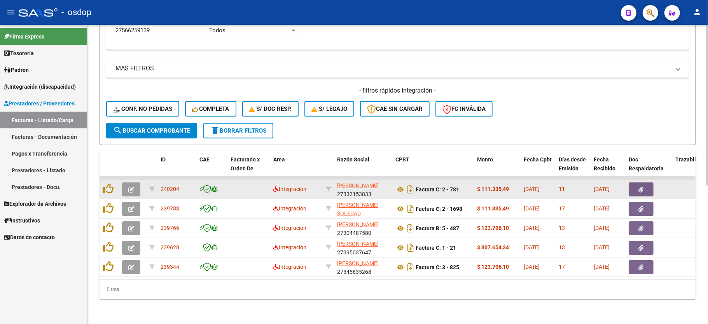
click at [132, 185] on button "button" at bounding box center [131, 189] width 18 height 14
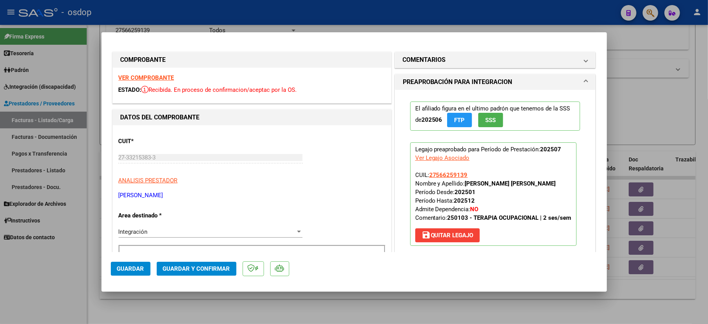
click at [143, 77] on strong "VER COMPROBANTE" at bounding box center [147, 77] width 56 height 7
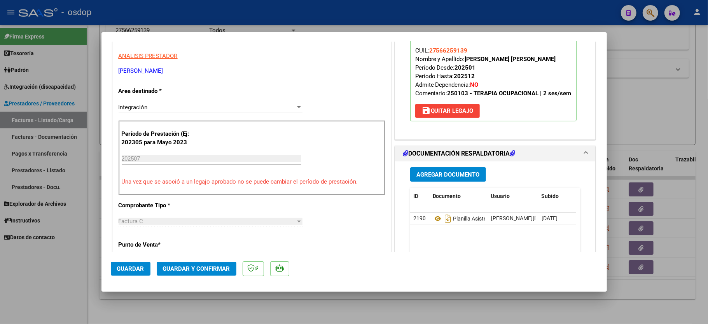
scroll to position [155, 0]
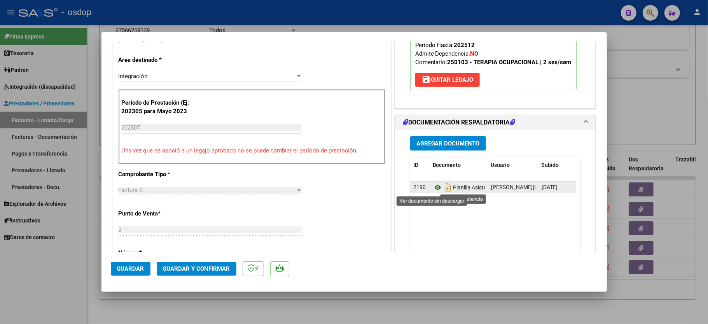
click at [433, 189] on icon at bounding box center [438, 187] width 10 height 9
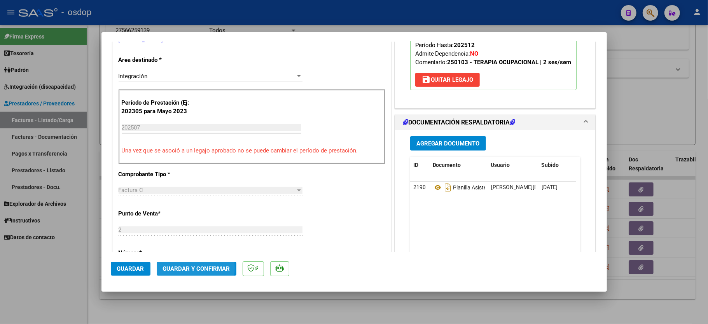
click at [187, 268] on span "Guardar y Confirmar" at bounding box center [196, 268] width 67 height 7
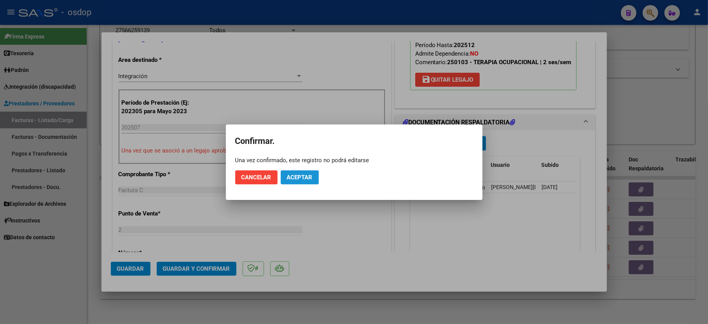
click at [298, 178] on span "Aceptar" at bounding box center [300, 177] width 26 height 7
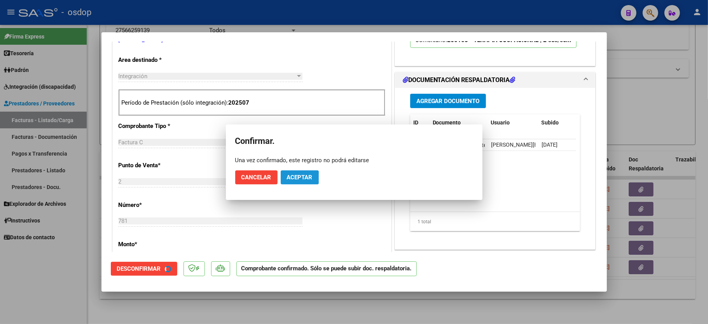
scroll to position [155, 0]
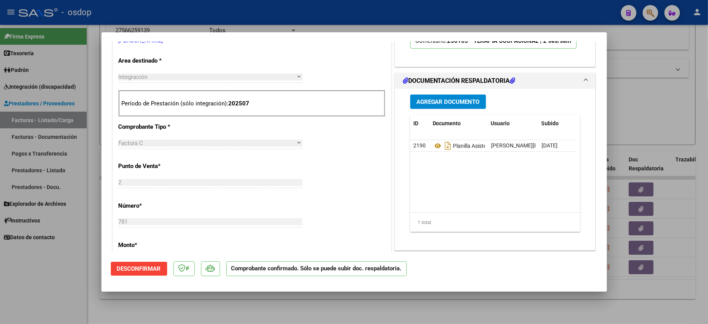
click at [40, 284] on div at bounding box center [354, 162] width 708 height 324
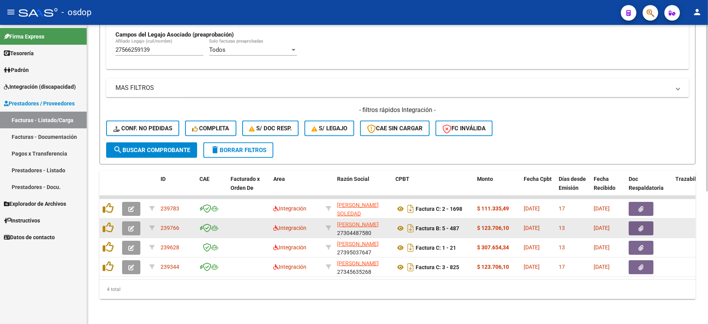
scroll to position [238, 0]
click at [129, 225] on icon "button" at bounding box center [131, 228] width 6 height 6
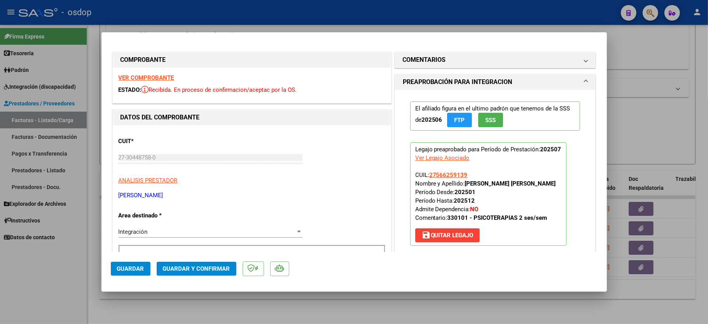
click at [141, 79] on strong "VER COMPROBANTE" at bounding box center [147, 77] width 56 height 7
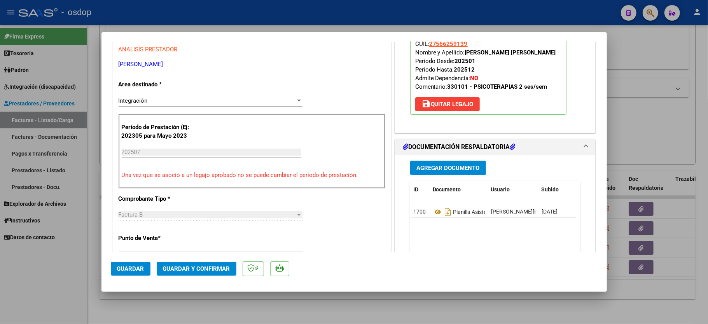
scroll to position [155, 0]
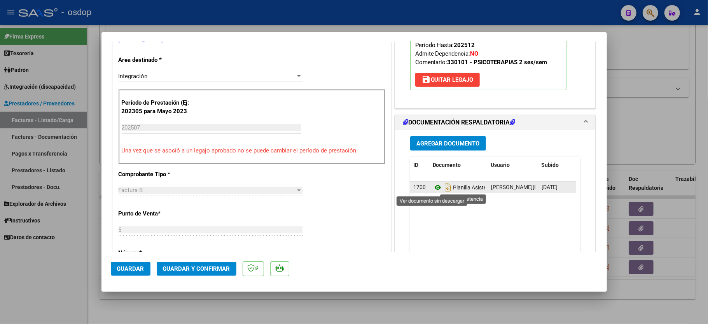
click at [433, 191] on icon at bounding box center [438, 187] width 10 height 9
click at [198, 271] on span "Guardar y Confirmar" at bounding box center [196, 268] width 67 height 7
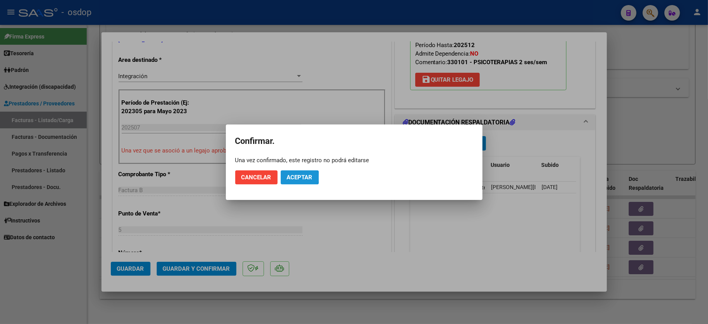
click at [295, 177] on span "Aceptar" at bounding box center [300, 177] width 26 height 7
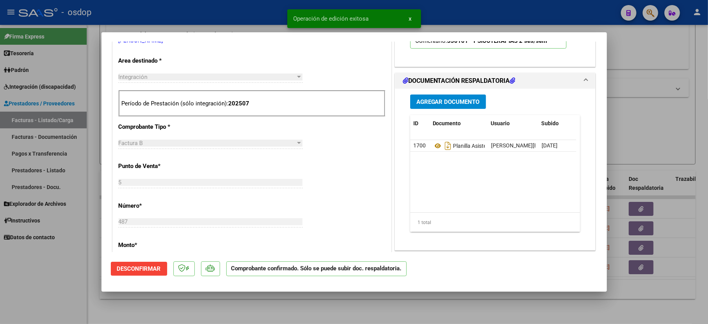
click at [54, 285] on div at bounding box center [354, 162] width 708 height 324
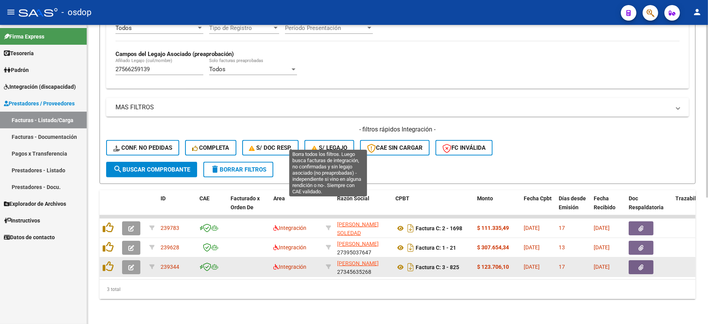
scroll to position [218, 0]
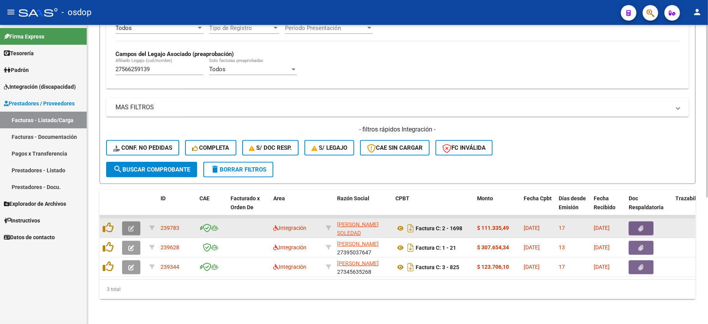
click at [134, 221] on button "button" at bounding box center [131, 228] width 18 height 14
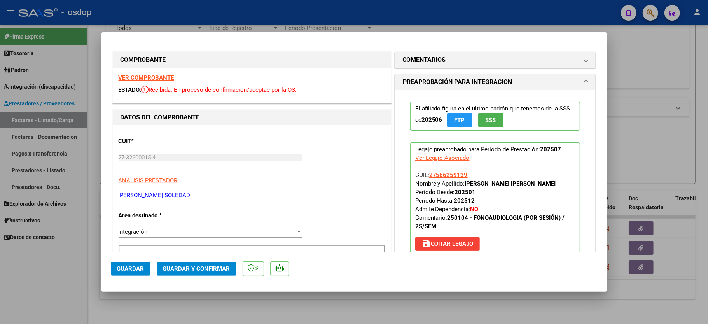
click at [154, 75] on strong "VER COMPROBANTE" at bounding box center [147, 77] width 56 height 7
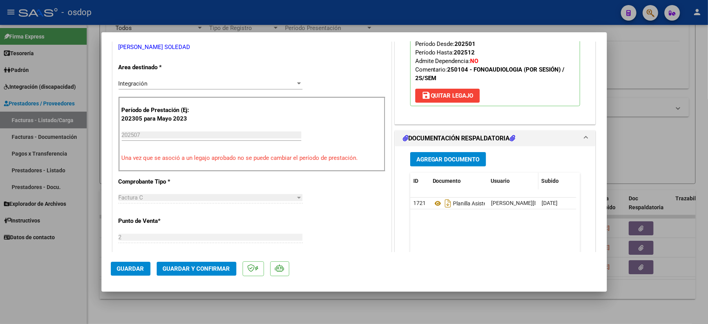
scroll to position [155, 0]
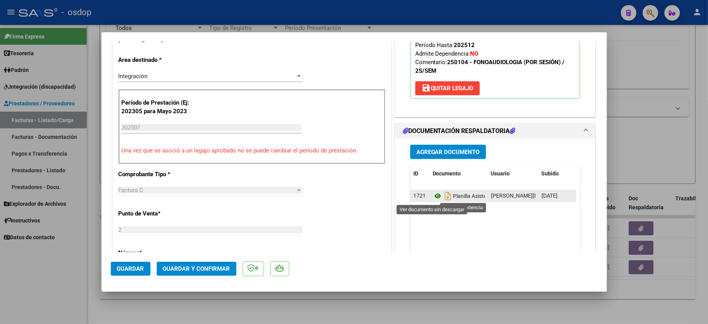
click at [433, 195] on icon at bounding box center [438, 195] width 10 height 9
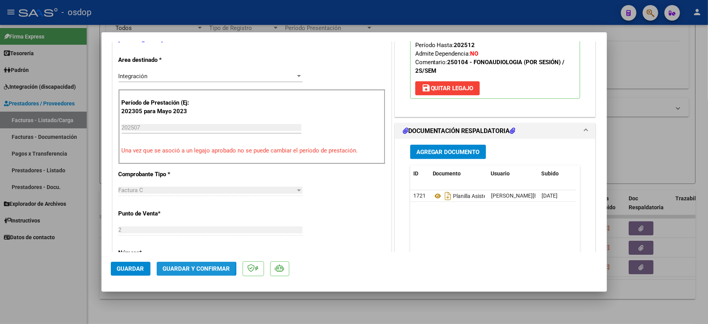
click at [188, 266] on span "Guardar y Confirmar" at bounding box center [196, 268] width 67 height 7
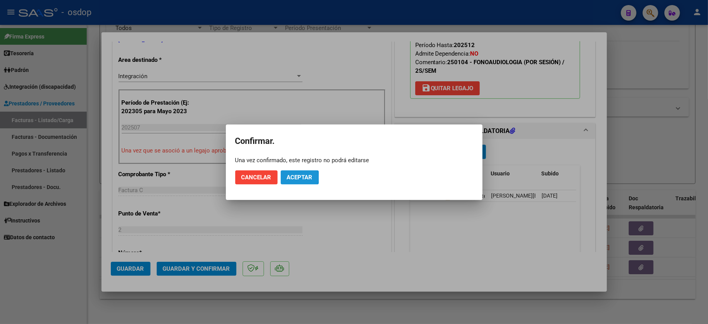
click at [284, 177] on button "Aceptar" at bounding box center [300, 177] width 38 height 14
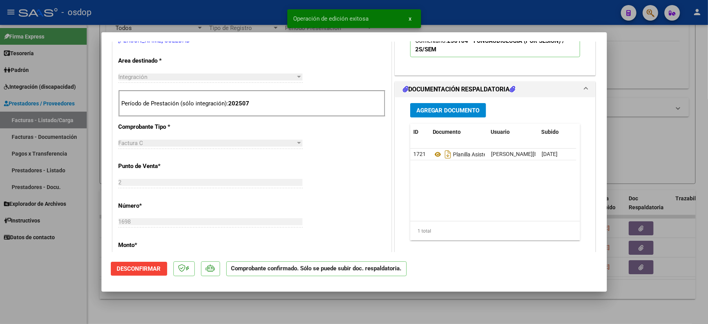
click at [53, 279] on div at bounding box center [354, 162] width 708 height 324
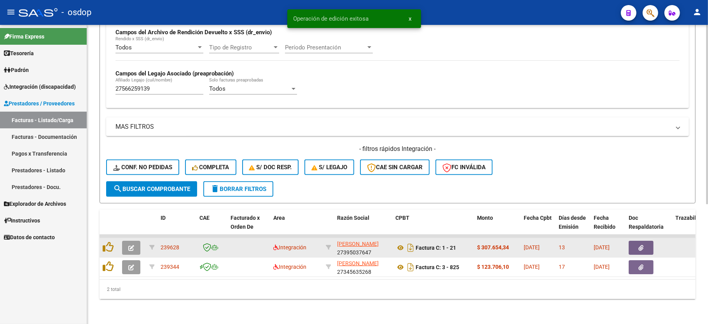
scroll to position [199, 0]
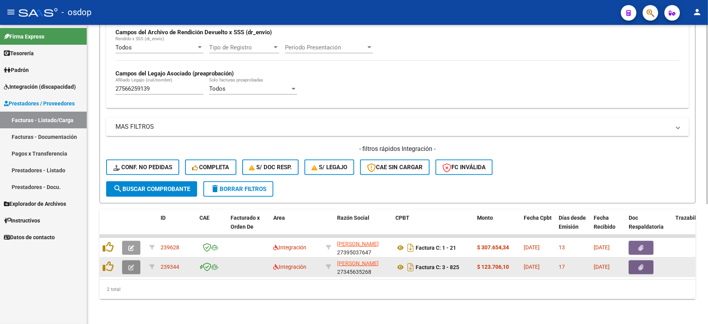
click at [133, 264] on icon "button" at bounding box center [131, 267] width 6 height 6
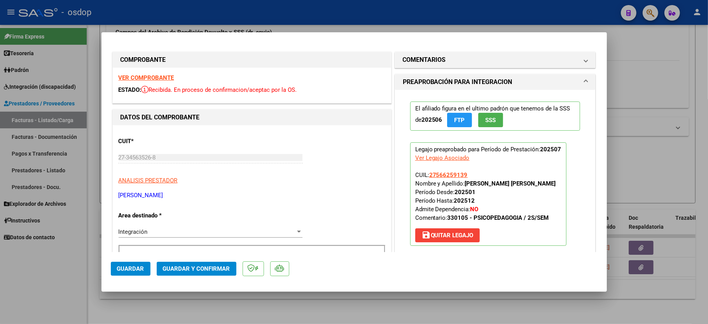
click at [159, 72] on div "VER COMPROBANTE ESTADO: Recibida. En proceso de confirmacion/aceptac por la OS." at bounding box center [252, 85] width 278 height 35
click at [159, 75] on strong "VER COMPROBANTE" at bounding box center [147, 77] width 56 height 7
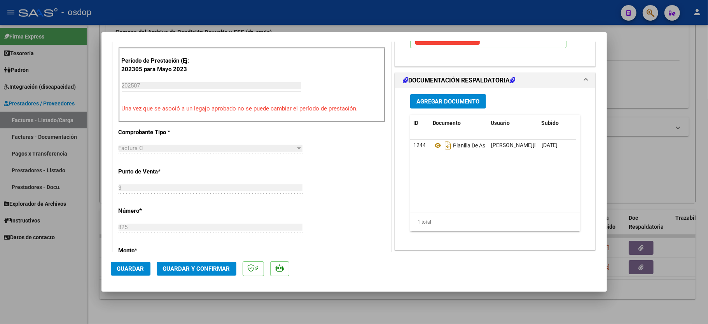
scroll to position [207, 0]
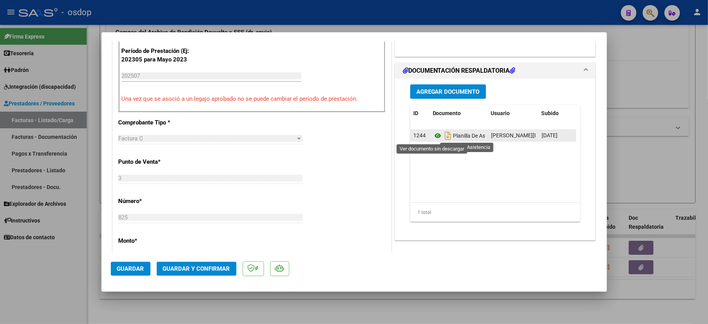
click at [433, 138] on icon at bounding box center [438, 135] width 10 height 9
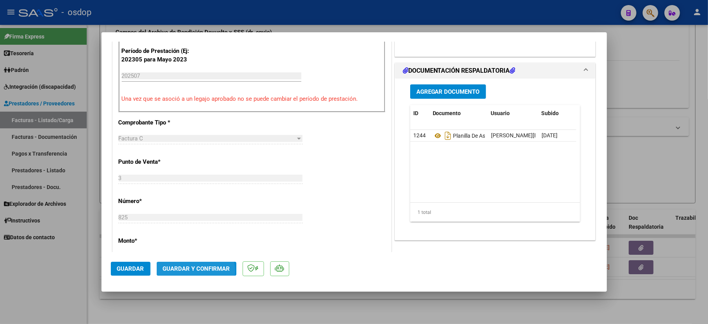
click at [191, 271] on span "Guardar y Confirmar" at bounding box center [196, 268] width 67 height 7
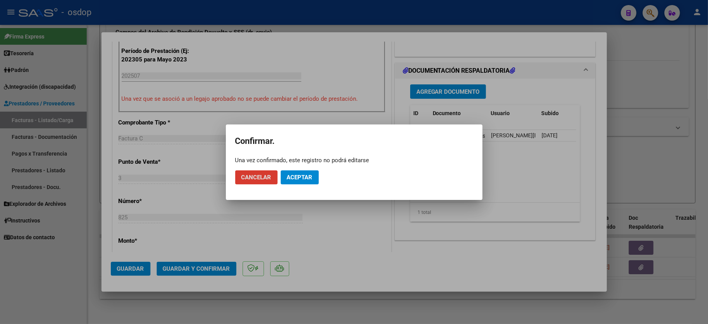
click at [302, 180] on span "Aceptar" at bounding box center [300, 177] width 26 height 7
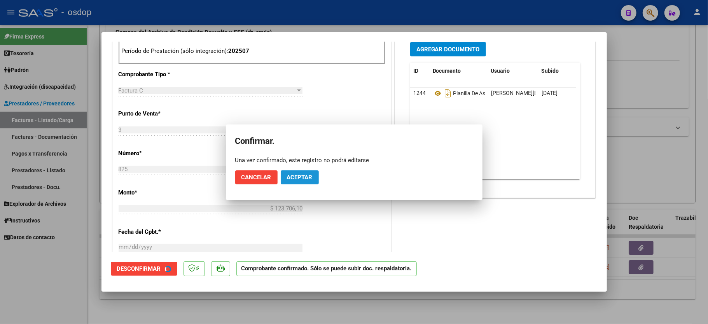
scroll to position [354, 0]
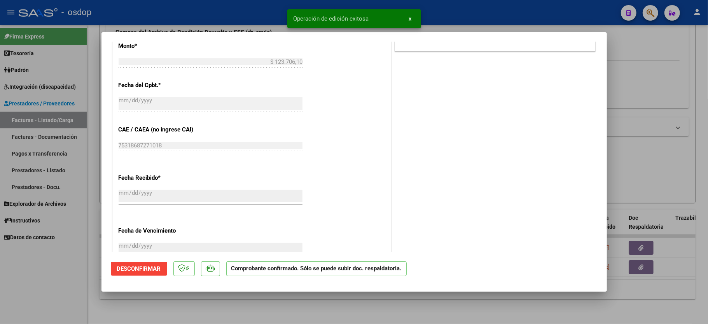
click at [104, 280] on mat-dialog-container "COMPROBANTE VER COMPROBANTE ESTADO: El comprobante fue aceptado por la obra soc…" at bounding box center [353, 162] width 505 height 260
click at [63, 282] on div at bounding box center [354, 162] width 708 height 324
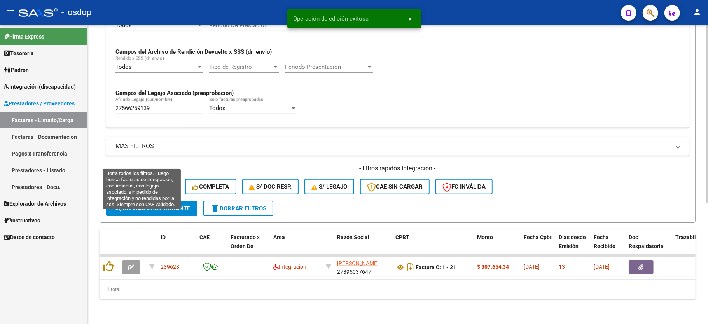
scroll to position [180, 0]
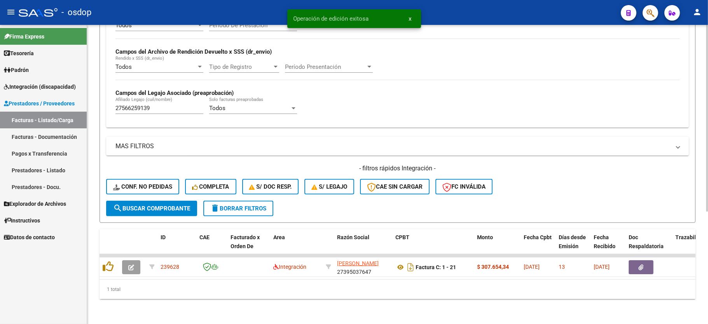
click at [136, 104] on div "27566259139 [PERSON_NAME] (cuil/nombre)" at bounding box center [159, 105] width 88 height 17
click at [136, 105] on input "27566259139" at bounding box center [159, 108] width 88 height 7
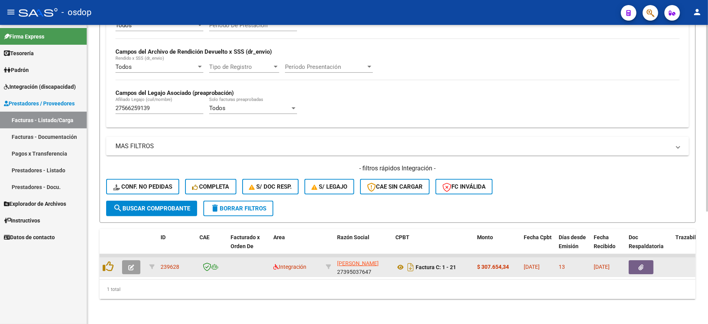
click at [140, 260] on div at bounding box center [132, 267] width 21 height 14
click at [125, 260] on button "button" at bounding box center [131, 267] width 18 height 14
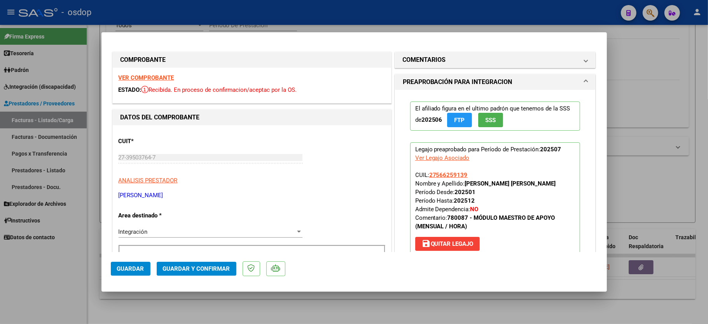
click at [127, 78] on strong "VER COMPROBANTE" at bounding box center [147, 77] width 56 height 7
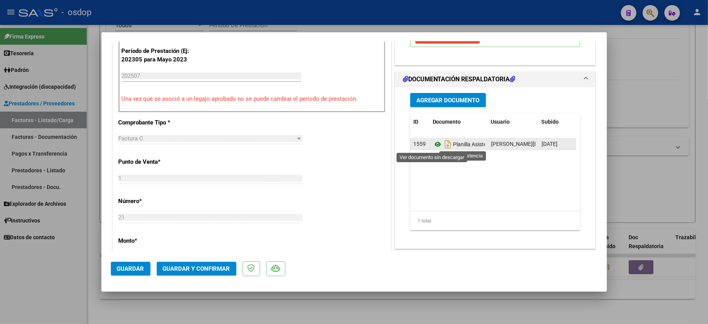
click at [433, 142] on icon at bounding box center [438, 144] width 10 height 9
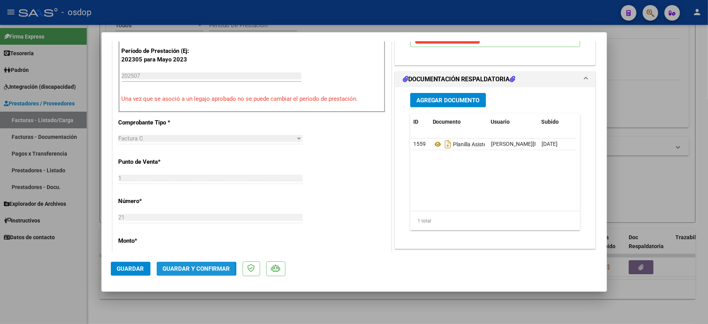
click at [185, 270] on span "Guardar y Confirmar" at bounding box center [196, 268] width 67 height 7
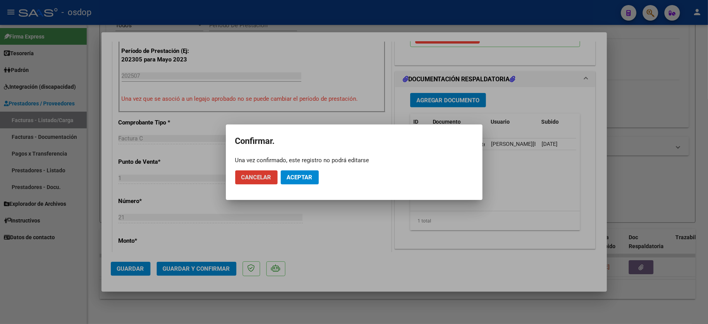
click at [286, 168] on mat-dialog-actions "Cancelar Aceptar" at bounding box center [354, 177] width 238 height 26
click at [289, 182] on button "Aceptar" at bounding box center [300, 177] width 38 height 14
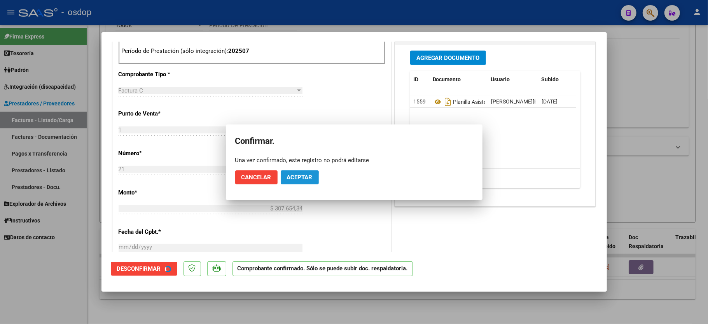
scroll to position [354, 0]
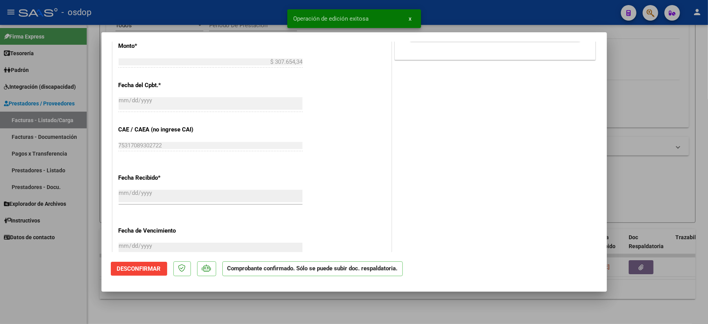
click at [53, 271] on div at bounding box center [354, 162] width 708 height 324
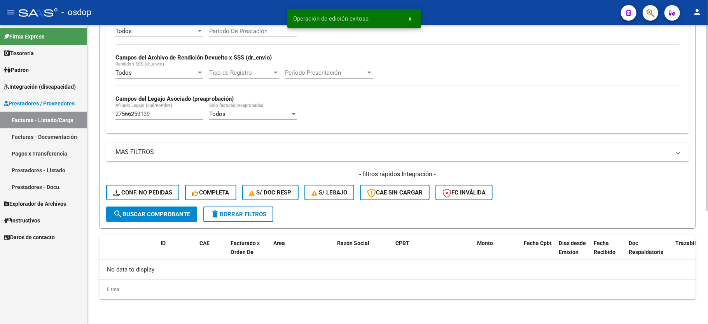
scroll to position [165, 0]
click at [131, 117] on input "27566259139" at bounding box center [159, 113] width 88 height 7
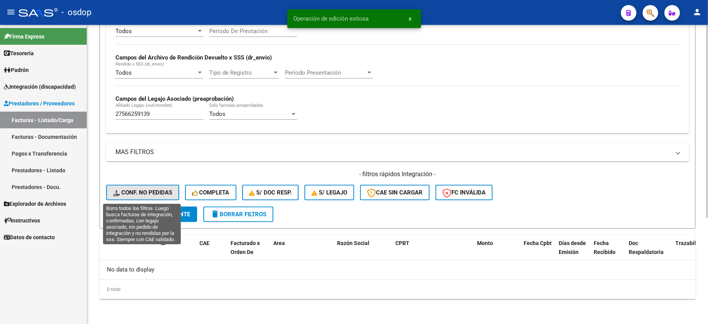
click at [162, 194] on span "Conf. no pedidas" at bounding box center [142, 192] width 59 height 7
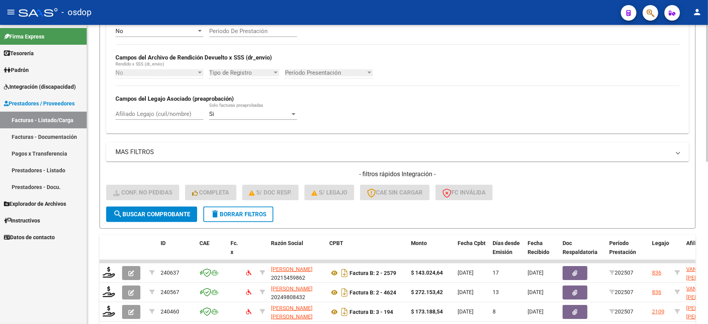
click at [154, 113] on input "Afiliado Legajo (cuil/nombre)" at bounding box center [159, 113] width 88 height 7
paste input "27566259139"
type input "27566259139"
click at [159, 213] on span "search Buscar Comprobante" at bounding box center [151, 214] width 77 height 7
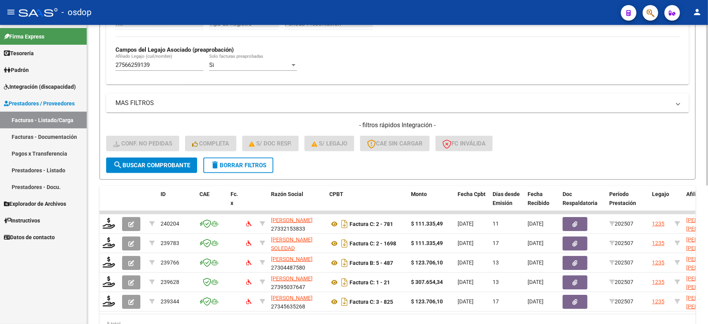
scroll to position [257, 0]
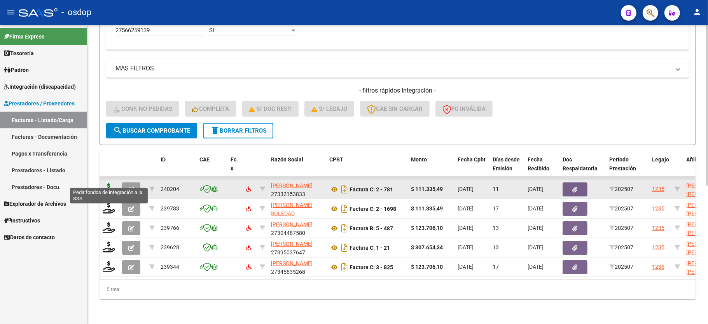
click at [108, 183] on icon at bounding box center [109, 188] width 12 height 11
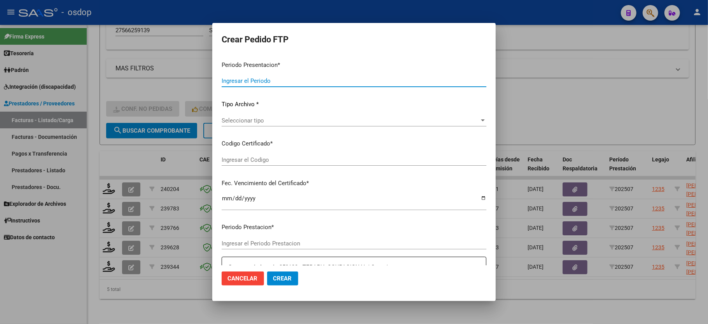
type input "202507"
type input "$ 111.335,49"
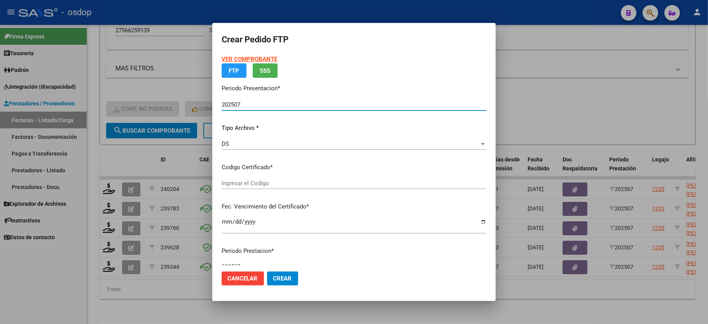
type input "3020104217"
type input "[DATE]"
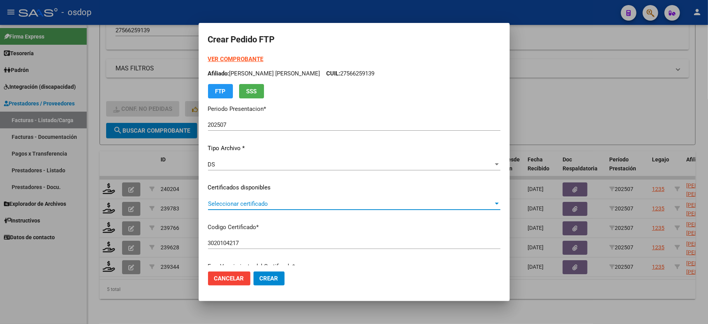
click at [243, 204] on span "Seleccionar certificado" at bounding box center [350, 203] width 285 height 7
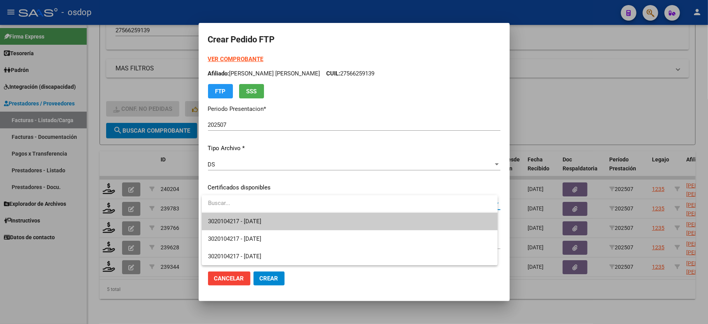
click at [246, 218] on span "3020104217 - [DATE]" at bounding box center [234, 221] width 53 height 7
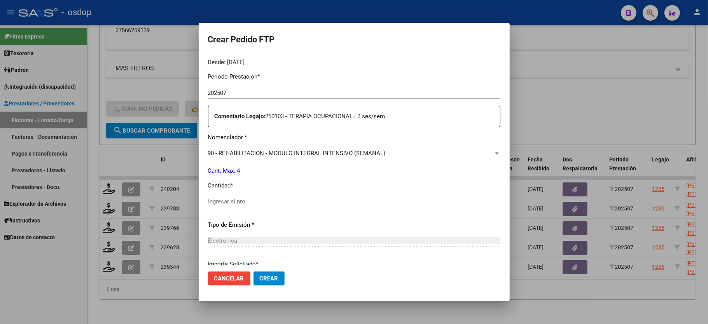
scroll to position [305, 0]
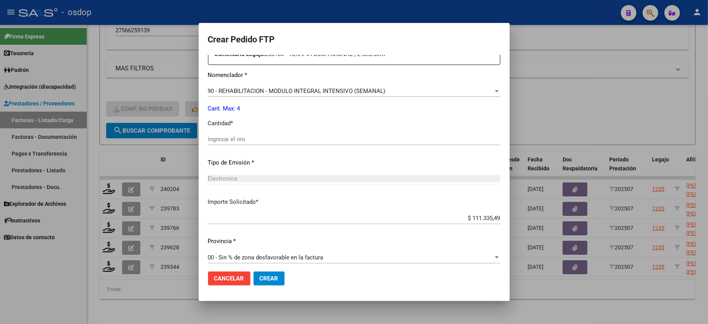
click at [241, 136] on input "Ingresar el nro" at bounding box center [354, 139] width 292 height 7
type input "4"
click at [267, 283] on button "Crear" at bounding box center [268, 278] width 31 height 14
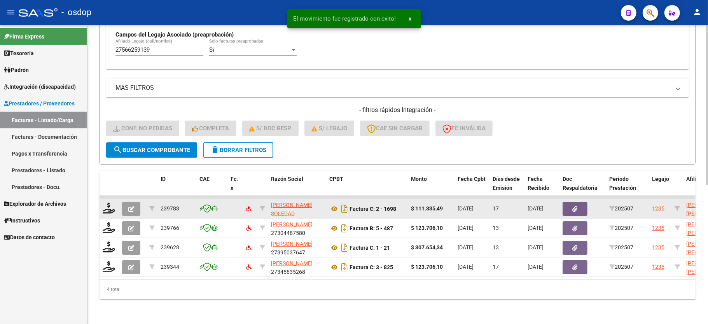
scroll to position [238, 0]
click at [109, 202] on icon at bounding box center [109, 207] width 12 height 11
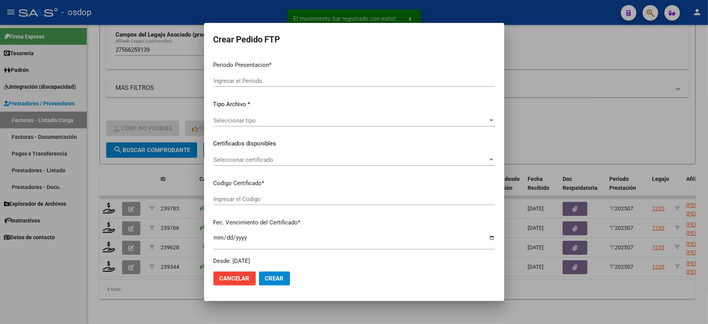
type input "202507"
type input "$ 111.335,49"
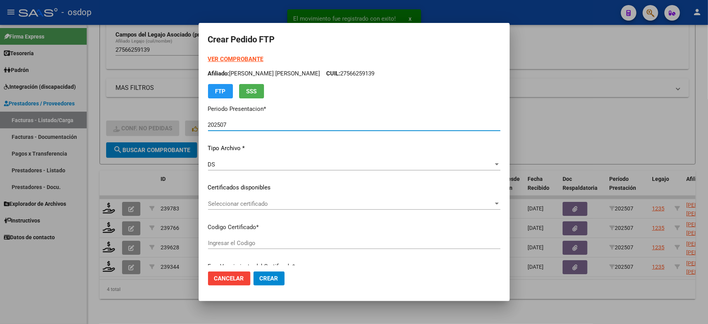
type input "3020104217"
type input "[DATE]"
click at [241, 204] on span "Seleccionar certificado" at bounding box center [350, 203] width 285 height 7
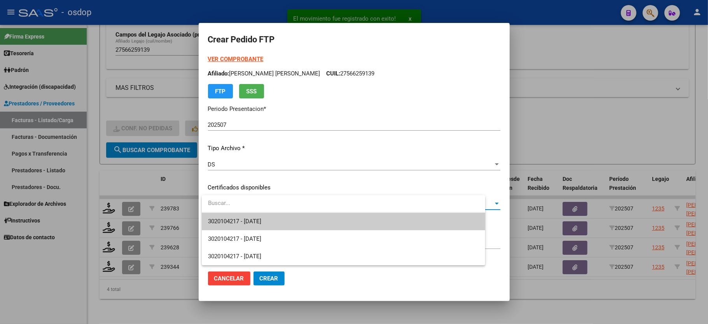
click at [247, 213] on span "3020104217 - [DATE]" at bounding box center [343, 221] width 271 height 17
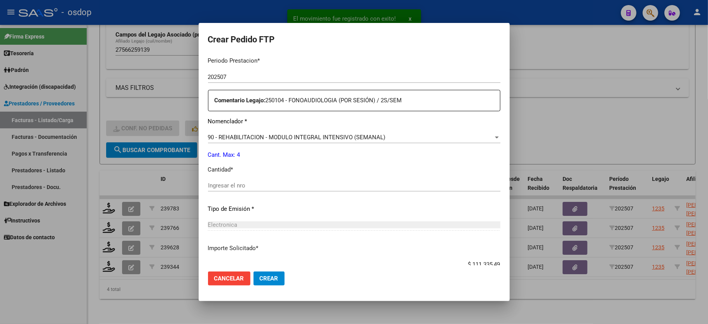
scroll to position [259, 0]
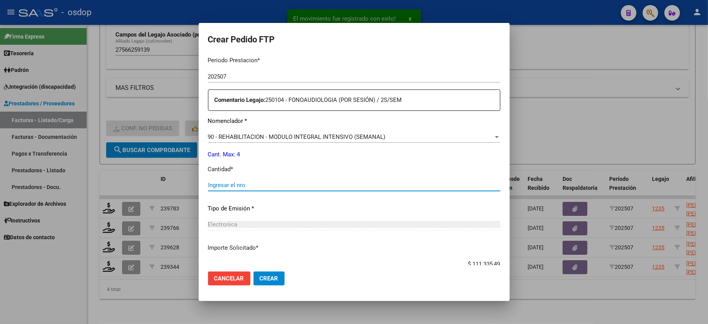
click at [229, 182] on input "Ingresar el nro" at bounding box center [354, 185] width 292 height 7
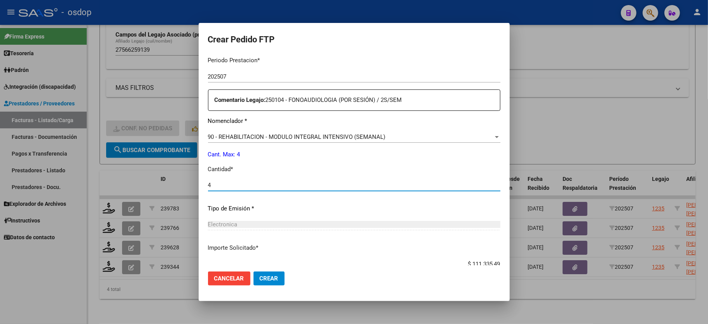
type input "4"
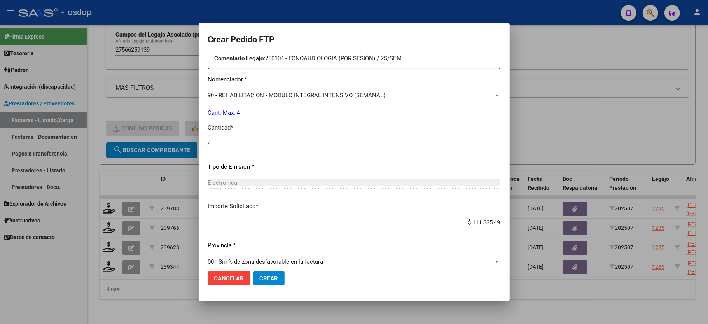
scroll to position [305, 0]
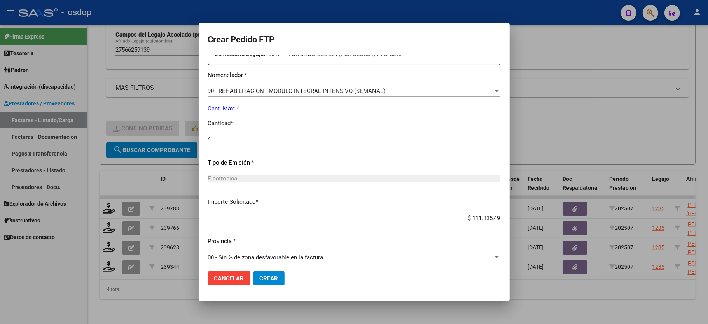
click at [274, 275] on span "Crear" at bounding box center [269, 278] width 19 height 7
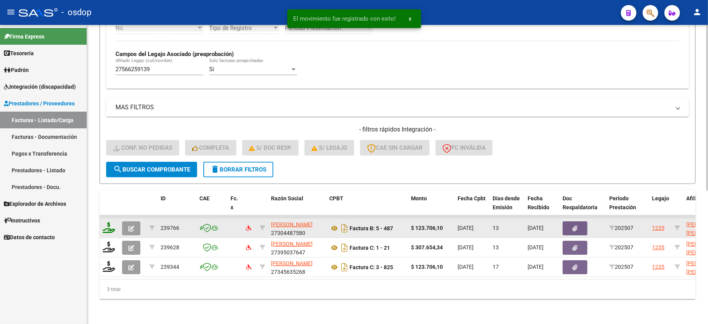
scroll to position [218, 0]
click at [106, 222] on icon at bounding box center [109, 227] width 12 height 11
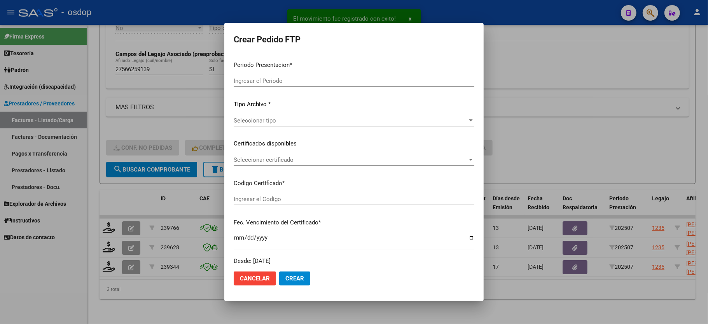
type input "202507"
type input "$ 123.706,10"
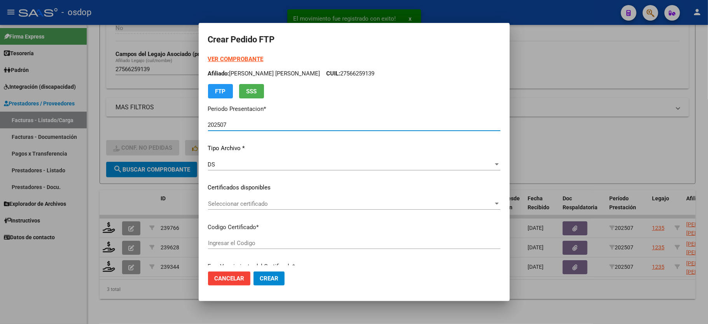
type input "3020104217"
type input "[DATE]"
click at [227, 206] on span "Seleccionar certificado" at bounding box center [350, 203] width 285 height 7
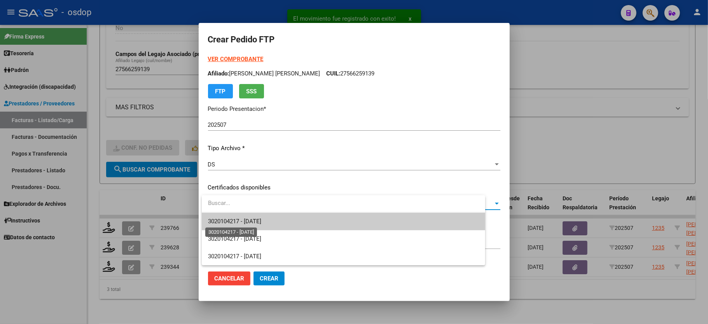
click at [246, 223] on span "3020104217 - [DATE]" at bounding box center [234, 221] width 53 height 7
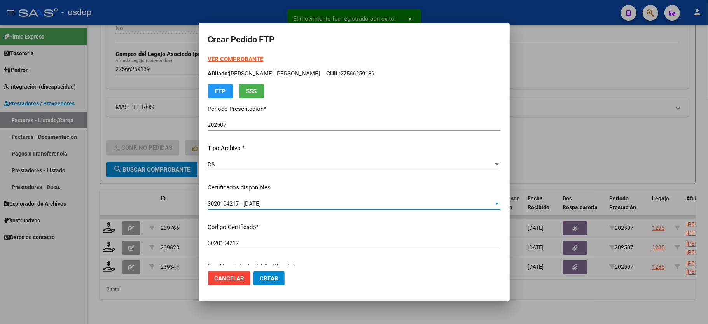
scroll to position [207, 0]
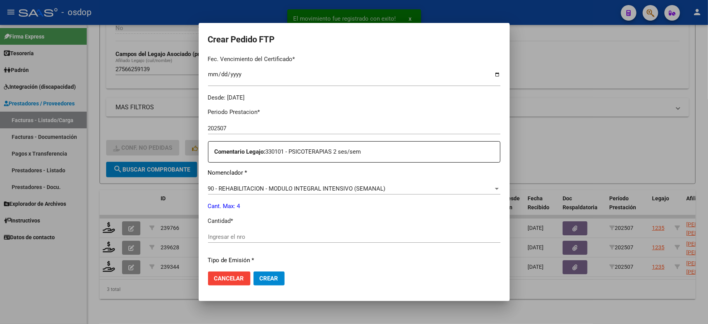
click at [226, 235] on input "Ingresar el nro" at bounding box center [354, 236] width 292 height 7
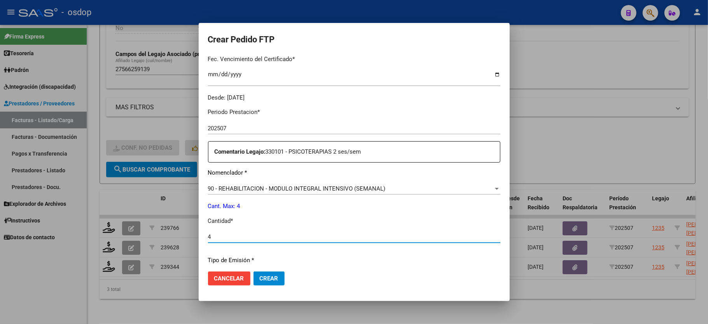
type input "4"
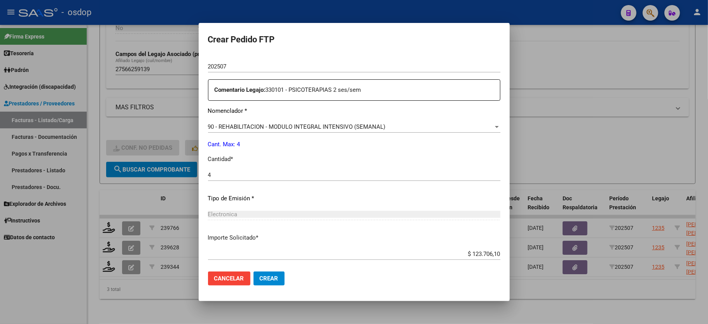
scroll to position [305, 0]
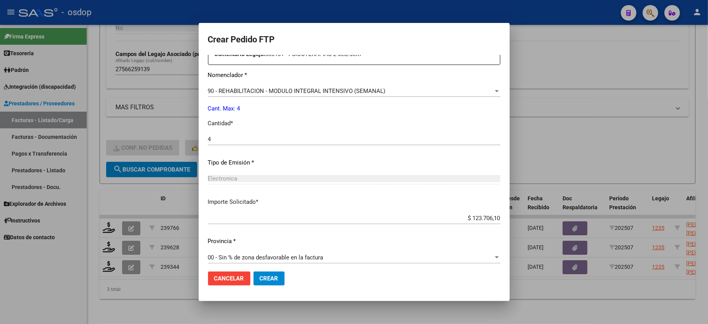
click at [265, 274] on button "Crear" at bounding box center [268, 278] width 31 height 14
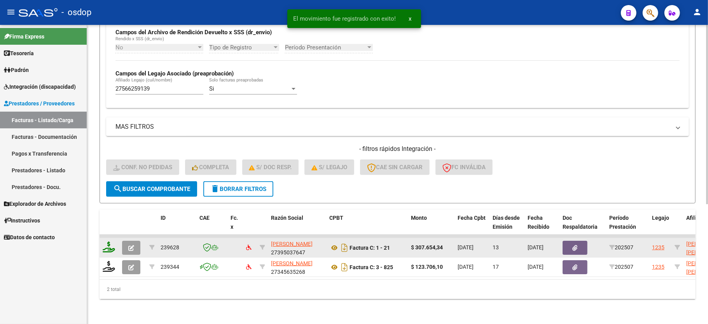
scroll to position [199, 0]
click at [105, 241] on icon at bounding box center [109, 246] width 12 height 11
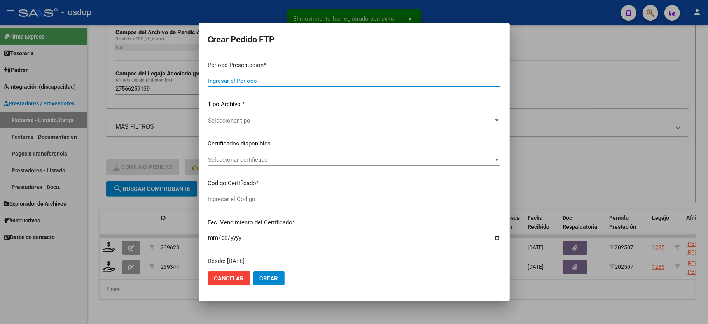
type input "202507"
type input "$ 307.654,34"
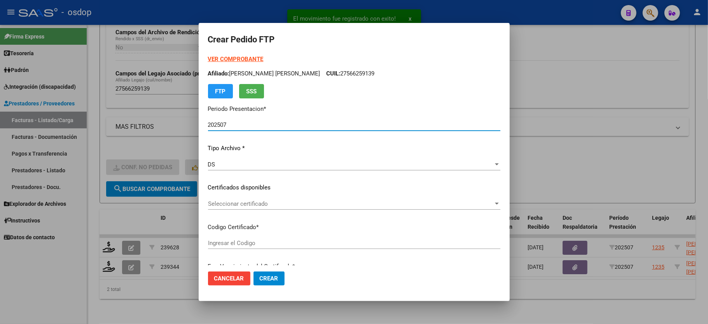
type input "3020104217"
type input "[DATE]"
click at [236, 200] on span "Seleccionar certificado" at bounding box center [350, 203] width 285 height 7
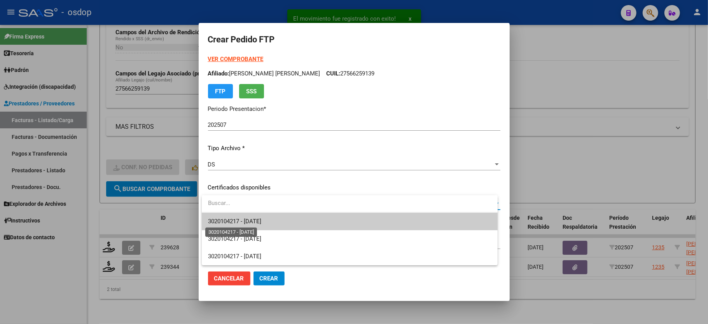
click at [261, 221] on span "3020104217 - [DATE]" at bounding box center [234, 221] width 53 height 7
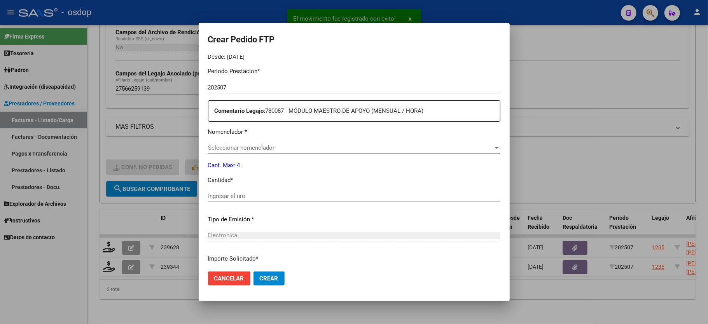
scroll to position [259, 0]
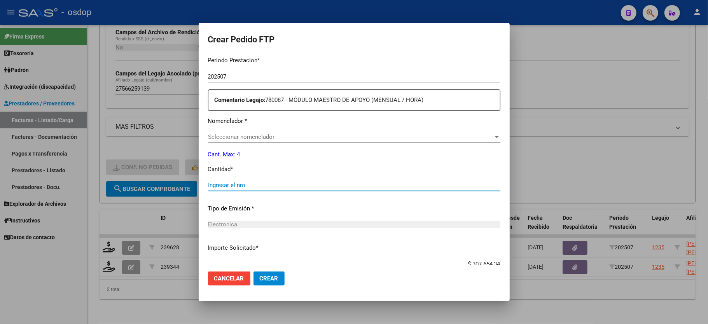
click at [240, 182] on input "Ingresar el nro" at bounding box center [354, 185] width 292 height 7
type input "4"
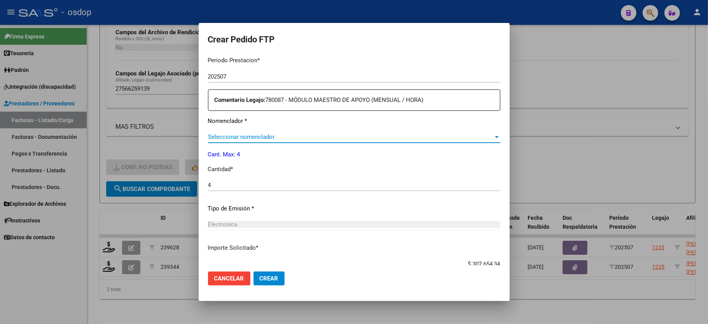
click at [274, 134] on span "Seleccionar nomenclador" at bounding box center [350, 136] width 285 height 7
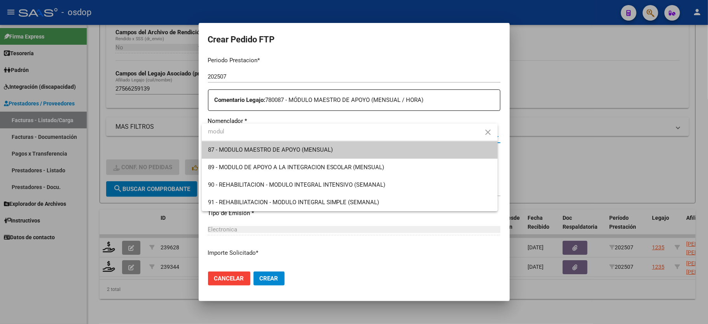
type input "modul"
click at [262, 150] on span "87 - MODULO MAESTRO DE APOYO (MENSUAL)" at bounding box center [270, 149] width 125 height 7
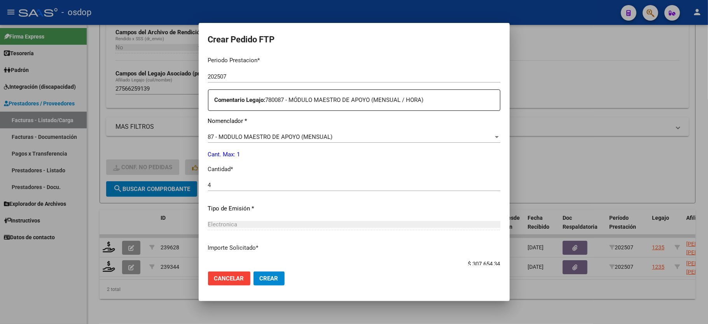
click at [240, 184] on div "4 Ingresar el nro" at bounding box center [354, 185] width 292 height 12
click at [238, 184] on div "4 Ingresar el nro" at bounding box center [354, 185] width 292 height 12
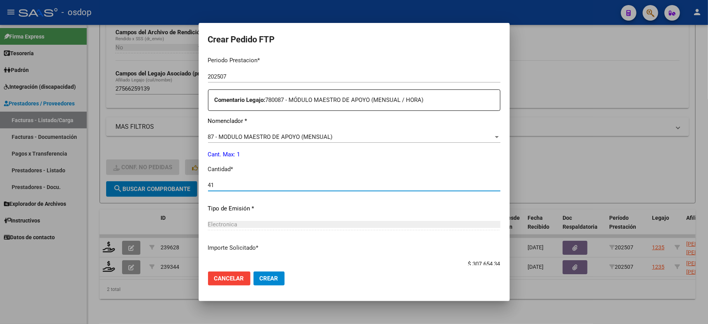
type input "4"
type input "1"
click at [332, 198] on div "Periodo Prestacion * 202507 Ingresar el Periodo Prestacion Comentario Legajo: 7…" at bounding box center [354, 183] width 292 height 266
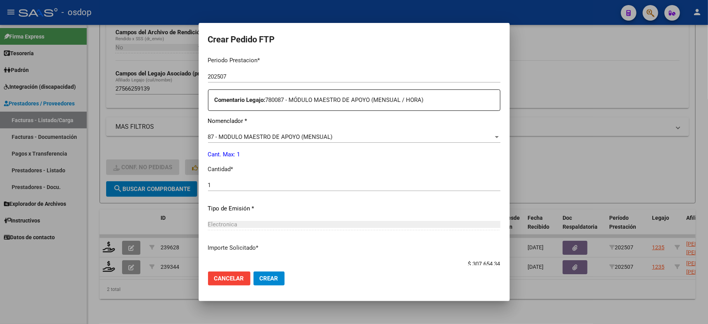
scroll to position [305, 0]
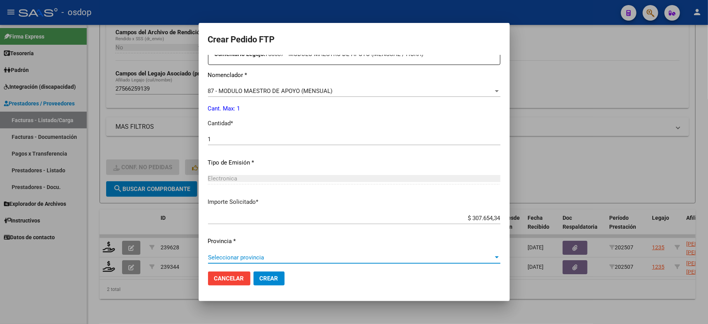
click at [234, 256] on span "Seleccionar provincia" at bounding box center [350, 257] width 285 height 7
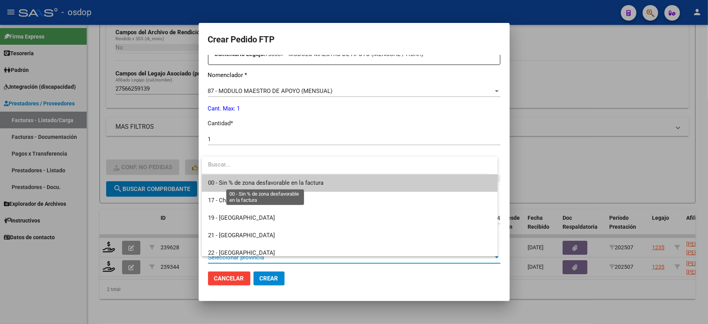
click at [232, 184] on span "00 - Sin % de zona desfavorable en la factura" at bounding box center [265, 182] width 115 height 7
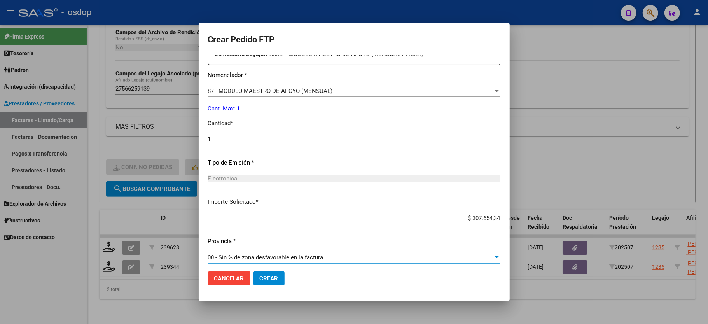
click at [264, 278] on span "Crear" at bounding box center [269, 278] width 19 height 7
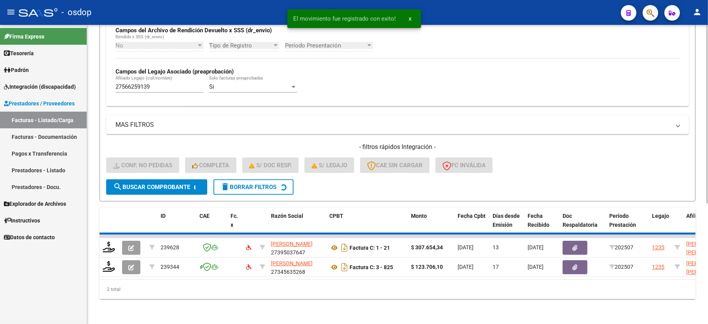
scroll to position [180, 0]
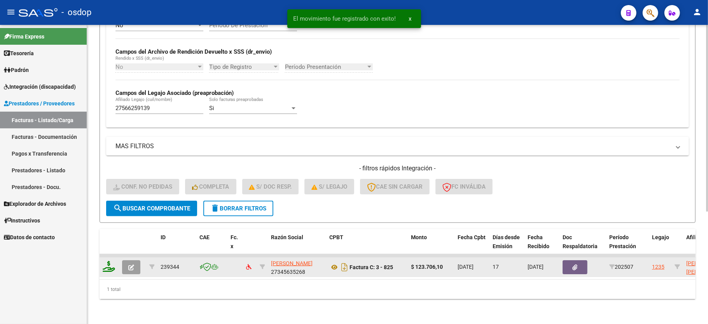
click at [111, 261] on icon at bounding box center [109, 266] width 12 height 11
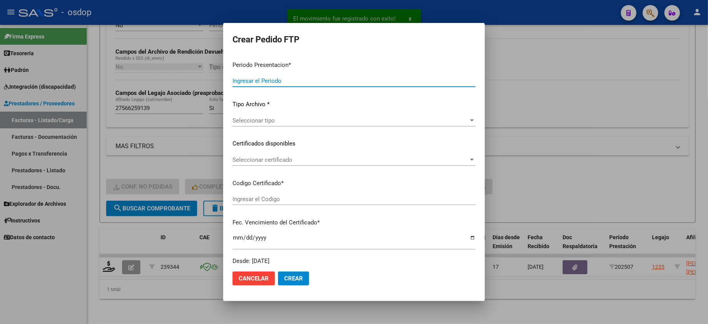
type input "202507"
type input "$ 123.706,10"
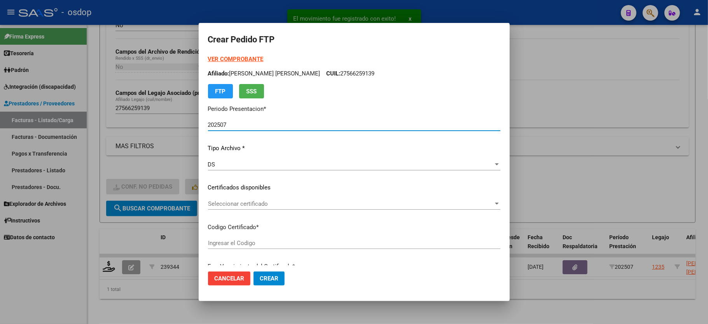
type input "3020104217"
type input "[DATE]"
click at [225, 204] on span "Seleccionar certificado" at bounding box center [350, 203] width 285 height 7
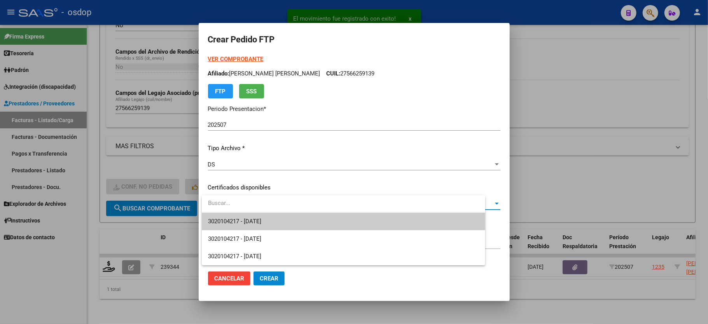
click at [232, 215] on span "3020104217 - [DATE]" at bounding box center [343, 221] width 271 height 17
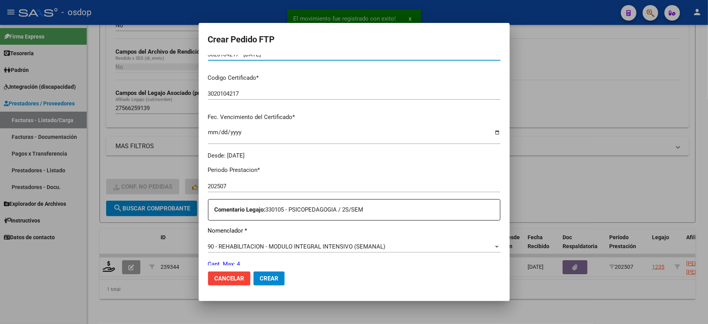
scroll to position [207, 0]
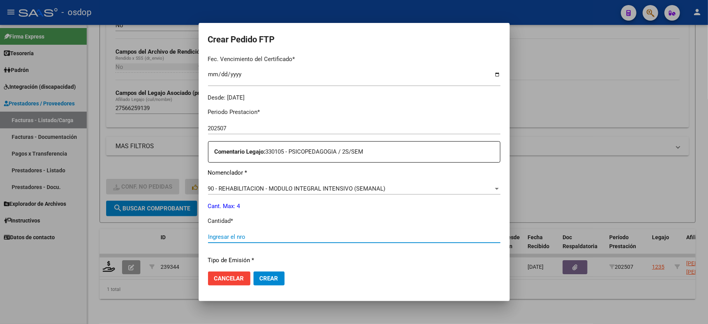
click at [238, 233] on input "Ingresar el nro" at bounding box center [354, 236] width 292 height 7
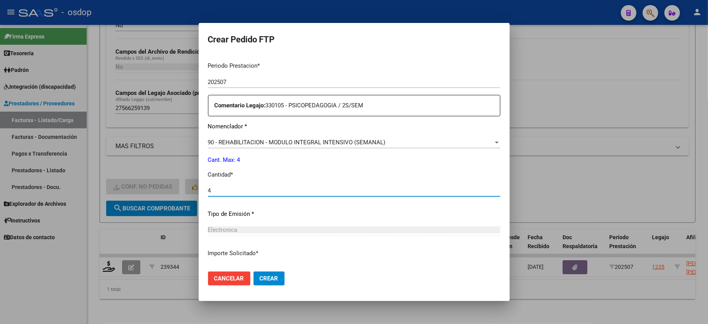
scroll to position [305, 0]
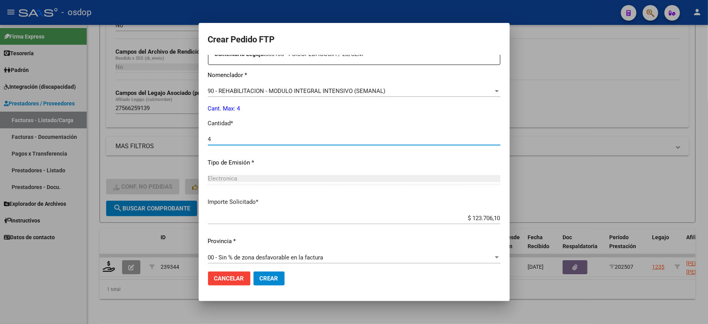
type input "4"
click at [278, 280] on button "Crear" at bounding box center [268, 278] width 31 height 14
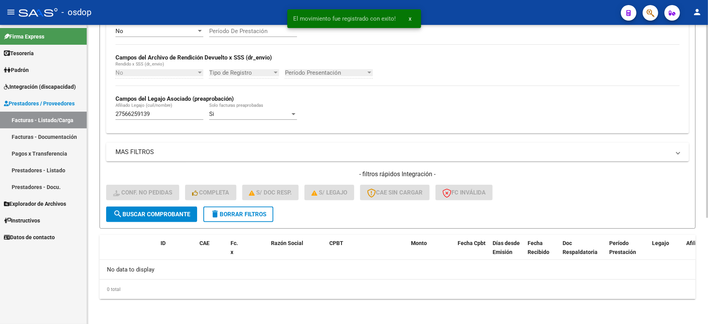
scroll to position [165, 0]
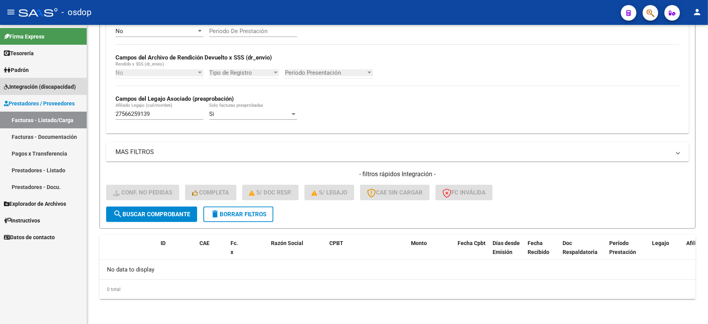
click at [41, 82] on span "Integración (discapacidad)" at bounding box center [40, 86] width 72 height 9
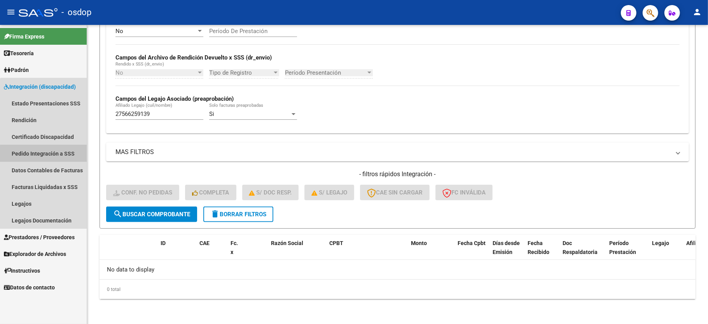
click at [47, 155] on link "Pedido Integración a SSS" at bounding box center [43, 153] width 87 height 17
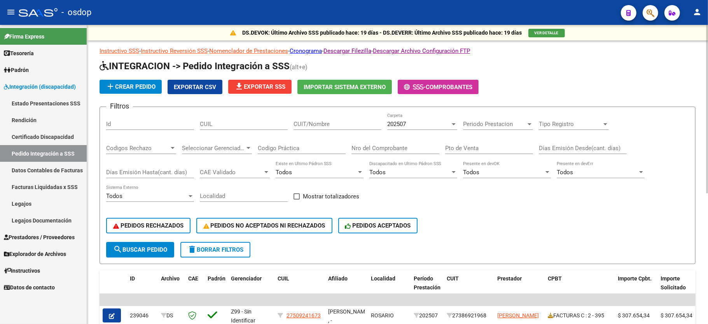
click at [201, 88] on span "Exportar CSV" at bounding box center [195, 87] width 42 height 7
click at [37, 233] on span "Prestadores / Proveedores" at bounding box center [39, 237] width 71 height 9
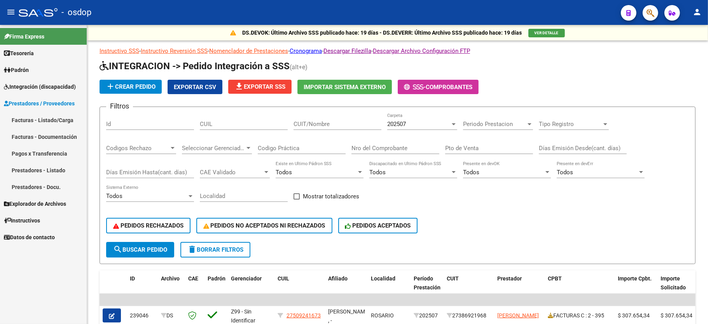
click at [55, 117] on link "Facturas - Listado/Carga" at bounding box center [43, 120] width 87 height 17
